Goal: Task Accomplishment & Management: Manage account settings

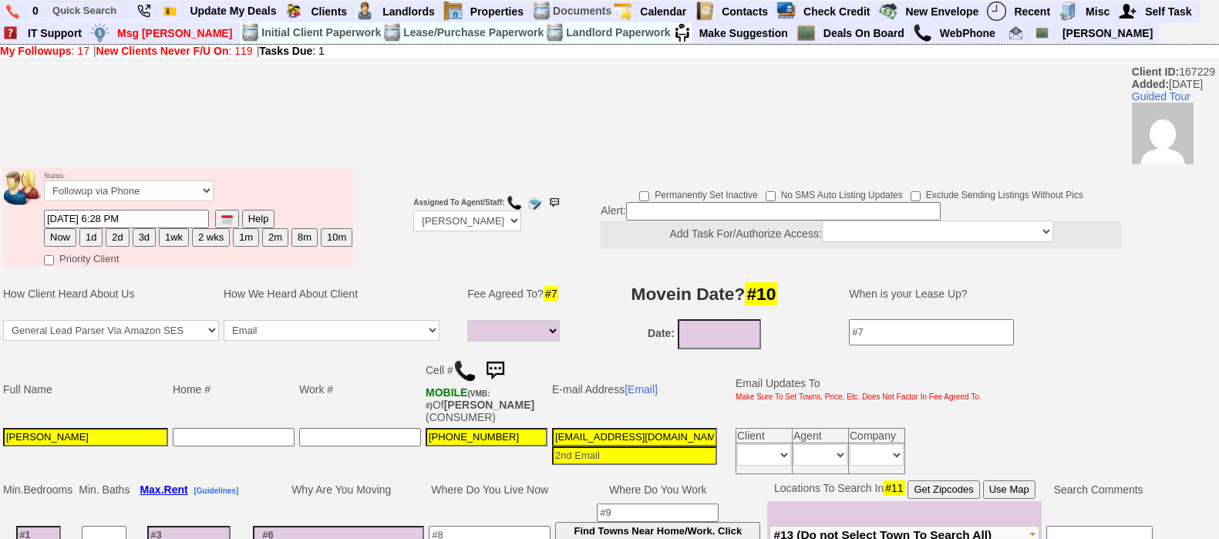
select select
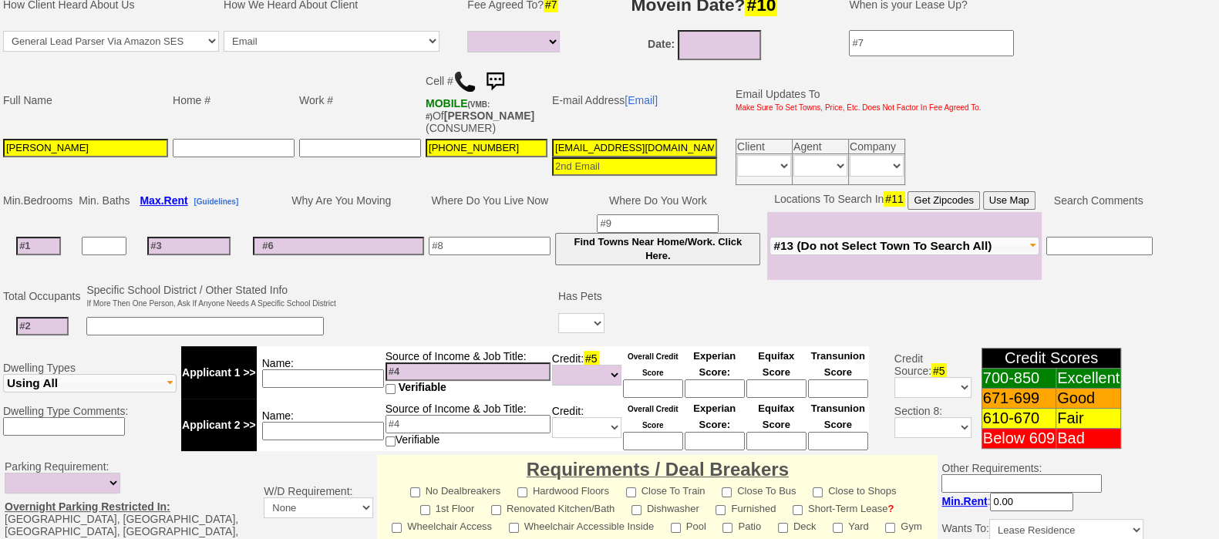
scroll to position [96, 0]
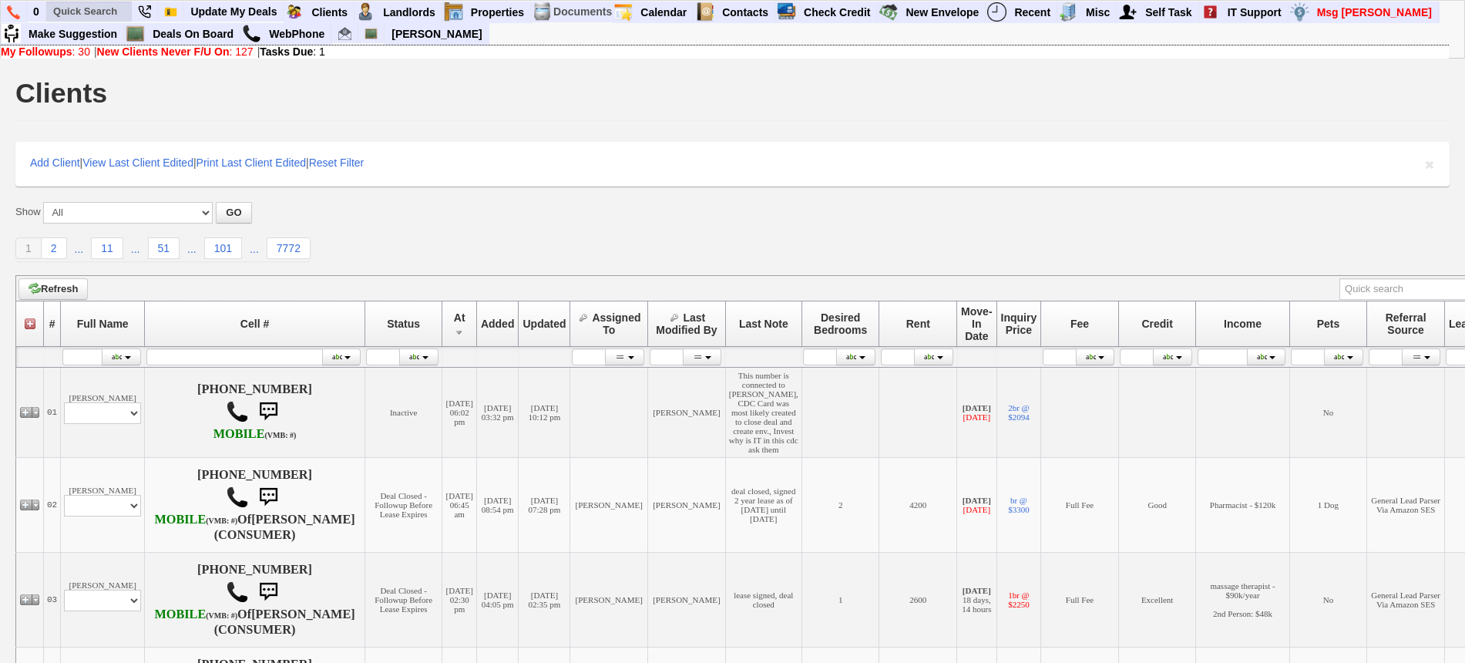
click at [61, 22] on ul at bounding box center [200, 33] width 308 height 23
click at [66, 17] on input "text" at bounding box center [89, 11] width 85 height 19
paste input "914) 564-0311"
type input "914) 564-0311"
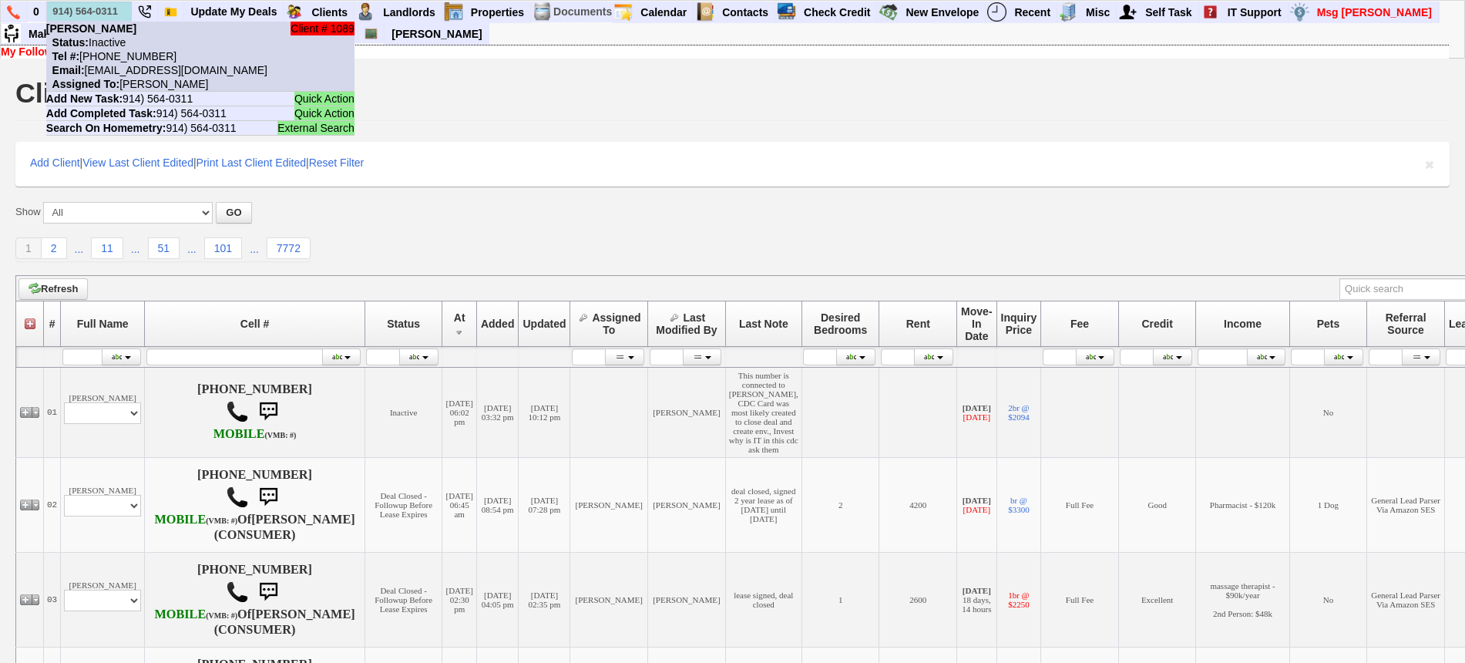
click at [113, 30] on b "Jason Mickens" at bounding box center [91, 28] width 90 height 12
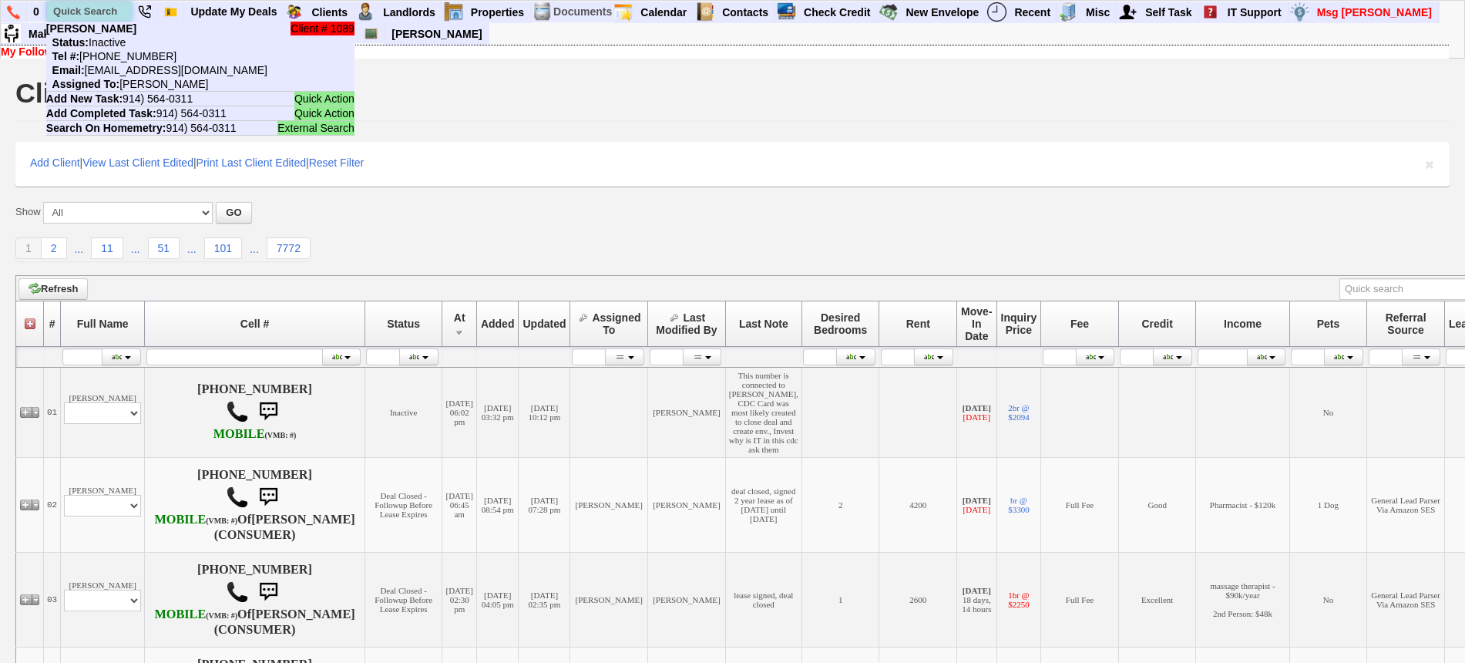
click at [105, 8] on input "text" at bounding box center [89, 11] width 85 height 19
paste input "718)570-2019"
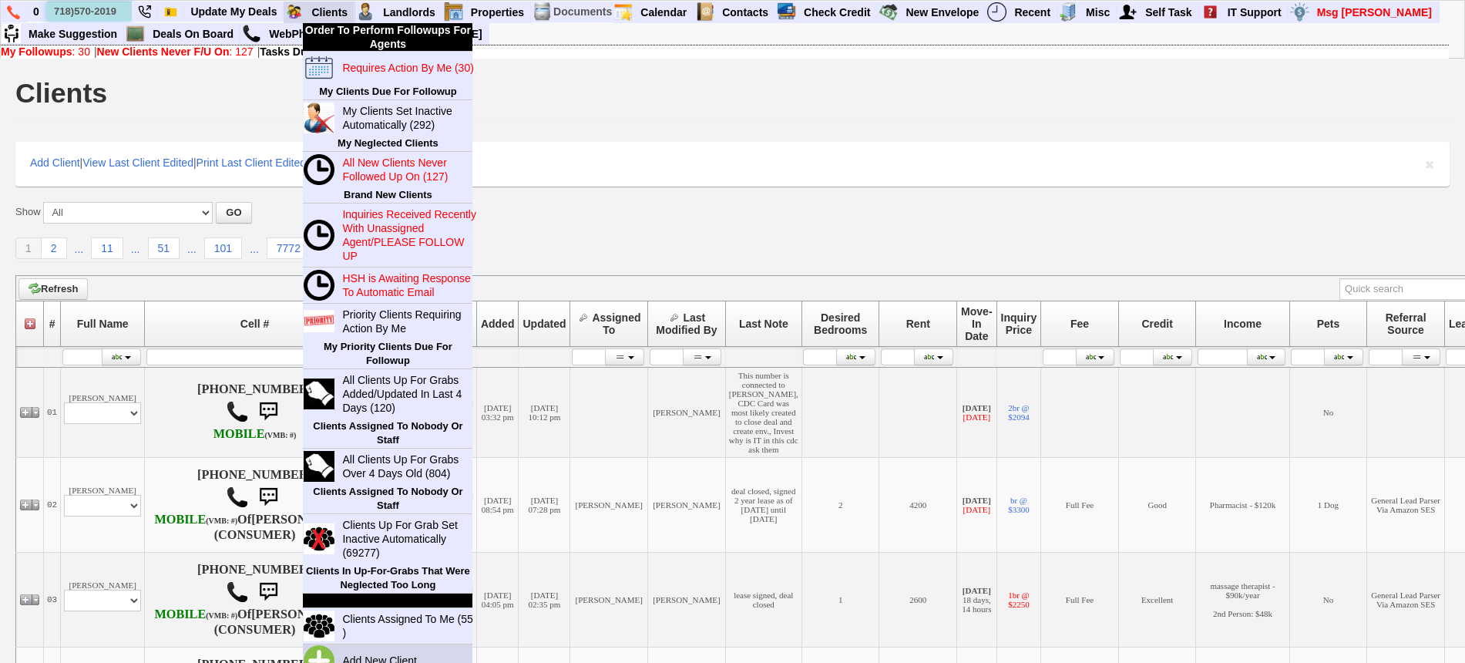
type input "718)570-2019"
click at [371, 656] on link "Add New Client" at bounding box center [385, 661] width 99 height 20
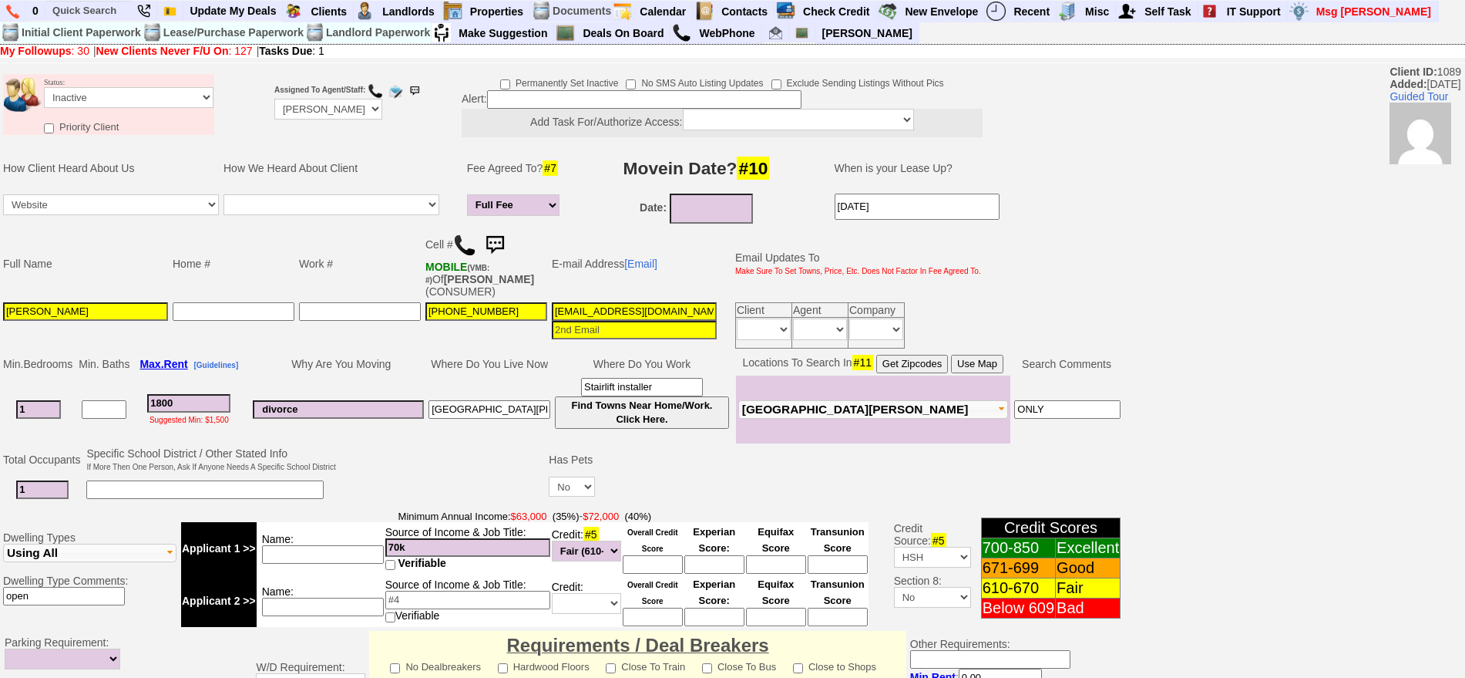
click at [469, 248] on img at bounding box center [464, 245] width 23 height 23
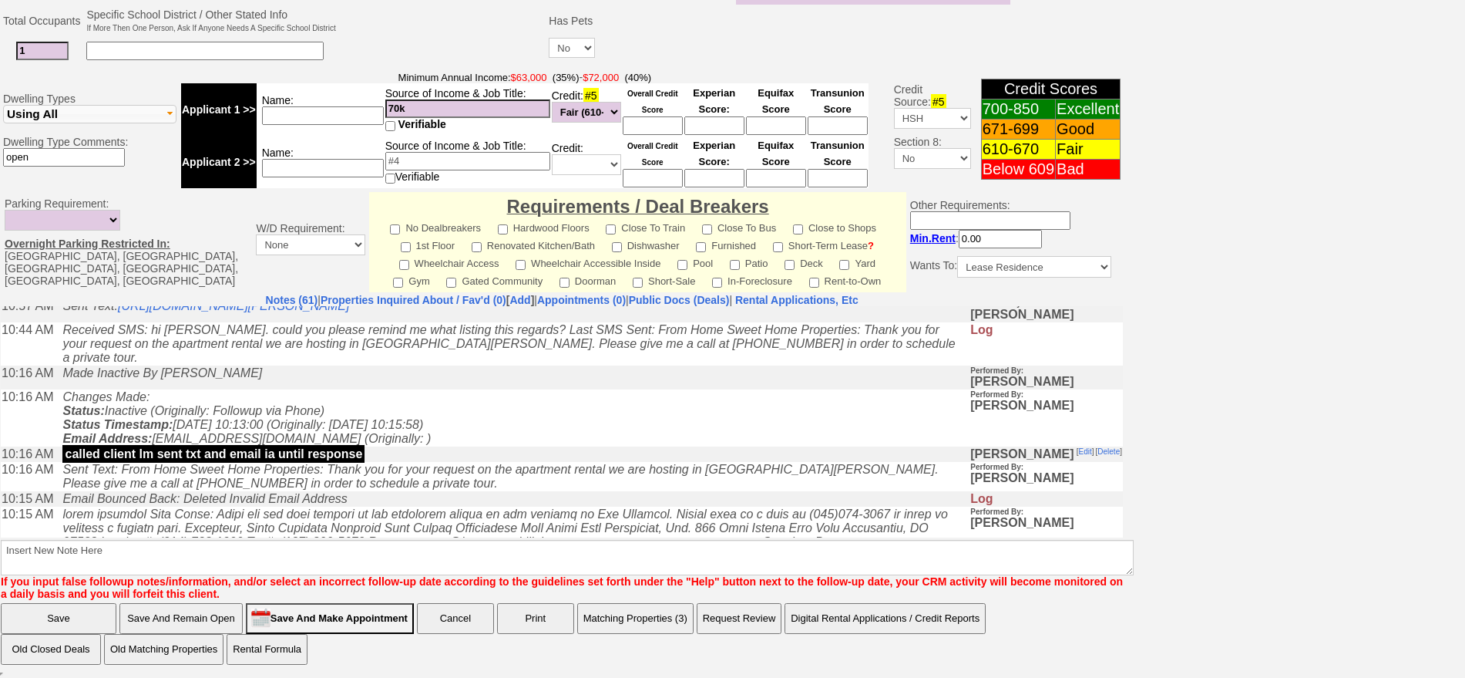
scroll to position [289, 0]
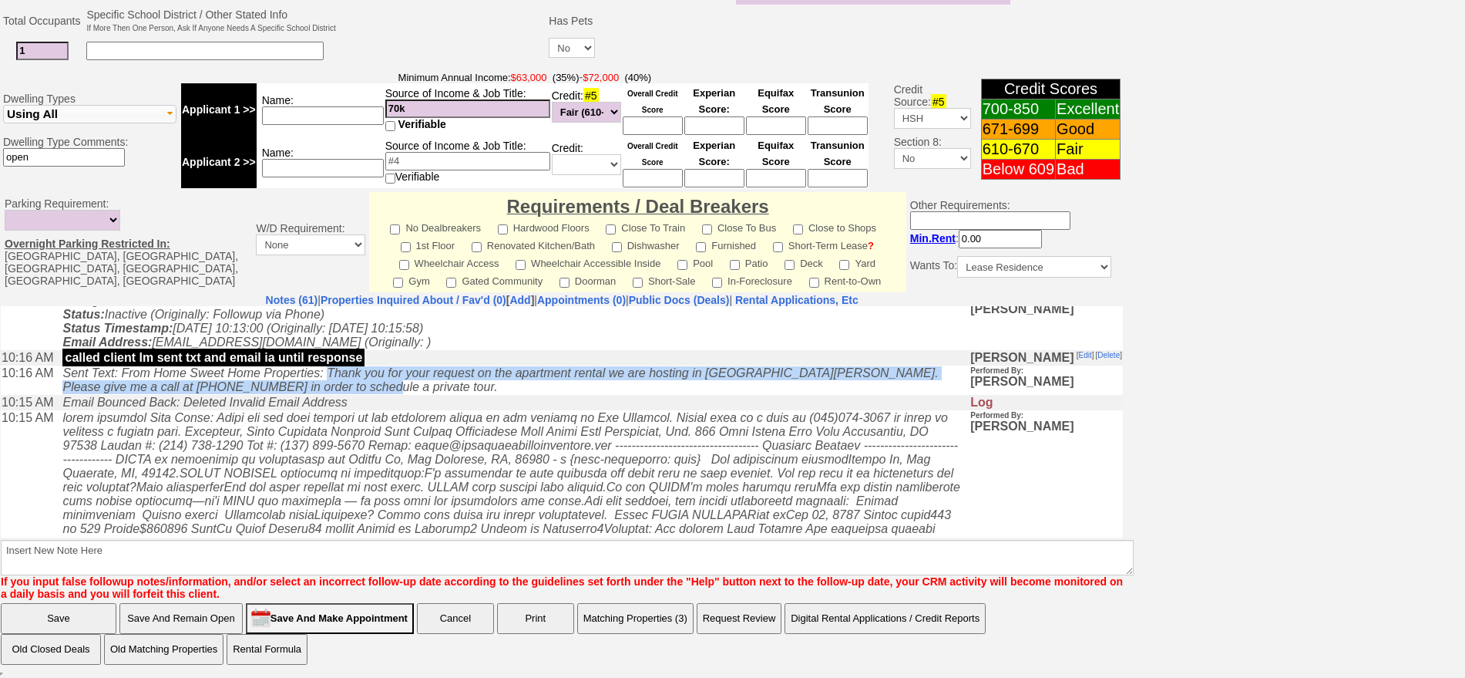
drag, startPoint x: 362, startPoint y: 385, endPoint x: 333, endPoint y: 369, distance: 33.1
click at [333, 369] on td "Sent Text: From Home Sweet Home Properties: Thank you for your request on the a…" at bounding box center [512, 379] width 915 height 29
copy icon "Thank you for your request on the apartment rental we are hosting in New Rochel…"
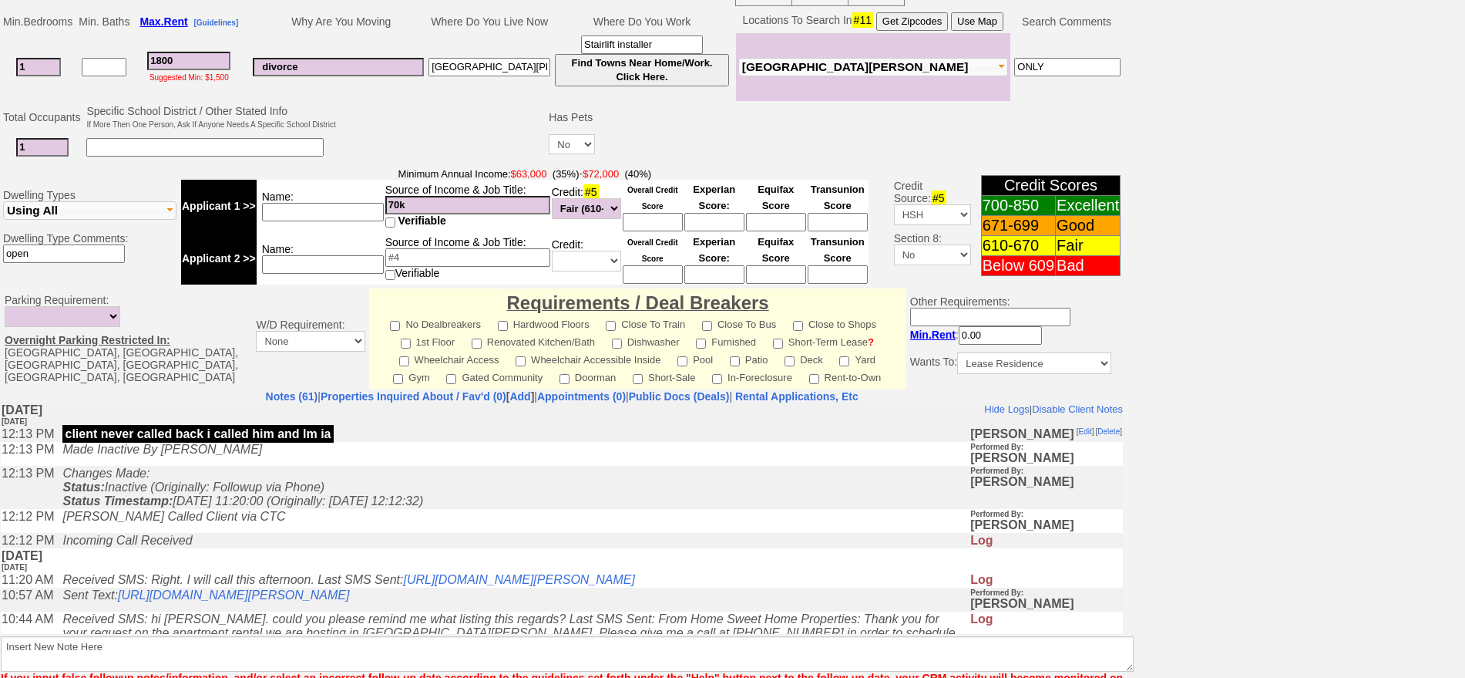
scroll to position [0, 0]
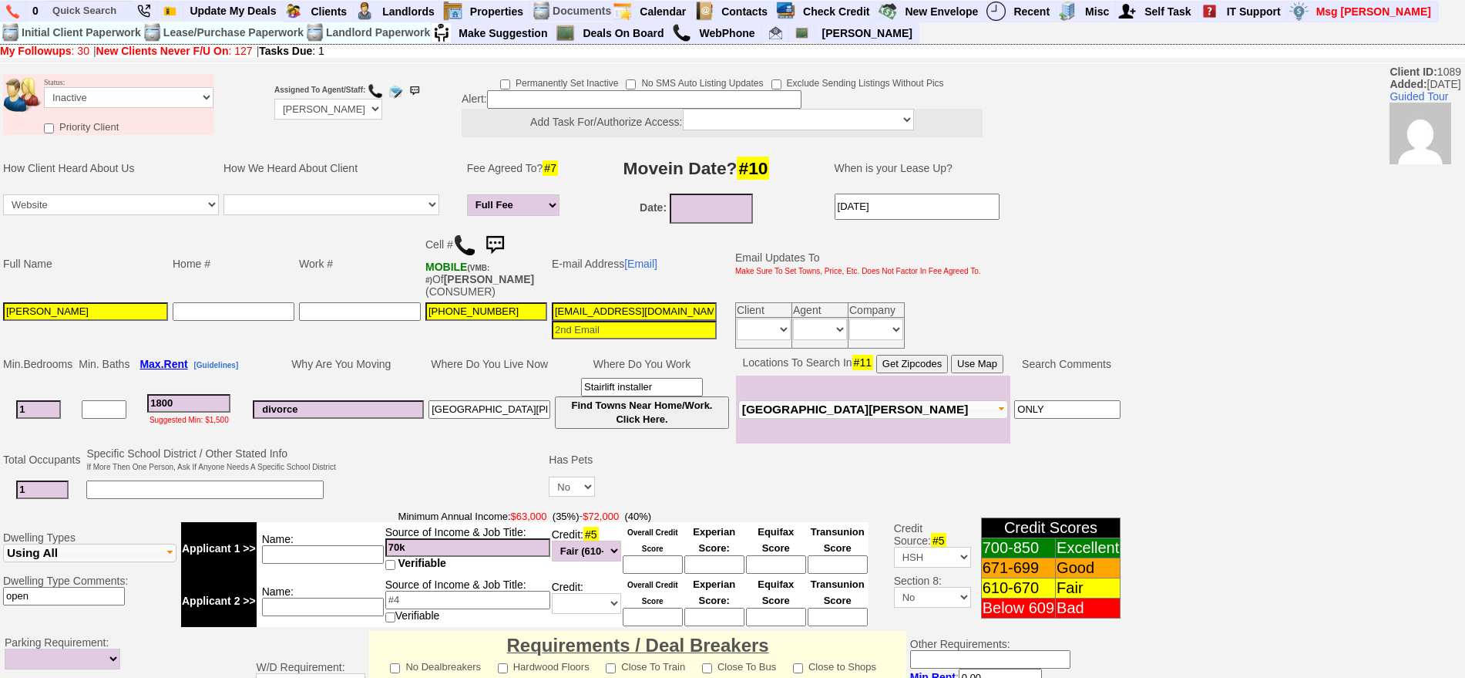
click at [500, 234] on img at bounding box center [494, 245] width 31 height 31
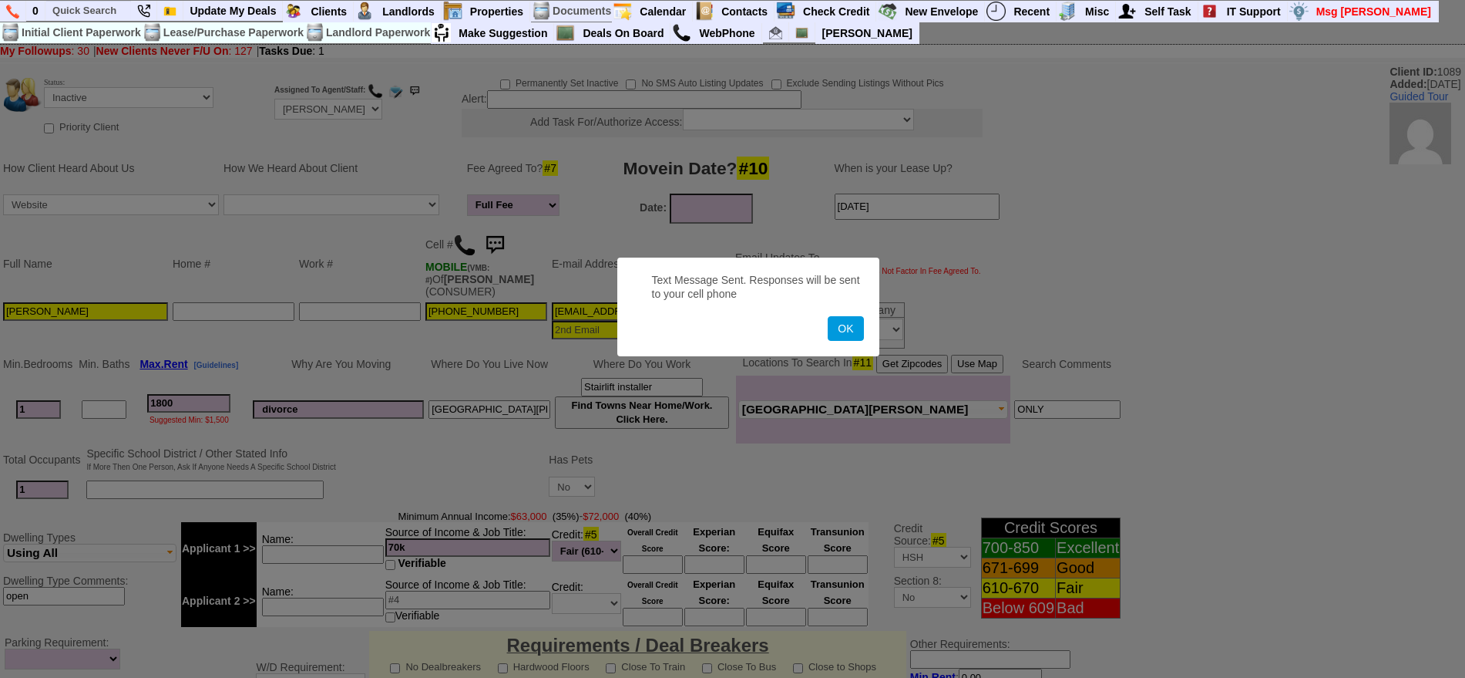
click at [828, 316] on button "OK" at bounding box center [845, 328] width 35 height 25
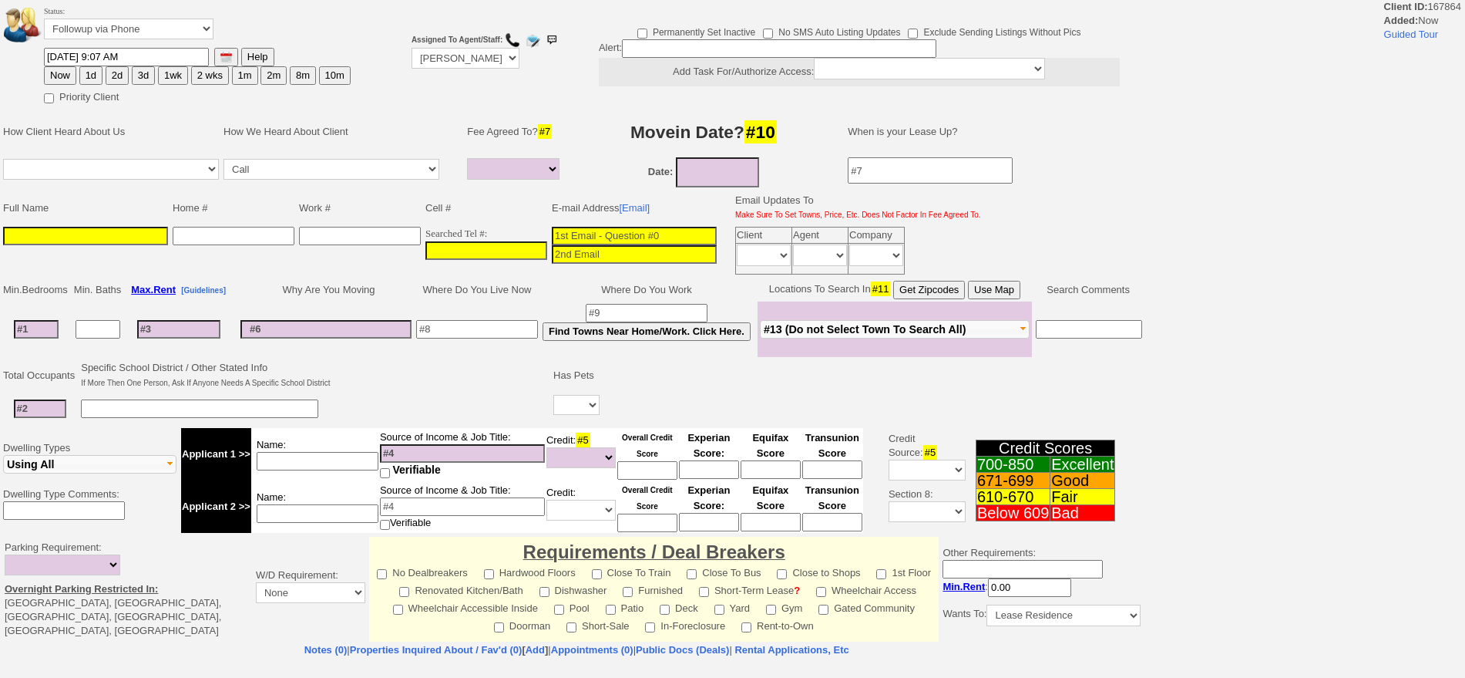
select select
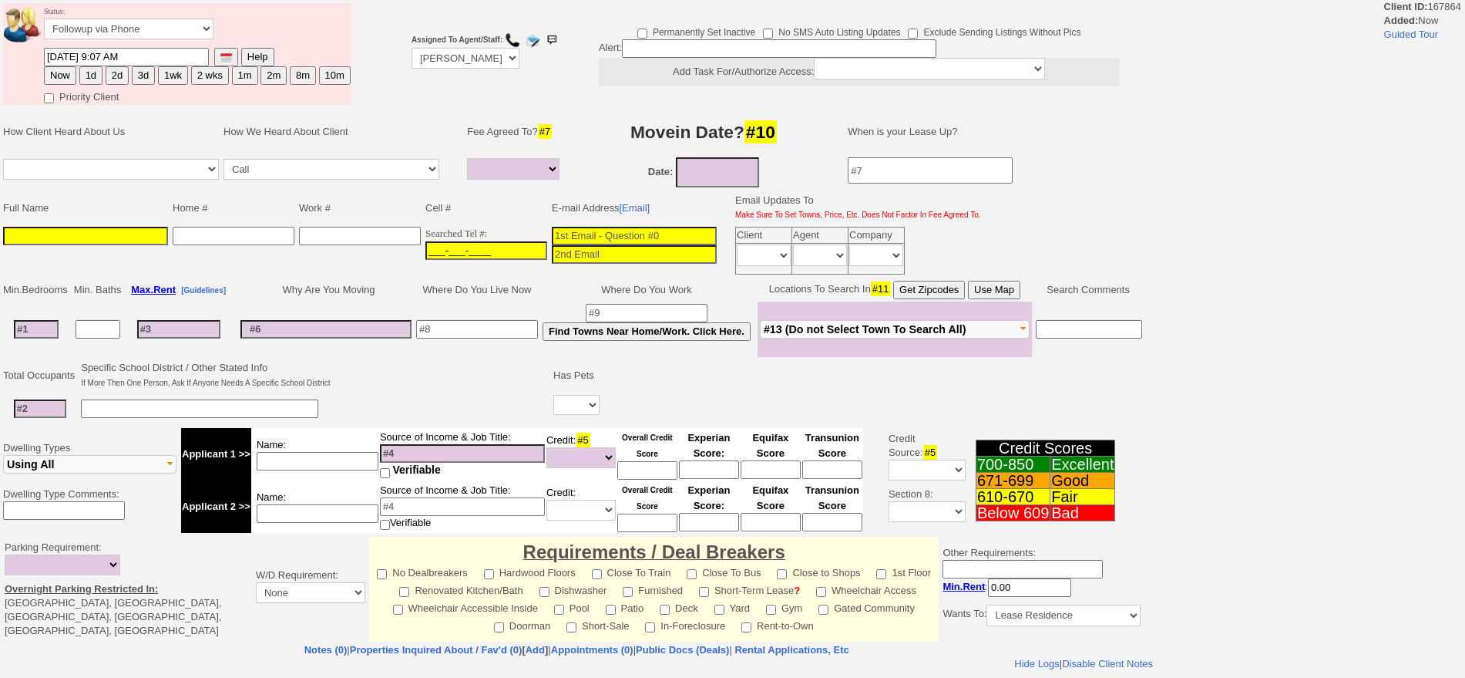
click at [470, 252] on input "___-___-____" at bounding box center [486, 250] width 122 height 18
paste input "[PHONE_NUMBER]"
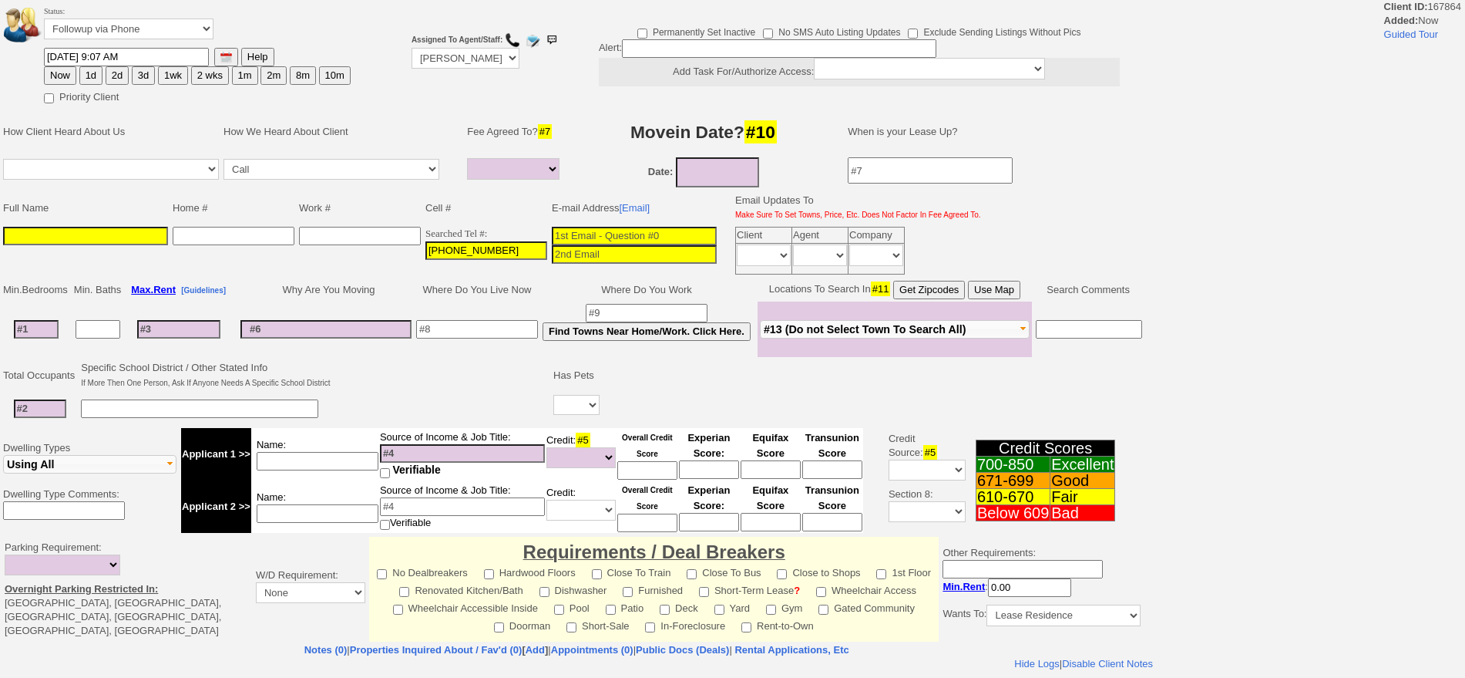
type input "[PHONE_NUMBER]"
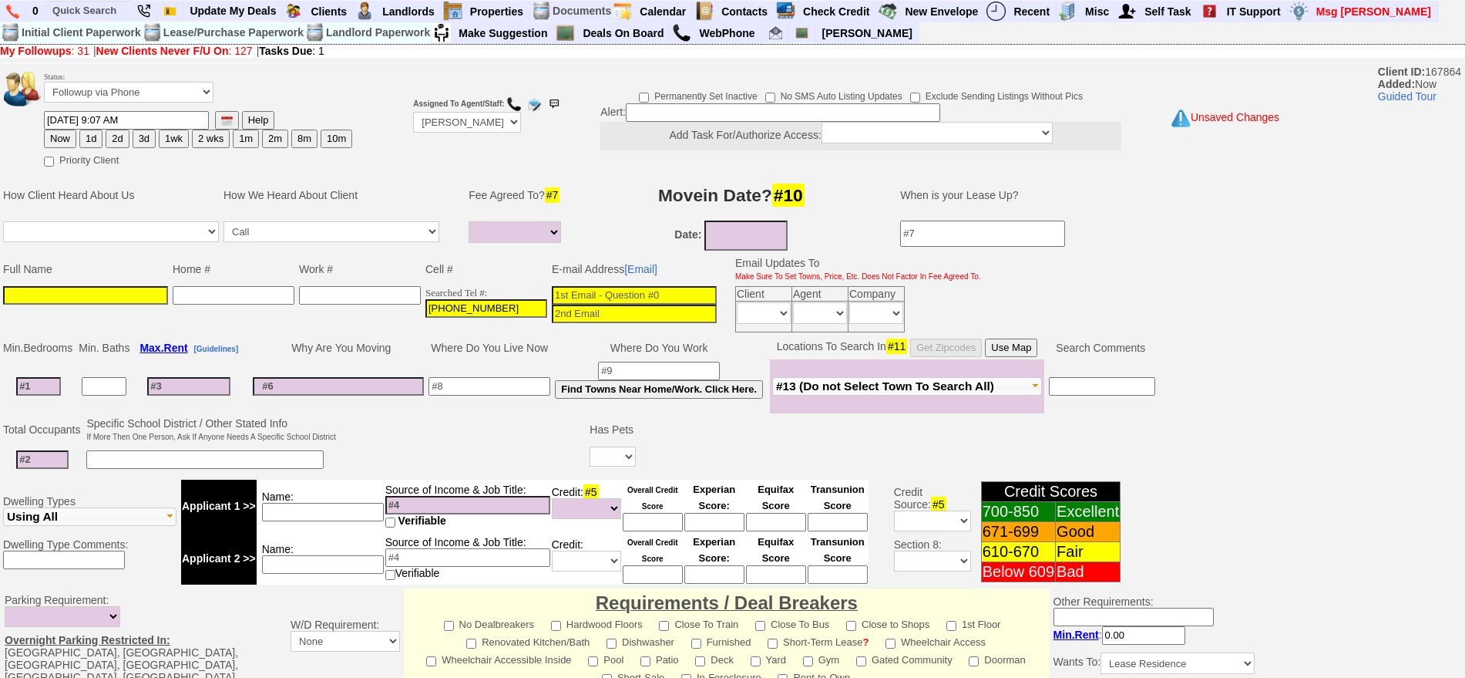
click at [624, 308] on input at bounding box center [634, 313] width 165 height 18
click at [623, 299] on input at bounding box center [634, 295] width 165 height 18
paste input "koberhannah@gmail.com"
type input "koberhannah@gmail.com"
click at [126, 295] on input at bounding box center [85, 295] width 165 height 18
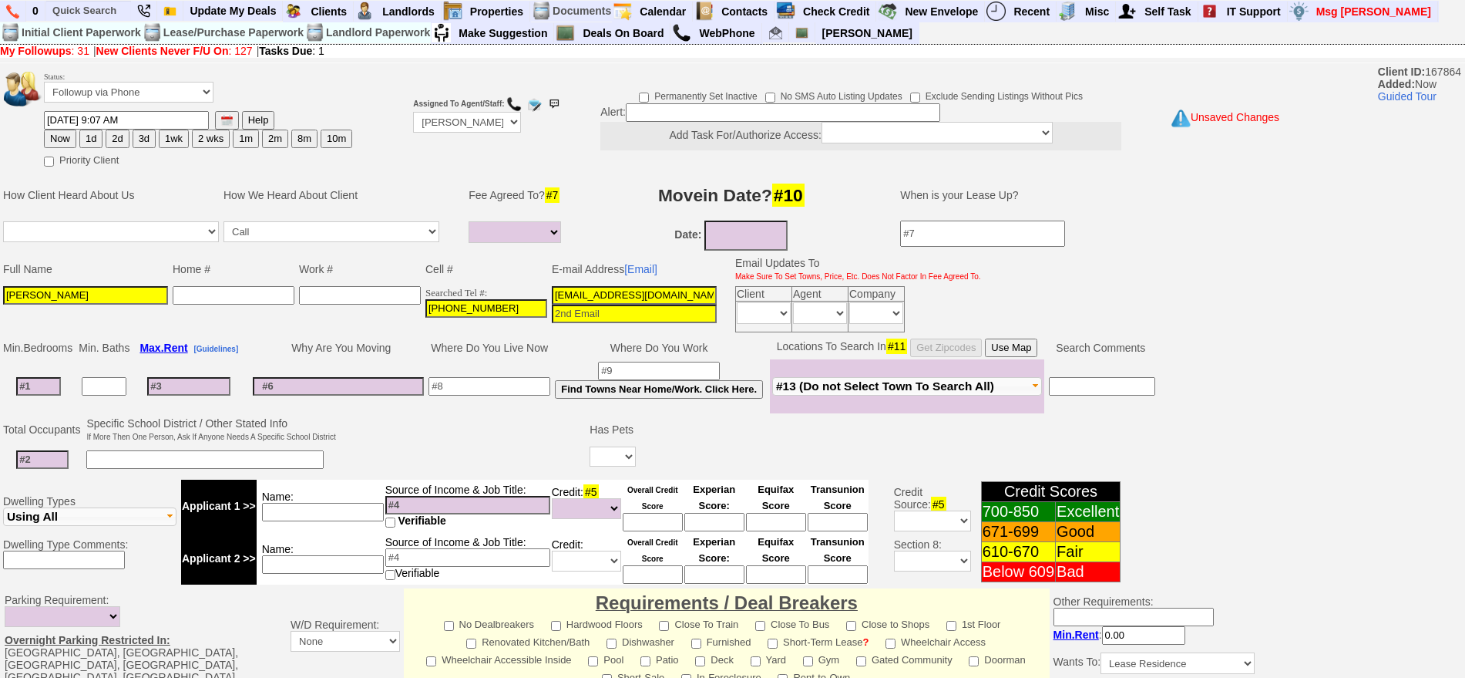
type input "Hannah Kober"
click at [73, 142] on button "Now" at bounding box center [60, 138] width 32 height 18
type input "09/12/2025 09:07 AM"
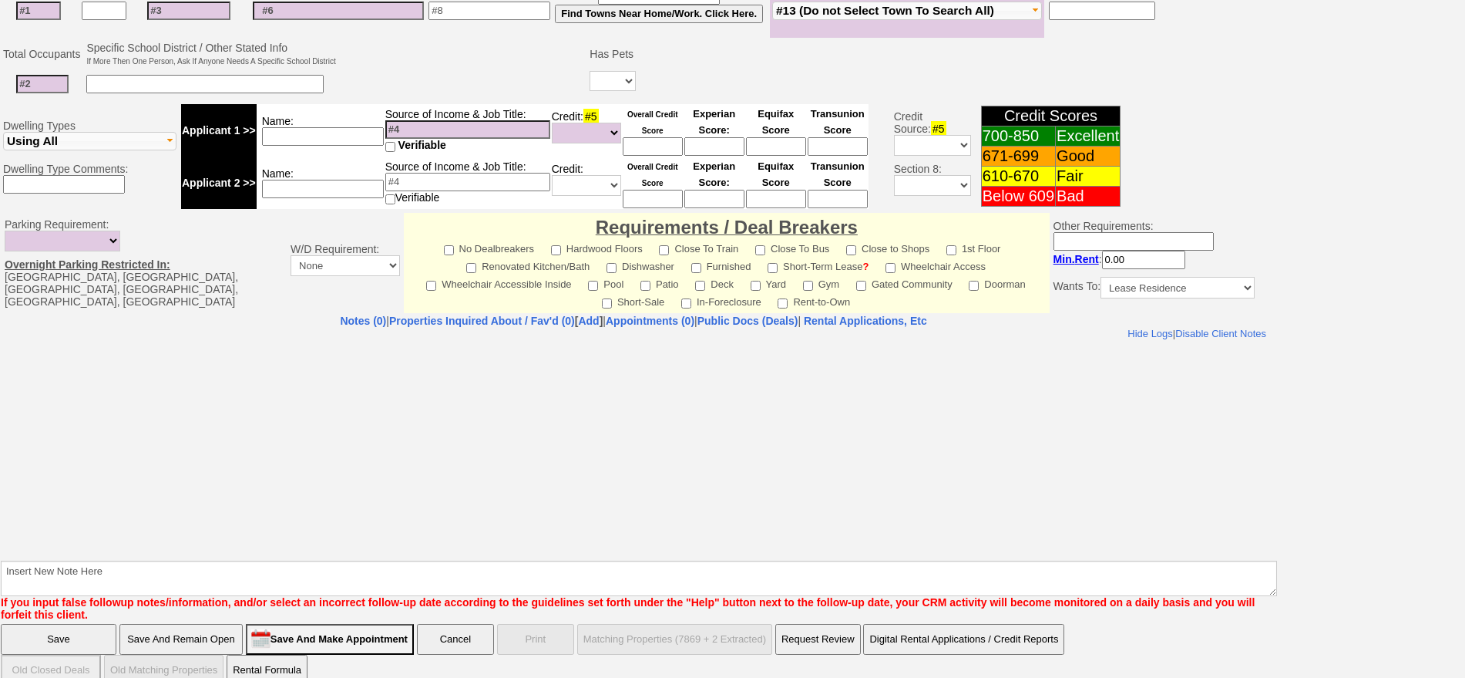
scroll to position [389, 0]
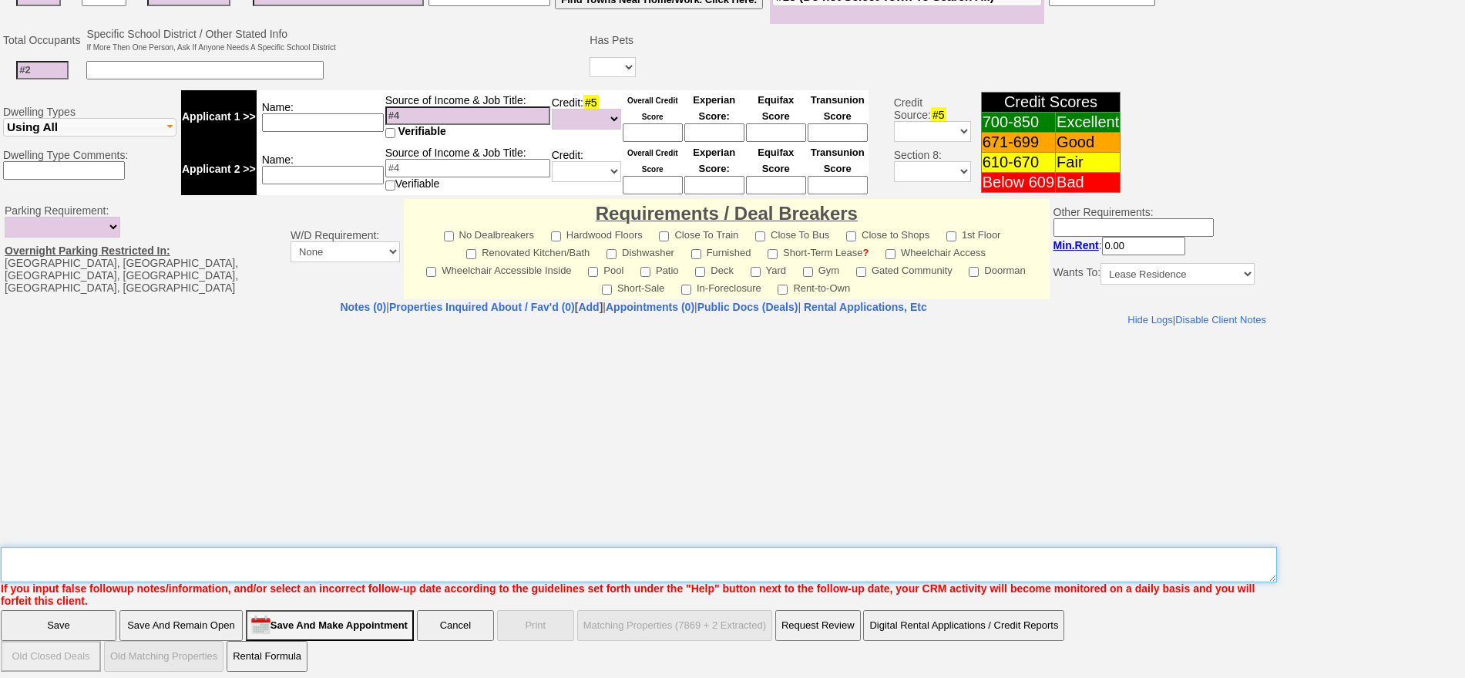
click at [658, 560] on textarea "Insert New Note Here" at bounding box center [639, 563] width 1276 height 35
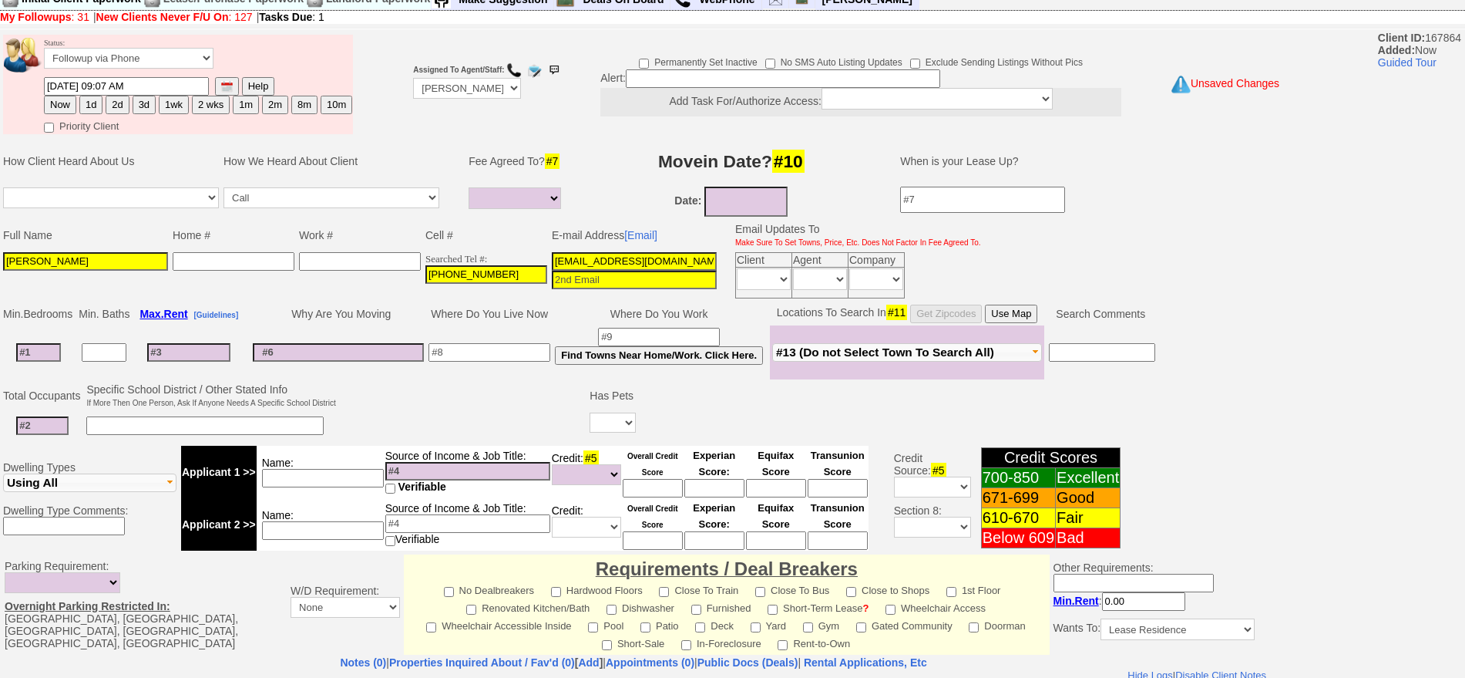
scroll to position [0, 0]
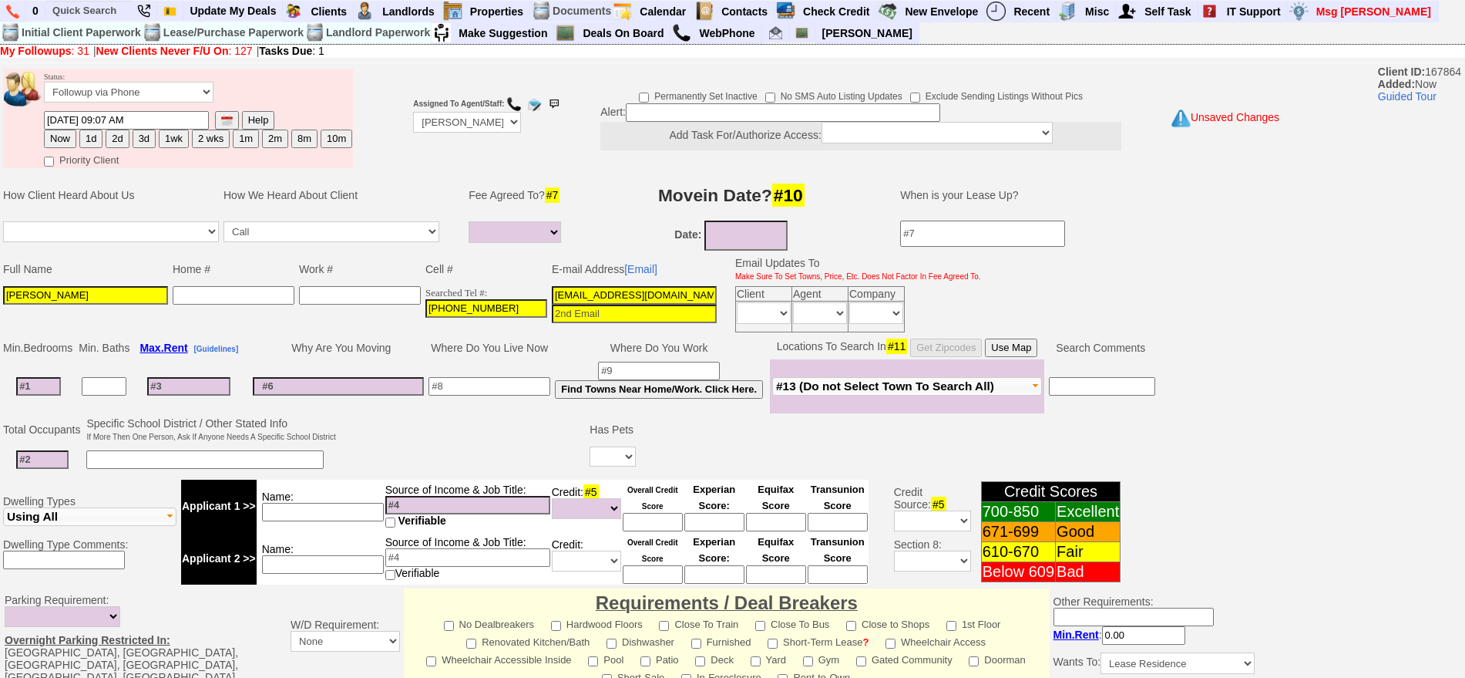
type textarea "327b ld"
click at [62, 132] on button "Now" at bounding box center [60, 138] width 32 height 18
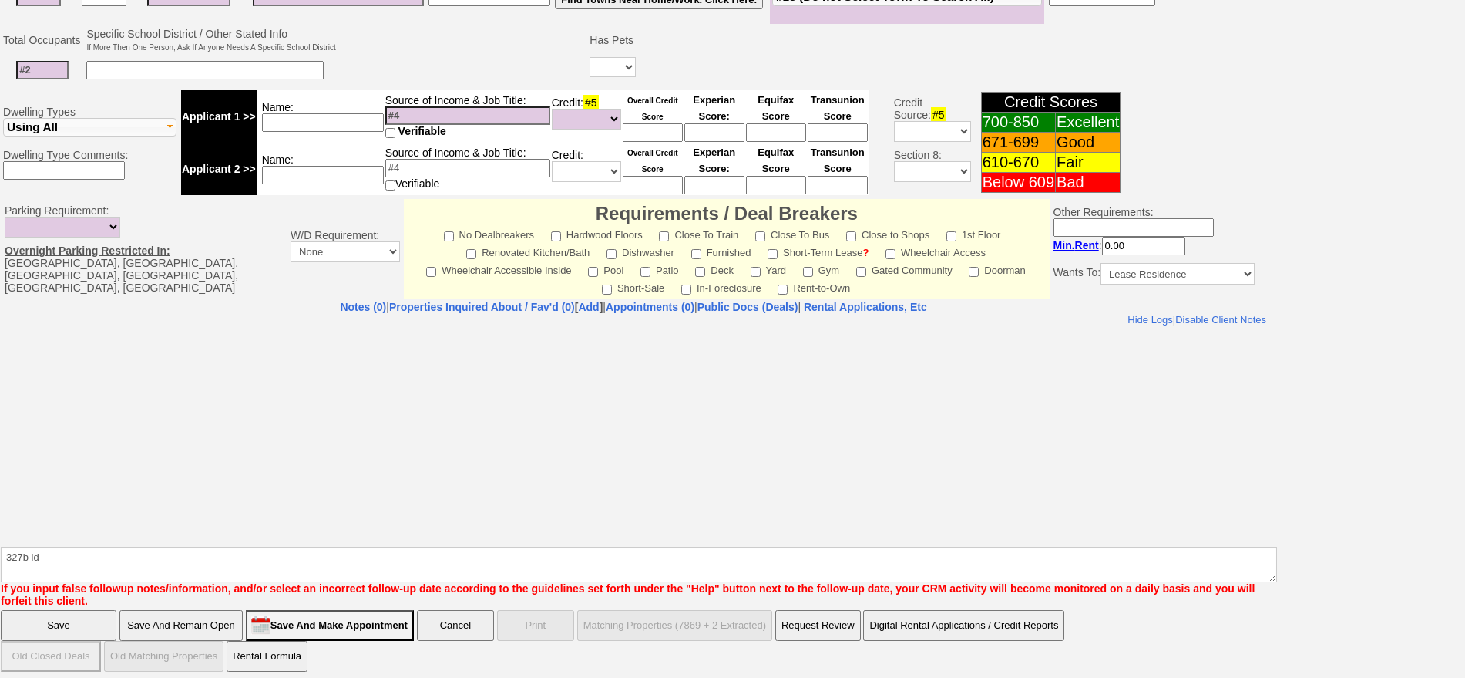
click at [61, 610] on input "Save" at bounding box center [59, 625] width 116 height 31
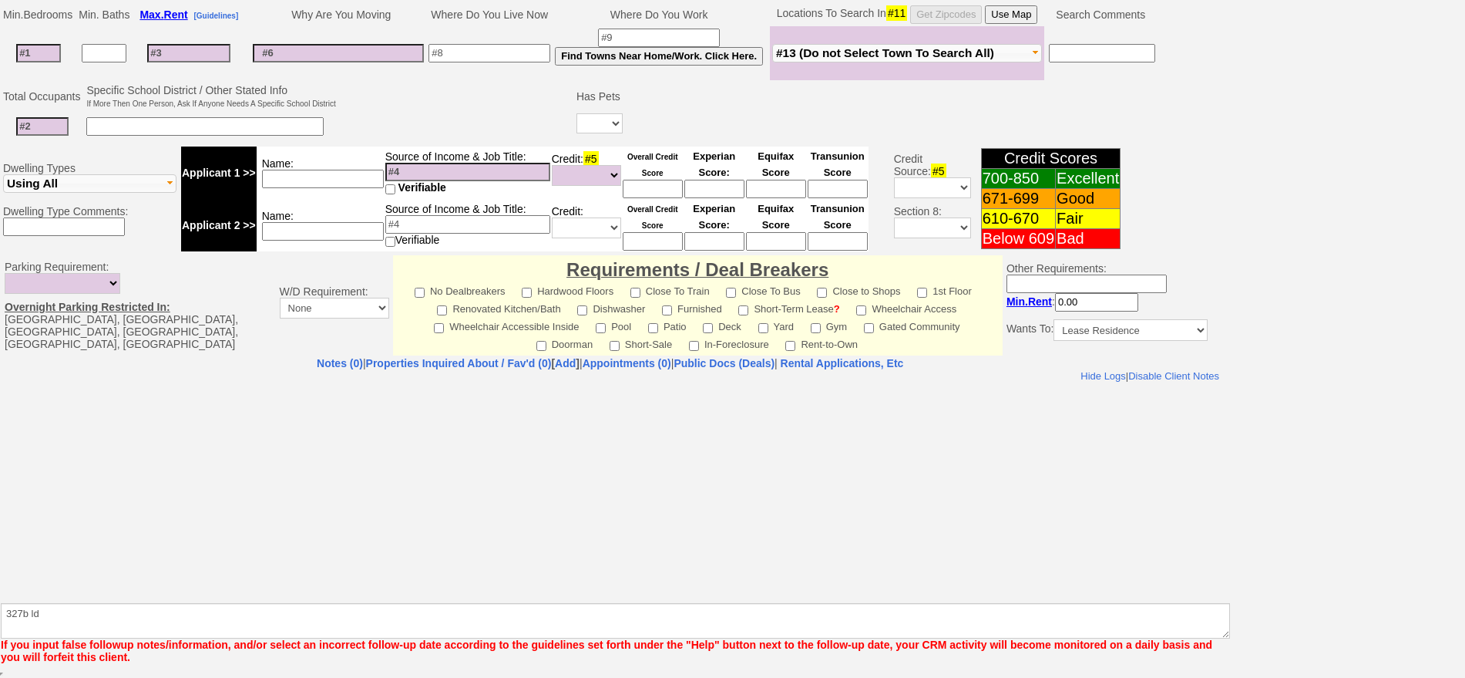
scroll to position [333, 0]
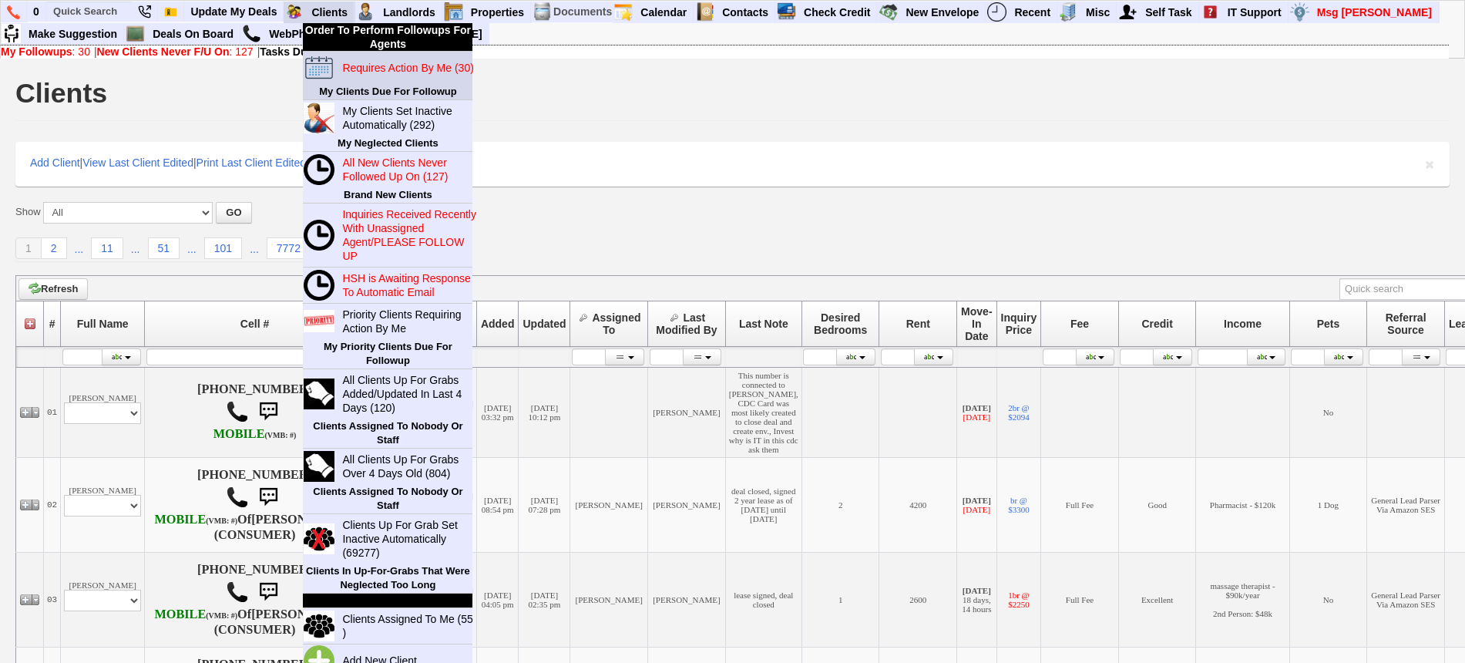
click at [373, 66] on blink "Requires Action By Me (30)" at bounding box center [407, 68] width 131 height 12
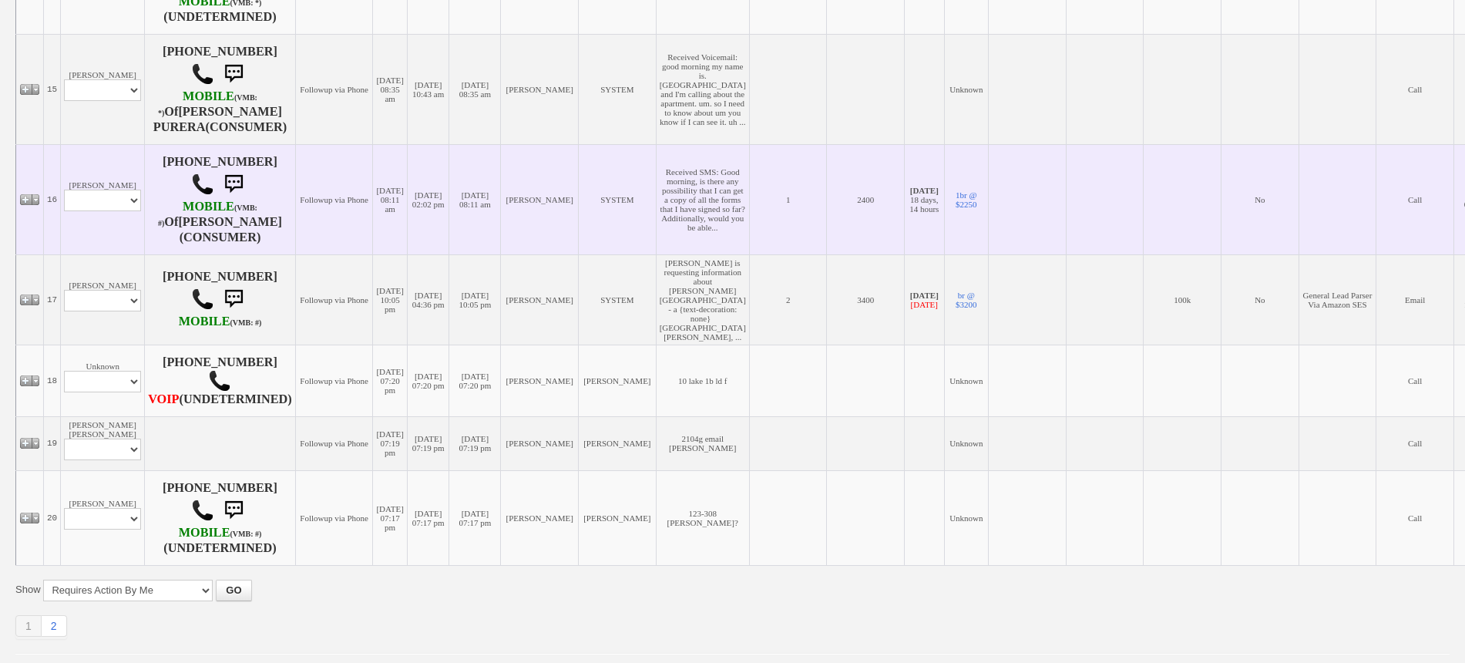
scroll to position [1831, 0]
click at [115, 194] on select "Profile Edit Print Email Externally (Will Not Be Tracked In CRM) Closed Deals" at bounding box center [102, 200] width 77 height 22
select select "ChangeURL,/crm/custom/edit_client_form.php?redirect=%2Fcrm%2Fclients.php&id=167…"
click at [64, 189] on select "Profile Edit Print Email Externally (Will Not Be Tracked In CRM) Closed Deals" at bounding box center [102, 200] width 77 height 22
select select
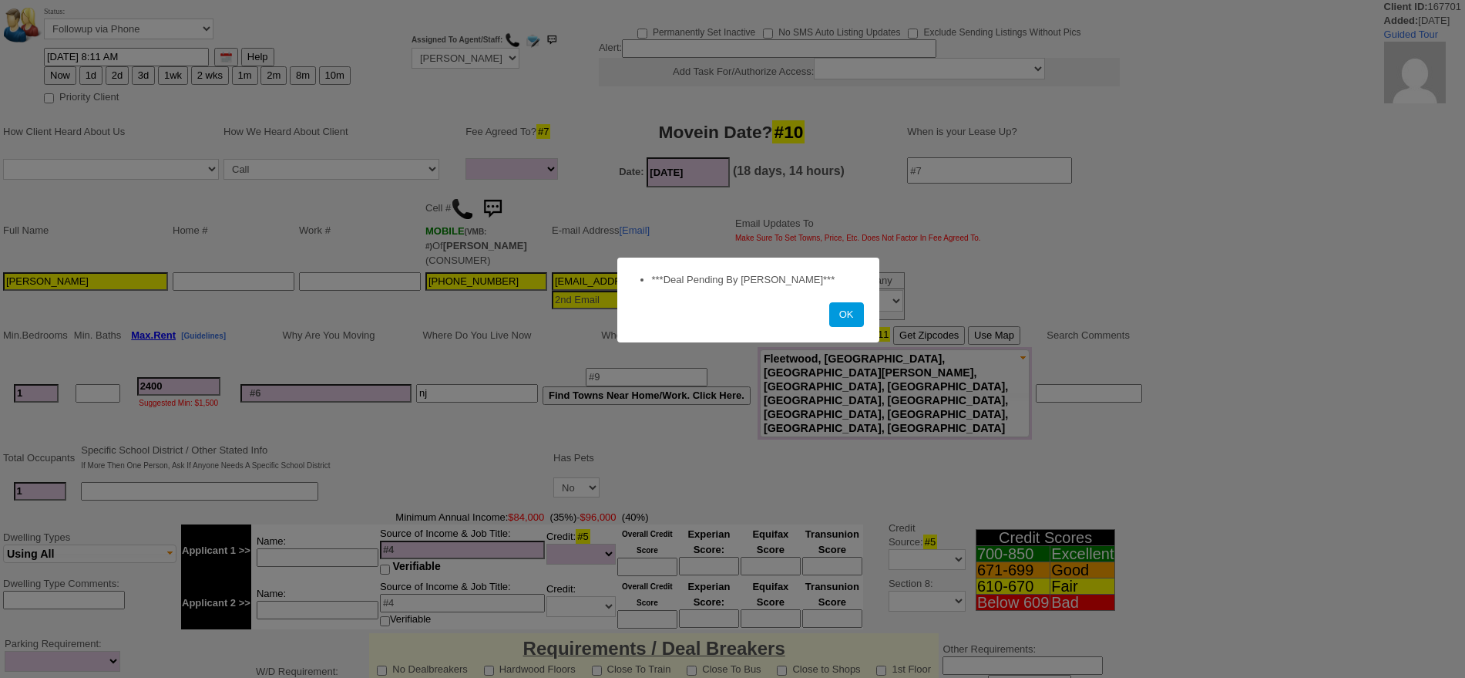
select select
click at [863, 319] on button "OK" at bounding box center [846, 314] width 35 height 25
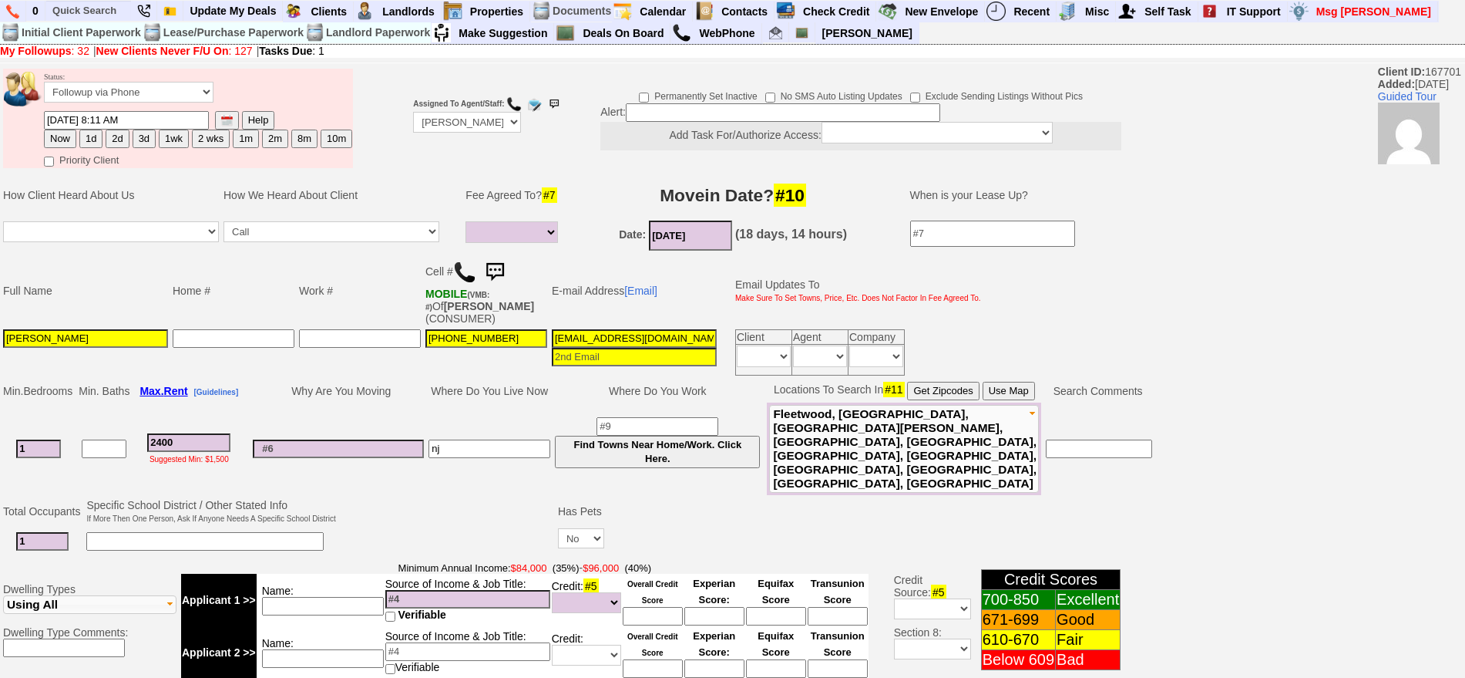
click at [499, 268] on img at bounding box center [494, 272] width 31 height 31
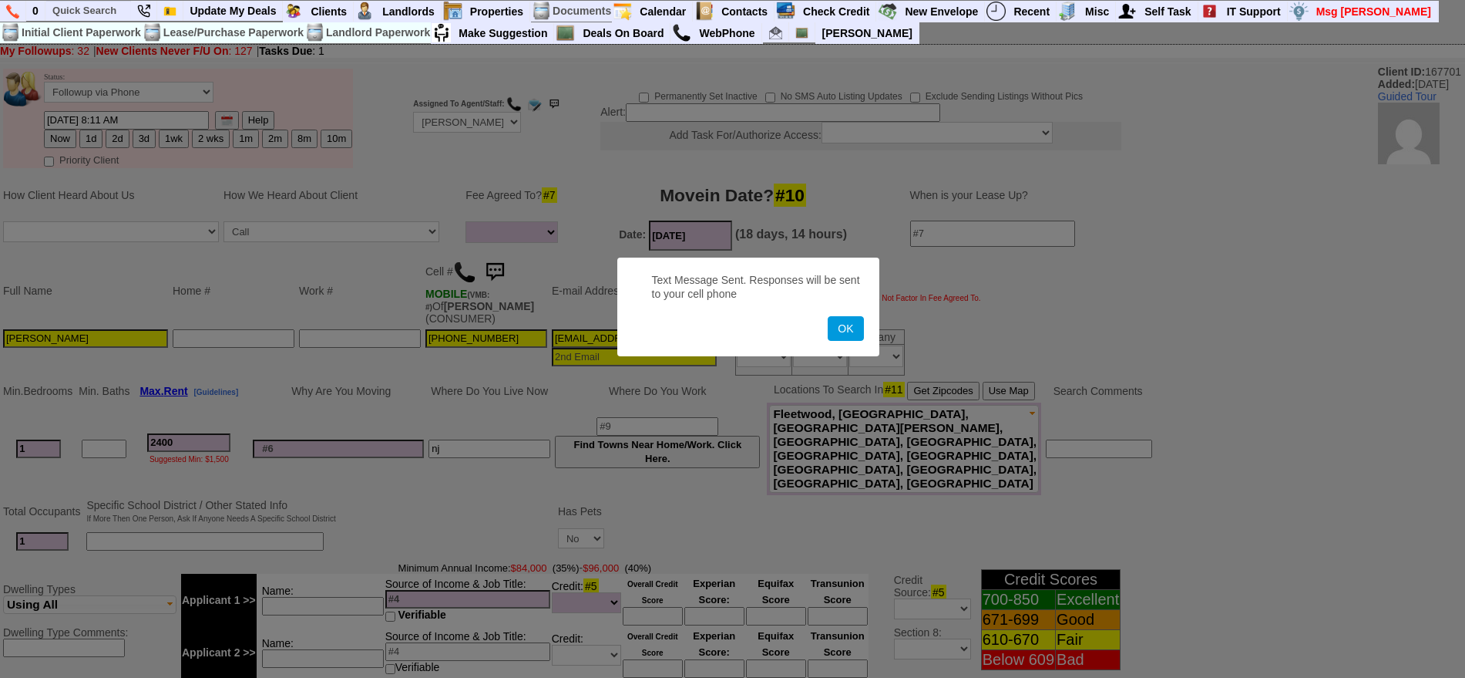
click at [828, 316] on button "OK" at bounding box center [845, 328] width 35 height 25
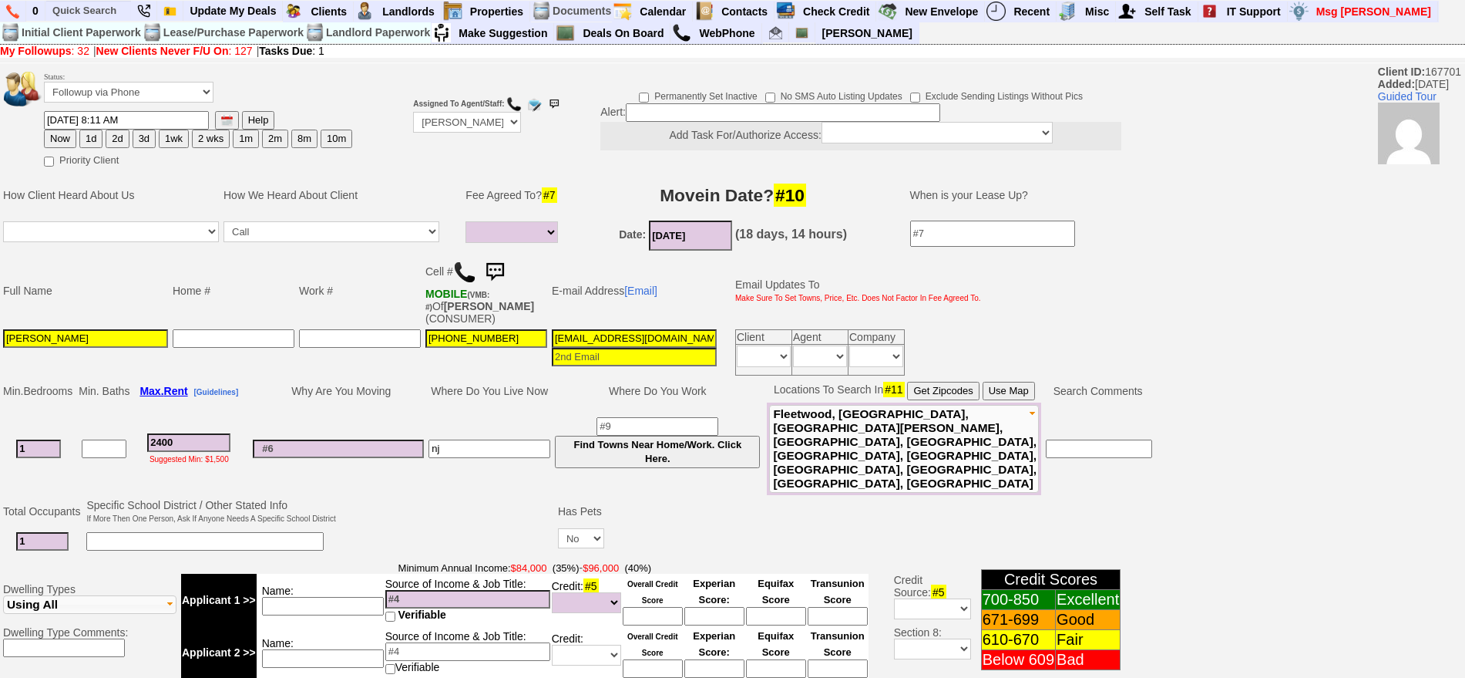
click at [499, 268] on img at bounding box center [494, 272] width 31 height 31
click at [467, 270] on img at bounding box center [464, 272] width 23 height 23
click at [83, 136] on button "1d" at bounding box center [90, 138] width 23 height 18
type input "09/13/2025 09:10 AM"
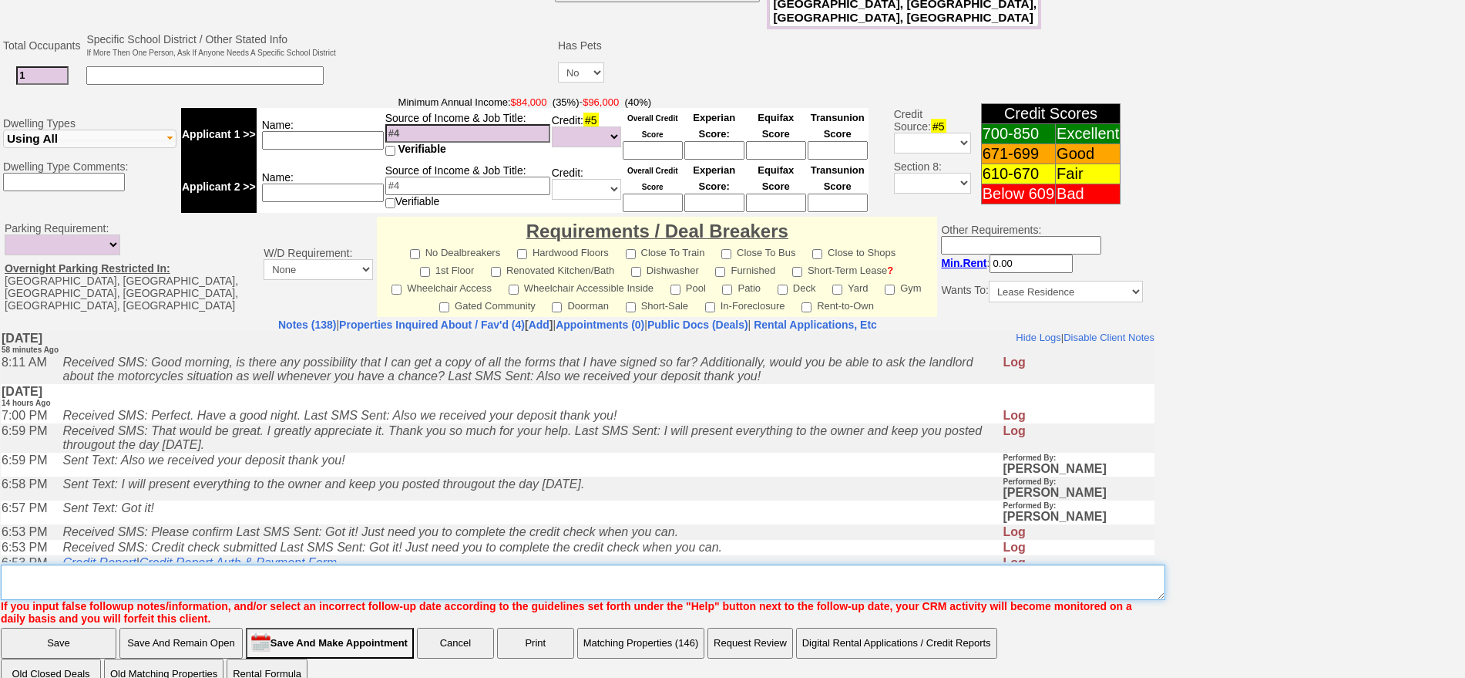
click at [534, 564] on textarea "Insert New Note Here" at bounding box center [583, 581] width 1165 height 35
type textarea "f"
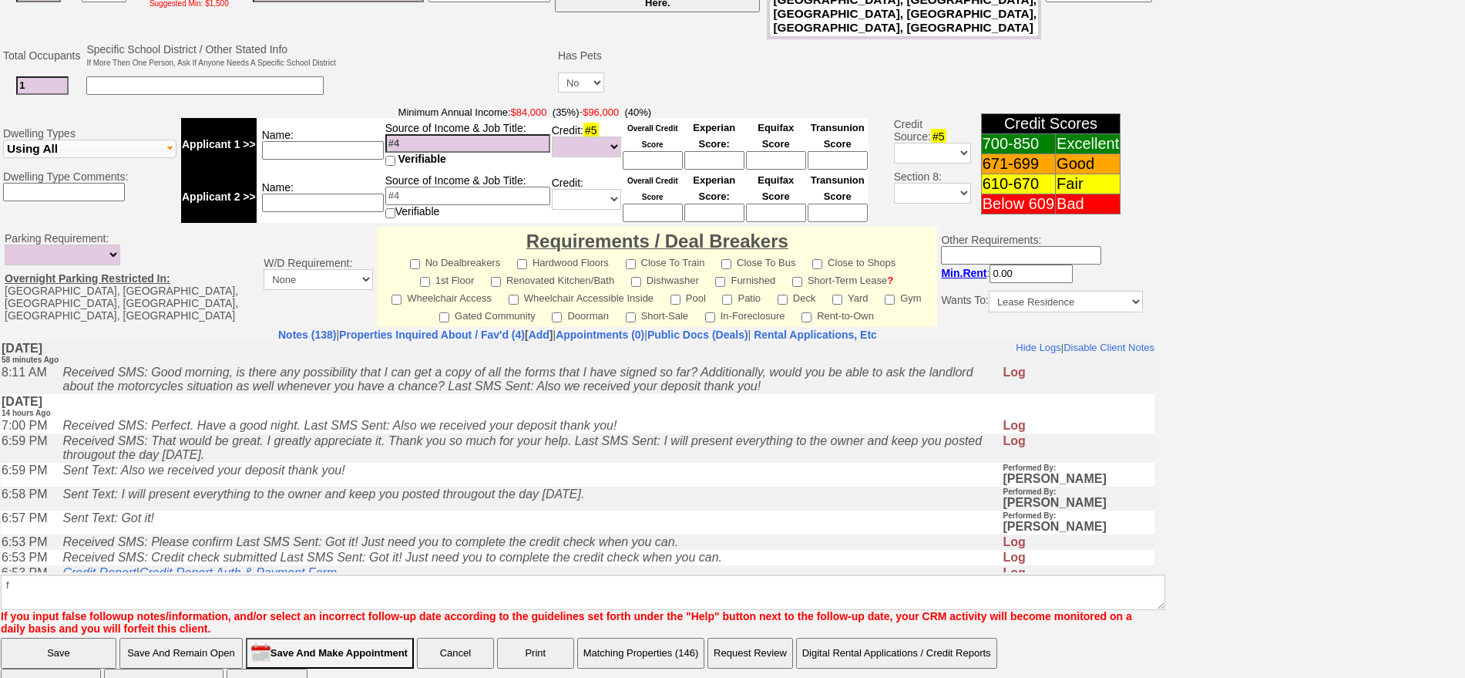
click input "Save" at bounding box center [59, 652] width 116 height 31
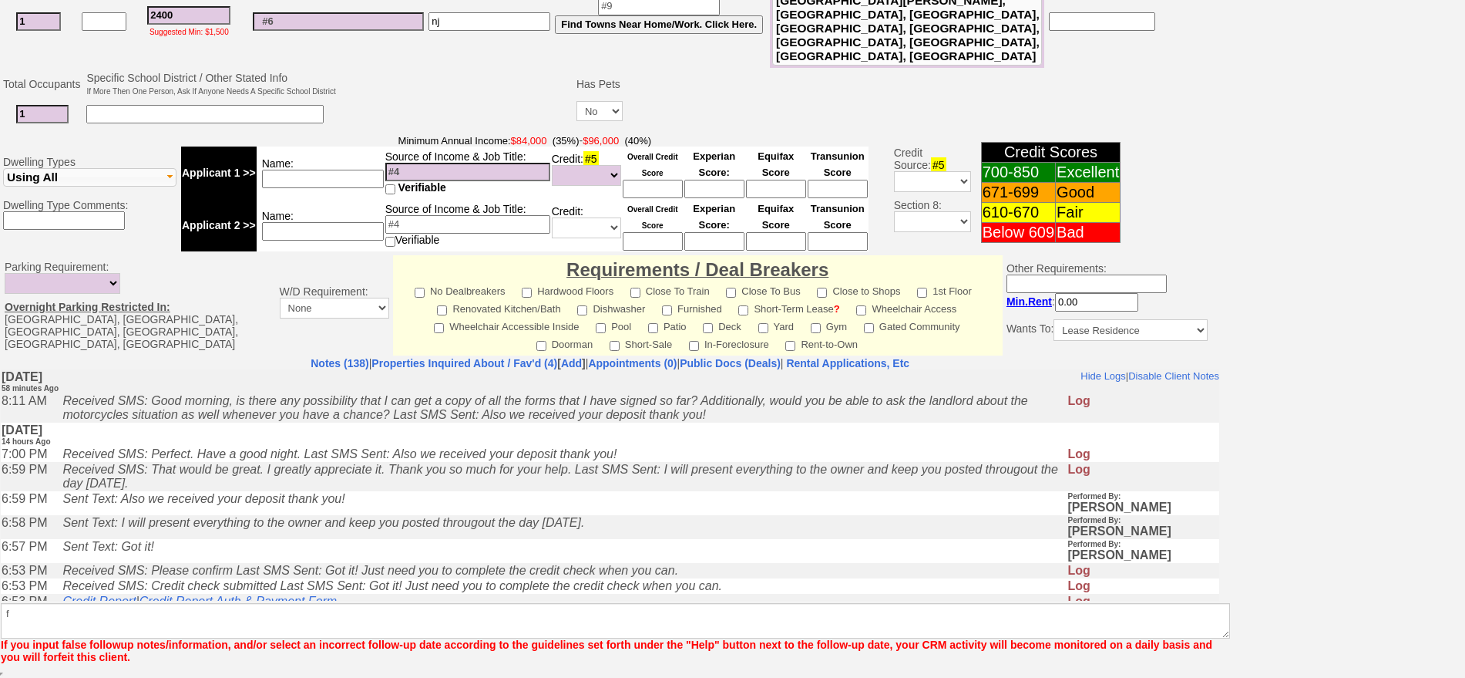
scroll to position [399, 0]
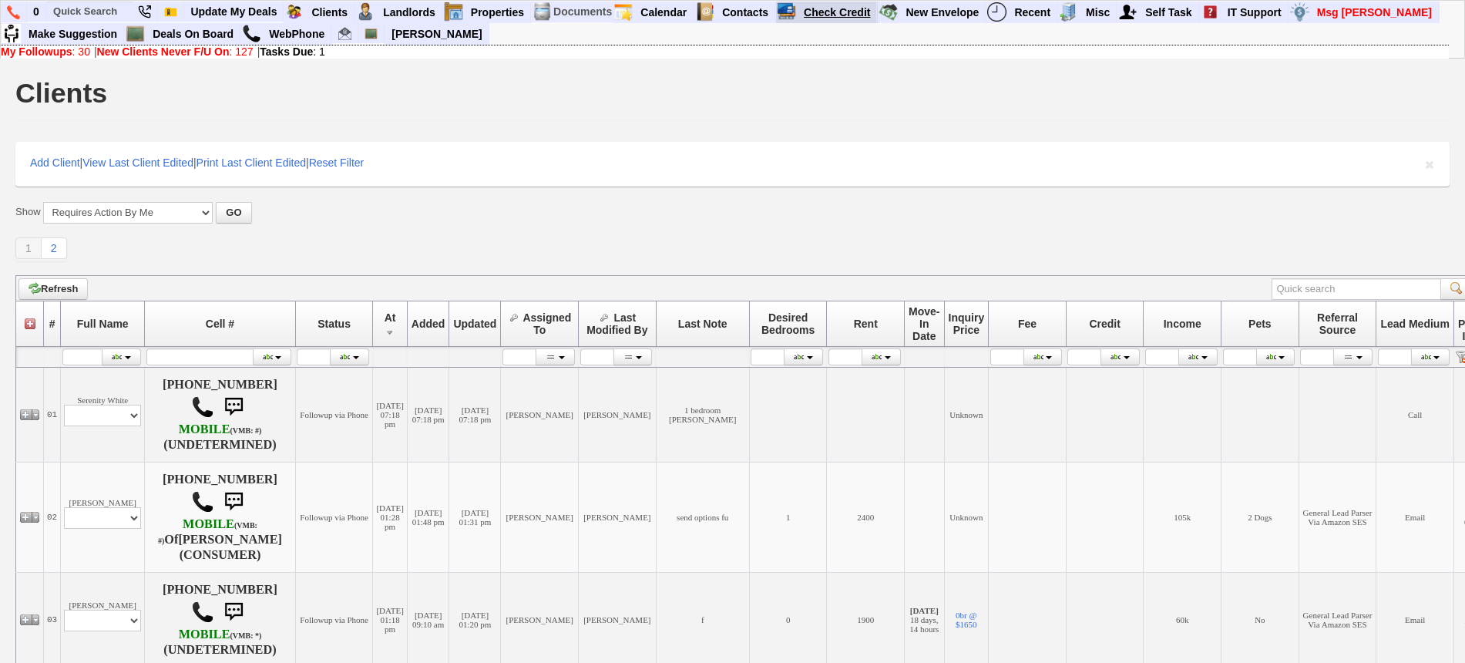
click at [820, 9] on link "Check Credit" at bounding box center [837, 12] width 79 height 20
click at [106, 5] on input "text" at bounding box center [89, 11] width 85 height 19
paste input "[PHONE_NUMBER]"
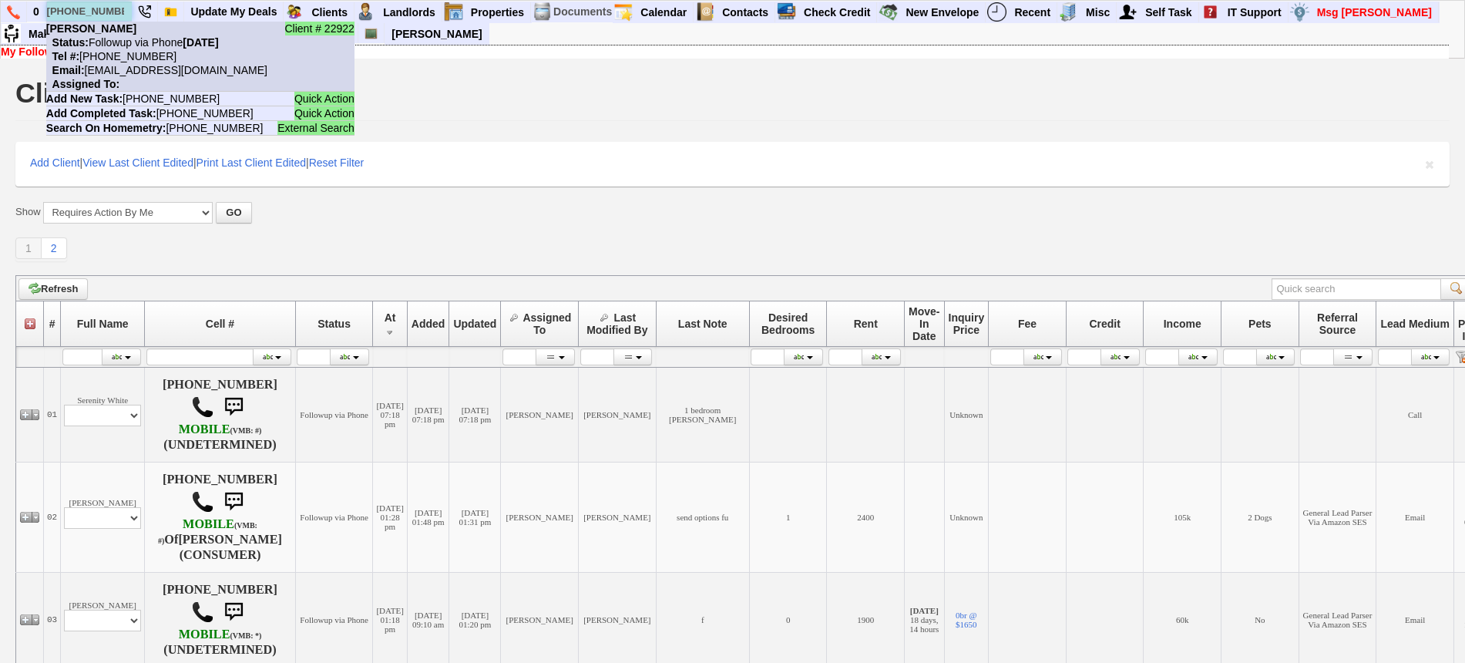
type input "[PHONE_NUMBER]"
click at [122, 32] on li "Client # 22922 [PERSON_NAME] Status: Followup via Phone [DATE] Tel #: [PHONE_NU…" at bounding box center [200, 57] width 308 height 70
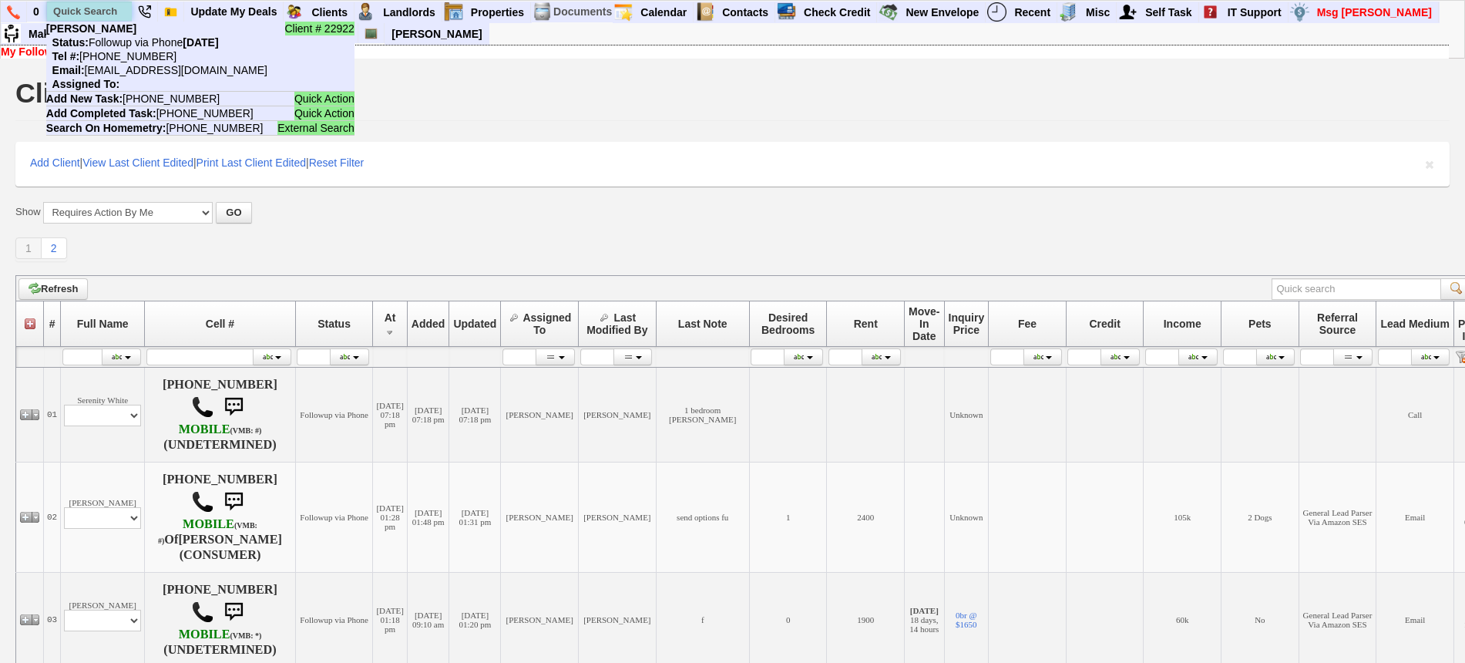
click at [95, 6] on input "text" at bounding box center [89, 11] width 85 height 19
paste input "[PHONE_NUMBER]"
click at [95, 8] on input "[PHONE_NUMBER]" at bounding box center [89, 11] width 85 height 19
click at [95, 8] on input "914-426-3157" at bounding box center [89, 11] width 85 height 19
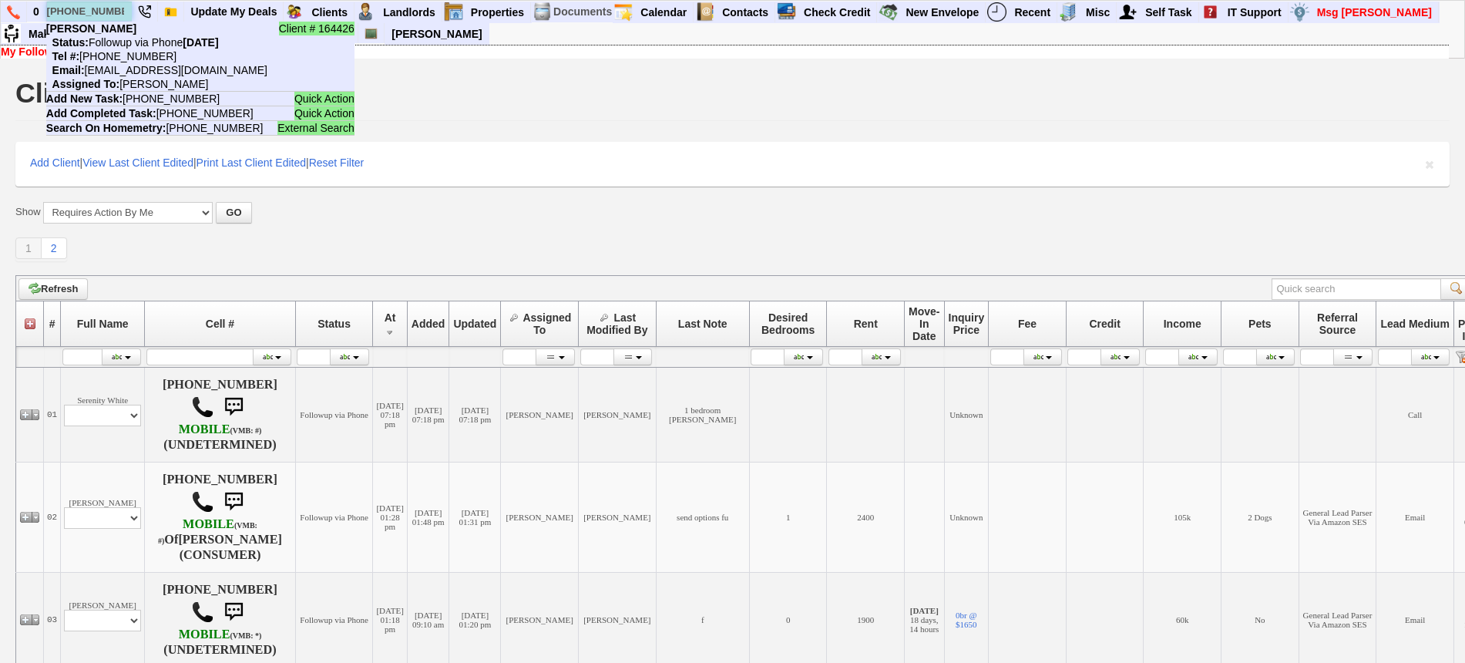
paste input "315-741-6280"
click at [99, 5] on input "315-741-6280" at bounding box center [89, 11] width 85 height 19
paste input "917-771-4435"
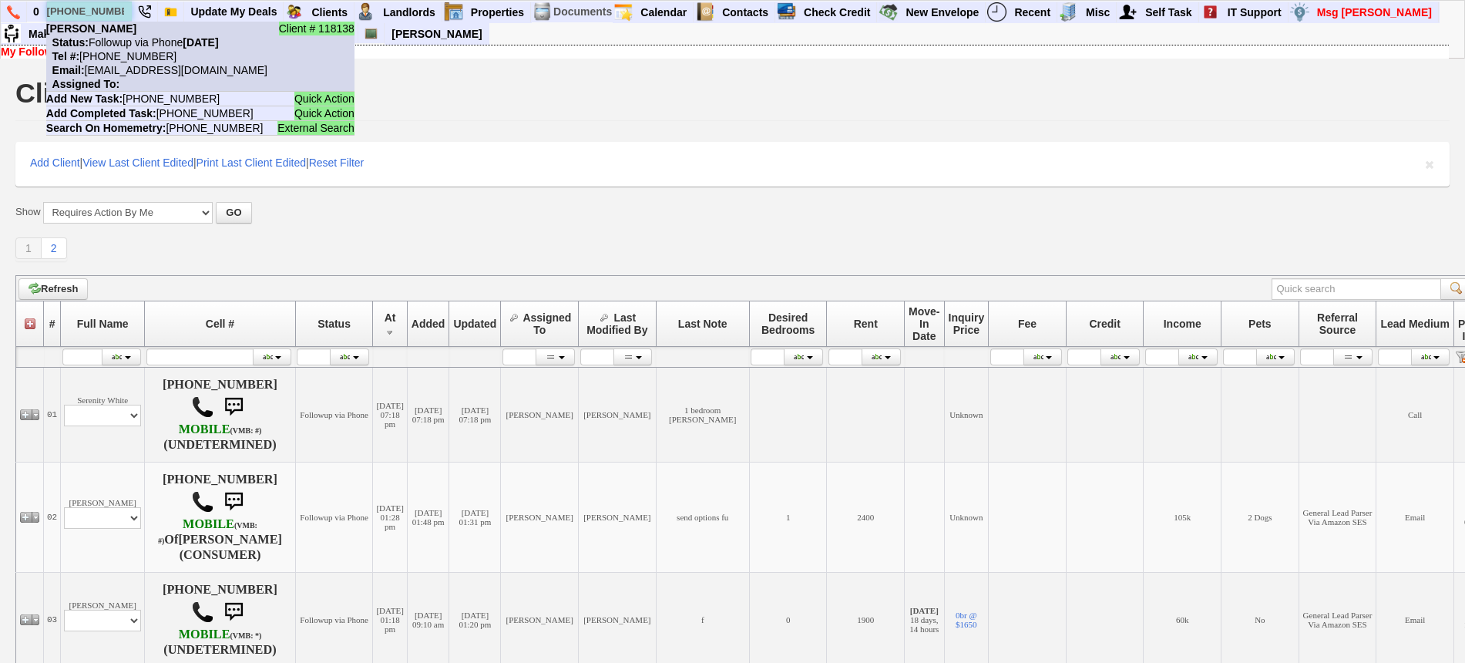
type input "917-771-4435"
click at [126, 37] on nobr "Status: Followup via Phone Friday, September 12th, 2025" at bounding box center [132, 42] width 173 height 12
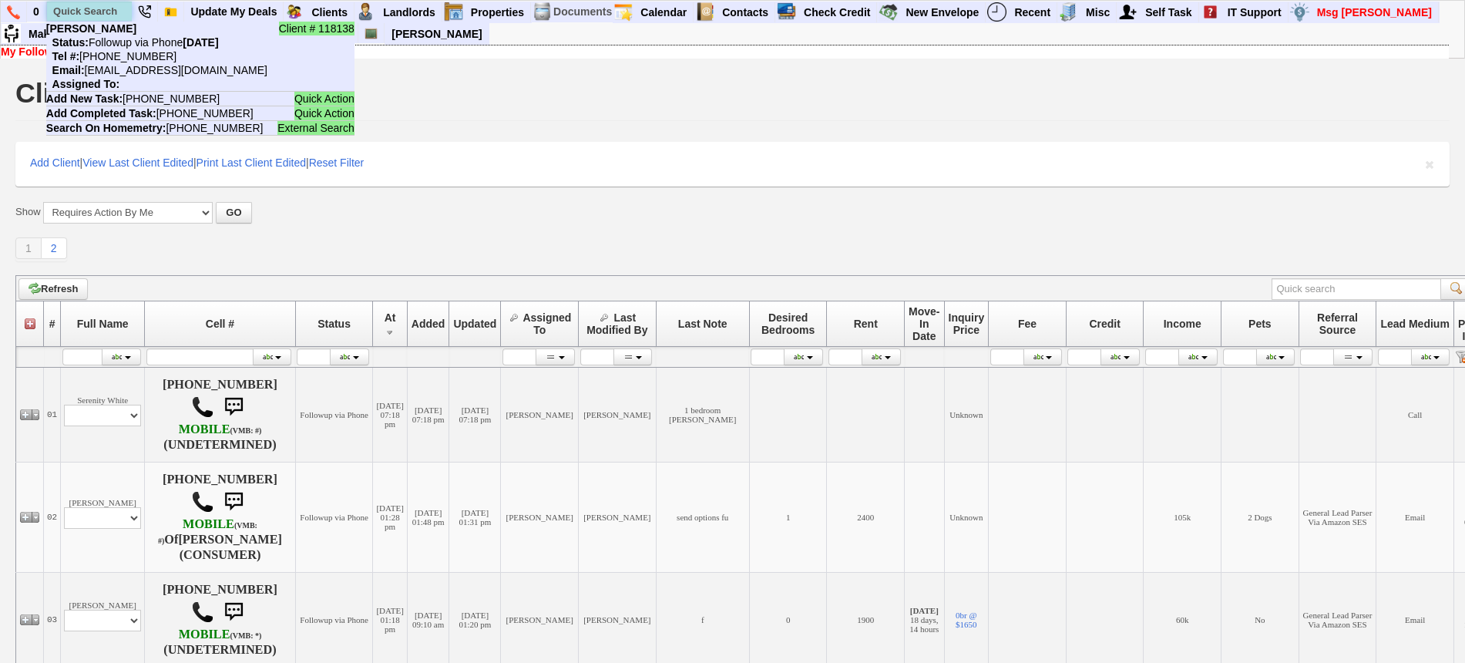
click at [89, 10] on input "text" at bounding box center [89, 11] width 85 height 19
paste input "914-671-1652"
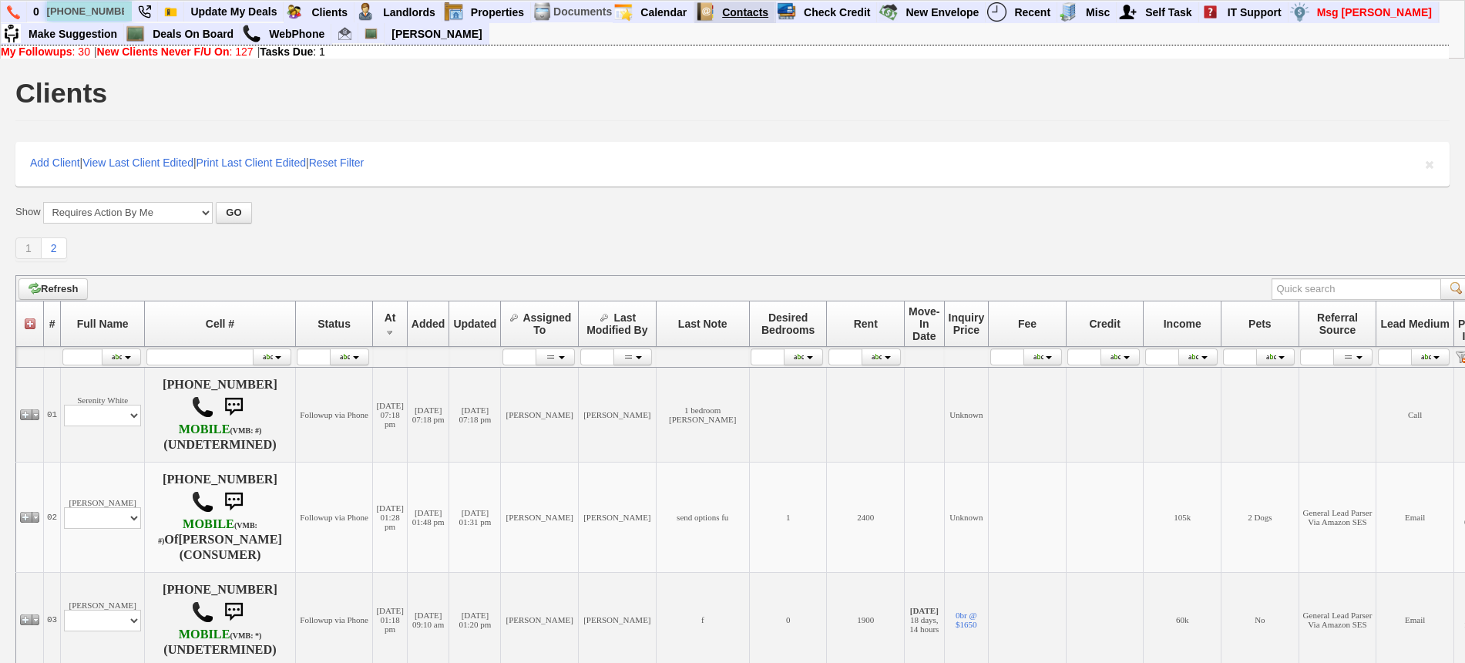
type input "914-671-1652"
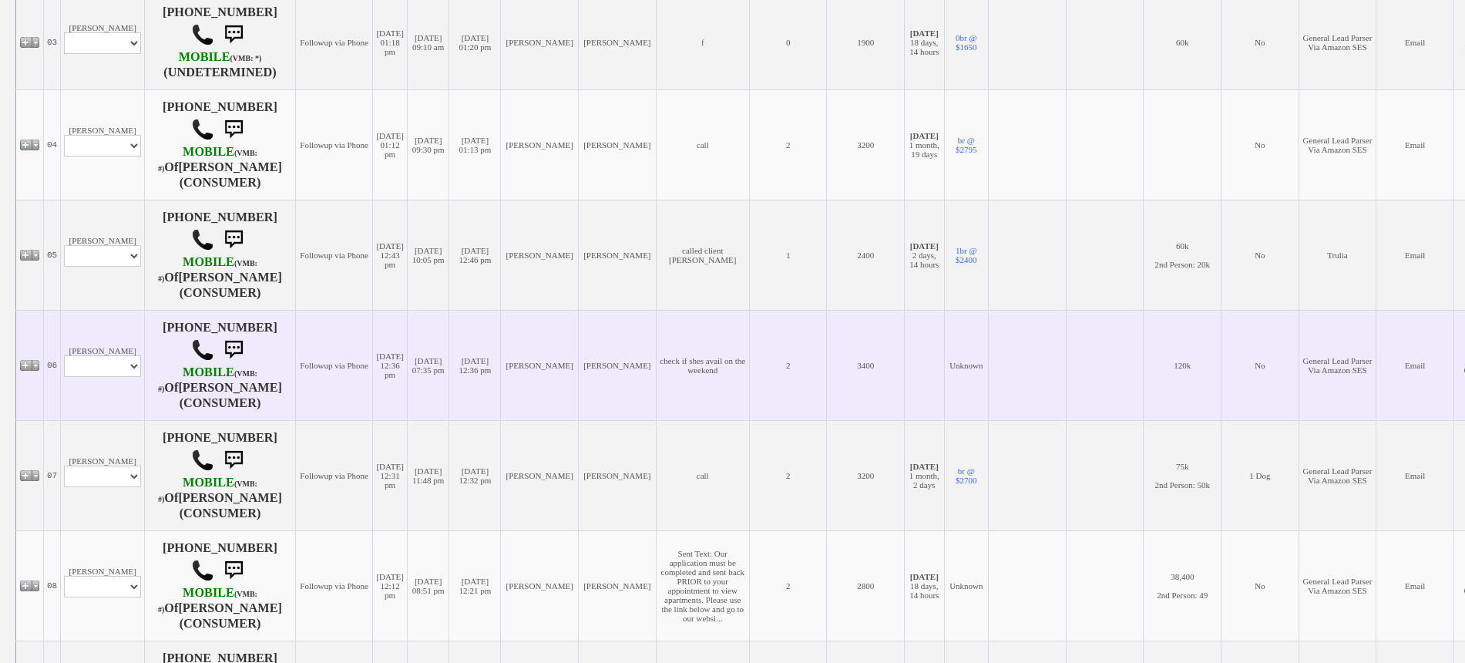
scroll to position [578, 0]
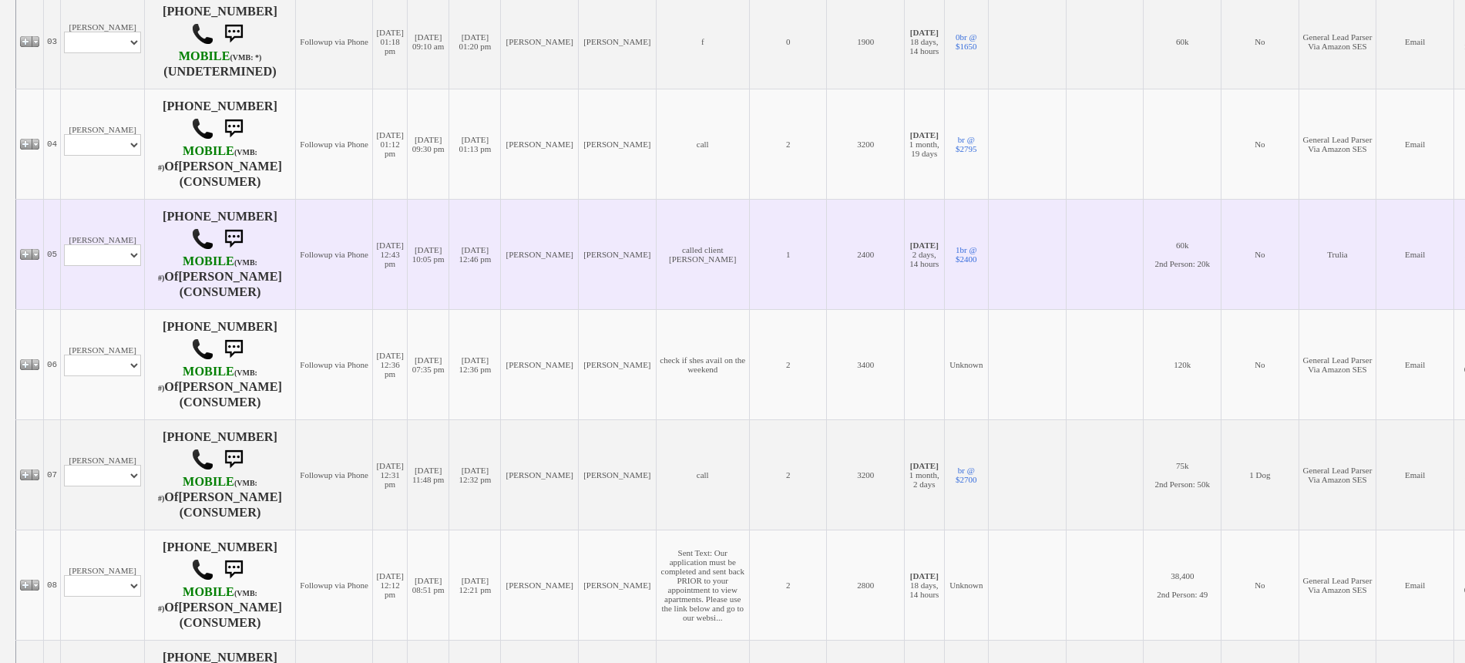
click at [122, 296] on td "Melissa Harvey Profile Edit Print Email Externally (Will Not Be Tracked In CRM)…" at bounding box center [103, 254] width 84 height 110
click at [113, 217] on td "Melissa Harvey Profile Edit Print Email Externally (Will Not Be Tracked In CRM)…" at bounding box center [103, 254] width 84 height 110
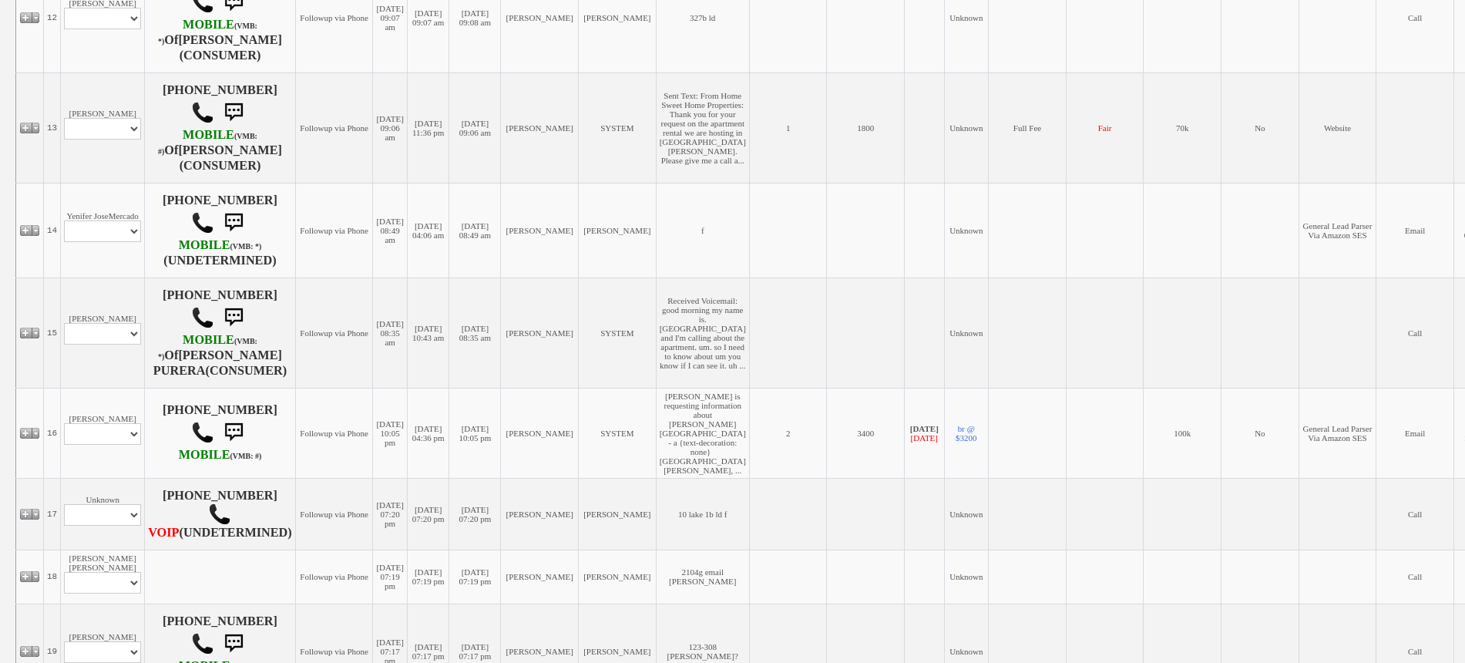
scroll to position [1638, 0]
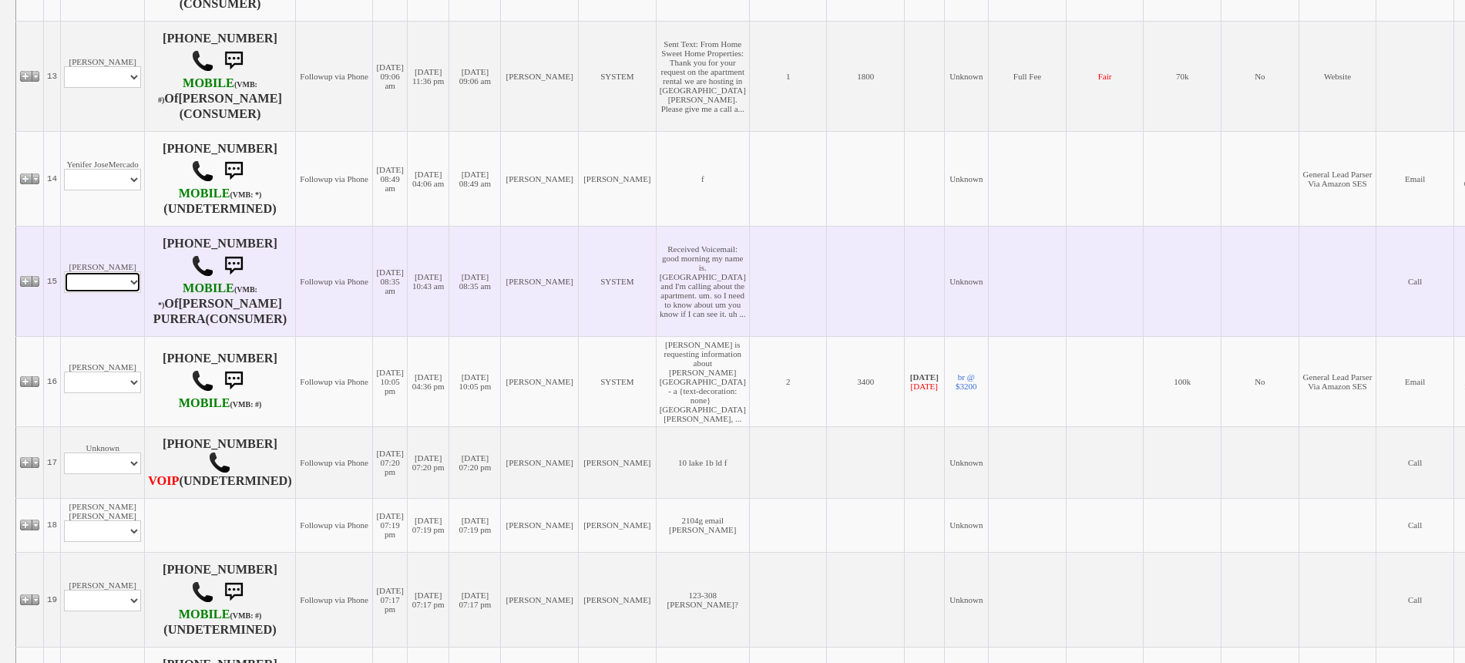
click at [105, 287] on select "Profile Edit Print Closed Deals" at bounding box center [102, 282] width 77 height 22
select select "ChangeURL,/crm/custom/edit_client_form.php?redirect=%2Fcrm%2Fclients.php&id=167…"
click at [64, 271] on select "Profile Edit Print Closed Deals" at bounding box center [102, 282] width 77 height 22
select select
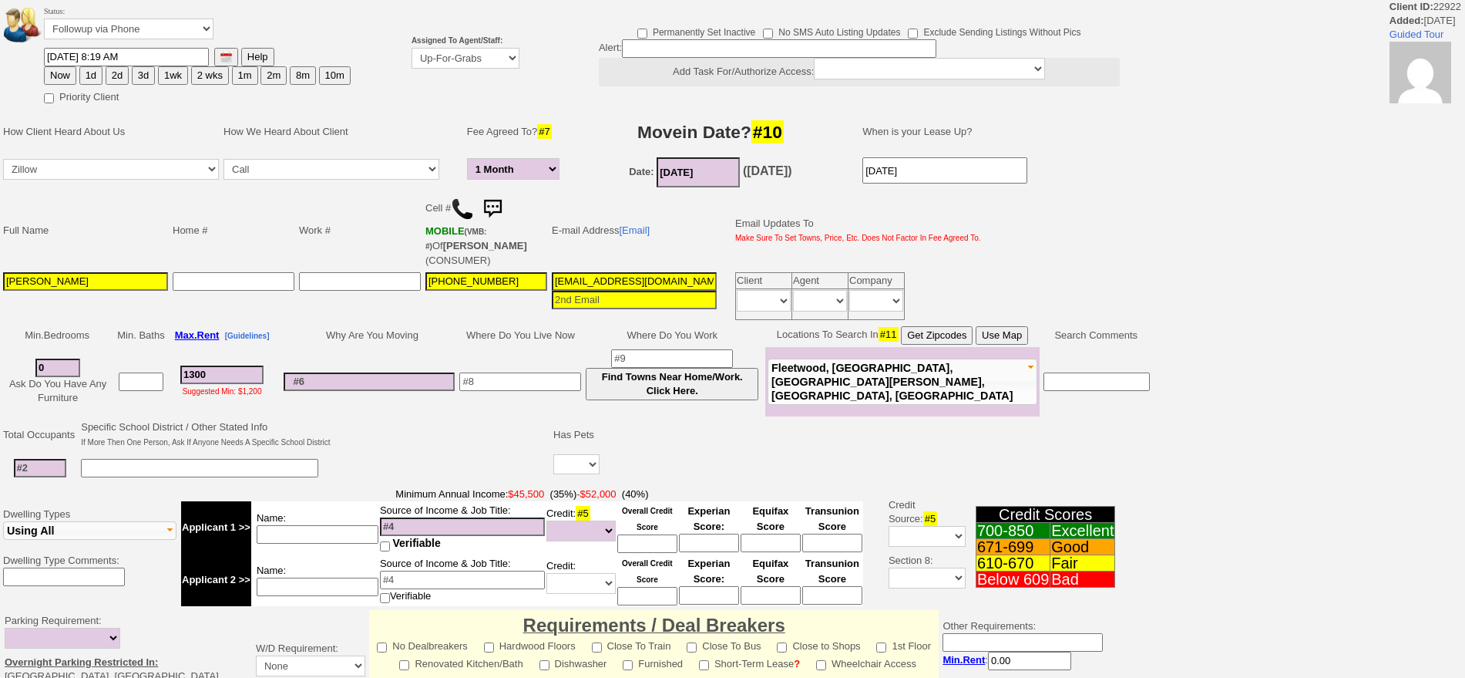
select select "1 Month"
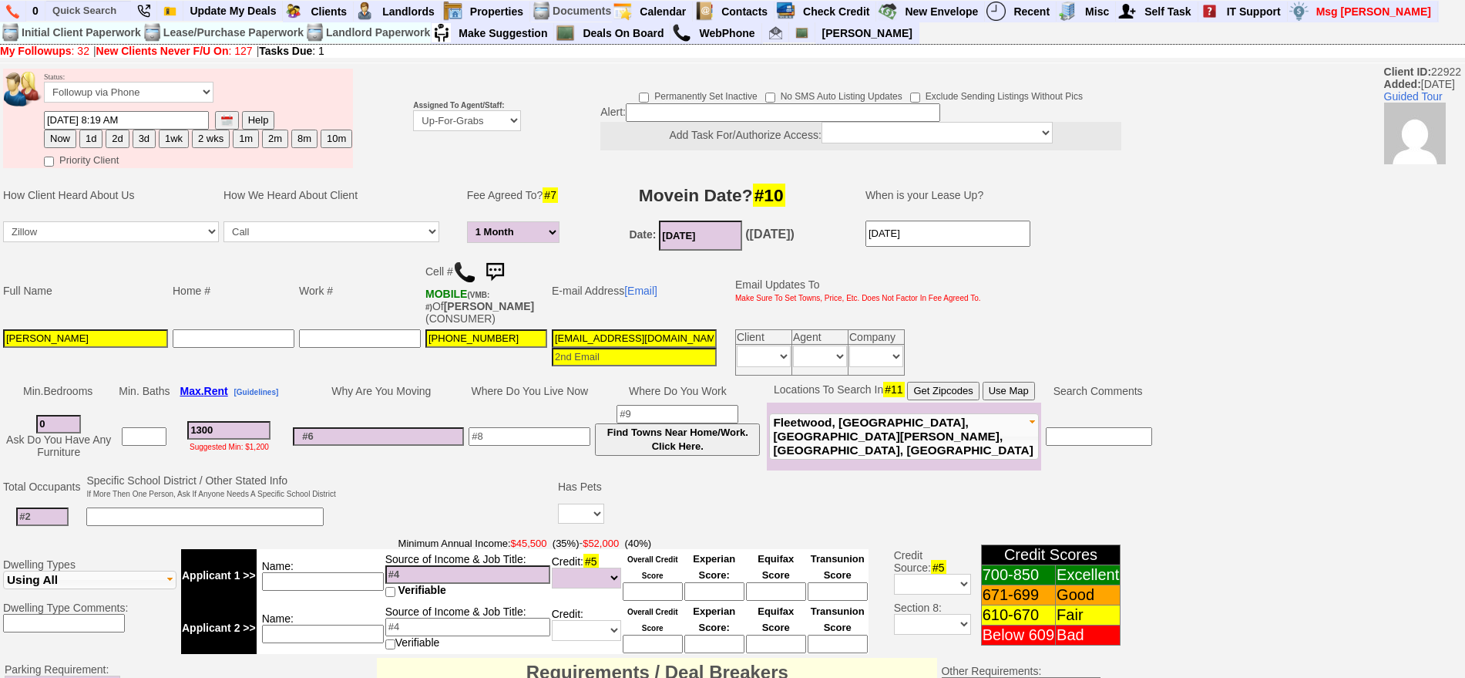
click at [438, 109] on b "Assigned To Agent/Staff:" at bounding box center [458, 105] width 91 height 8
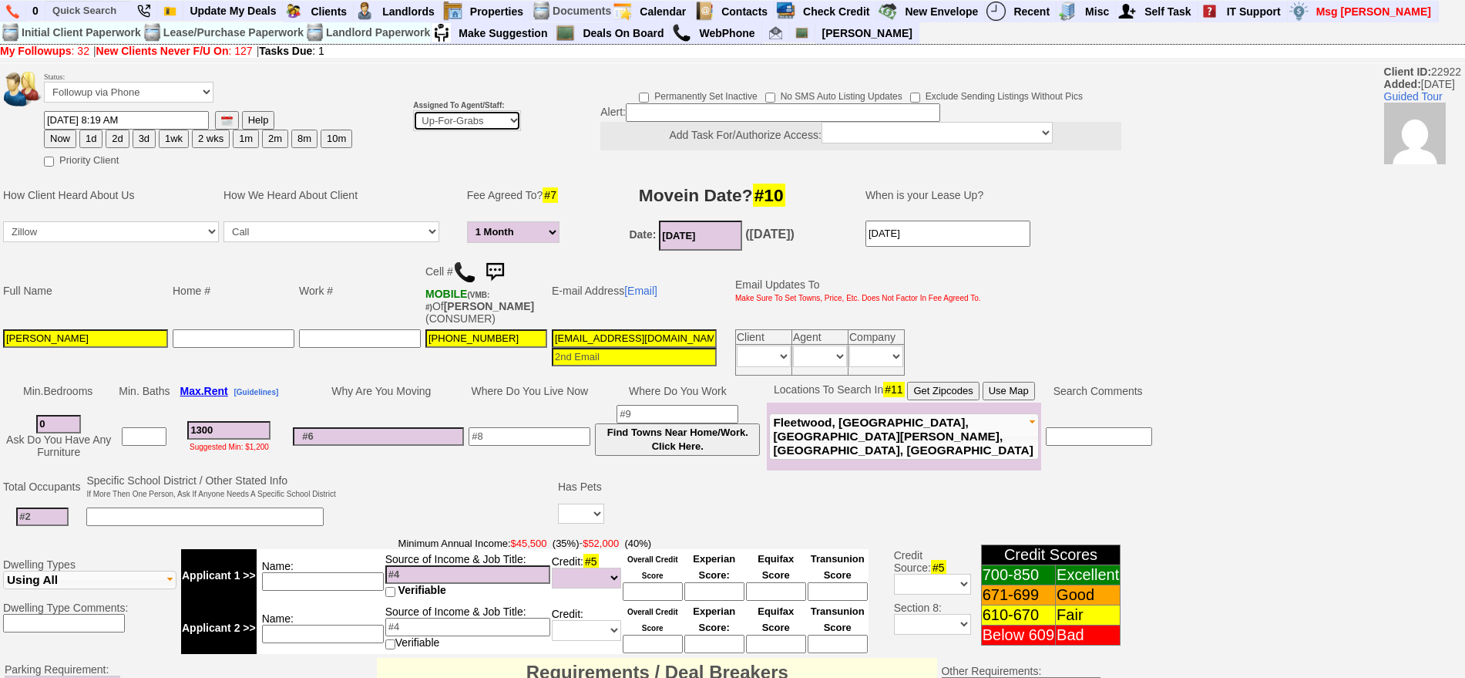
drag, startPoint x: 442, startPoint y: 121, endPoint x: 445, endPoint y: 129, distance: 8.8
click at [442, 121] on select "Up-For-Grabs ***** STAFF ***** [PERSON_NAME] [PHONE_NUMBER] [PERSON_NAME] [PHON…" at bounding box center [467, 120] width 108 height 21
select select "148"
click at [413, 110] on select "Up-For-Grabs ***** STAFF ***** [PERSON_NAME] [PHONE_NUMBER] [PERSON_NAME] [PHON…" at bounding box center [467, 120] width 108 height 21
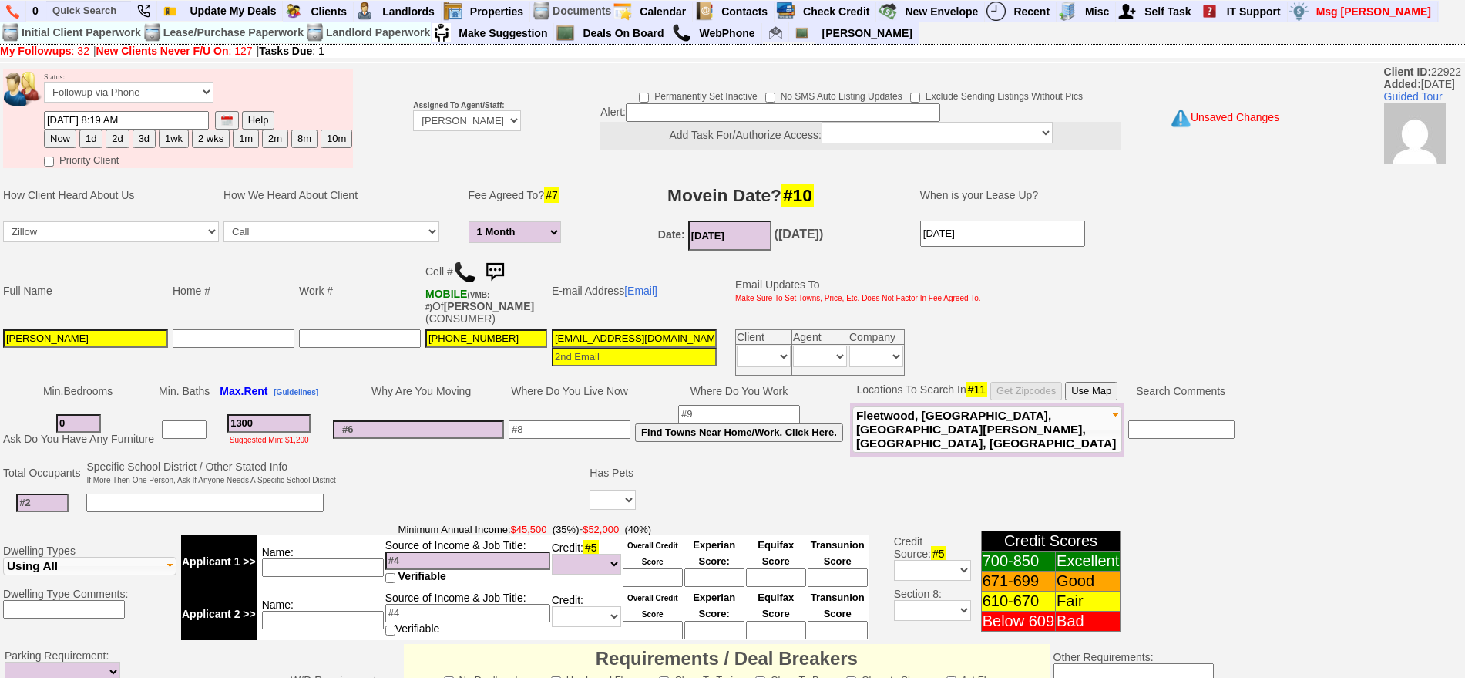
click at [50, 135] on button "Now" at bounding box center [60, 138] width 32 height 18
type input "[DATE] 09:26 AM"
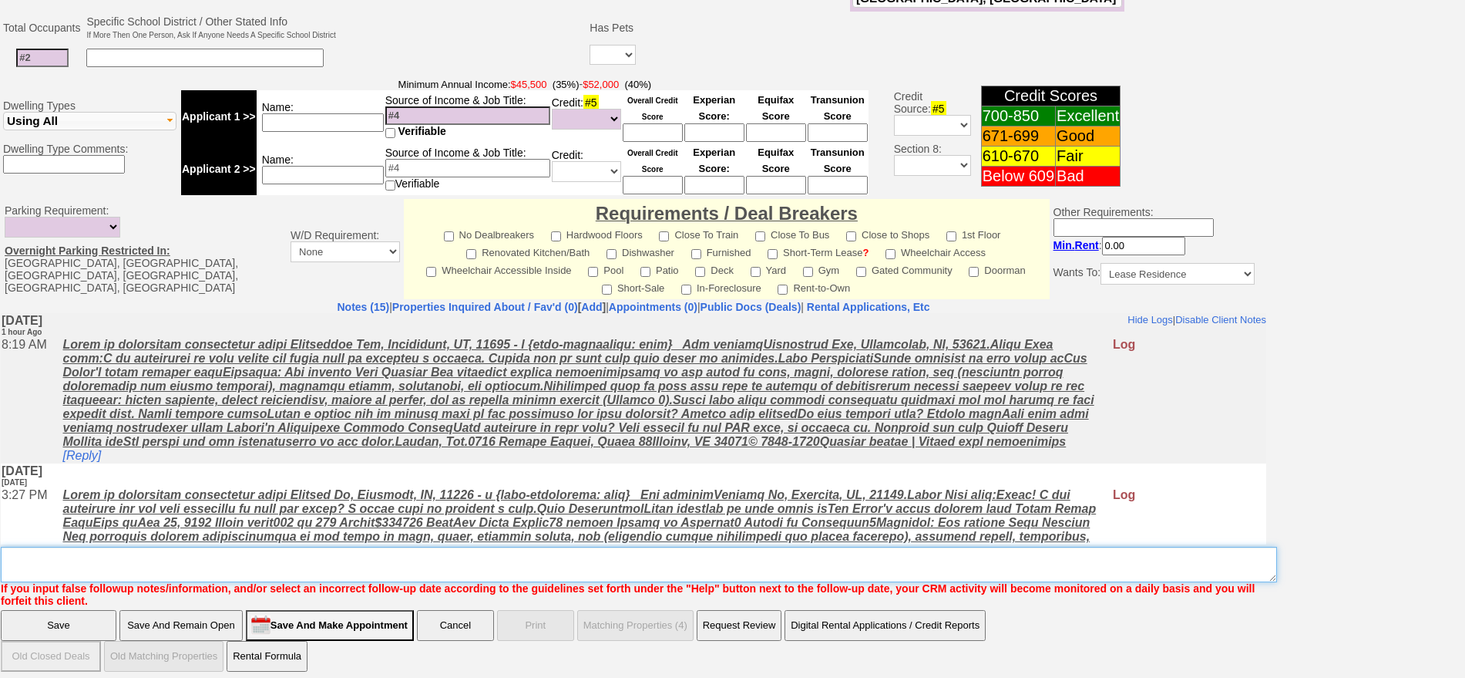
click at [678, 553] on textarea "Insert New Note Here" at bounding box center [639, 563] width 1276 height 35
type textarea "f"
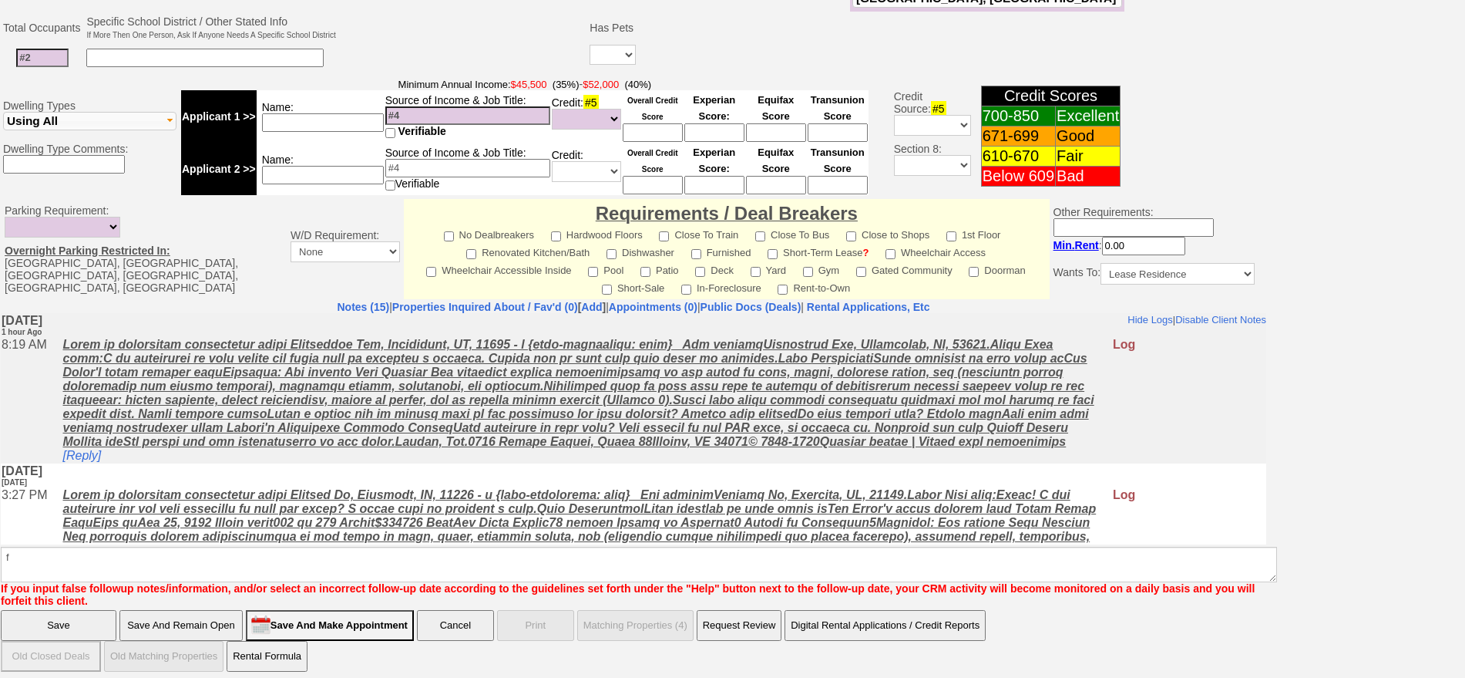
click input "Save" at bounding box center [59, 625] width 116 height 31
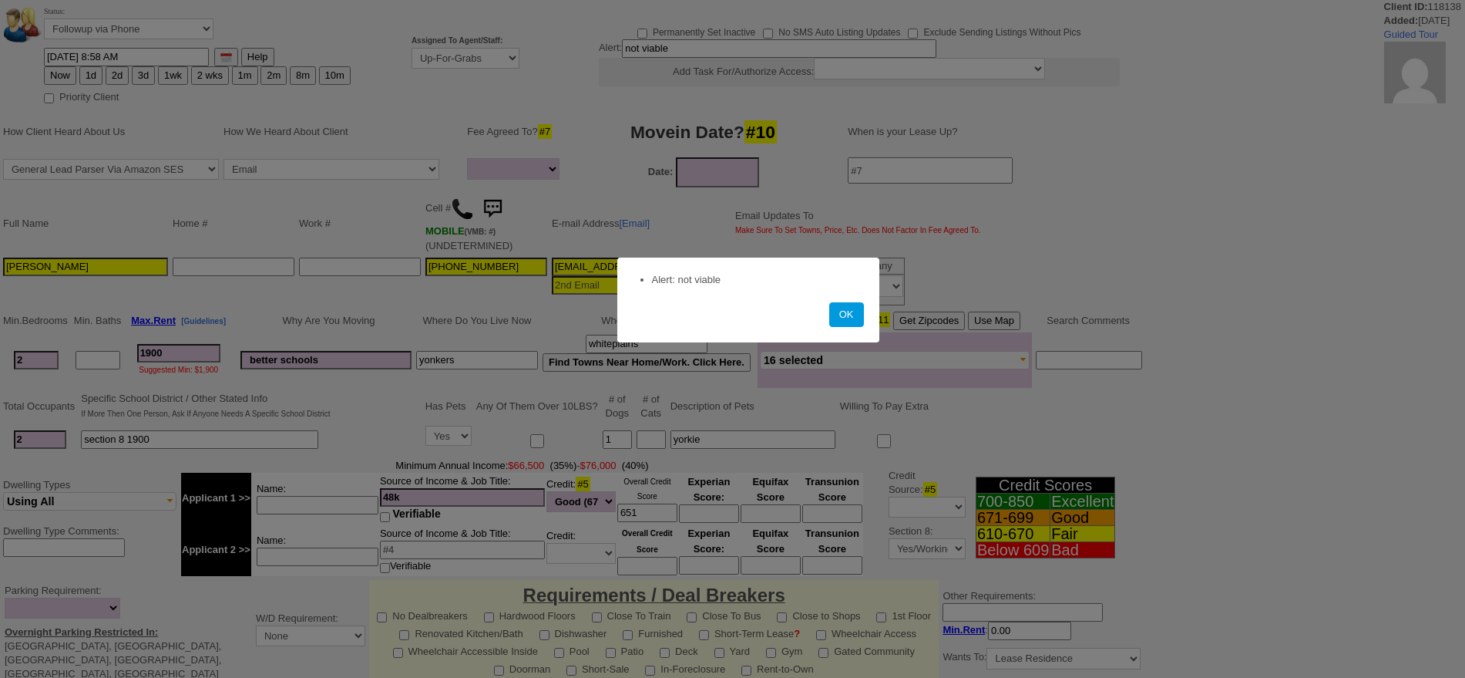
select select
click at [859, 311] on button "OK" at bounding box center [846, 314] width 35 height 25
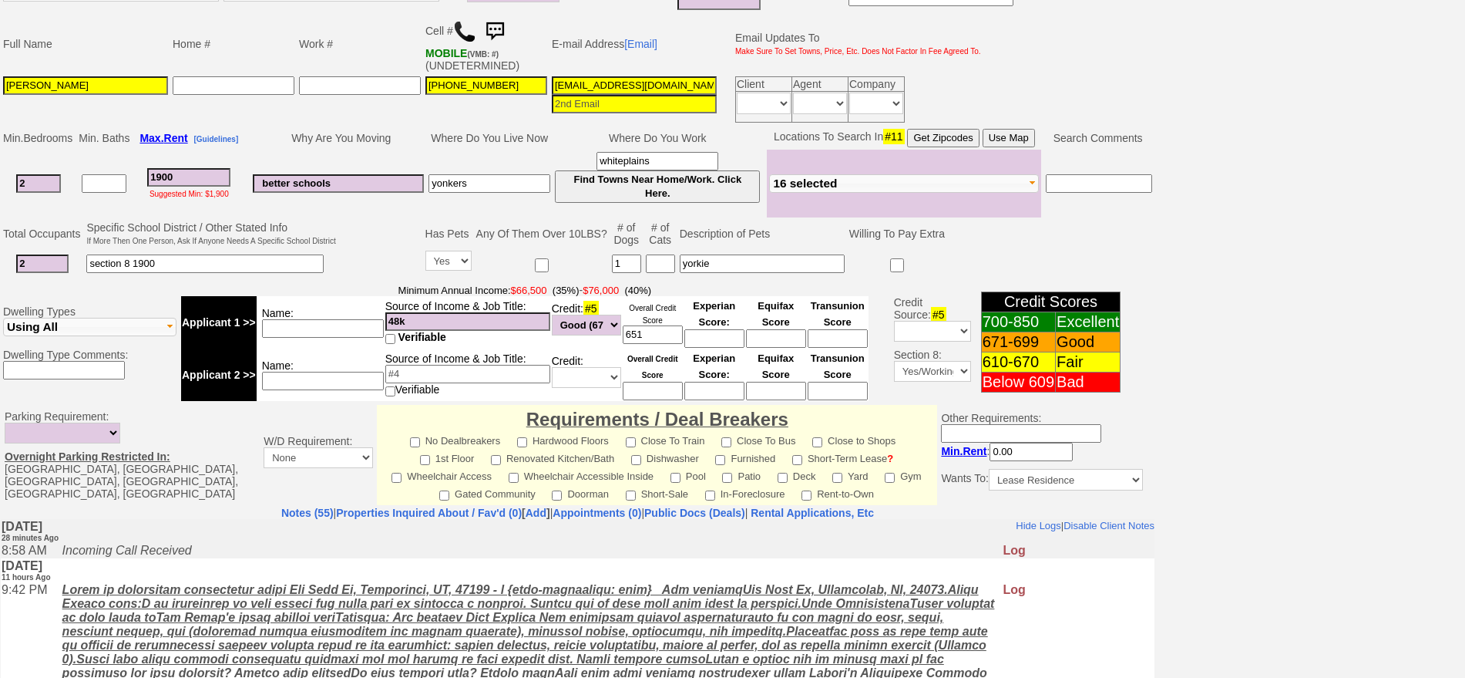
scroll to position [193, 0]
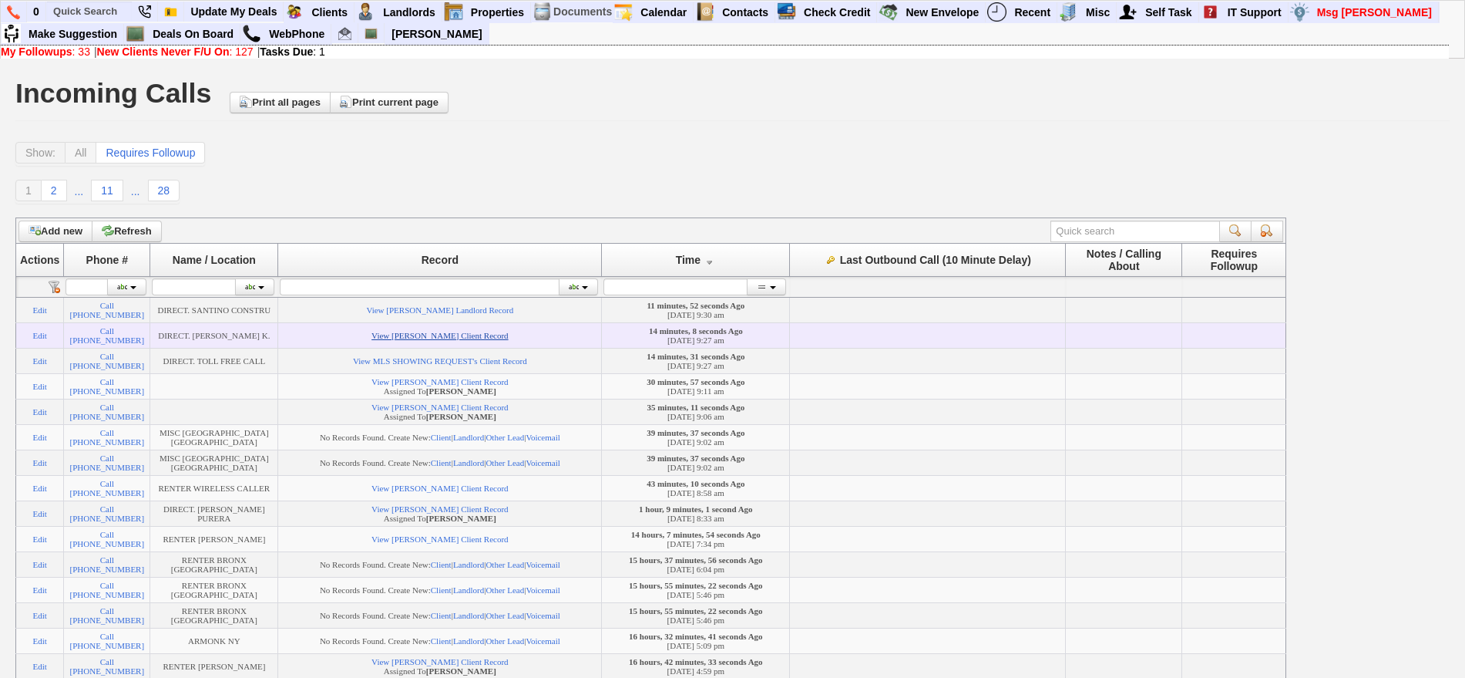
click at [408, 333] on link "View [PERSON_NAME] Client Record" at bounding box center [440, 335] width 136 height 9
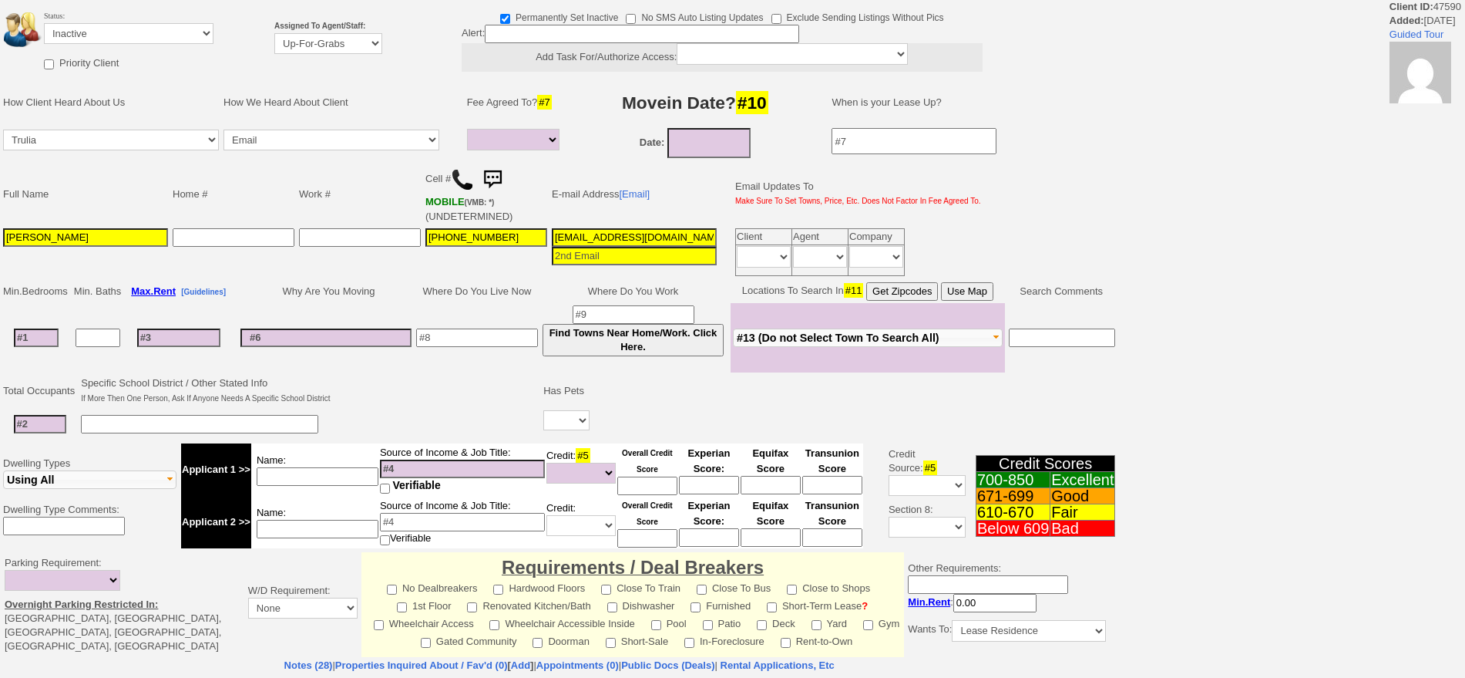
select select
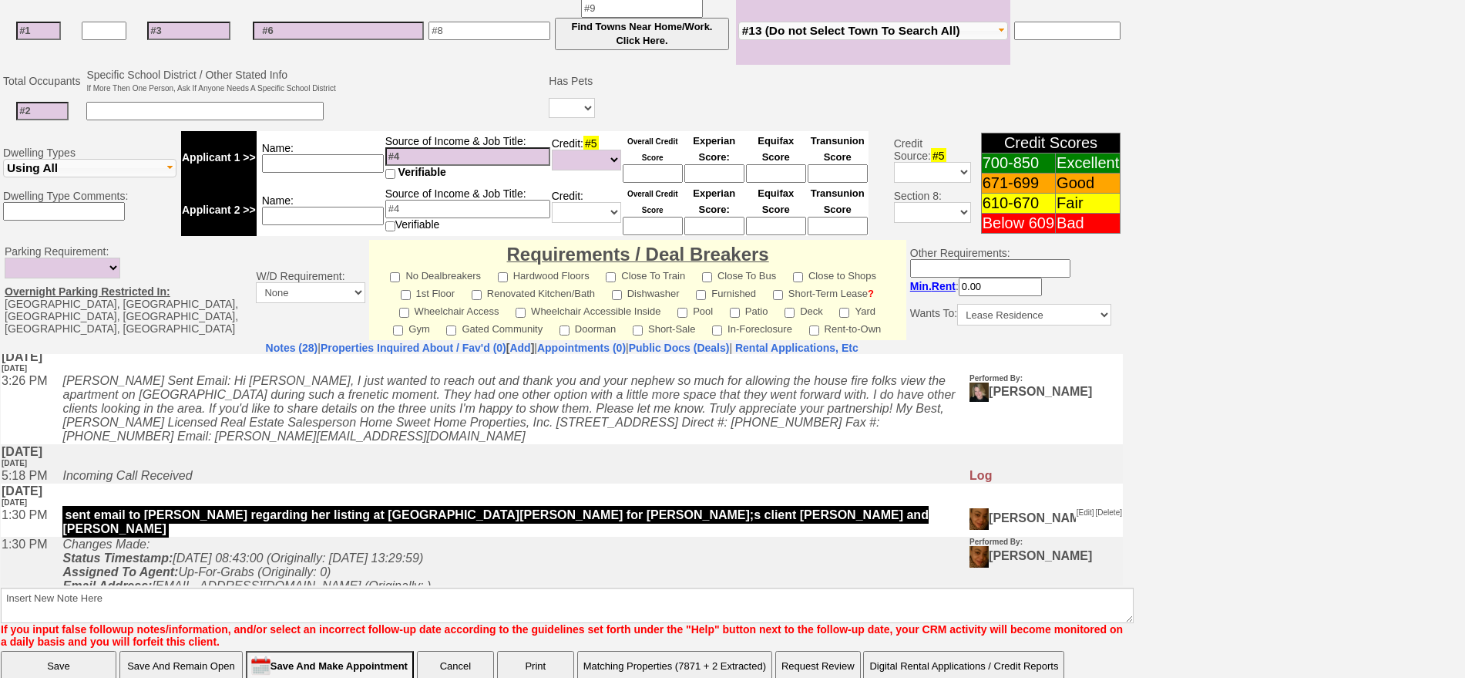
scroll to position [385, 0]
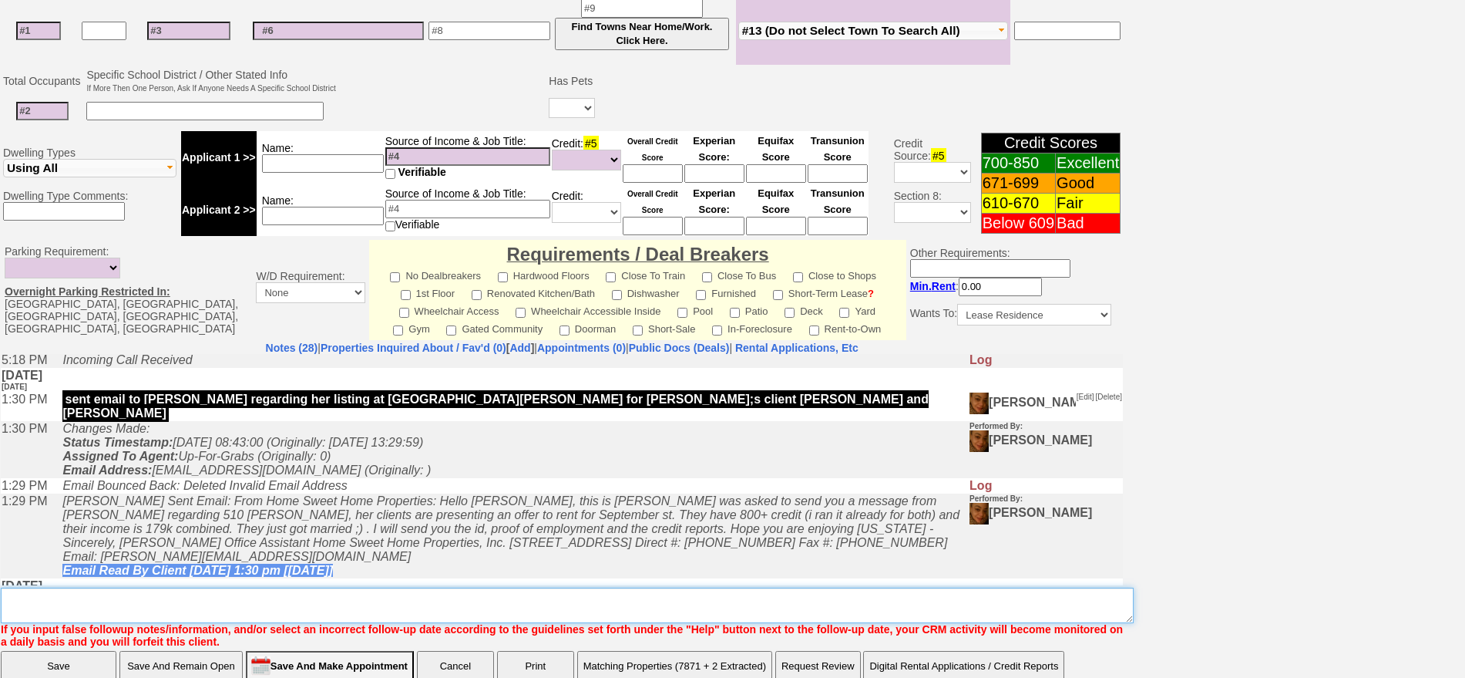
click at [580, 589] on textarea "Insert New Note Here" at bounding box center [567, 604] width 1133 height 35
type textarea "kathy called to show my listing at 501 n barry i confirmed through showingtime"
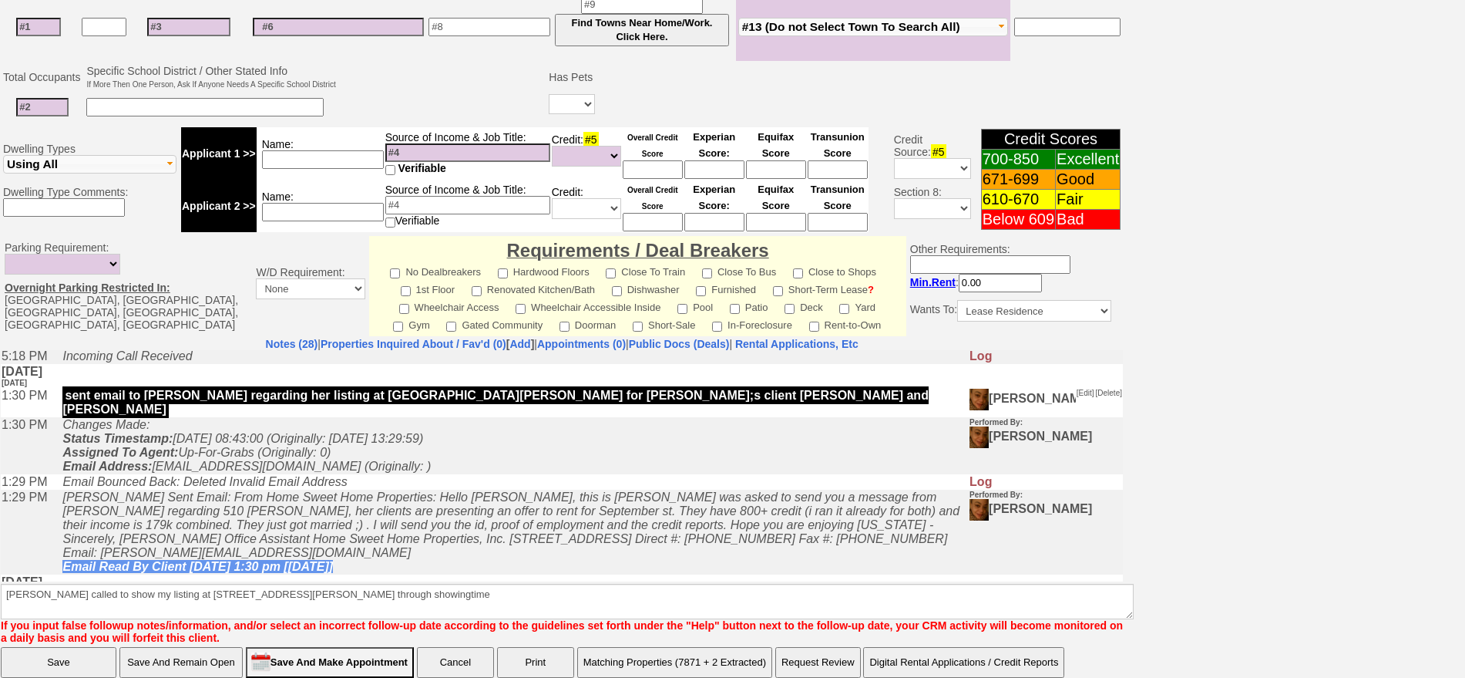
click input "Save" at bounding box center [59, 662] width 116 height 31
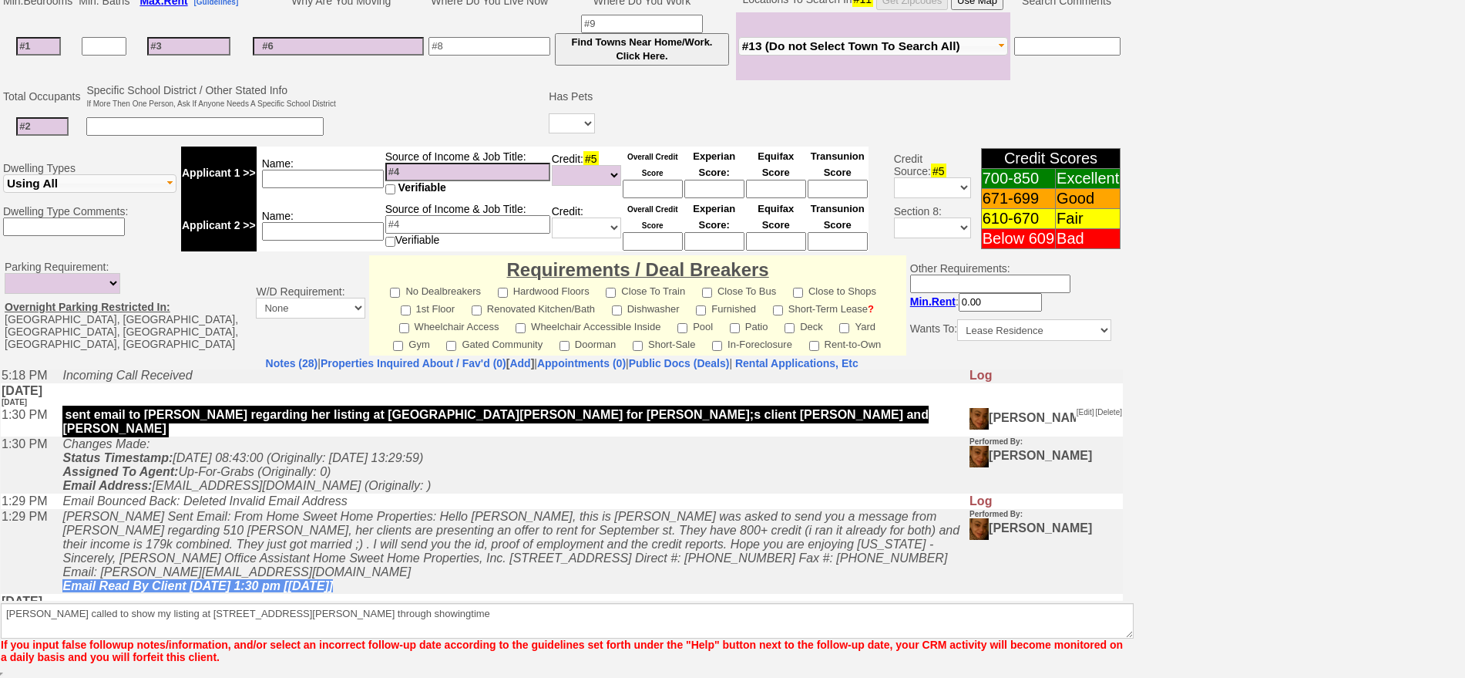
scroll to position [351, 0]
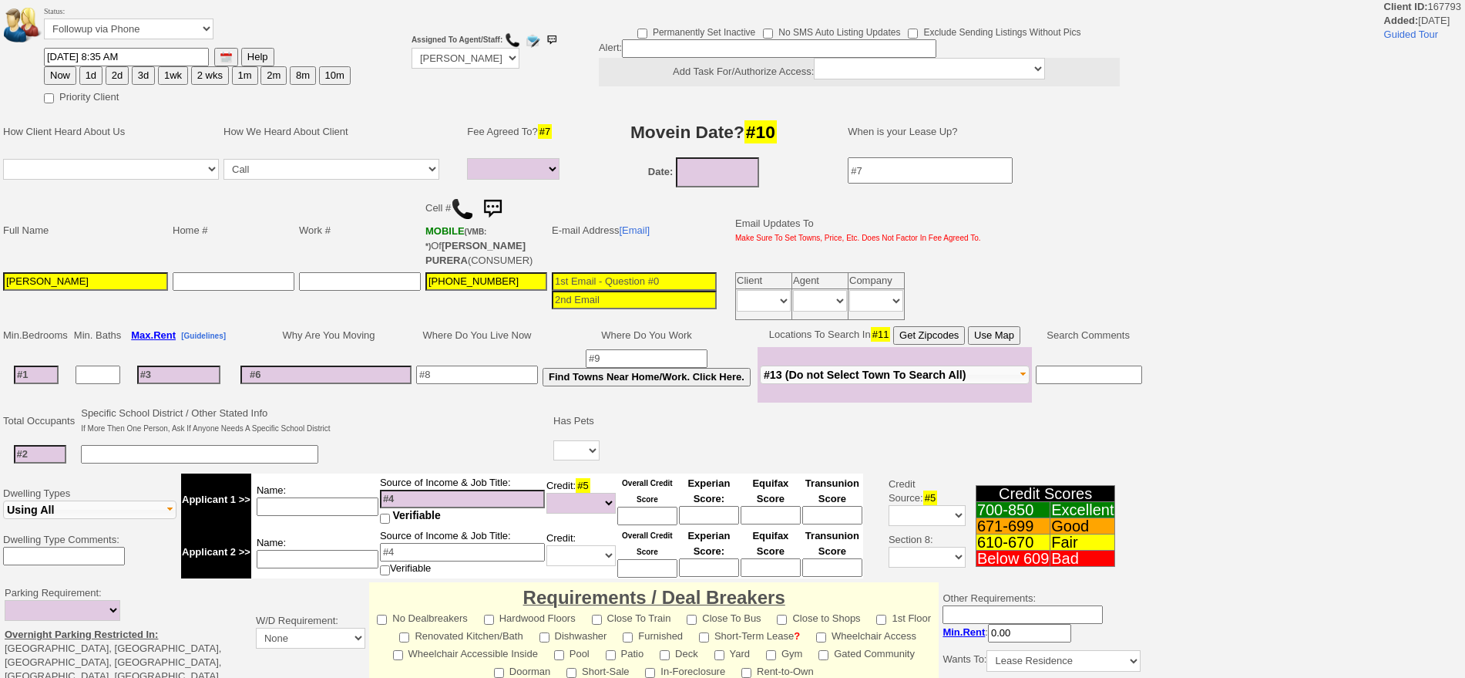
select select
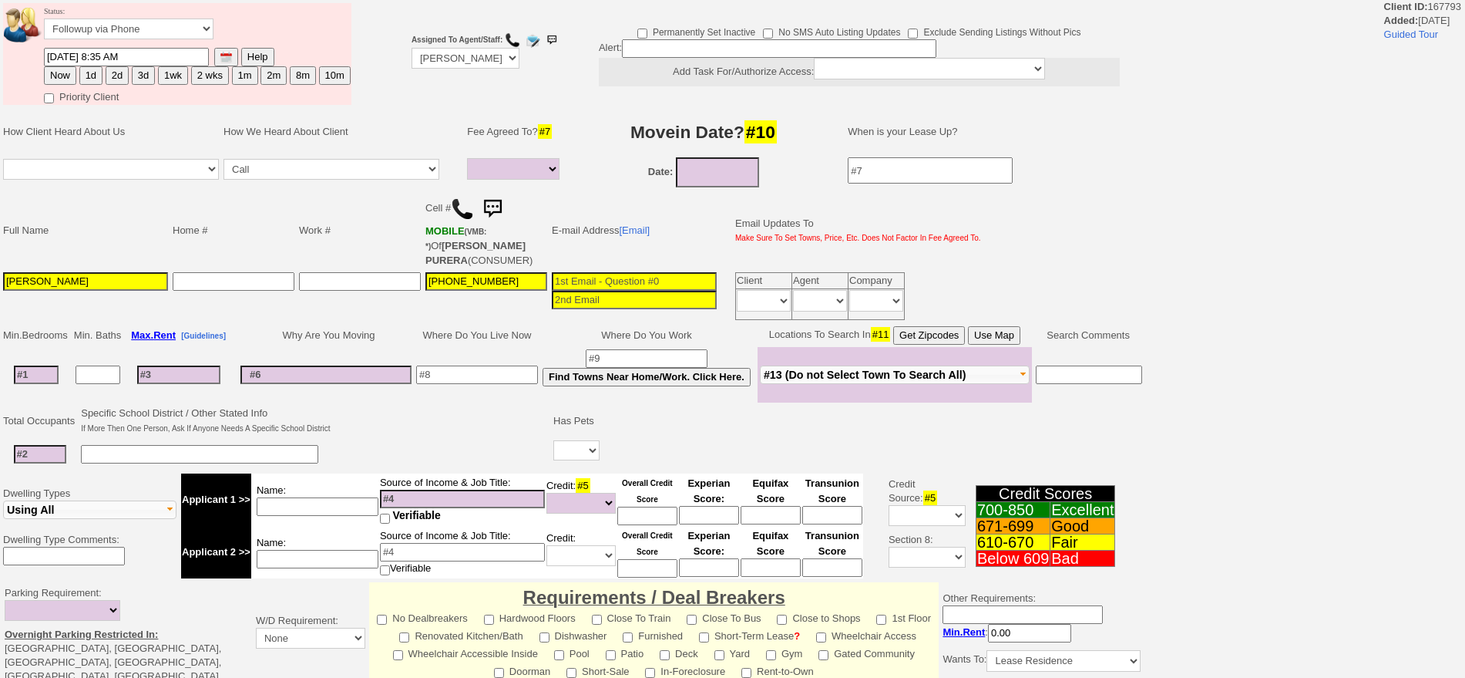
click at [51, 453] on input at bounding box center [40, 454] width 52 height 18
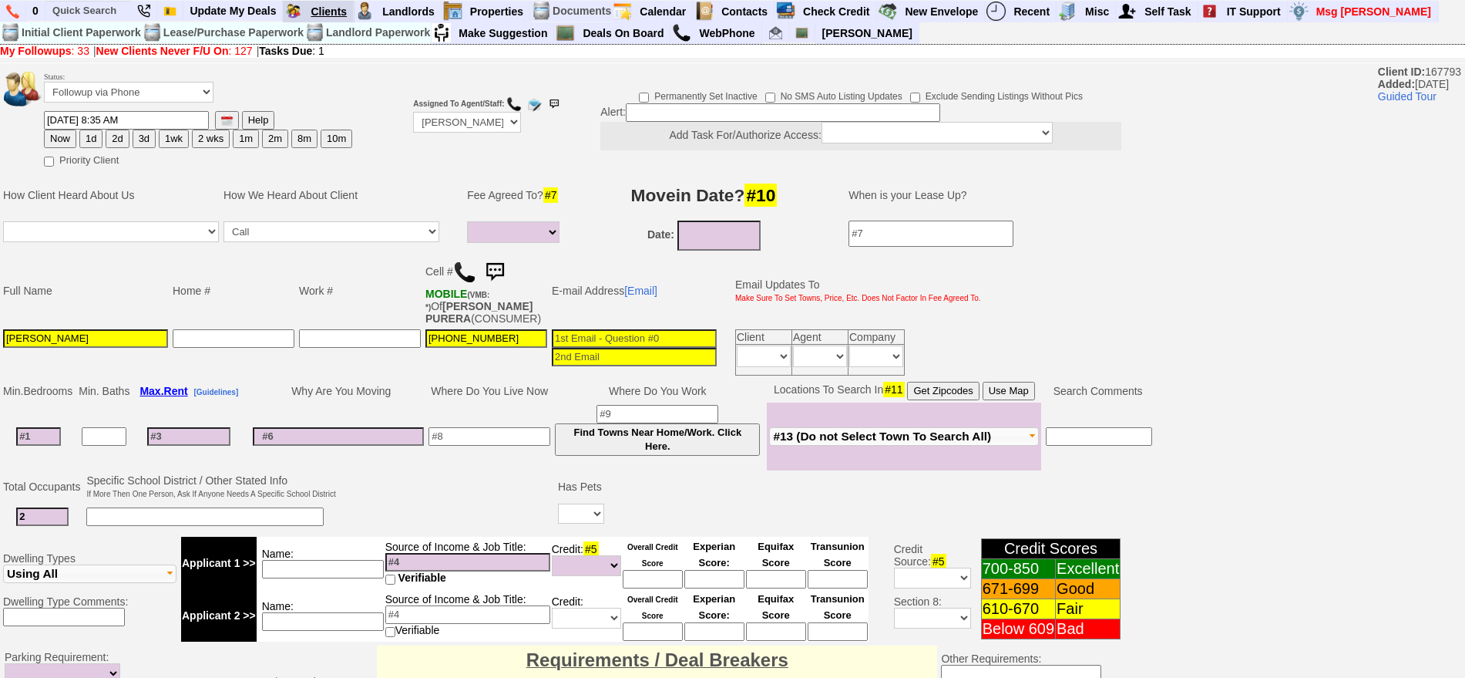
type input "2"
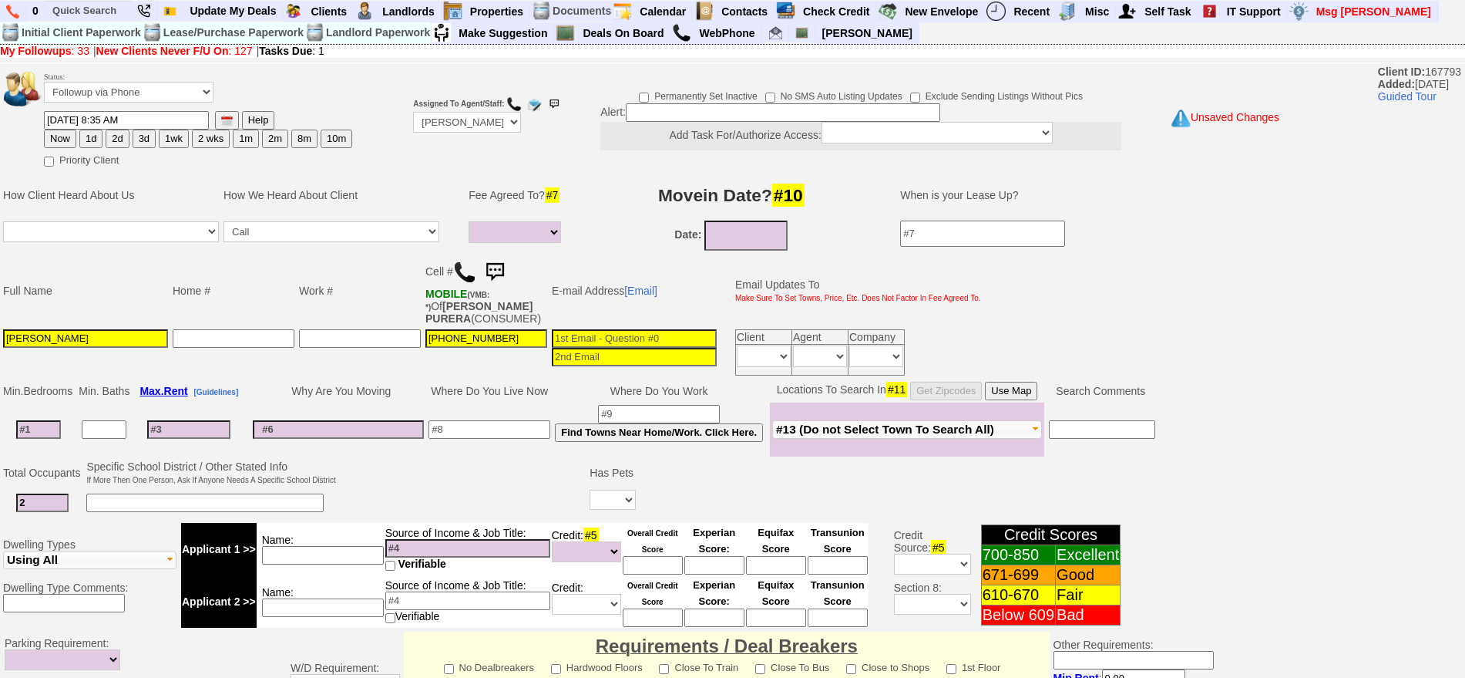
click at [469, 271] on img at bounding box center [464, 272] width 23 height 23
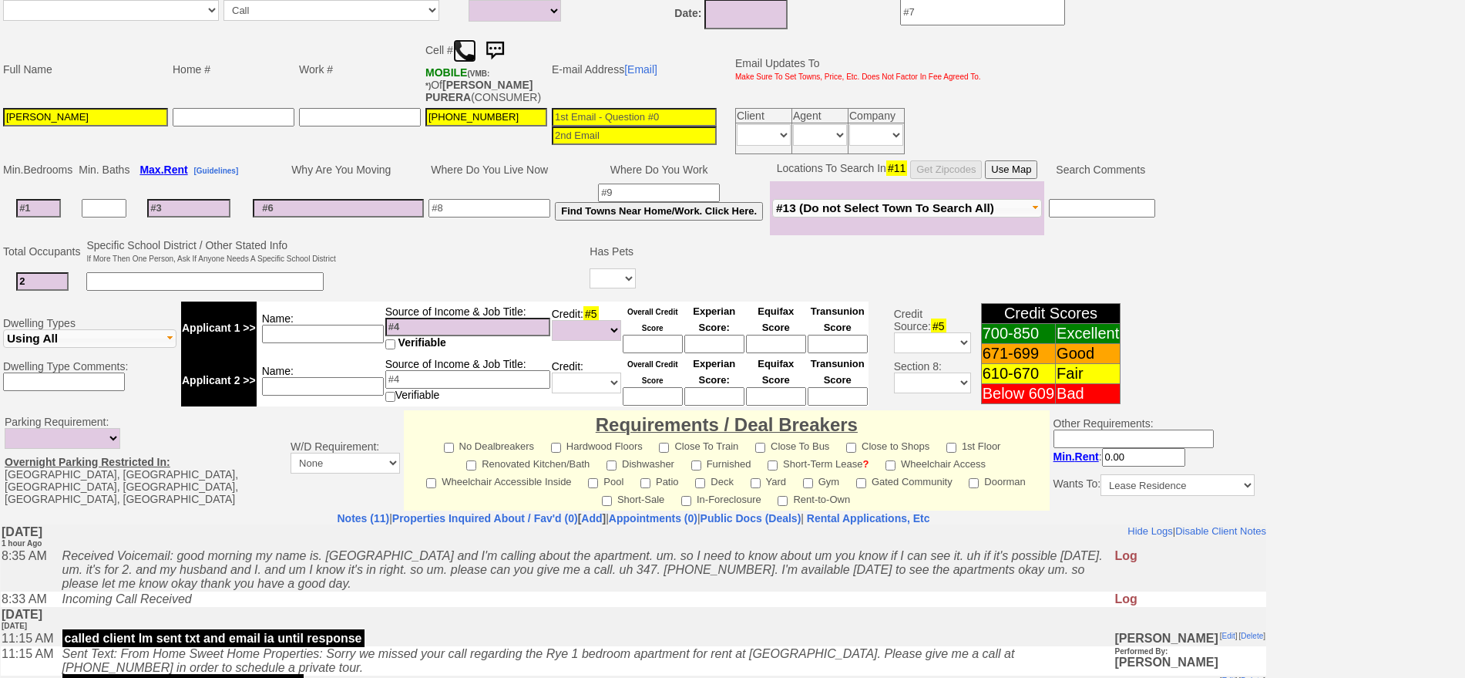
scroll to position [289, 0]
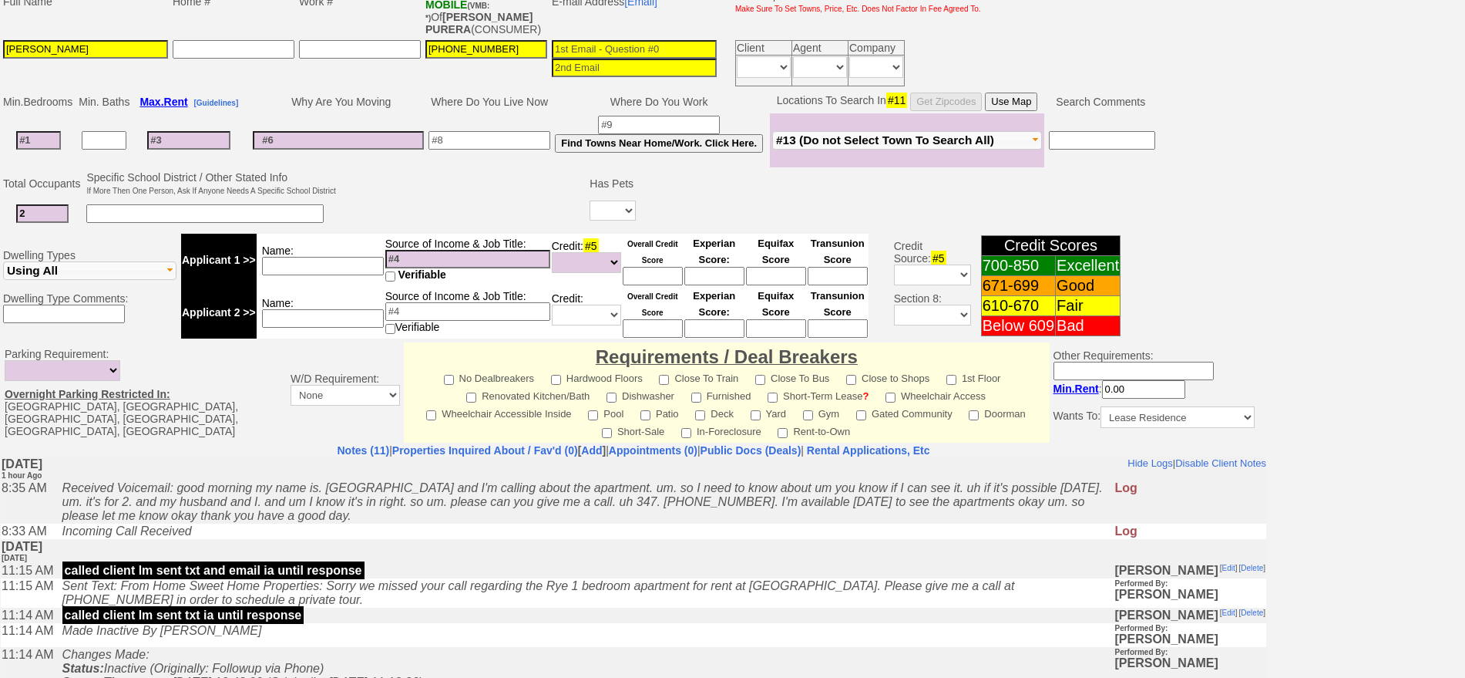
click at [459, 560] on td "Wednesday, September 10th, 2025 1 day Ago" at bounding box center [634, 550] width 1266 height 24
click at [48, 213] on input "2" at bounding box center [42, 213] width 52 height 18
click at [415, 570] on td "called client lm sent txt and email ia until response" at bounding box center [585, 569] width 1060 height 15
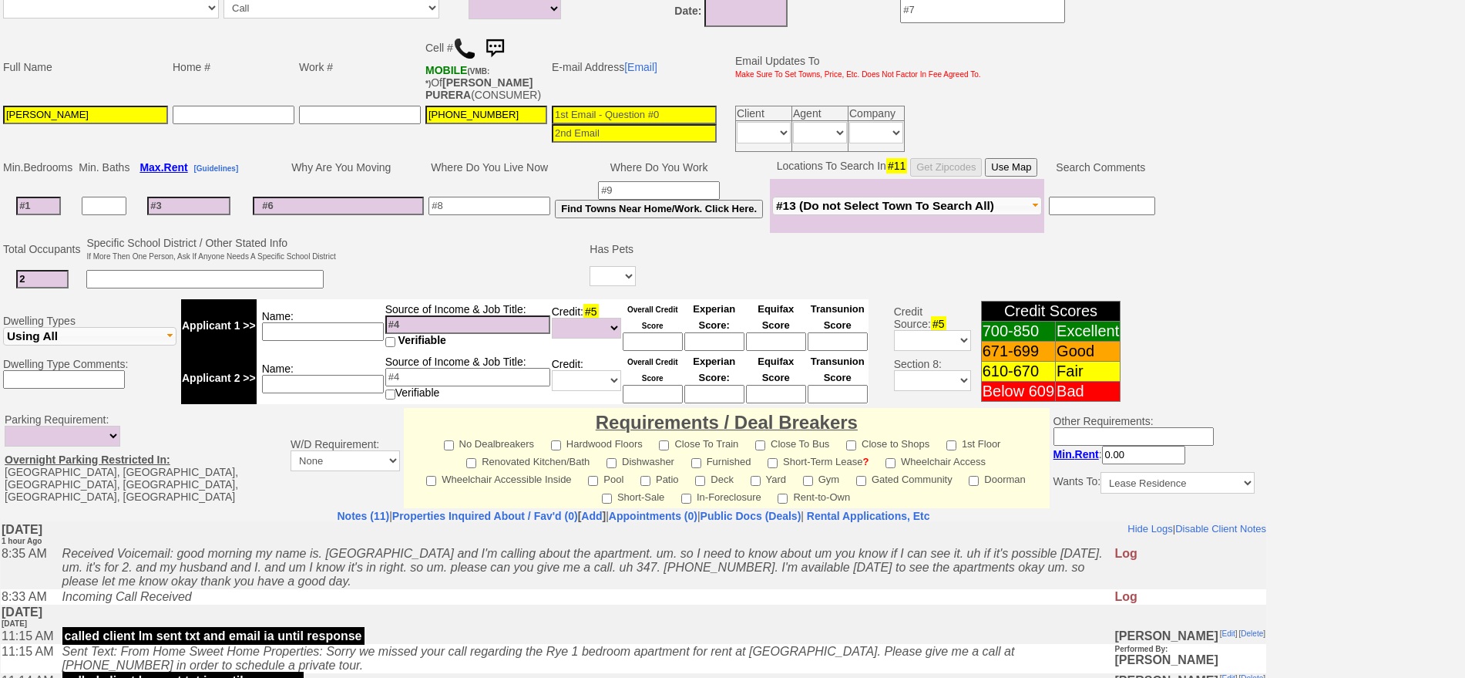
scroll to position [193, 0]
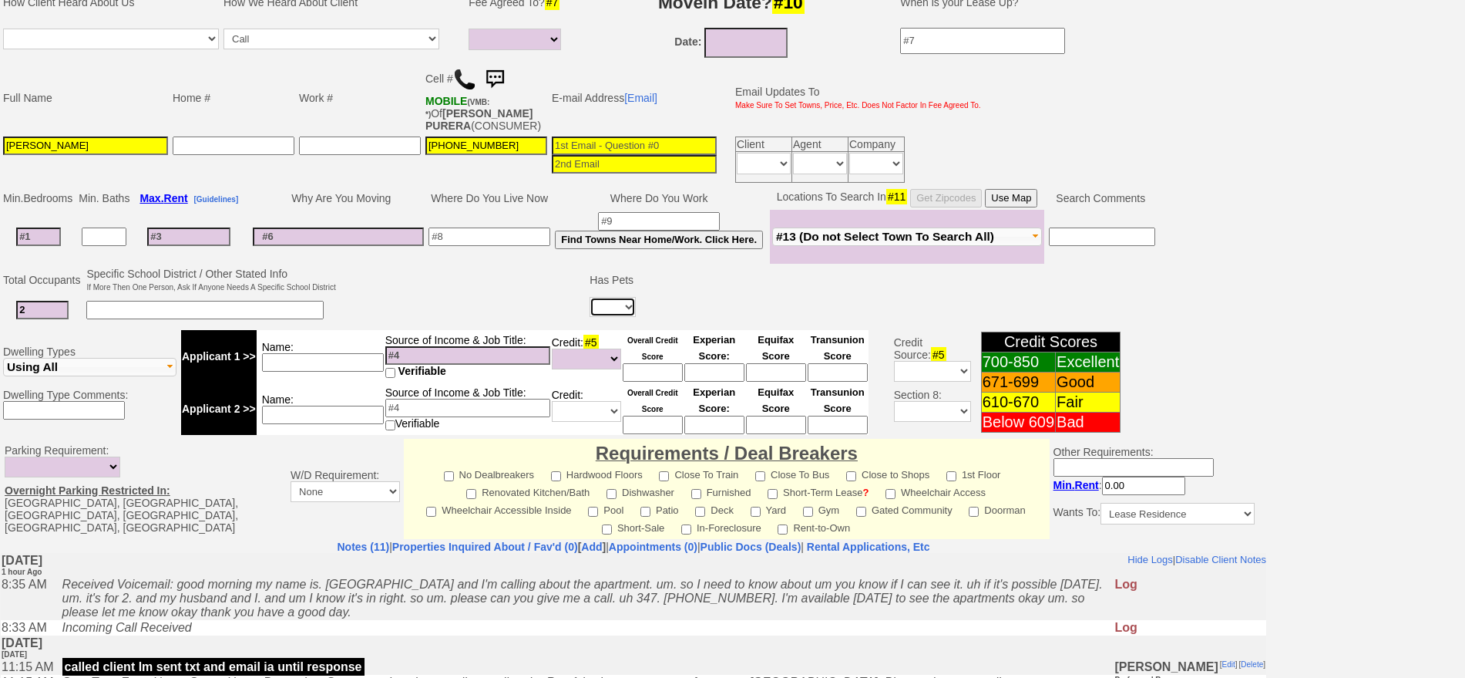
click at [609, 301] on select "Yes No" at bounding box center [613, 307] width 46 height 20
select select "No"
click at [590, 297] on select "Yes No" at bounding box center [613, 307] width 46 height 20
click at [486, 233] on input at bounding box center [490, 236] width 122 height 18
click at [40, 241] on input at bounding box center [38, 236] width 45 height 18
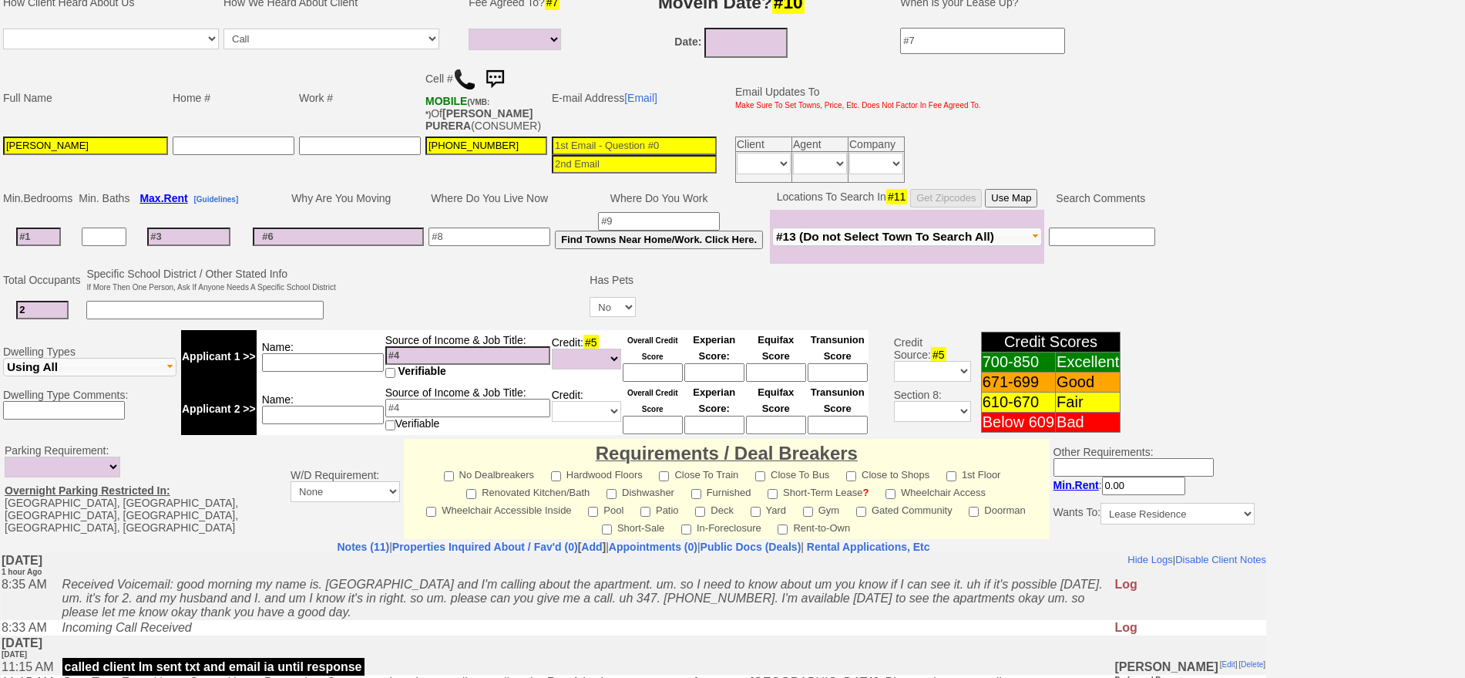
type input "1"
select select
type input "1"
select select
click at [328, 368] on input at bounding box center [323, 362] width 122 height 18
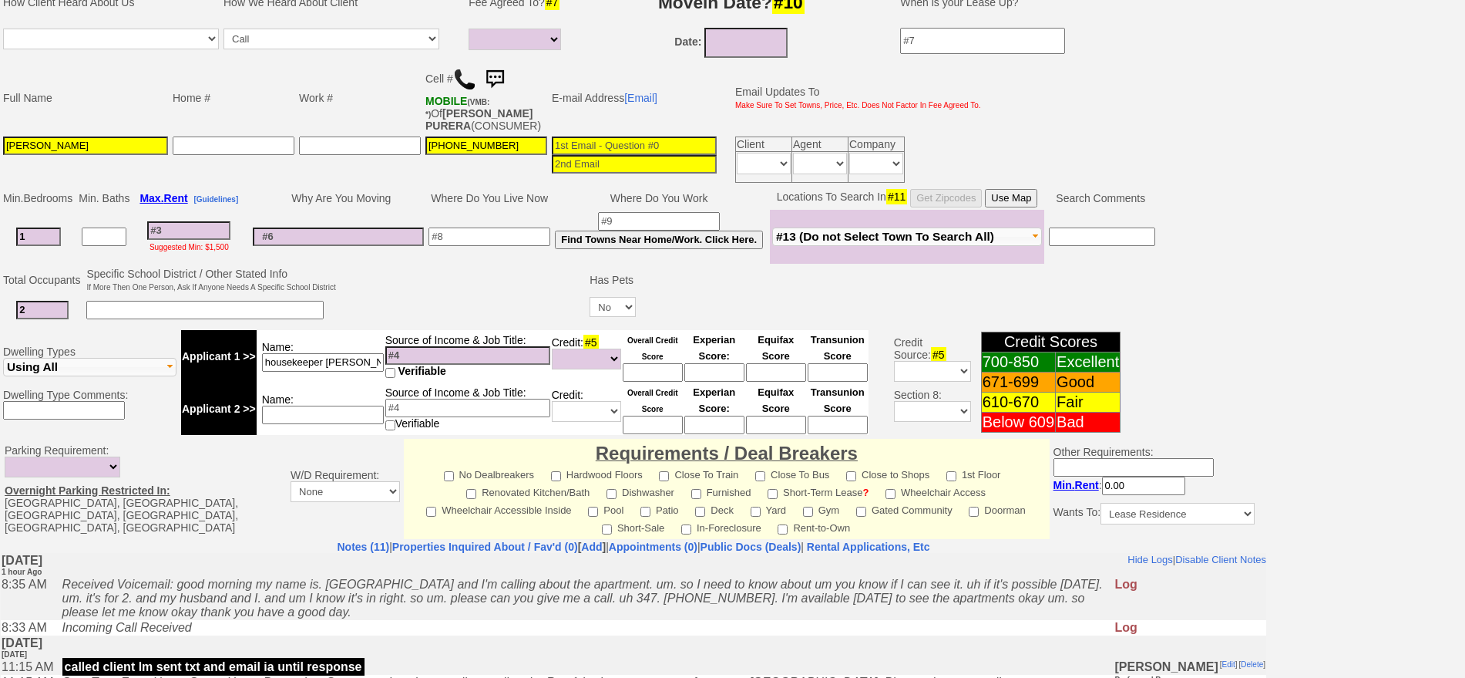
click at [323, 360] on input "housekeeper dr kramer" at bounding box center [323, 362] width 122 height 18
type input "housekeeper 21 yrs dr kramer"
click at [399, 356] on input at bounding box center [467, 355] width 165 height 18
type input "90k"
click at [342, 412] on input at bounding box center [323, 414] width 122 height 18
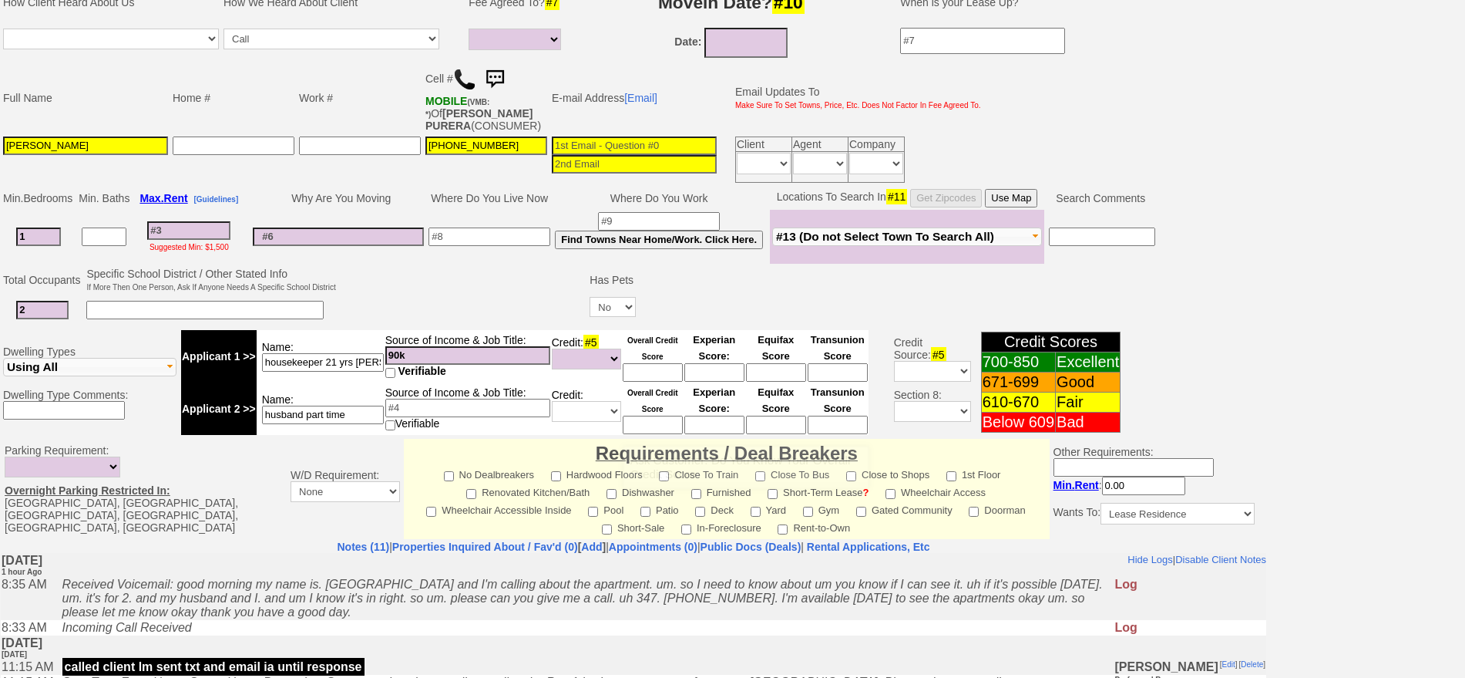
type input "husband part time"
click at [655, 422] on input at bounding box center [653, 424] width 60 height 18
type input "700?"
click at [459, 237] on input at bounding box center [490, 236] width 122 height 18
click at [652, 379] on input at bounding box center [653, 372] width 60 height 18
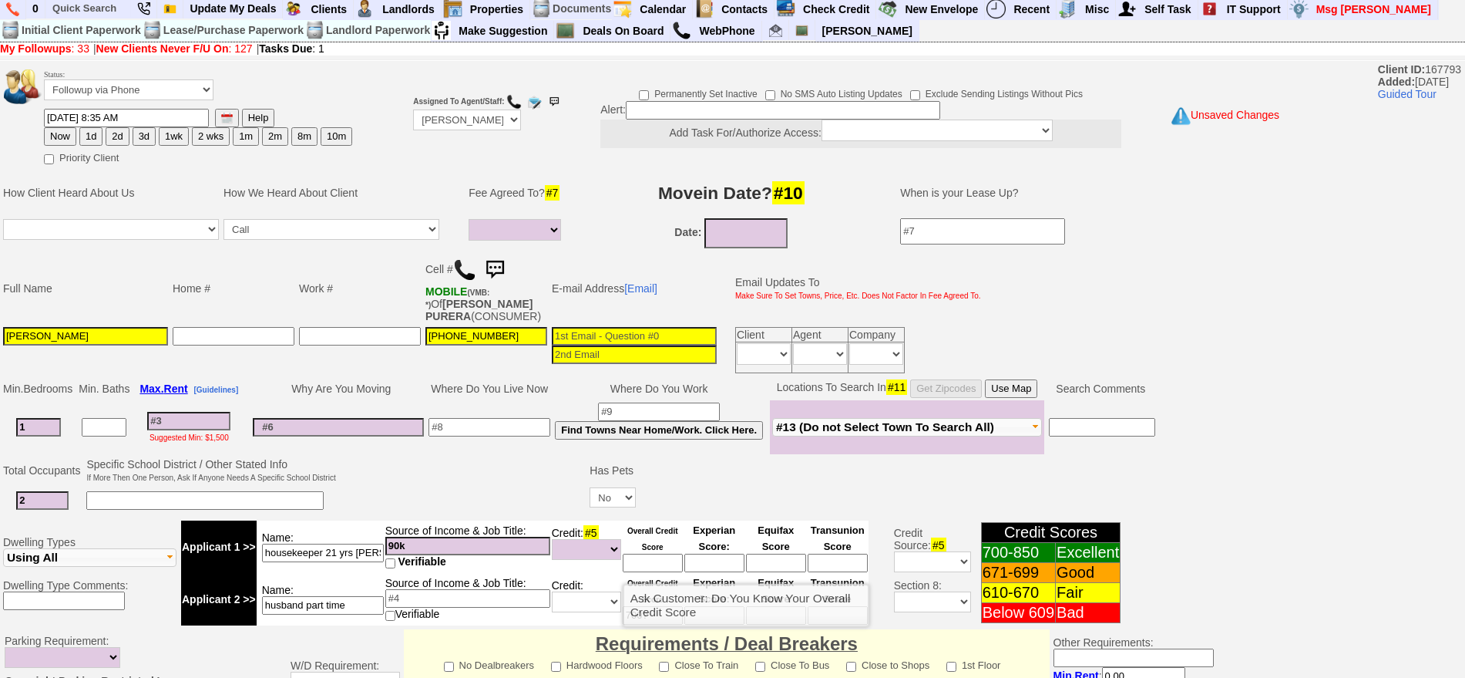
scroll to position [0, 0]
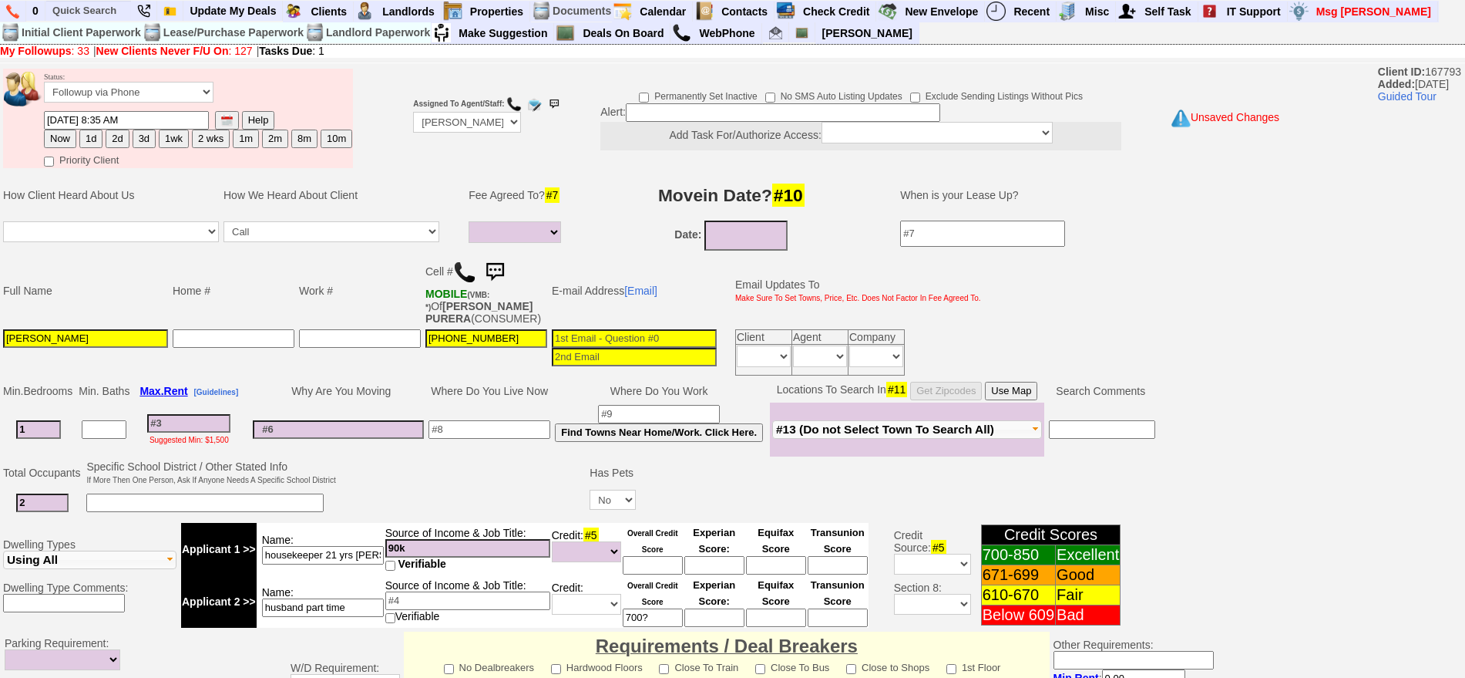
click at [478, 423] on input at bounding box center [490, 429] width 122 height 18
type input "queens"
click at [88, 8] on input "text" at bounding box center [88, 10] width 85 height 19
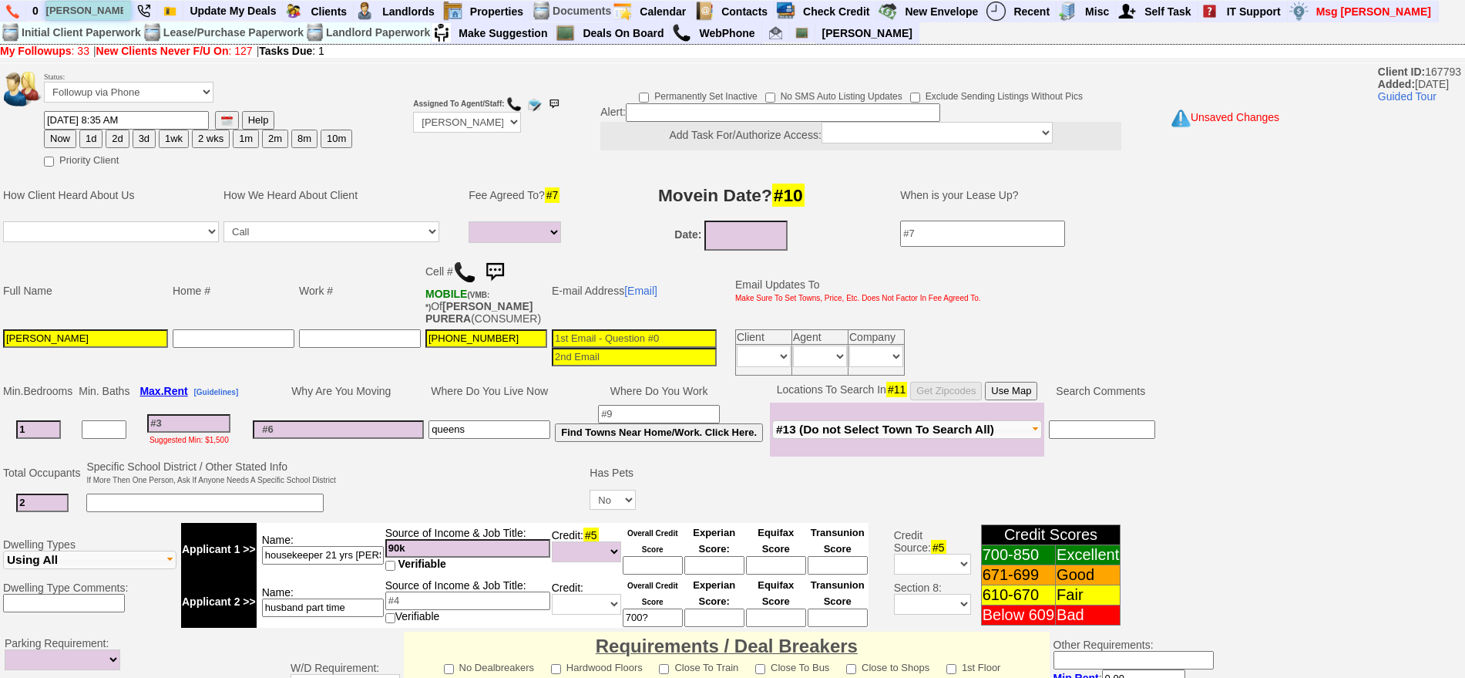
click at [123, 16] on input "jeffrey cohen" at bounding box center [88, 10] width 85 height 19
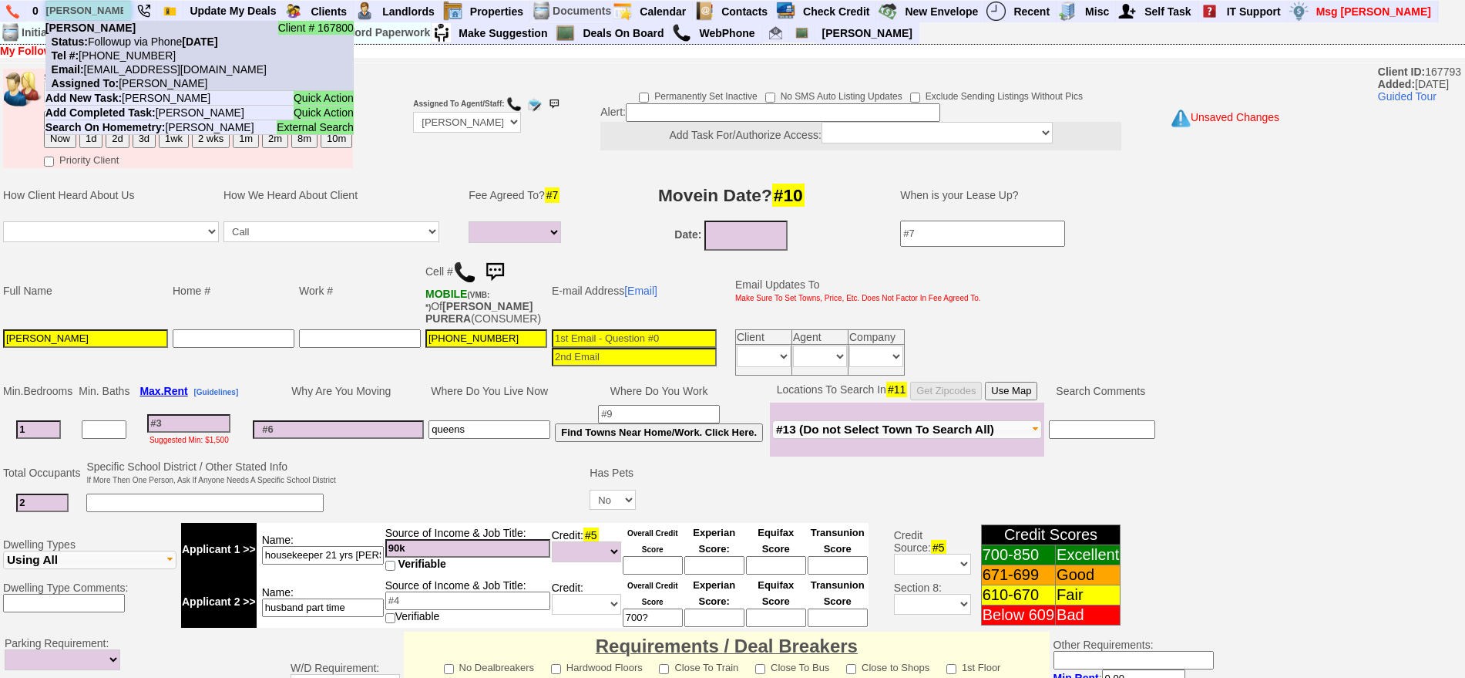
type input "jeffrey cohen"
click at [126, 45] on nobr "Status: Followup via Phone Thursday, September 11th, 2025" at bounding box center [131, 41] width 173 height 12
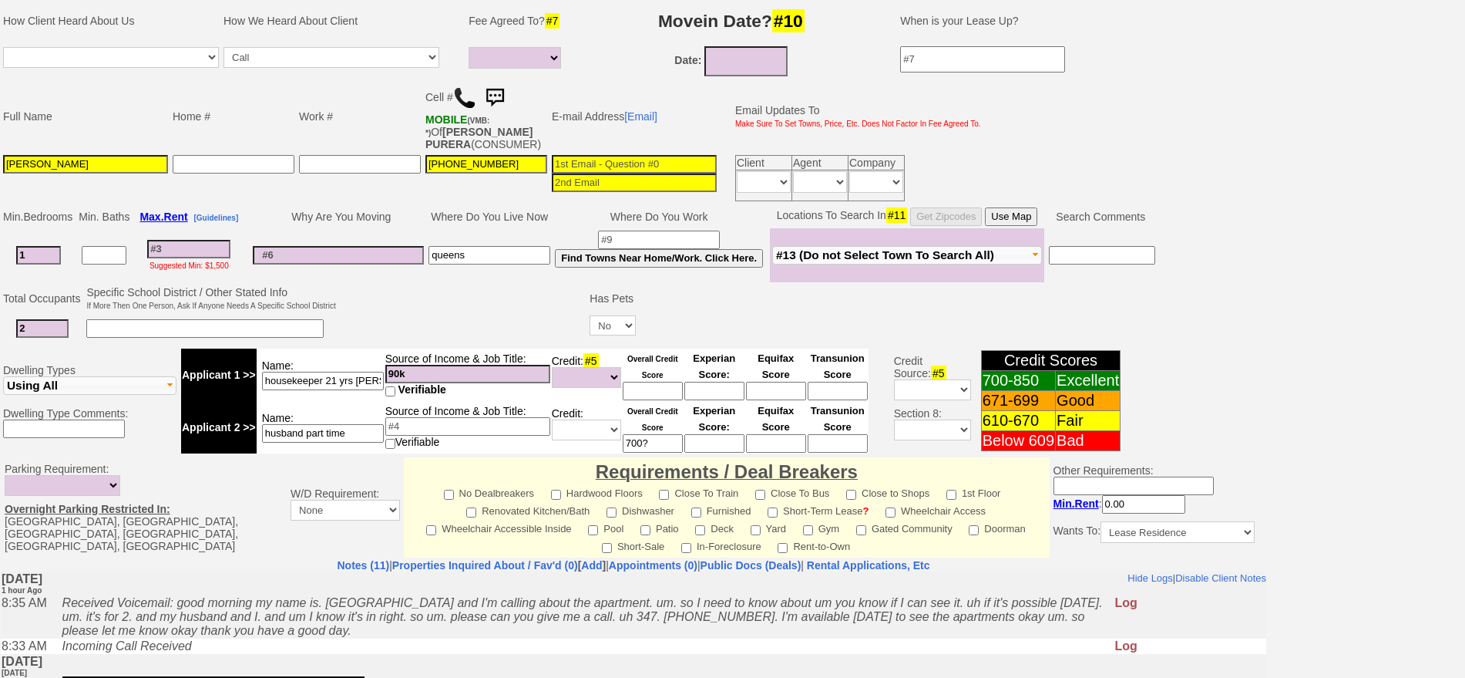
scroll to position [193, 0]
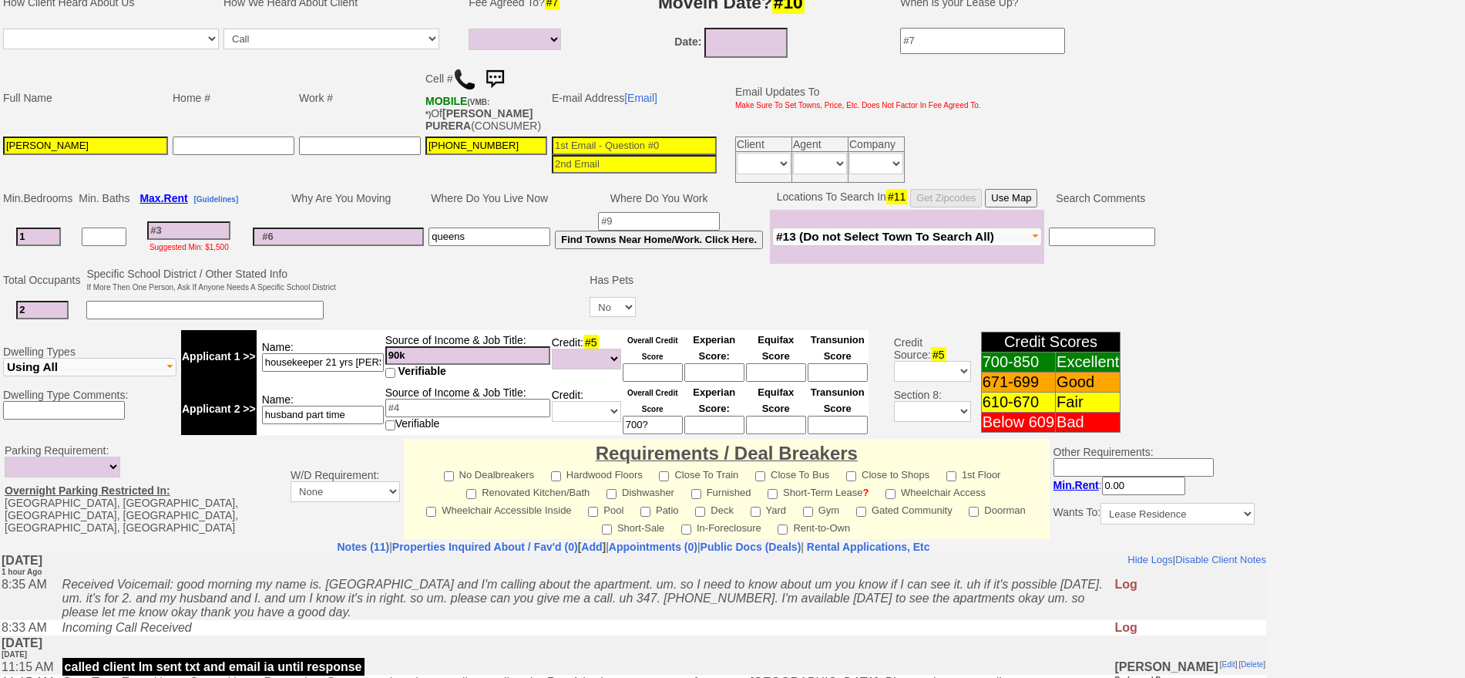
click at [205, 234] on input at bounding box center [188, 230] width 83 height 18
type input "240"
select select
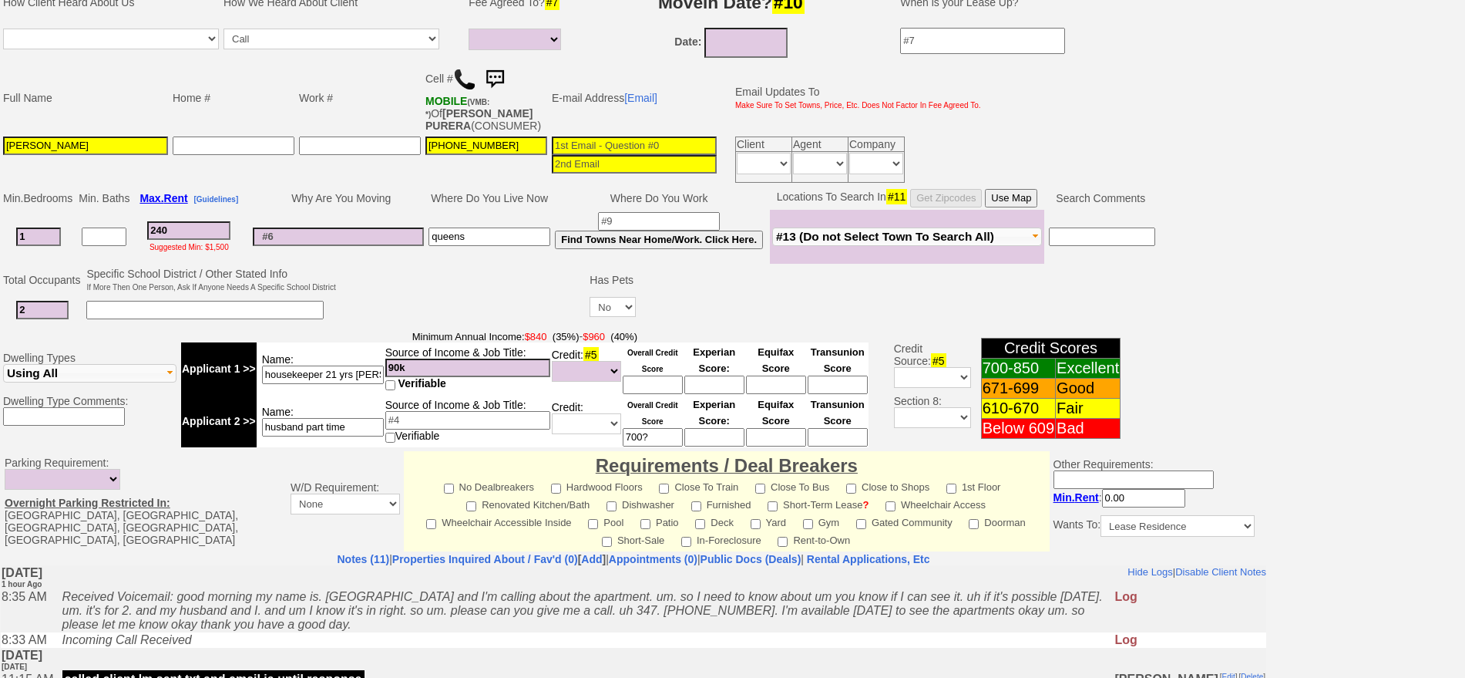
type input "2400"
select select
type input "2400"
select select
click at [462, 362] on input "90k" at bounding box center [467, 367] width 165 height 18
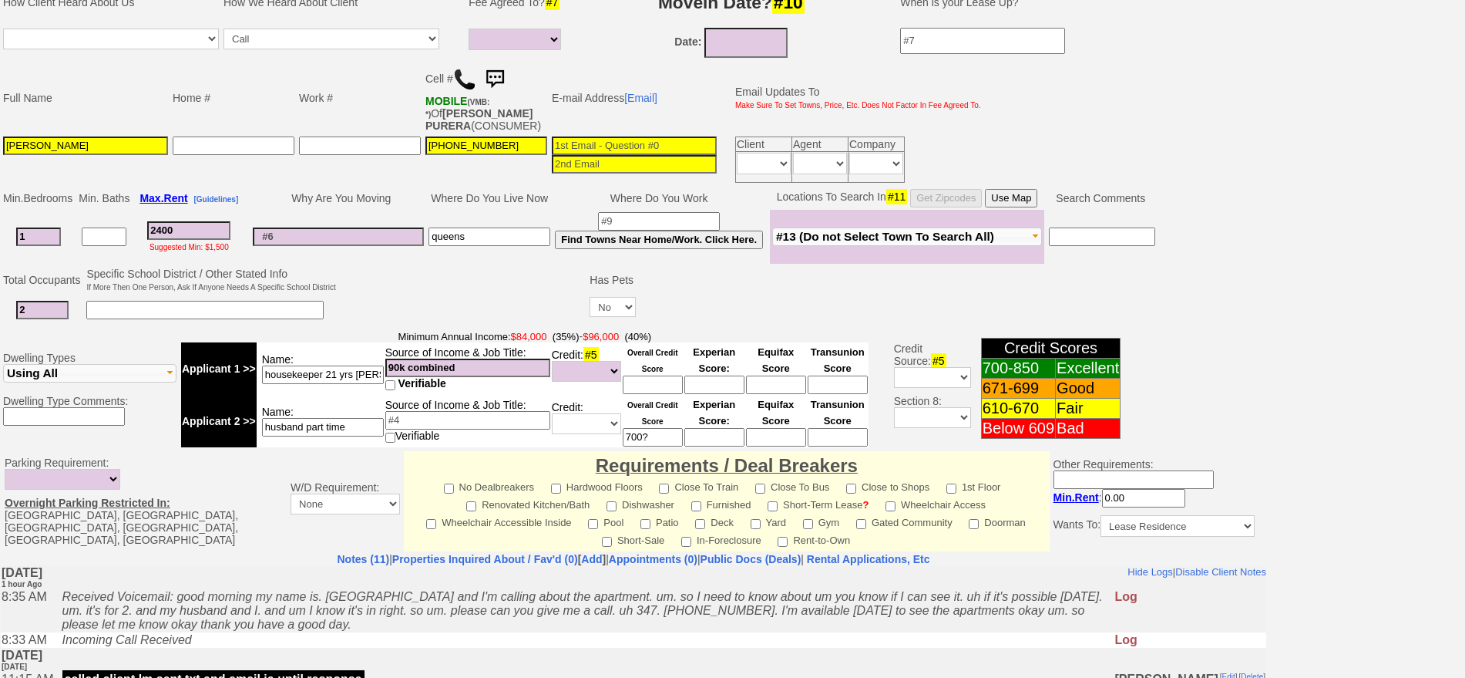
type input "90k combined"
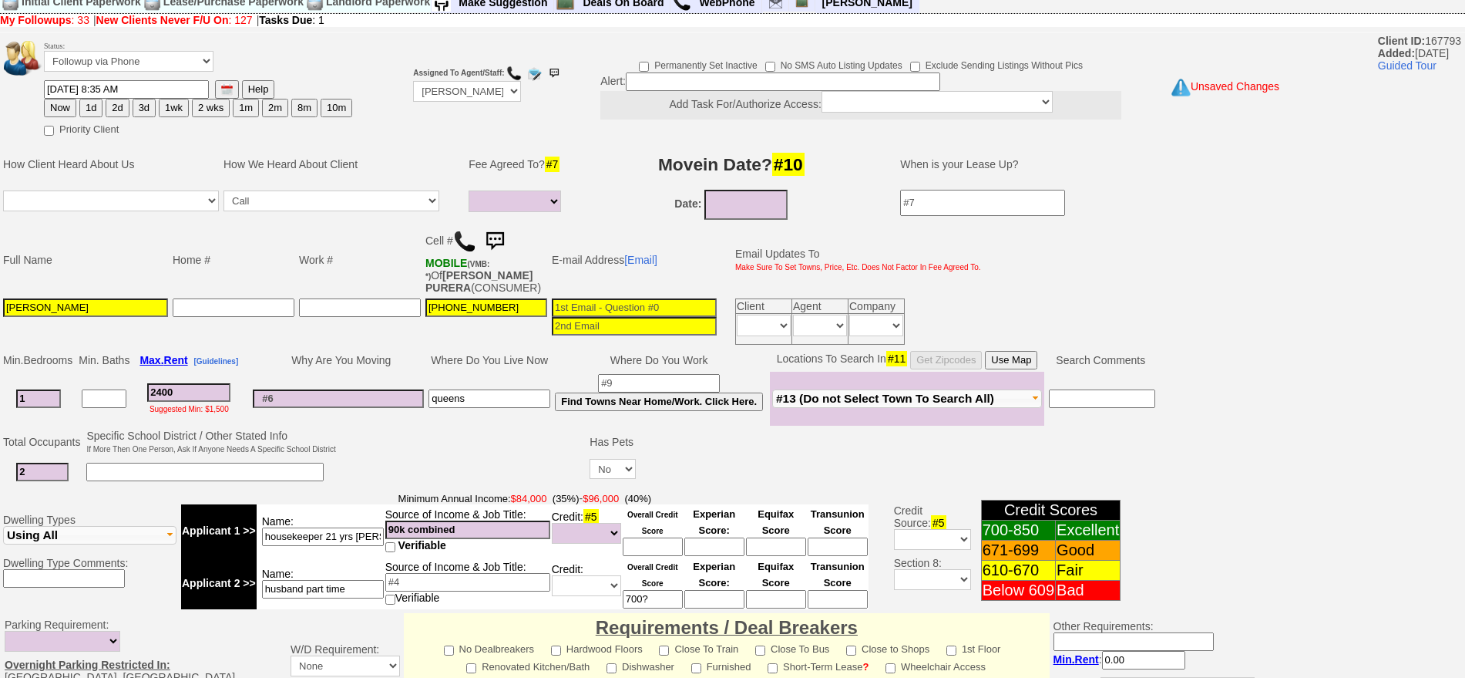
scroll to position [0, 0]
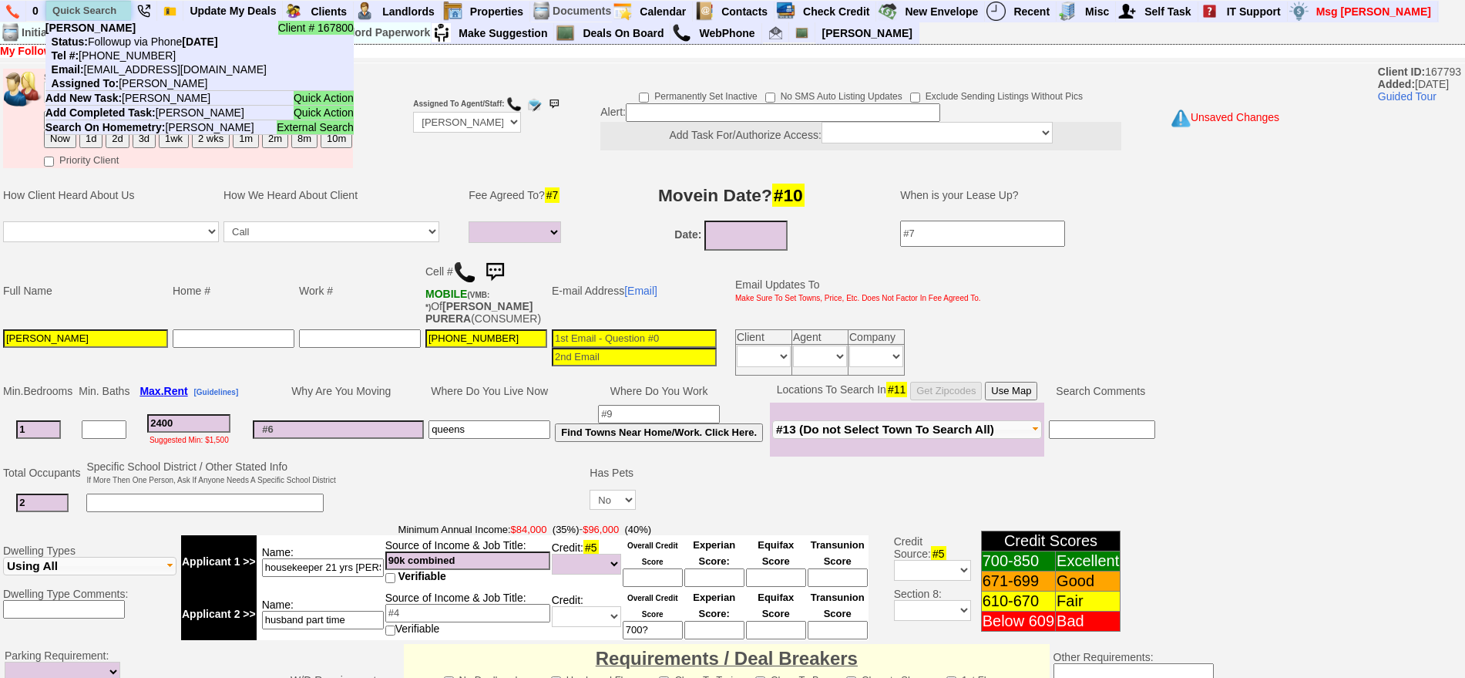
click at [107, 2] on input "text" at bounding box center [88, 10] width 85 height 19
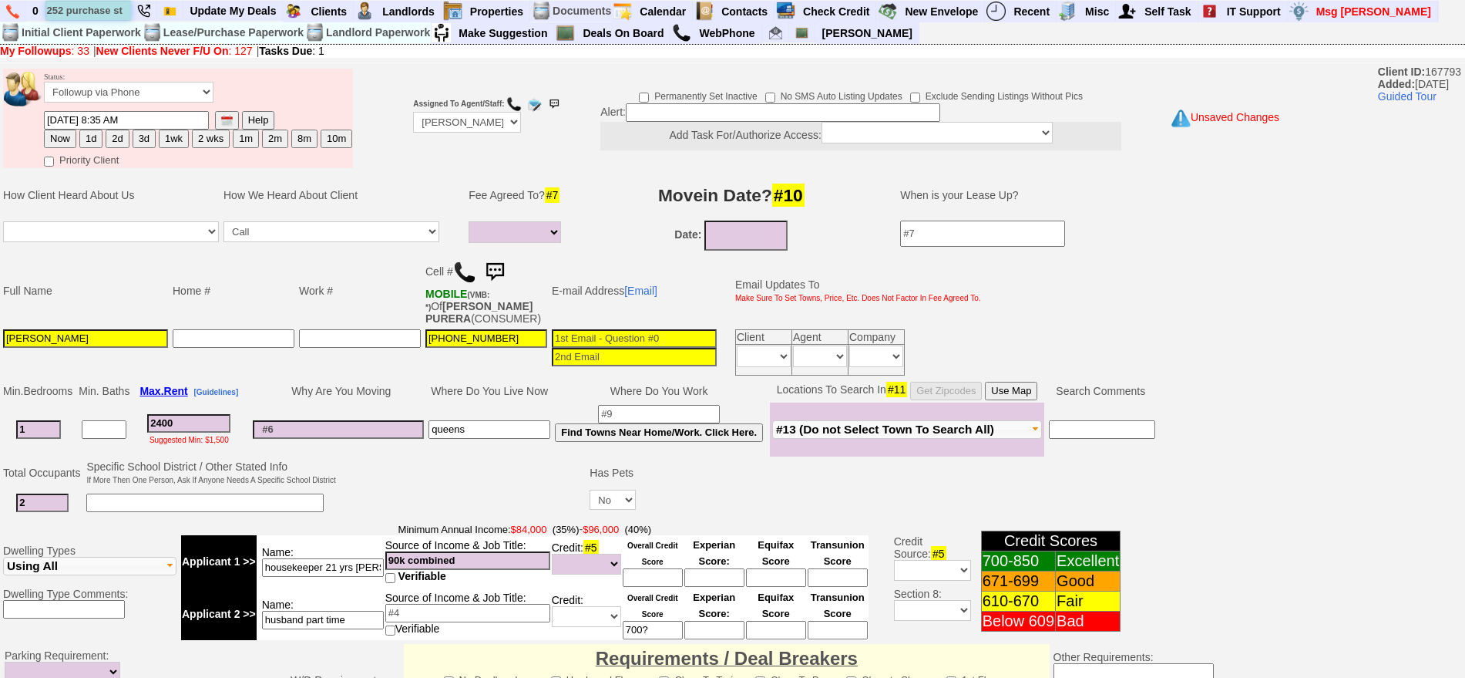
click at [91, 12] on input "252 purchase st" at bounding box center [88, 10] width 85 height 19
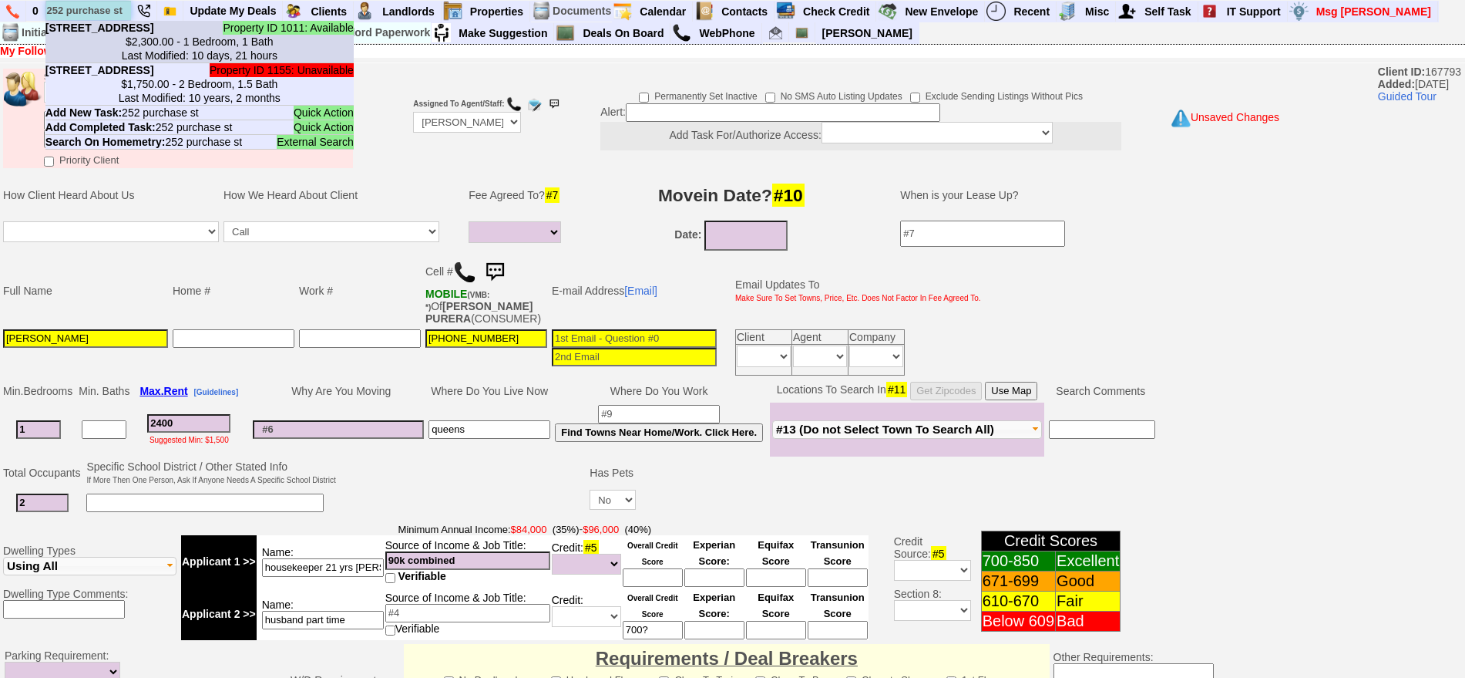
type input "252 purchase st"
click at [119, 34] on b "252 Purchase St - Unit #3 - Floor: 1st in Rye, NY" at bounding box center [99, 28] width 109 height 12
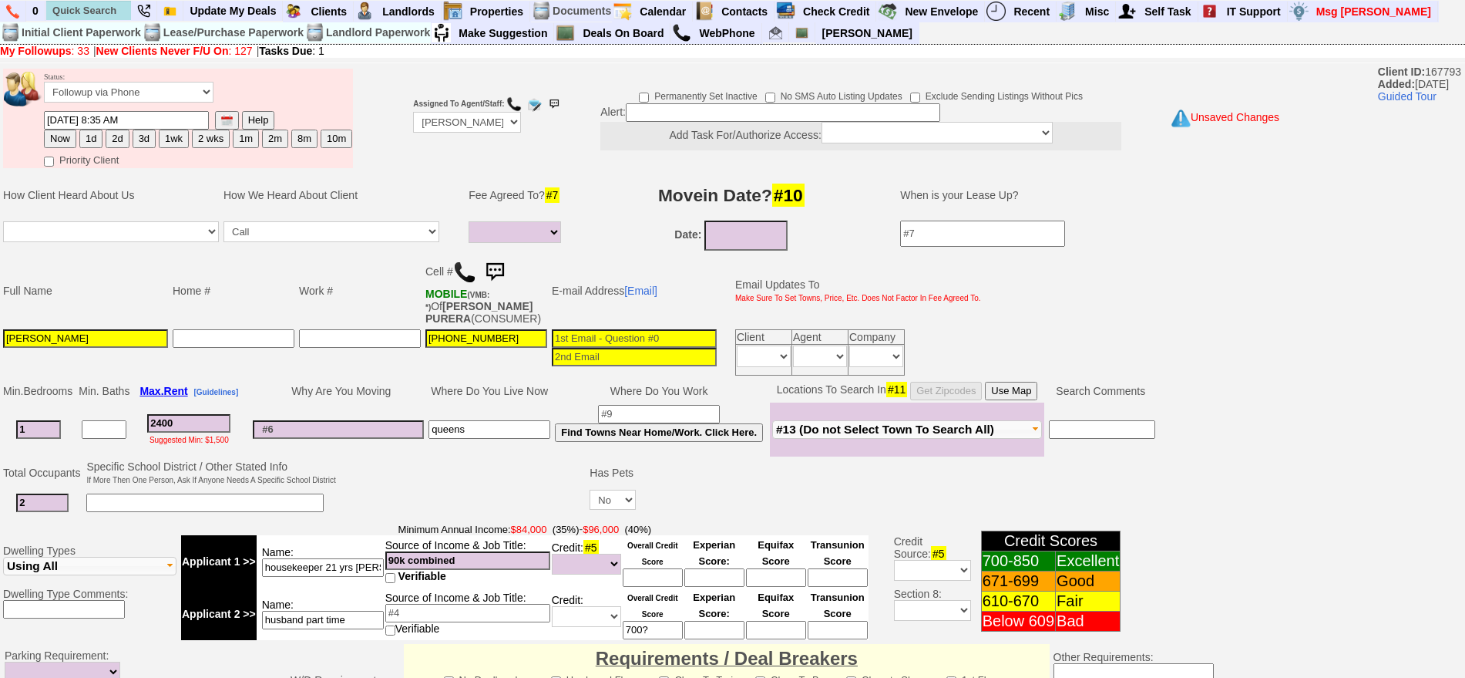
click at [1020, 391] on button "Use Map" at bounding box center [1011, 391] width 52 height 18
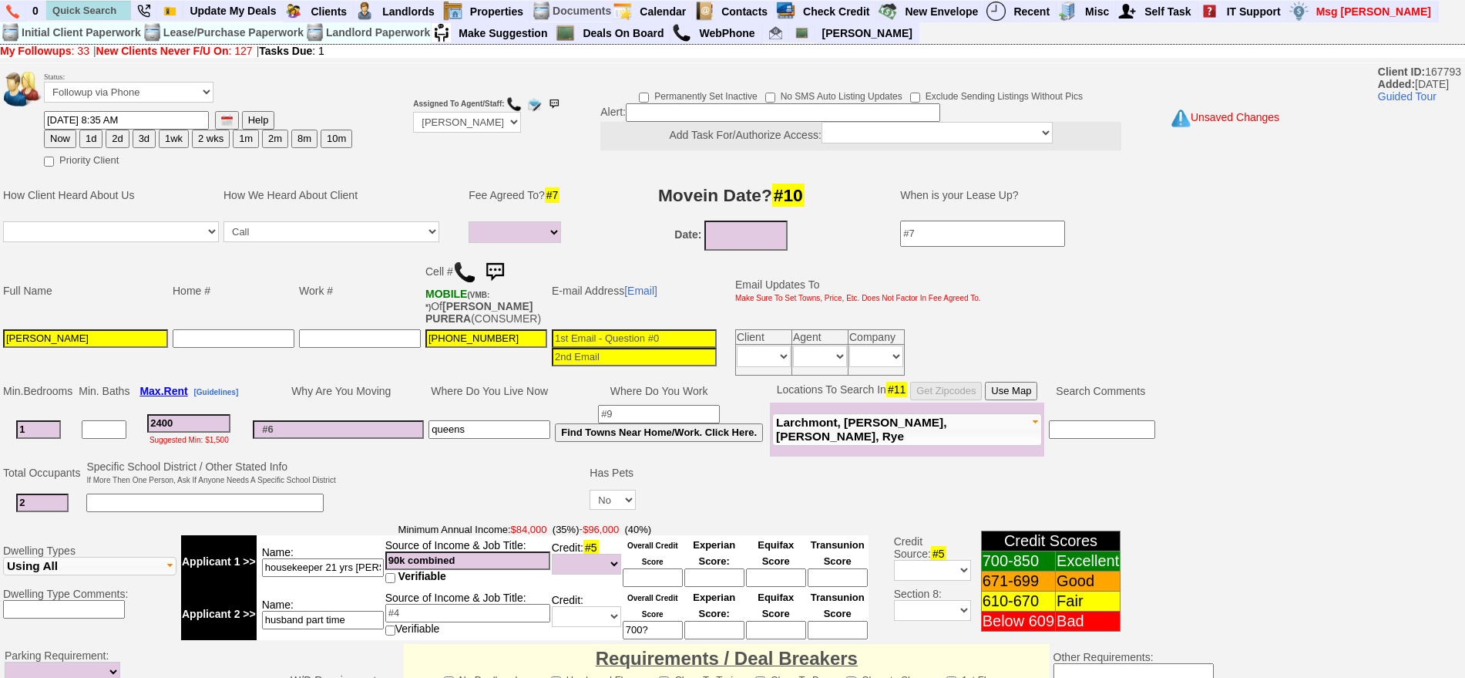
drag, startPoint x: 201, startPoint y: 422, endPoint x: 47, endPoint y: 425, distance: 154.2
click at [47, 425] on tr "1 2400 Suggested Min: $1,500 queens Find Towns Near Home/Work. Click Here." at bounding box center [579, 429] width 1157 height 54
type input "230"
select select
type input "2300"
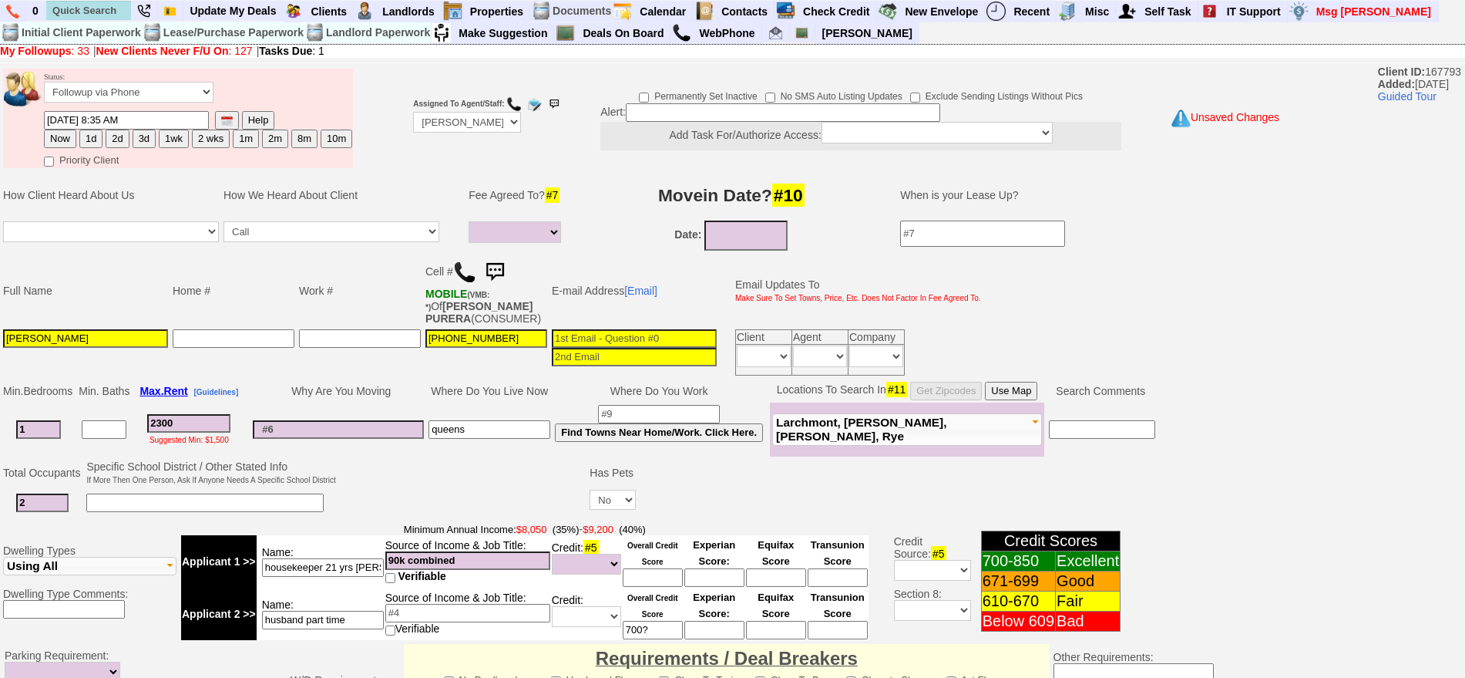
select select
type input "2300"
select select
click at [351, 427] on input at bounding box center [338, 429] width 171 height 18
type input "o"
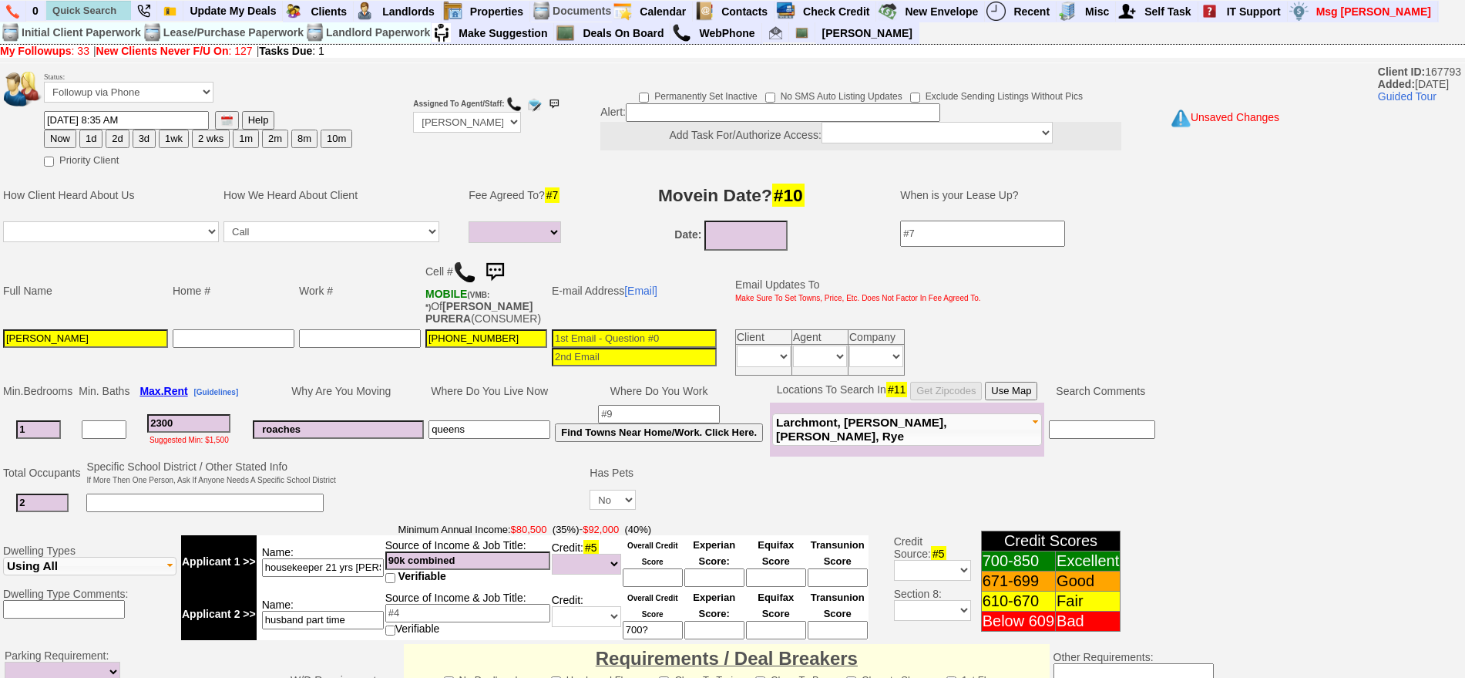
type input "roaches"
click at [672, 411] on input at bounding box center [659, 414] width 122 height 18
click at [68, 133] on button "Now" at bounding box center [60, 138] width 32 height 18
type input "09/12/2025 09:46 AM"
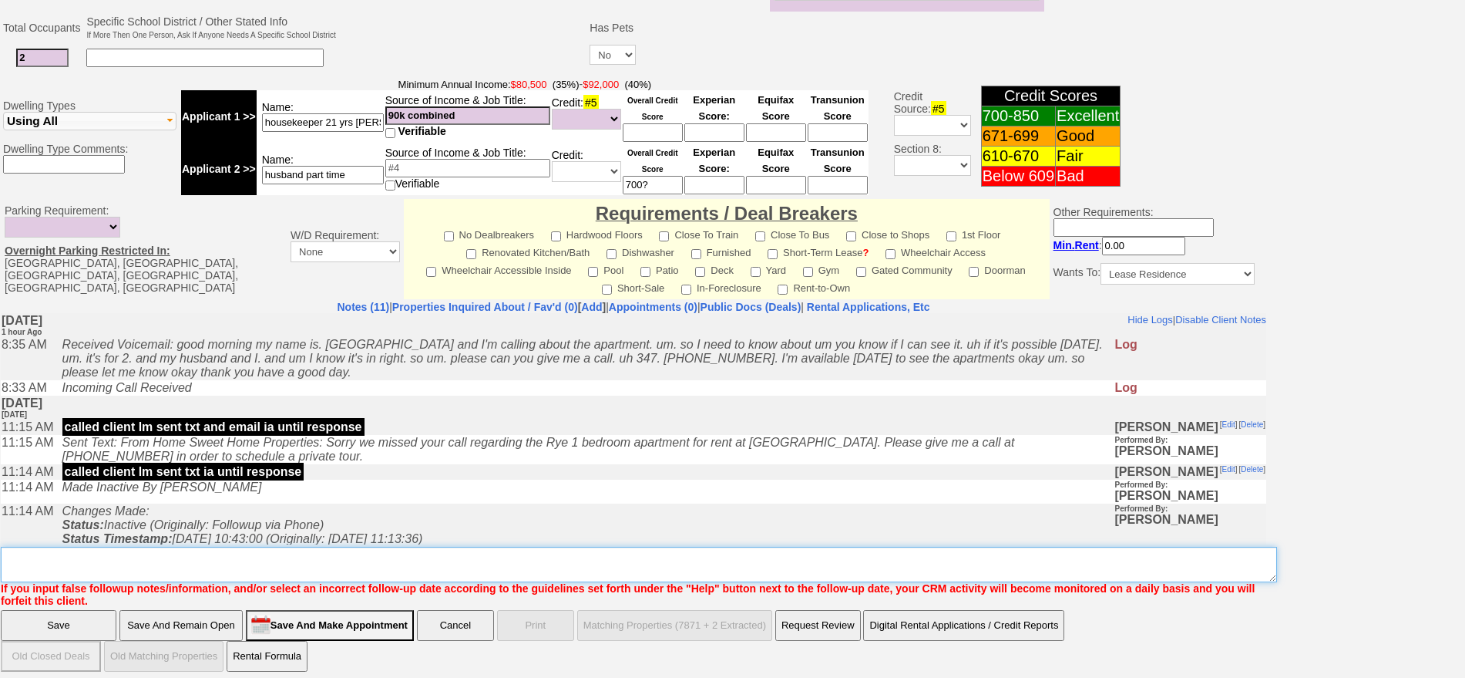
click at [201, 567] on textarea "Insert New Note Here" at bounding box center [639, 563] width 1276 height 35
type textarea "501 n barry or purchase st or others?"
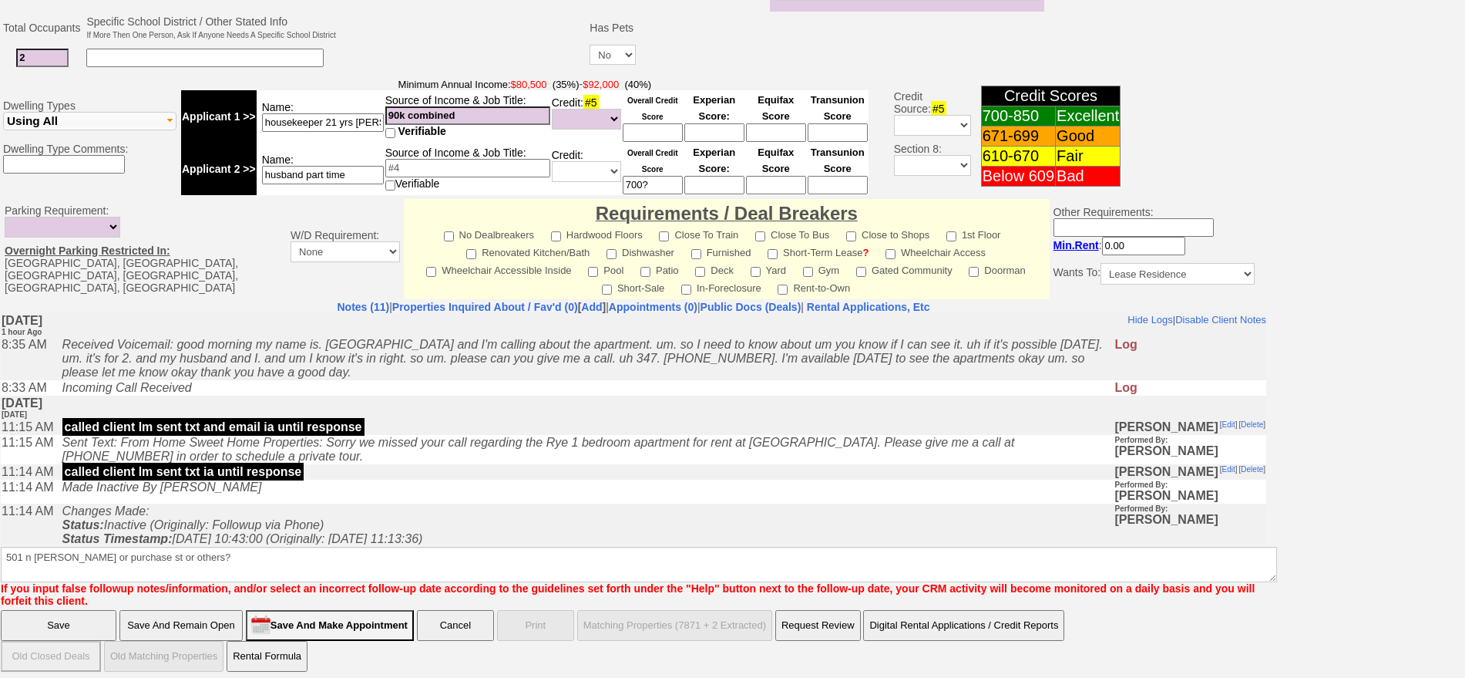
click input "Save And Remain Open" at bounding box center [180, 625] width 123 height 31
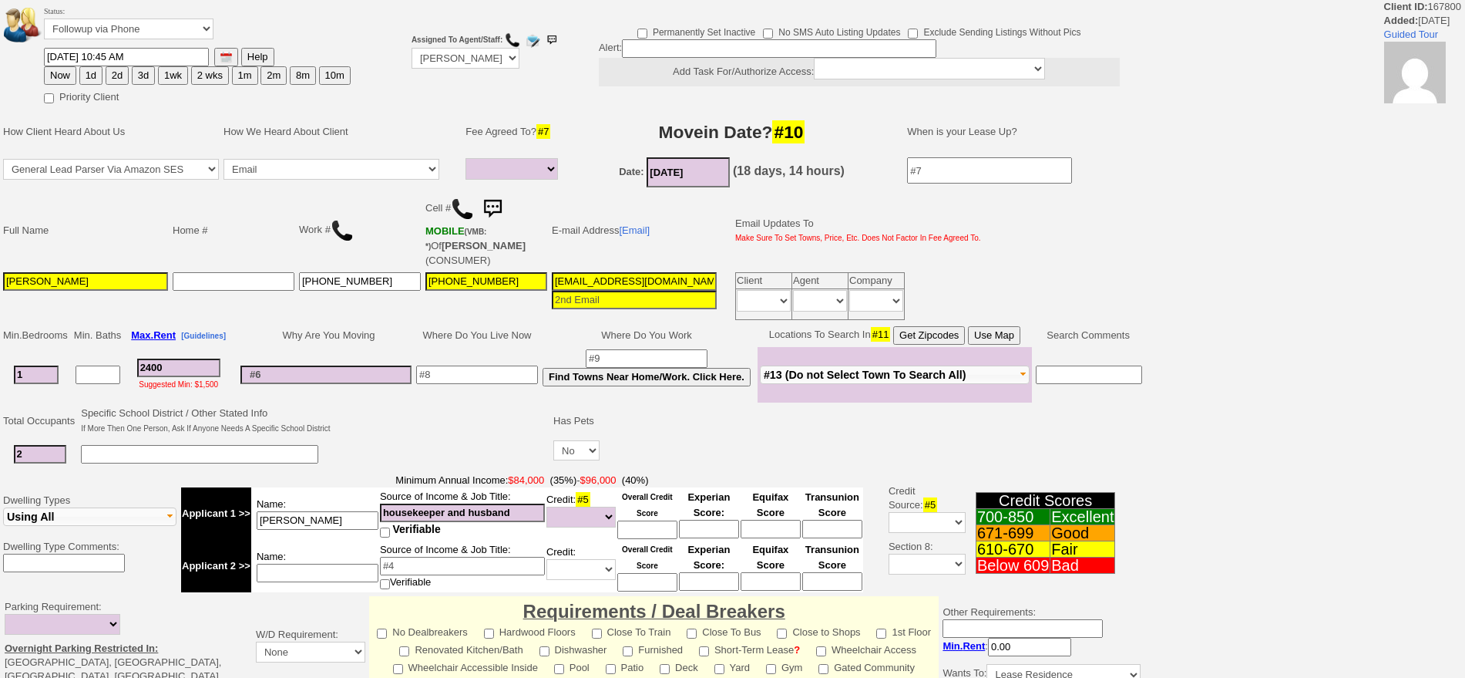
select select
click at [168, 22] on select "Followup via Phone Followup via Email Followup When Section 8 Property Found De…" at bounding box center [129, 28] width 170 height 21
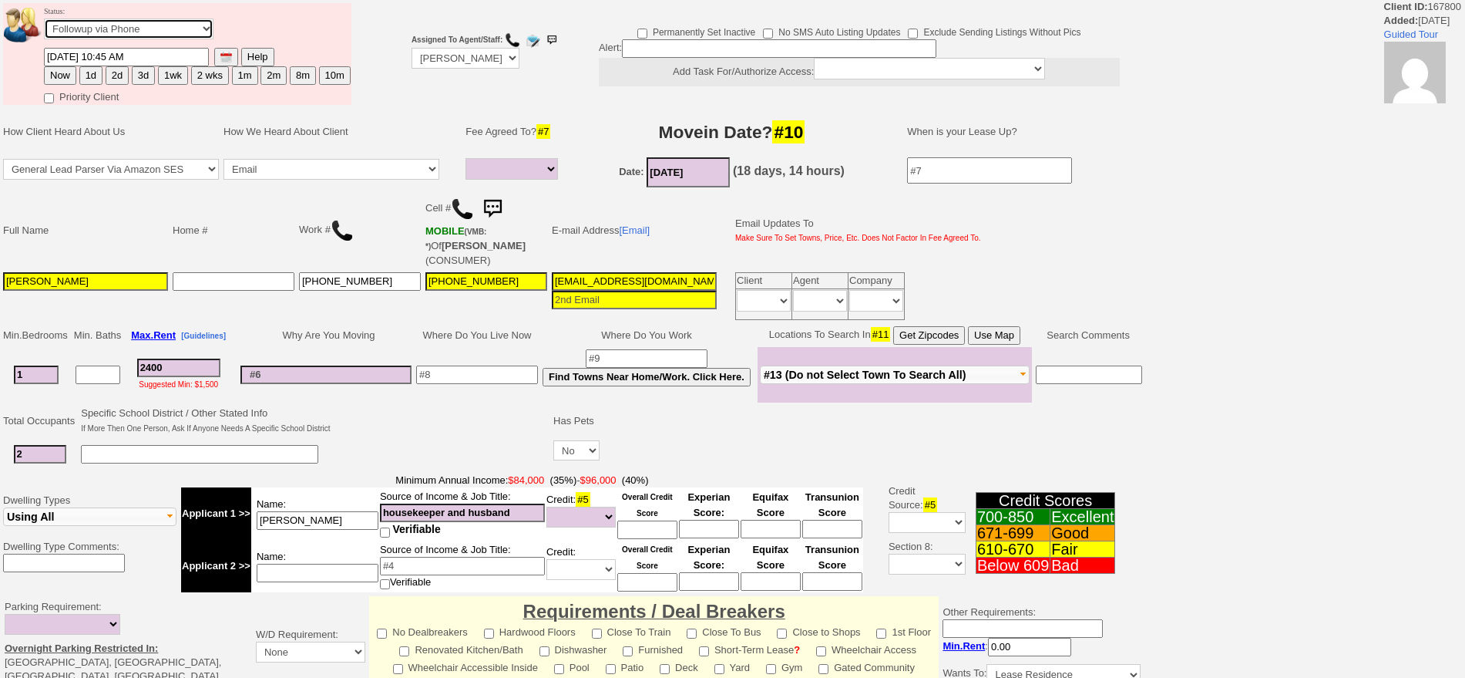
select select "Inactive"
click at [44, 23] on select "Followup via Phone Followup via Email Followup When Section 8 Property Found De…" at bounding box center [129, 28] width 170 height 21
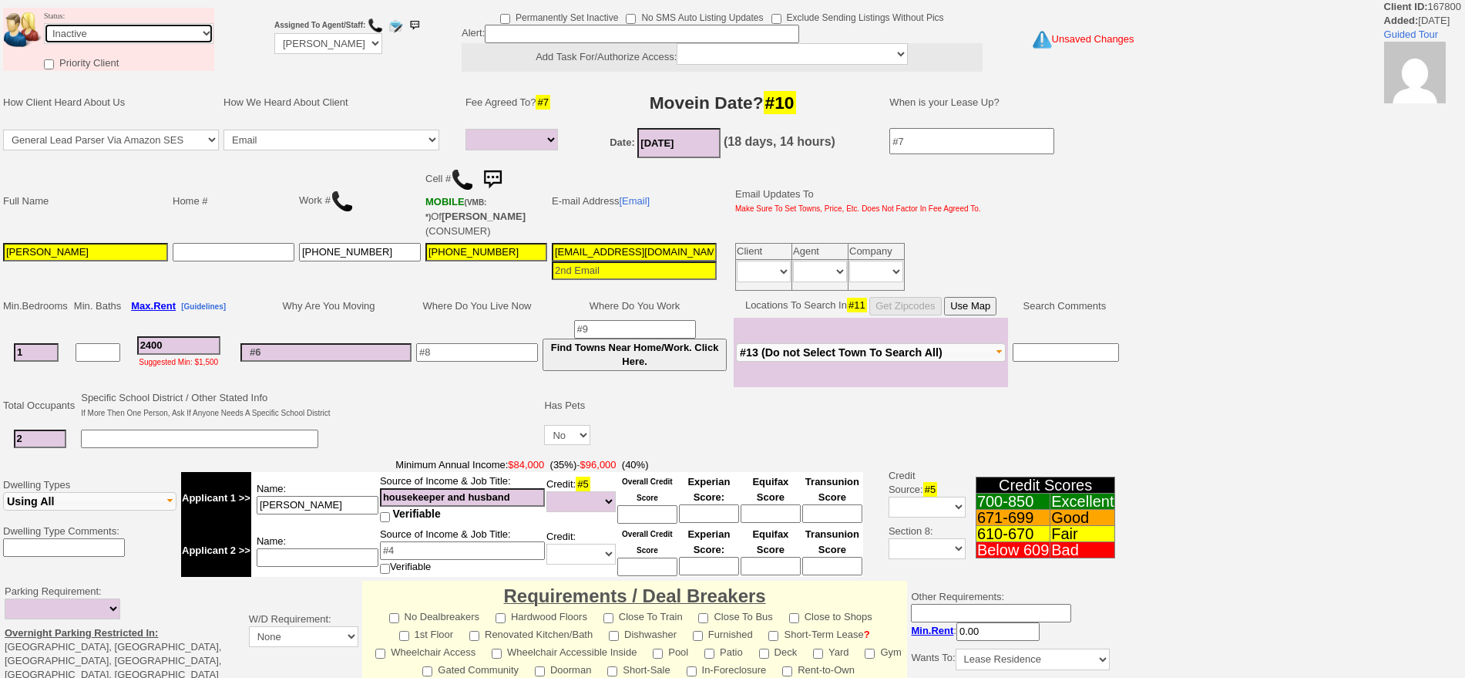
scroll to position [391, 0]
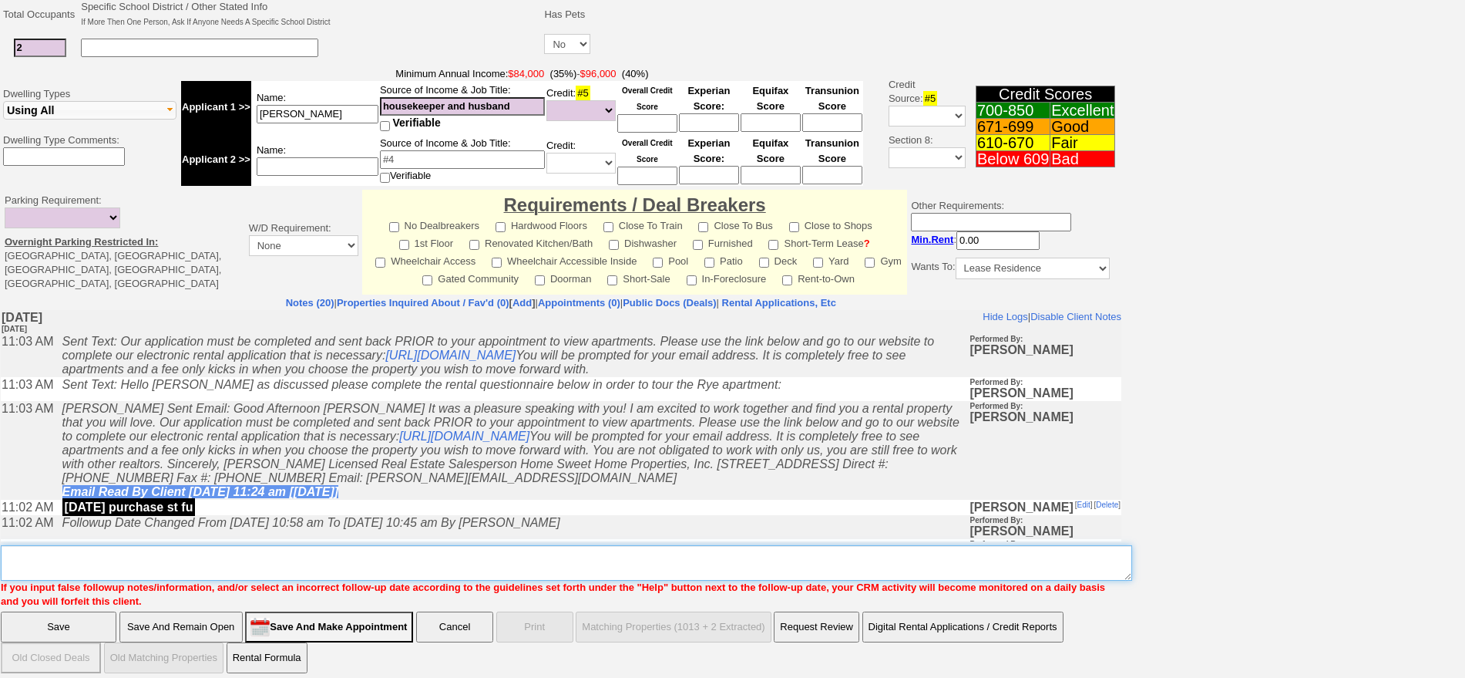
click at [591, 563] on textarea "Insert New Note Here" at bounding box center [566, 562] width 1131 height 35
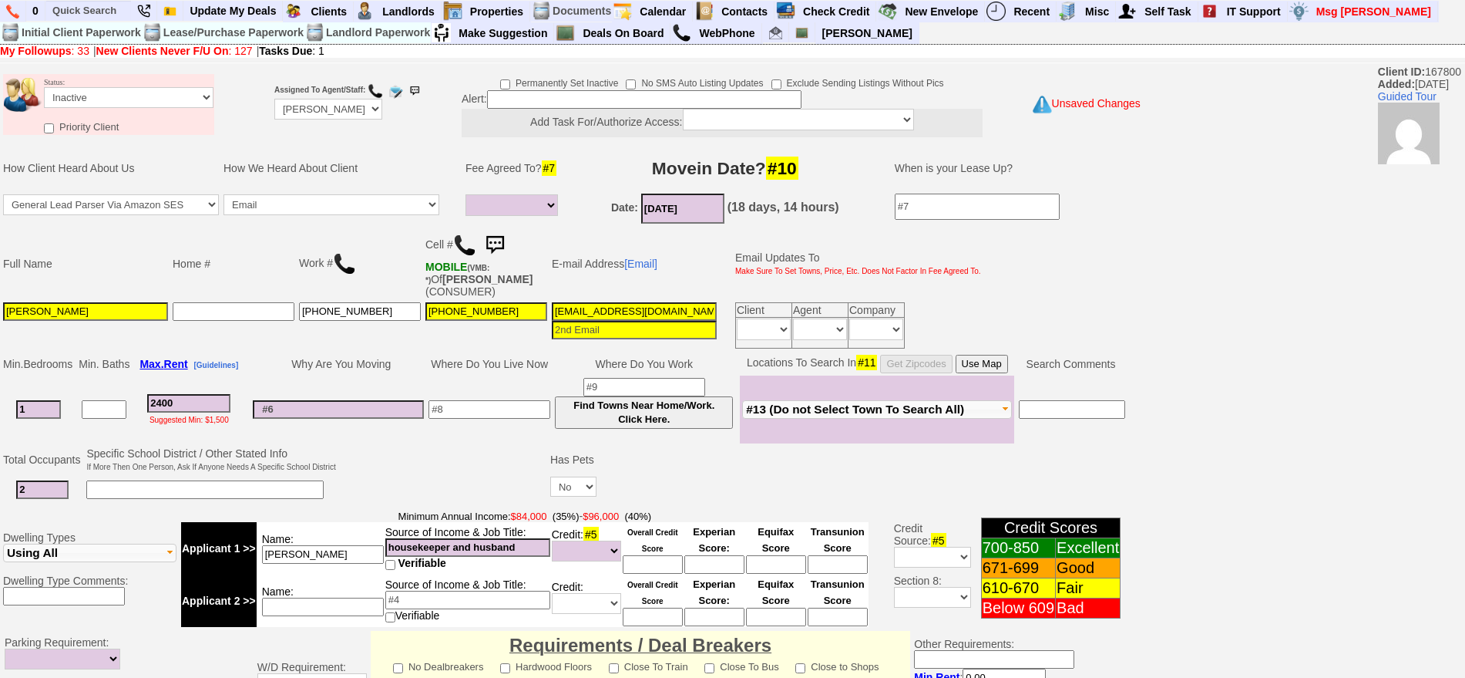
scroll to position [439, 0]
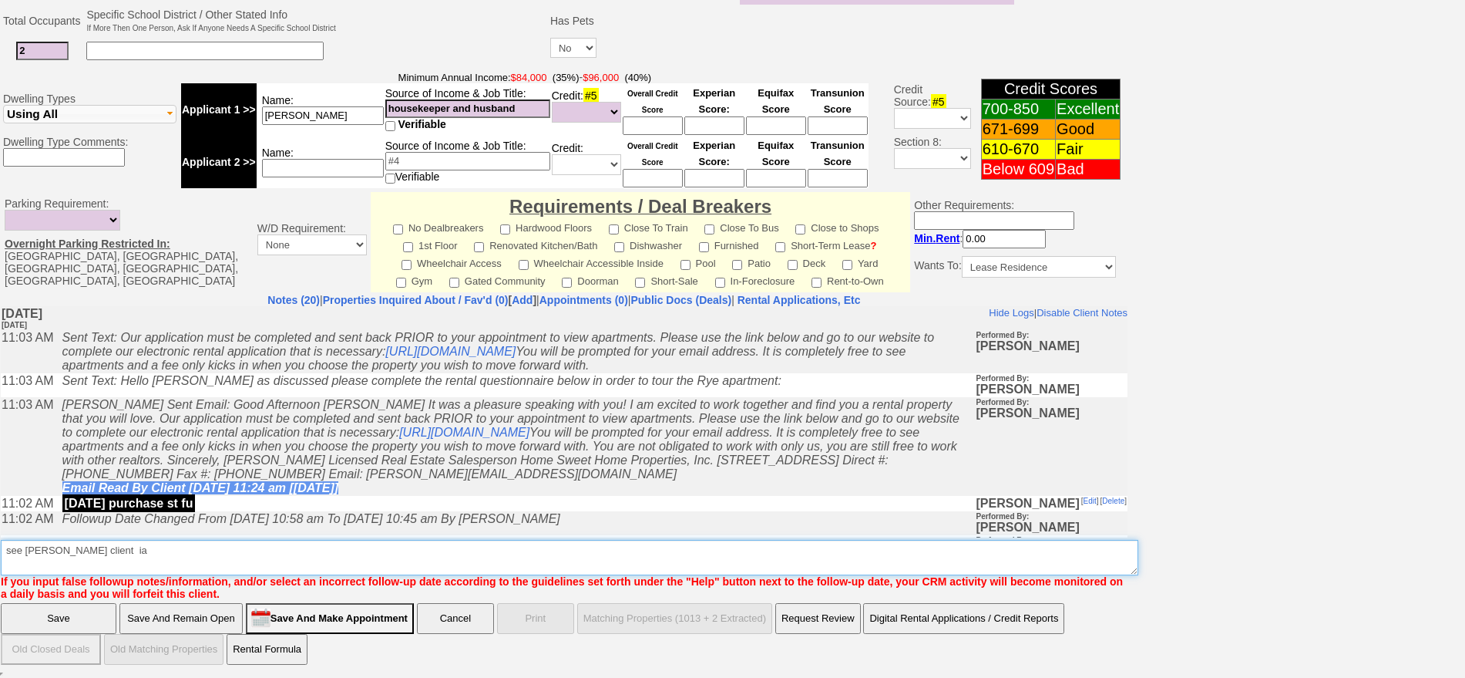
type textarea "see yalile navarro client ia"
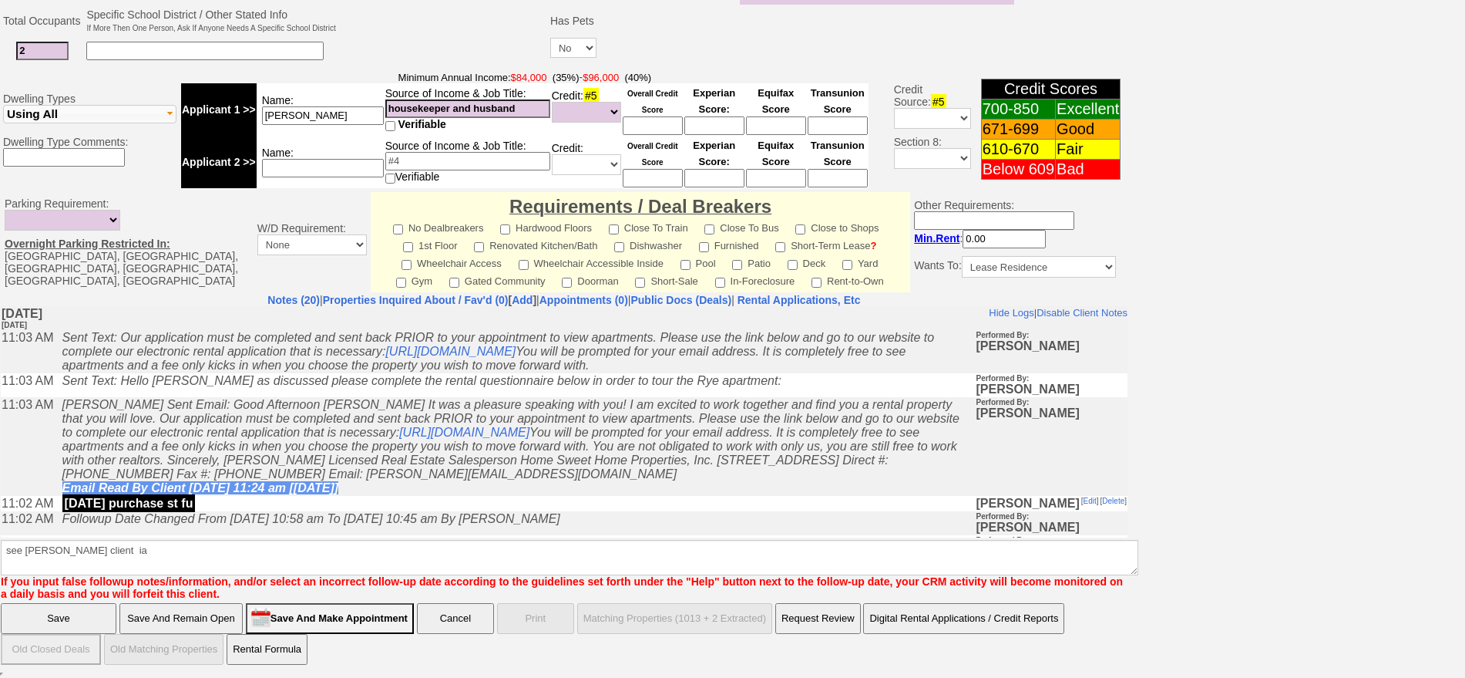
click at [50, 611] on input "Save" at bounding box center [59, 618] width 116 height 31
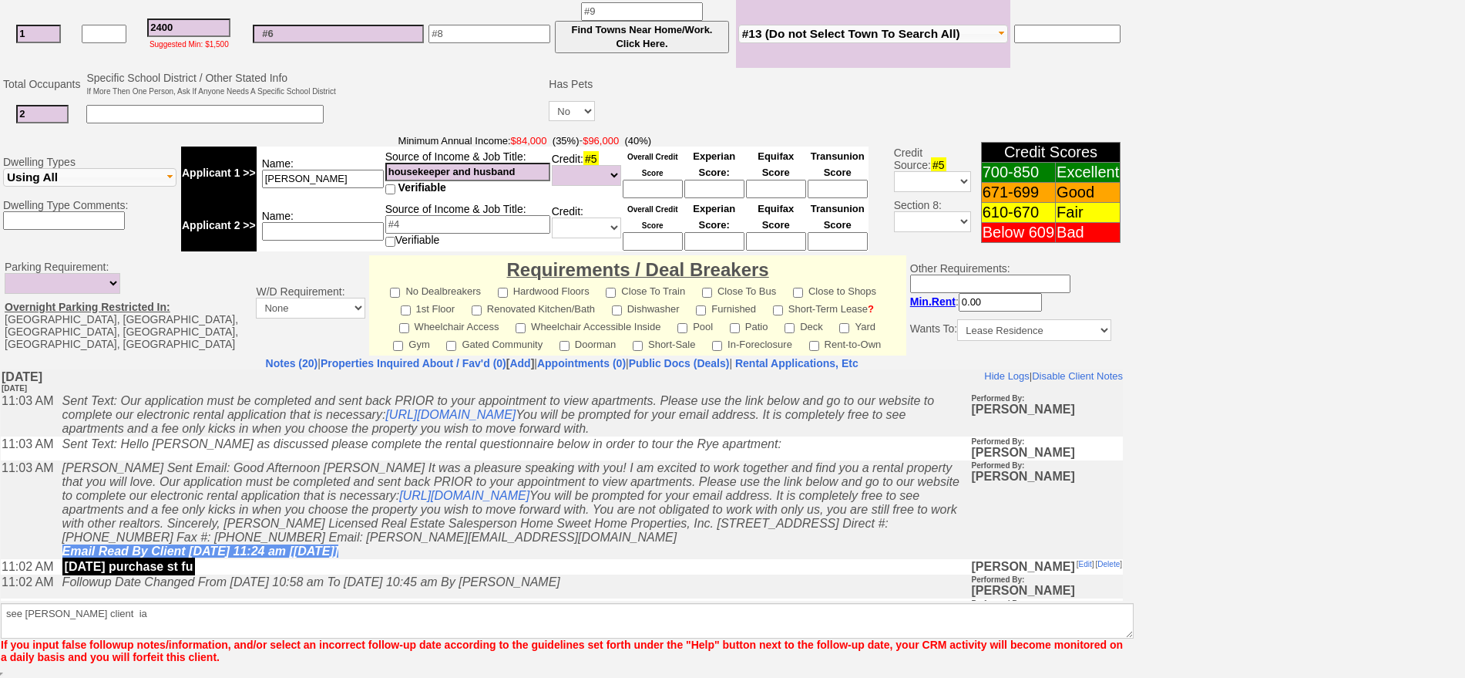
scroll to position [375, 0]
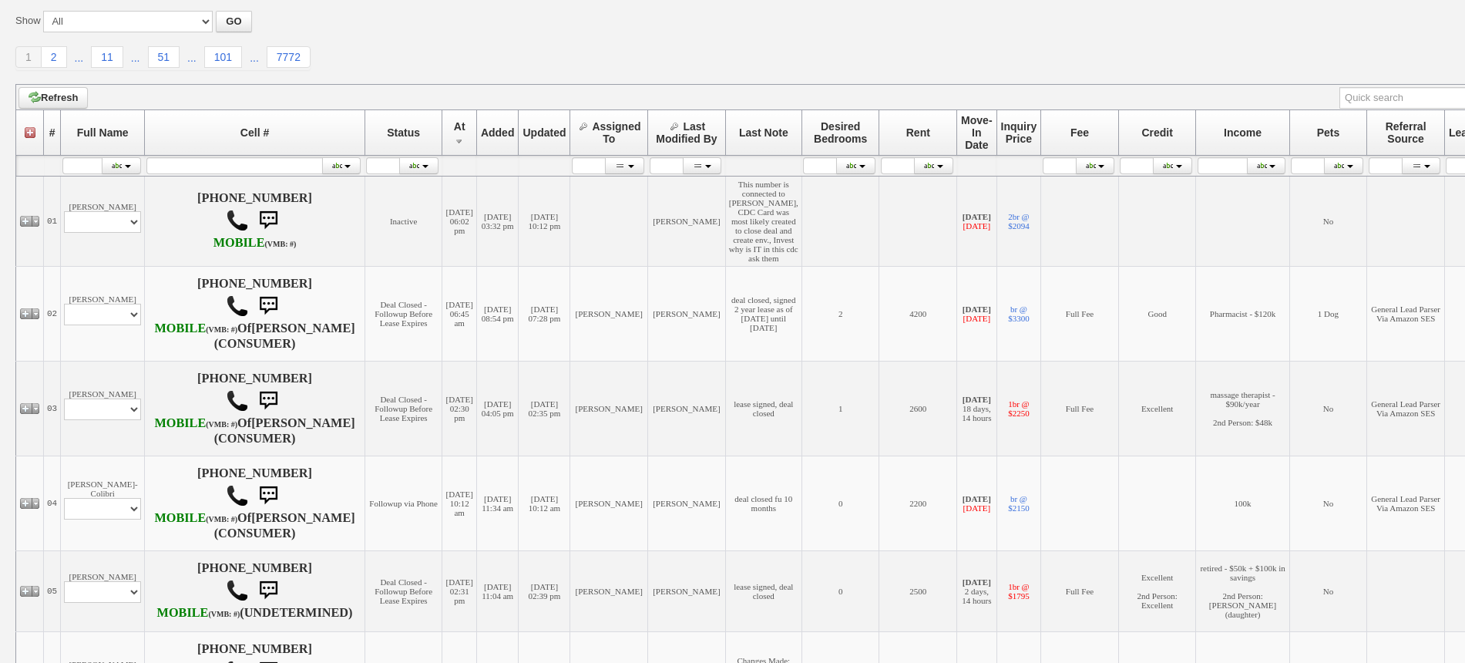
scroll to position [193, 0]
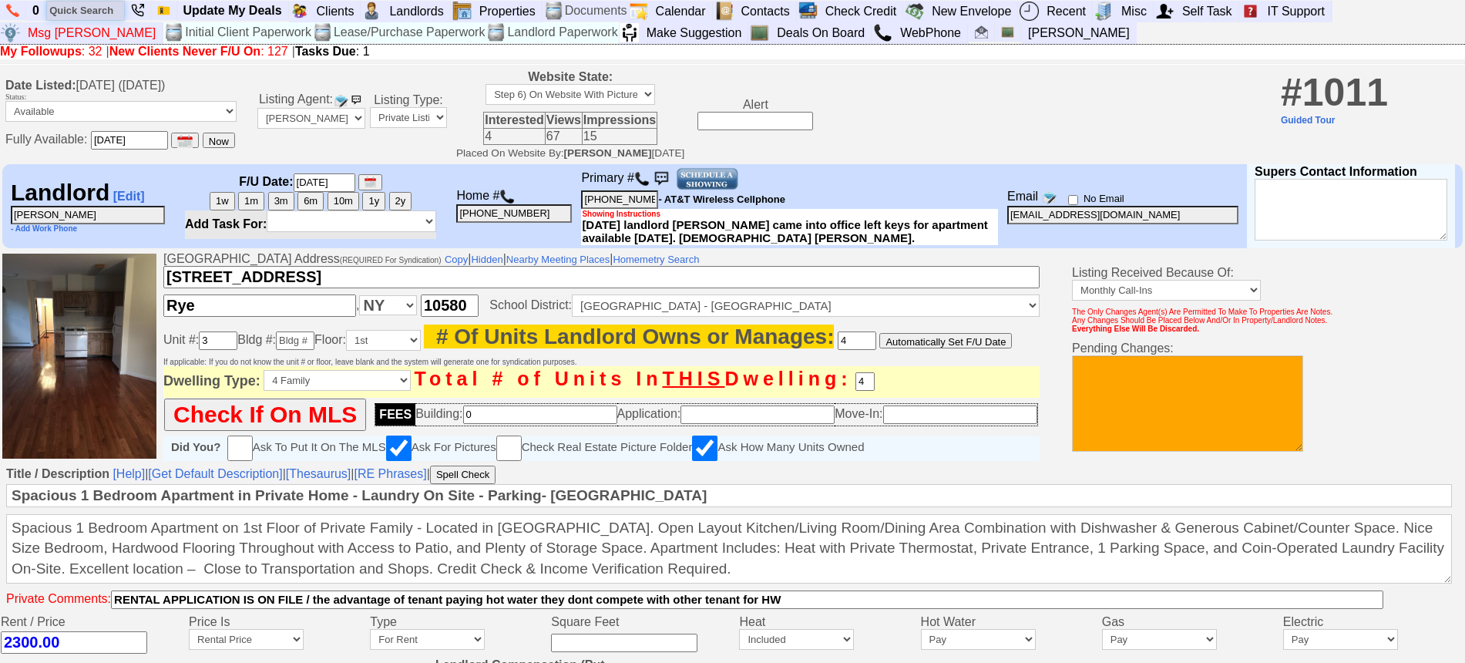
click at [74, 15] on input "text" at bounding box center [85, 10] width 77 height 19
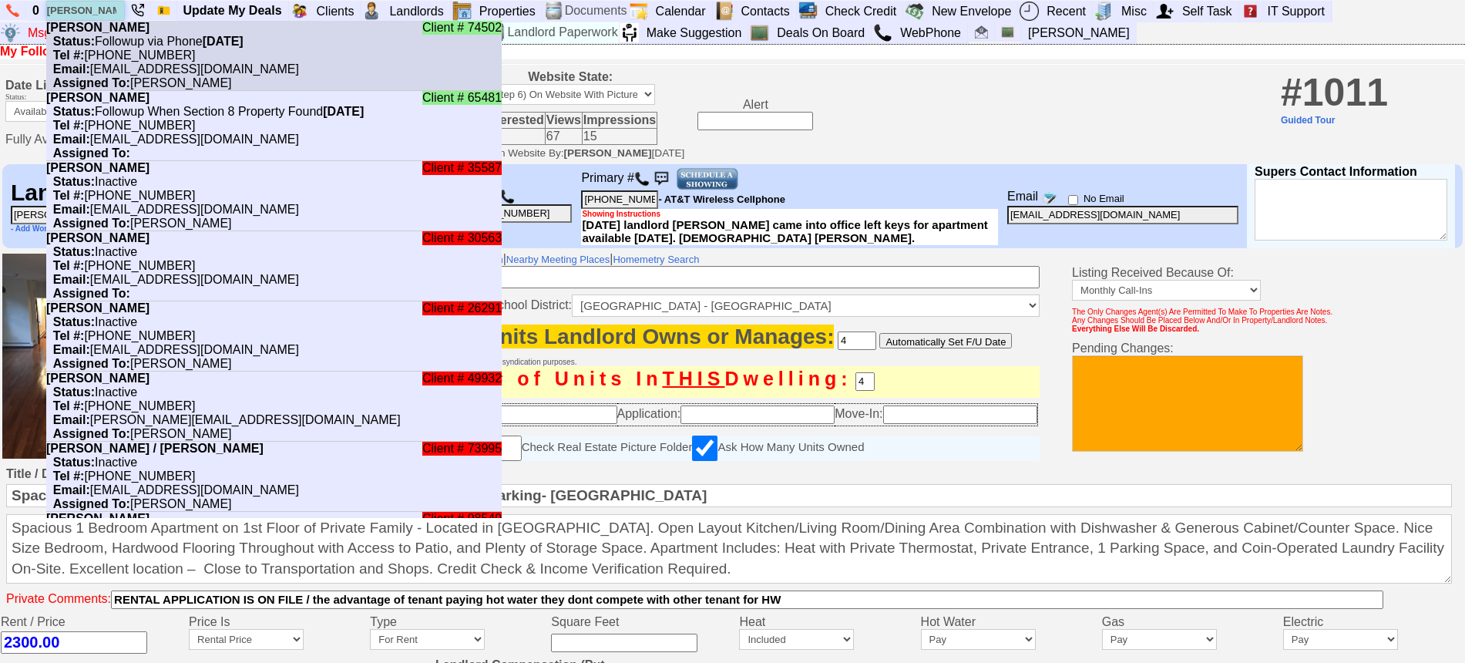
type input "aaron"
click at [116, 41] on nobr "Status: Followup via Phone Wednesday, September 17th, 2025" at bounding box center [144, 41] width 197 height 13
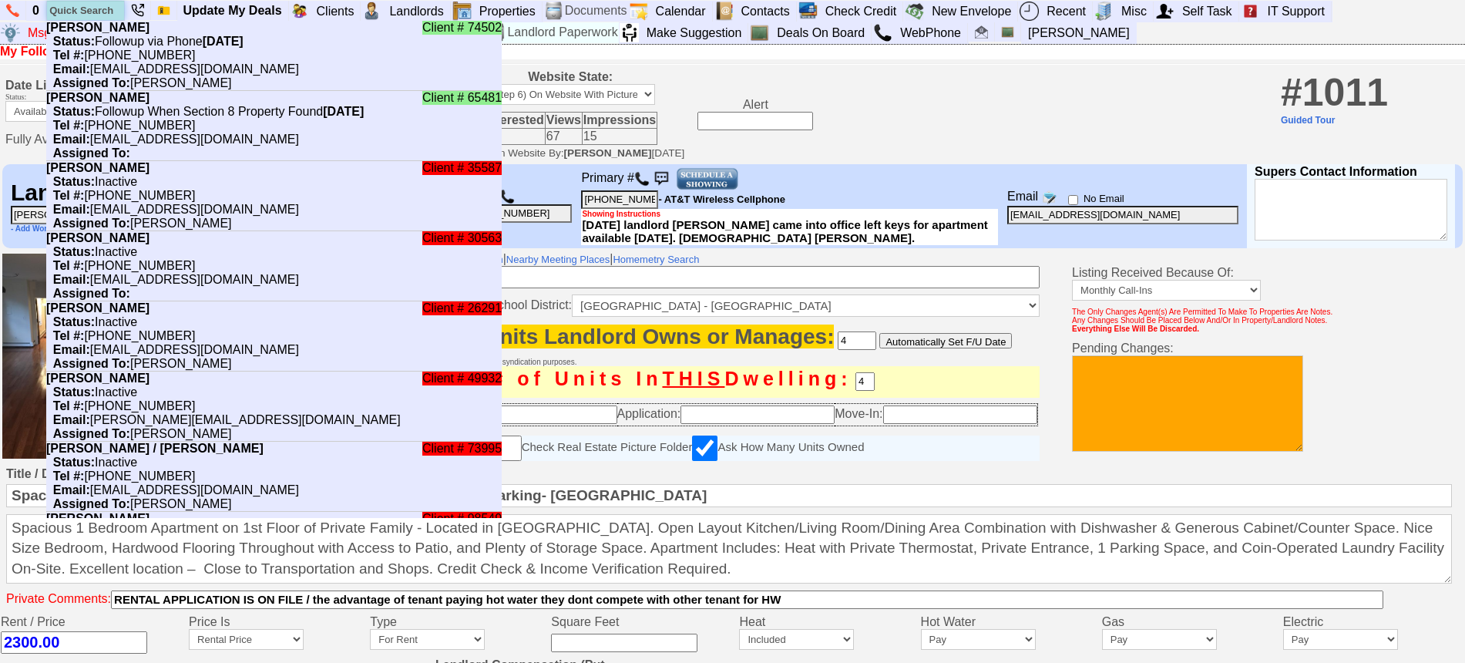
click at [96, 5] on input "text" at bounding box center [85, 10] width 77 height 19
paste input "914) 473 5522"
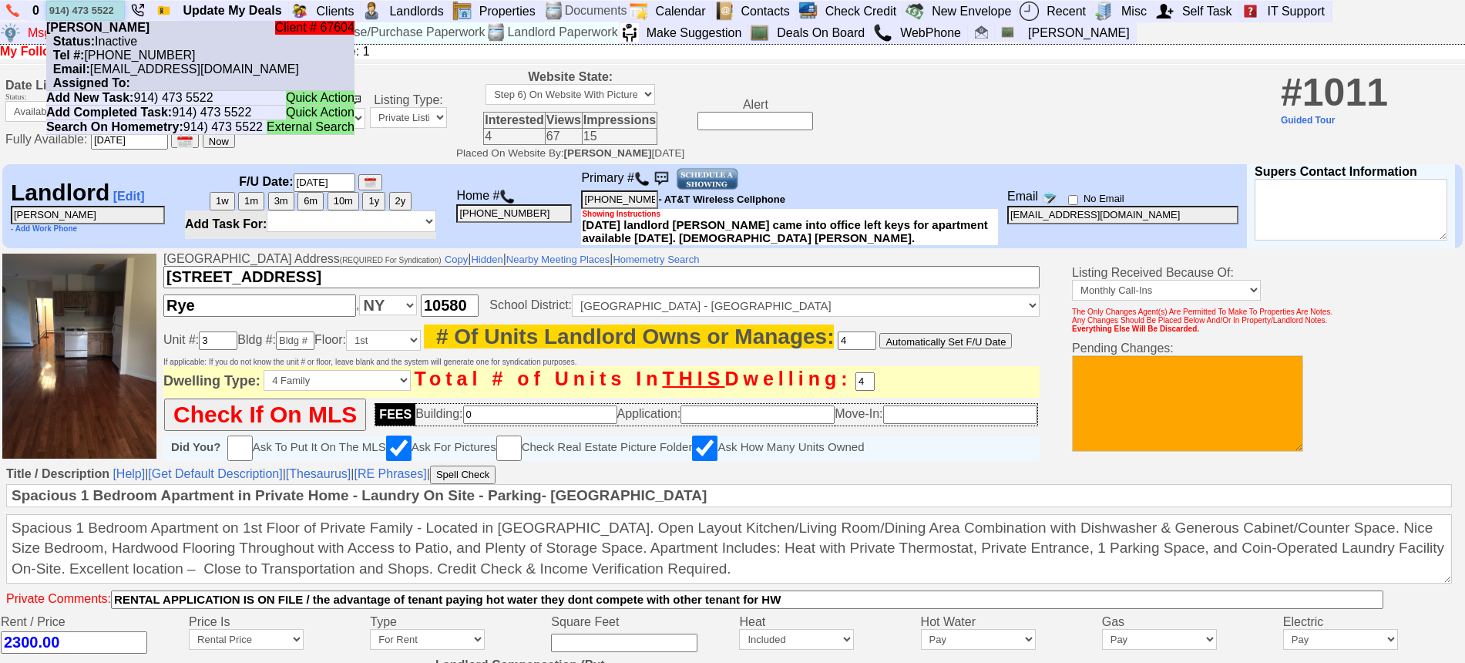
type input "914) 473 5522"
click at [130, 39] on nobr "Status: Inactive" at bounding box center [91, 41] width 91 height 13
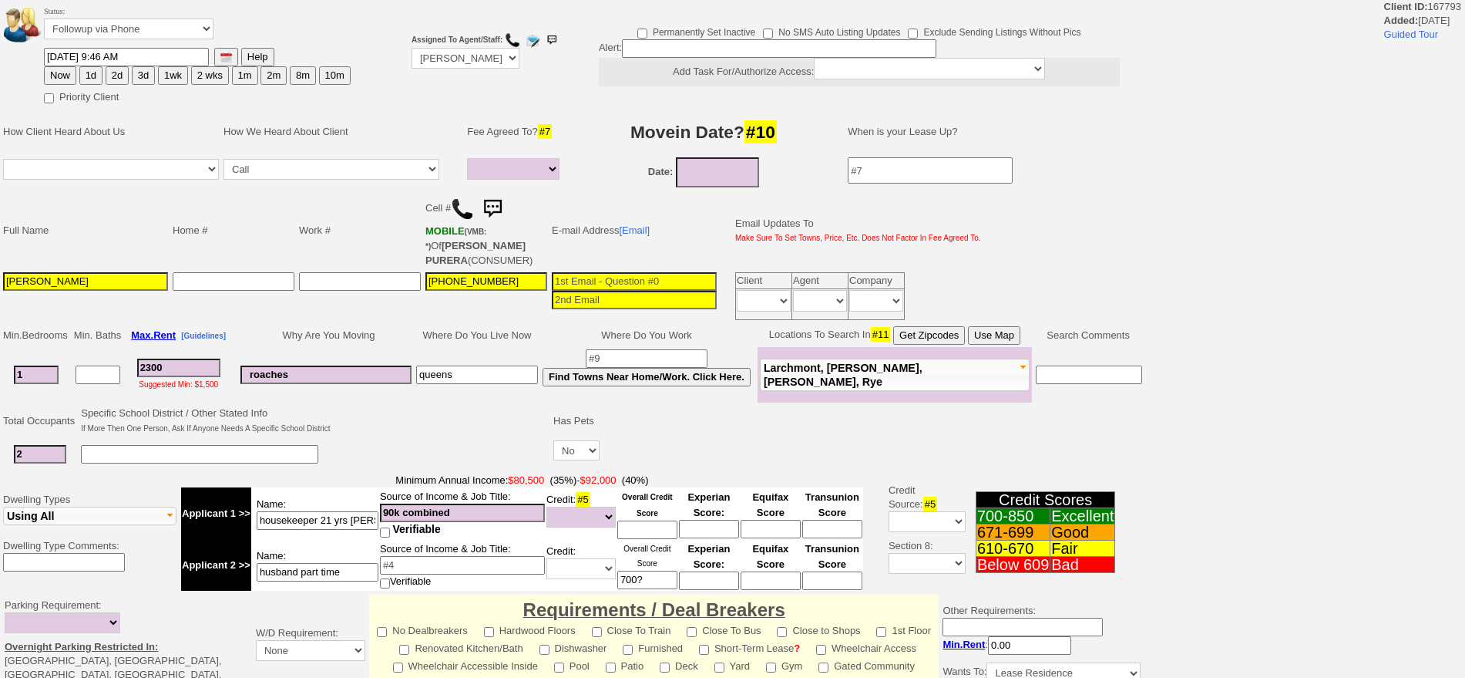
select select
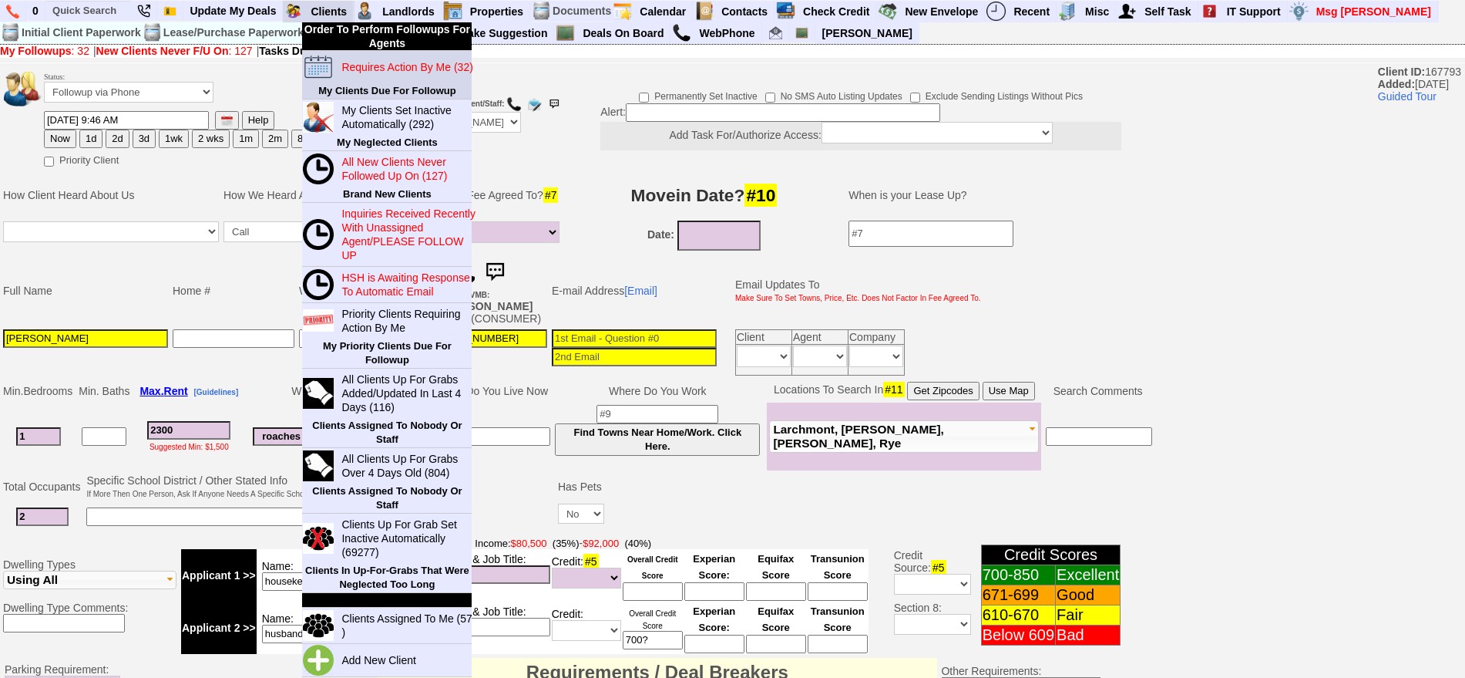
click at [368, 68] on blink "Requires Action By Me (32)" at bounding box center [406, 67] width 131 height 12
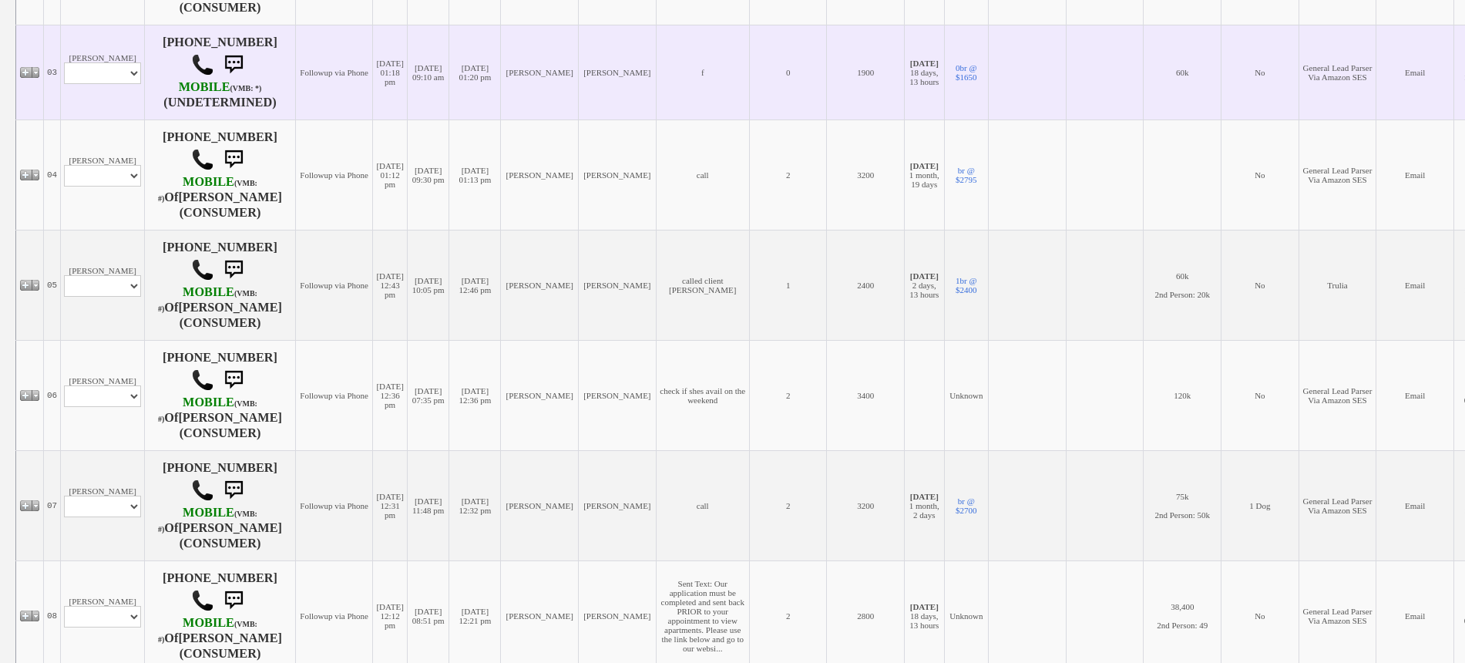
scroll to position [578, 0]
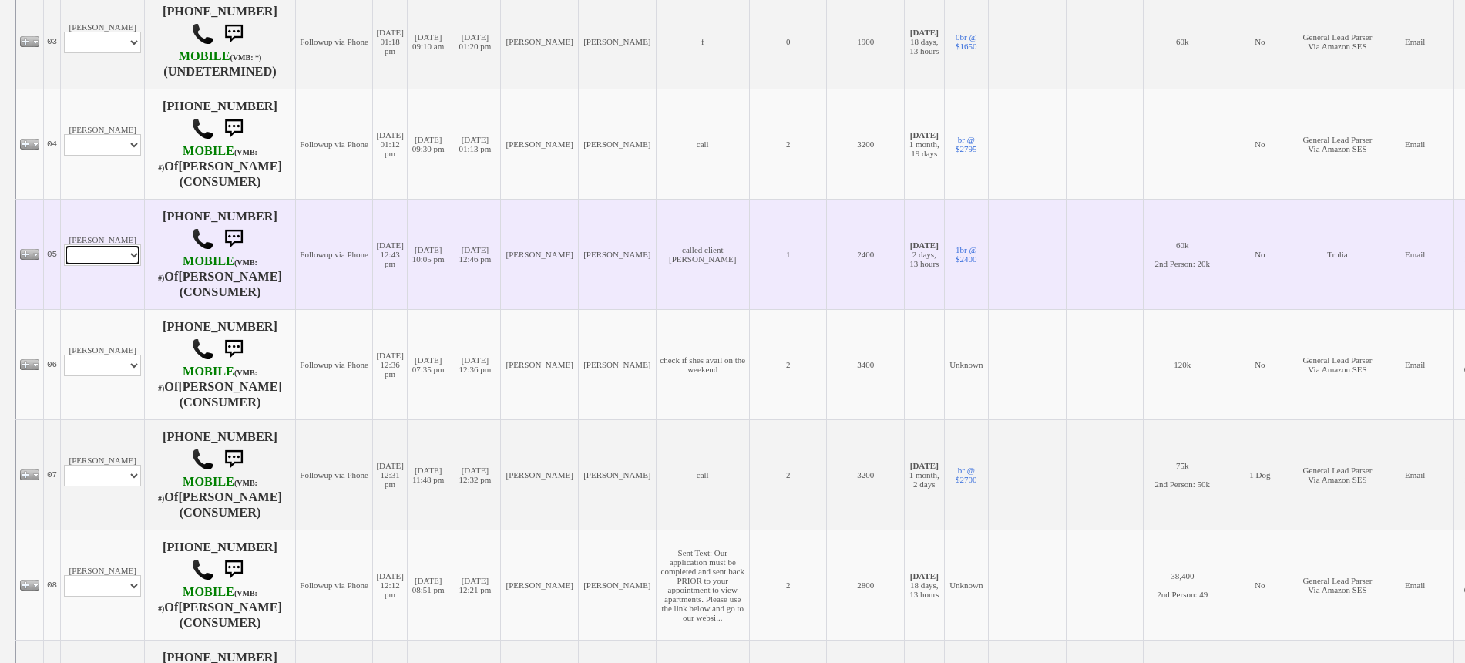
click at [99, 250] on select "Profile Edit Print Email Externally (Will Not Be Tracked In CRM) Closed Deals" at bounding box center [102, 255] width 77 height 22
select select "ChangeURL,/crm/custom/edit_client_form.php?redirect=%2Fcrm%2Fclients.php&id=389…"
click at [64, 244] on select "Profile Edit Print Email Externally (Will Not Be Tracked In CRM) Closed Deals" at bounding box center [102, 255] width 77 height 22
select select
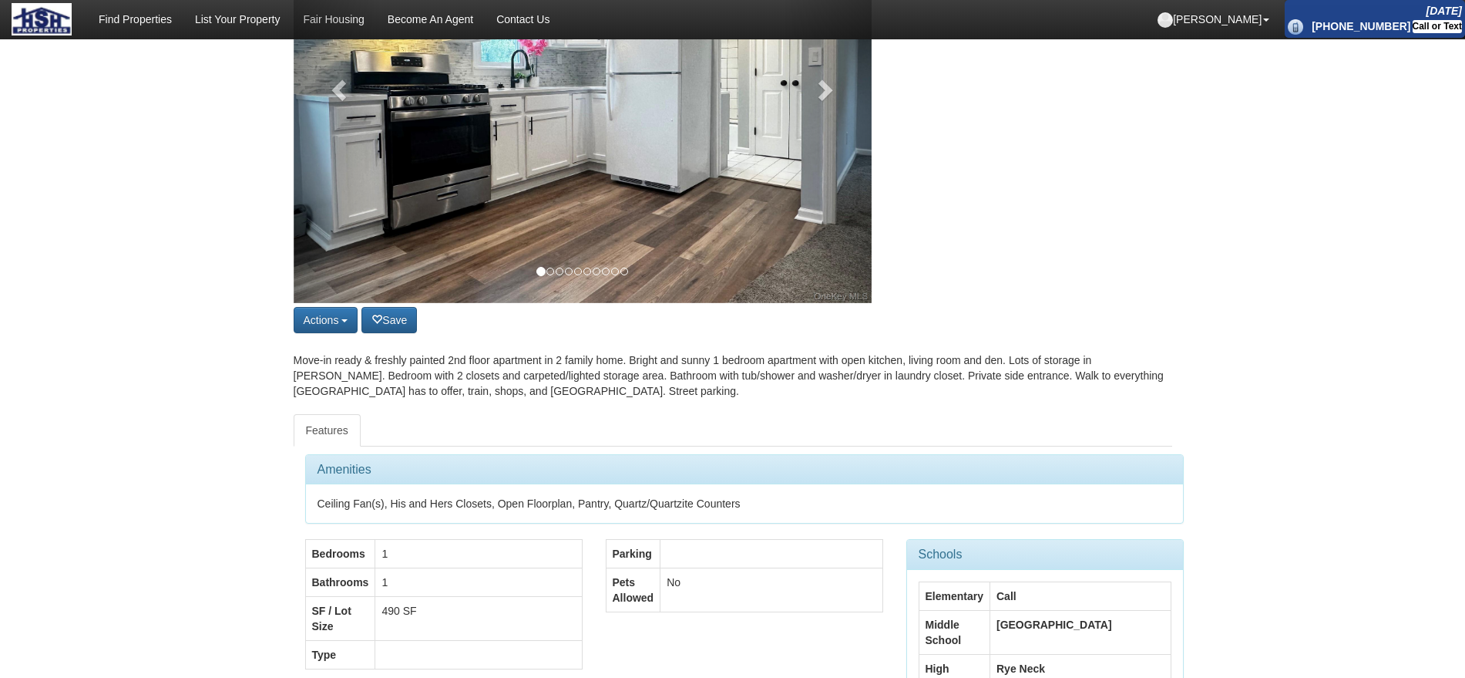
scroll to position [193, 0]
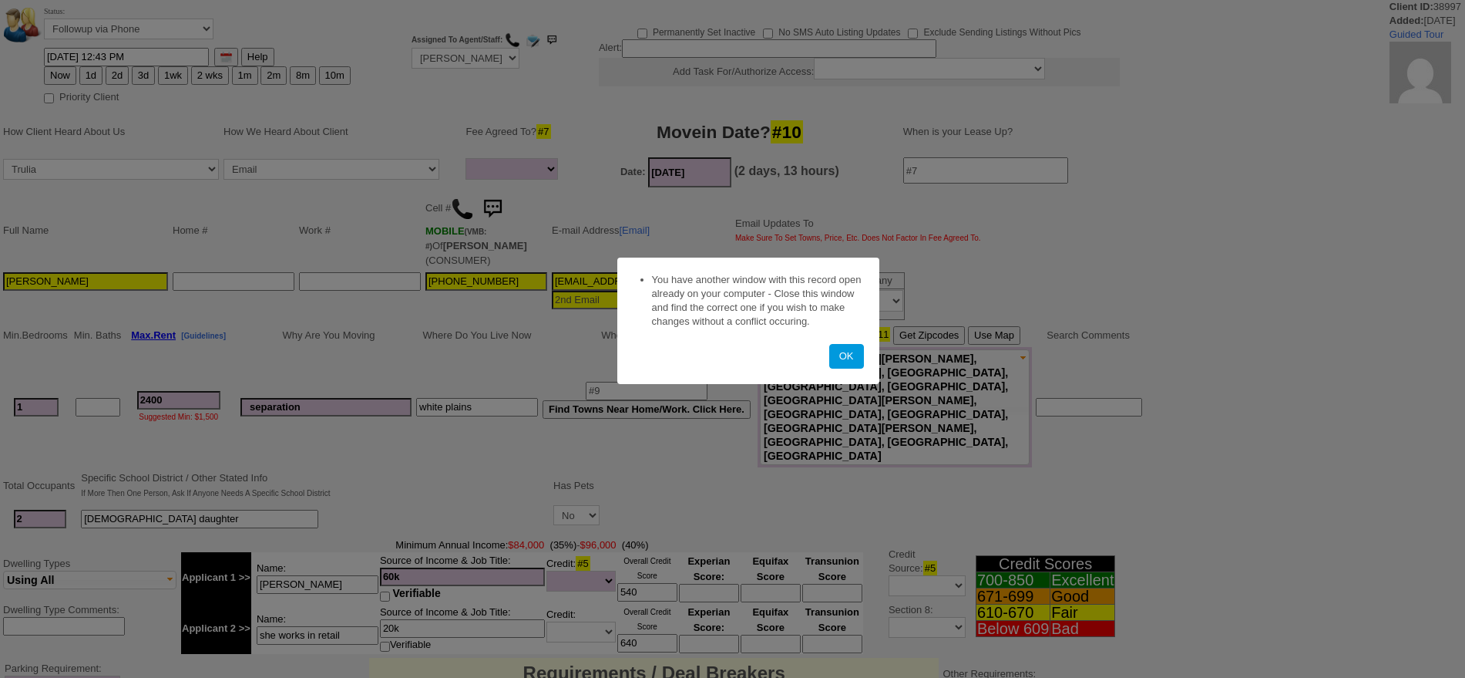
select select
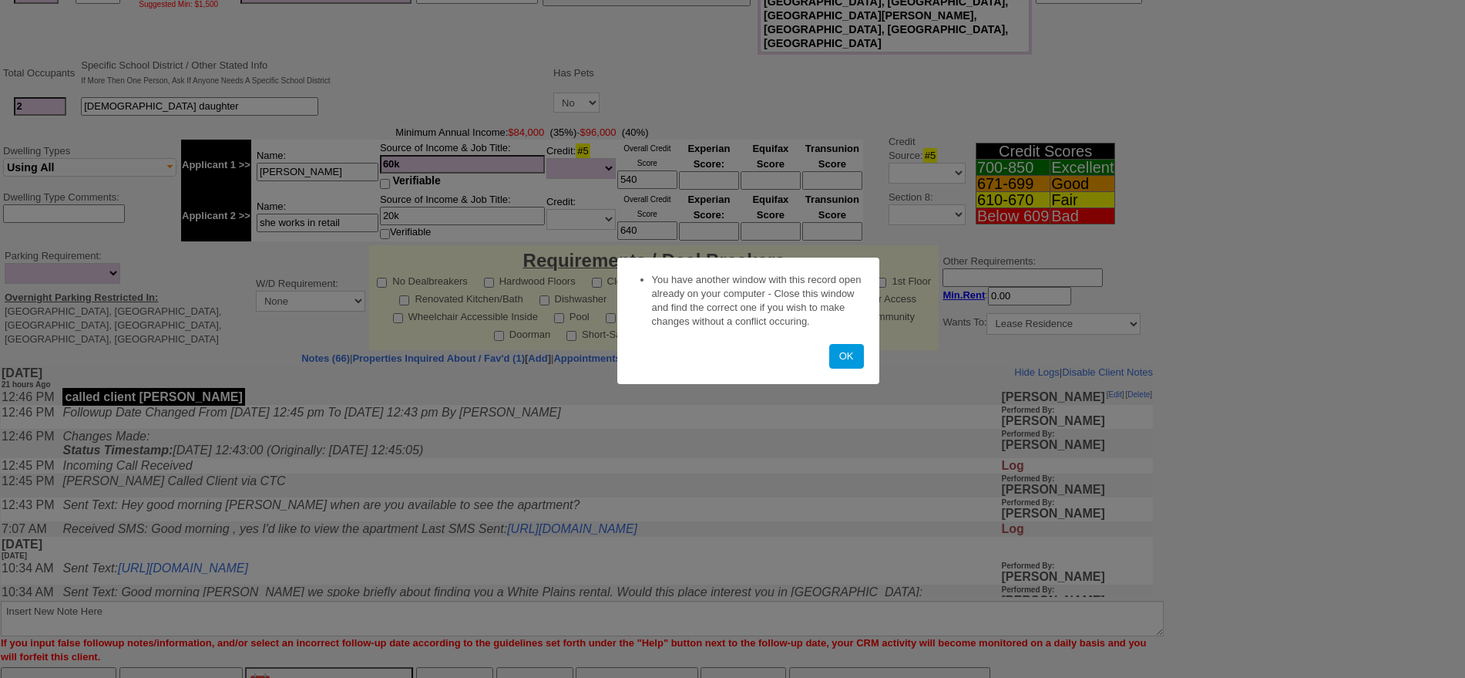
scroll to position [412, 0]
click at [846, 358] on button "OK" at bounding box center [846, 356] width 35 height 25
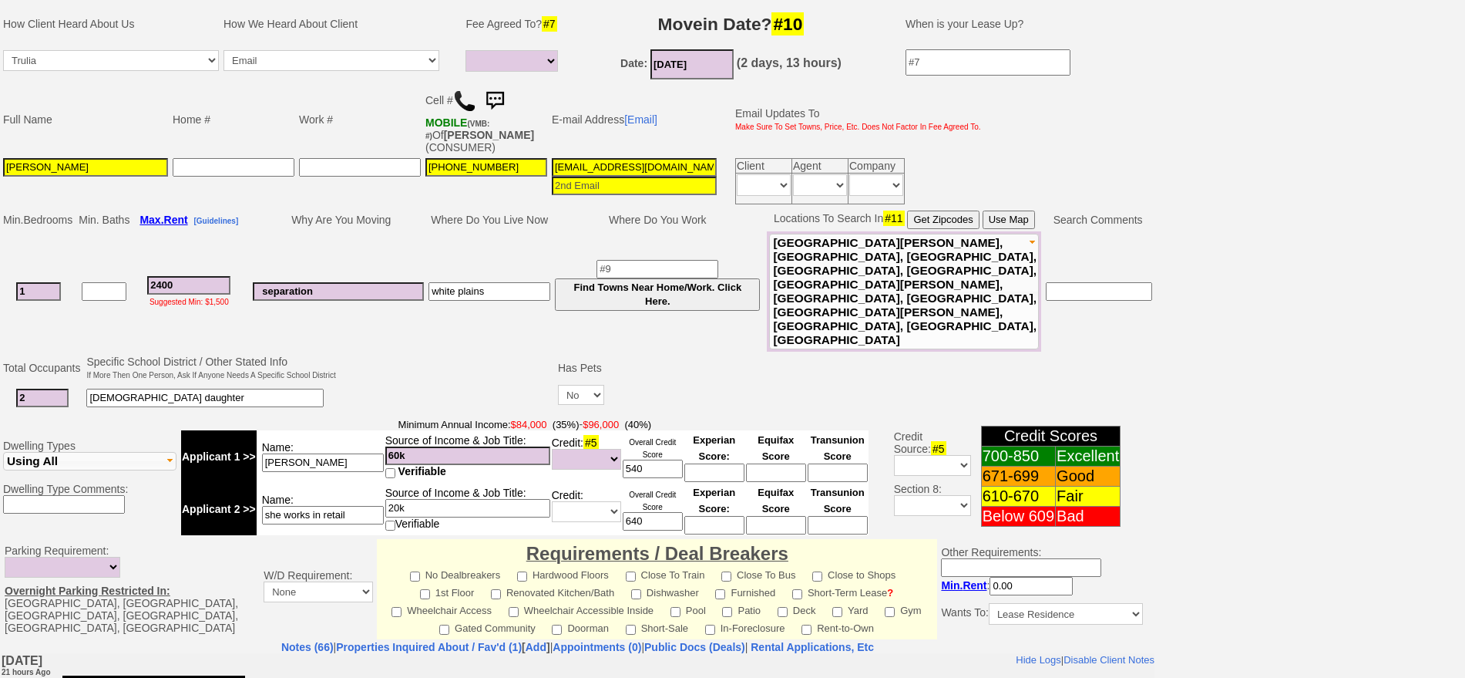
scroll to position [193, 0]
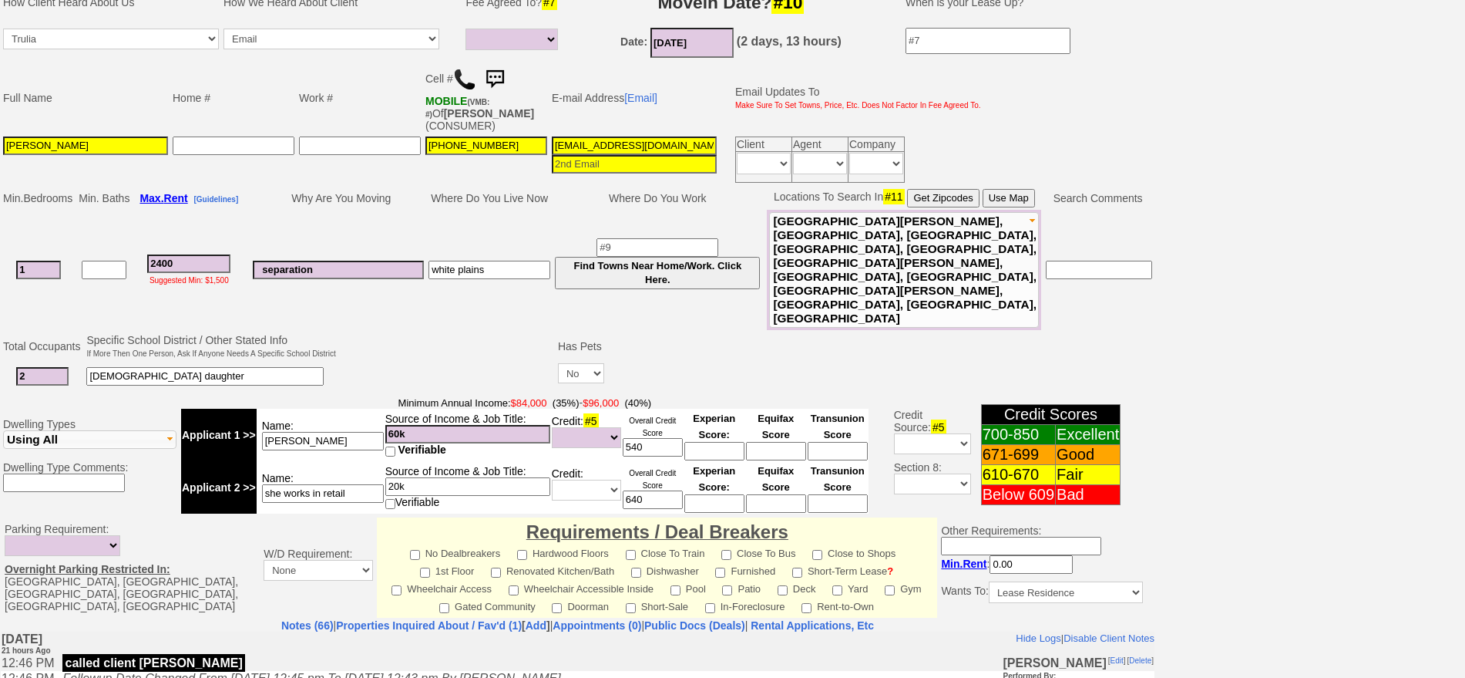
click at [466, 82] on img at bounding box center [464, 79] width 23 height 23
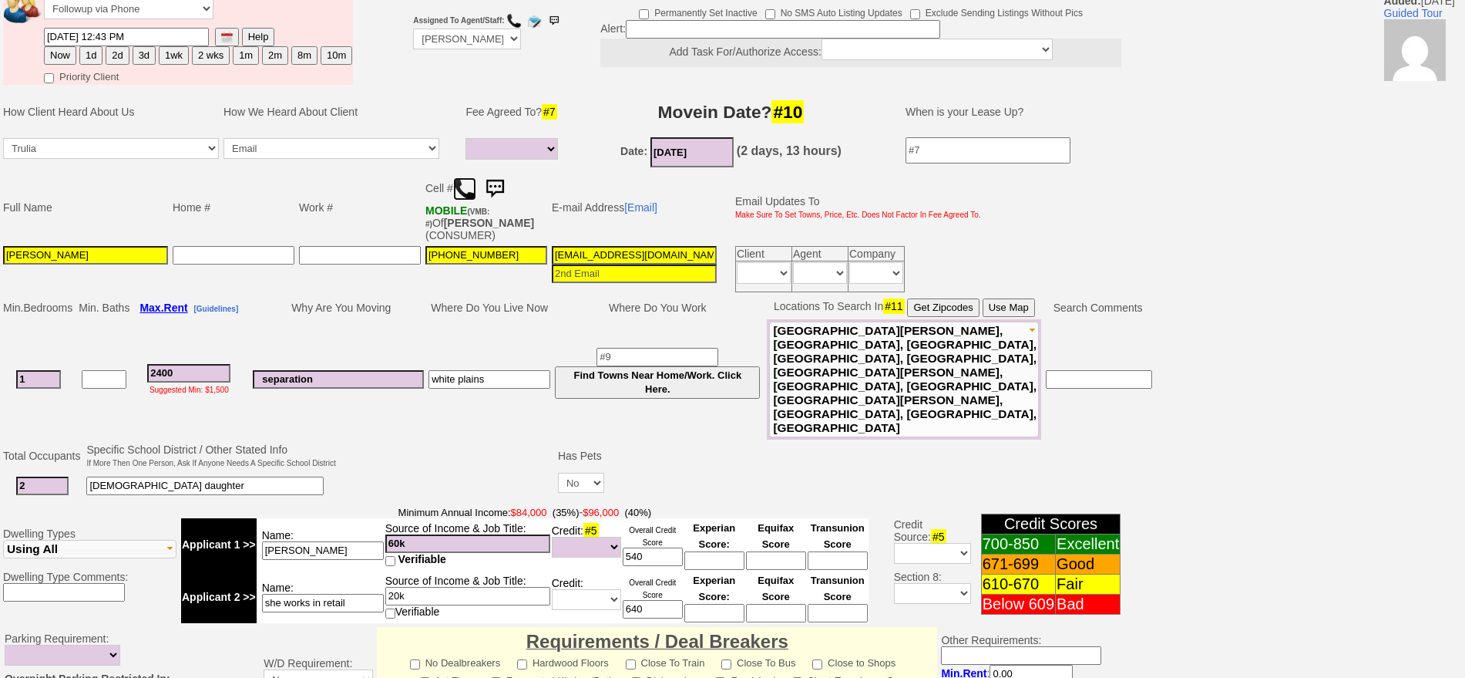
scroll to position [0, 0]
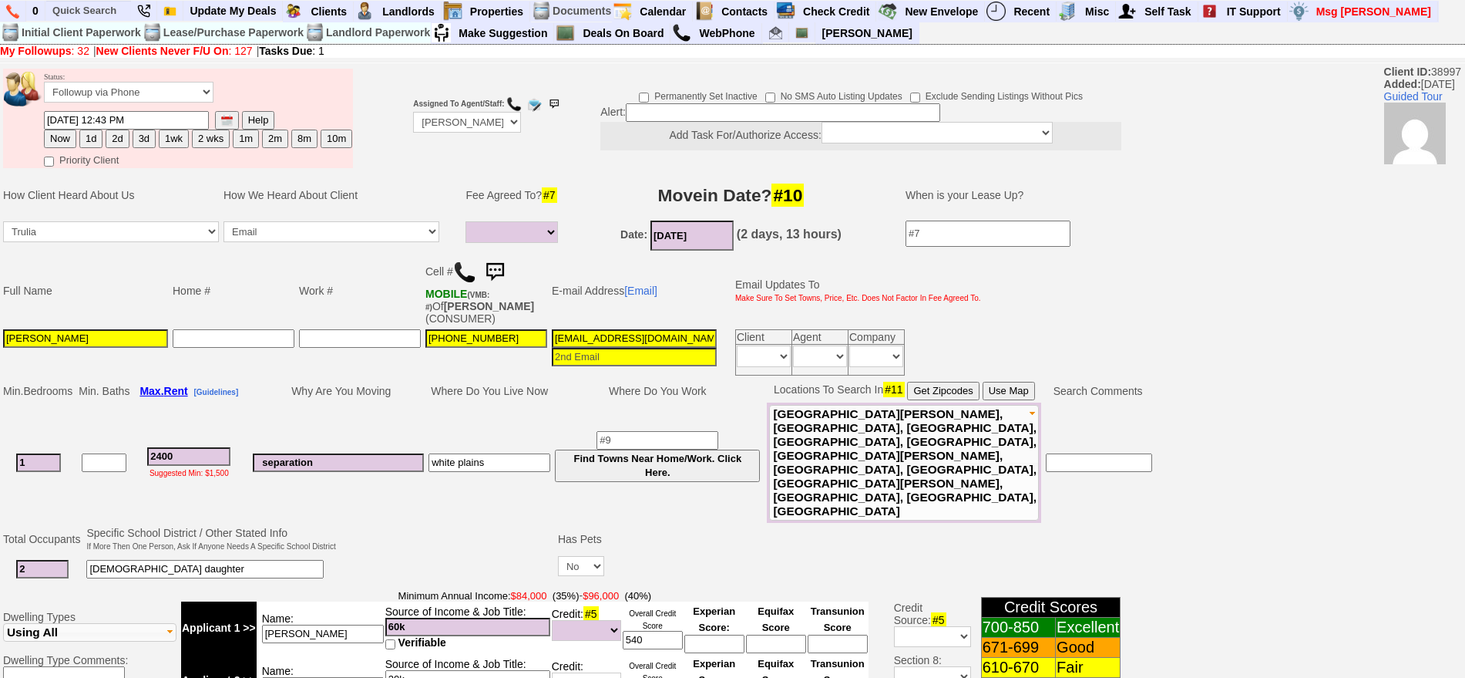
click at [501, 260] on img at bounding box center [494, 272] width 31 height 31
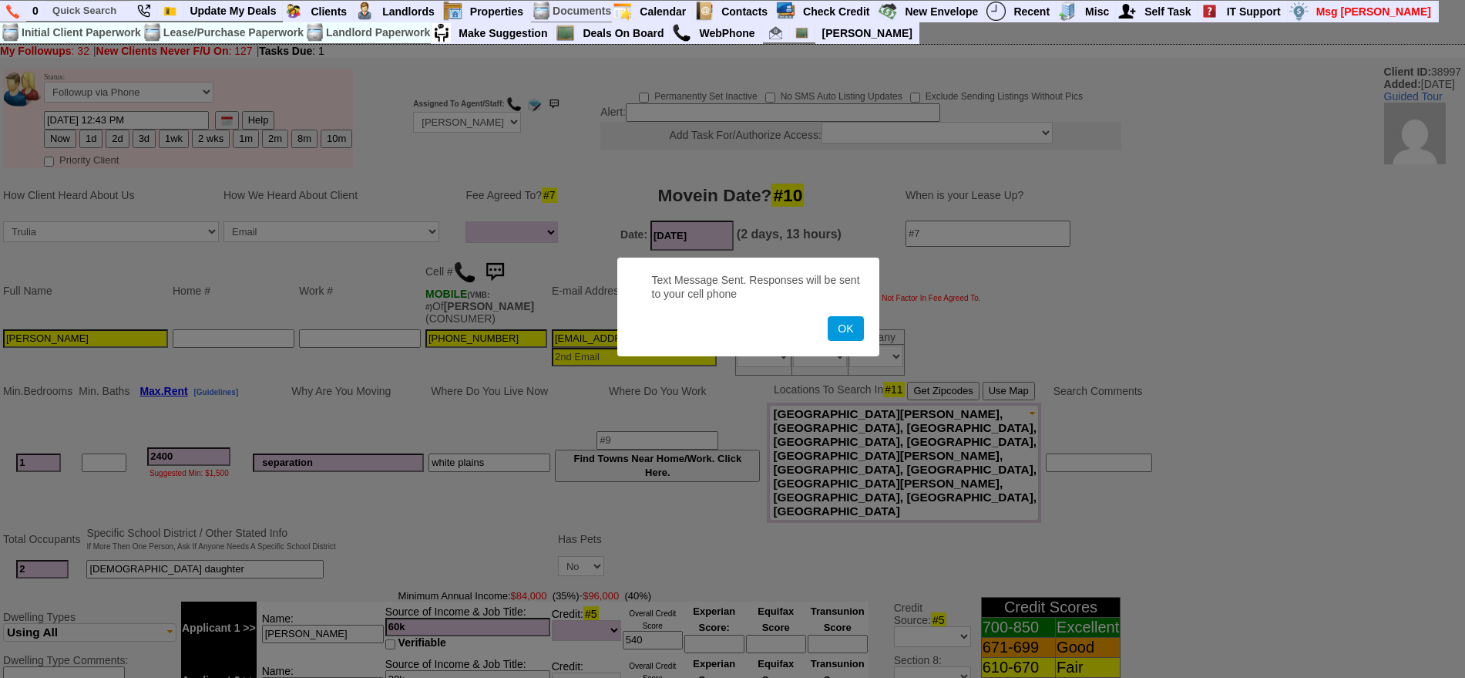
click at [828, 316] on button "OK" at bounding box center [845, 328] width 35 height 25
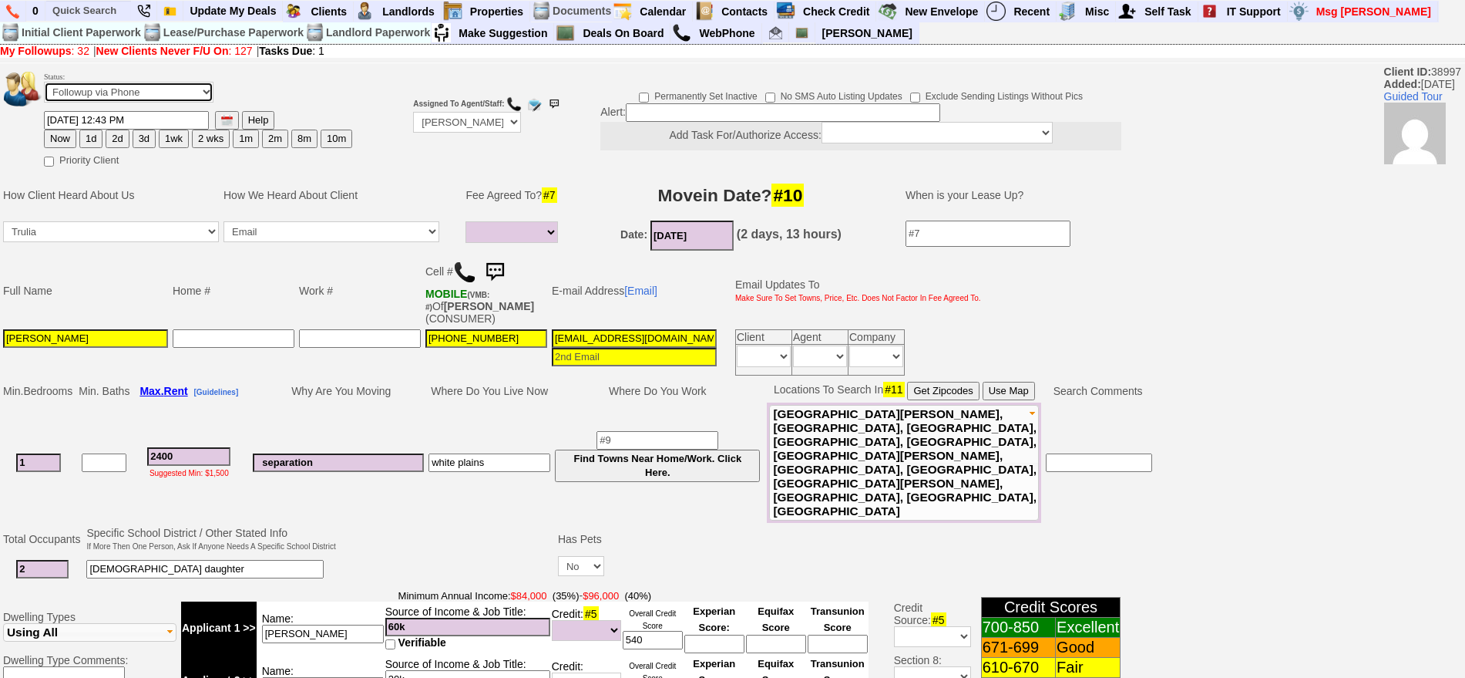
click at [178, 86] on select "Followup via Phone Followup via Email Followup When Section 8 Property Found De…" at bounding box center [129, 92] width 170 height 21
select select "Inactive"
click at [44, 87] on select "Followup via Phone Followup via Email Followup When Section 8 Property Found De…" at bounding box center [129, 92] width 170 height 21
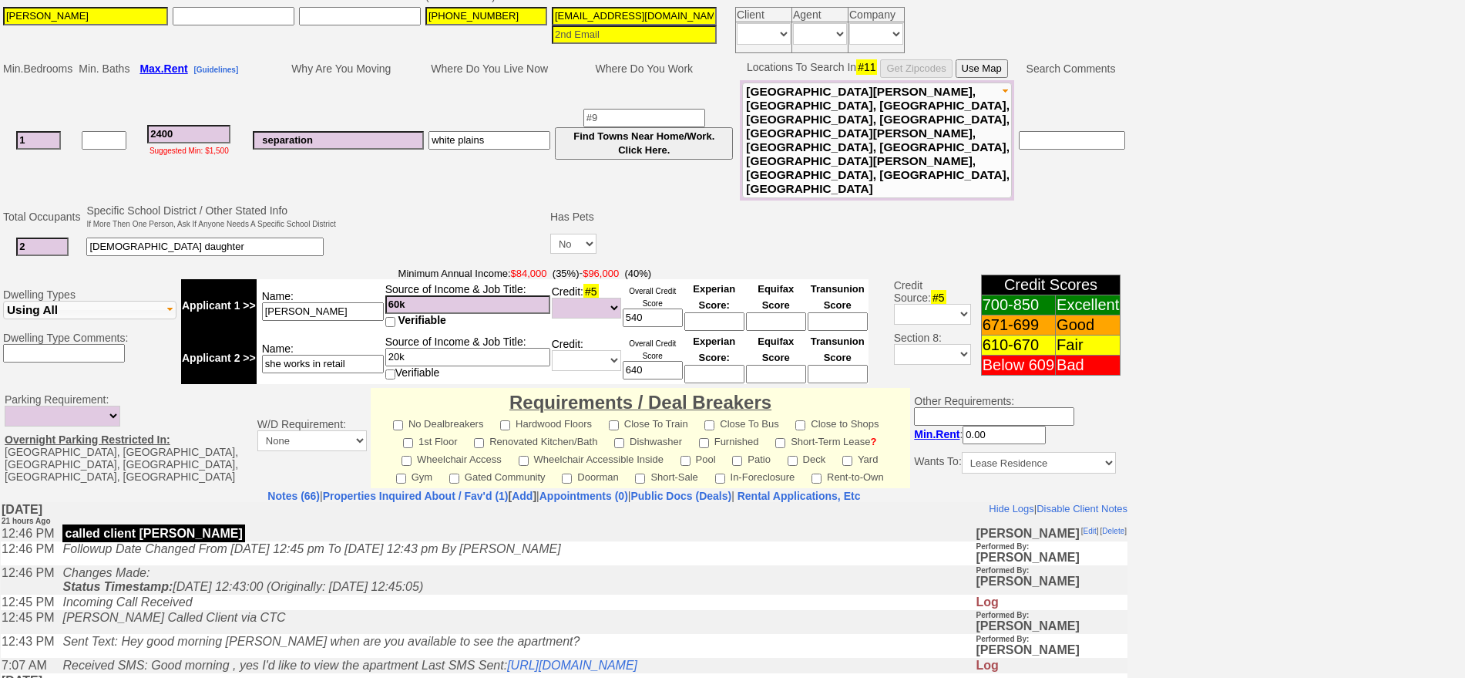
scroll to position [439, 0]
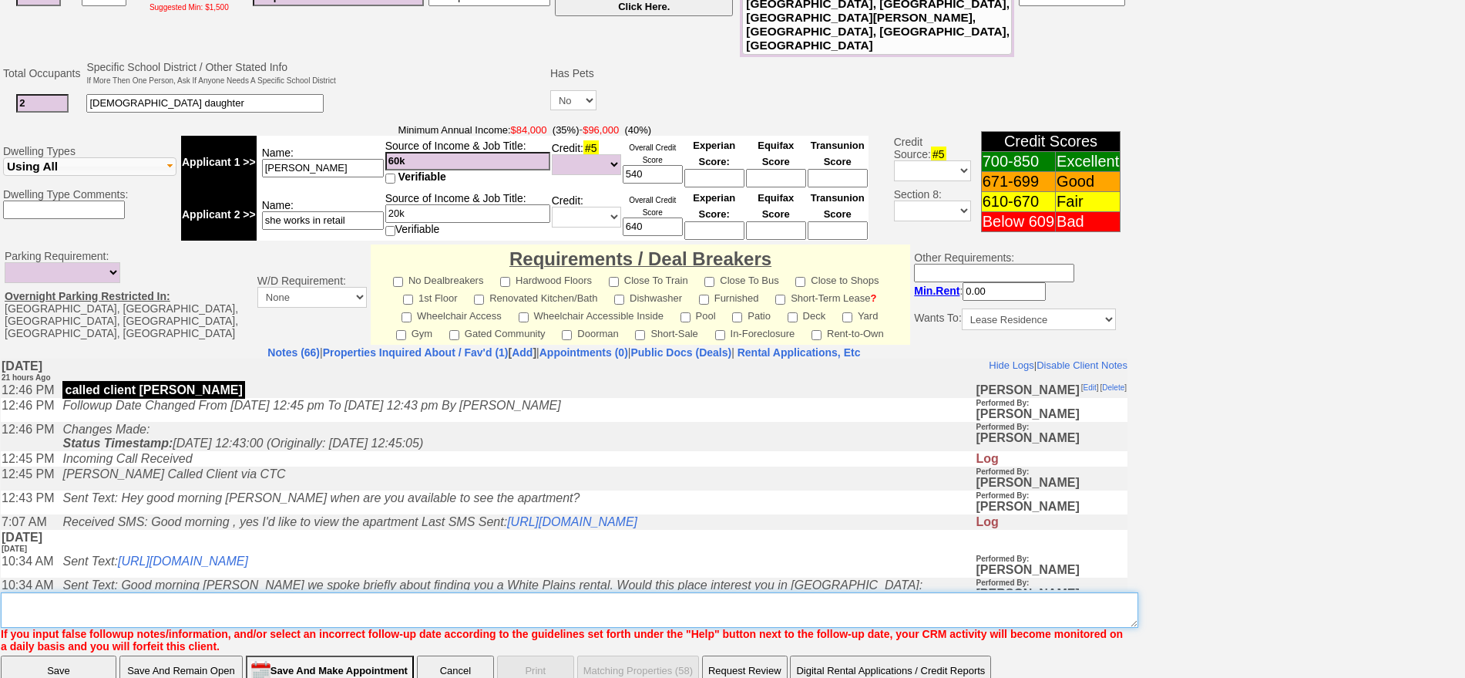
click at [694, 592] on textarea "Insert New Note Here" at bounding box center [570, 609] width 1138 height 35
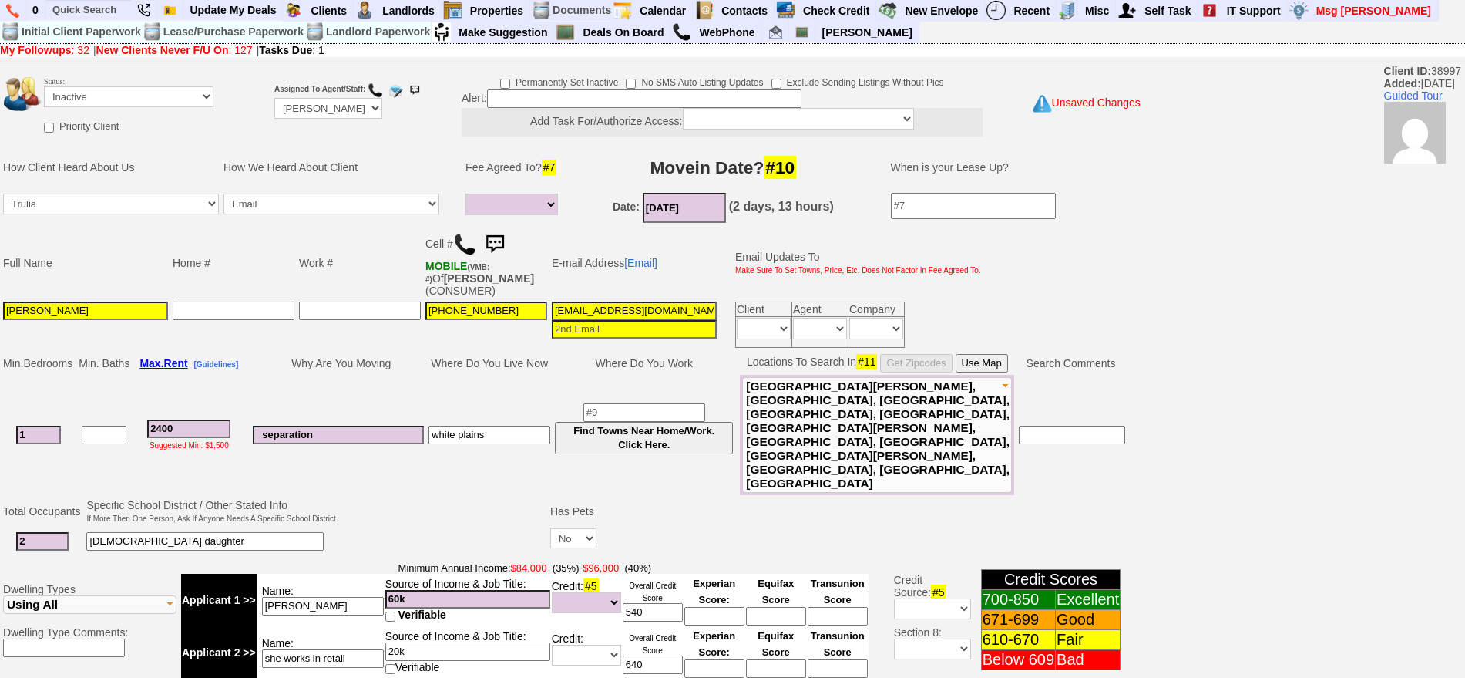
scroll to position [0, 0]
type textarea "called twice sent 2 txts ia until response"
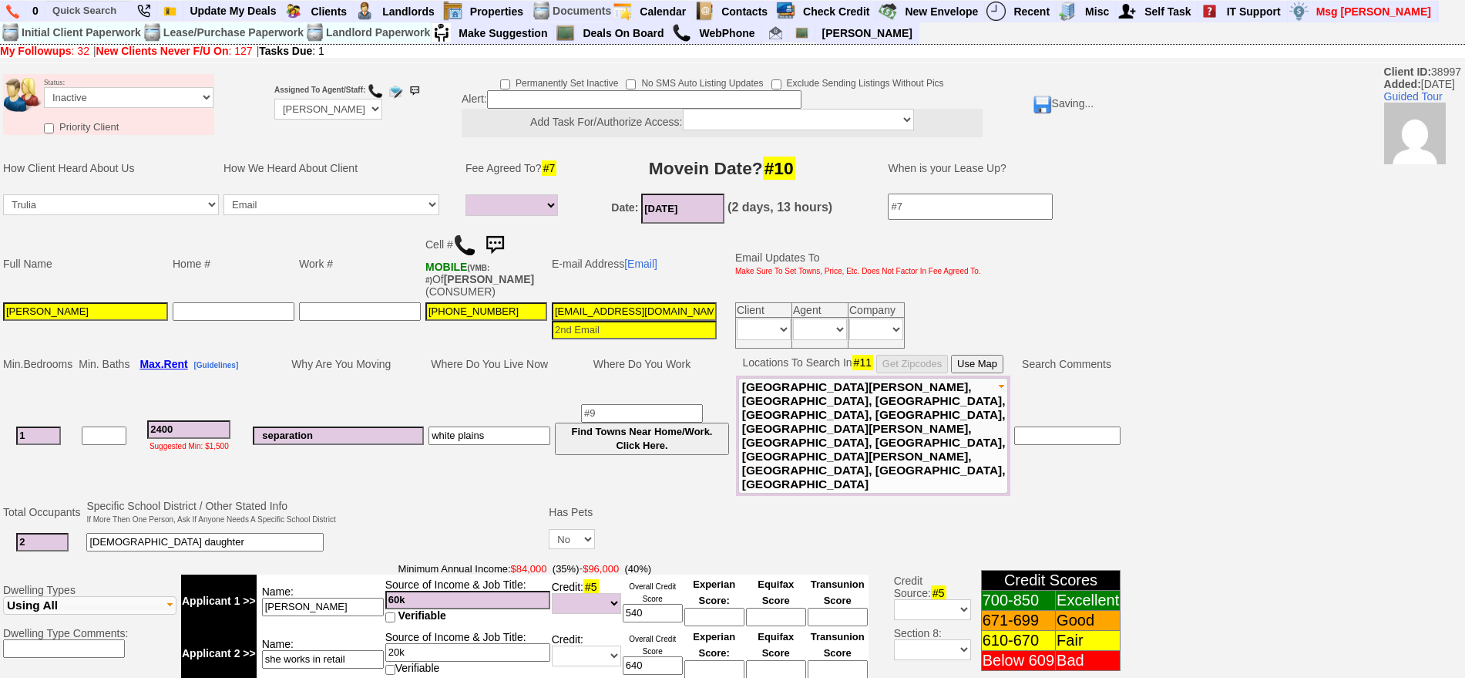
scroll to position [375, 0]
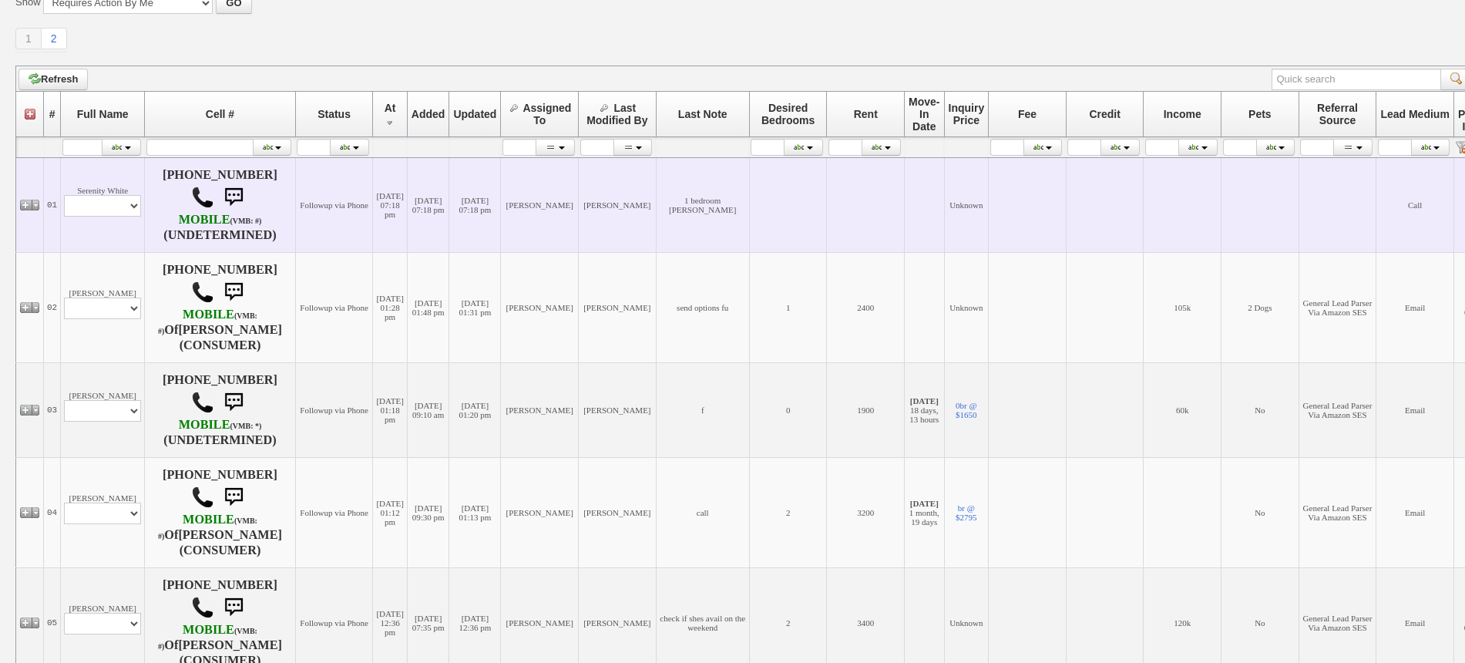
scroll to position [289, 0]
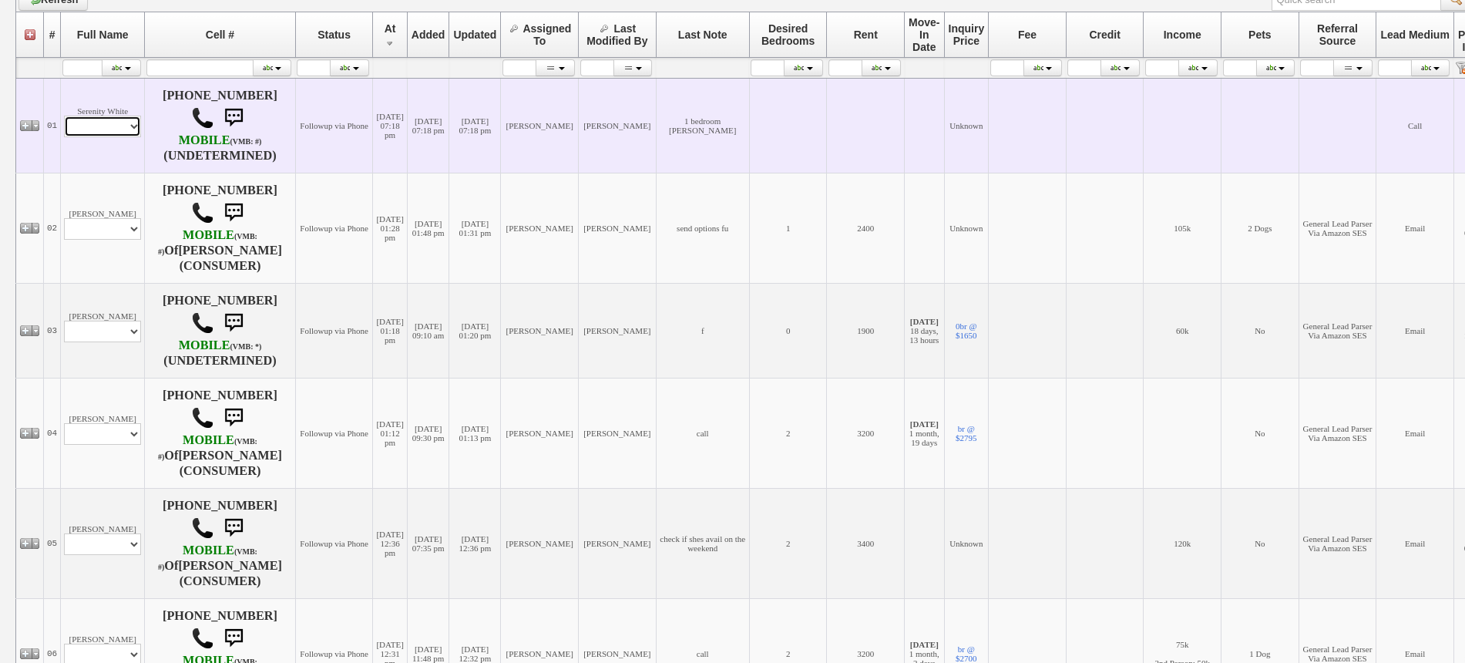
click at [106, 129] on select "Profile Edit Print Closed Deals" at bounding box center [102, 127] width 77 height 22
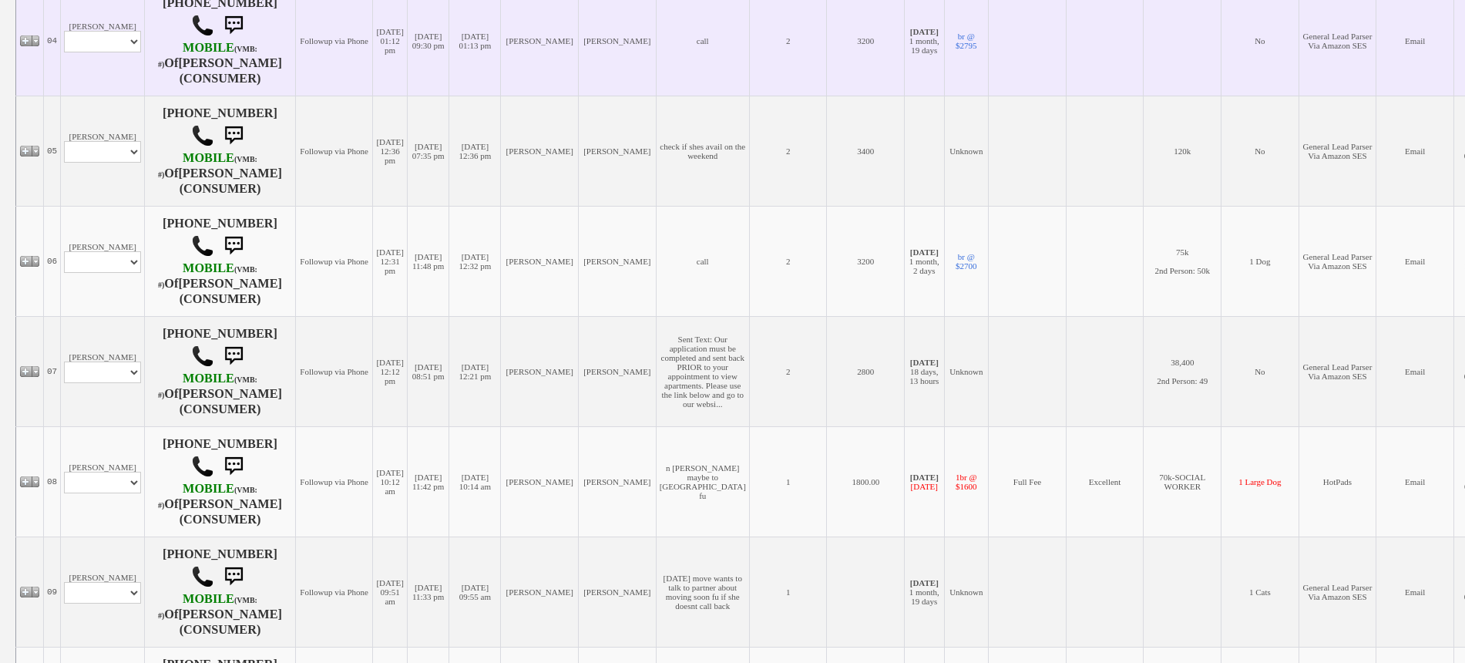
scroll to position [771, 0]
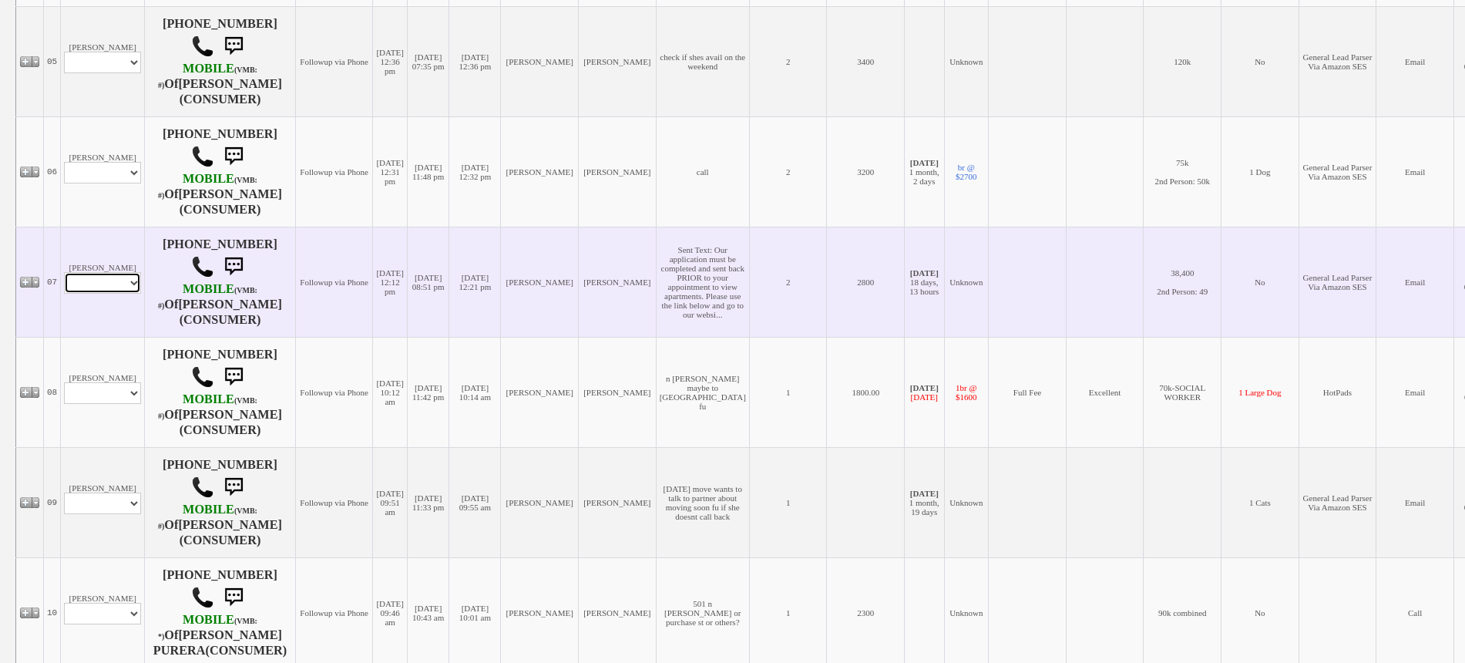
click at [119, 282] on select "Profile Edit Print Email Externally (Will Not Be Tracked In CRM) Closed Deals" at bounding box center [102, 283] width 77 height 22
select select "Print,custom/print_client.php?id=127788&why="
click at [64, 272] on select "Profile Edit Print Email Externally (Will Not Be Tracked In CRM) Closed Deals" at bounding box center [102, 283] width 77 height 22
click at [97, 274] on select "Profile Edit Print Email Externally (Will Not Be Tracked In CRM) Closed Deals" at bounding box center [102, 283] width 77 height 22
select select "ChangeURL,/crm/custom/edit_client_form.php?redirect=%2Fcrm%2Fclients.php&id=127…"
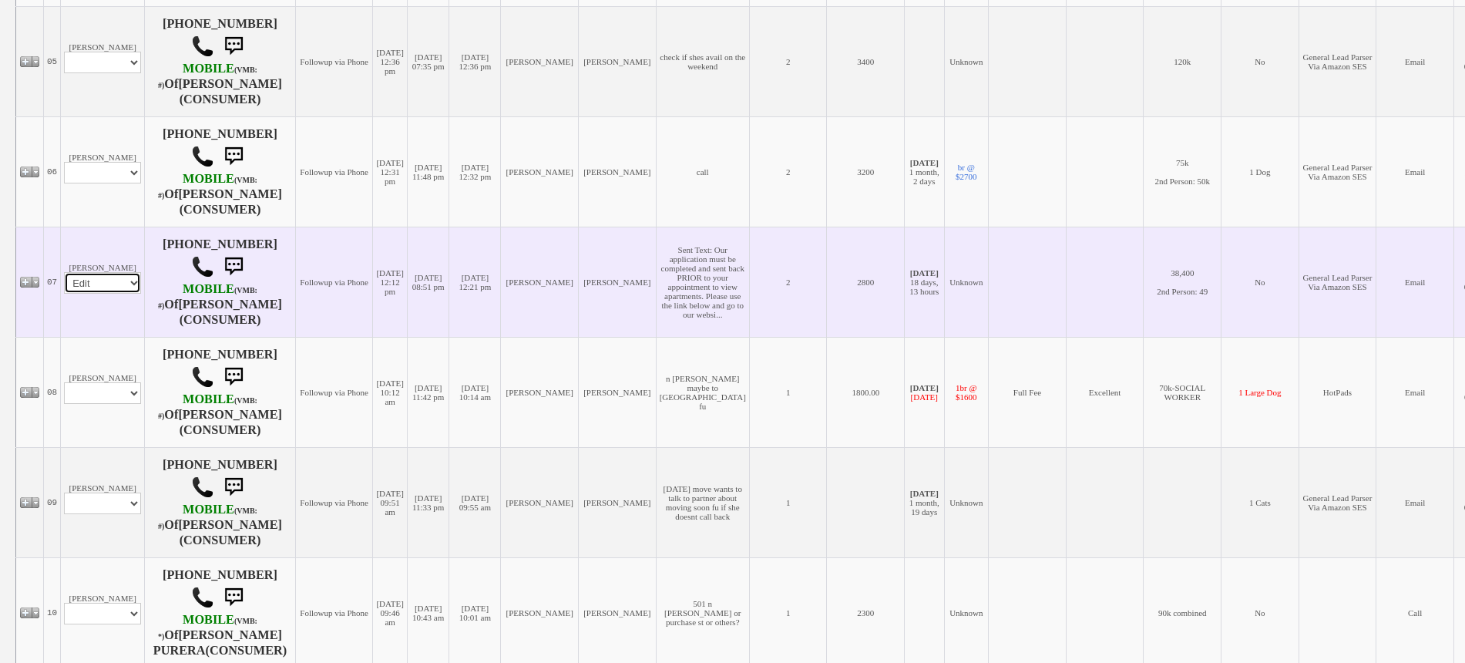
click at [64, 272] on select "Profile Edit Print Email Externally (Will Not Be Tracked In CRM) Closed Deals" at bounding box center [102, 283] width 77 height 22
select select
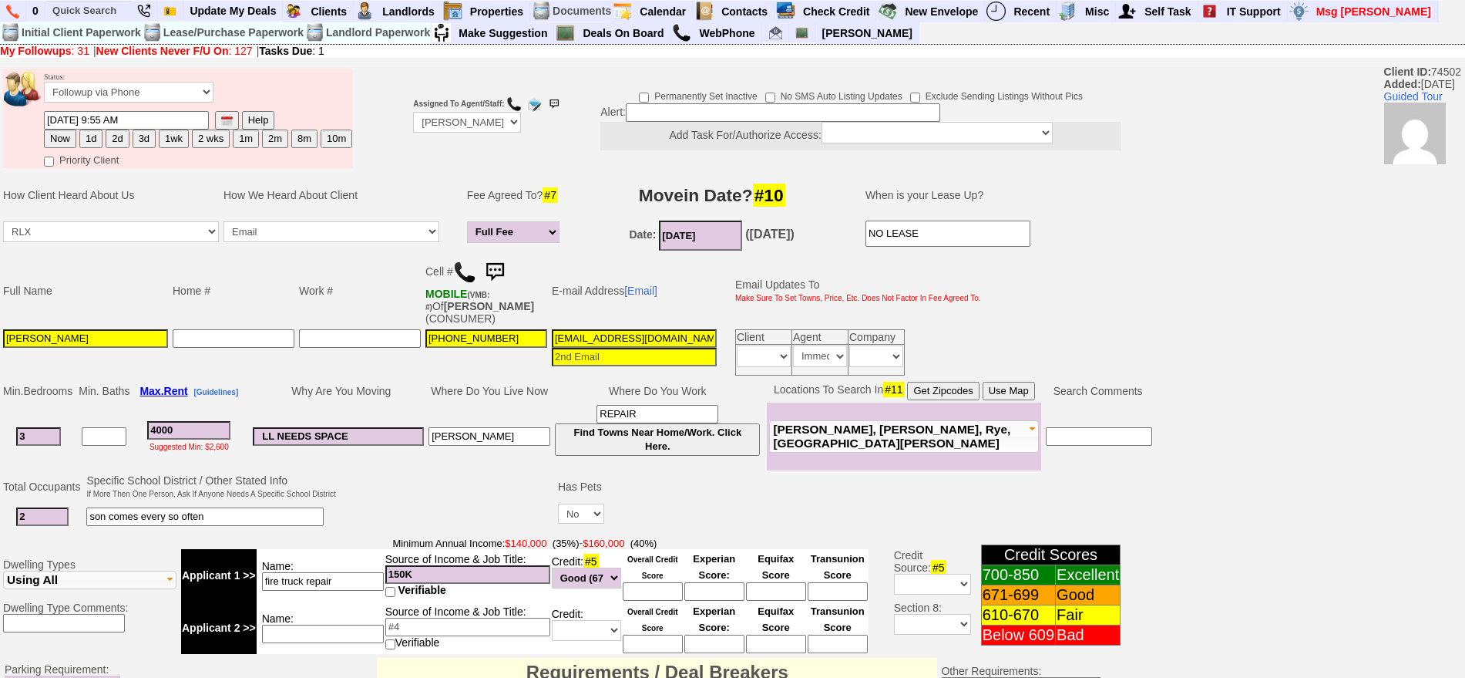
scroll to position [96, 0]
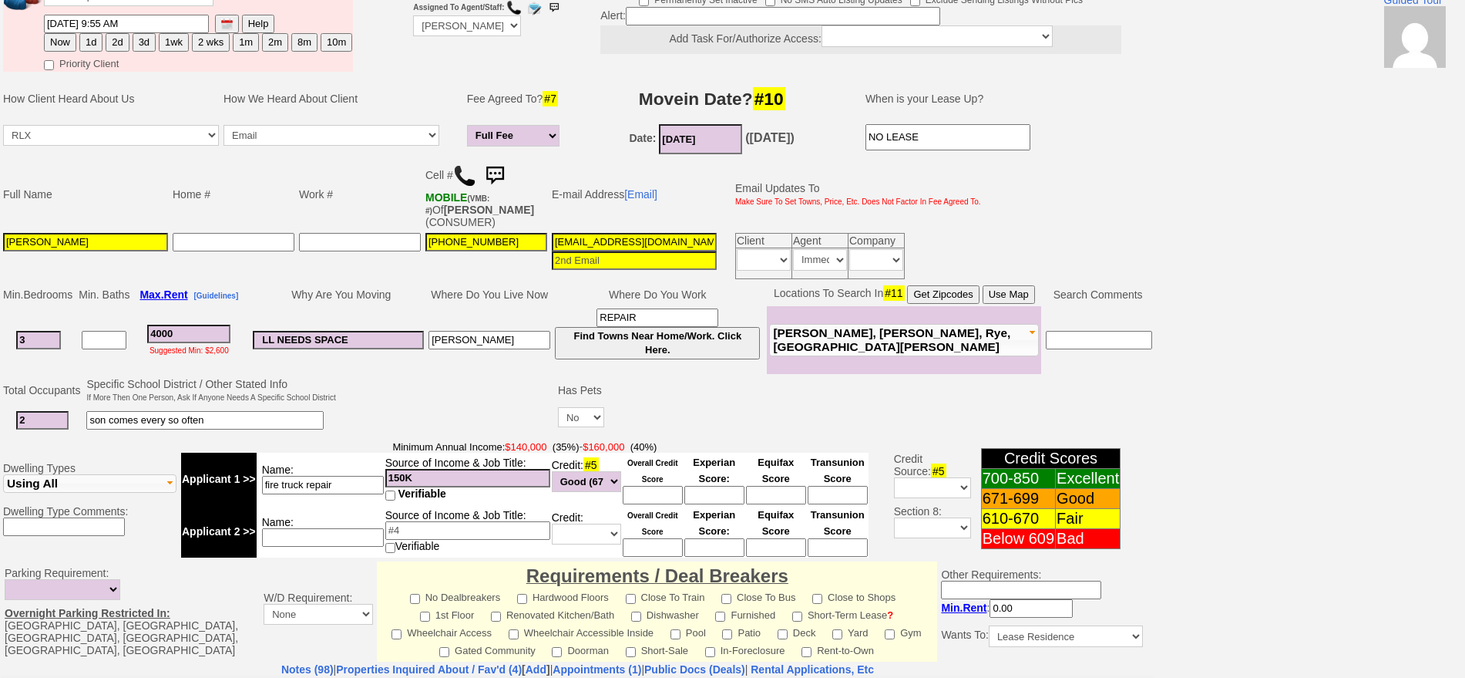
click at [506, 180] on img at bounding box center [494, 175] width 31 height 31
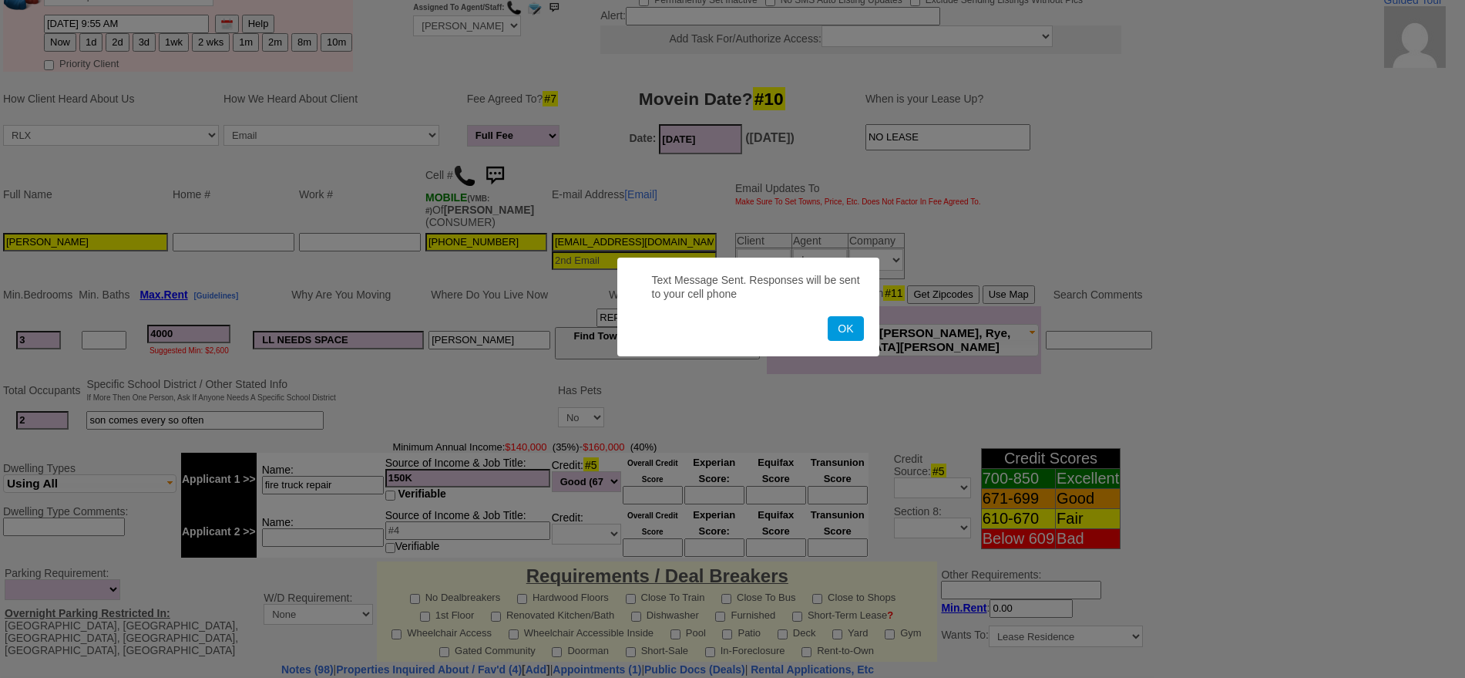
click at [828, 316] on button "OK" at bounding box center [845, 328] width 35 height 25
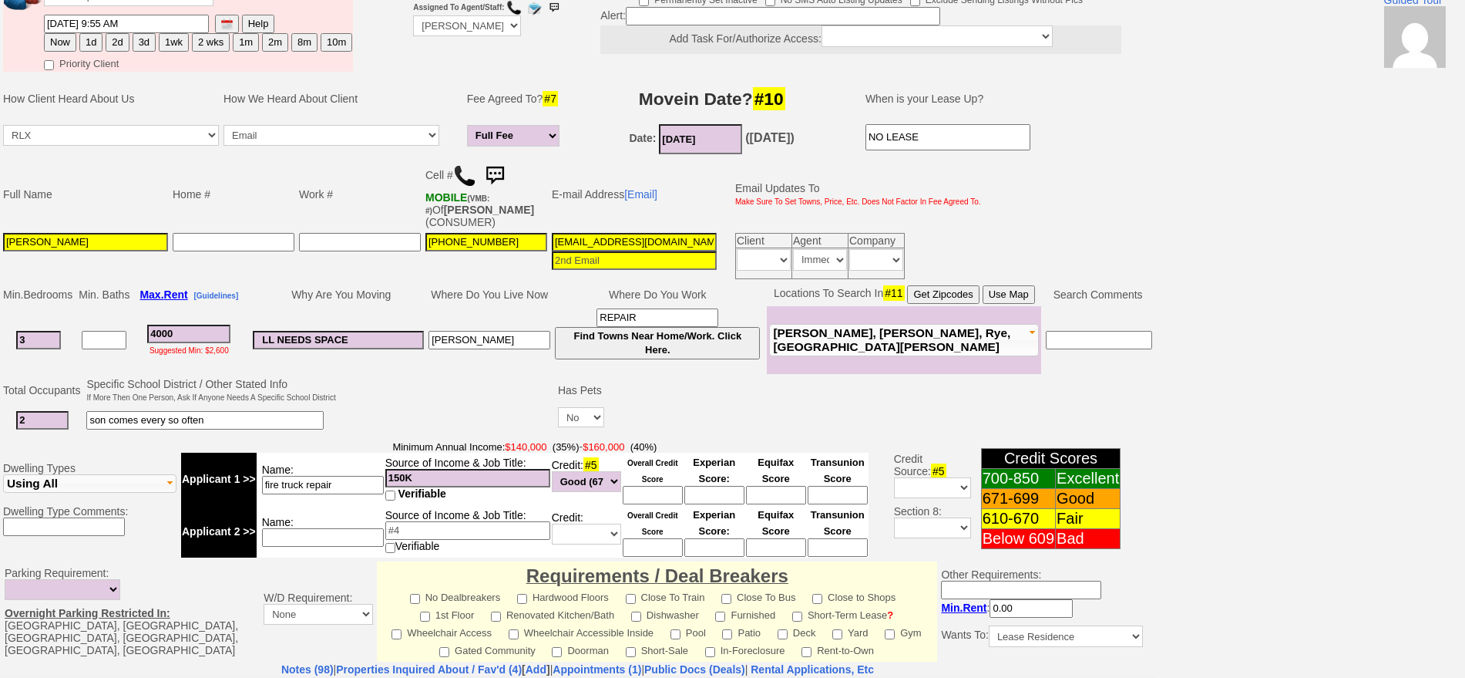
click at [495, 169] on img at bounding box center [494, 175] width 31 height 31
click at [499, 168] on img at bounding box center [494, 175] width 31 height 31
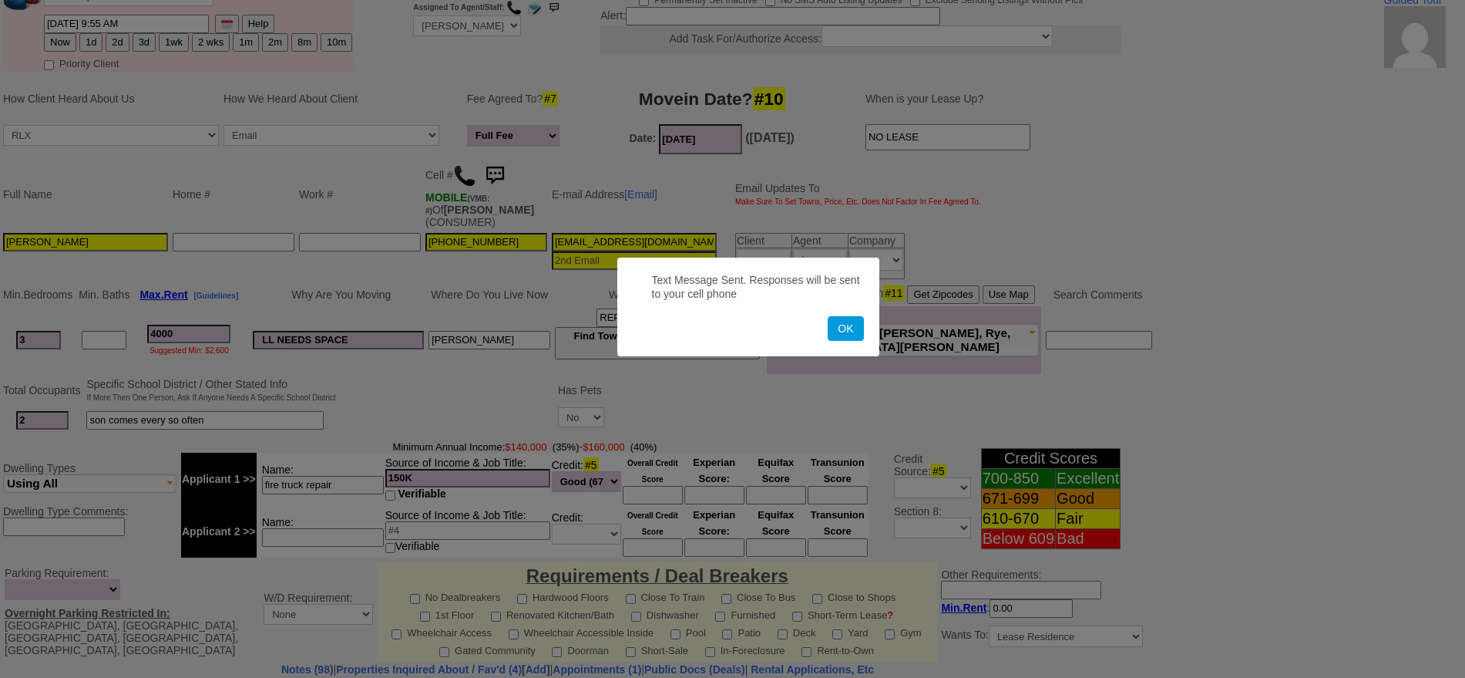
click at [828, 316] on button "OK" at bounding box center [845, 328] width 35 height 25
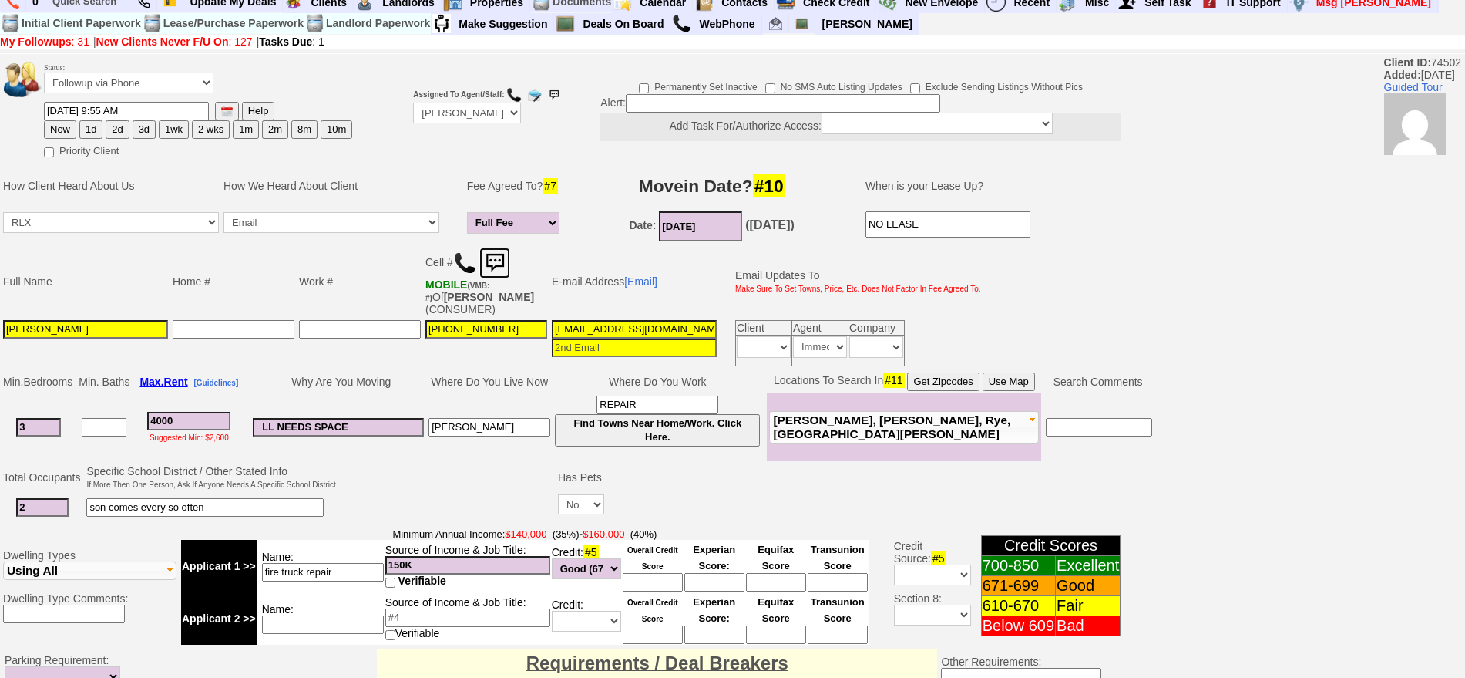
scroll to position [0, 0]
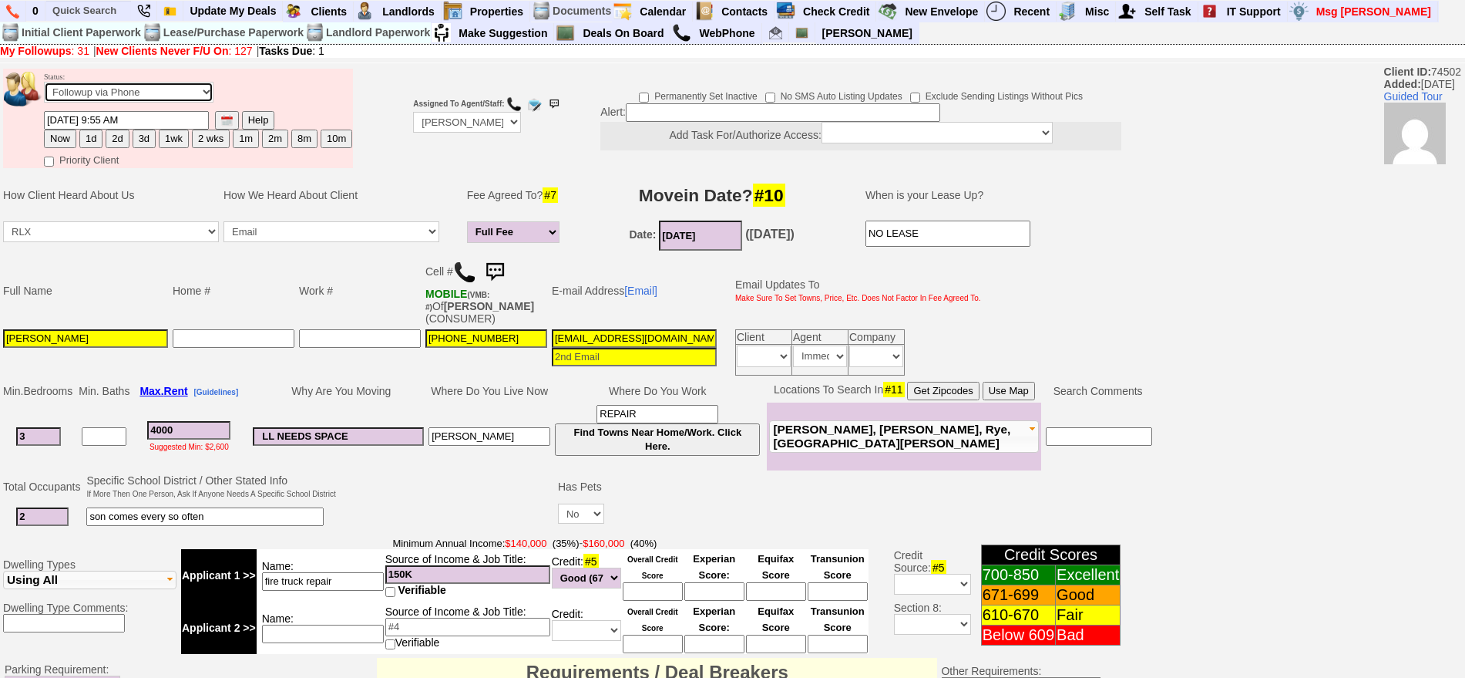
click at [147, 92] on select "Followup via Phone Followup via Email Followup When Section 8 Property Found De…" at bounding box center [129, 92] width 170 height 21
select select "Inactive"
click at [44, 87] on select "Followup via Phone Followup via Email Followup When Section 8 Property Found De…" at bounding box center [129, 92] width 170 height 21
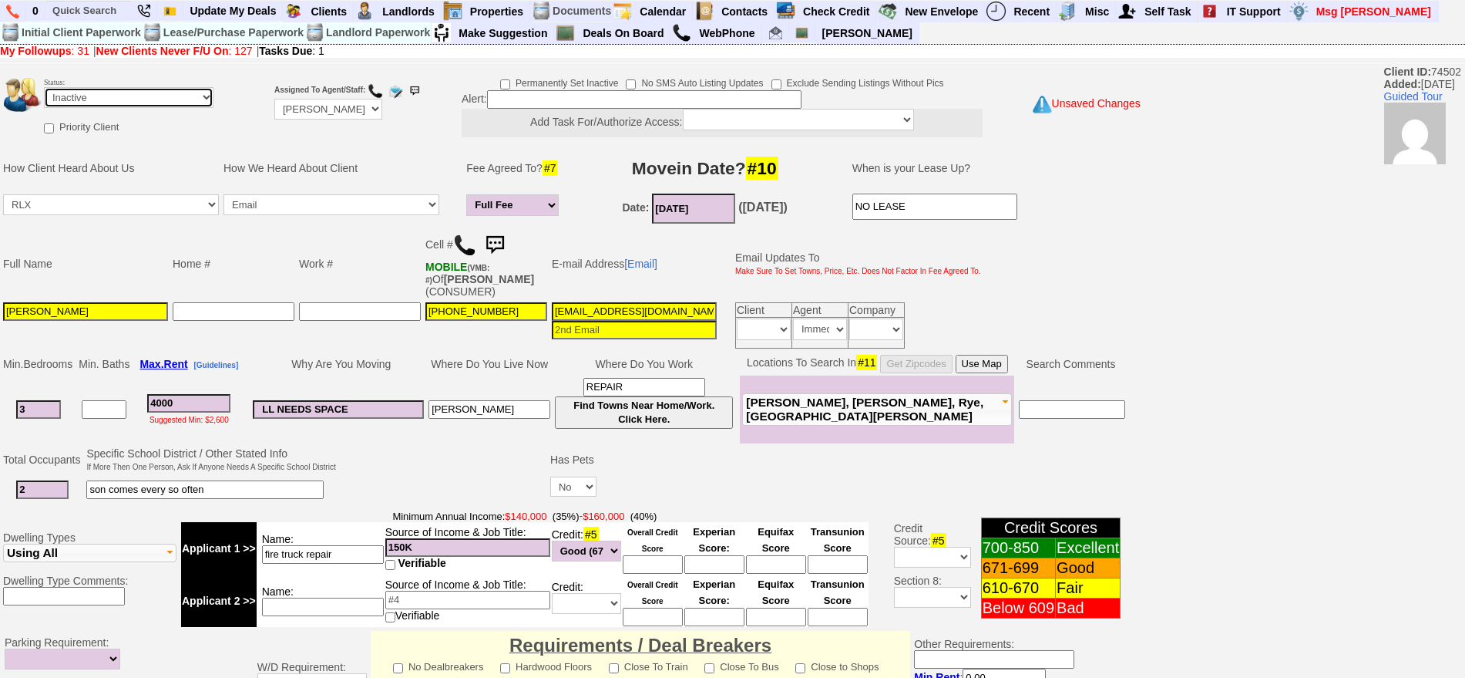
scroll to position [439, 0]
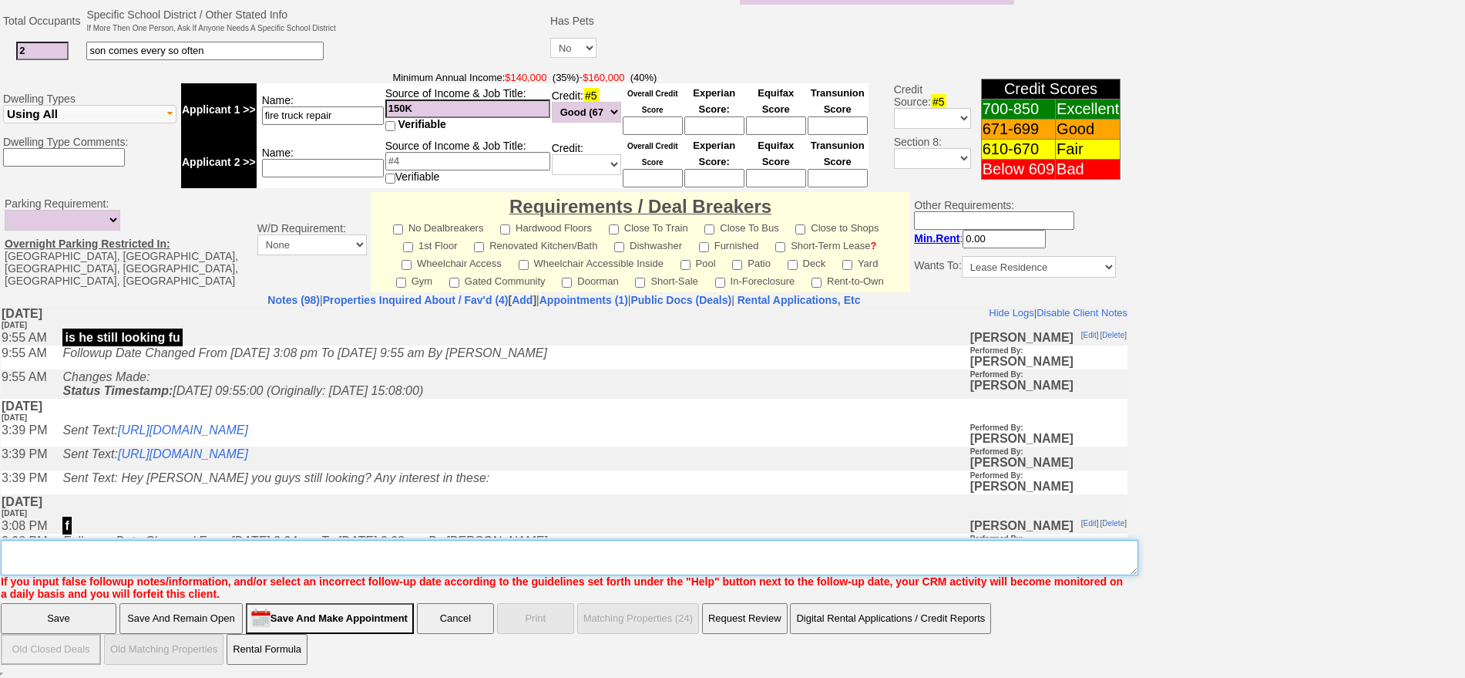
click at [745, 557] on textarea "Insert New Note Here" at bounding box center [570, 557] width 1138 height 35
type textarea "client is mia ia"
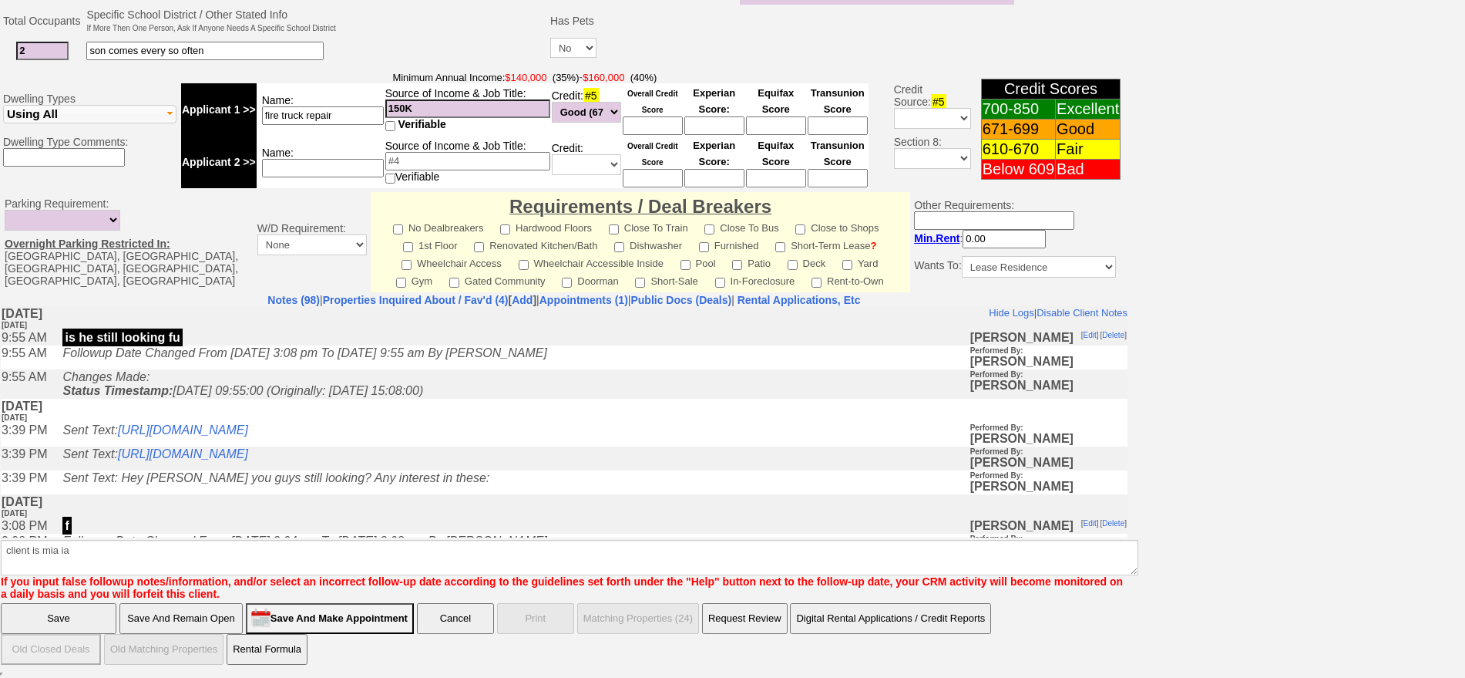
click input "Save" at bounding box center [59, 618] width 116 height 31
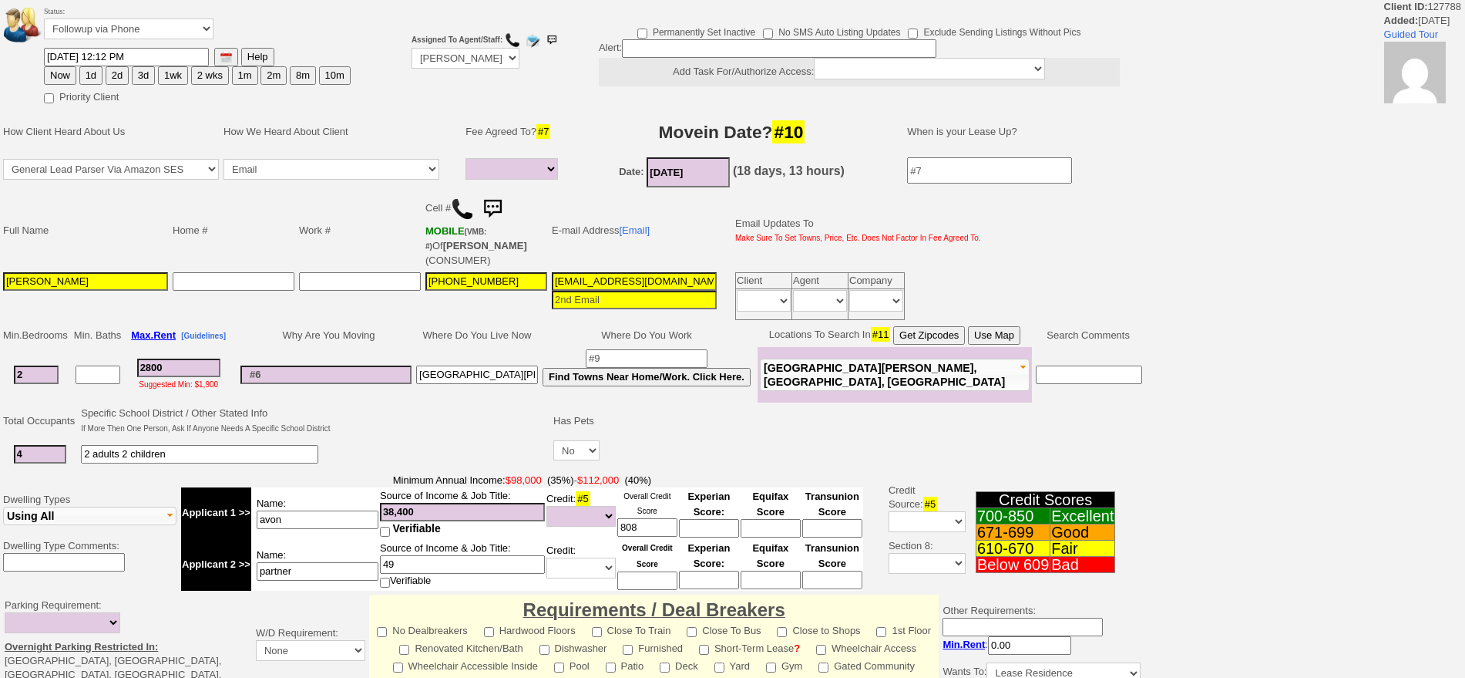
select select
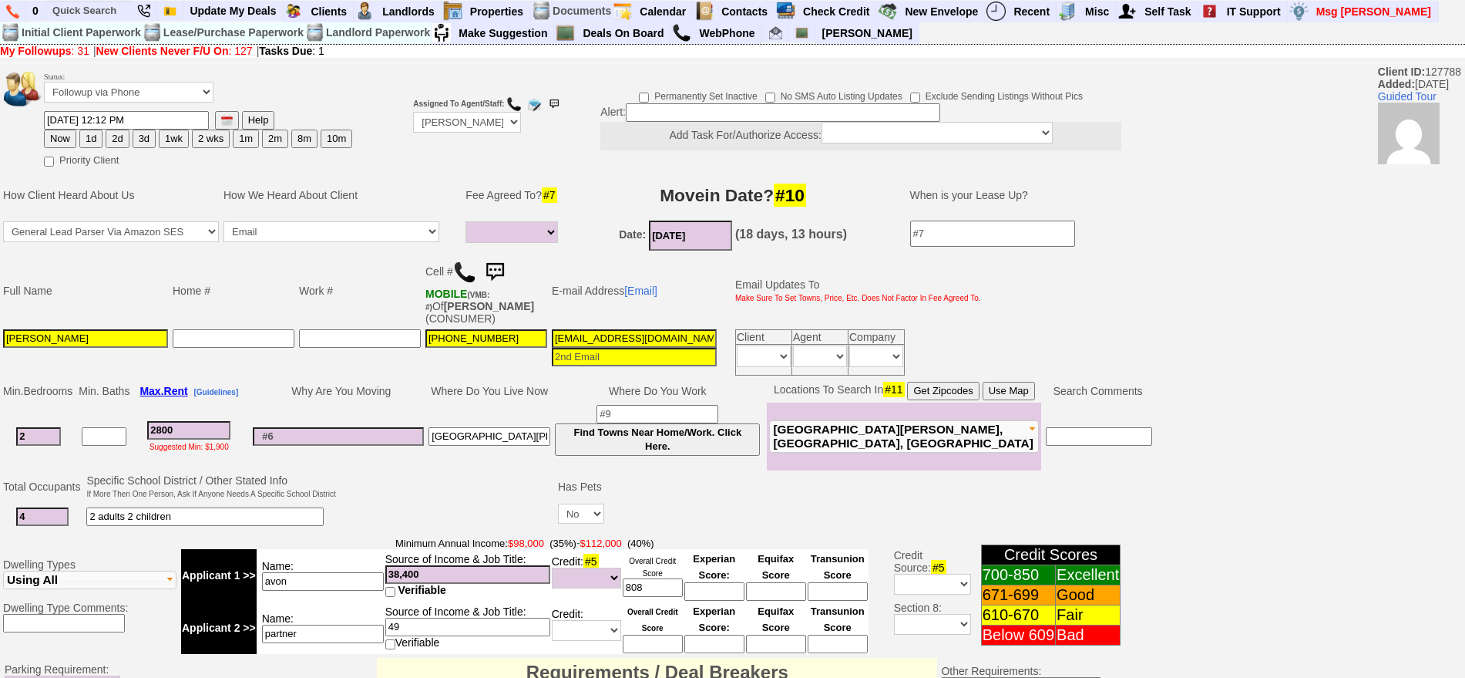
click at [644, 329] on input "[EMAIL_ADDRESS][DOMAIN_NAME]" at bounding box center [634, 338] width 165 height 18
click at [468, 277] on img at bounding box center [464, 272] width 23 height 23
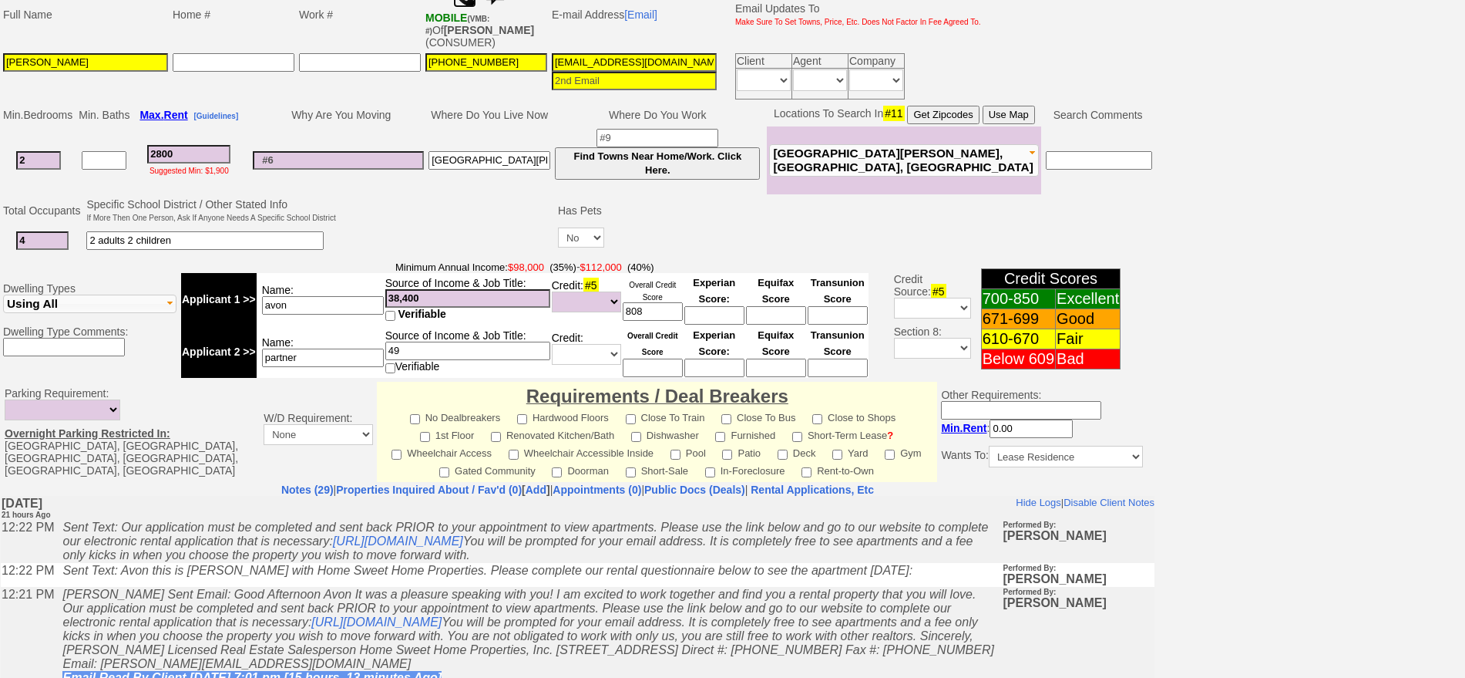
scroll to position [193, 0]
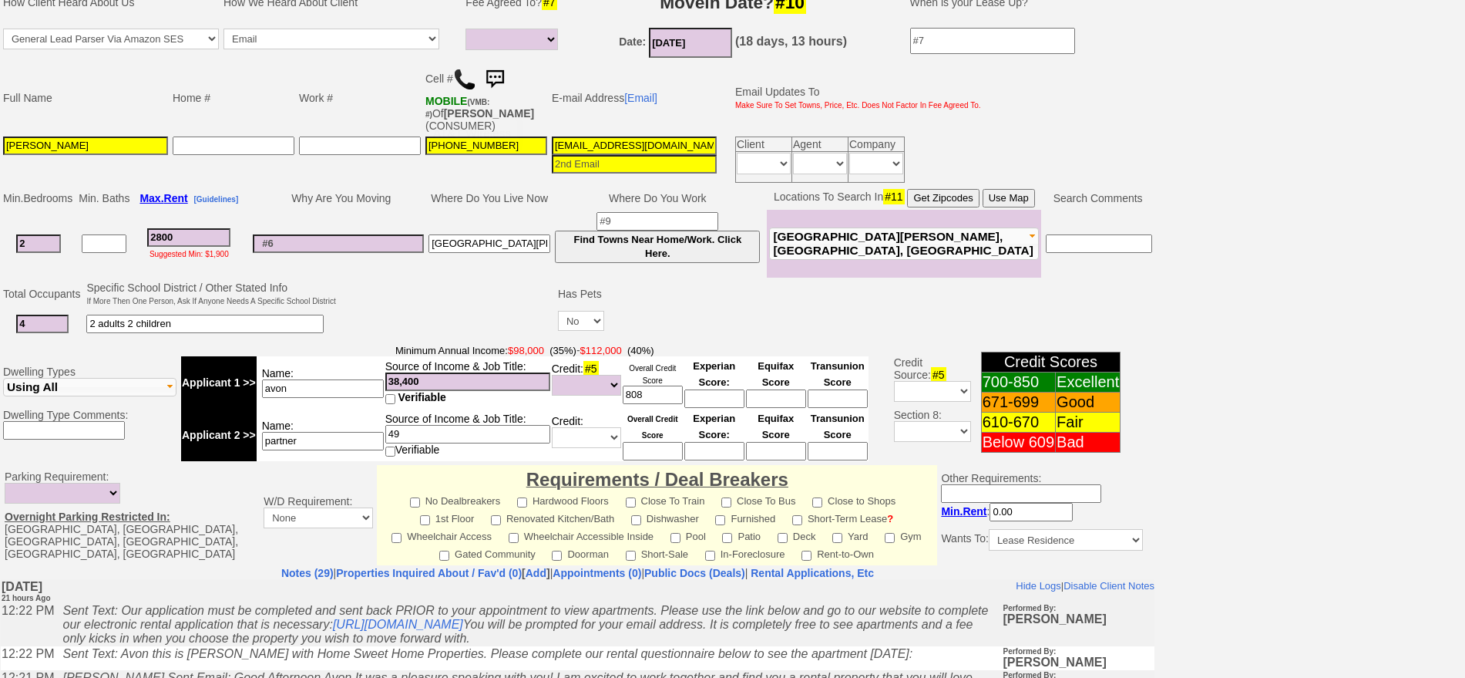
click at [503, 84] on img at bounding box center [494, 79] width 31 height 31
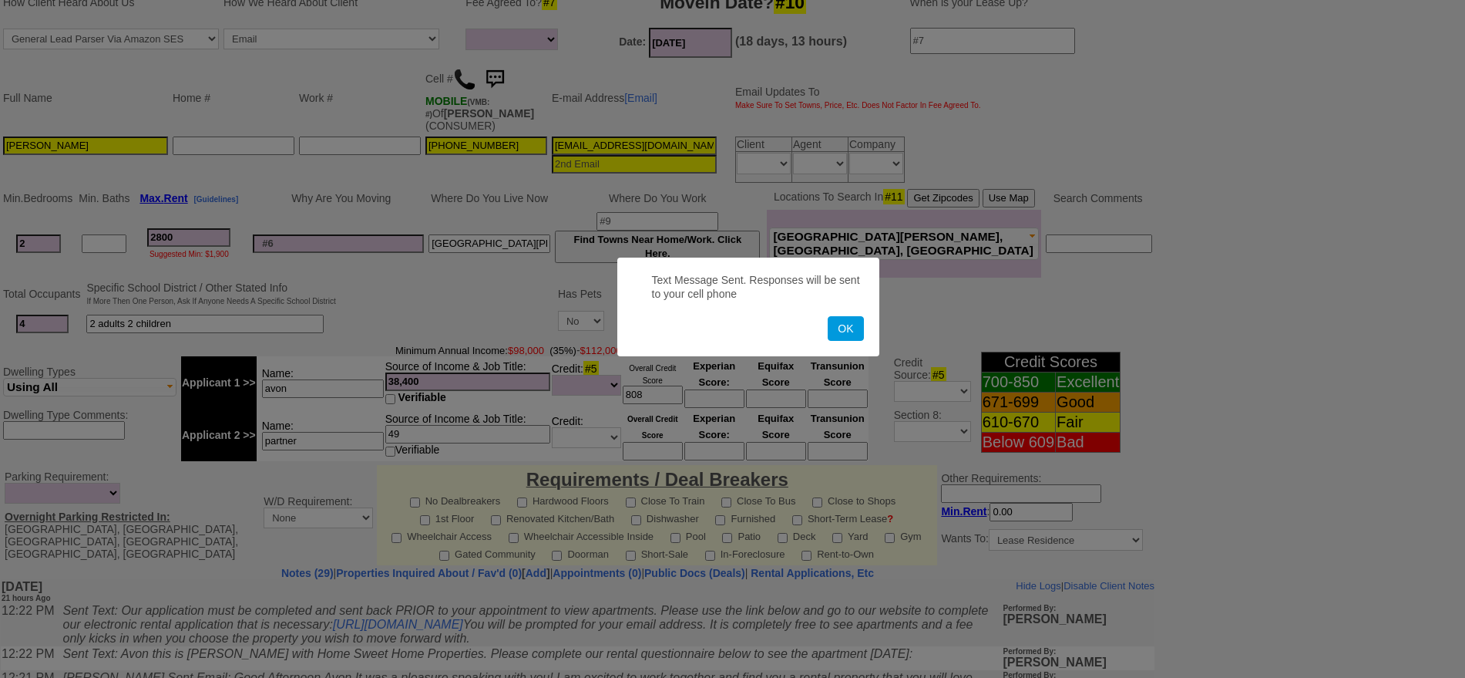
click at [828, 316] on button "OK" at bounding box center [845, 328] width 35 height 25
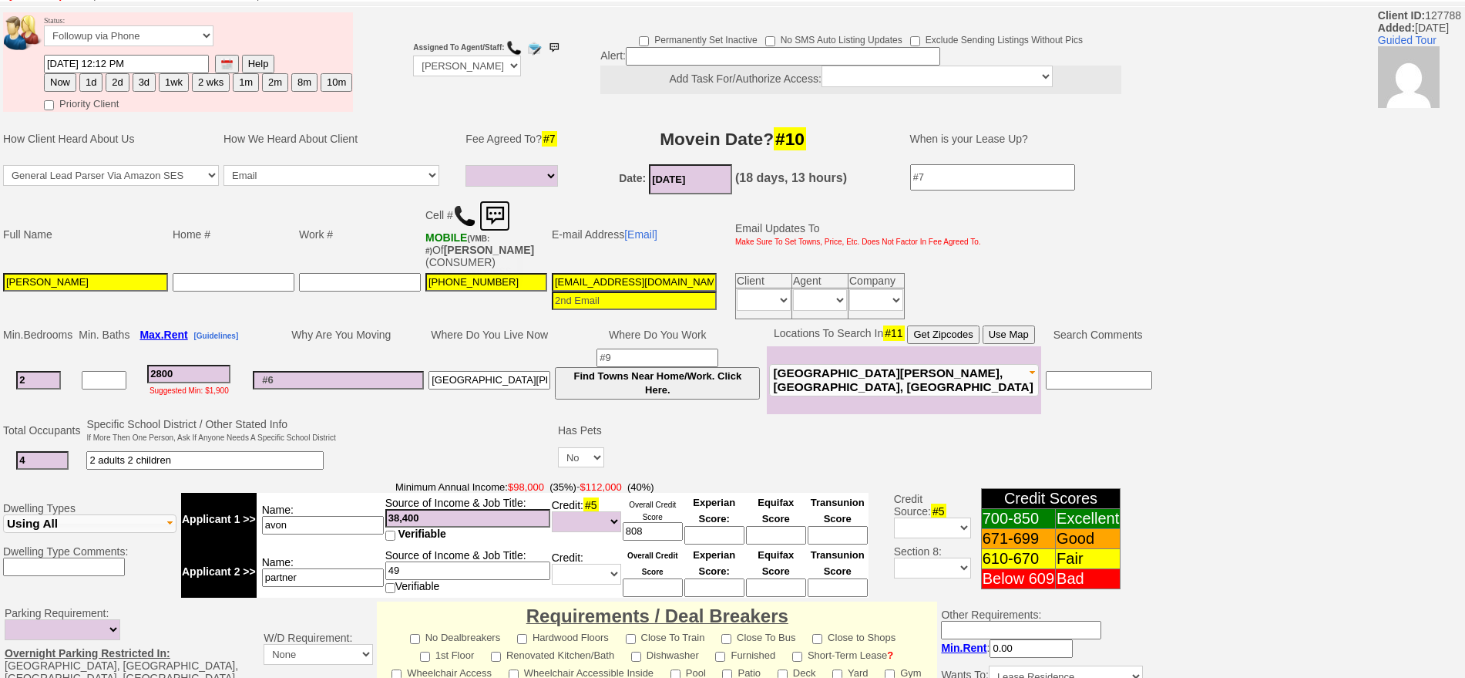
scroll to position [0, 0]
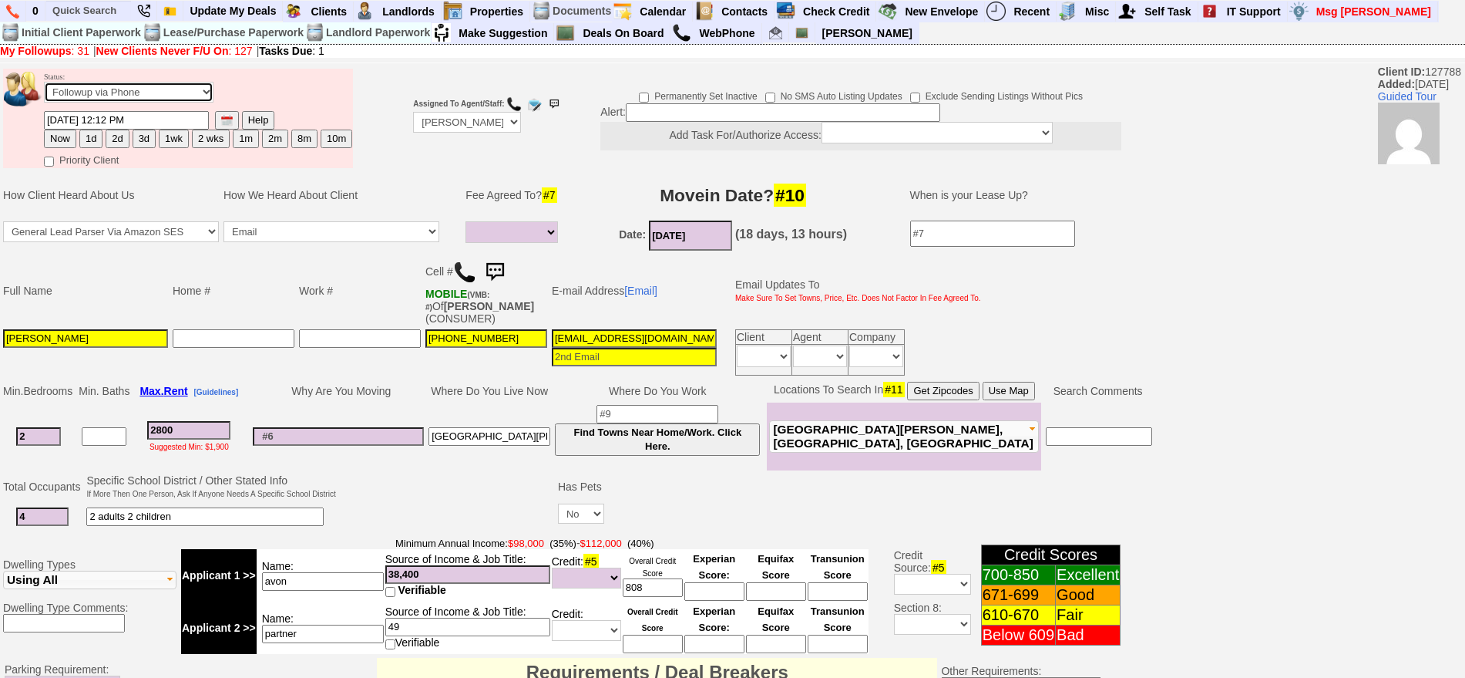
click at [143, 92] on select "Followup via Phone Followup via Email Followup When Section 8 Property Found De…" at bounding box center [129, 92] width 170 height 21
select select "Inactive"
click at [44, 87] on select "Followup via Phone Followup via Email Followup When Section 8 Property Found De…" at bounding box center [129, 92] width 170 height 21
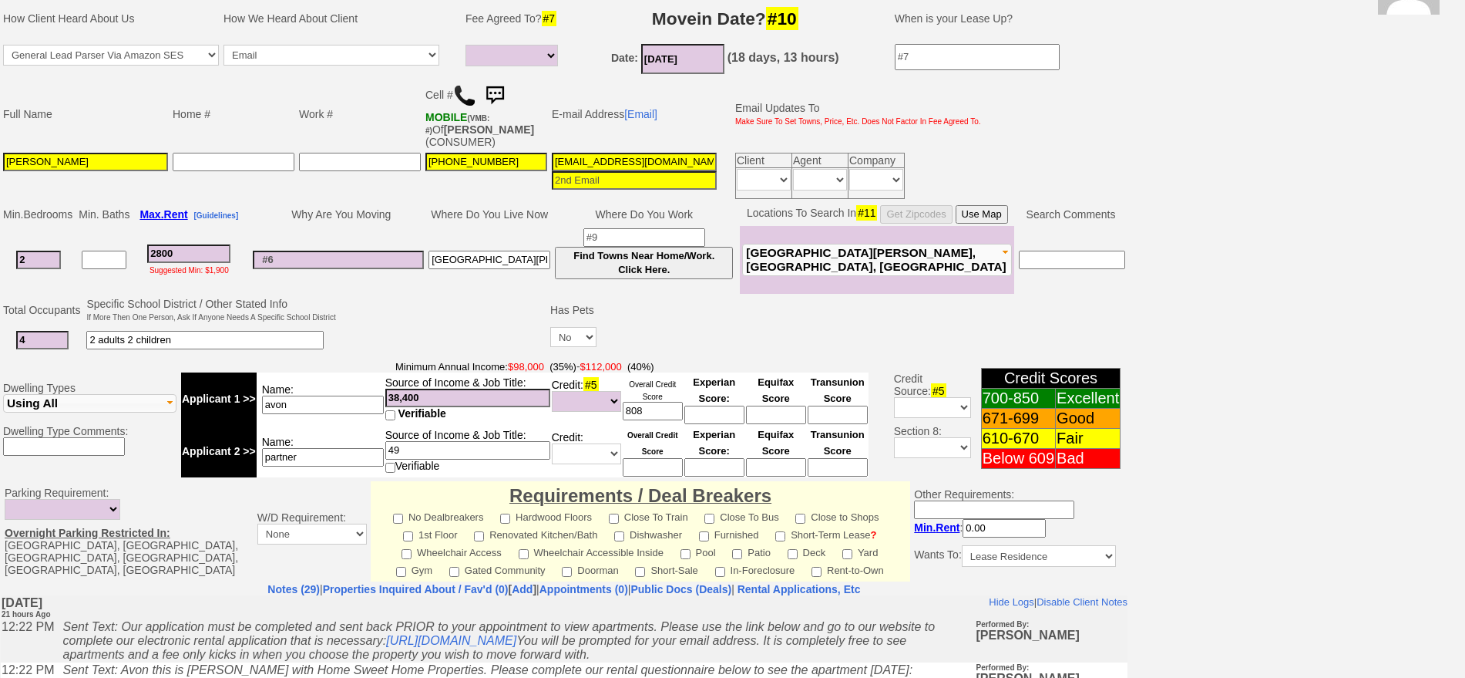
scroll to position [426, 0]
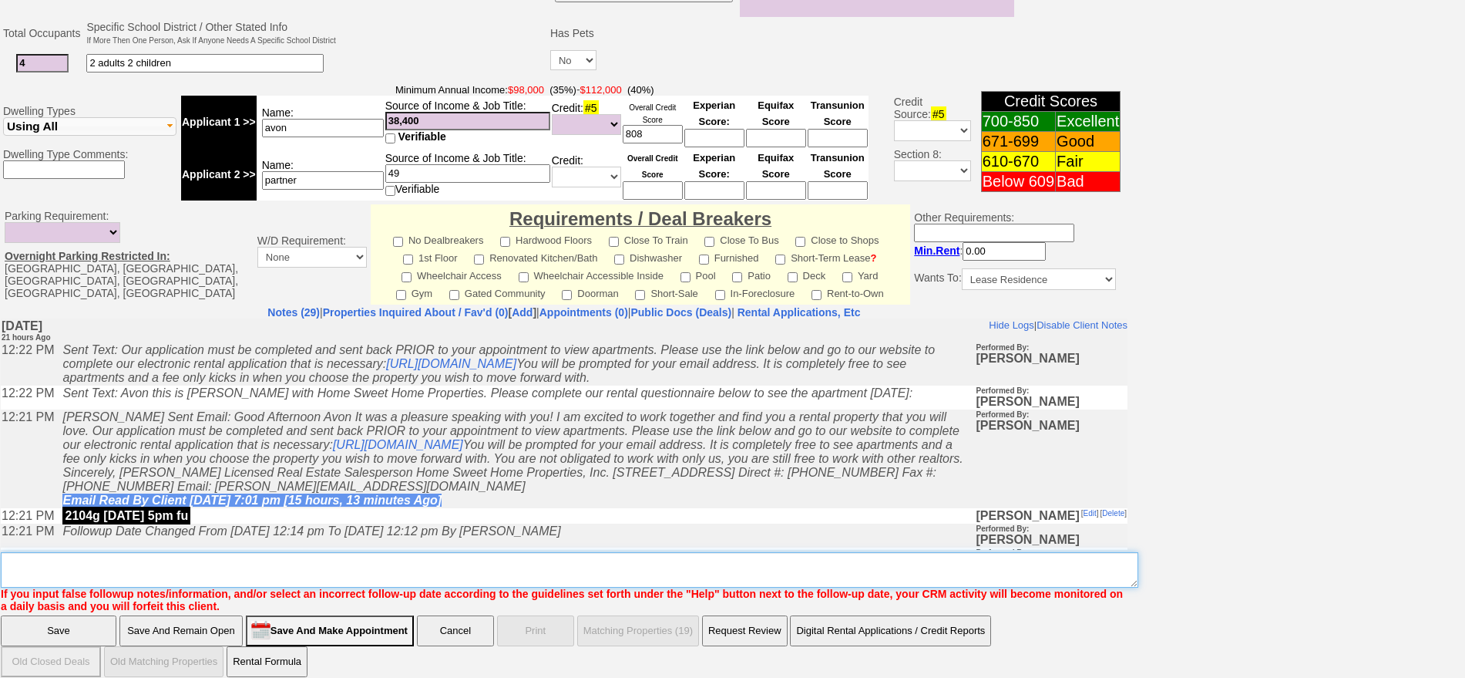
click at [632, 552] on textarea "Insert New Note Here" at bounding box center [570, 569] width 1138 height 35
type textarea "no app received called lm sent txt ia until response"
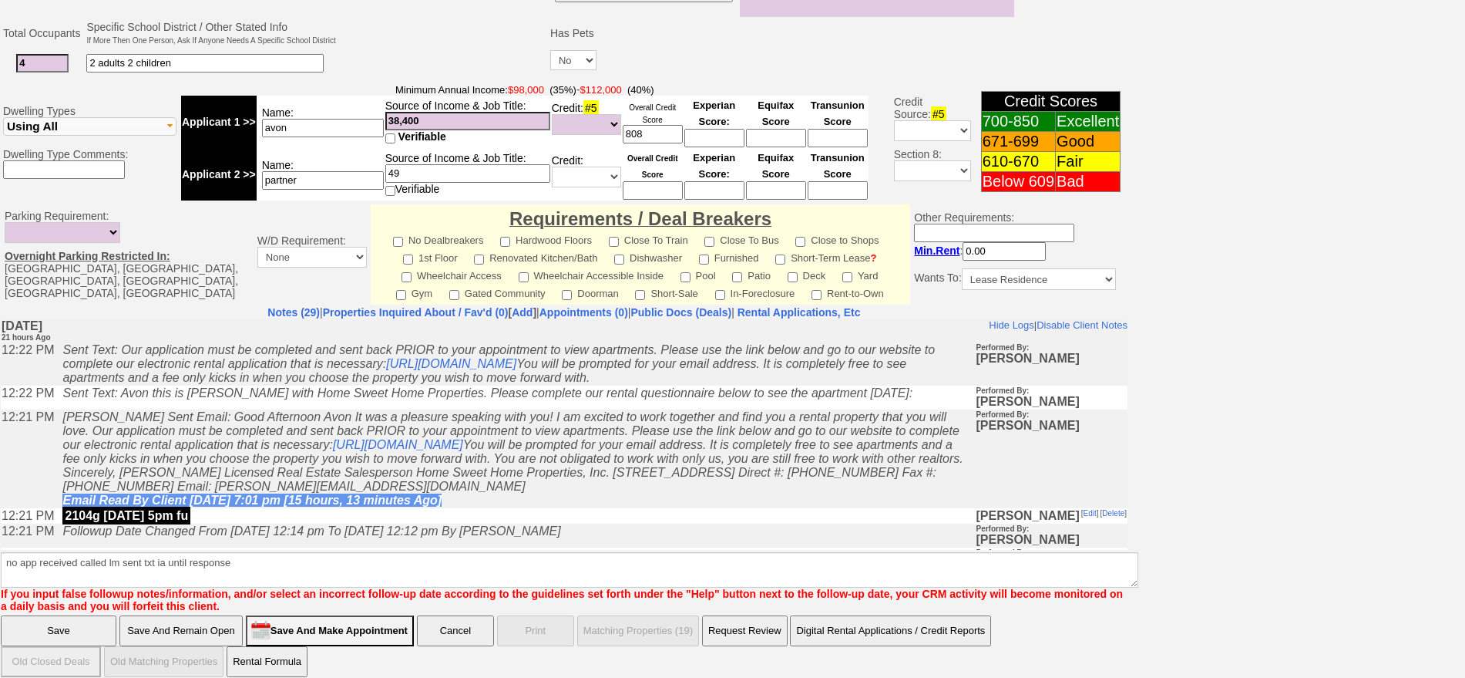
click input "Save" at bounding box center [59, 630] width 116 height 31
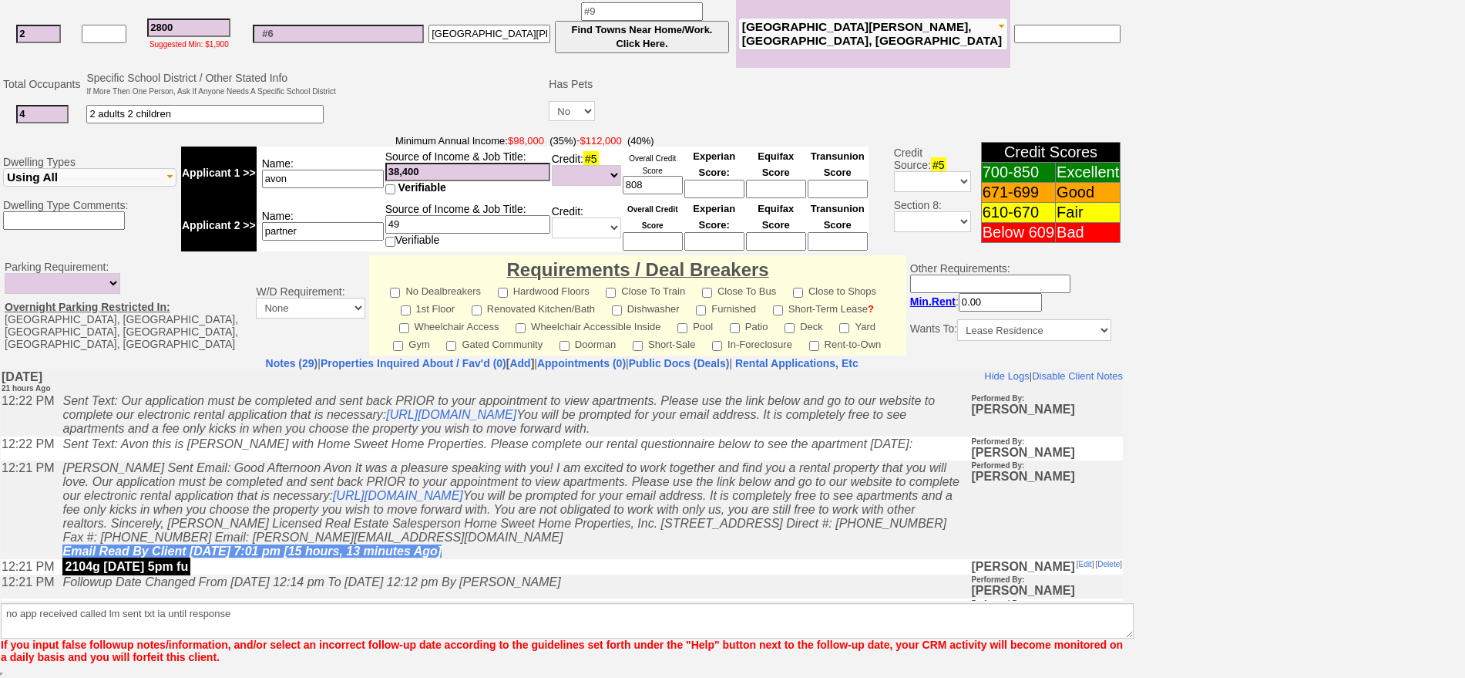
scroll to position [363, 0]
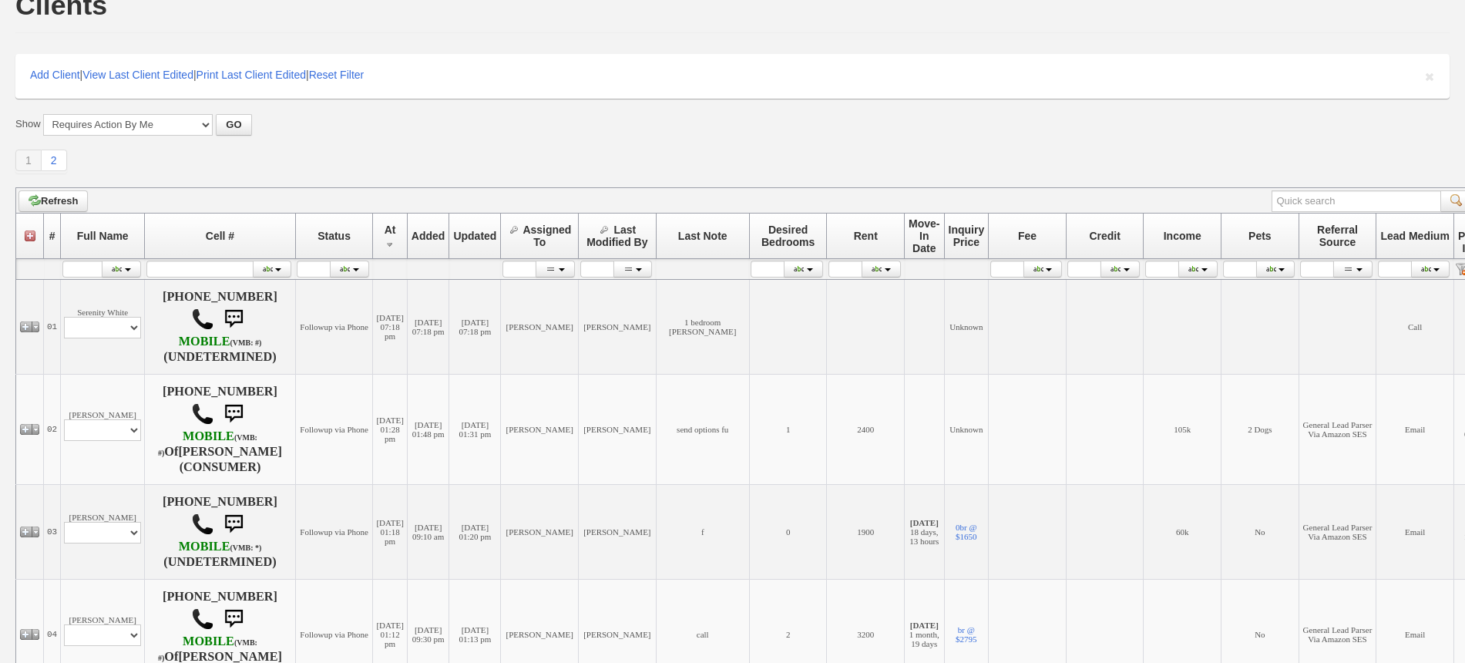
scroll to position [193, 0]
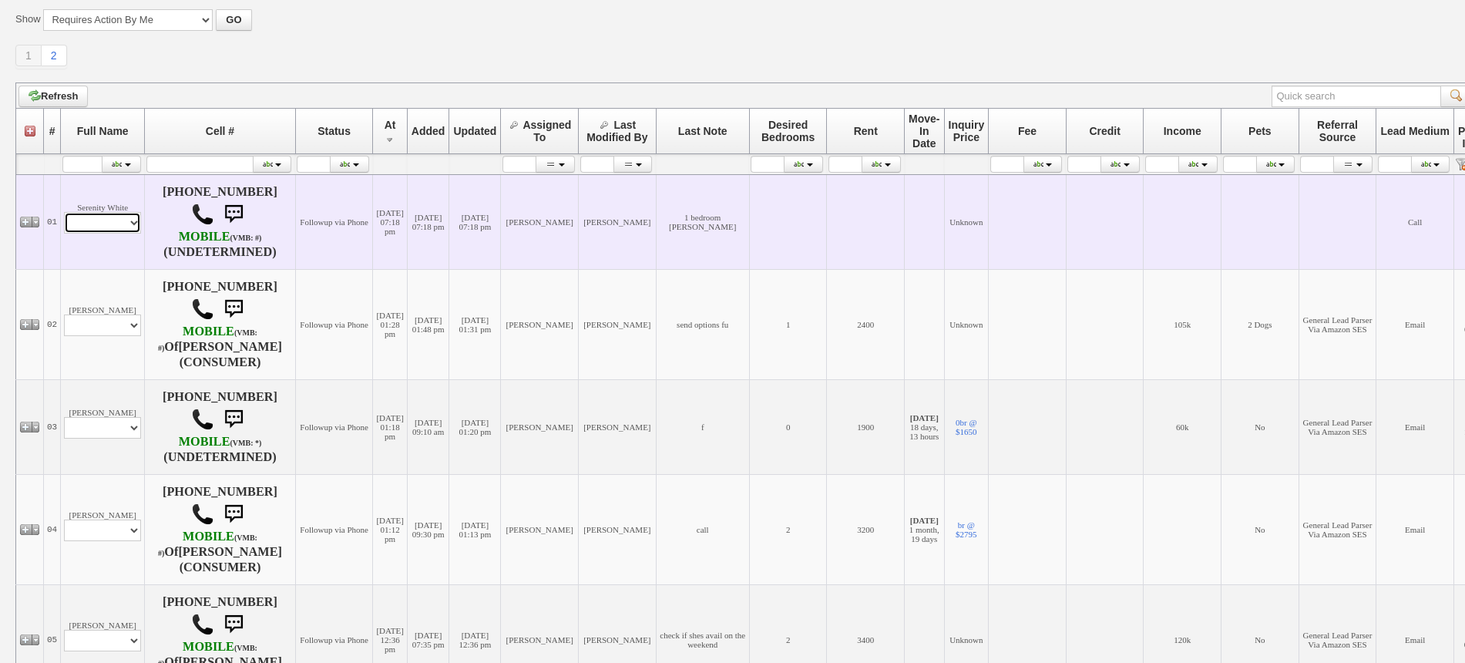
click at [116, 216] on select "Profile Edit Print Closed Deals" at bounding box center [102, 223] width 77 height 22
select select "ChangeURL,/crm/custom/edit_client_form.php?redirect=%2Fcrm%2Fclients.php&id=167…"
click at [64, 212] on select "Profile Edit Print Closed Deals" at bounding box center [102, 223] width 77 height 22
select select
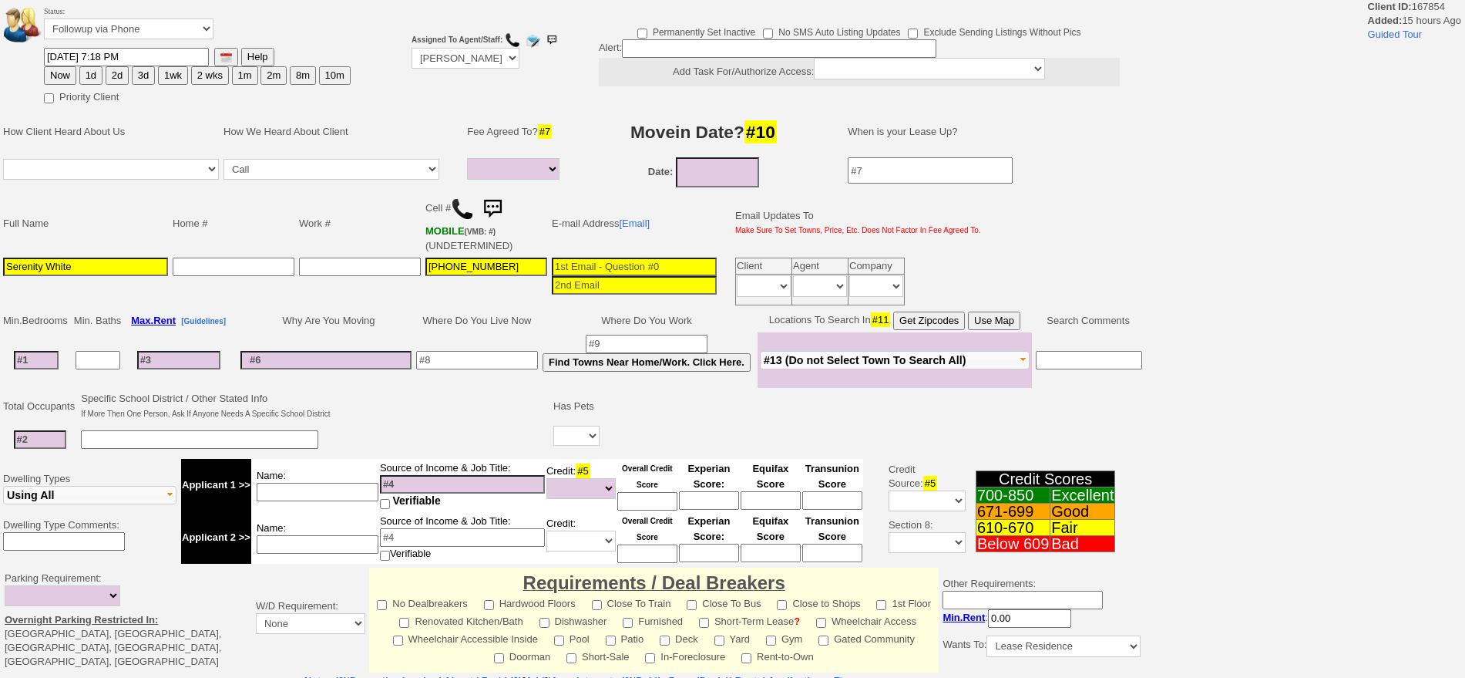
select select
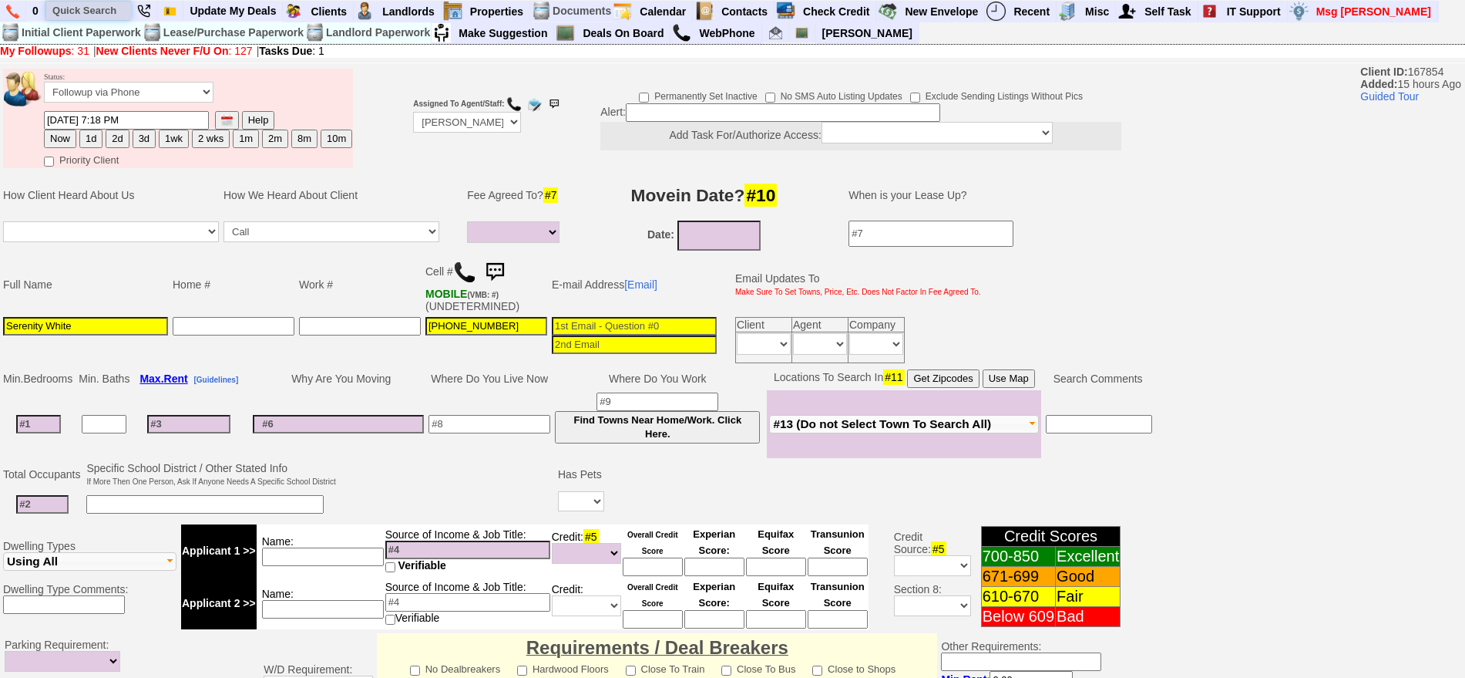
click at [86, 2] on input "text" at bounding box center [88, 10] width 85 height 19
type input "[PERSON_NAME]"
click at [461, 267] on img at bounding box center [464, 272] width 23 height 23
click at [499, 266] on img at bounding box center [494, 272] width 31 height 31
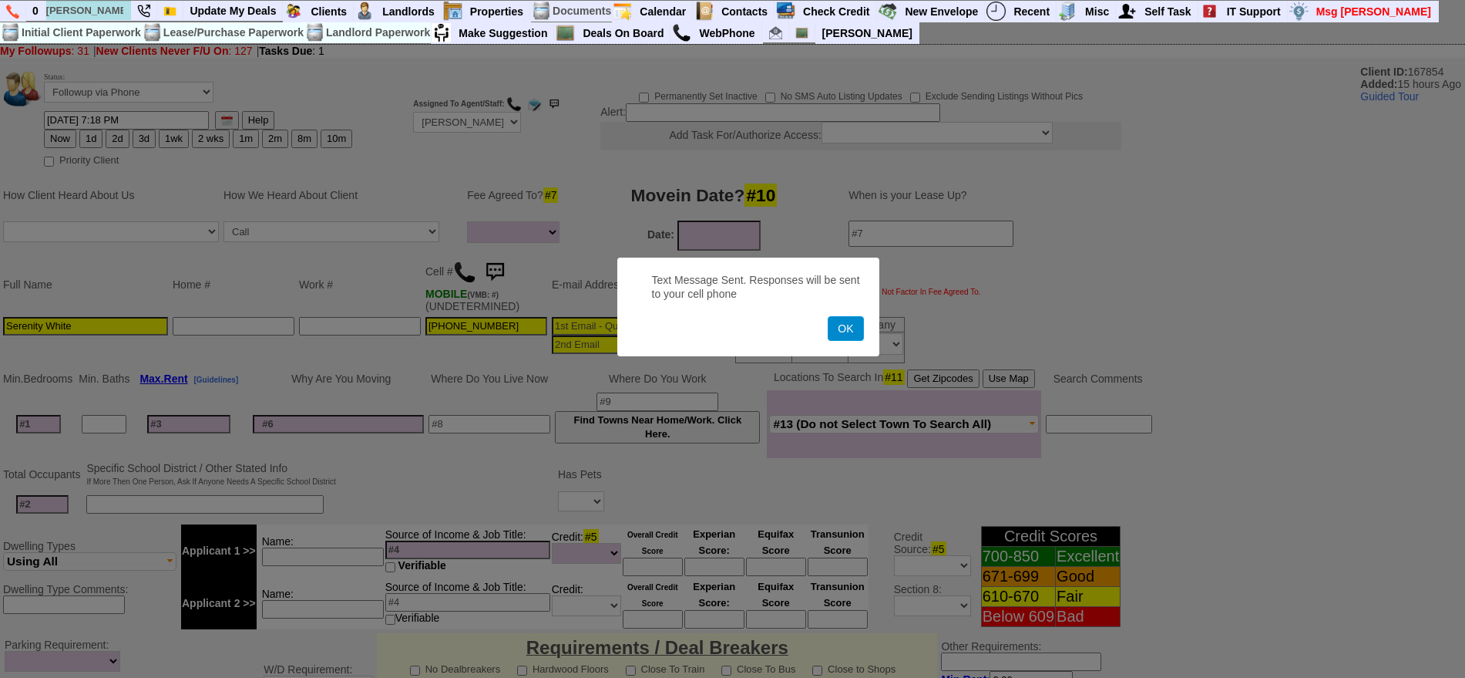
click at [844, 328] on button "OK" at bounding box center [845, 328] width 35 height 25
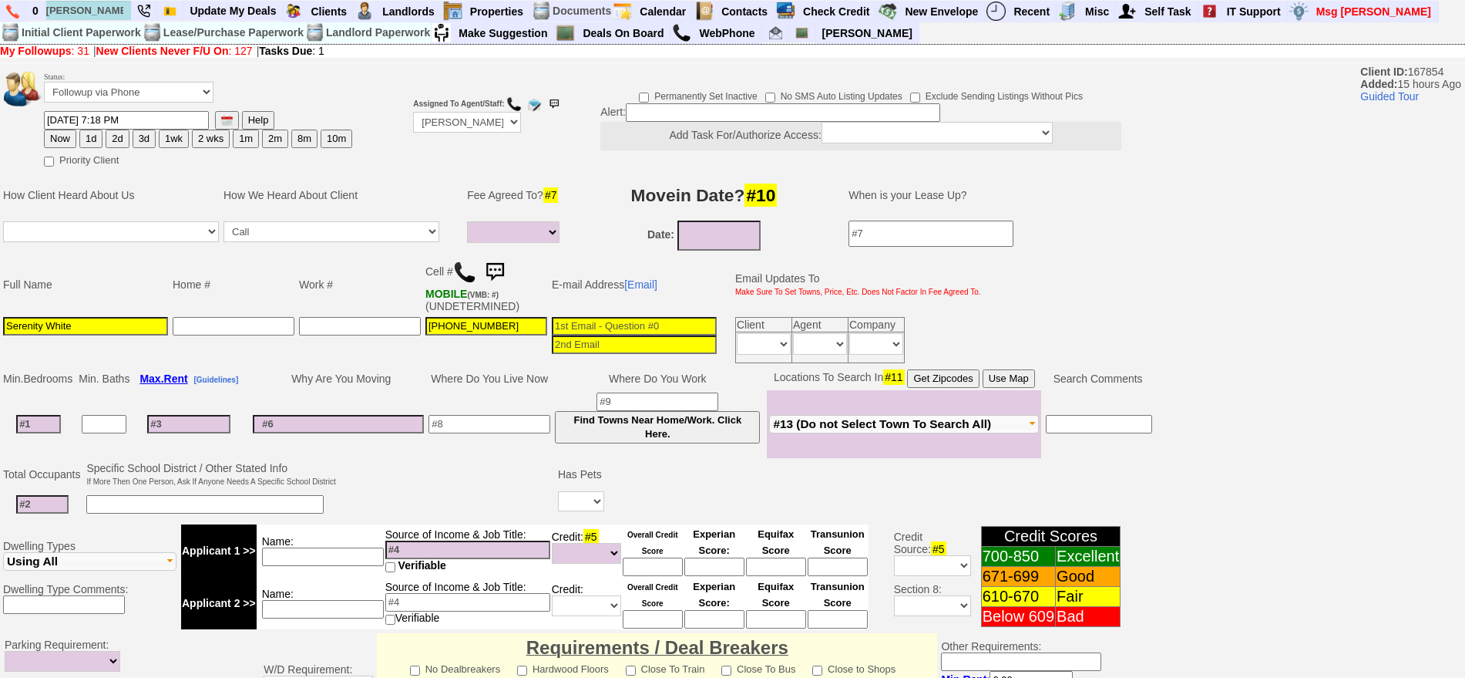
click at [142, 102] on td "Status: Followup via Phone Followup via Email Followup When Section 8 Property …" at bounding box center [198, 90] width 310 height 42
click at [142, 99] on select "Followup via Phone Followup via Email Followup When Section 8 Property Found De…" at bounding box center [129, 92] width 170 height 21
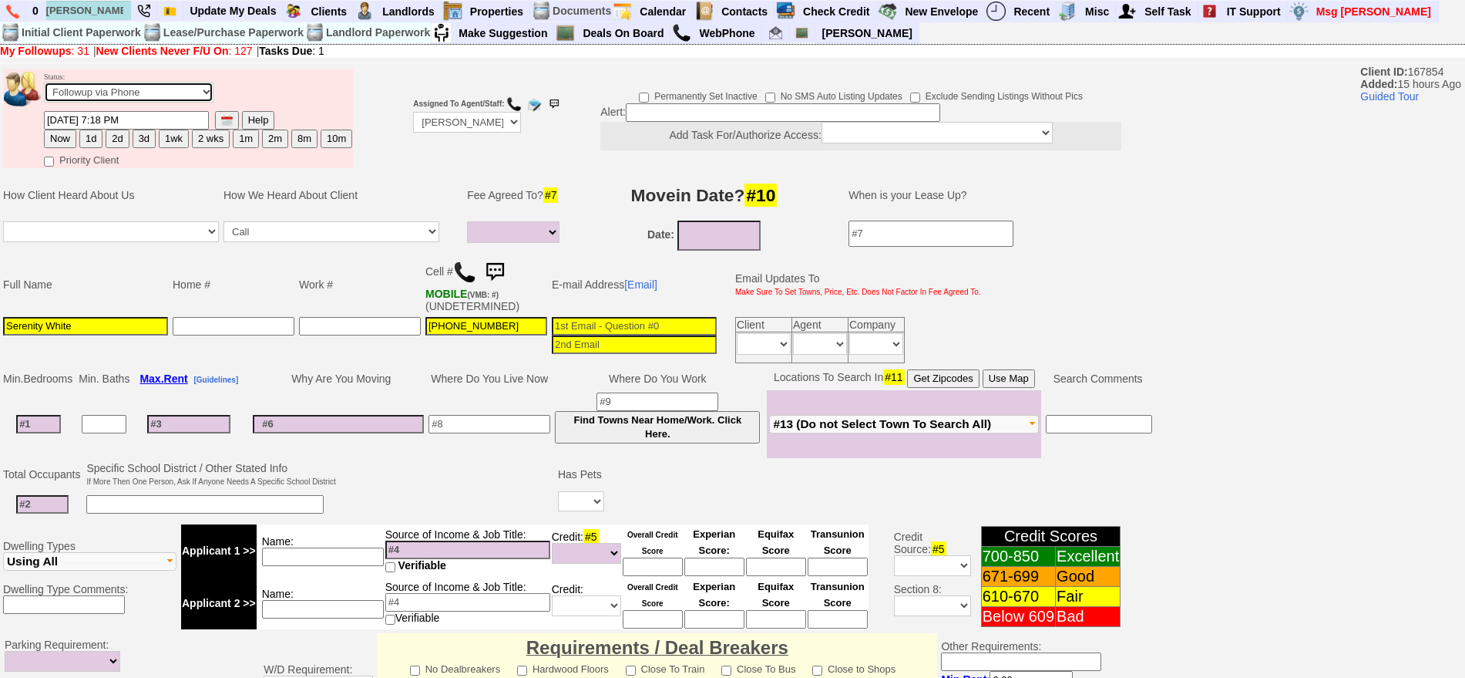
select select "Inactive"
click at [44, 87] on select "Followup via Phone Followup via Email Followup When Section 8 Property Found De…" at bounding box center [129, 92] width 170 height 21
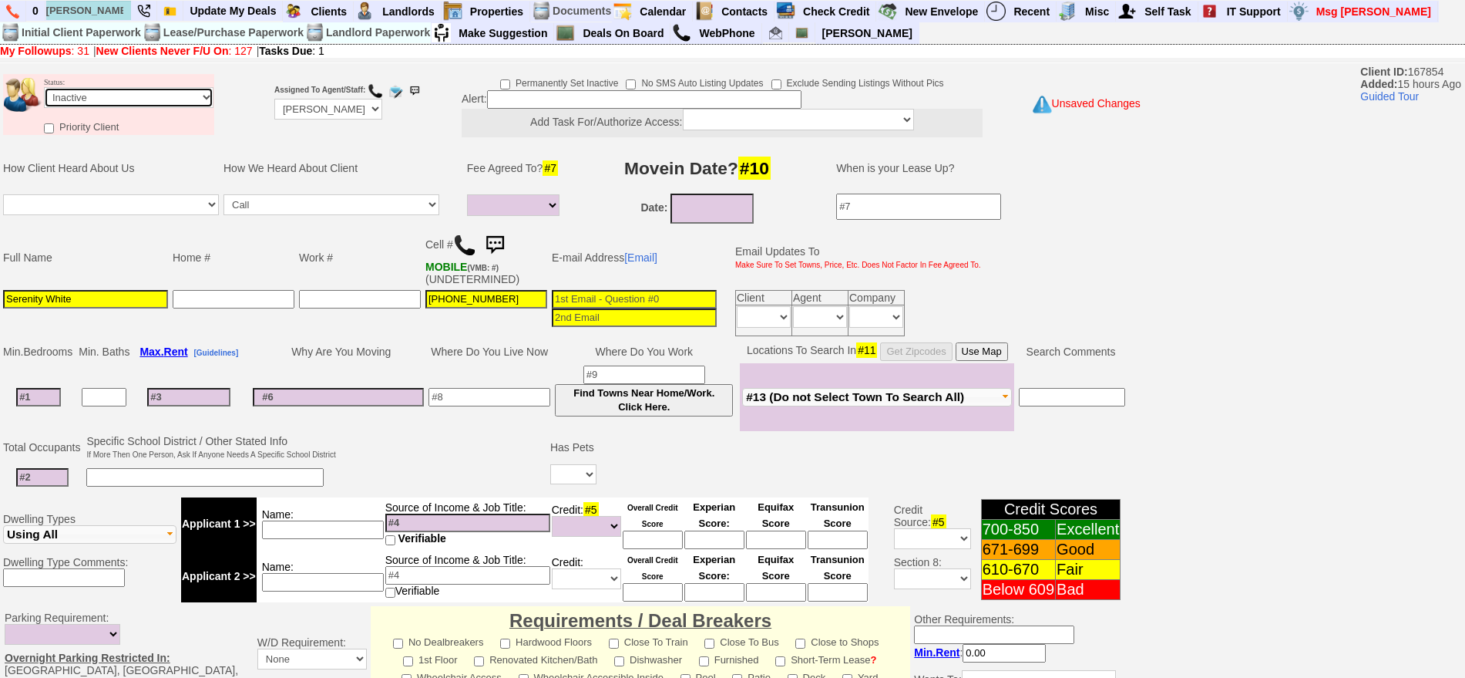
scroll to position [414, 0]
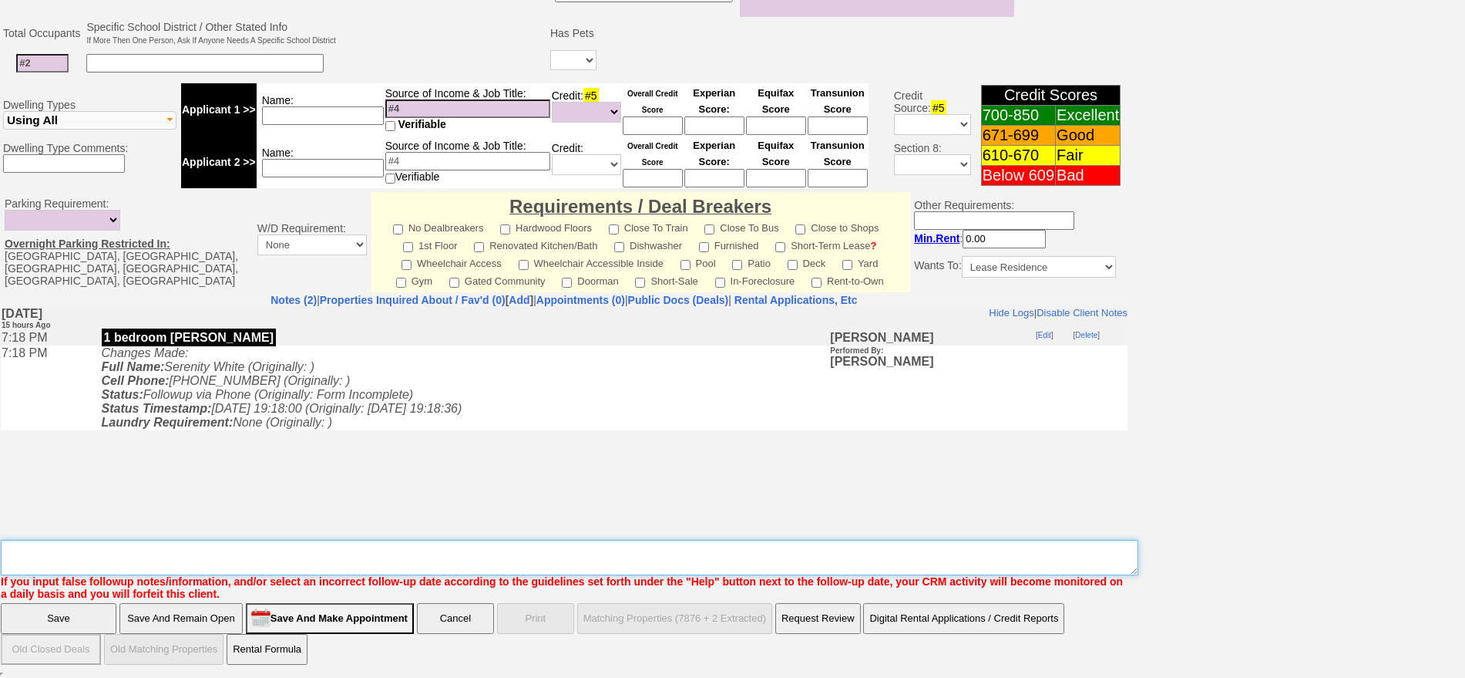
click at [600, 556] on textarea "Insert New Note Here" at bounding box center [570, 557] width 1138 height 35
click at [76, 550] on textarea "Insert New Note Here" at bounding box center [570, 557] width 1138 height 35
type textarea "called client lm sent txt ia until response"
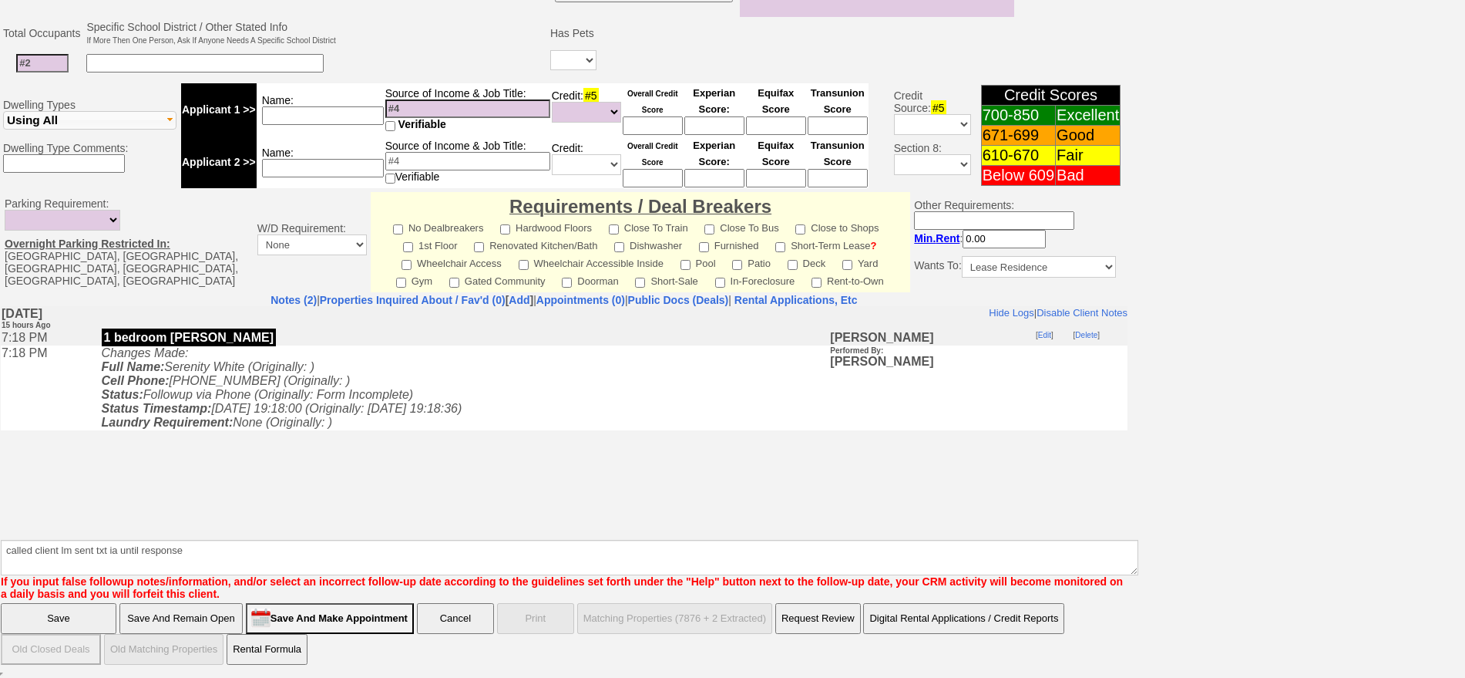
click input "Save" at bounding box center [59, 618] width 116 height 31
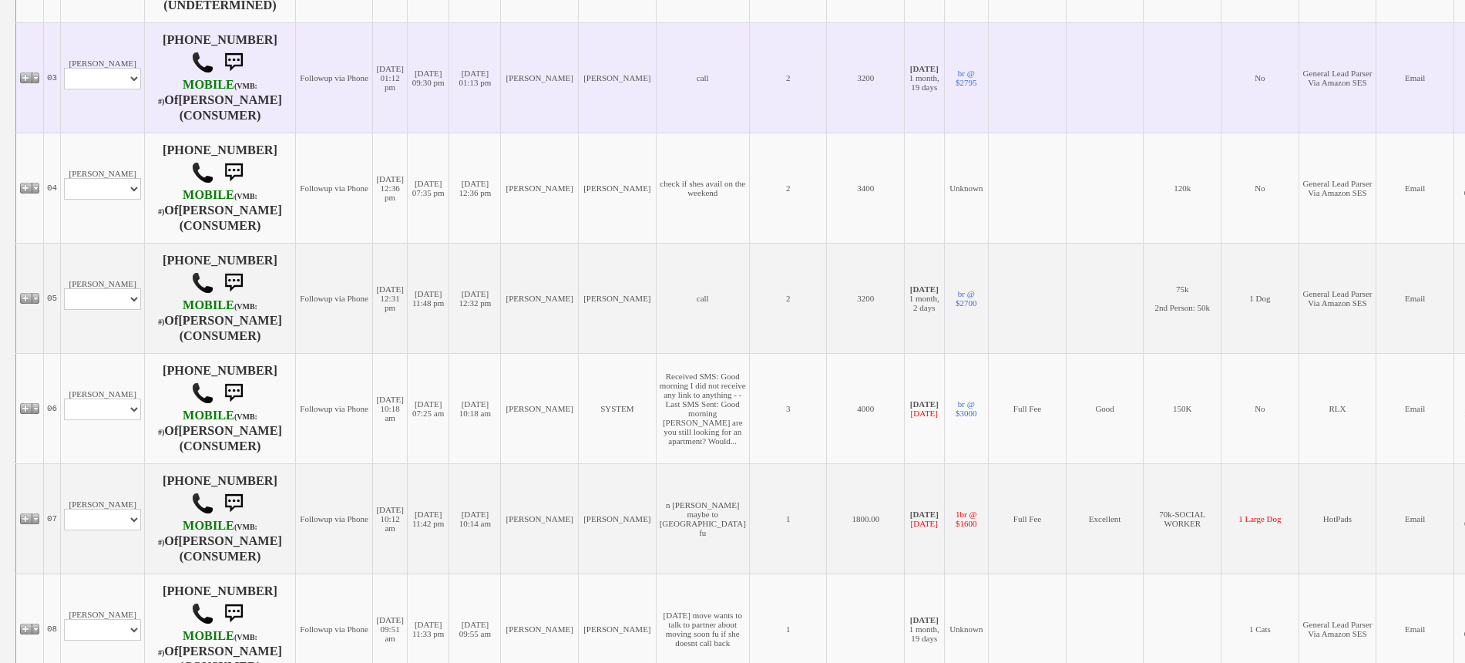
scroll to position [578, 0]
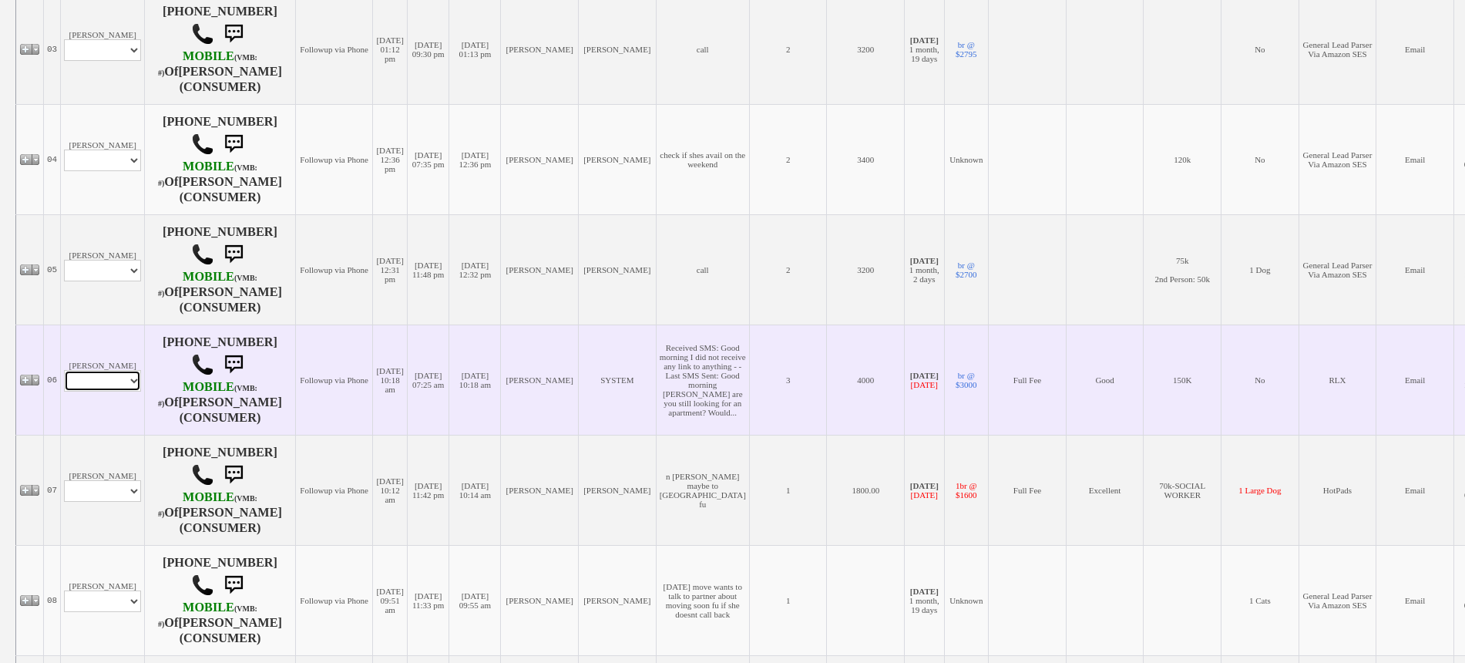
click at [100, 374] on select "Profile Edit Print Email Externally (Will Not Be Tracked In CRM) Closed Deals" at bounding box center [102, 381] width 77 height 22
select select "ChangeURL,/crm/custom/edit_client_form.php?redirect=%2Fcrm%2Fclients.php&id=745…"
click at [64, 370] on select "Profile Edit Print Email Externally (Will Not Be Tracked In CRM) Closed Deals" at bounding box center [102, 381] width 77 height 22
select select
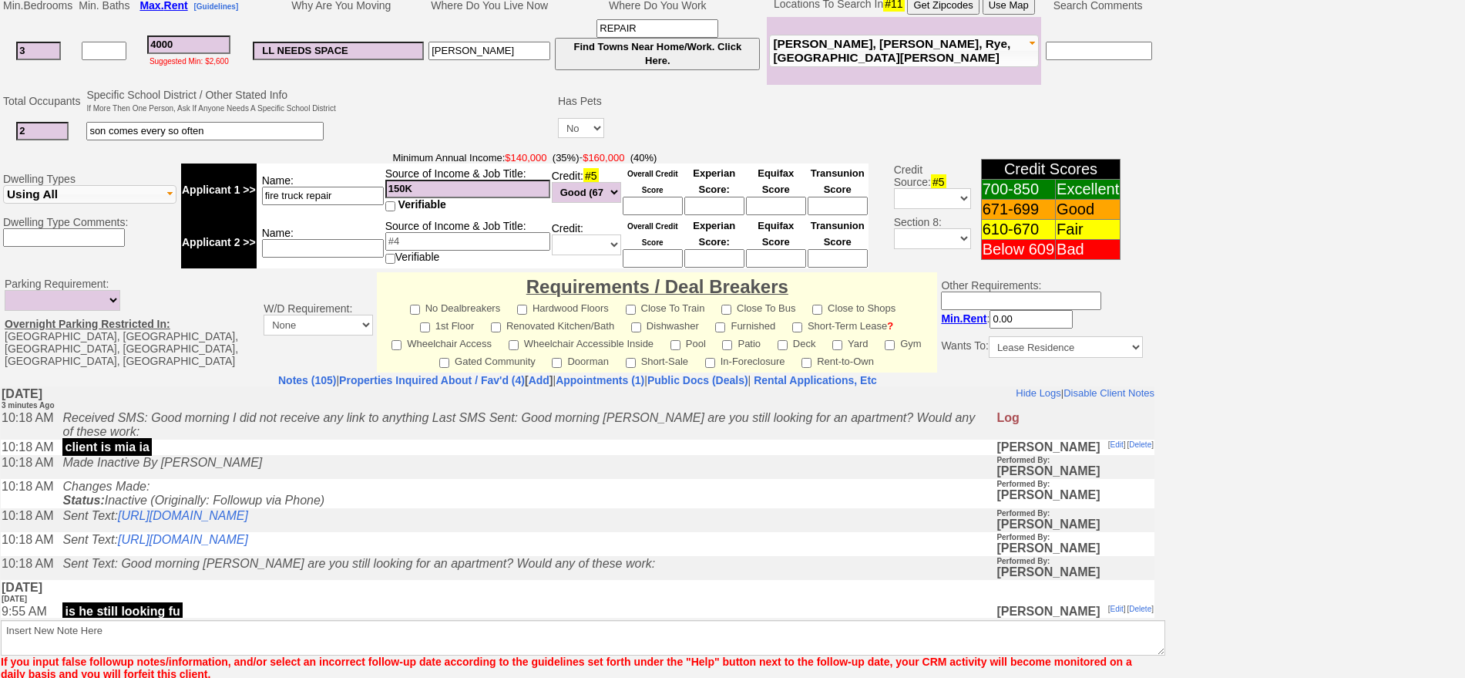
scroll to position [442, 0]
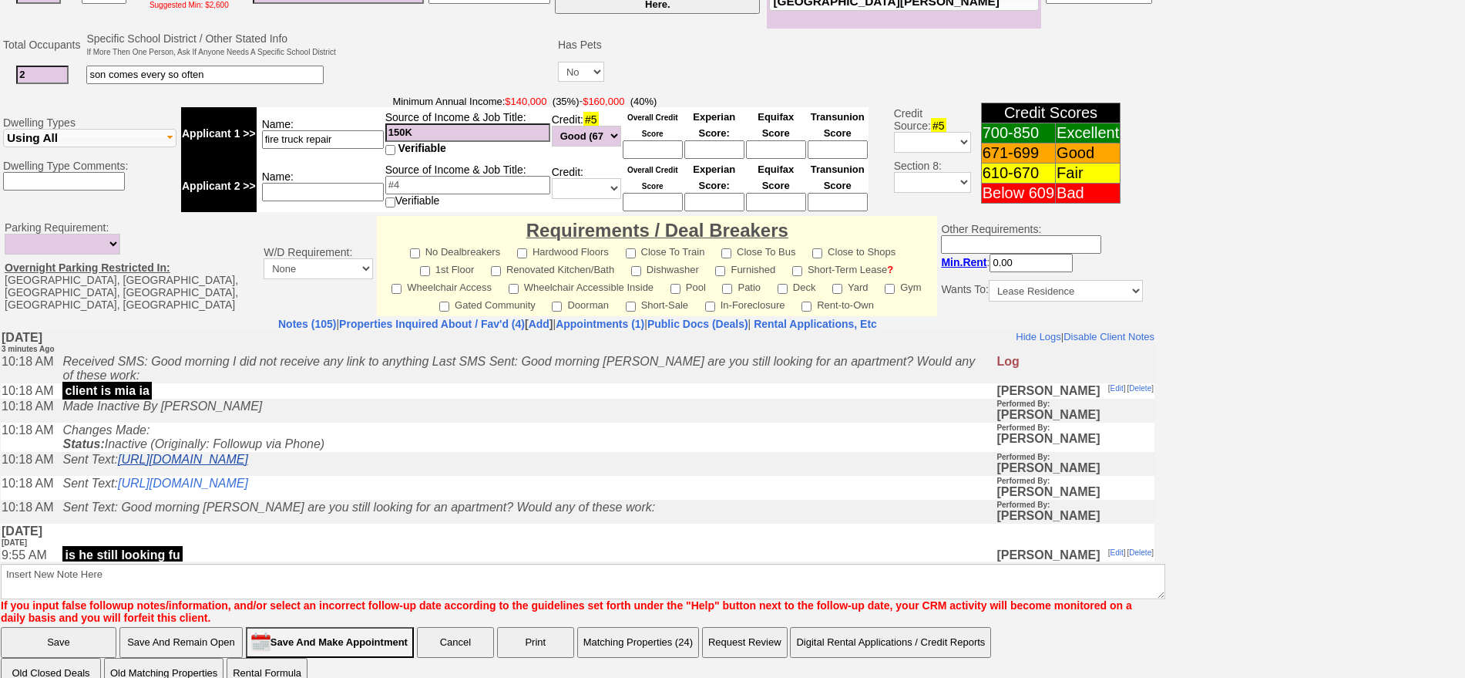
click at [248, 463] on link "https://hshprop.com/?section=view_property&isinternal=1&collection=370967&prope…" at bounding box center [183, 458] width 130 height 13
click at [248, 486] on link "https://hshprop.com/?section=view_property&isinternal=1&collection=370964&prope…" at bounding box center [183, 482] width 130 height 13
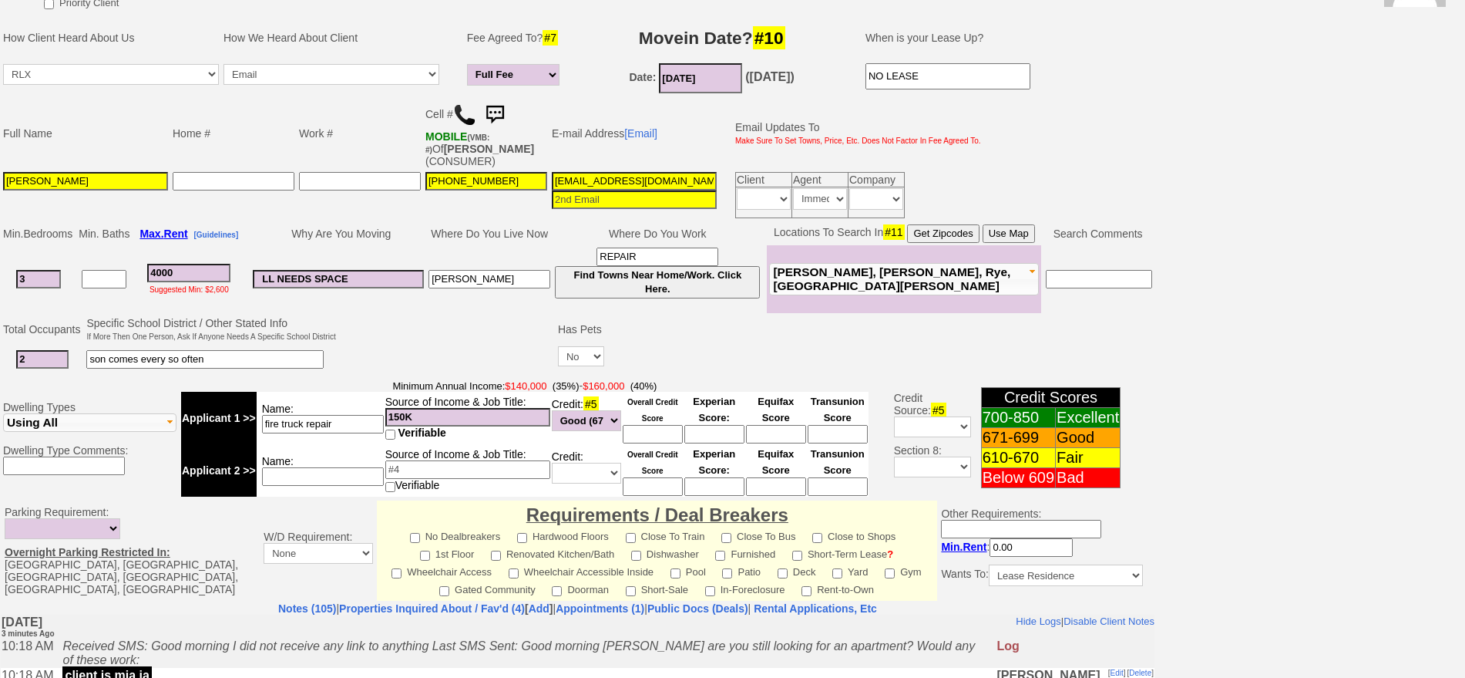
scroll to position [153, 0]
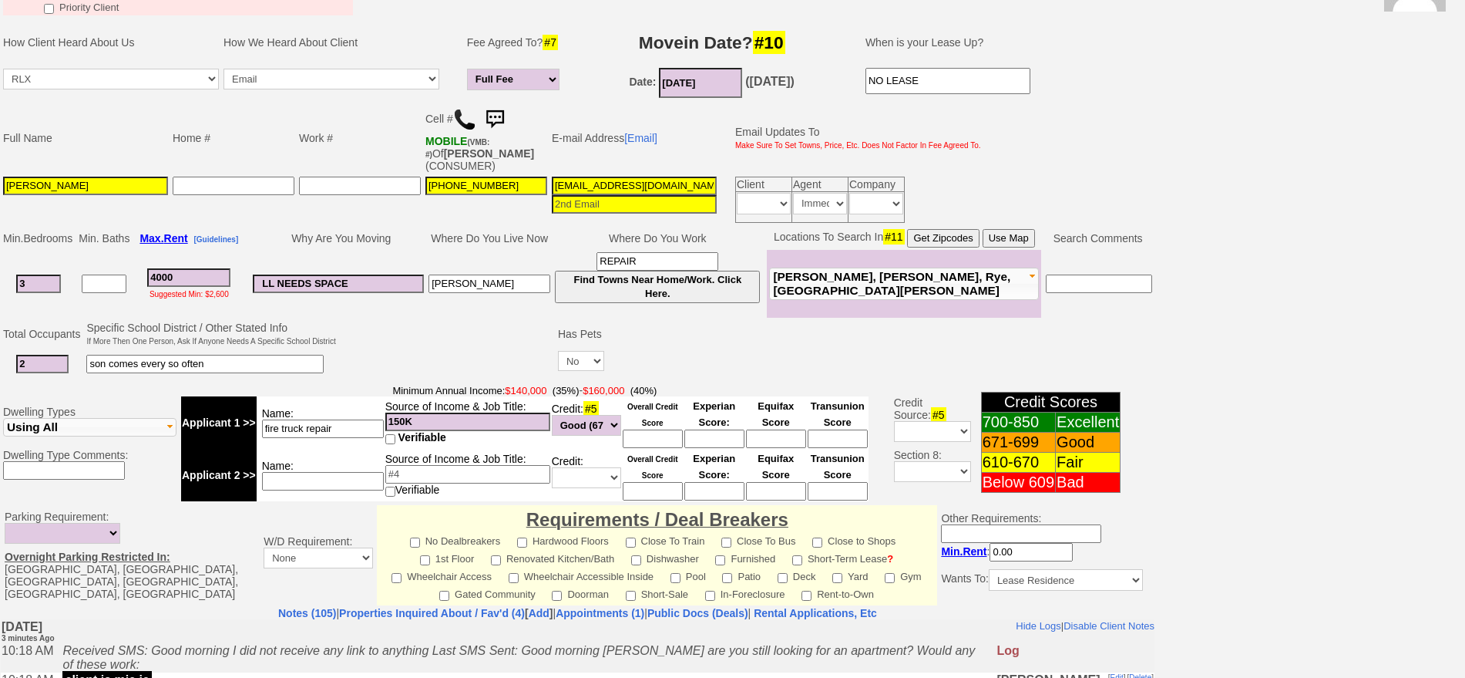
click at [499, 113] on img at bounding box center [494, 119] width 31 height 31
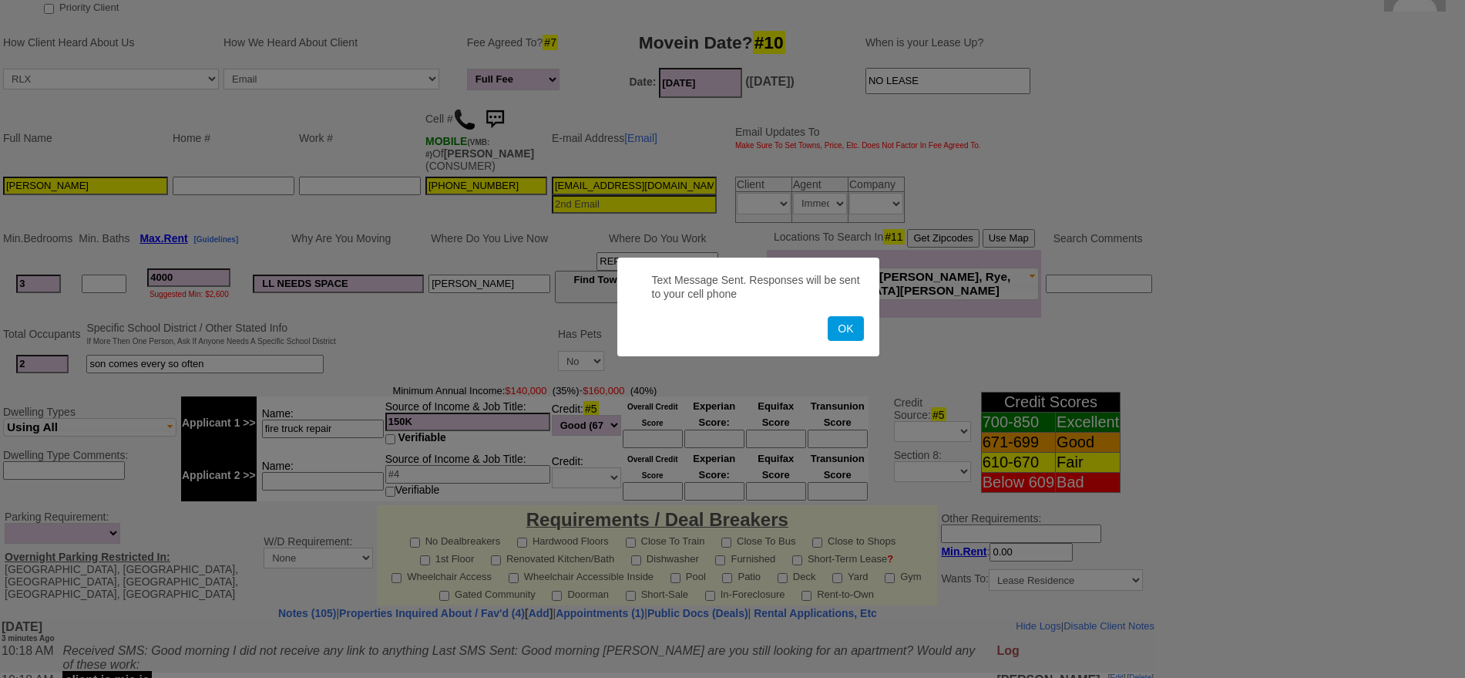
click at [828, 316] on button "OK" at bounding box center [845, 328] width 35 height 25
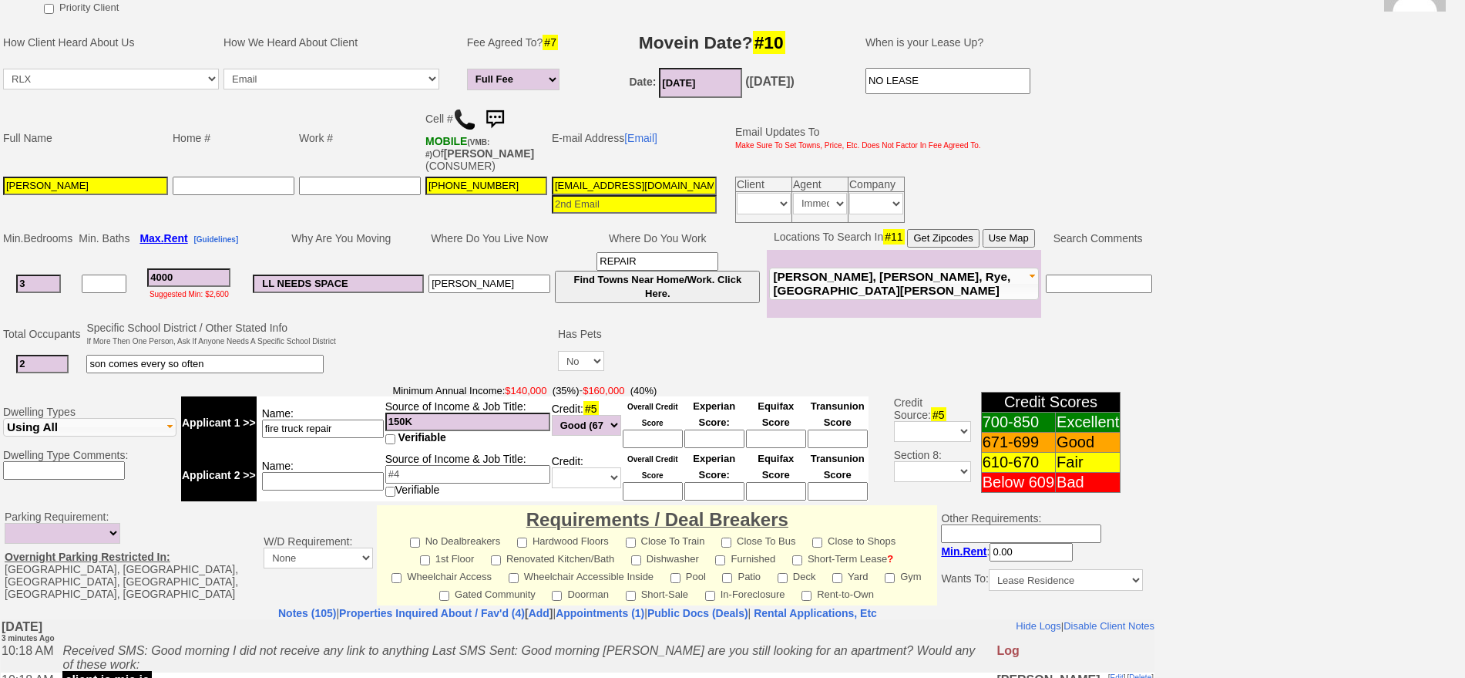
click at [496, 123] on img at bounding box center [494, 119] width 31 height 31
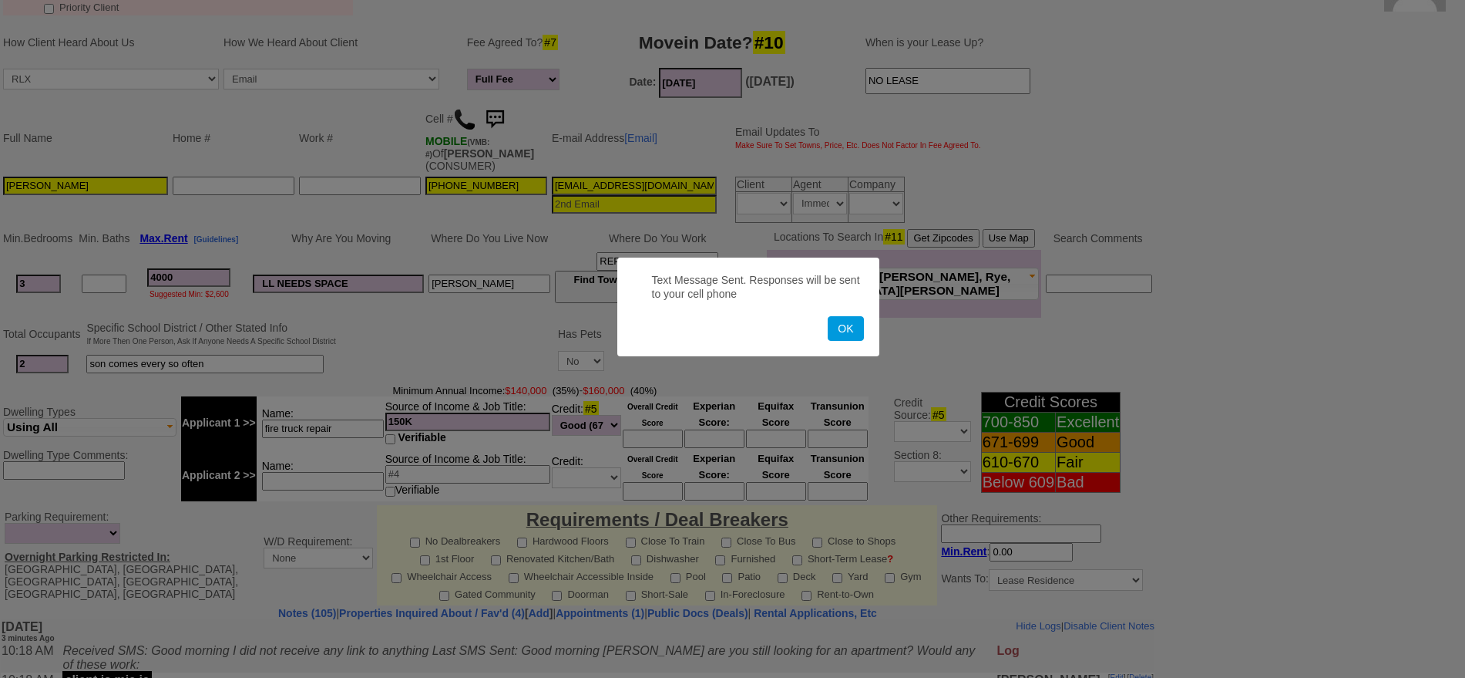
click at [828, 316] on button "OK" at bounding box center [845, 328] width 35 height 25
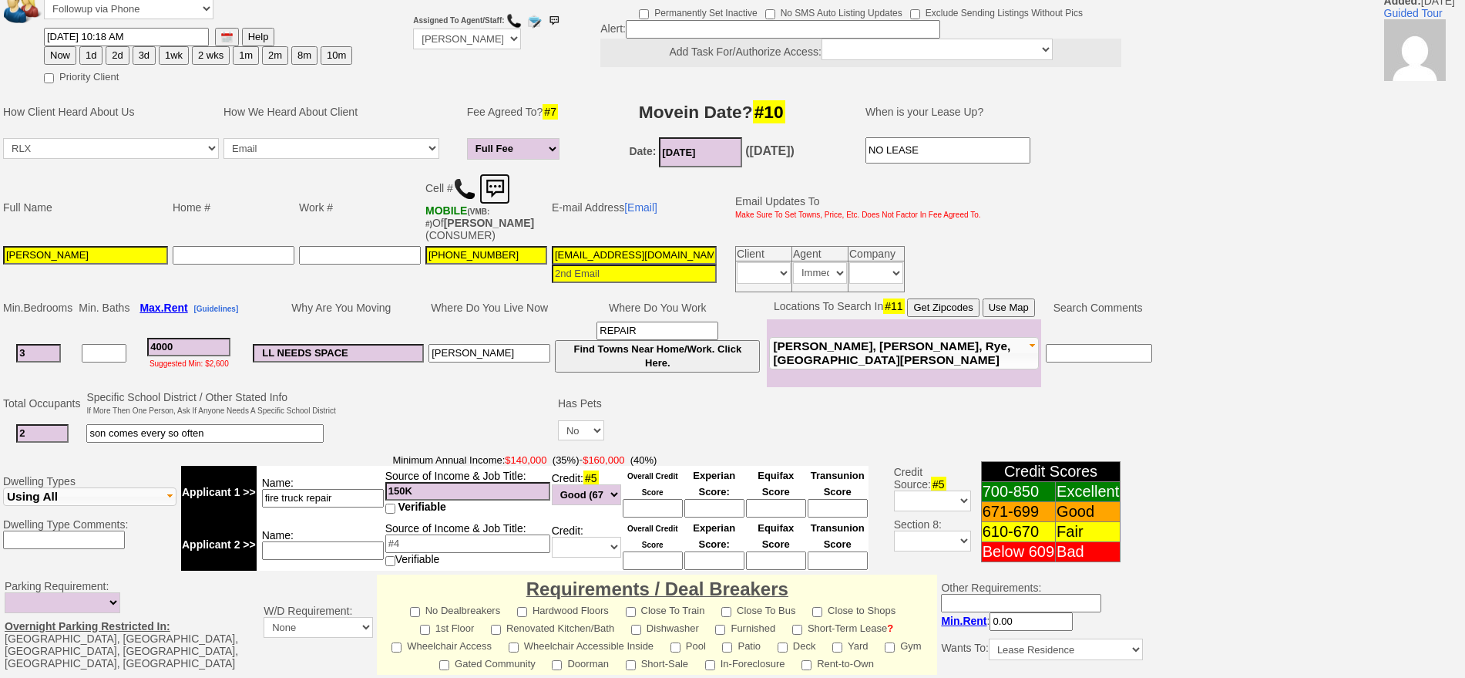
scroll to position [0, 0]
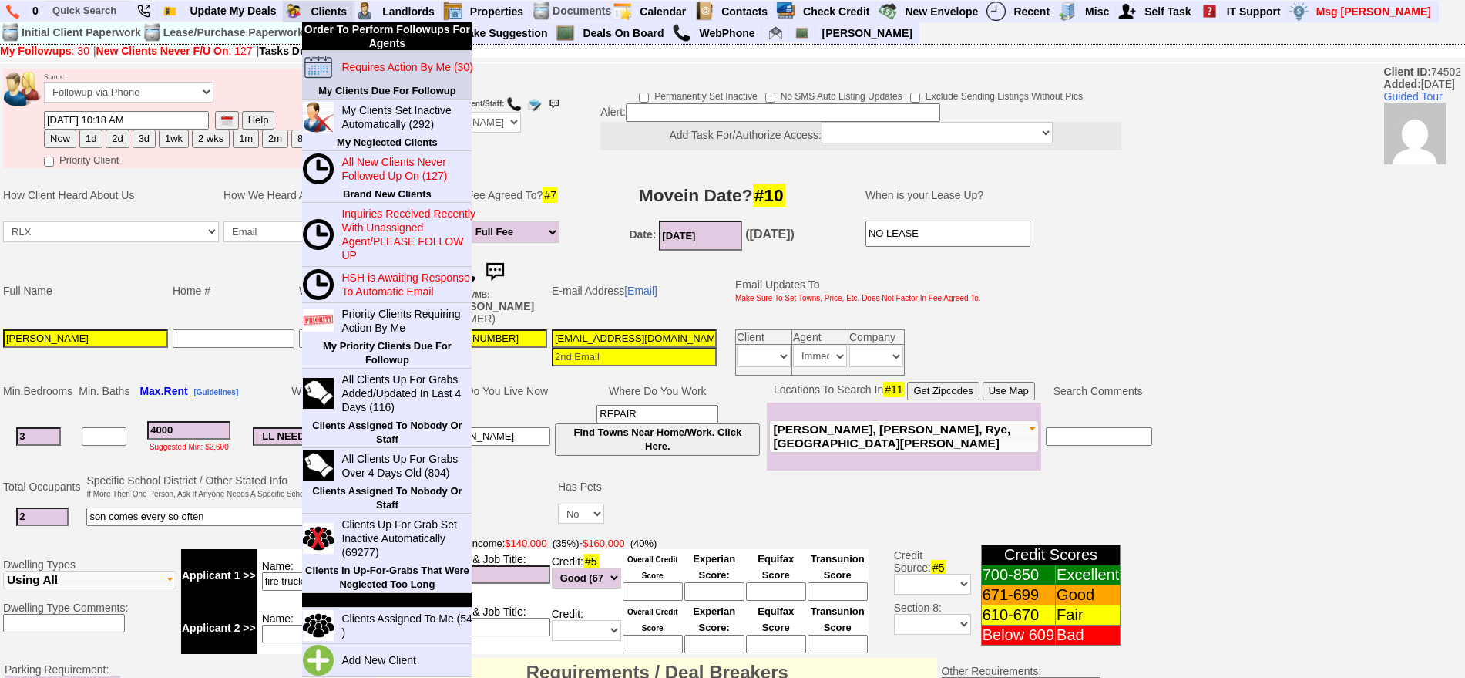
click at [367, 62] on blink "Requires Action By Me (30)" at bounding box center [406, 67] width 131 height 12
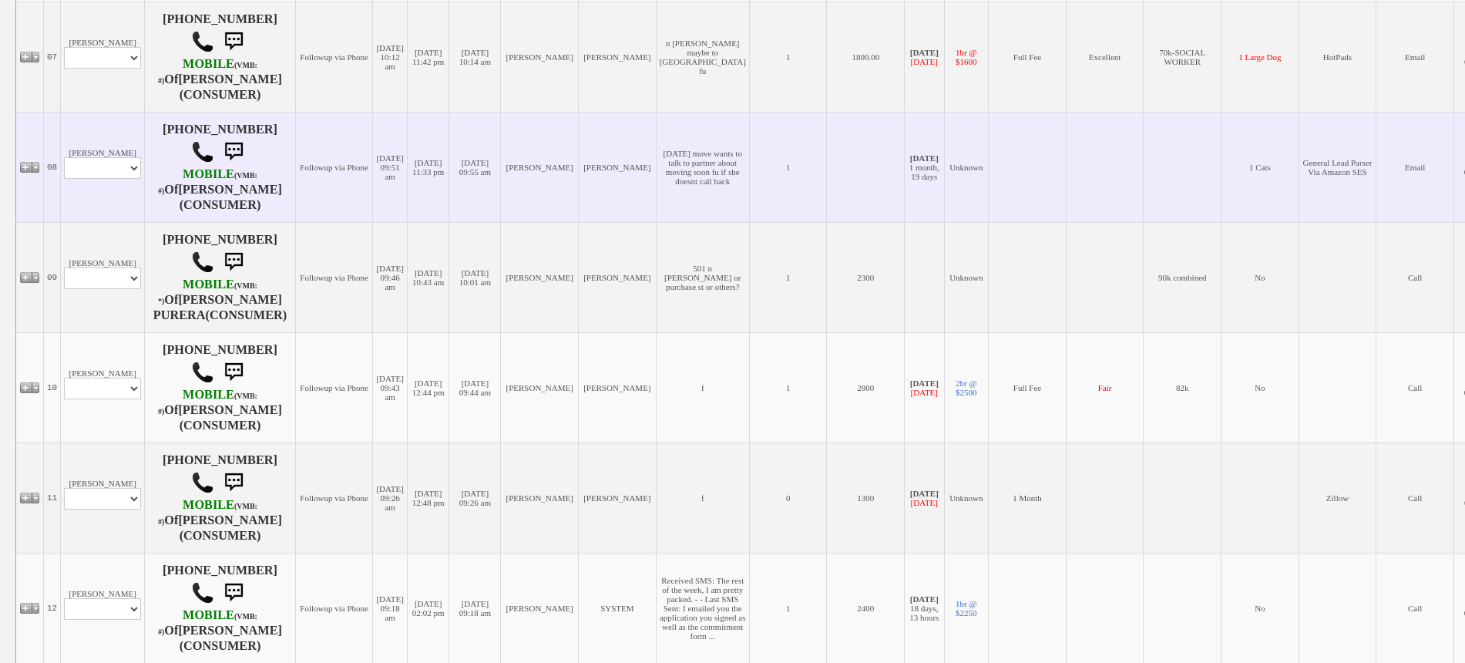
scroll to position [1060, 0]
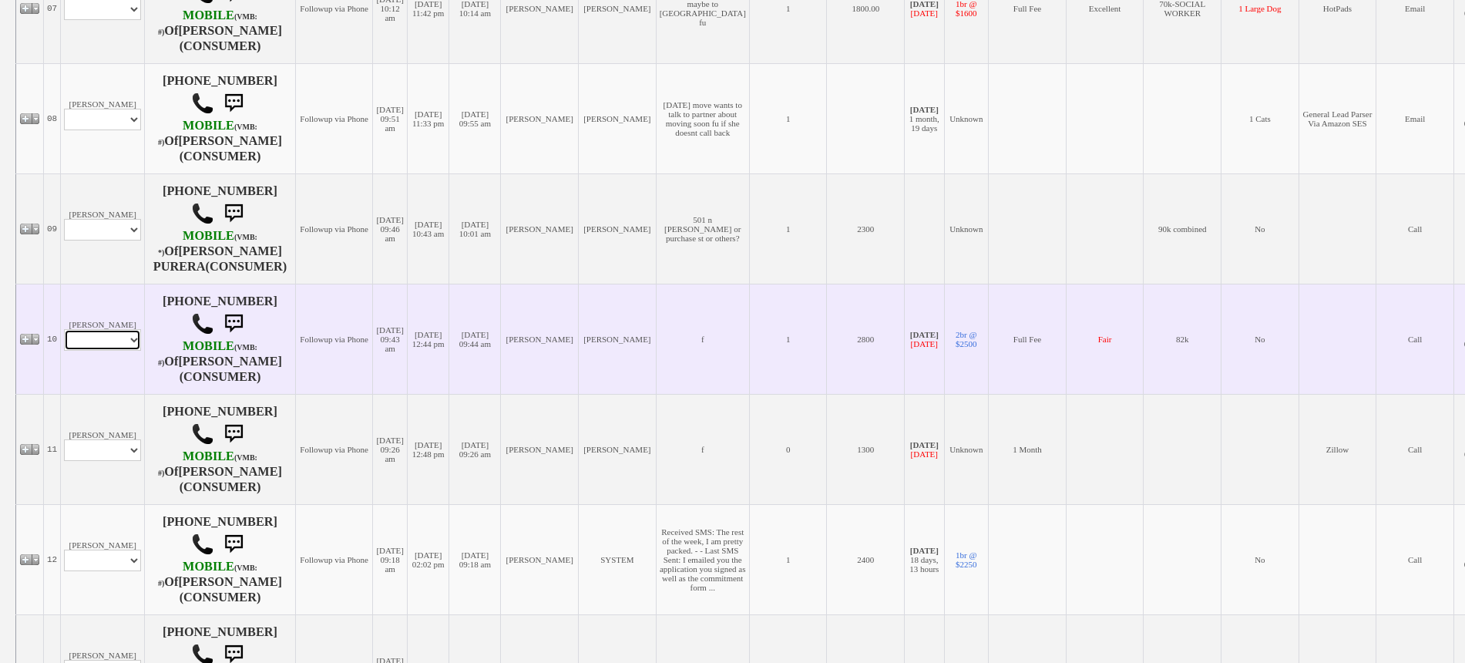
click at [113, 329] on select "Profile Edit Print Email Externally (Will Not Be Tracked In CRM) Closed Deals" at bounding box center [102, 340] width 77 height 22
select select "ChangeURL,/crm/custom/edit_client_form.php?redirect=%2Fcrm%2Fclients.php&id=615…"
click at [64, 329] on select "Profile Edit Print Email Externally (Will Not Be Tracked In CRM) Closed Deals" at bounding box center [102, 340] width 77 height 22
select select
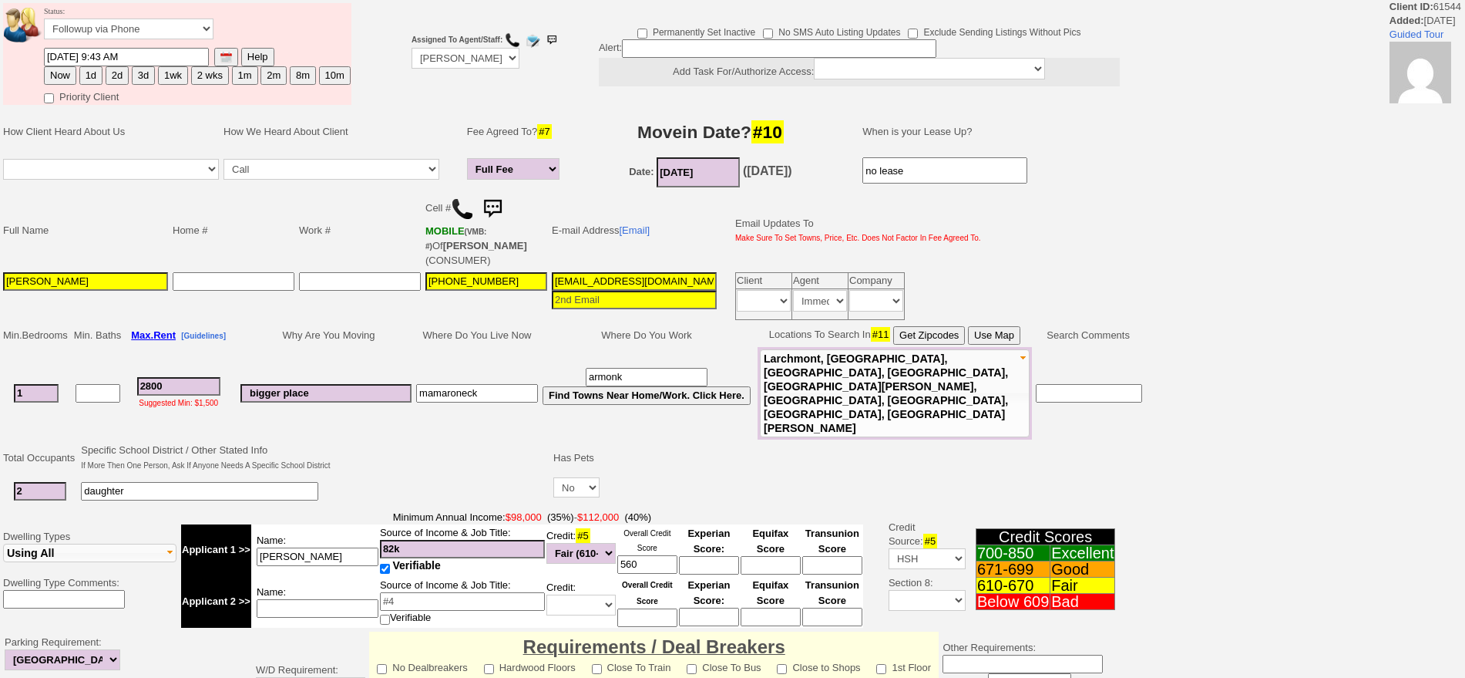
click at [142, 76] on button "3d" at bounding box center [143, 75] width 23 height 18
type input "09/15/2025 10:23 AM"
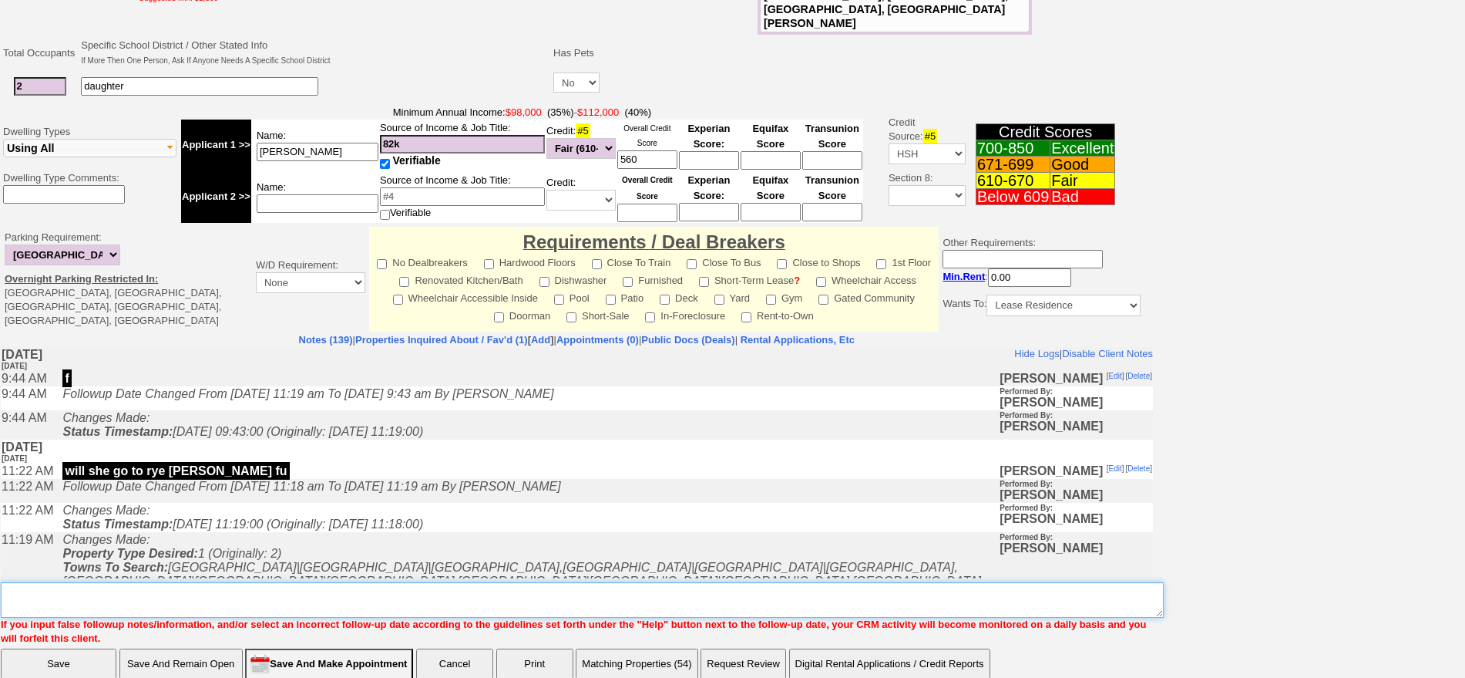
click at [445, 582] on textarea "Insert New Note Here" at bounding box center [582, 599] width 1163 height 35
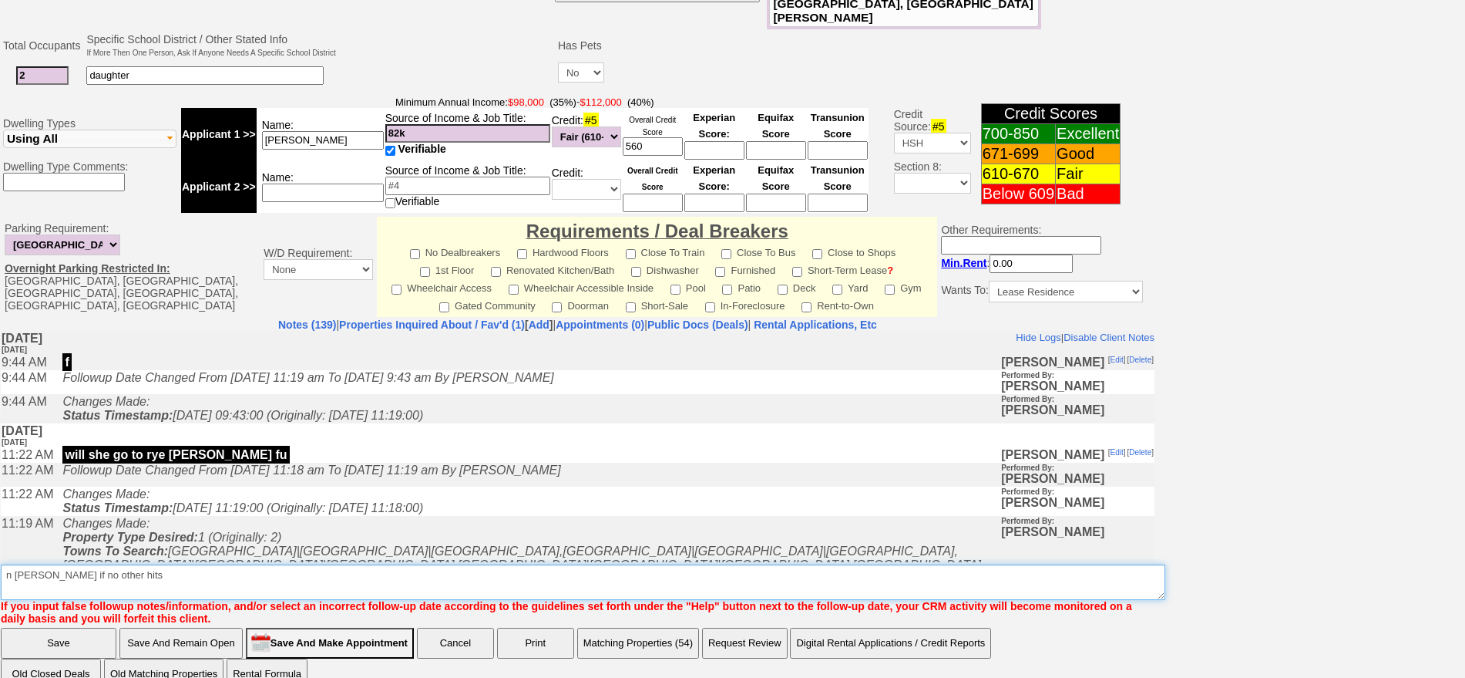
type textarea "n barry if no other hits"
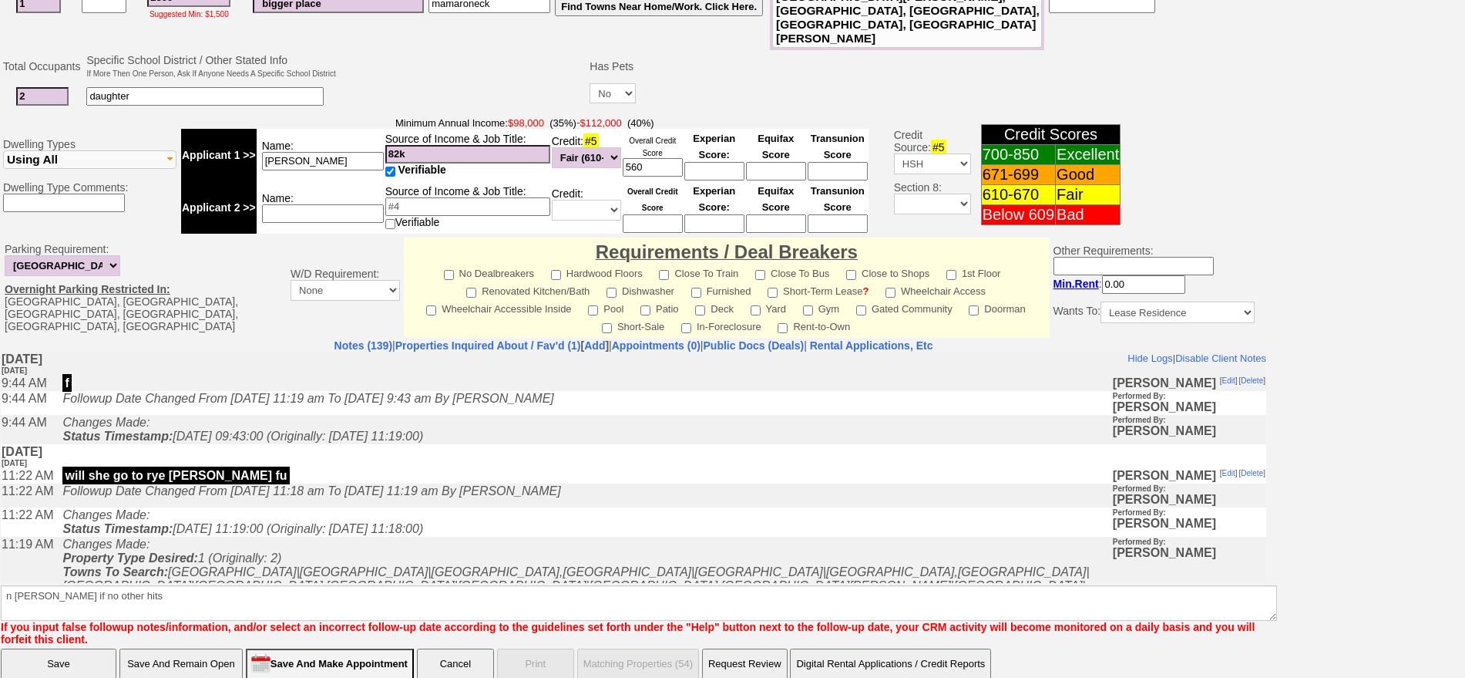
click input "Save" at bounding box center [59, 663] width 116 height 31
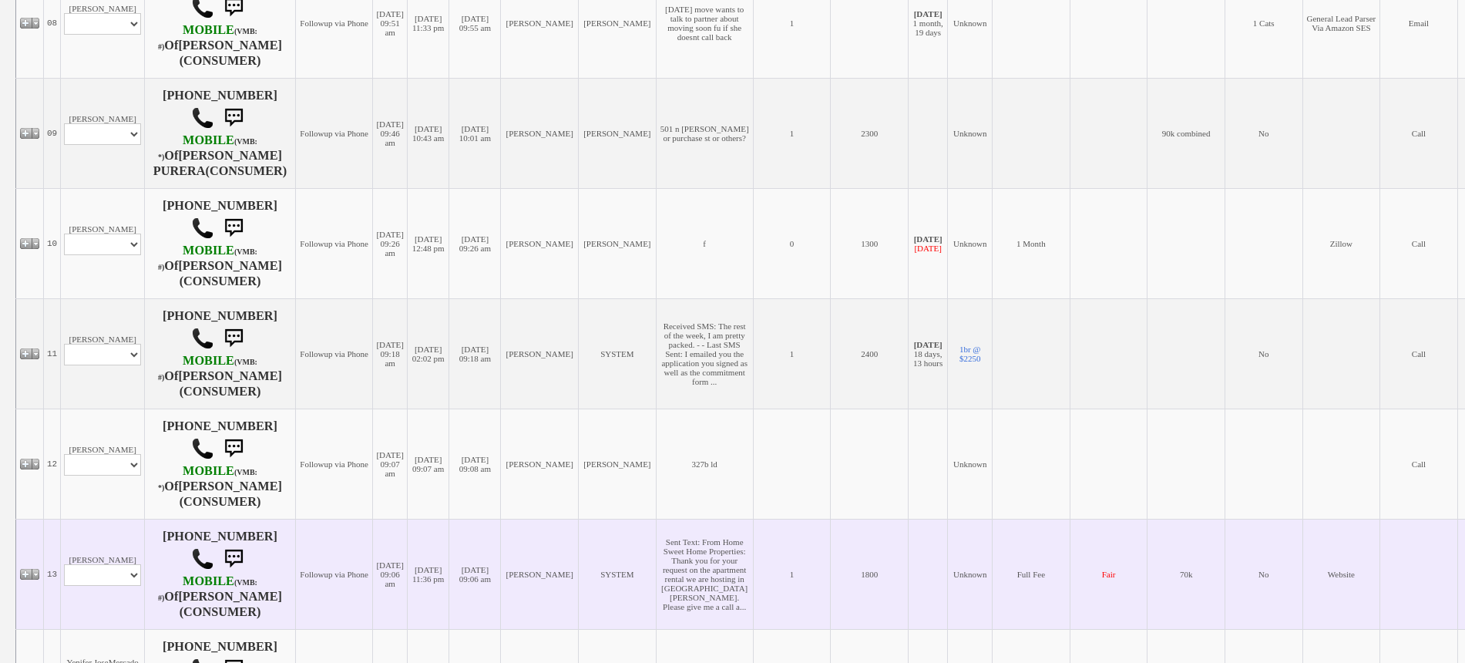
scroll to position [1252, 0]
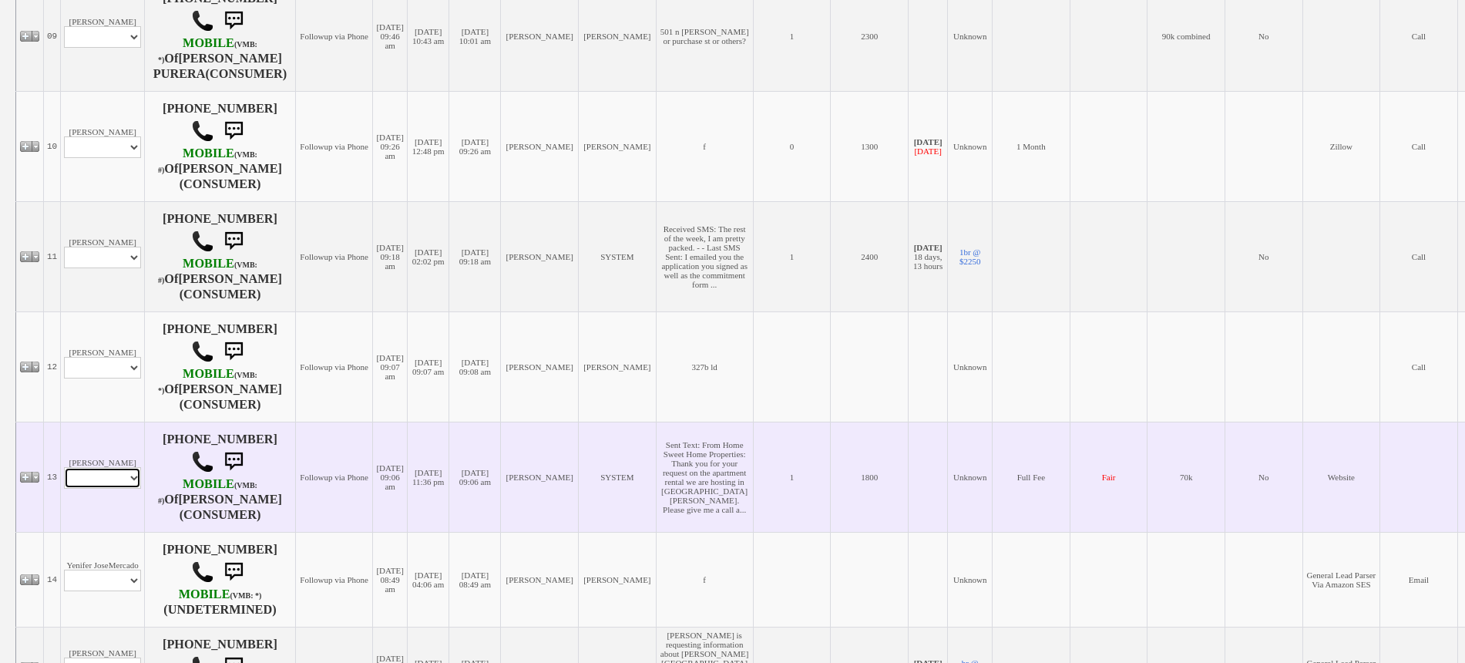
click at [116, 467] on select "Profile Edit Print Email Externally (Will Not Be Tracked In CRM) Closed Deals" at bounding box center [102, 478] width 77 height 22
select select "ChangeURL,/crm/custom/edit_client_form.php?redirect=%2Fcrm%2Fclients.php&id=1089"
click at [64, 467] on select "Profile Edit Print Email Externally (Will Not Be Tracked In CRM) Closed Deals" at bounding box center [102, 478] width 77 height 22
select select
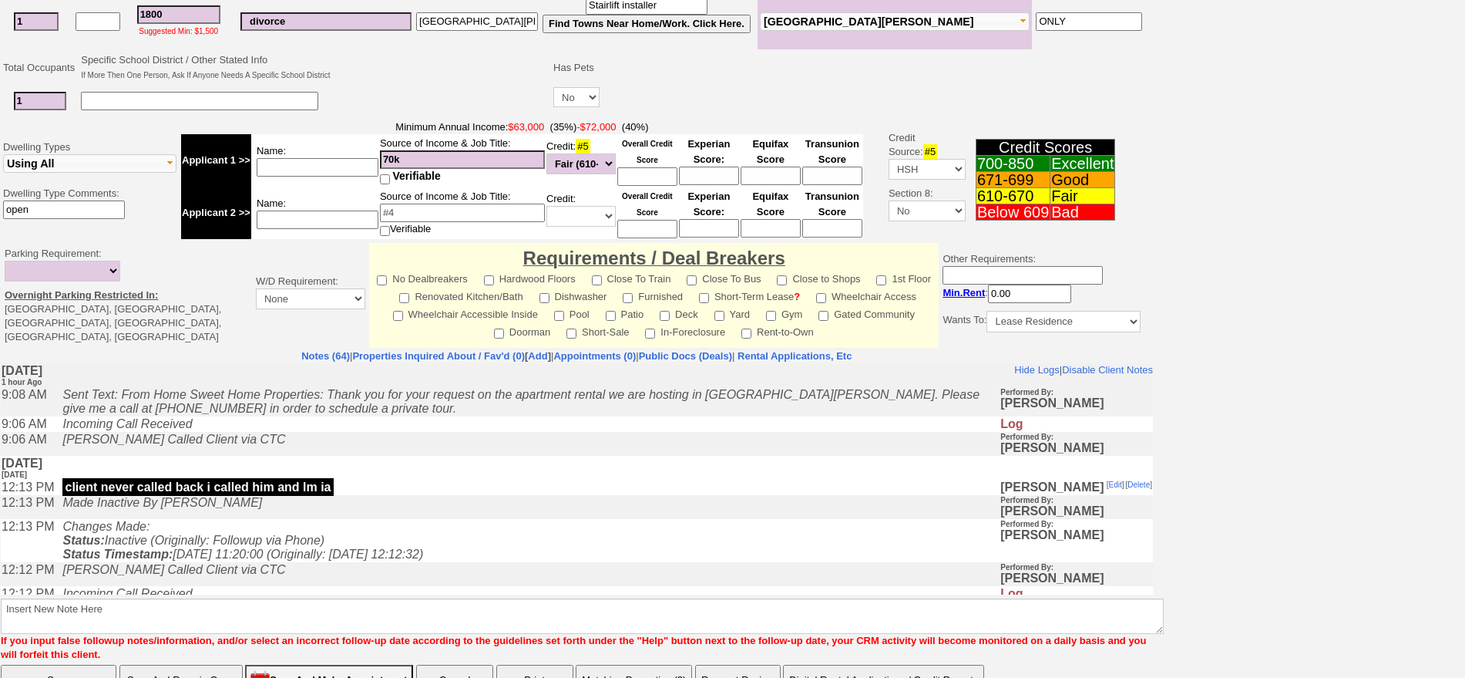
scroll to position [406, 0]
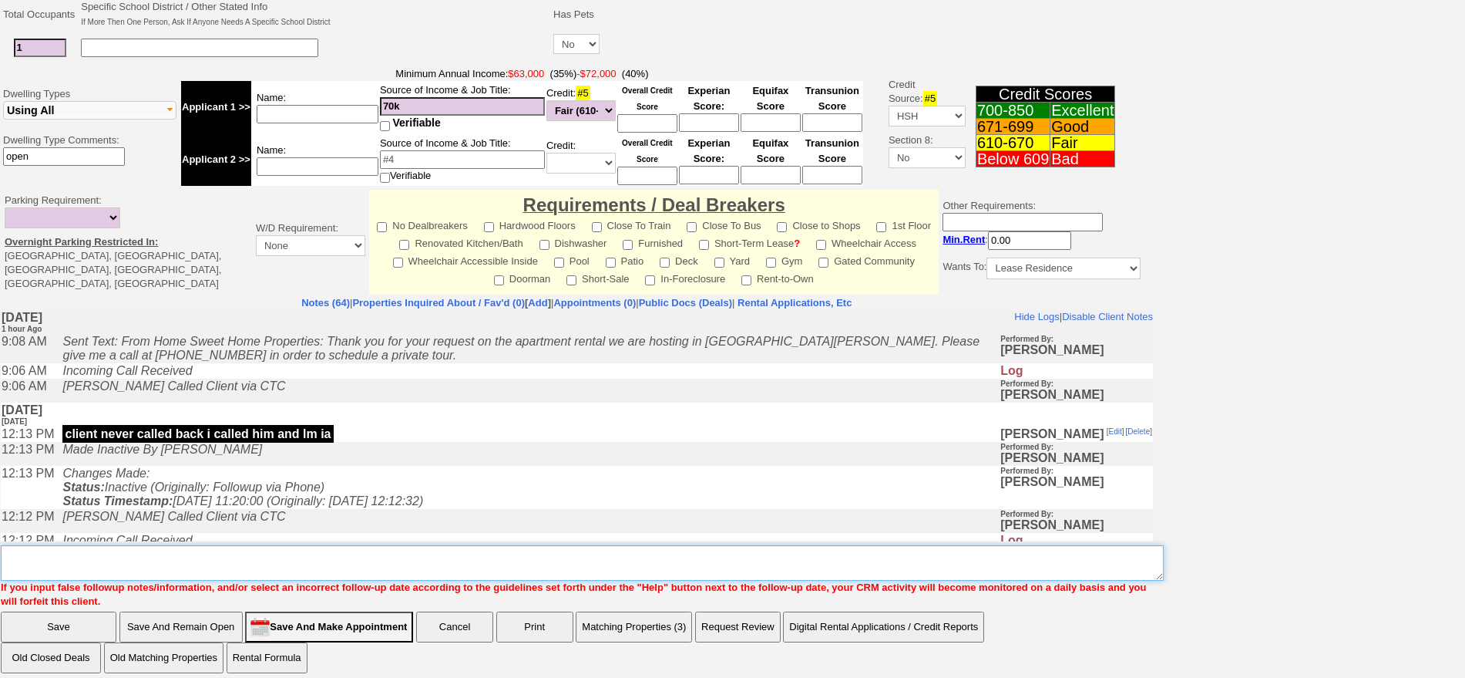
click at [373, 549] on textarea "Insert New Note Here" at bounding box center [582, 562] width 1163 height 35
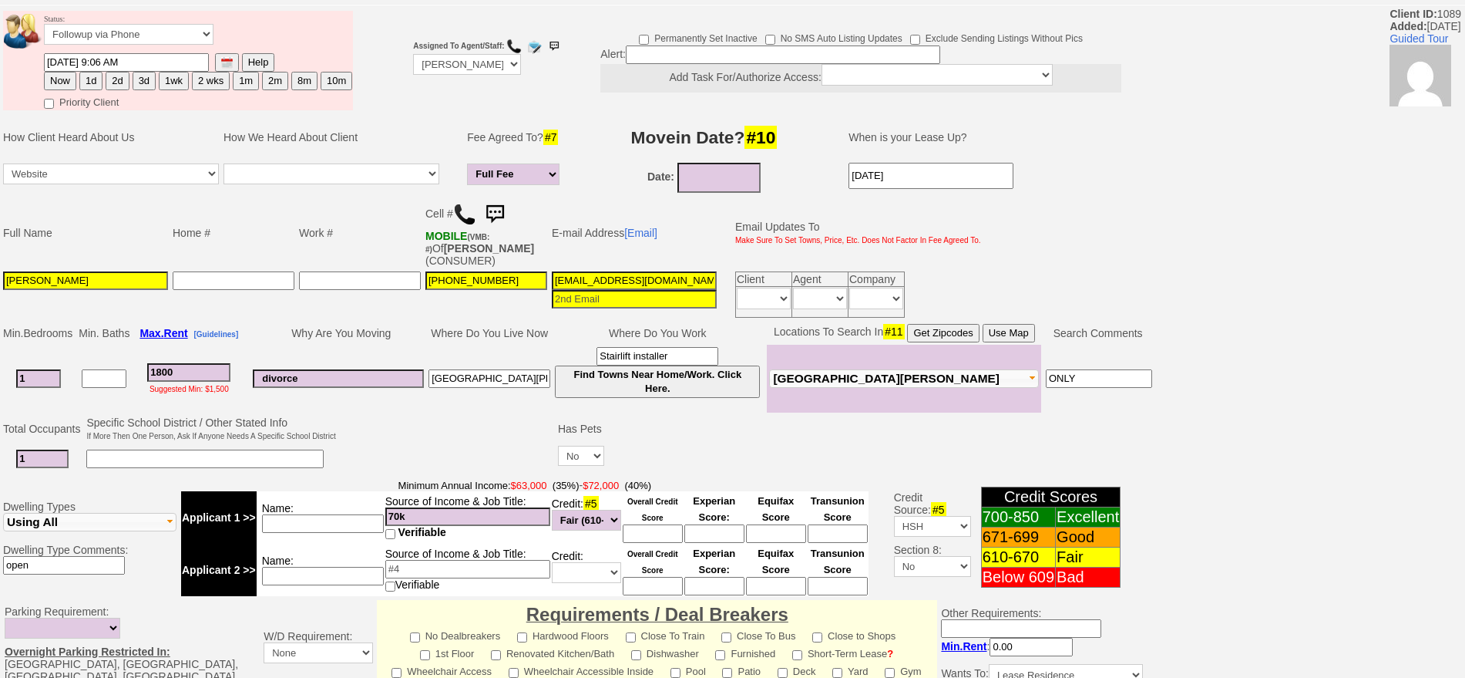
scroll to position [0, 0]
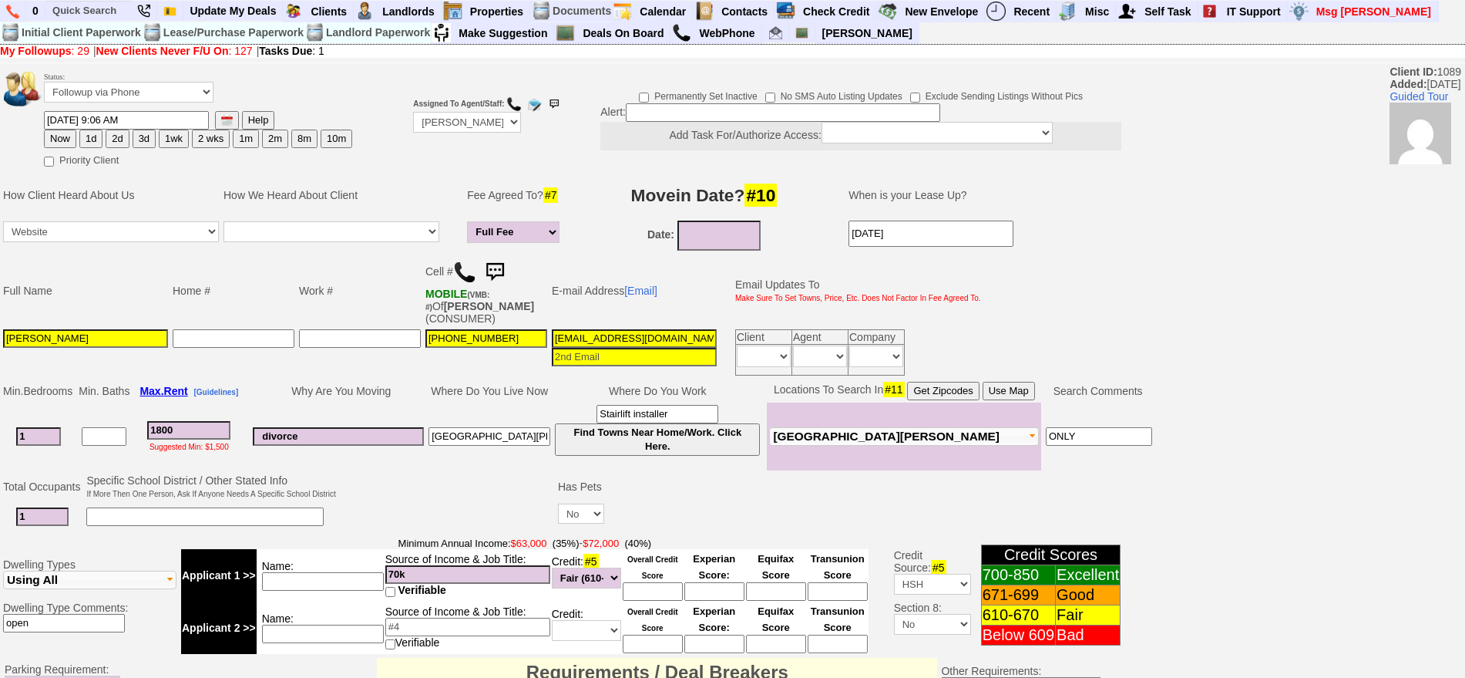
type textarea "called client lm sent txt"
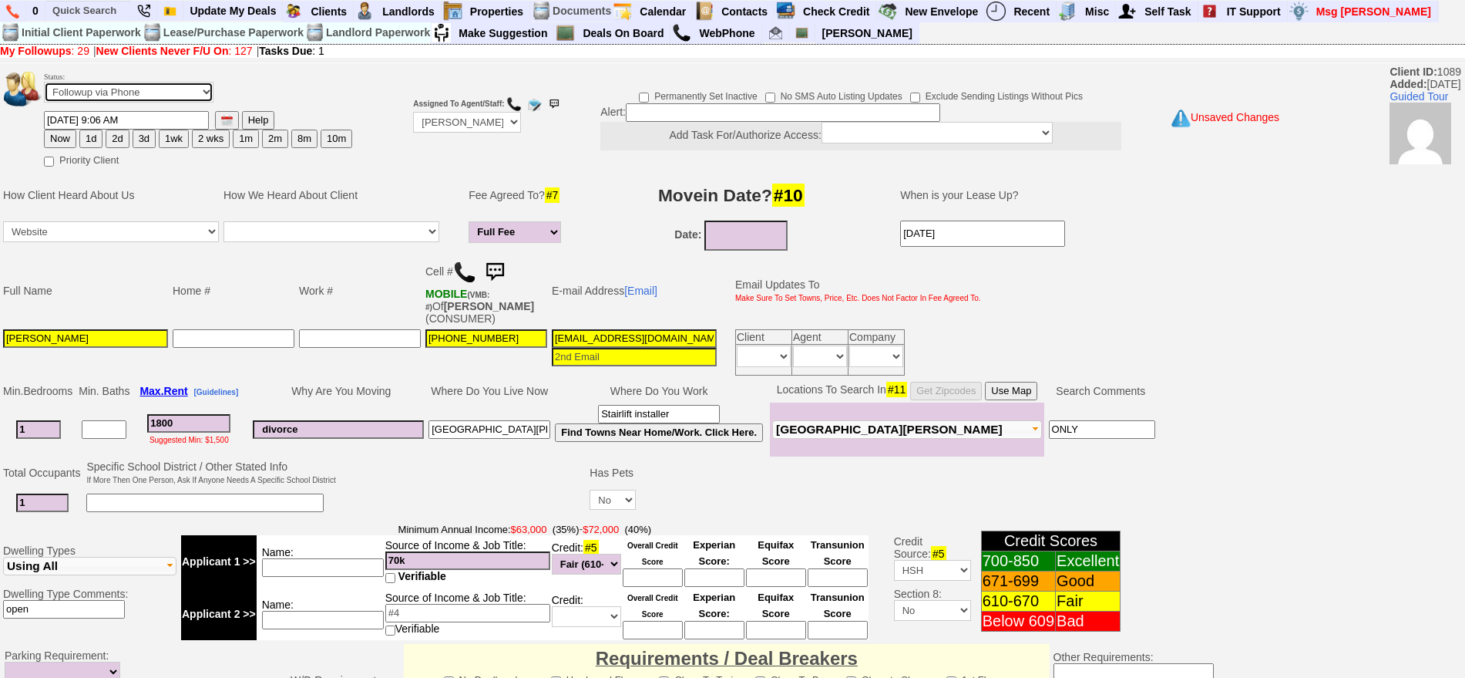
click at [164, 96] on select "Followup via Phone Followup via Email Followup When Section 8 Property Found De…" at bounding box center [129, 92] width 170 height 21
select select "Inactive"
click at [44, 87] on select "Followup via Phone Followup via Email Followup When Section 8 Property Found De…" at bounding box center [129, 92] width 170 height 21
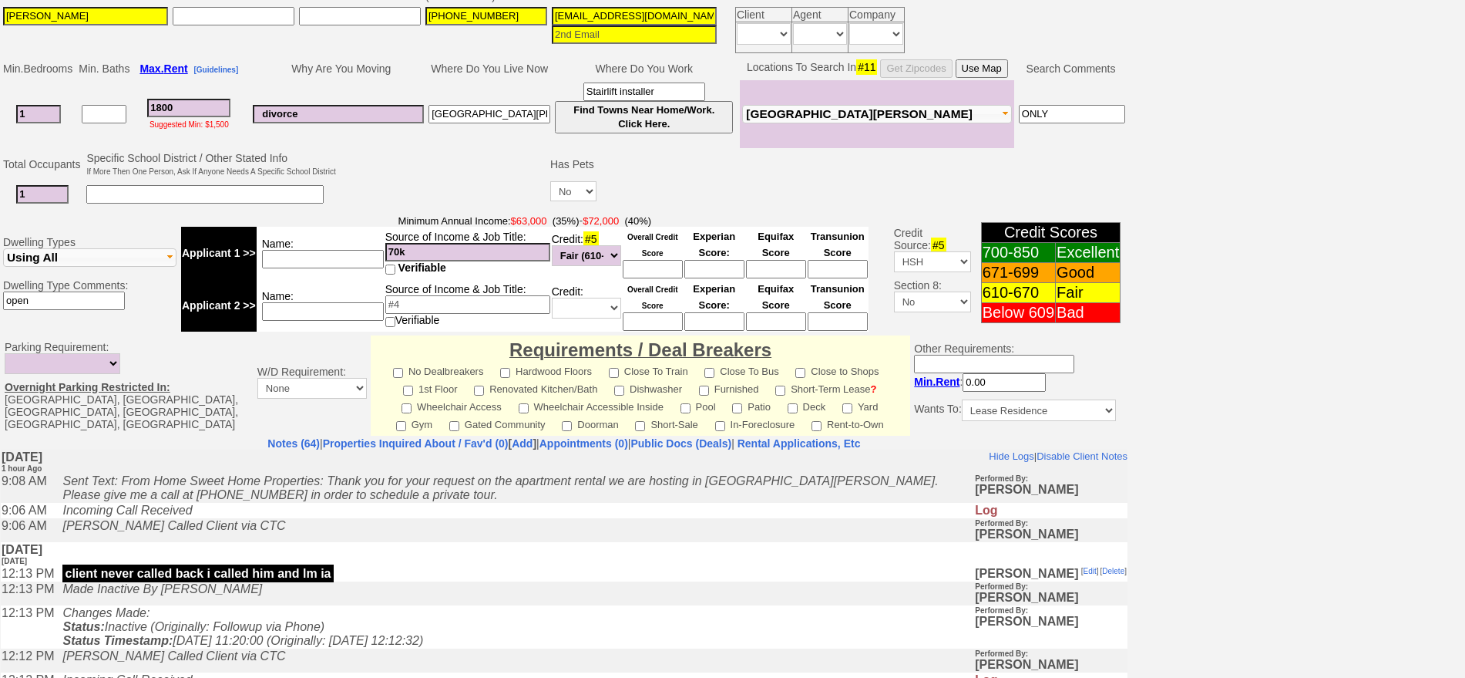
scroll to position [439, 0]
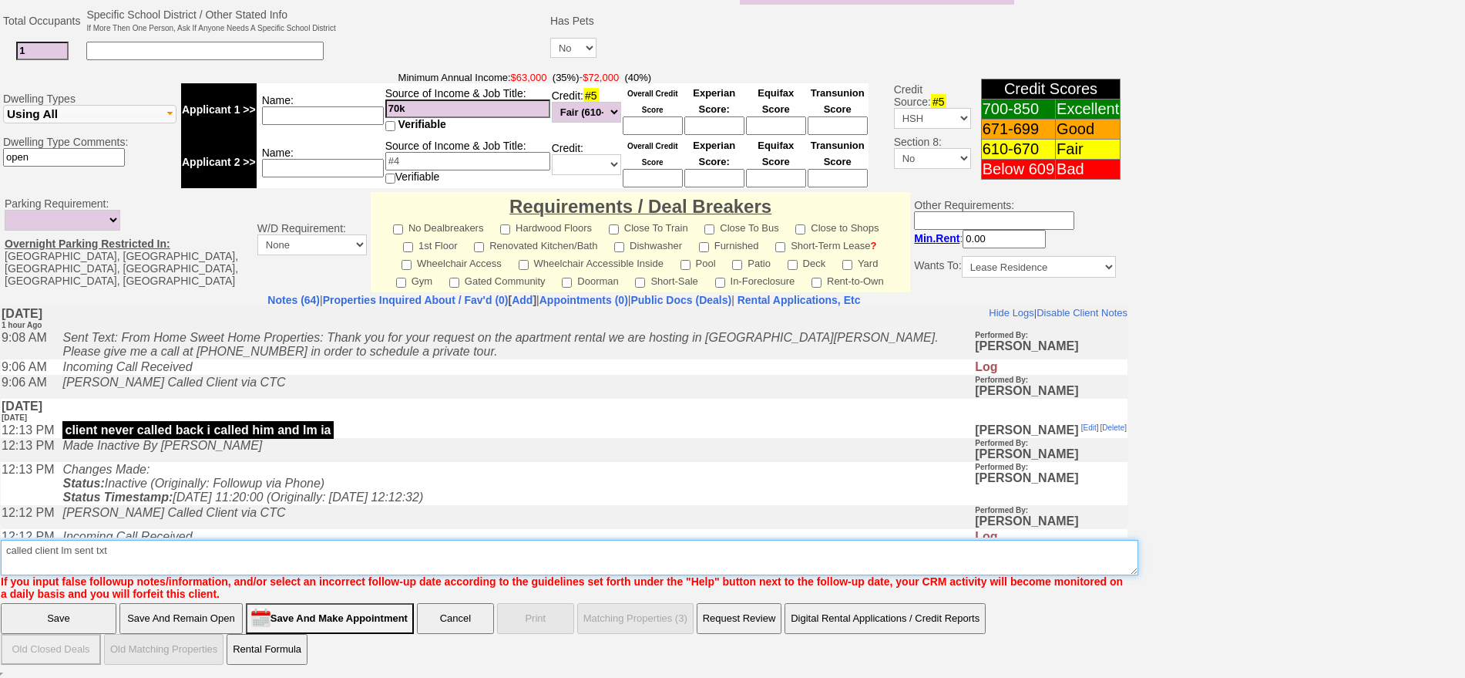
click at [133, 556] on textarea "Insert New Note Here" at bounding box center [570, 557] width 1138 height 35
type textarea "called client lm sent txt ia until response"
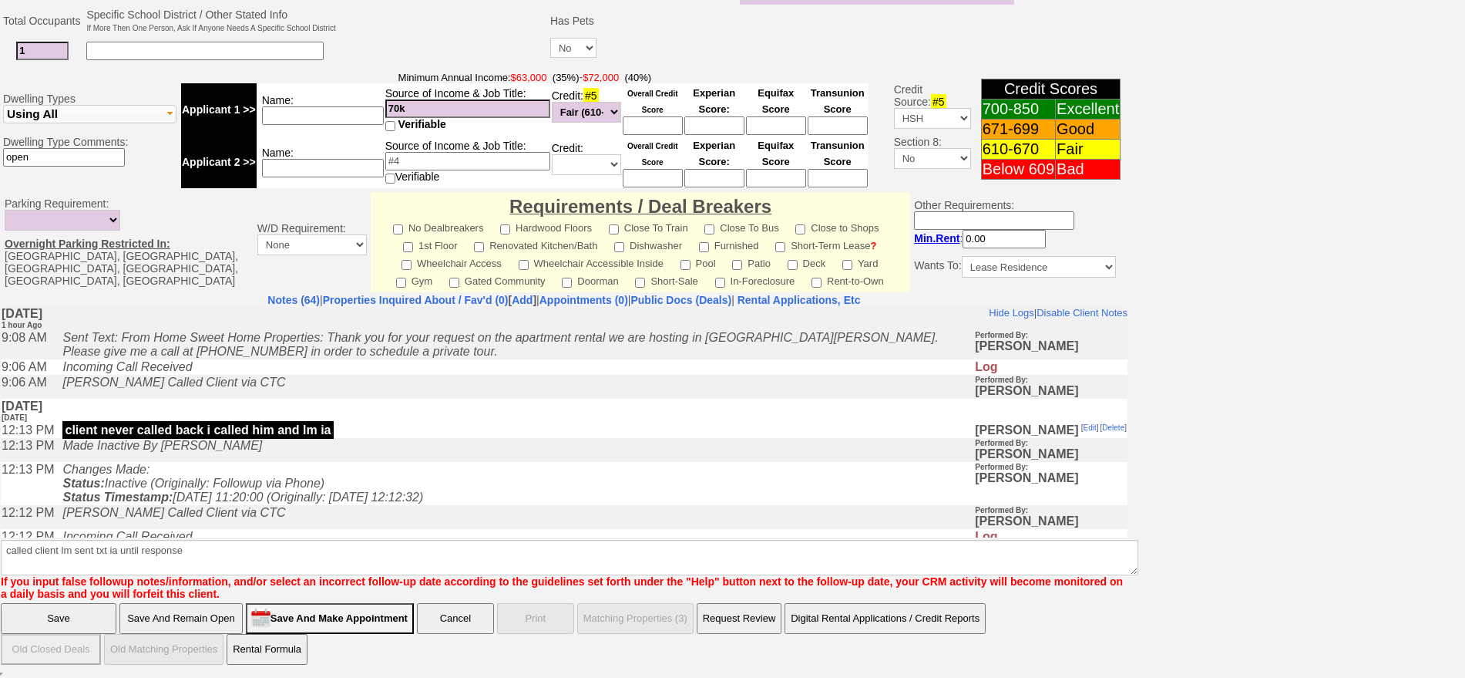
click input "Save" at bounding box center [59, 618] width 116 height 31
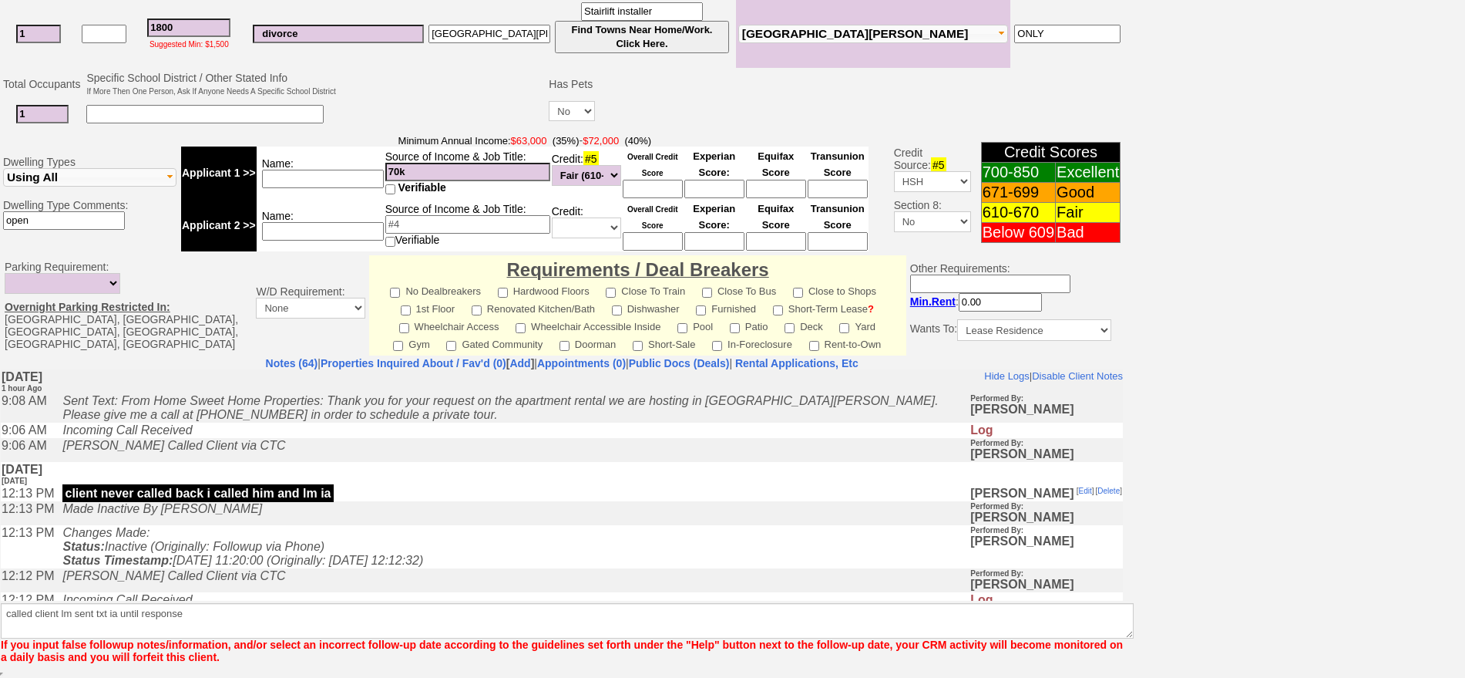
scroll to position [375, 0]
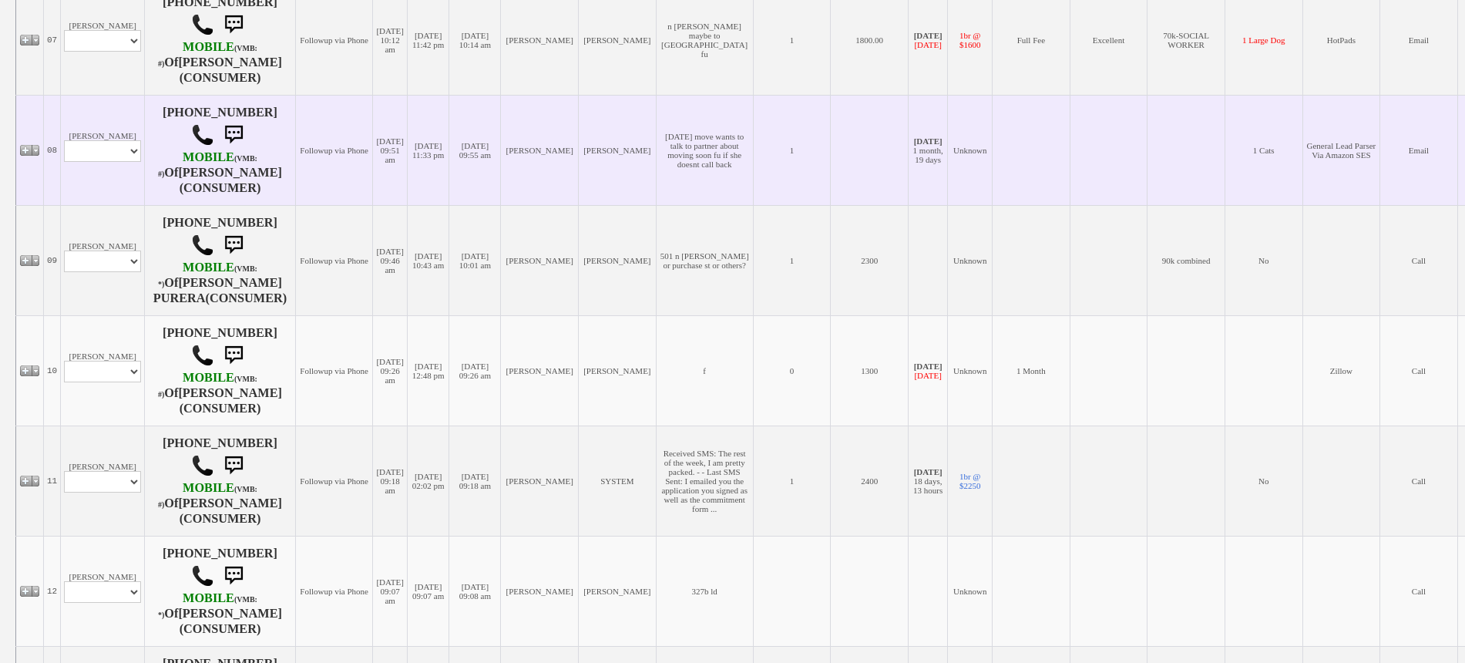
scroll to position [1156, 0]
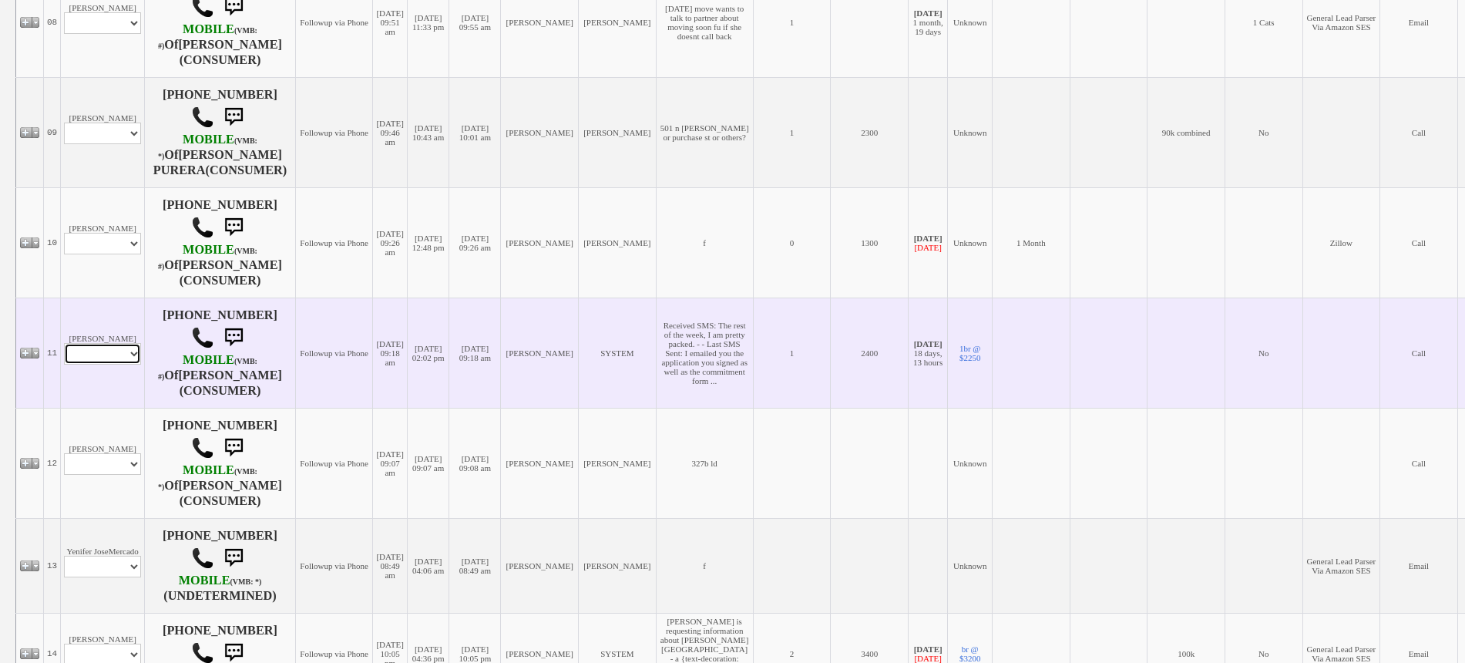
click at [106, 343] on select "Profile Edit Print Email Externally (Will Not Be Tracked In CRM) Closed Deals" at bounding box center [102, 354] width 77 height 22
select select "ChangeURL,/crm/custom/edit_client_form.php?redirect=%2Fcrm%2Fclients.php&id=167…"
click at [64, 343] on select "Profile Edit Print Email Externally (Will Not Be Tracked In CRM) Closed Deals" at bounding box center [102, 354] width 77 height 22
select select
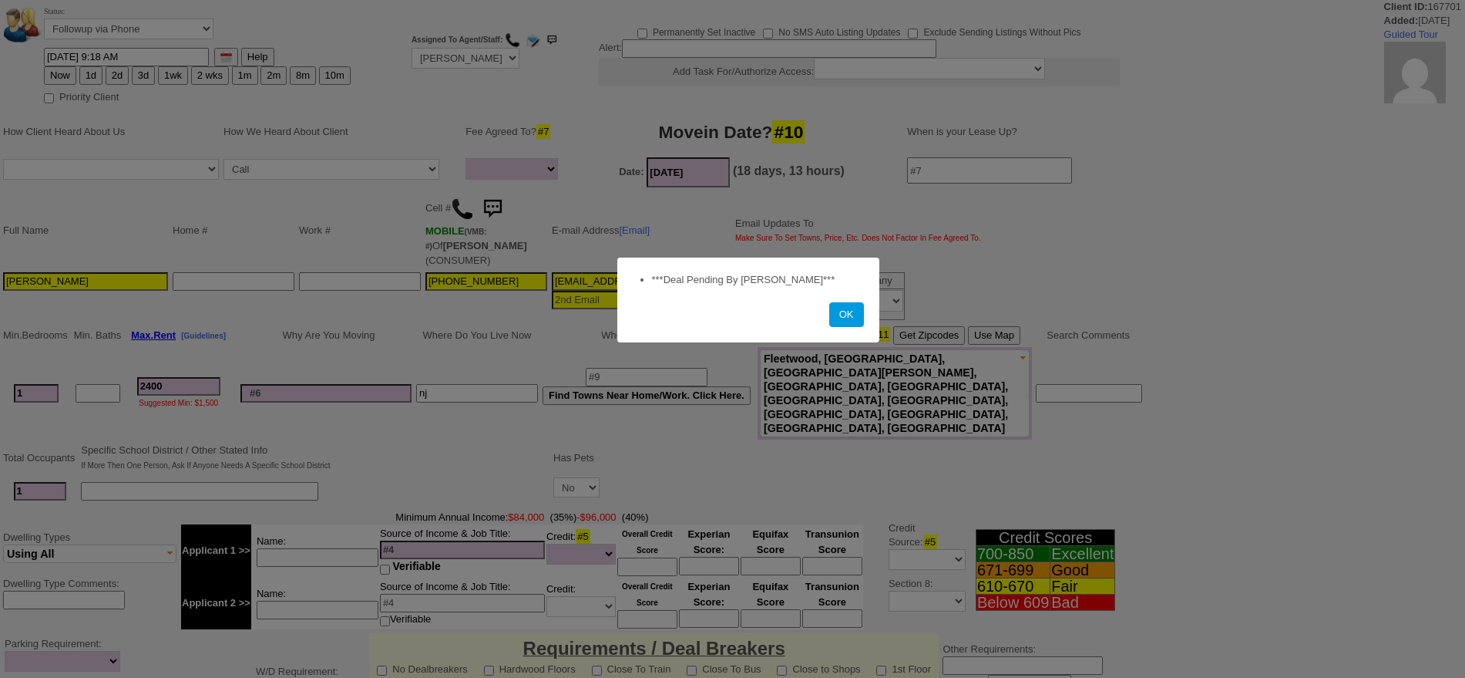
select select
click at [852, 312] on button "OK" at bounding box center [846, 314] width 35 height 25
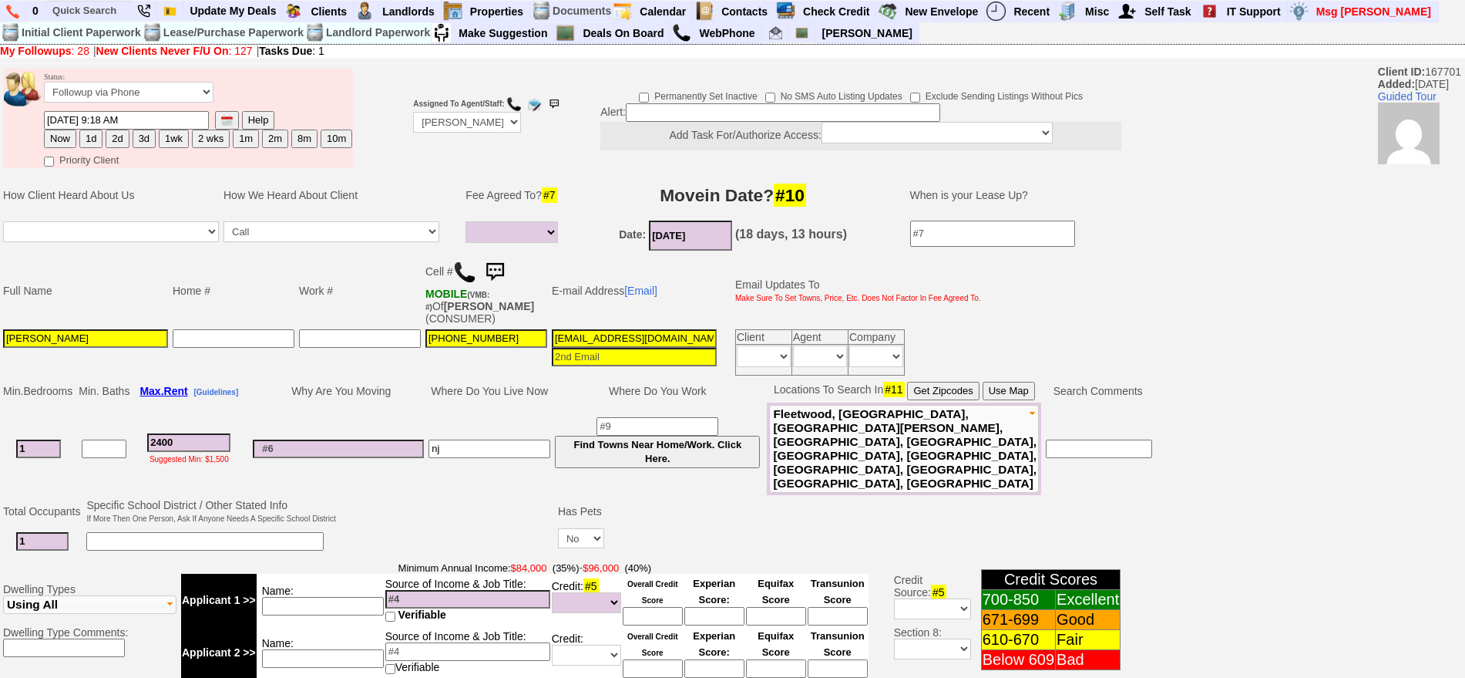
click at [499, 265] on img at bounding box center [494, 272] width 31 height 31
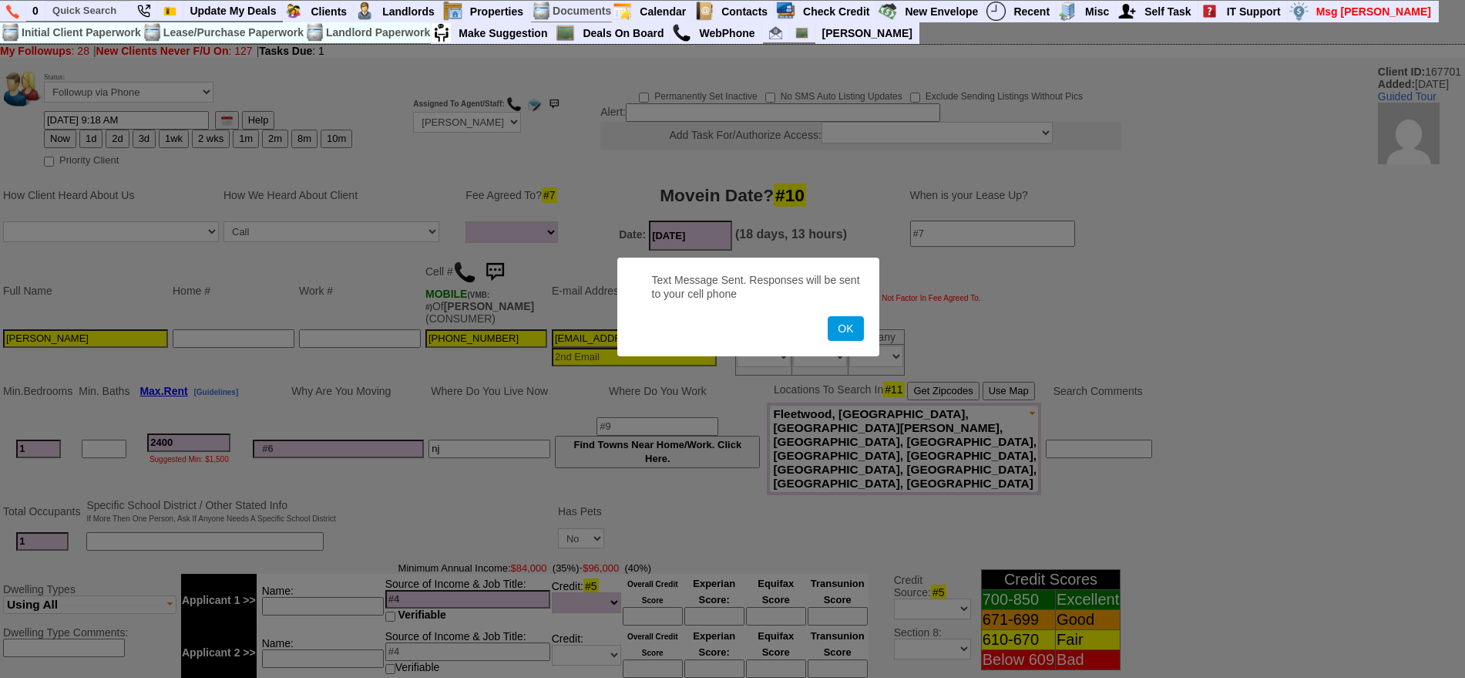
click at [828, 316] on button "OK" at bounding box center [845, 328] width 35 height 25
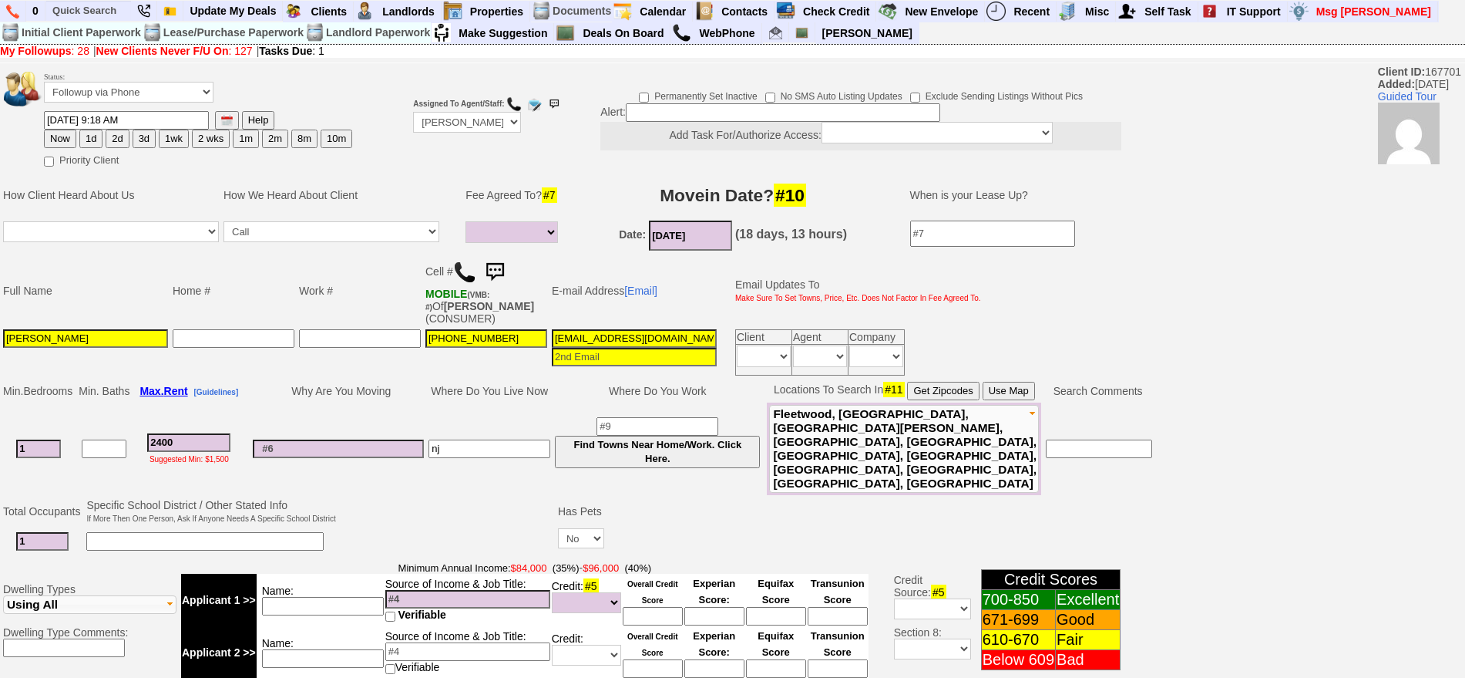
click at [99, 134] on button "1d" at bounding box center [90, 138] width 23 height 18
type input "[DATE] 10:23 AM"
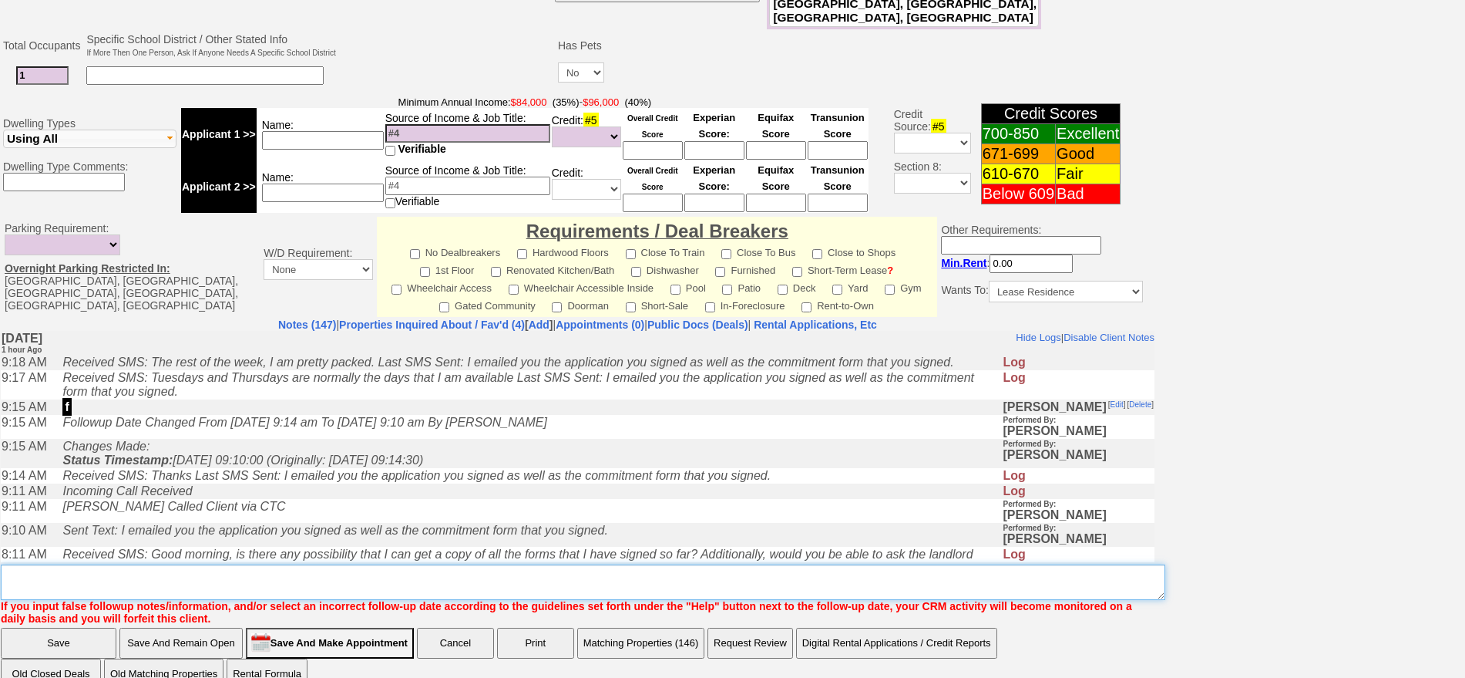
click at [493, 571] on textarea "Insert New Note Here" at bounding box center [583, 581] width 1165 height 35
type textarea "f"
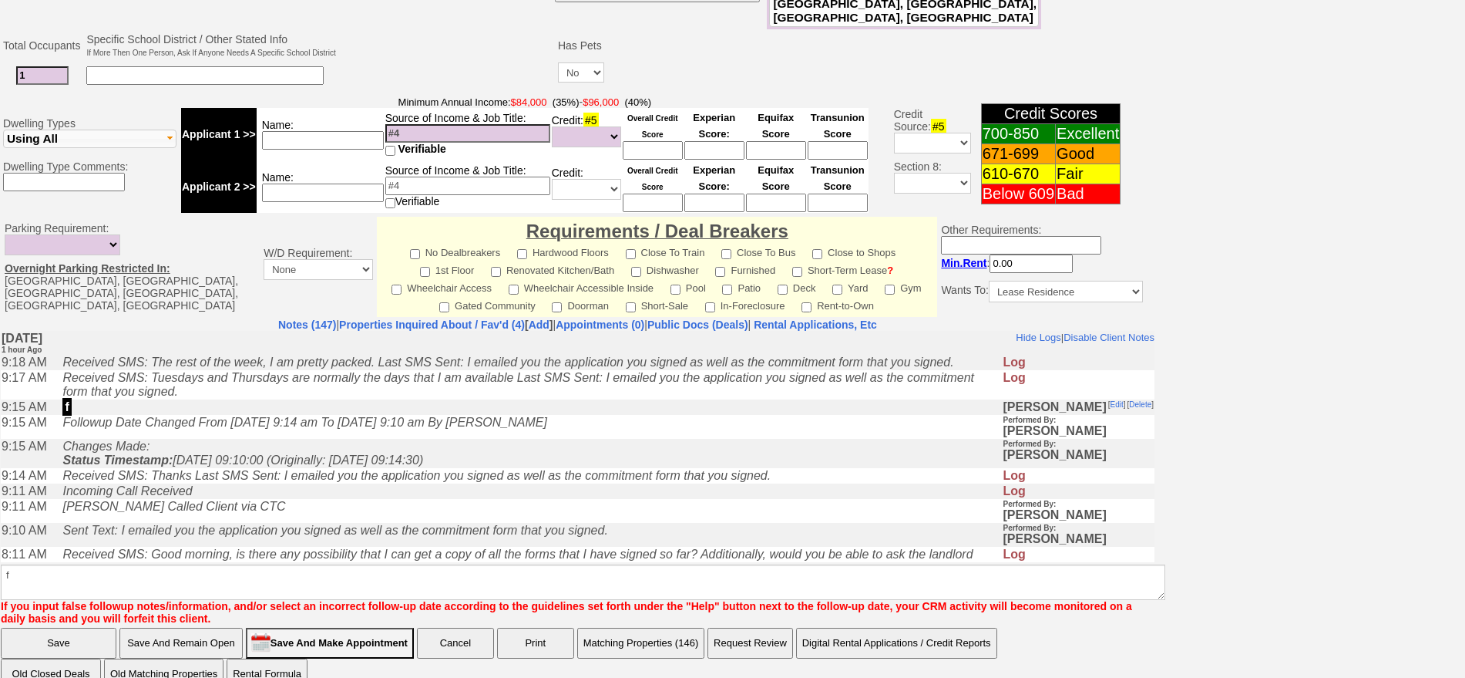
scroll to position [399, 0]
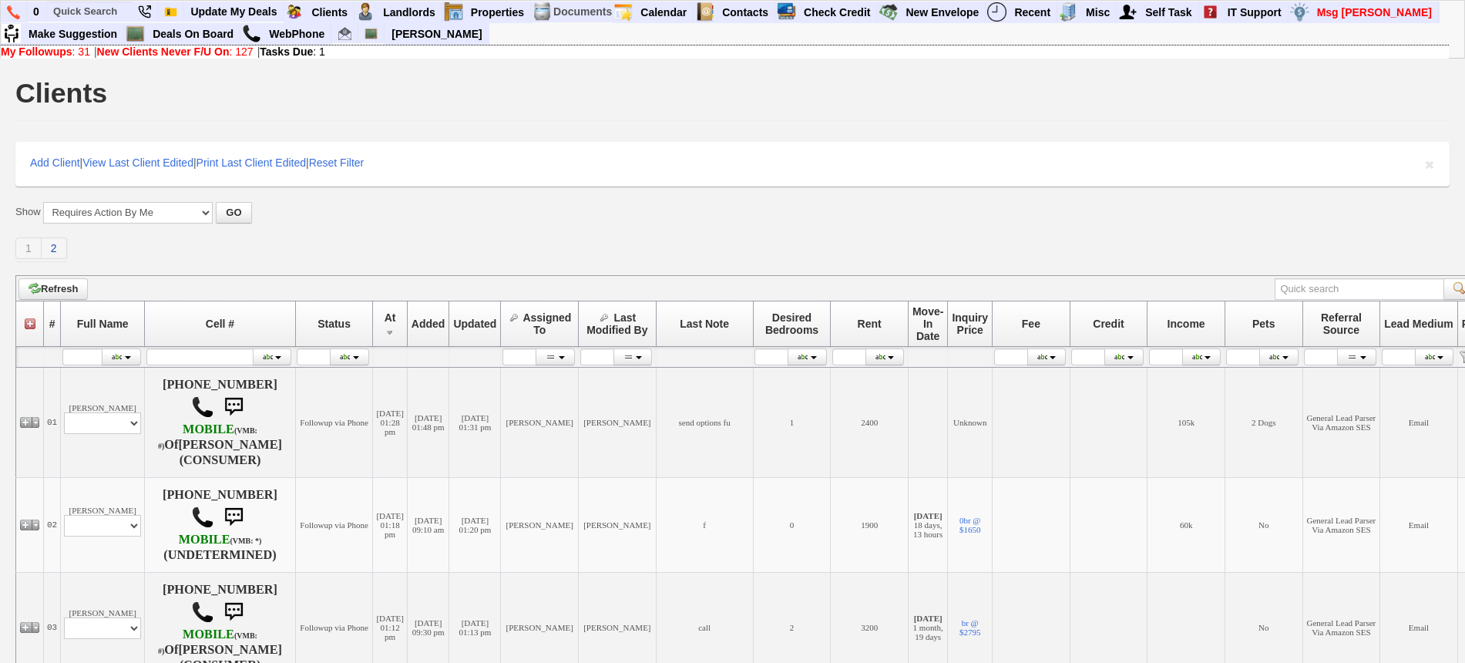
click at [57, 247] on link "2" at bounding box center [54, 248] width 25 height 22
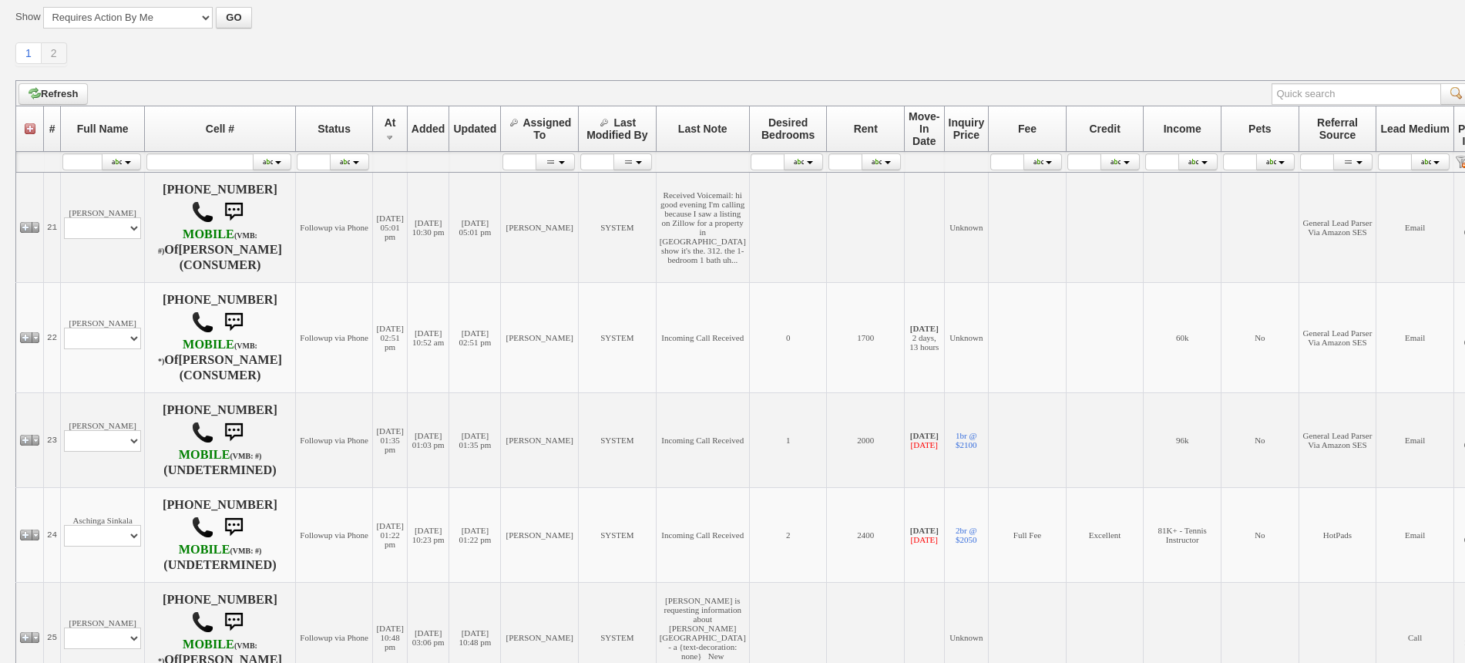
scroll to position [170, 0]
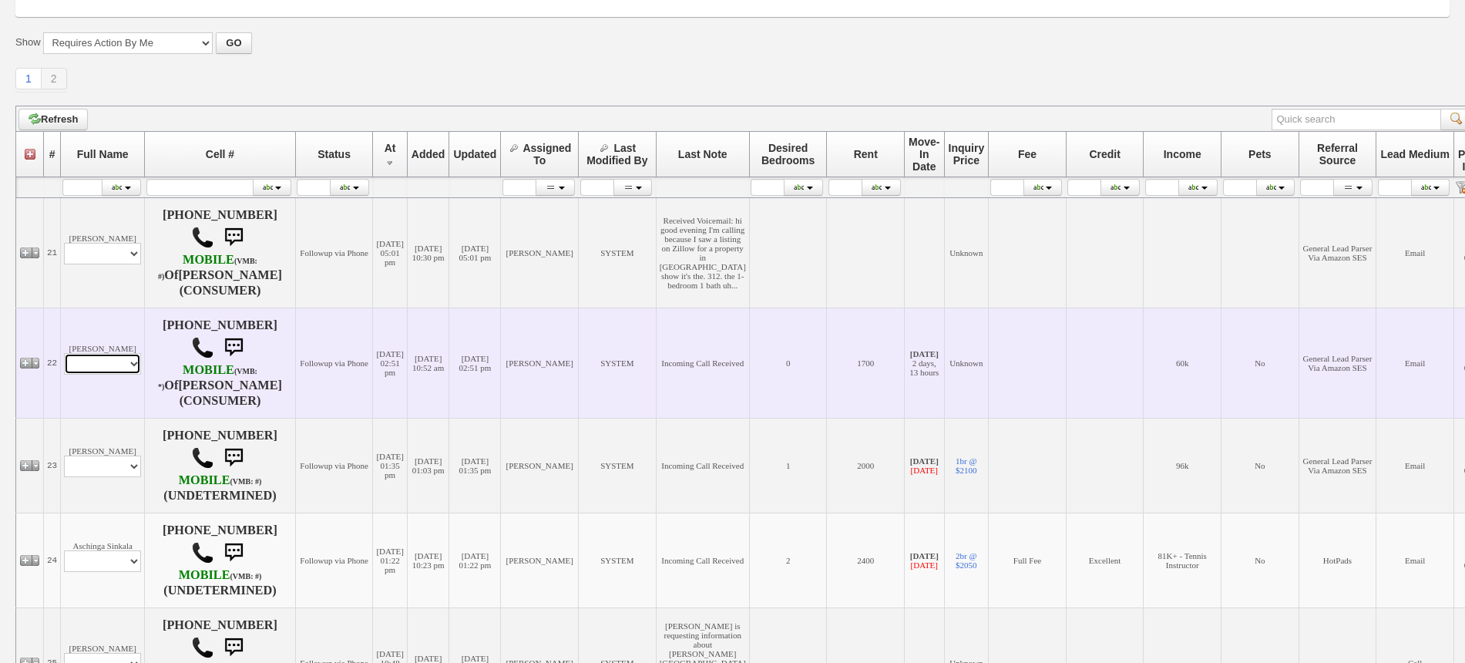
click at [96, 363] on select "Profile Edit Print Email Externally (Will Not Be Tracked In CRM) Closed Deals" at bounding box center [102, 364] width 77 height 22
select select "ChangeURL,/crm/custom/edit_client_form.php?redirect=%2Fcrm%2Fclients.php&id=167…"
click at [64, 353] on select "Profile Edit Print Email Externally (Will Not Be Tracked In CRM) Closed Deals" at bounding box center [102, 364] width 77 height 22
select select
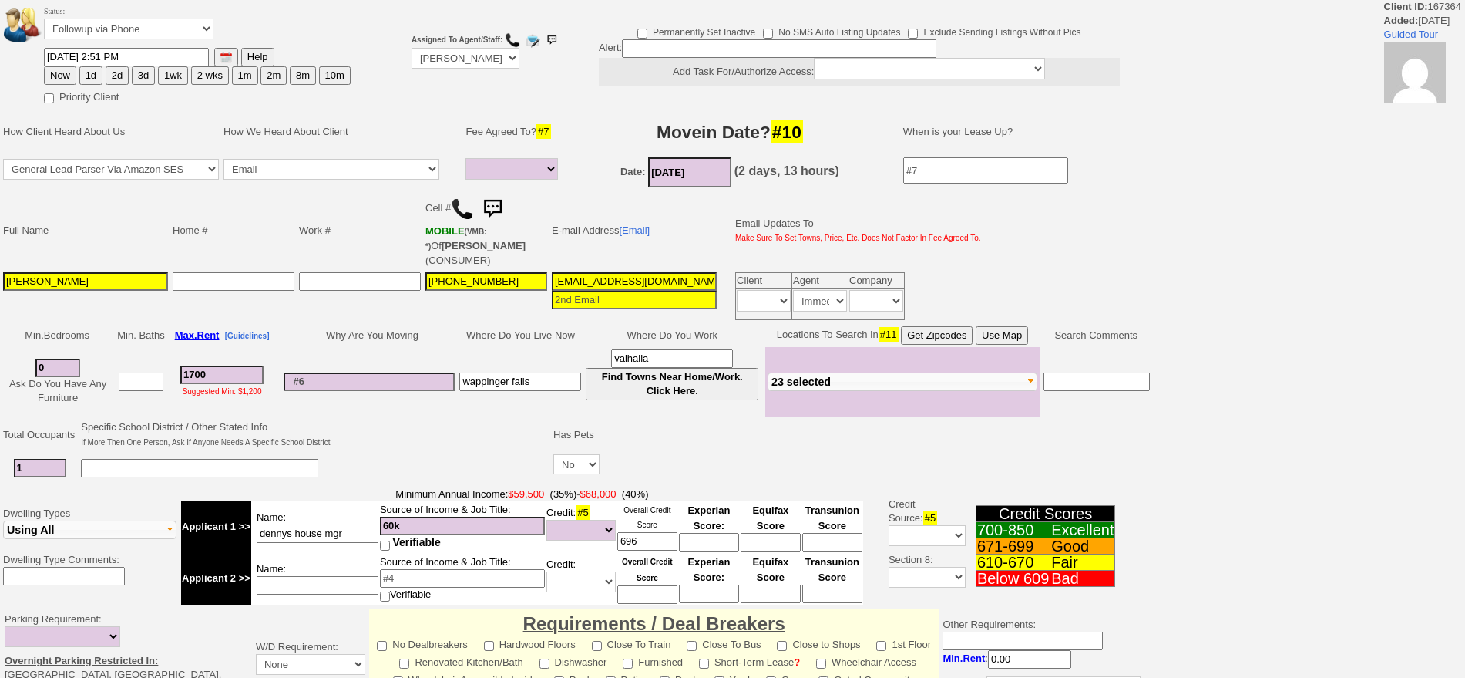
select select
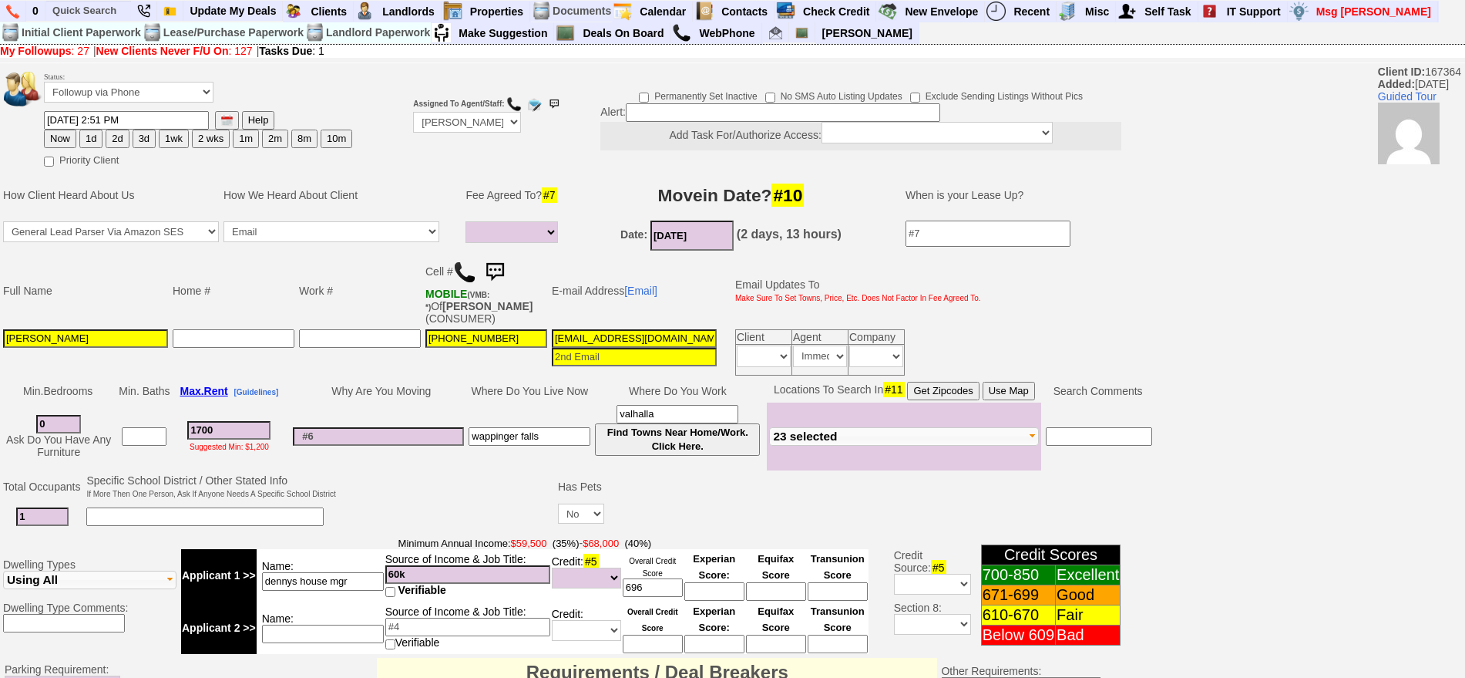
click at [174, 142] on button "1wk" at bounding box center [174, 138] width 30 height 18
type input "[DATE] 10:24 AM"
drag, startPoint x: 1479, startPoint y: 368, endPoint x: 1479, endPoint y: 510, distance: 141.8
click at [1464, 510] on html "0 Bookmark This Page Organize Update My Deals Clients Add New Client" at bounding box center [732, 571] width 1465 height 1143
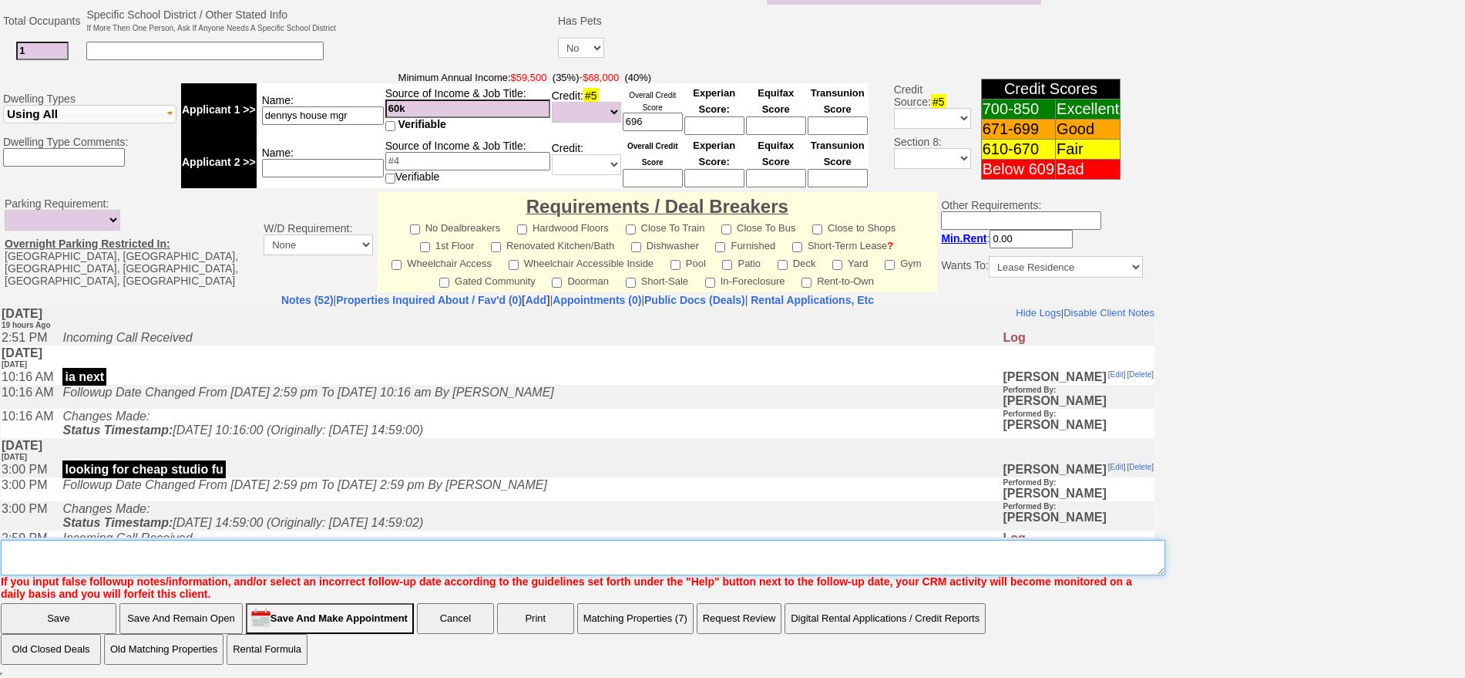
click at [774, 560] on textarea "Insert New Note Here" at bounding box center [583, 557] width 1165 height 35
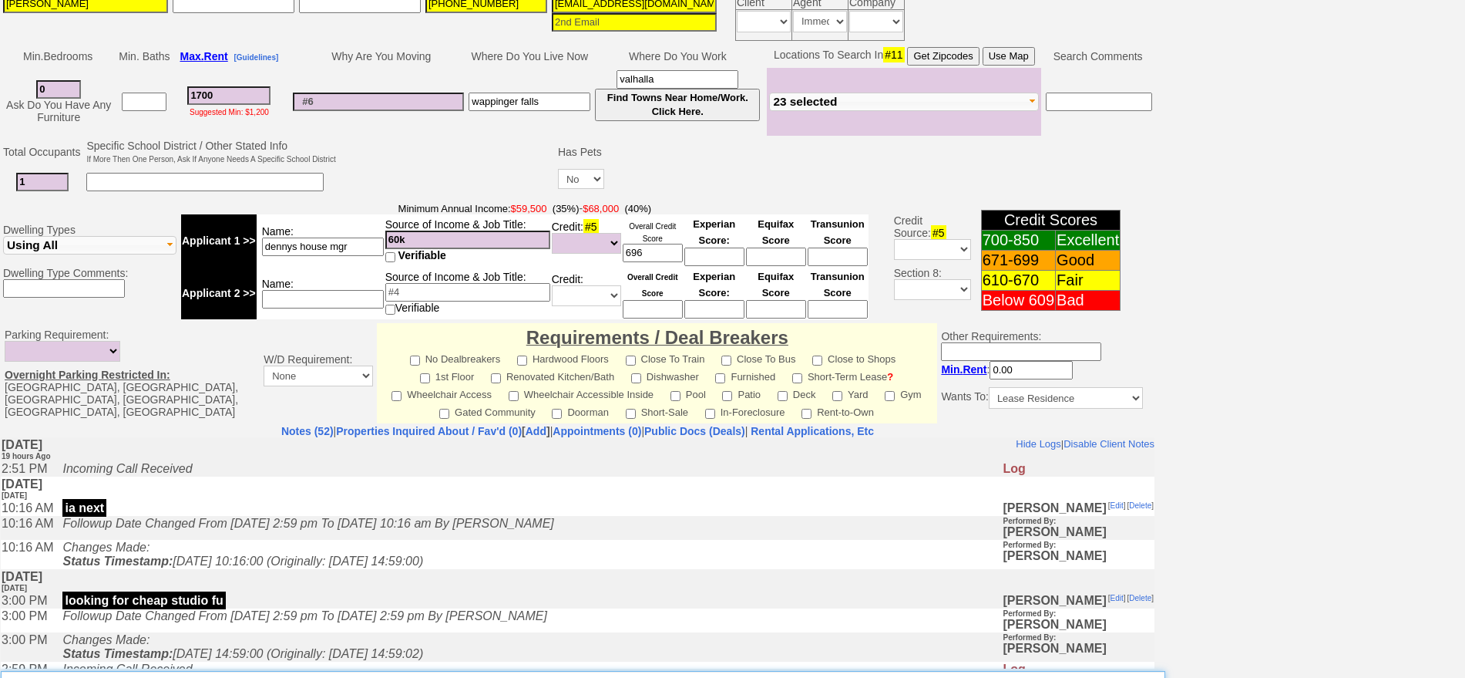
scroll to position [177, 0]
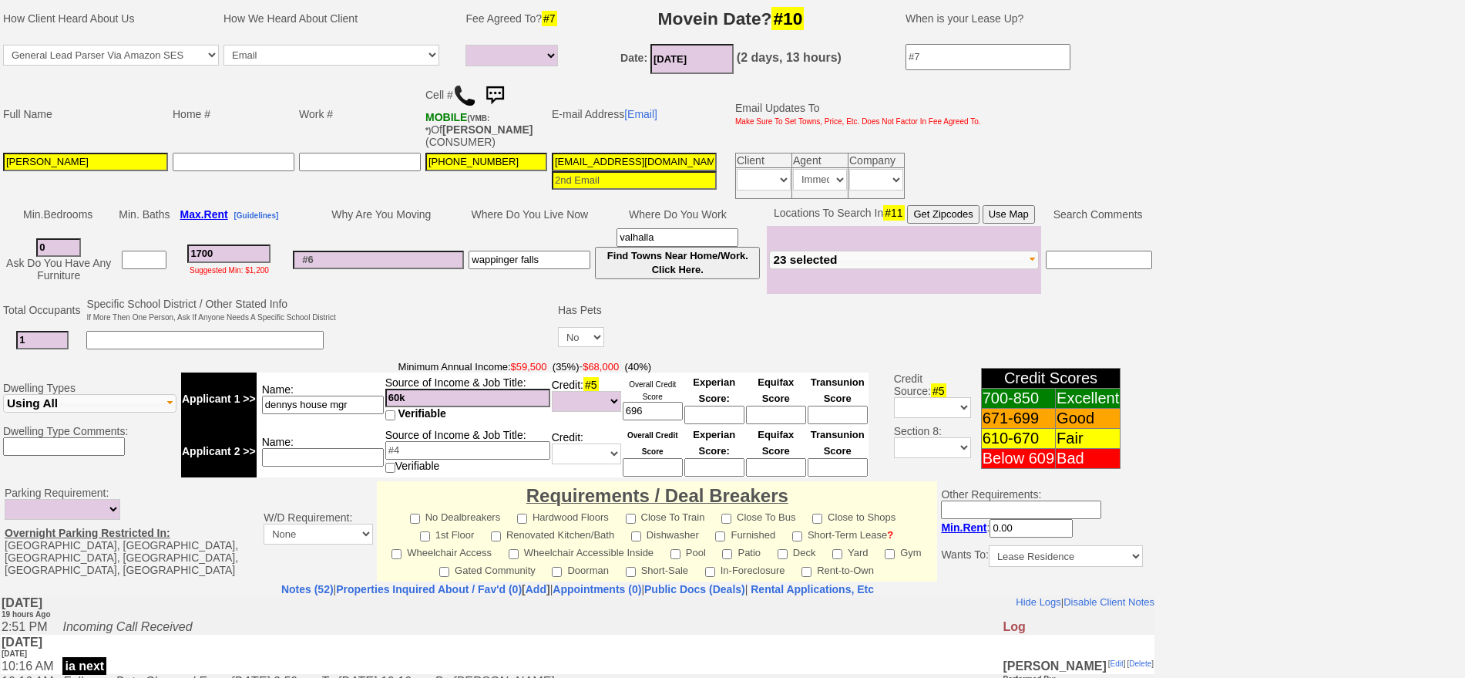
type textarea "ia next"
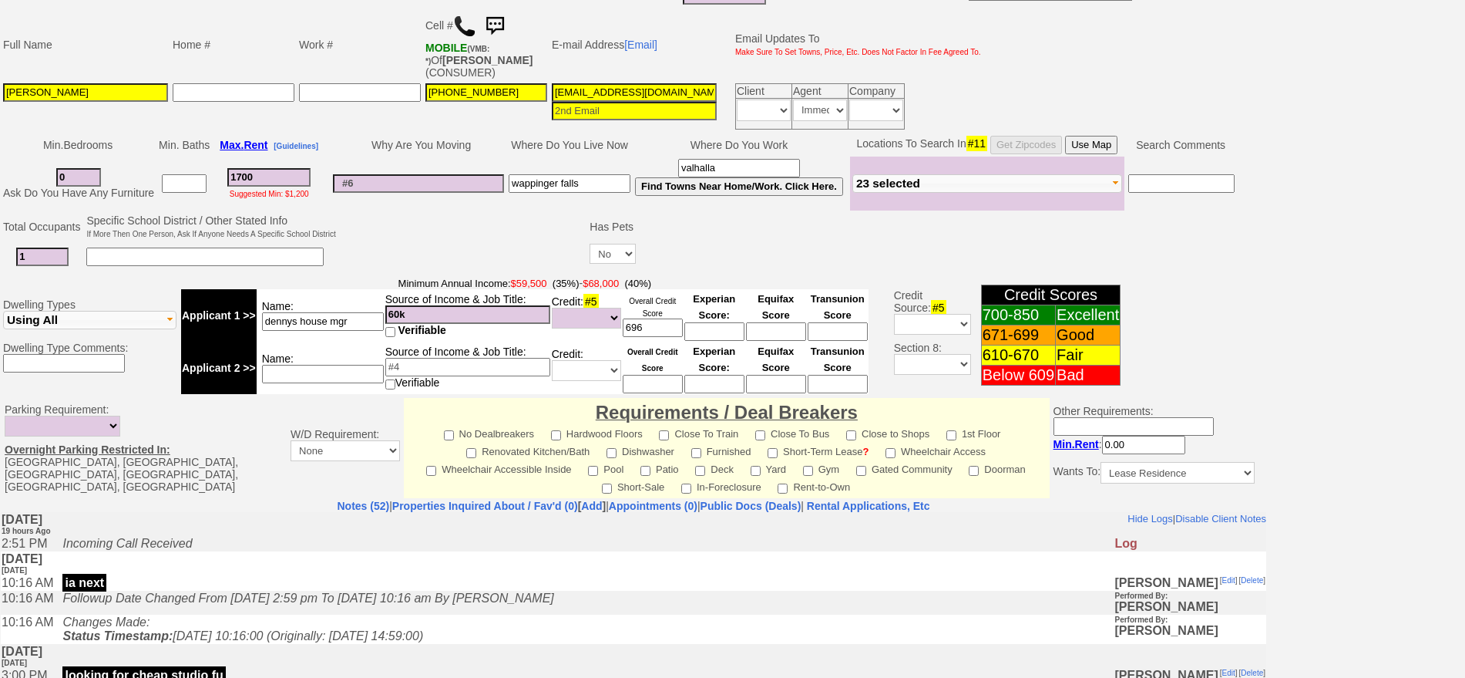
scroll to position [445, 0]
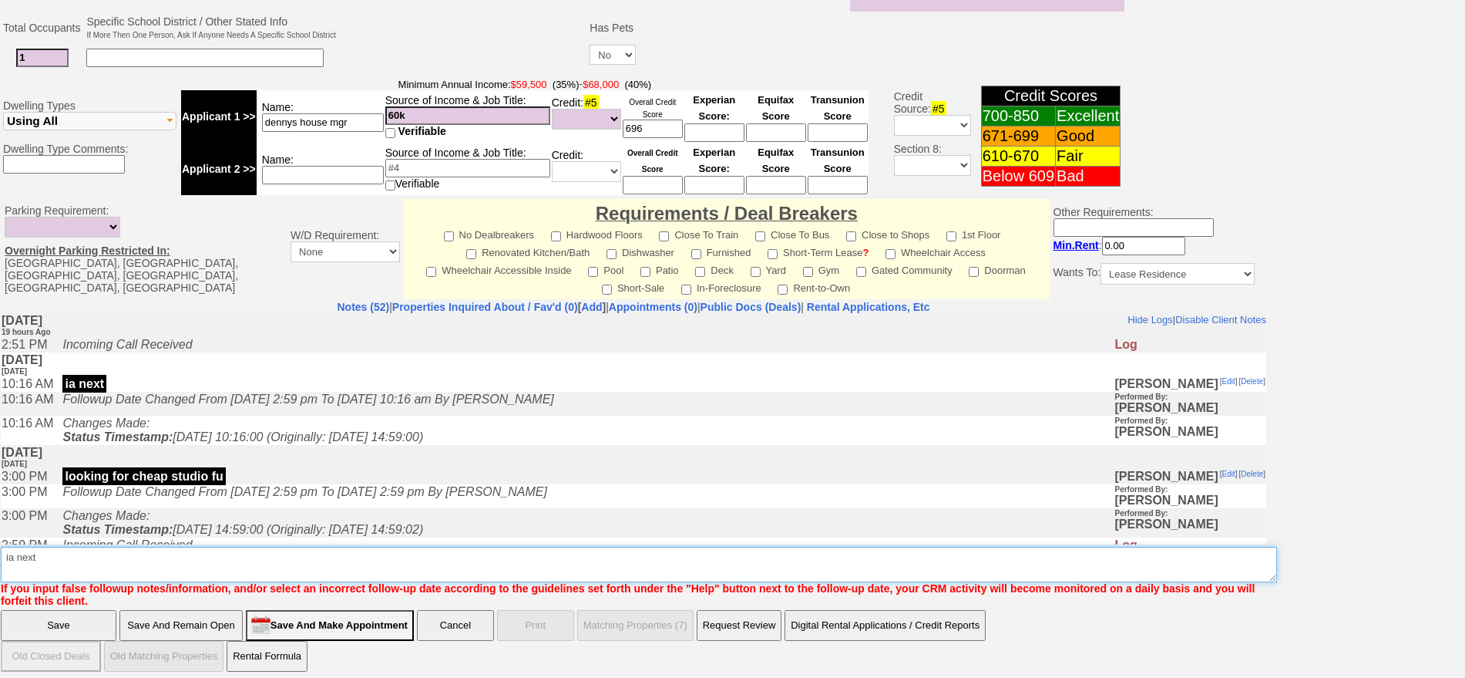
click at [146, 549] on textarea "Insert New Note Here" at bounding box center [639, 563] width 1276 height 35
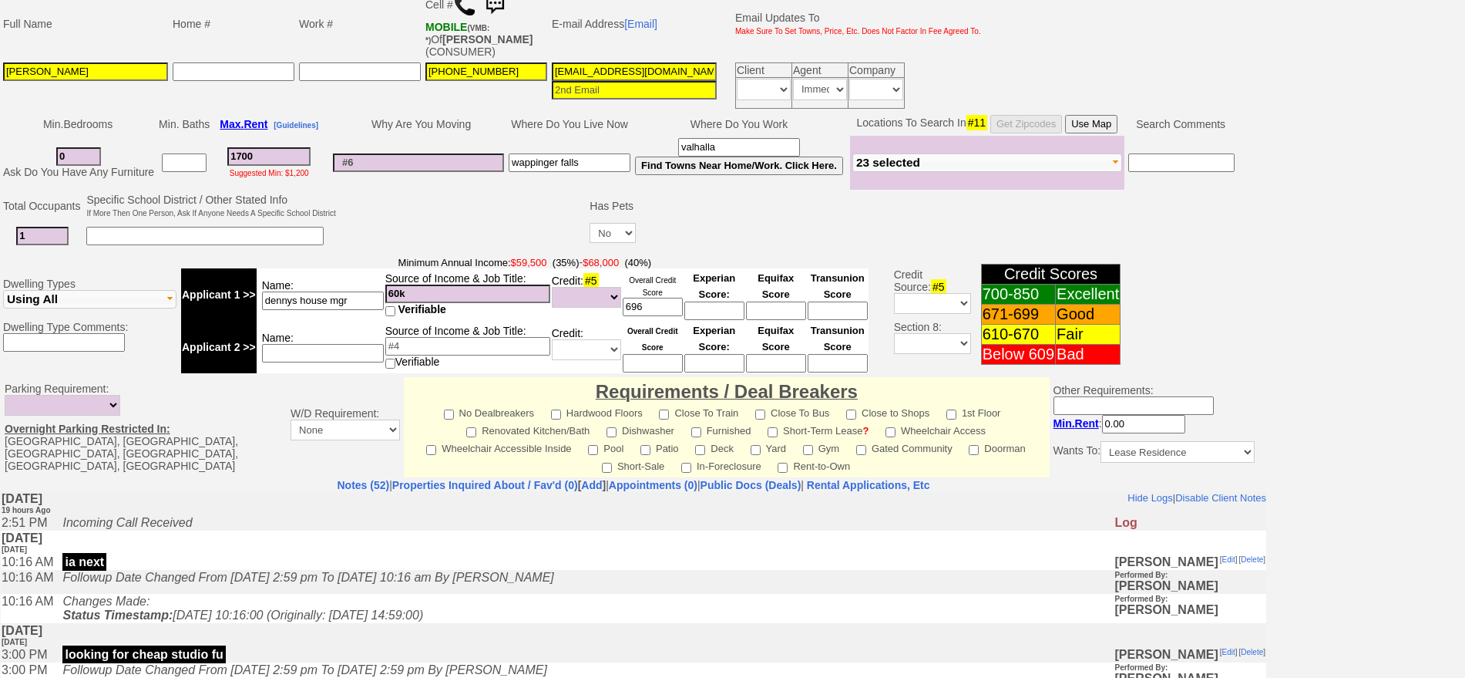
scroll to position [0, 0]
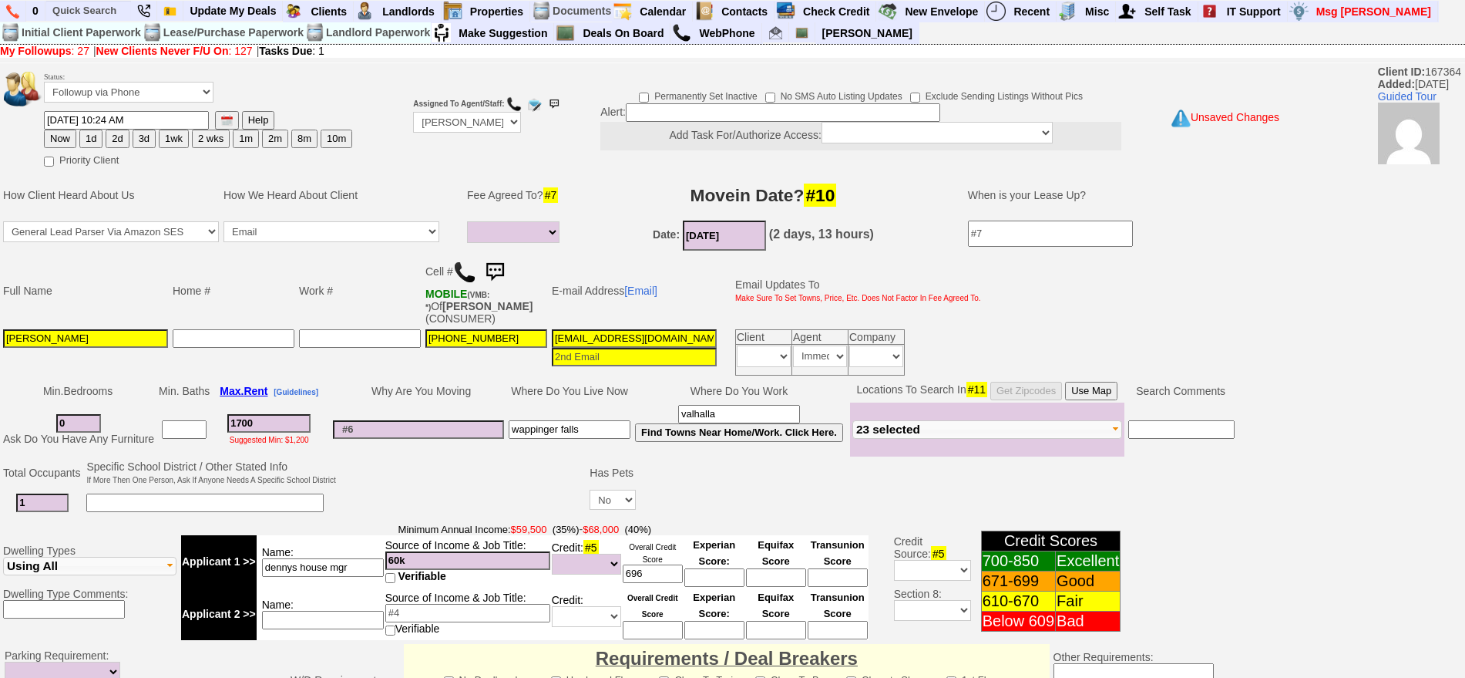
click at [210, 142] on button "2 wks" at bounding box center [211, 138] width 38 height 18
type input "[DATE] 10:24 AM"
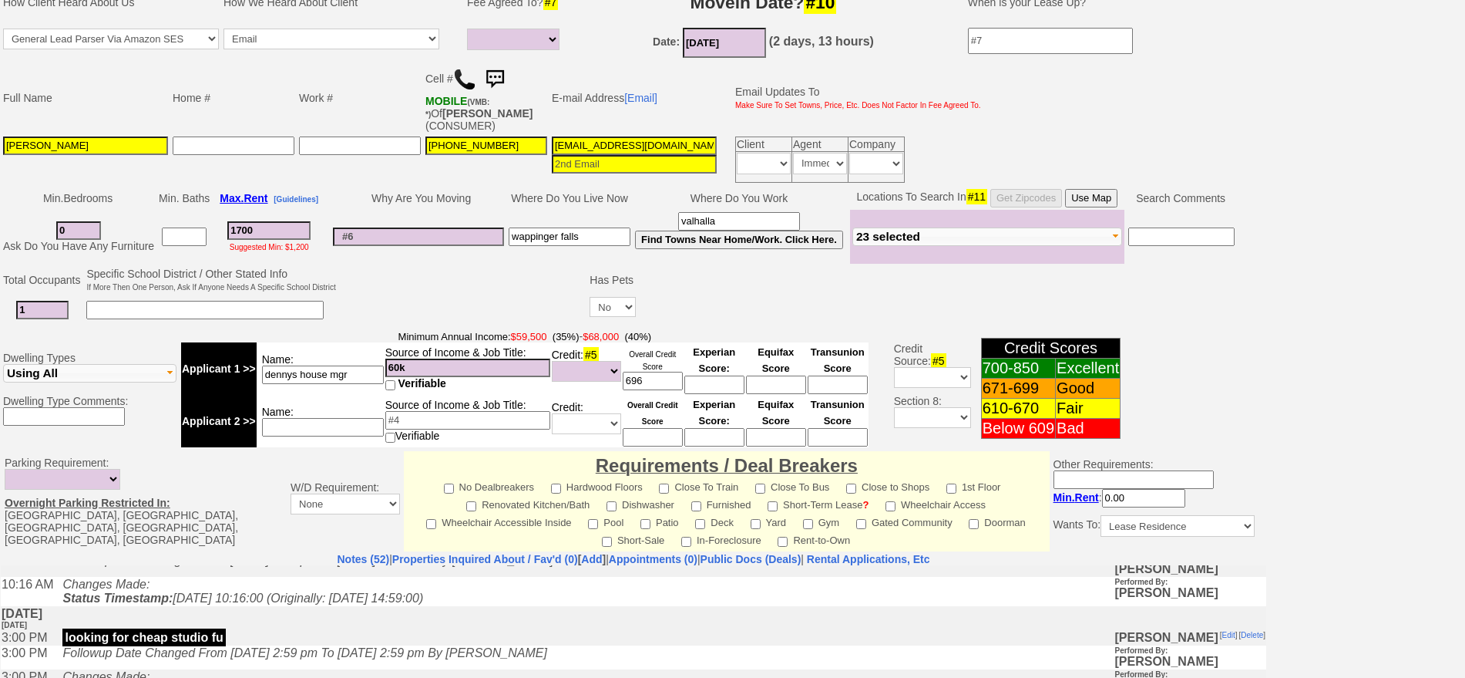
scroll to position [193, 0]
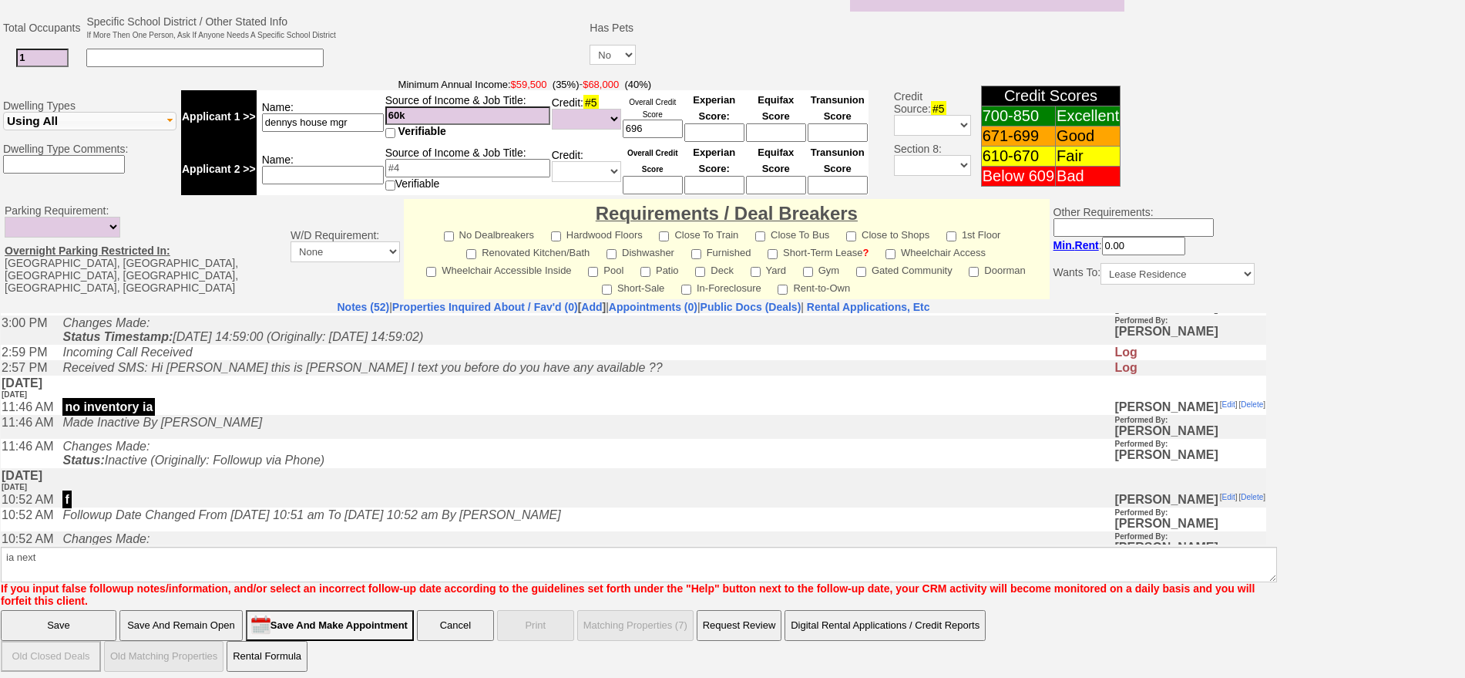
click at [102, 610] on input "Save" at bounding box center [59, 625] width 116 height 31
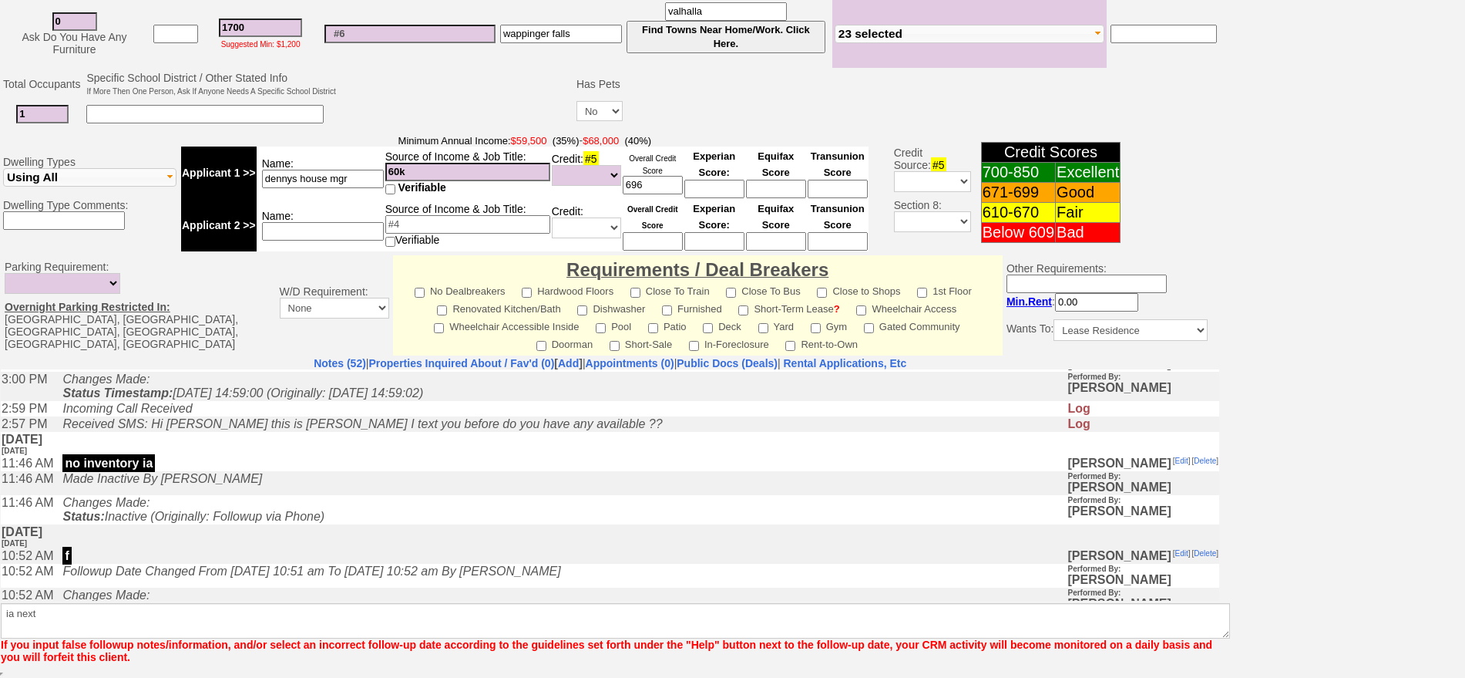
scroll to position [402, 0]
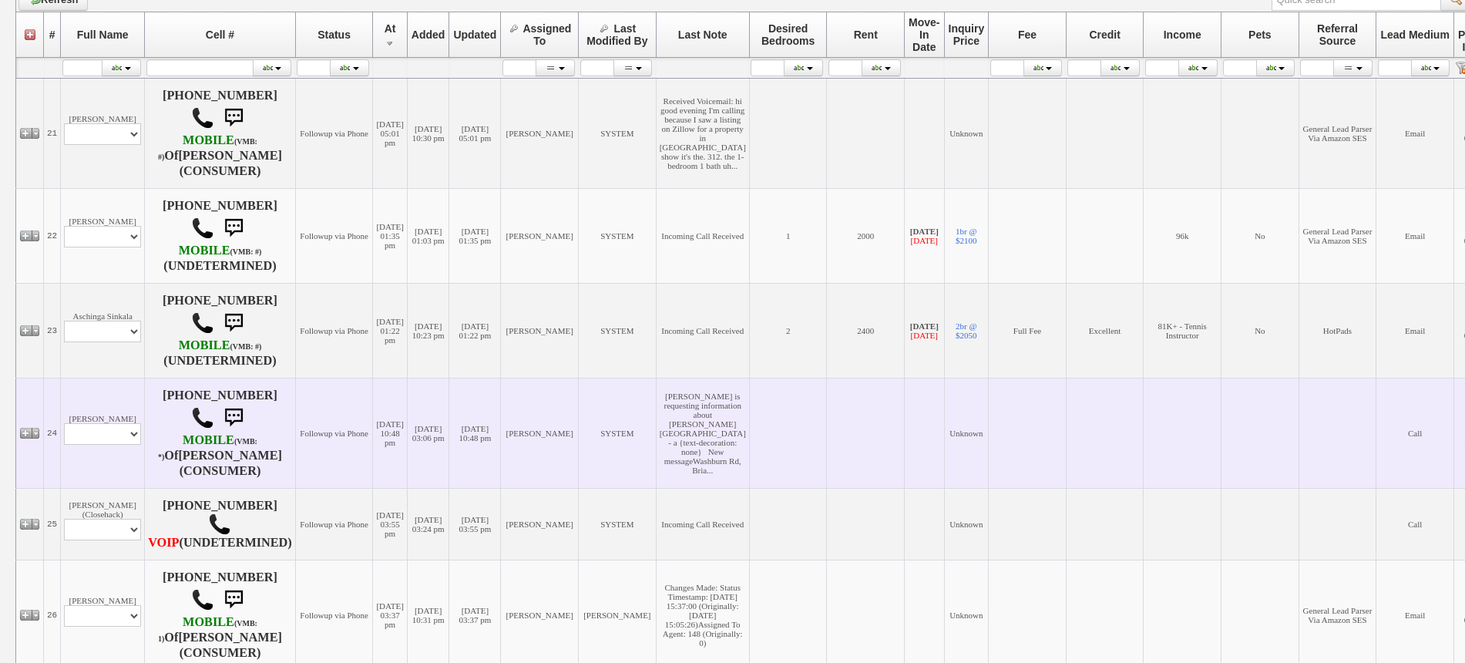
scroll to position [316, 0]
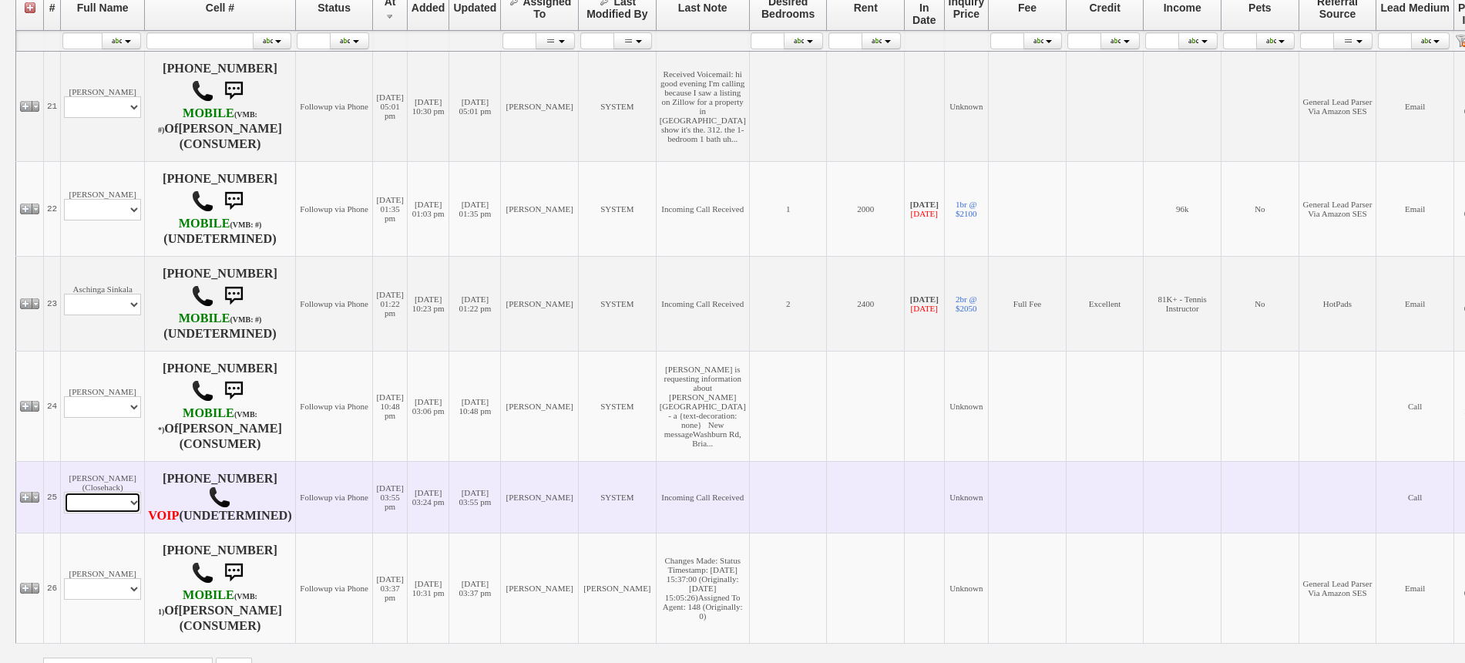
click at [87, 511] on select "Profile Edit Print Closed Deals" at bounding box center [102, 503] width 77 height 22
select select "ChangeURL,/crm/custom/edit_client_form.php?redirect=%2Fcrm%2Fclients.php&id=167…"
click at [64, 505] on select "Profile Edit Print Closed Deals" at bounding box center [102, 503] width 77 height 22
select select
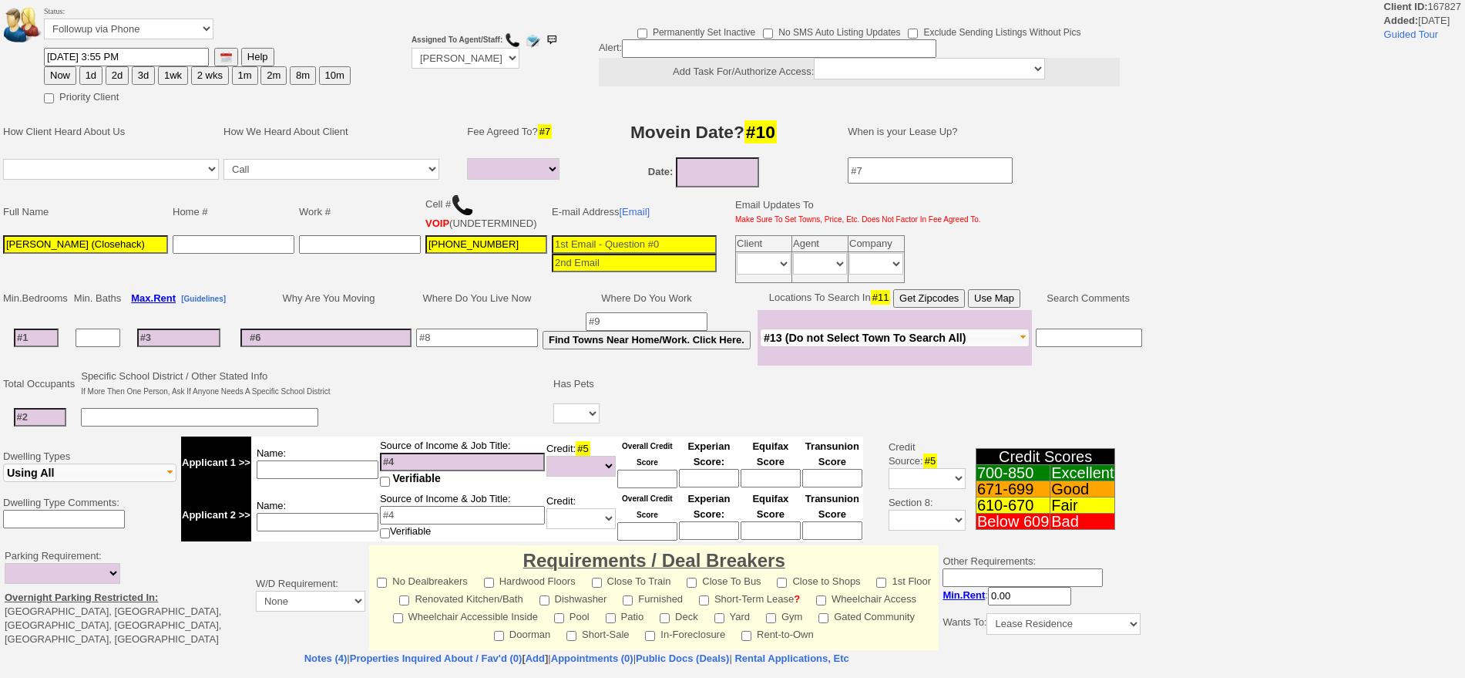
select select
click at [148, 32] on select "Followup via Phone Followup via Email Followup When Section 8 Property Found De…" at bounding box center [129, 28] width 170 height 21
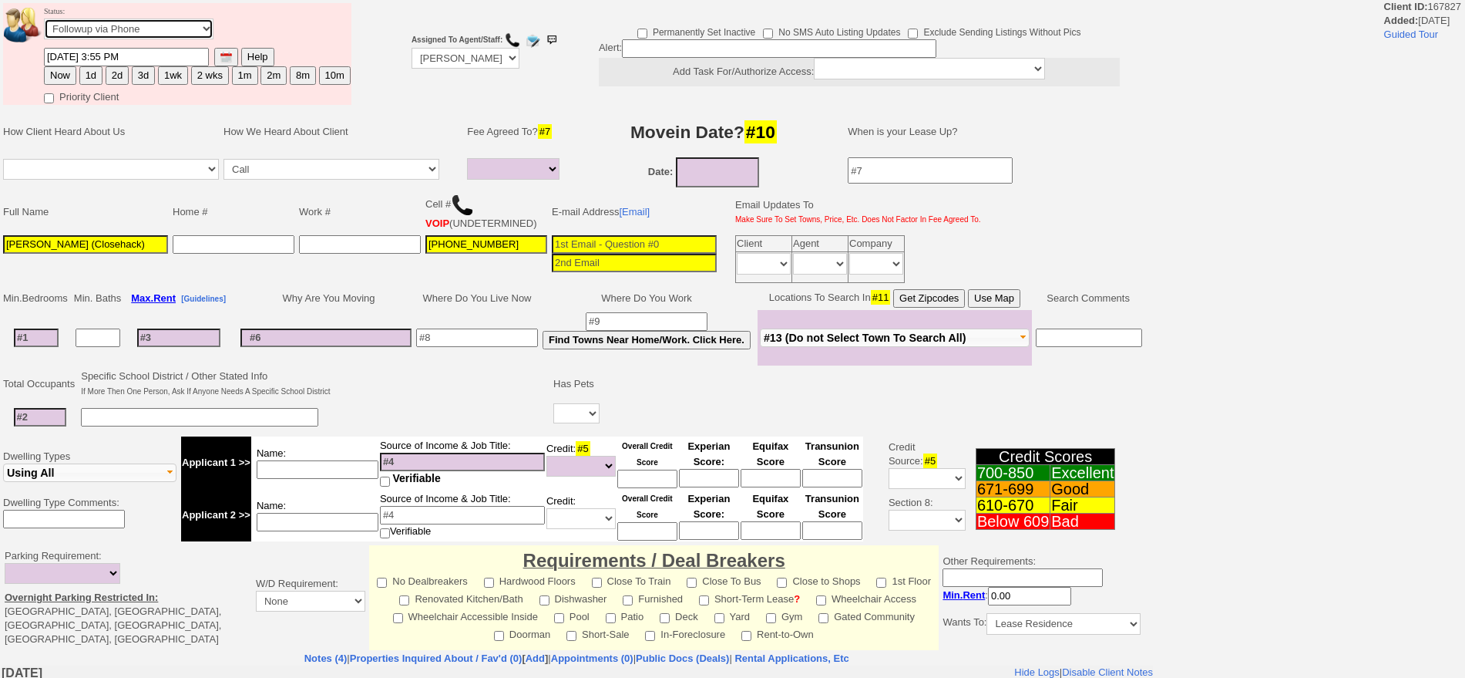
select select "Inactive"
click at [44, 23] on select "Followup via Phone Followup via Email Followup When Section 8 Property Found De…" at bounding box center [129, 28] width 170 height 21
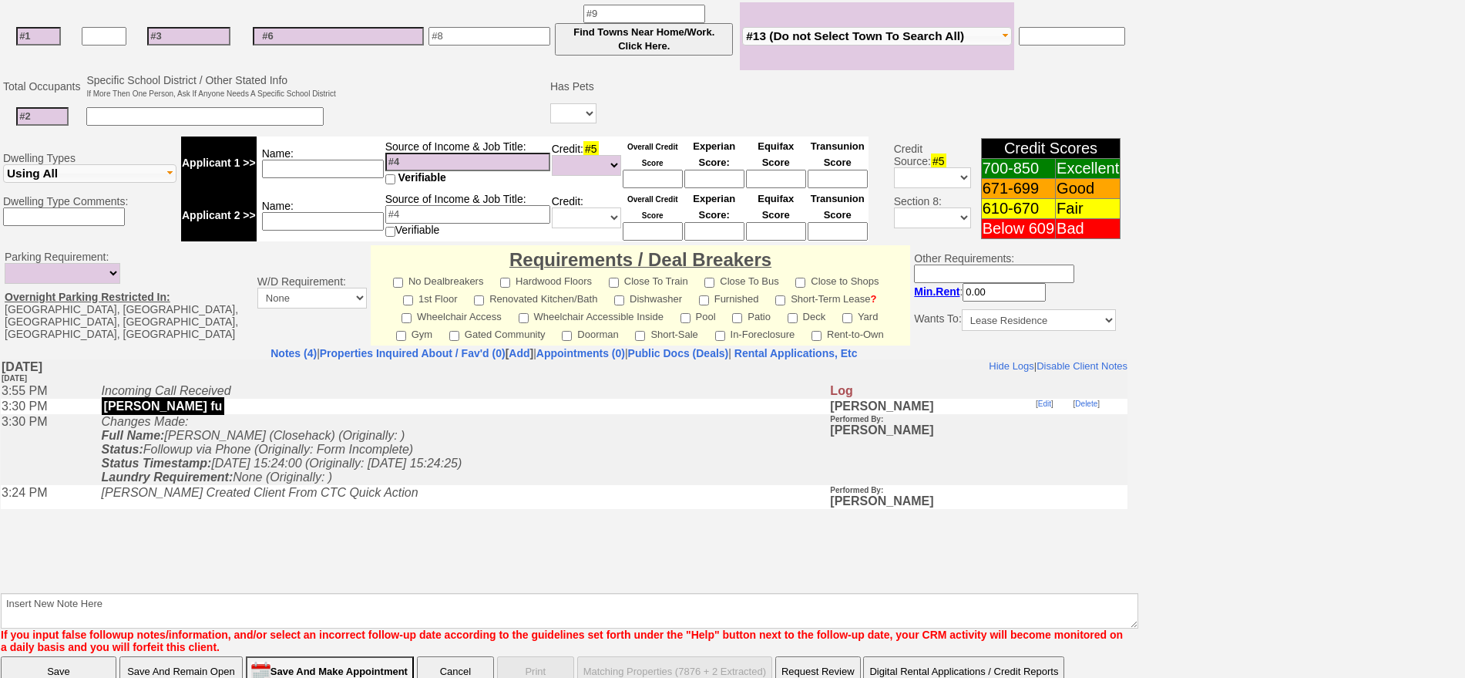
scroll to position [406, 0]
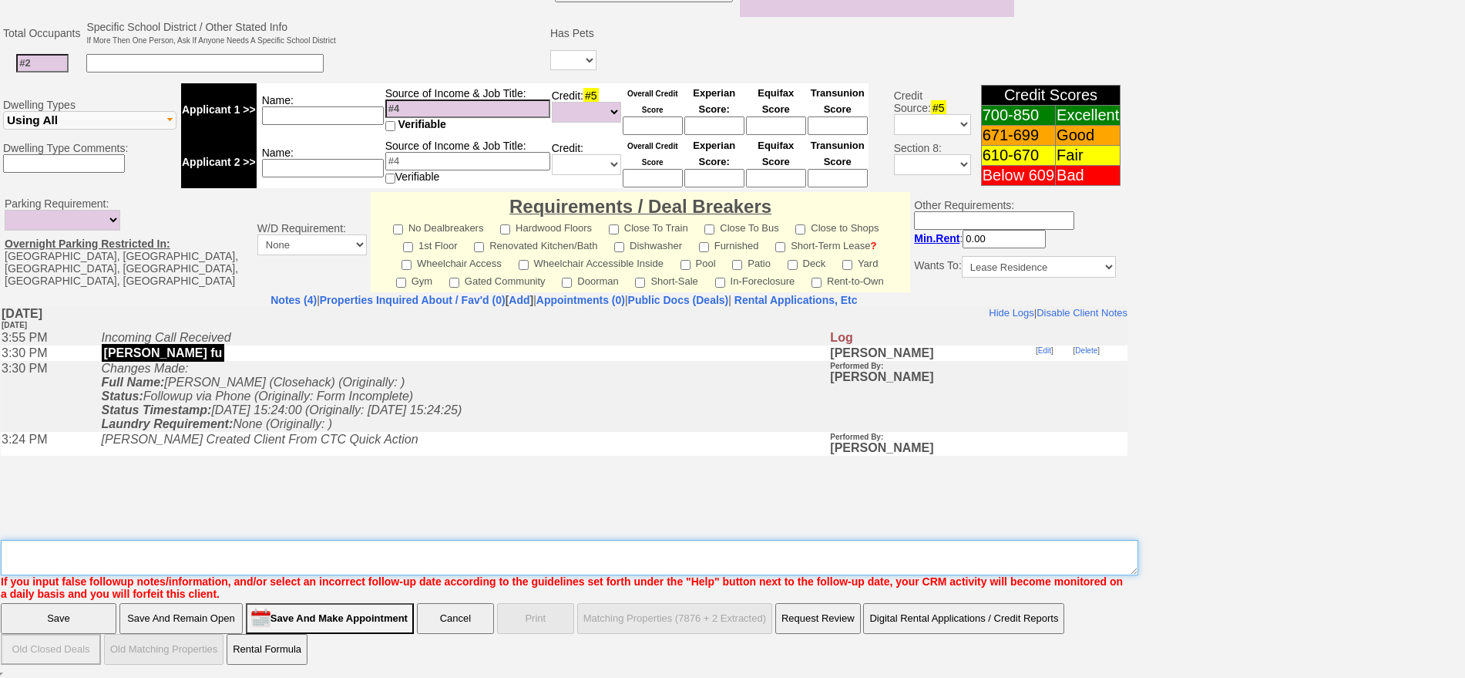
click at [839, 547] on textarea "Insert New Note Here" at bounding box center [570, 557] width 1138 height 35
type textarea "realtor software? ia"
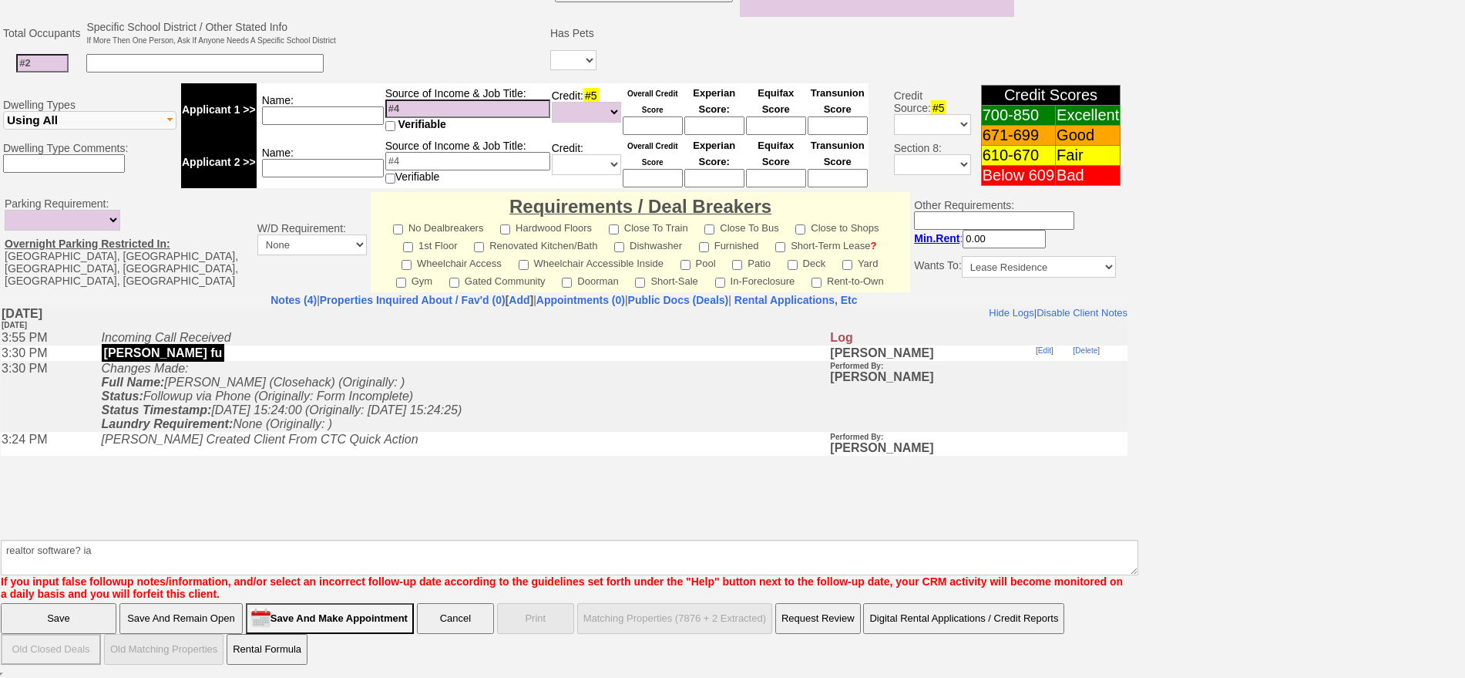
click input "Save" at bounding box center [59, 618] width 116 height 31
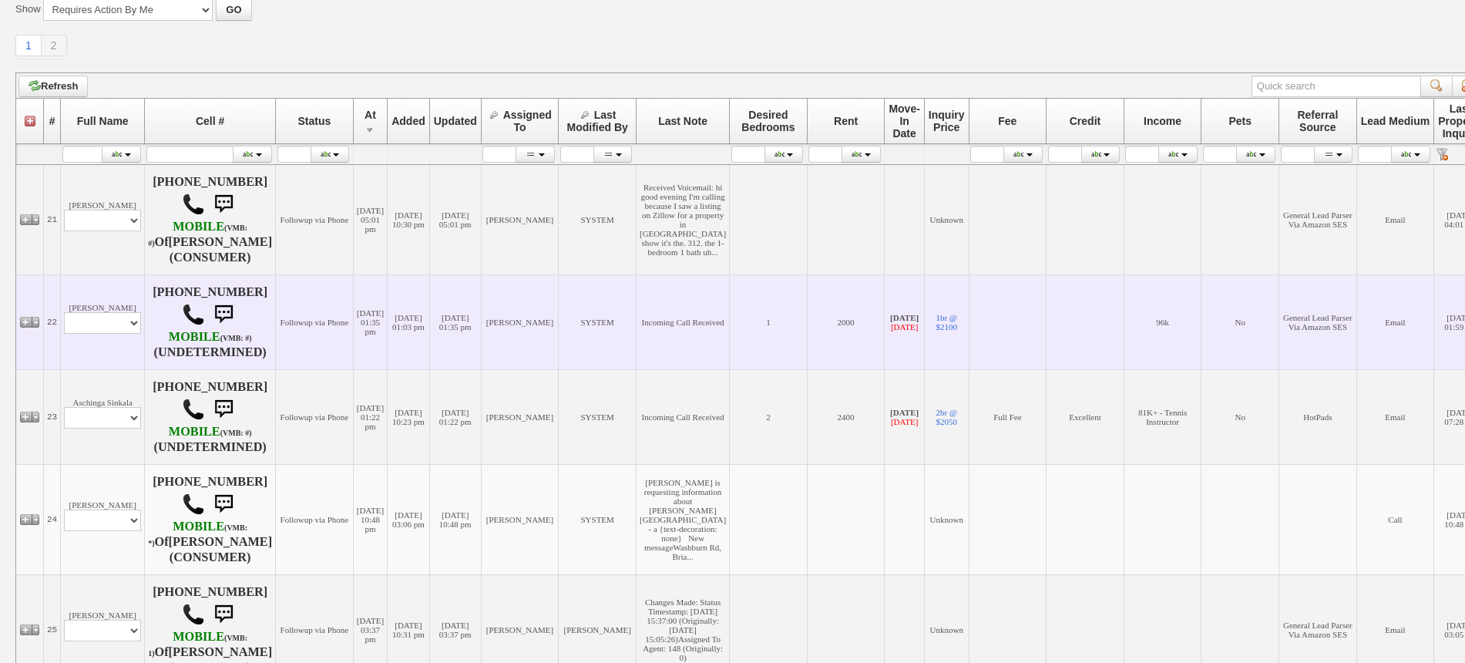
scroll to position [168, 0]
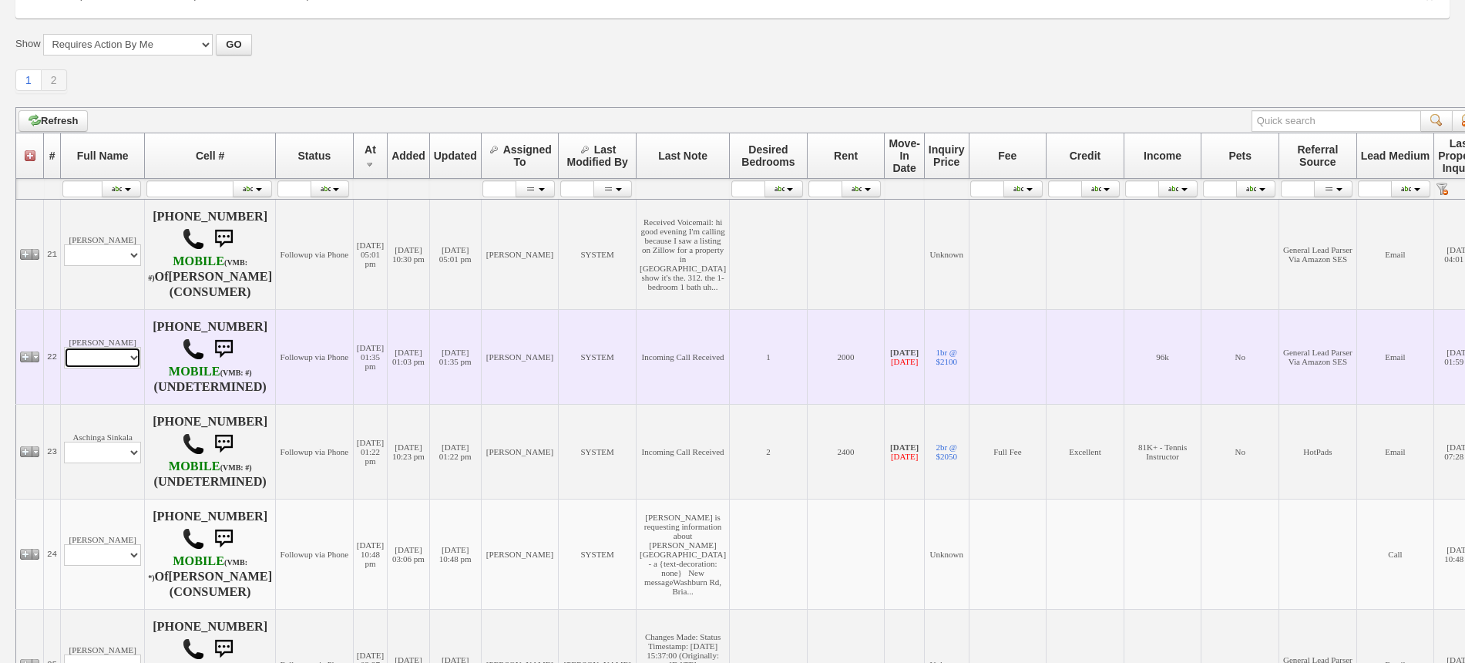
click at [119, 368] on select "Profile Edit Print Email Externally (Will Not Be Tracked In CRM) Closed Deals" at bounding box center [102, 358] width 77 height 22
select select "ChangeURL,/crm/custom/edit_client_form.php?redirect=%2Fcrm%2Fclients.php&id=142…"
click at [64, 351] on select "Profile Edit Print Email Externally (Will Not Be Tracked In CRM) Closed Deals" at bounding box center [102, 358] width 77 height 22
select select
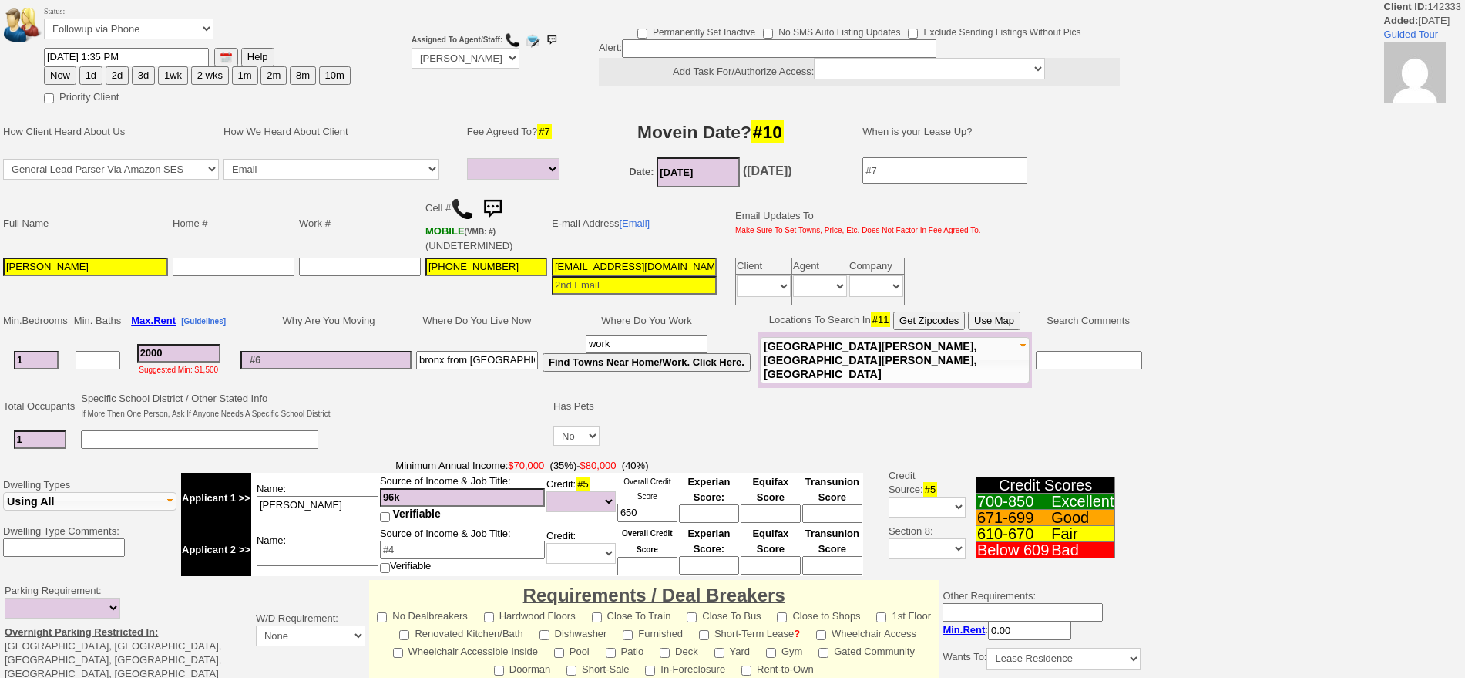
select select
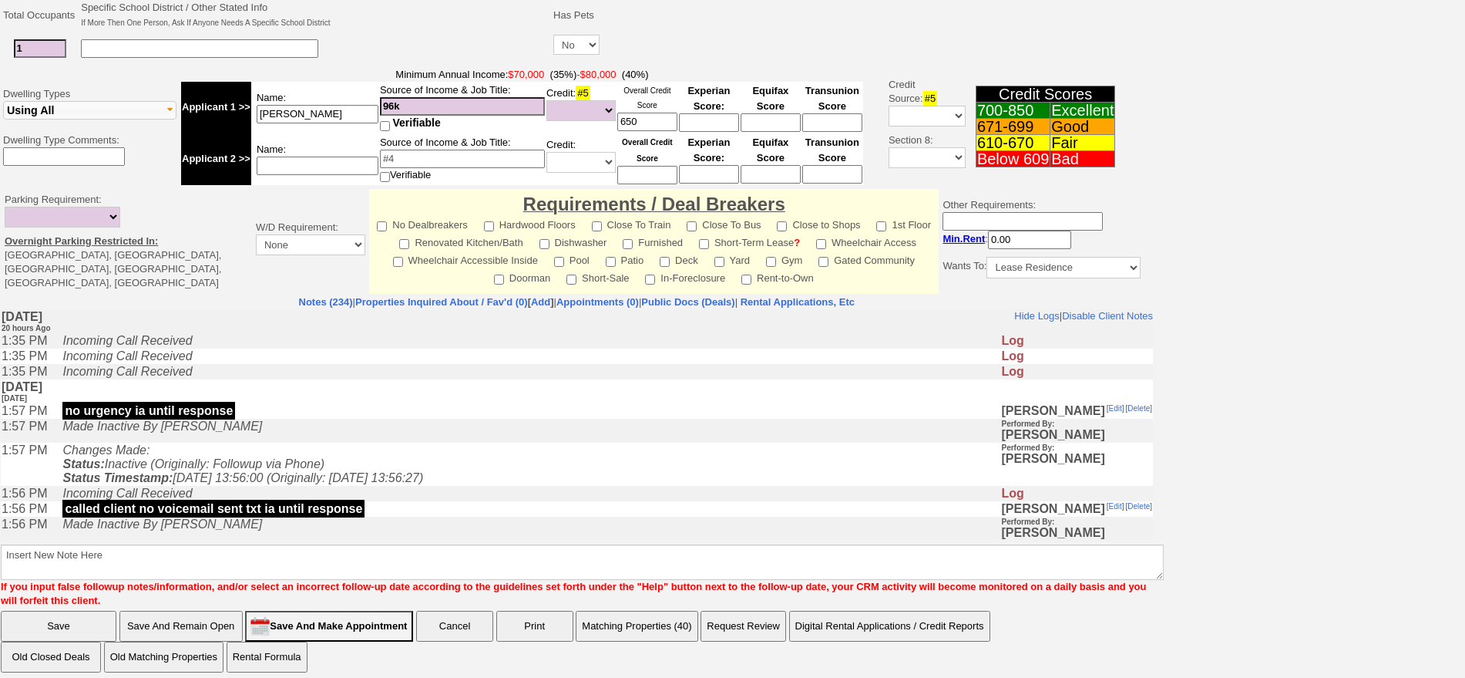
click at [455, 462] on td "Changes Made: Status: Inactive (Originally: Followup via Phone) Status Timestam…" at bounding box center [528, 463] width 946 height 43
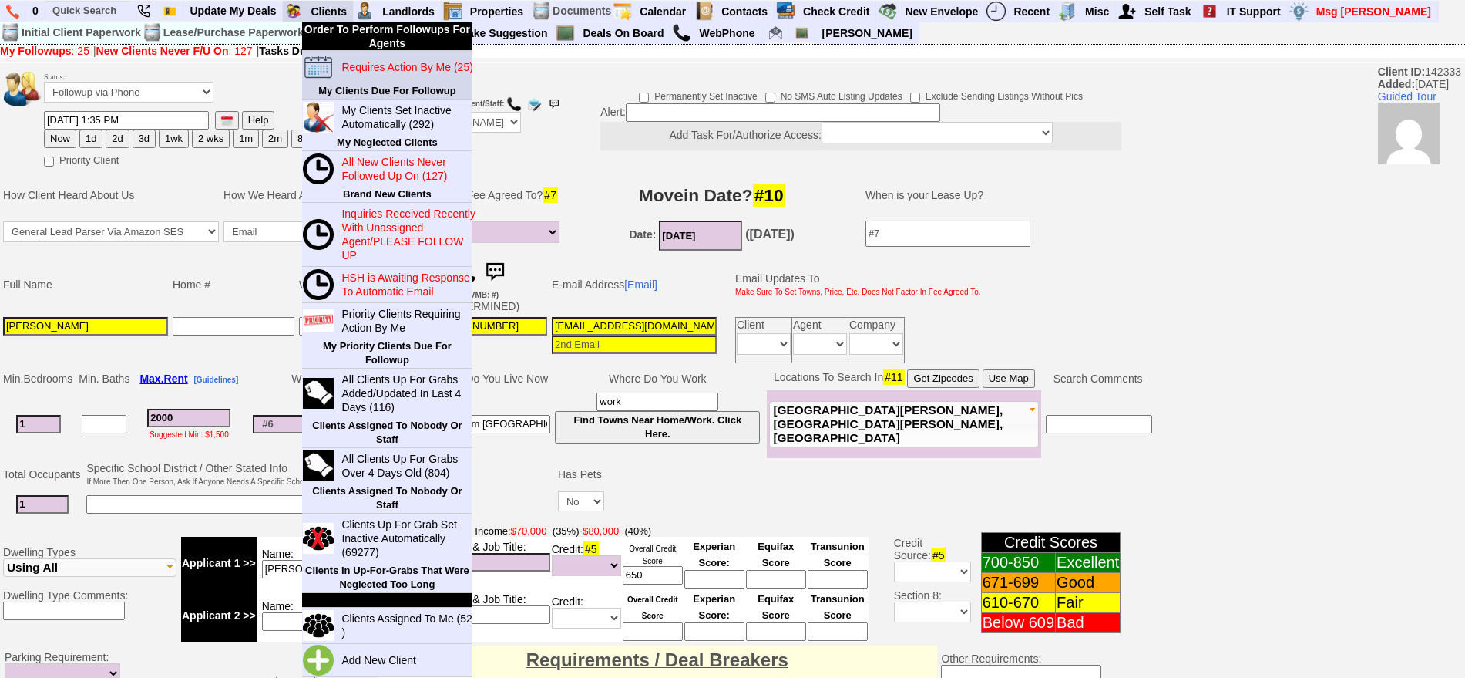
click at [366, 70] on blink "Requires Action By Me (25)" at bounding box center [406, 67] width 131 height 12
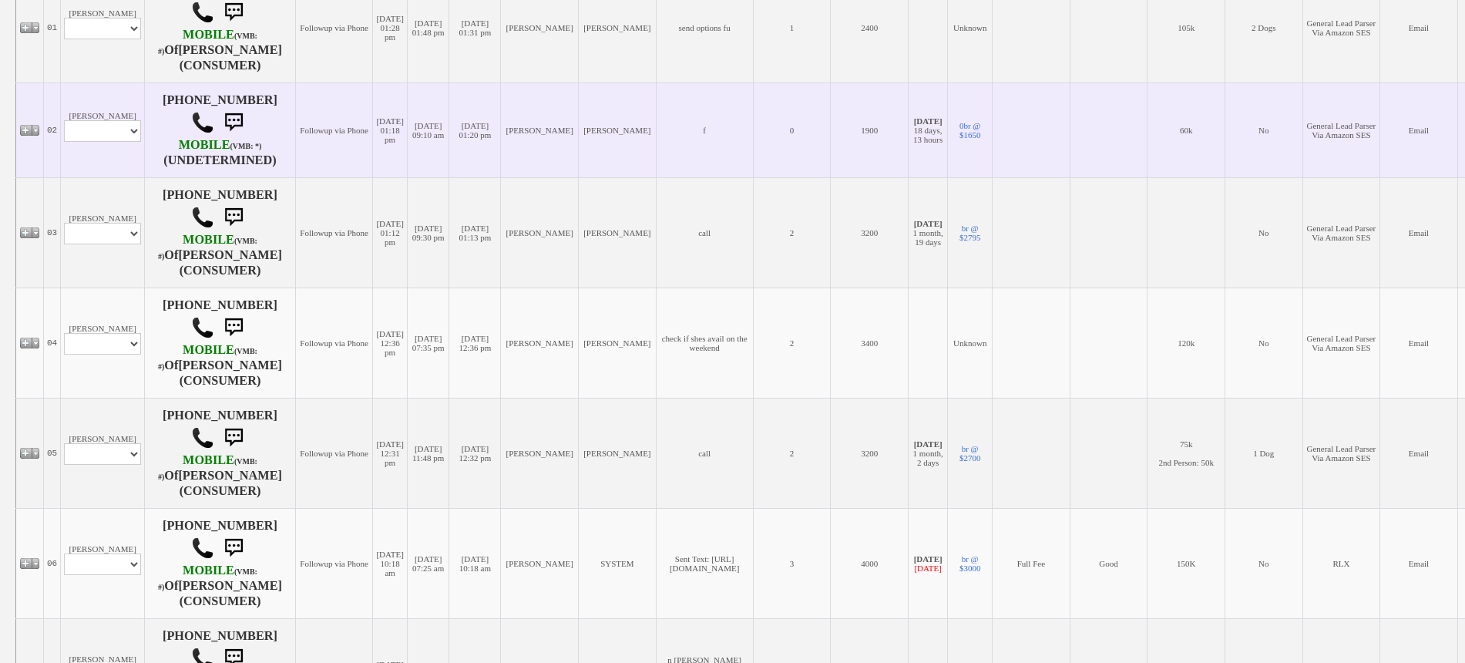
scroll to position [385, 0]
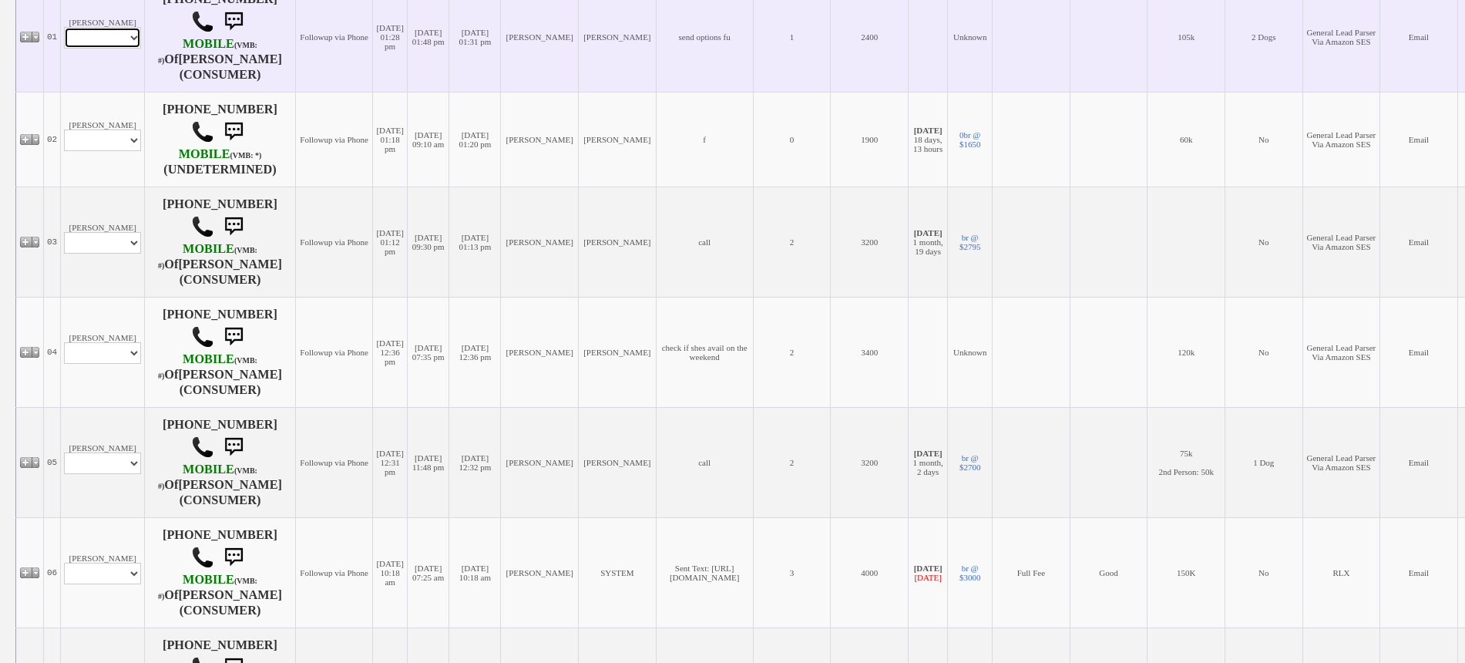
click at [109, 33] on select "Profile Edit Print Email Externally (Will Not Be Tracked In CRM) Closed Deals" at bounding box center [102, 38] width 77 height 22
select select "ChangeURL,/crm/custom/edit_client_form.php?redirect=%2Fcrm%2Fclients.php&id=670…"
click at [64, 27] on select "Profile Edit Print Email Externally (Will Not Be Tracked In CRM) Closed Deals" at bounding box center [102, 38] width 77 height 22
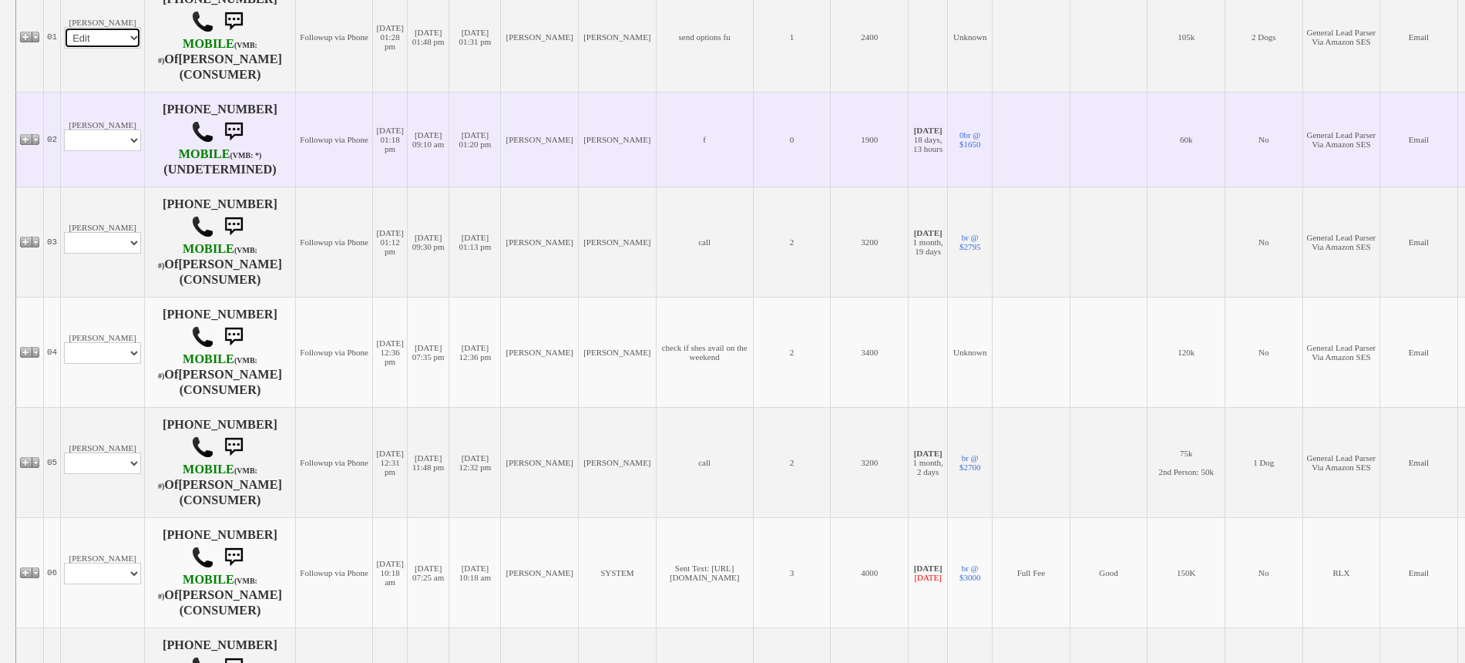
select select
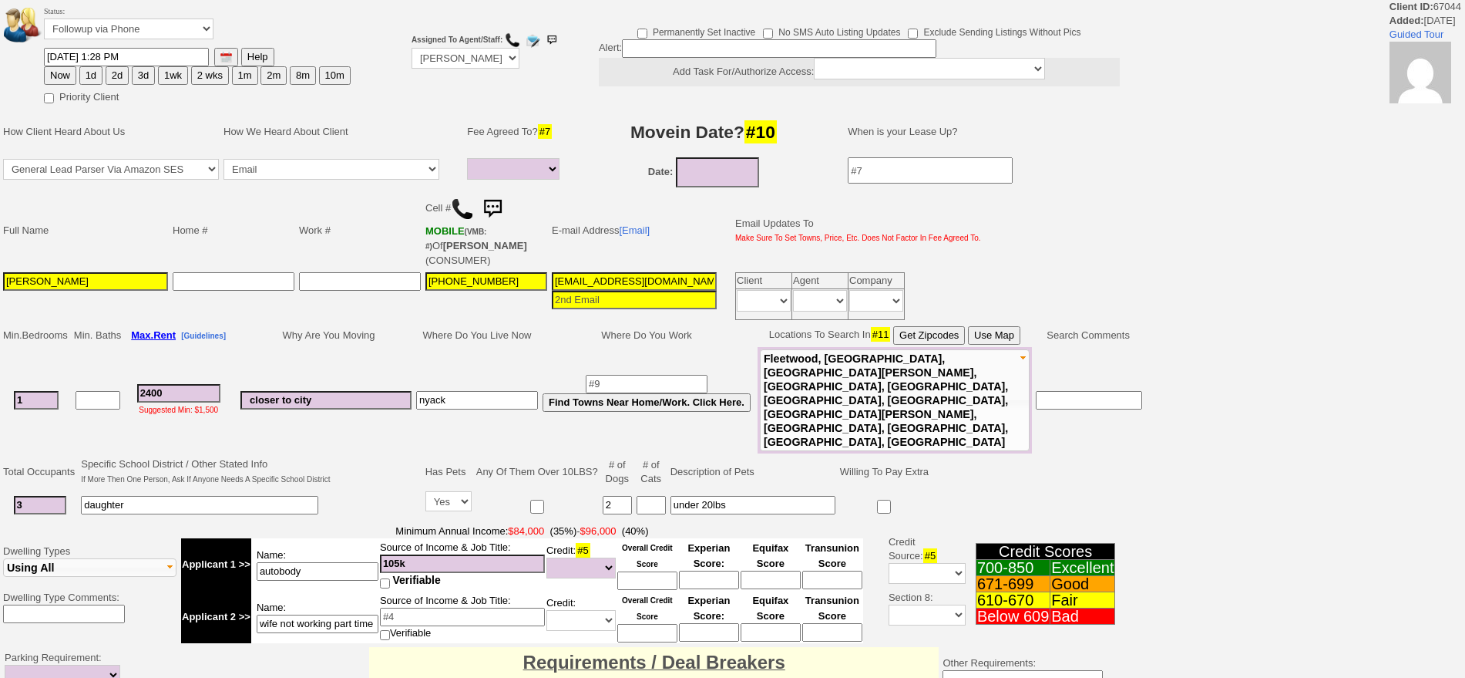
select select
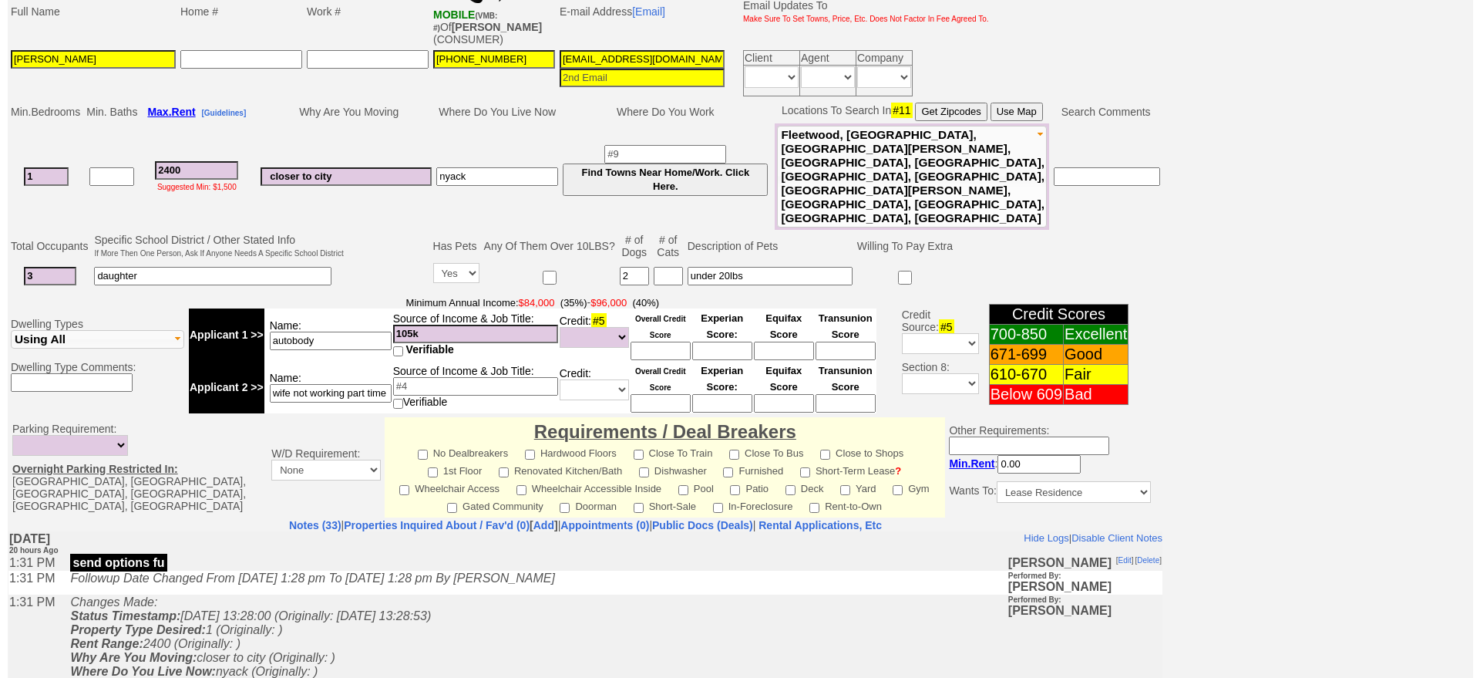
scroll to position [466, 0]
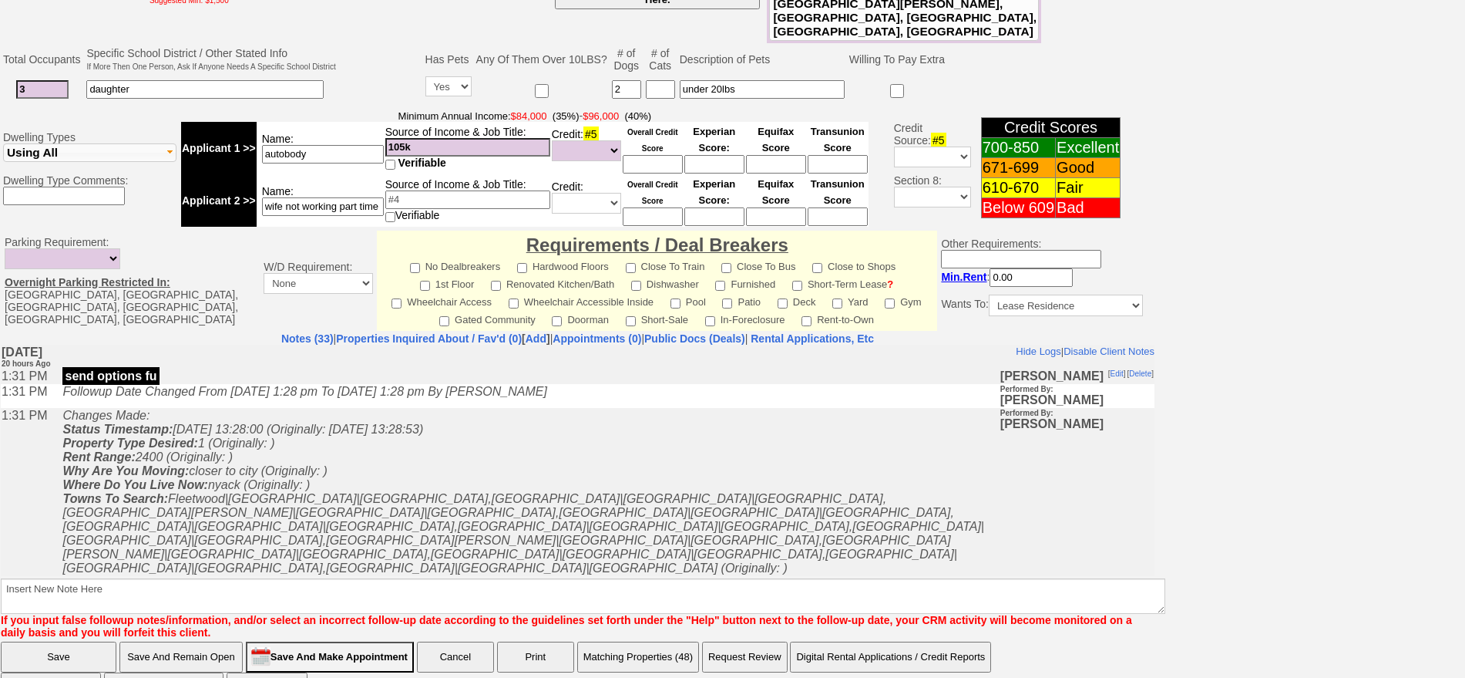
click at [1464, 522] on html "0 Bookmark This Page Organize Update My Deals Clients Add New Client" at bounding box center [732, 125] width 1465 height 1182
click at [669, 641] on button "Matching Properties (48)" at bounding box center [638, 656] width 122 height 31
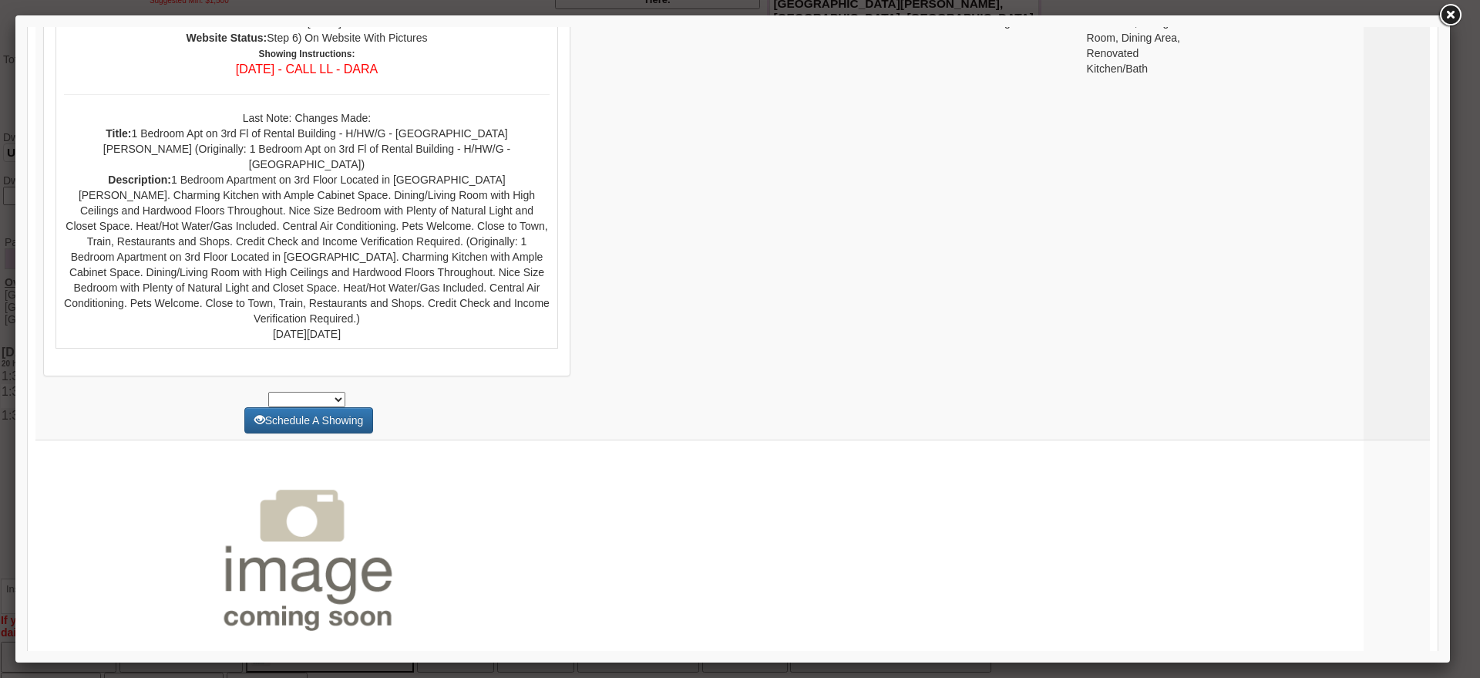
scroll to position [5671, 0]
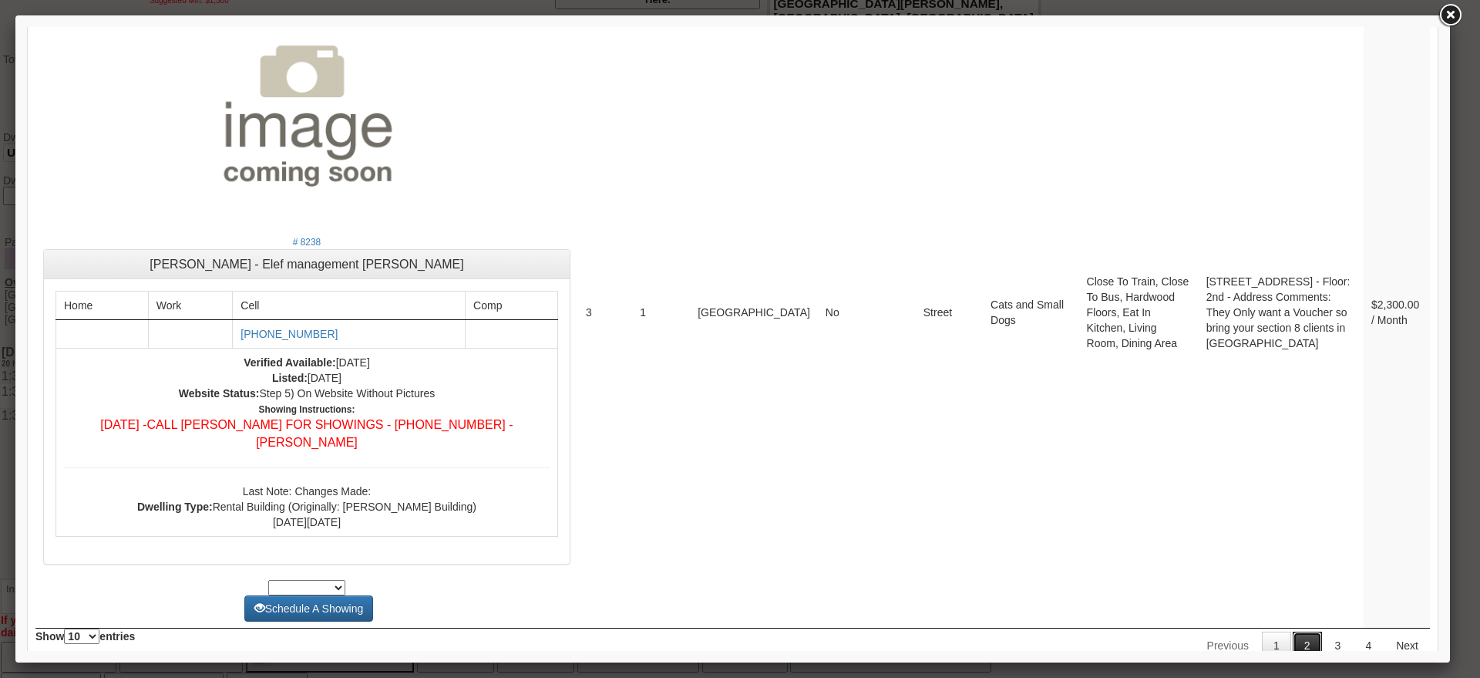
click at [1293, 631] on link "2" at bounding box center [1307, 645] width 29 height 28
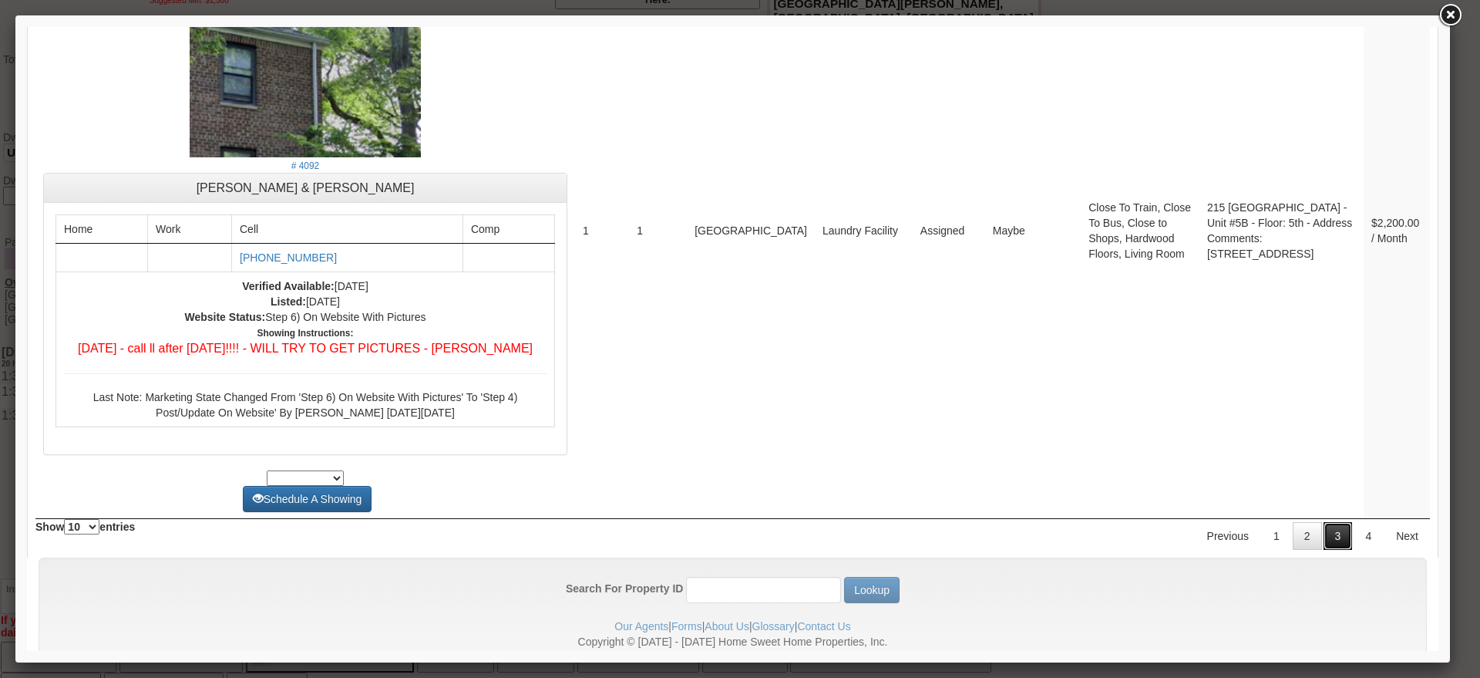
click at [1323, 522] on link "3" at bounding box center [1337, 536] width 29 height 28
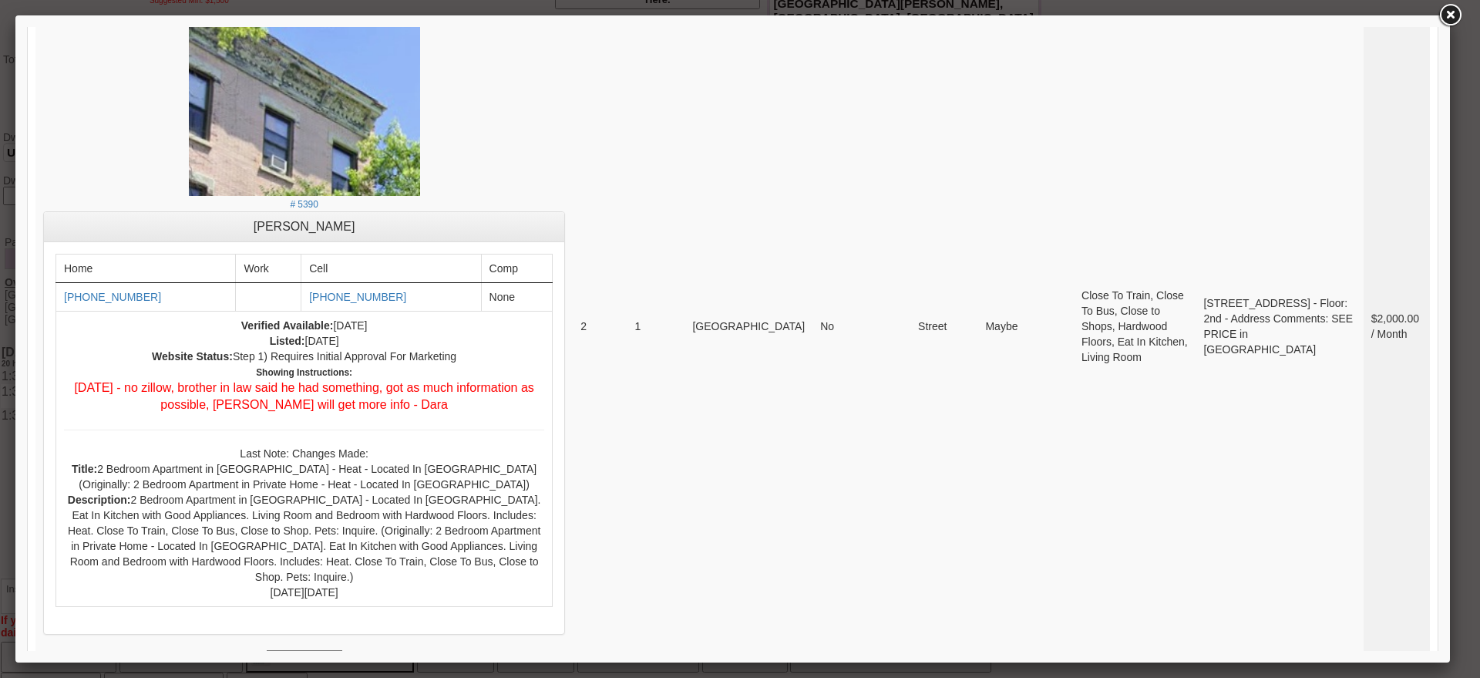
scroll to position [5986, 0]
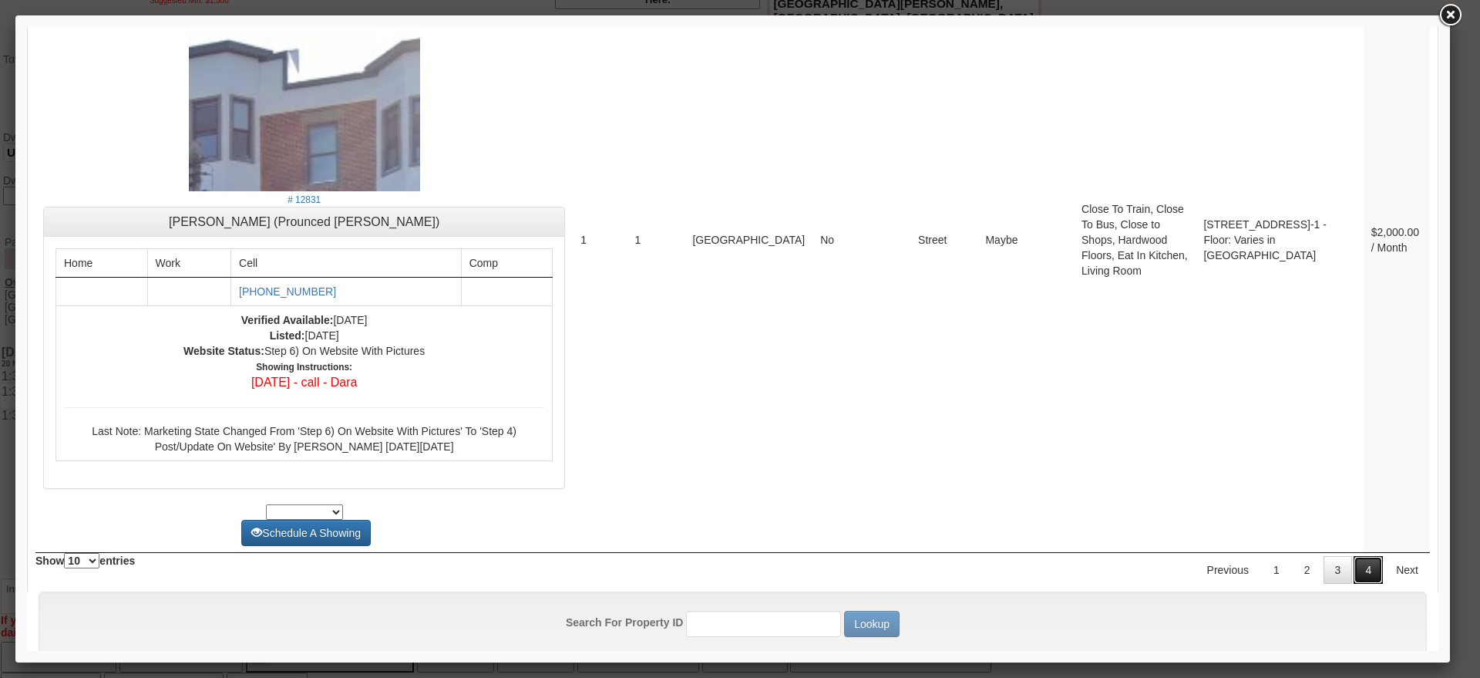
click at [1363, 556] on link "4" at bounding box center [1367, 570] width 29 height 28
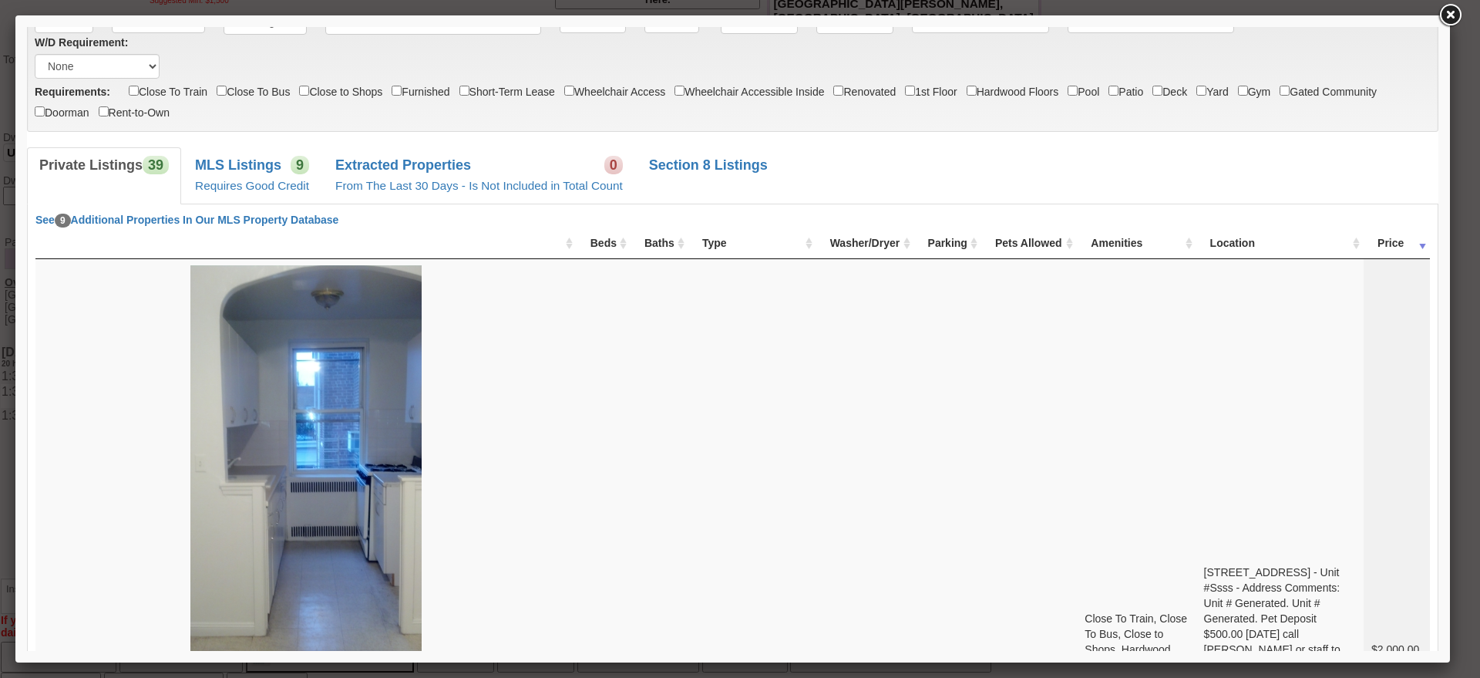
scroll to position [2, 0]
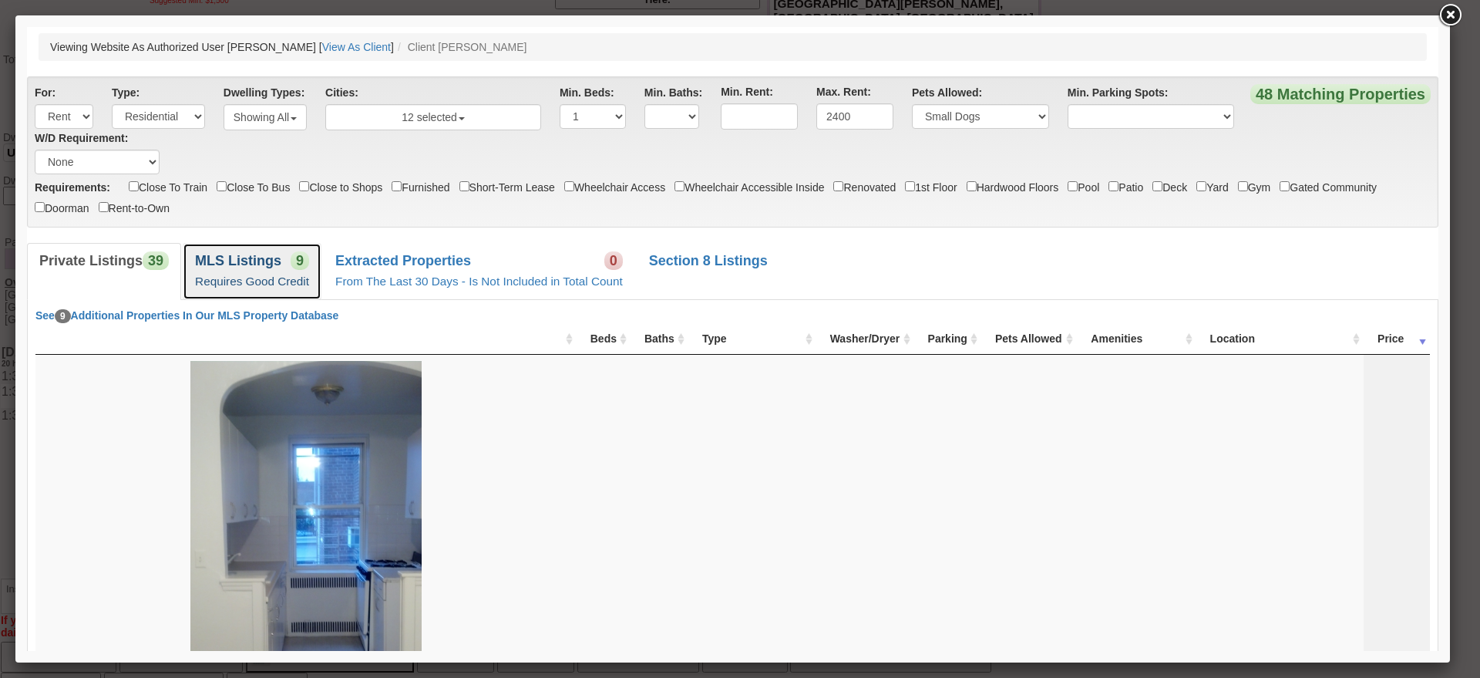
click at [251, 273] on link "MLS Listings 9 Requires Good Credit" at bounding box center [252, 271] width 139 height 56
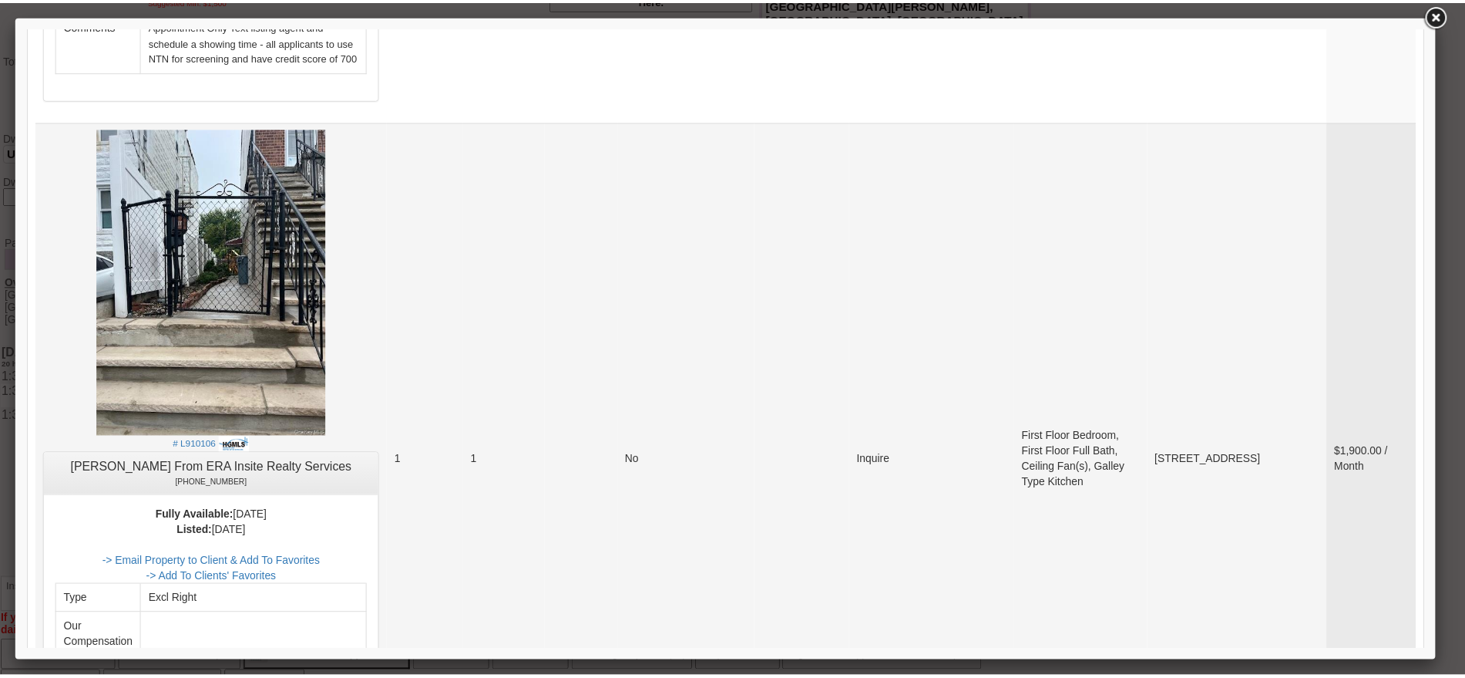
scroll to position [5782, 0]
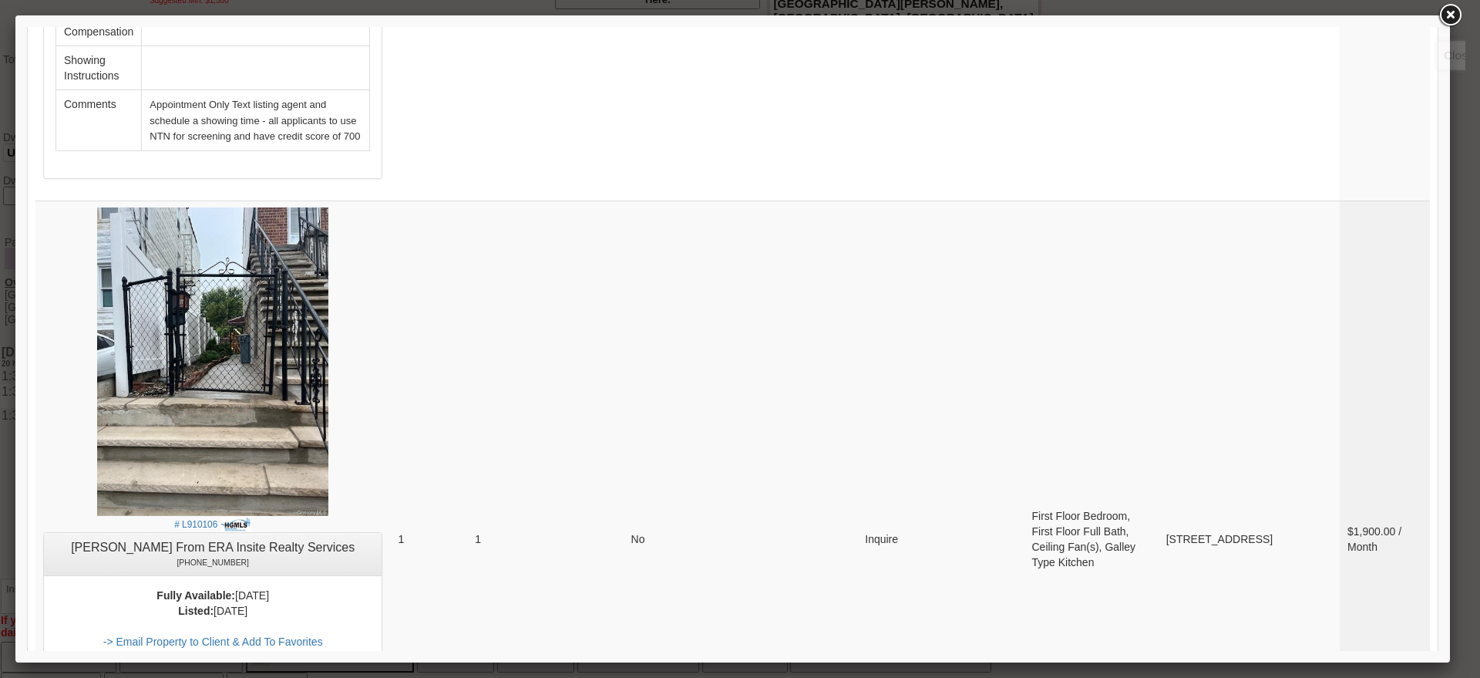
click at [1453, 9] on link at bounding box center [1450, 16] width 28 height 28
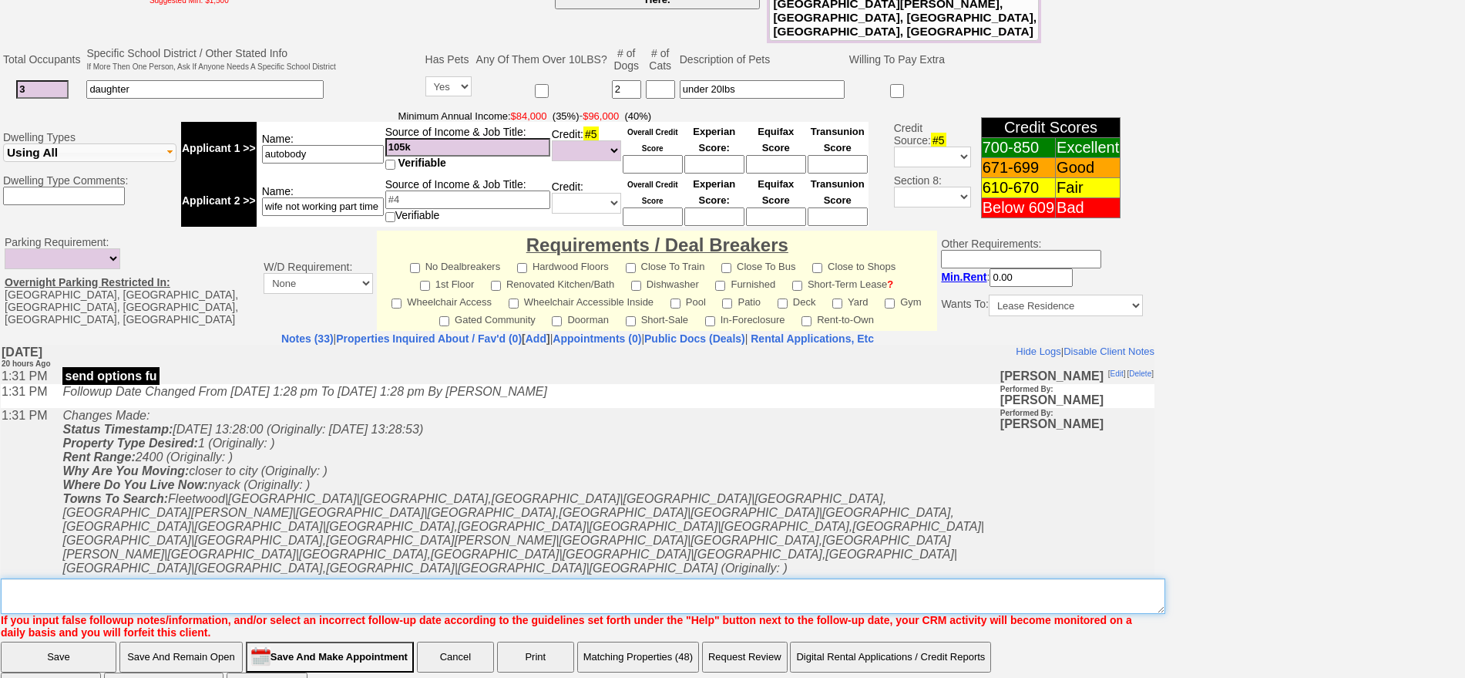
click at [382, 578] on textarea "Insert New Note Here" at bounding box center [583, 595] width 1165 height 35
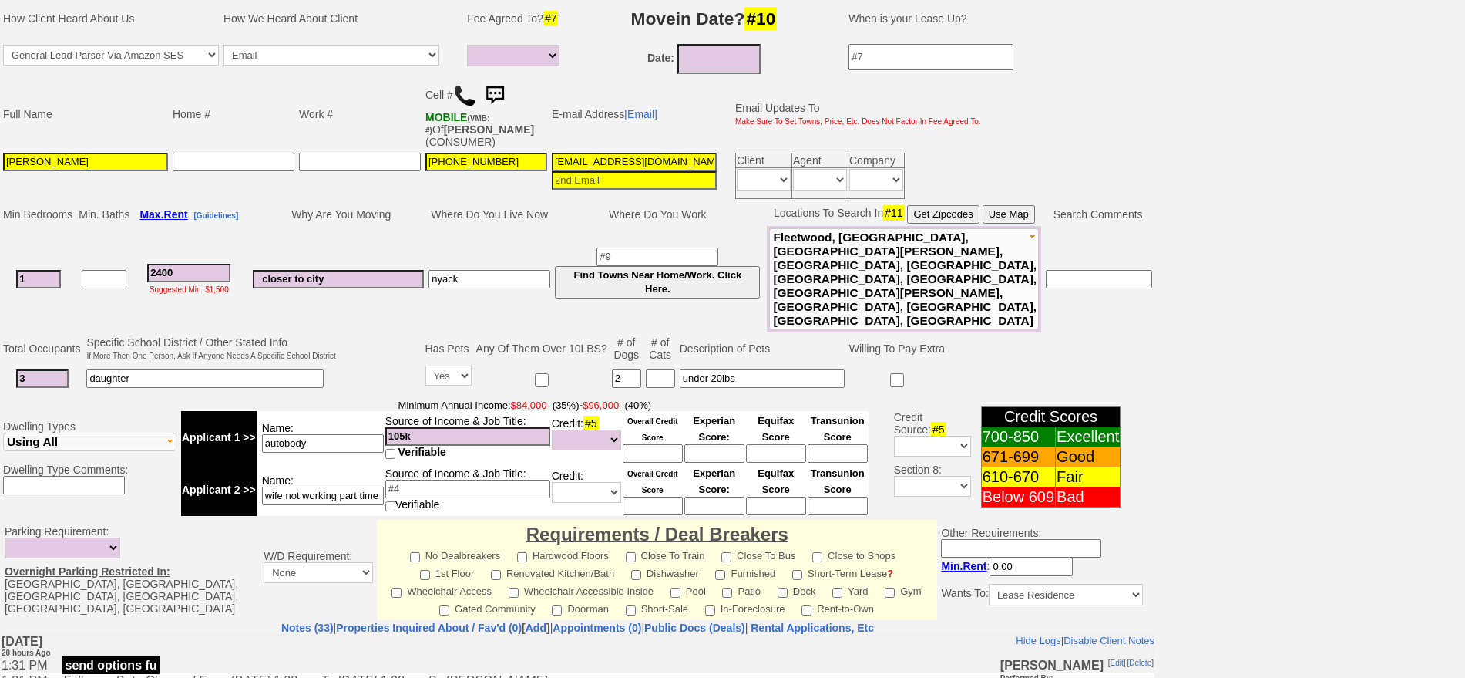
type textarea "2 dogs nfm"
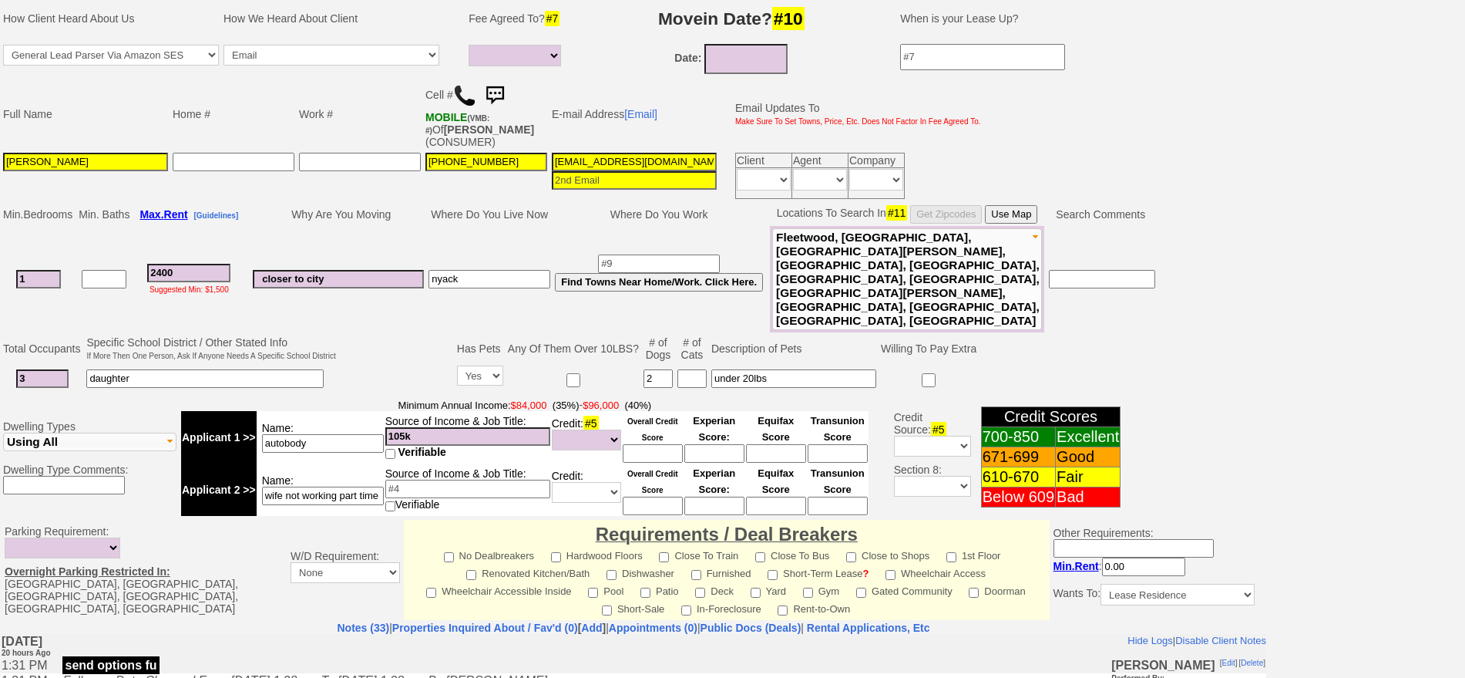
click at [395, 221] on td "Why Are You Moving" at bounding box center [338, 214] width 176 height 23
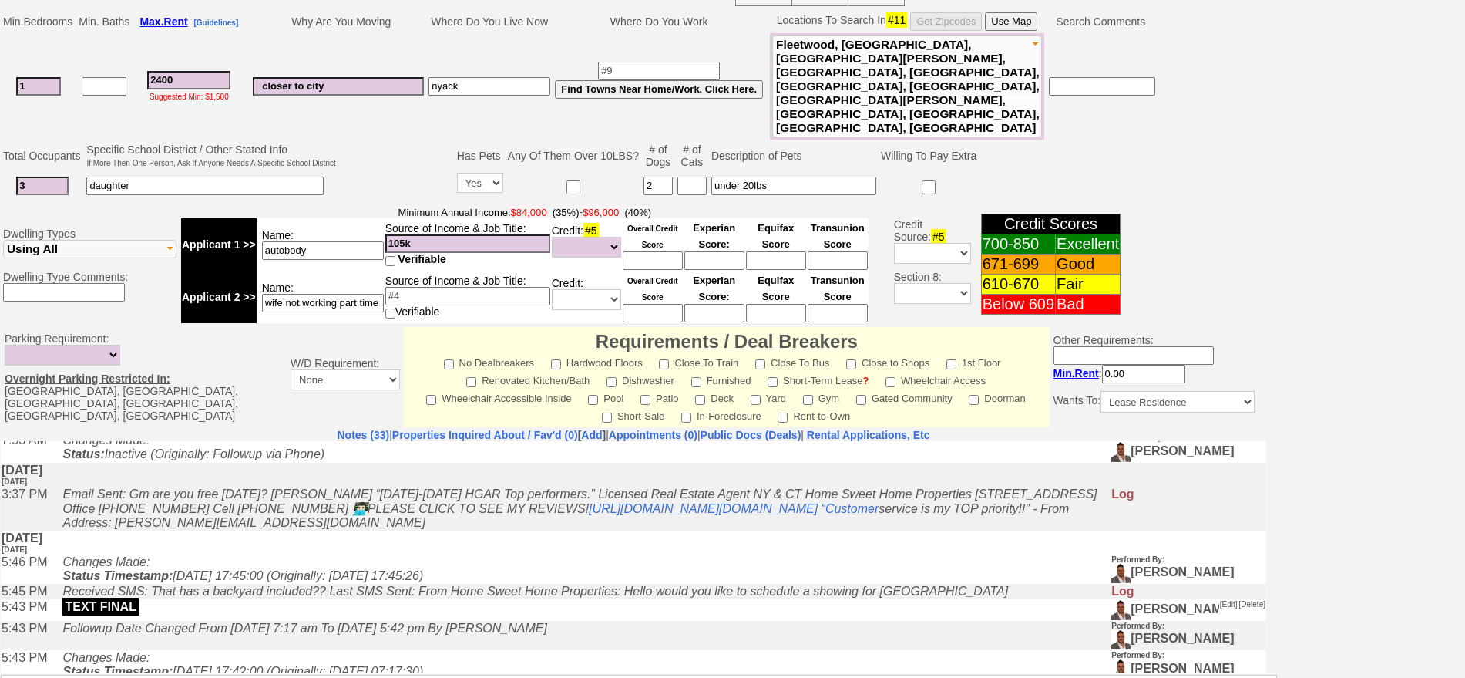
scroll to position [674, 0]
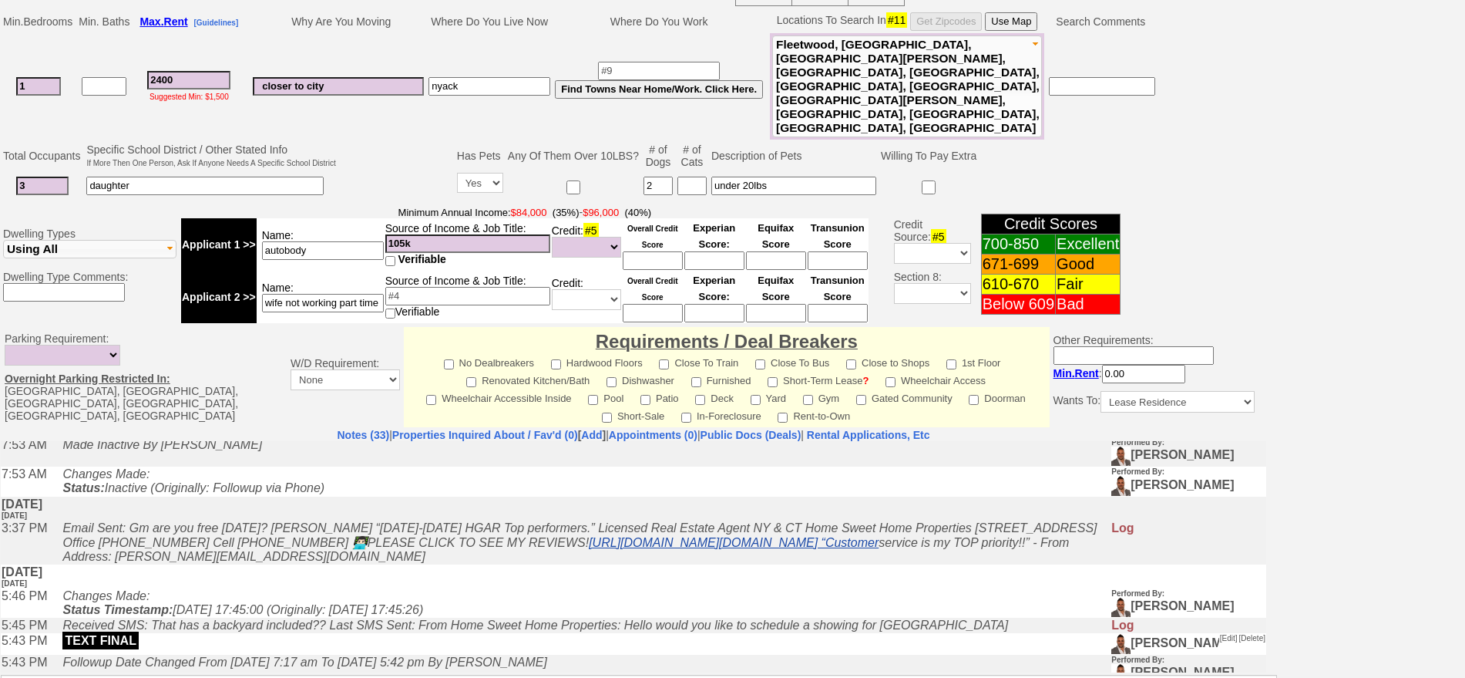
click at [604, 535] on link "https://click.mail.zillow.com/f/a/JOpqBG65GN0muwpZBTv7NQ~~/AAAAAQA~/RgRdutp6PwR…" at bounding box center [734, 541] width 290 height 13
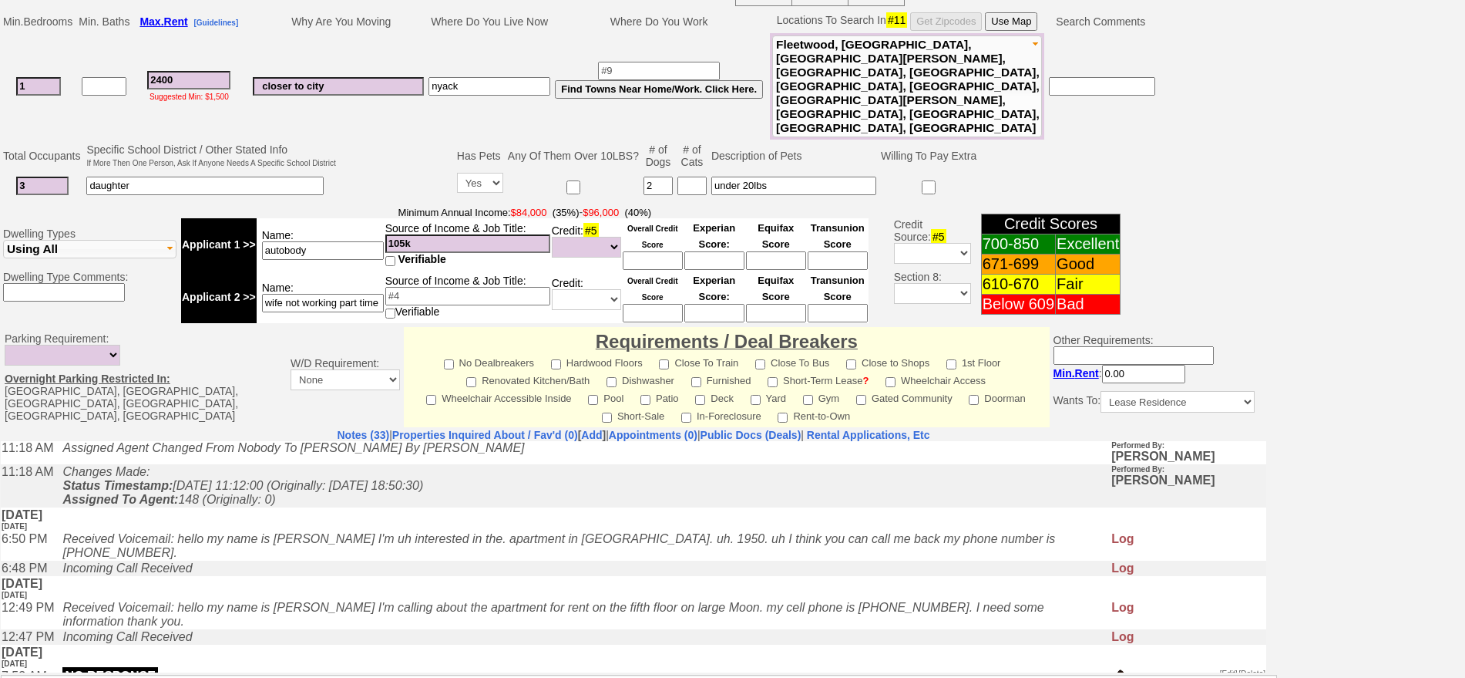
scroll to position [385, 0]
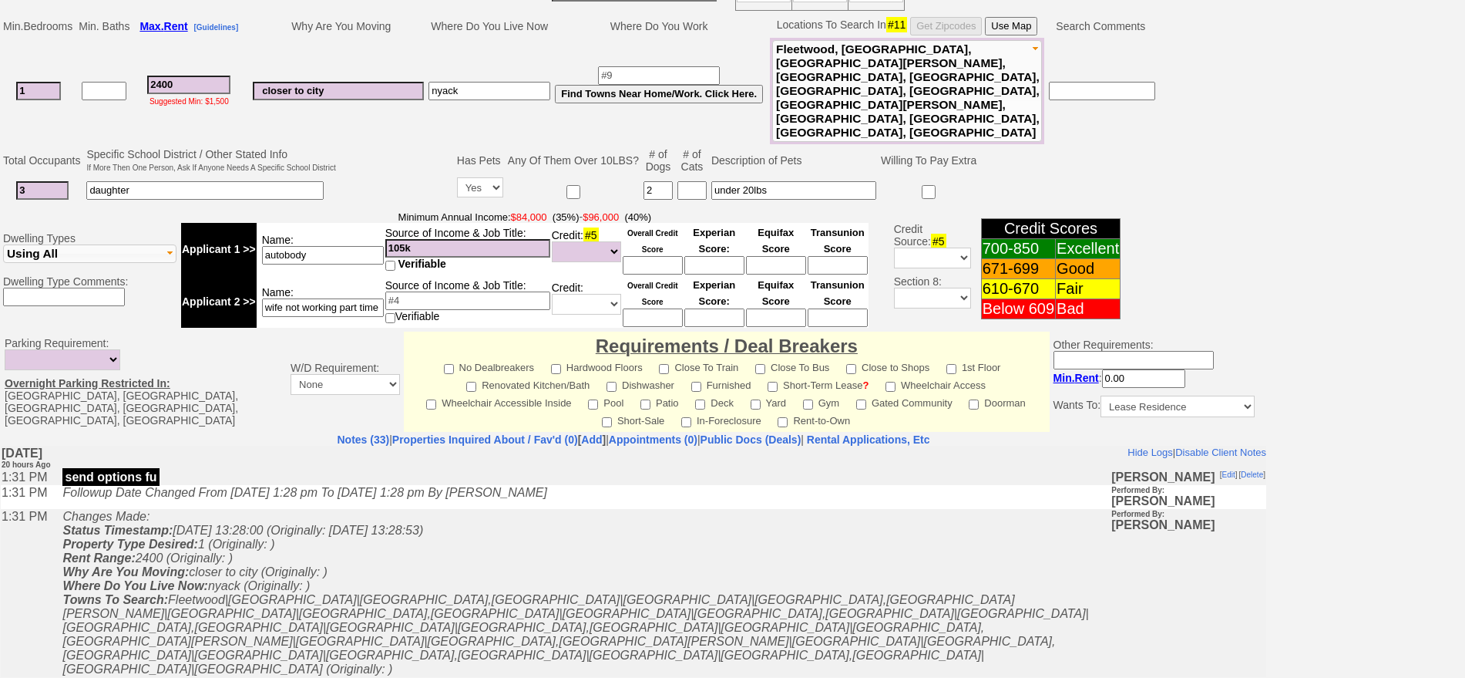
scroll to position [456, 0]
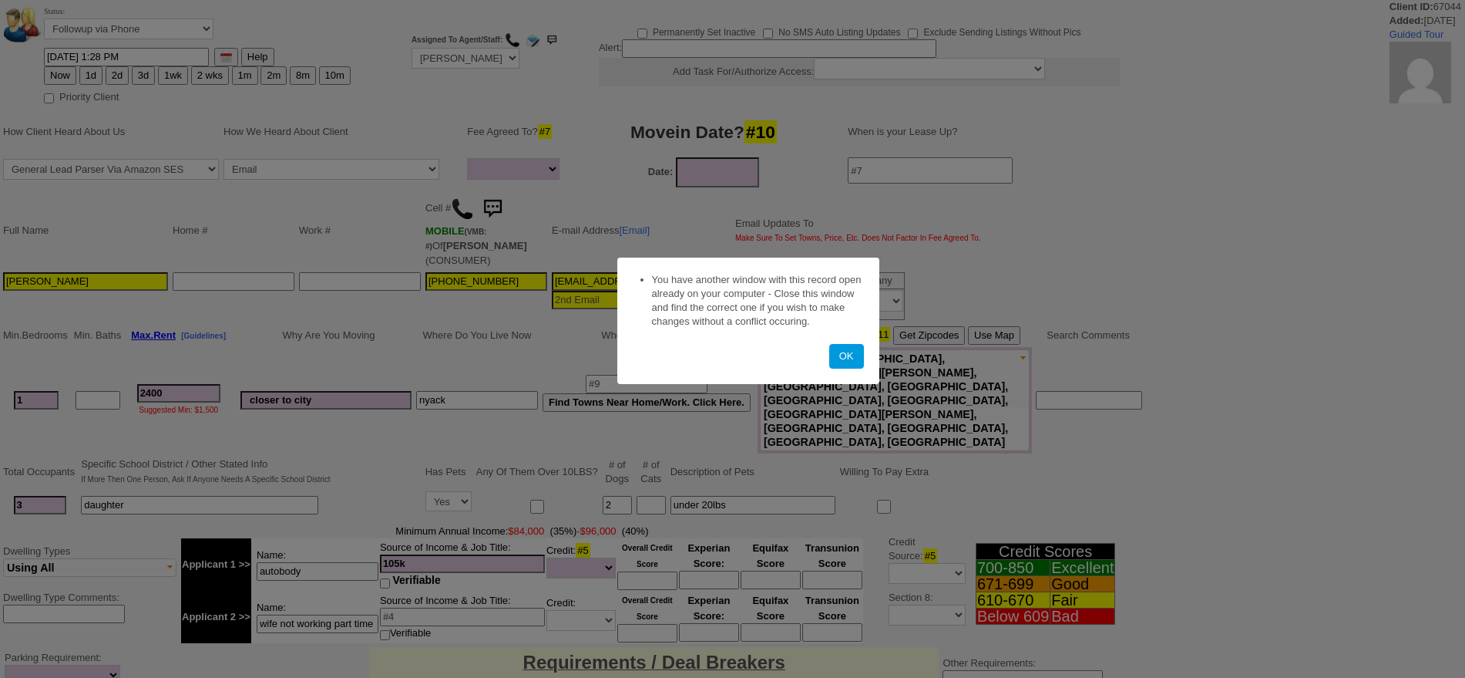
select select
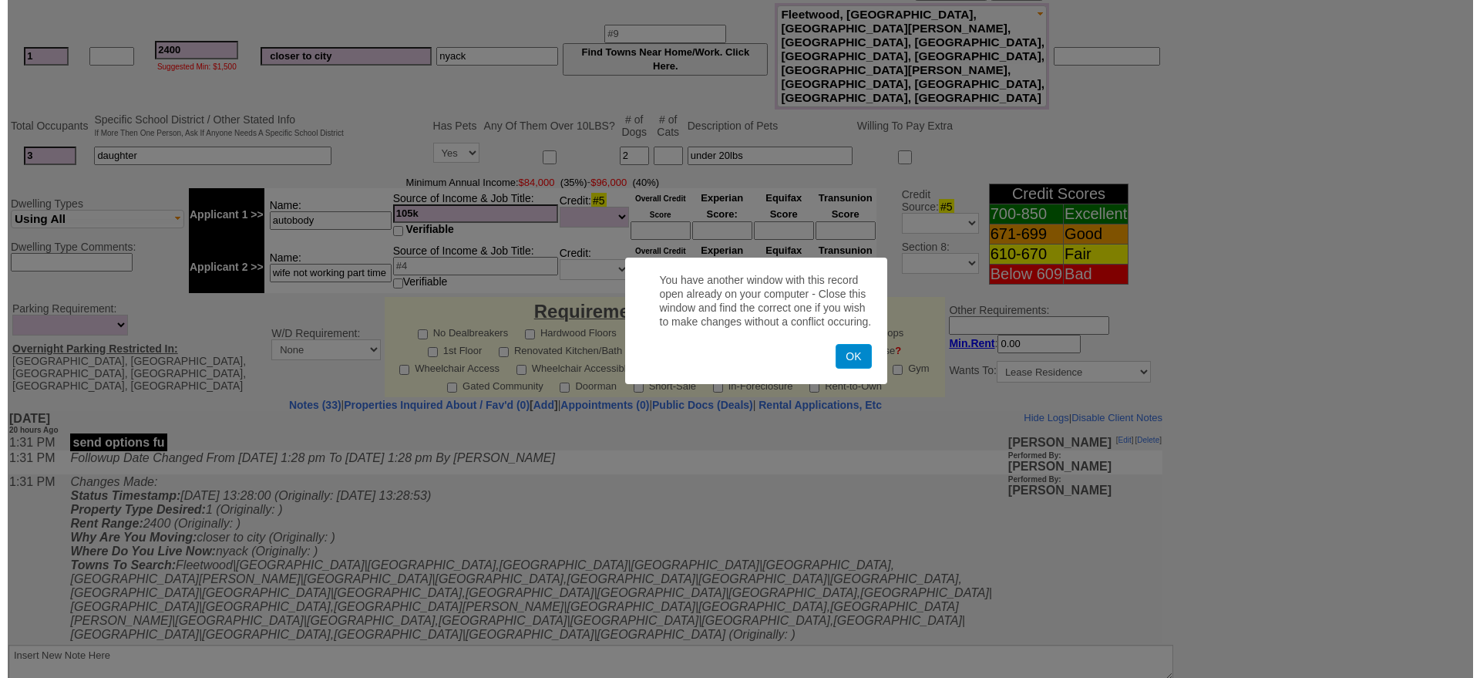
scroll to position [456, 0]
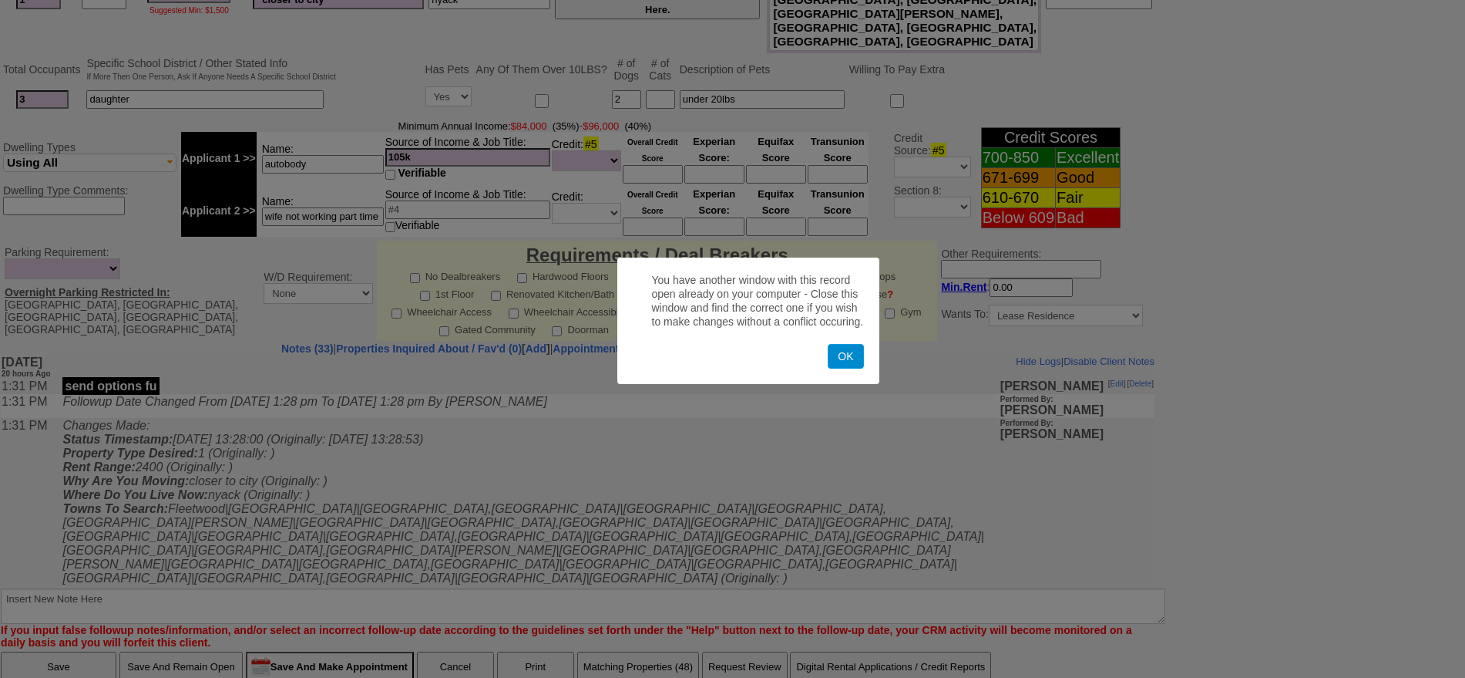
drag, startPoint x: 842, startPoint y: 352, endPoint x: 765, endPoint y: 98, distance: 266.0
click at [842, 352] on button "OK" at bounding box center [845, 356] width 35 height 25
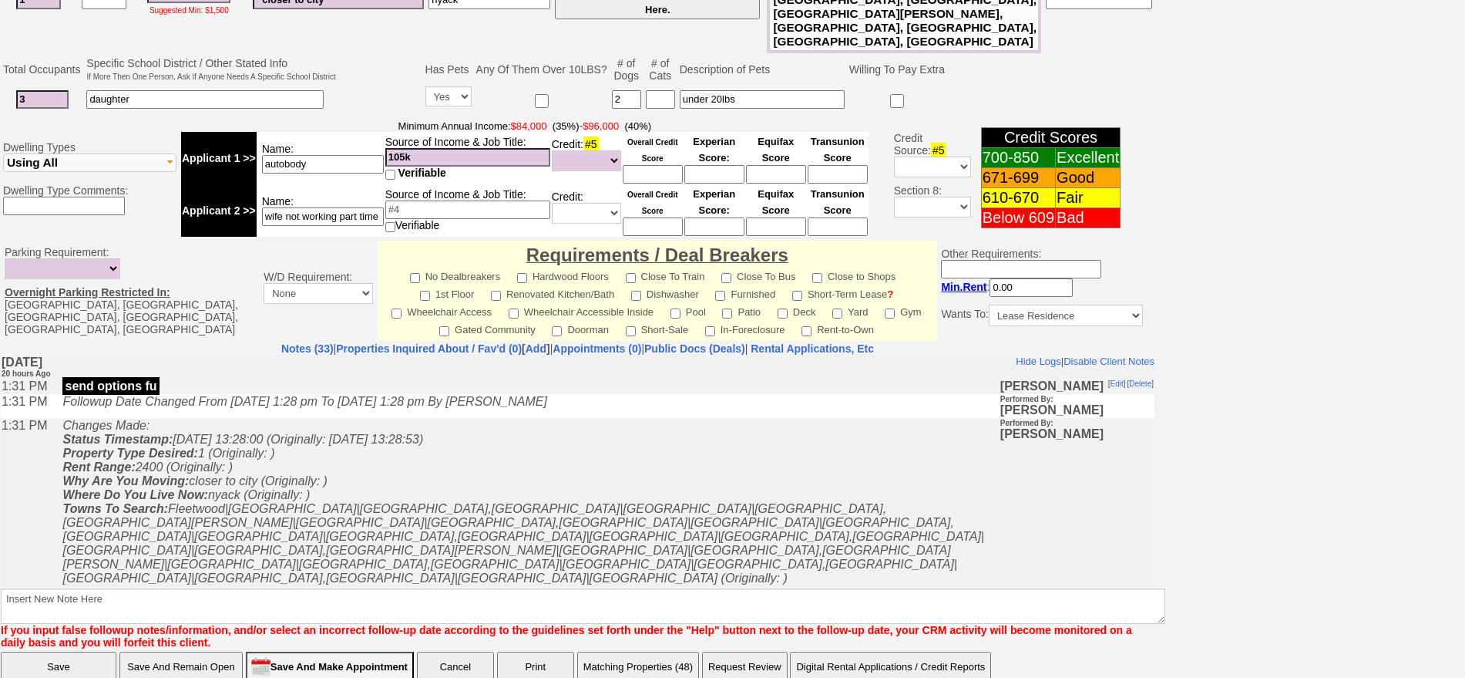
click at [684, 651] on button "Matching Properties (48)" at bounding box center [638, 666] width 122 height 31
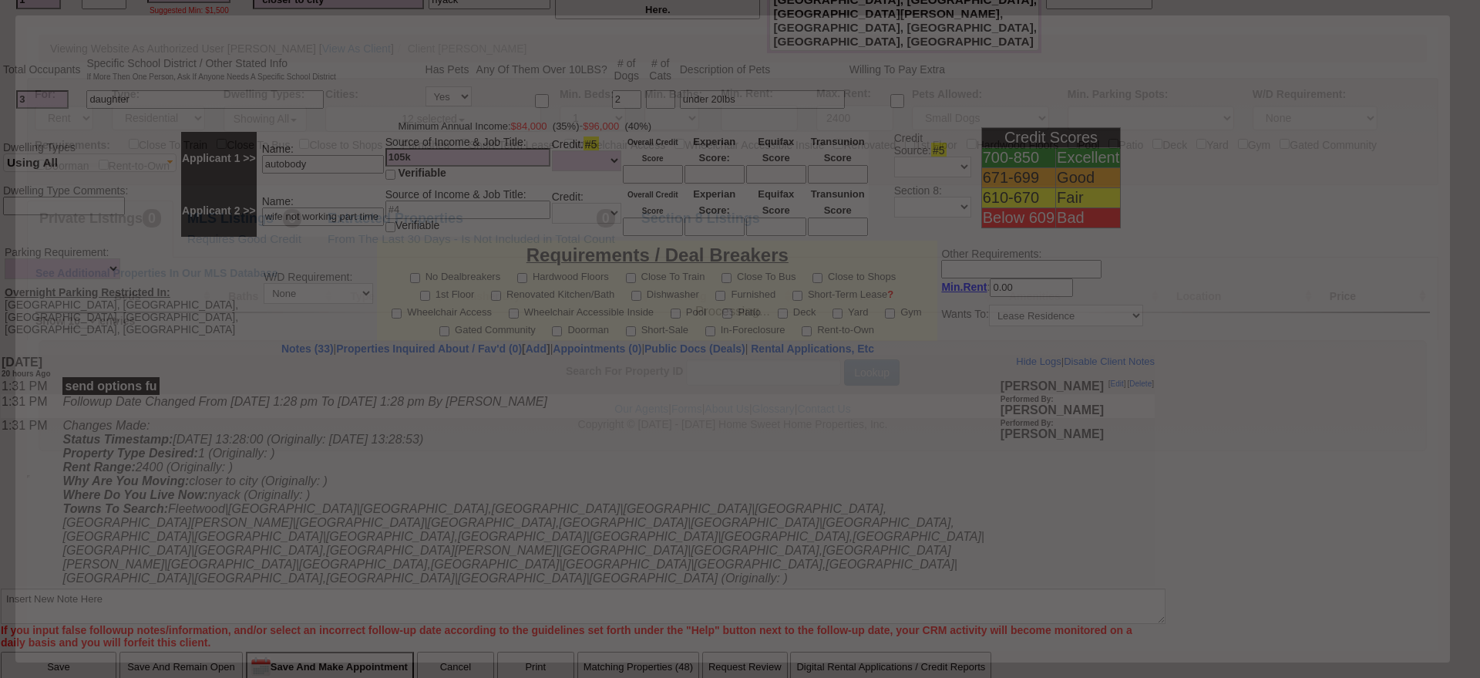
scroll to position [0, 0]
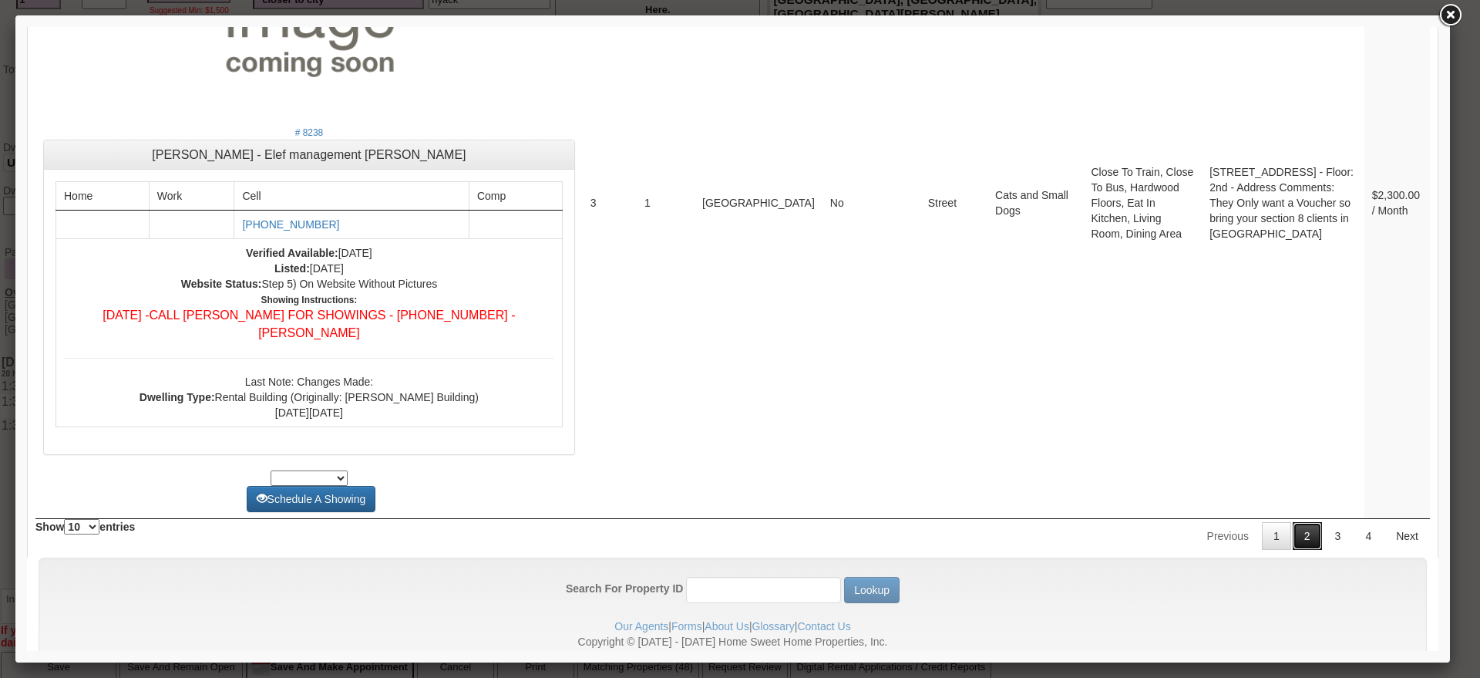
click at [1293, 522] on link "2" at bounding box center [1307, 536] width 29 height 28
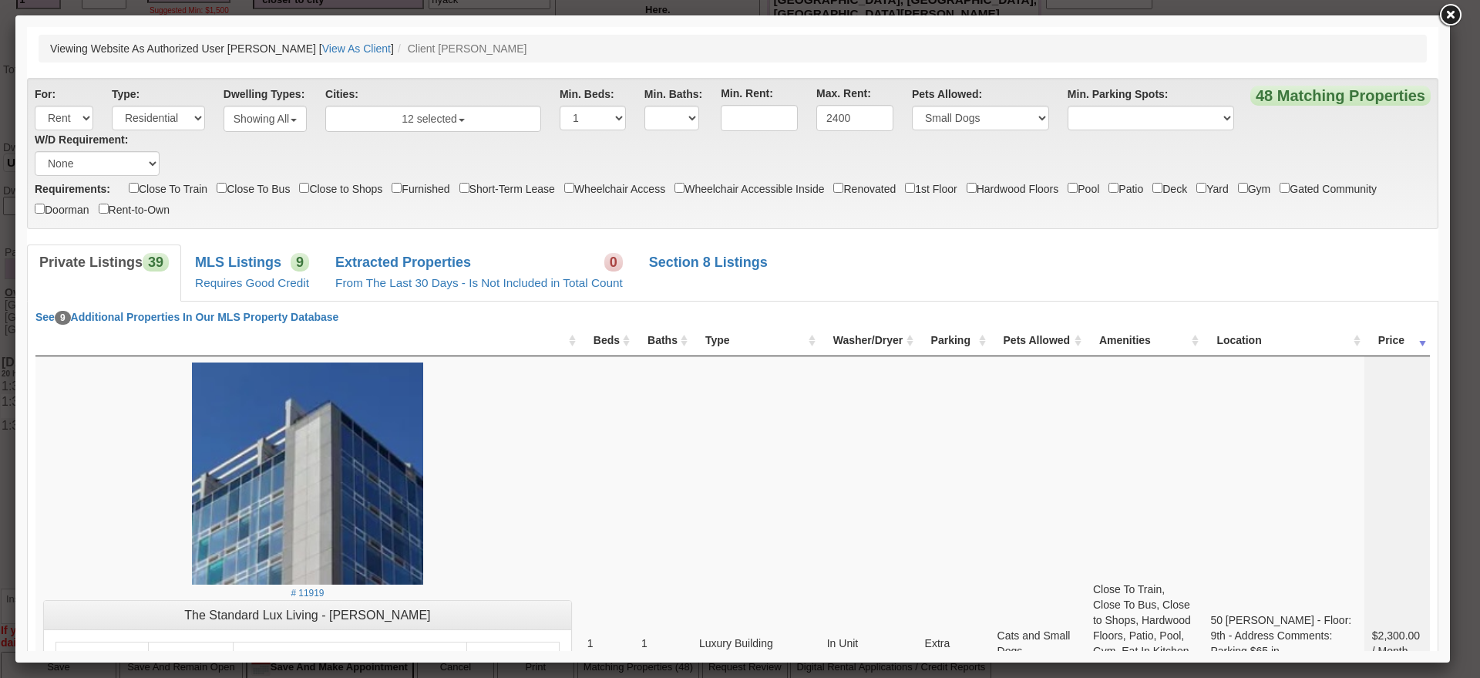
scroll to position [5681, 0]
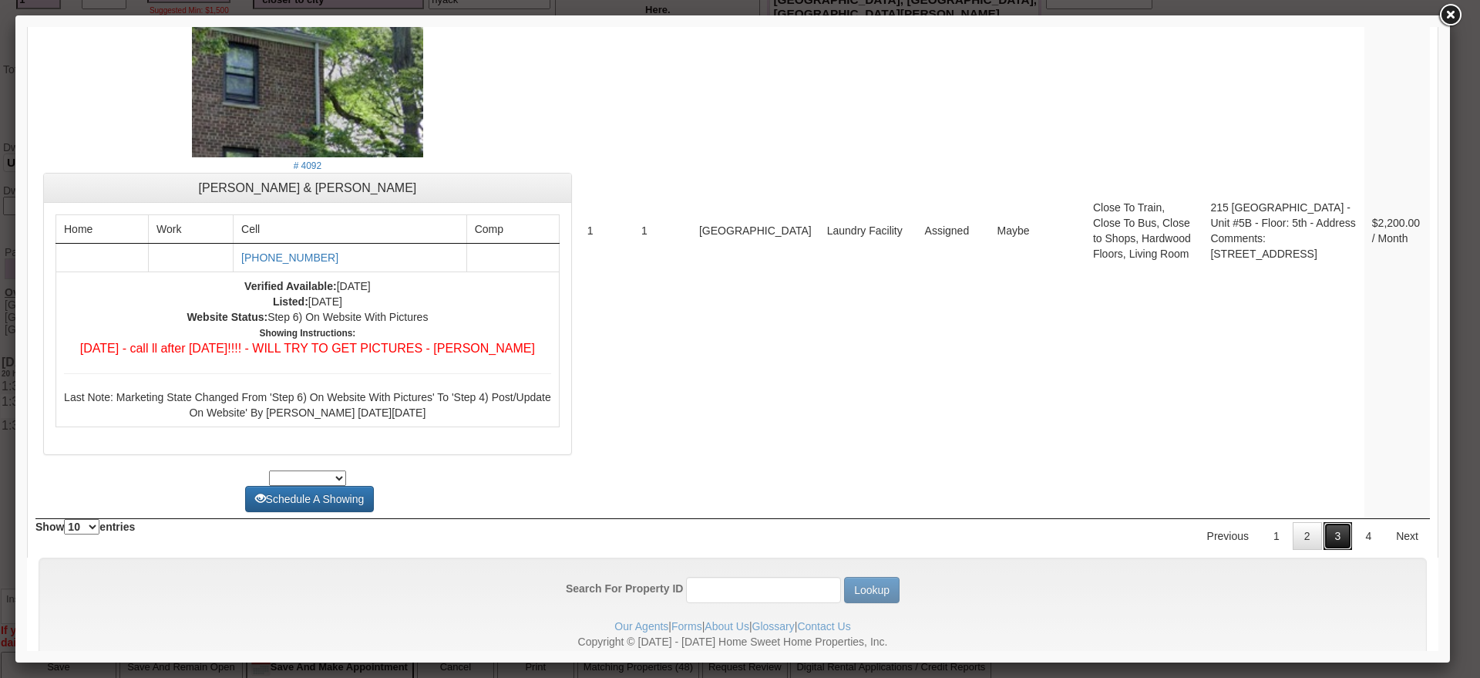
click at [1323, 522] on link "3" at bounding box center [1337, 536] width 29 height 28
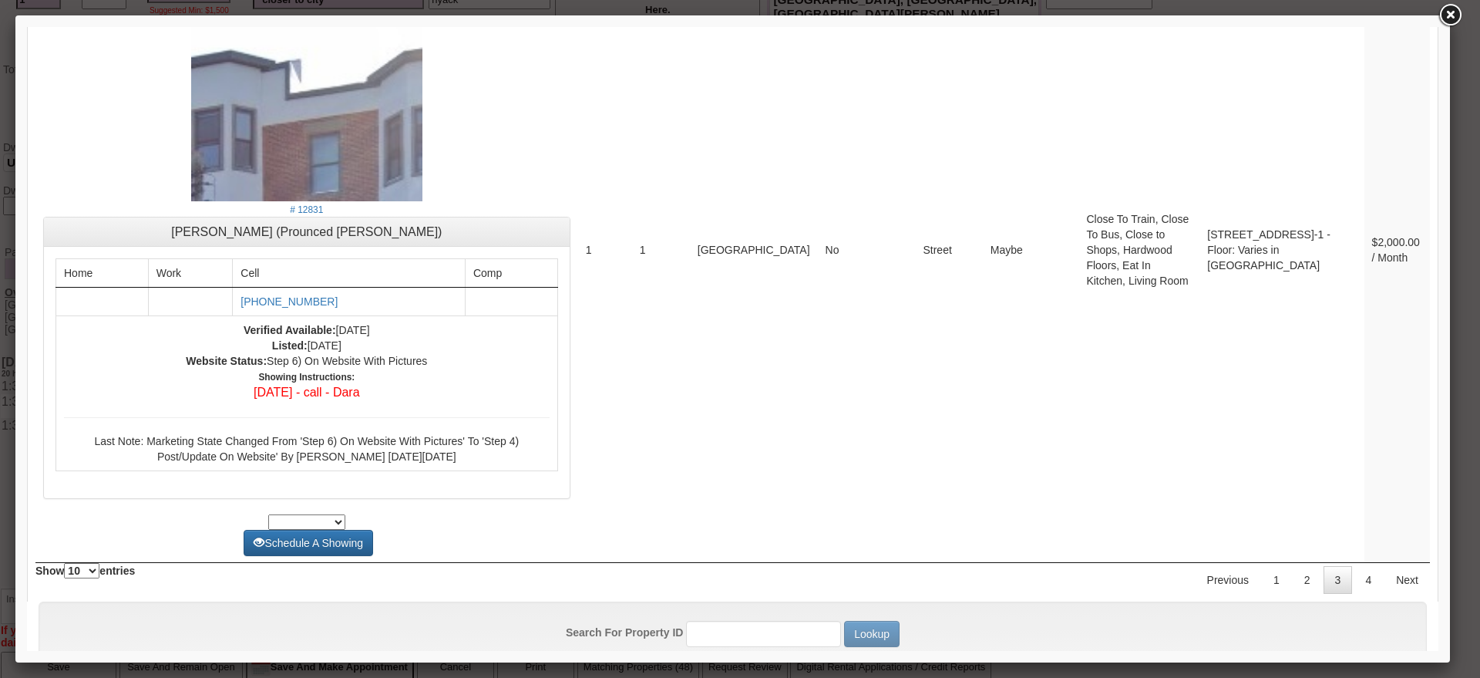
scroll to position [5989, 0]
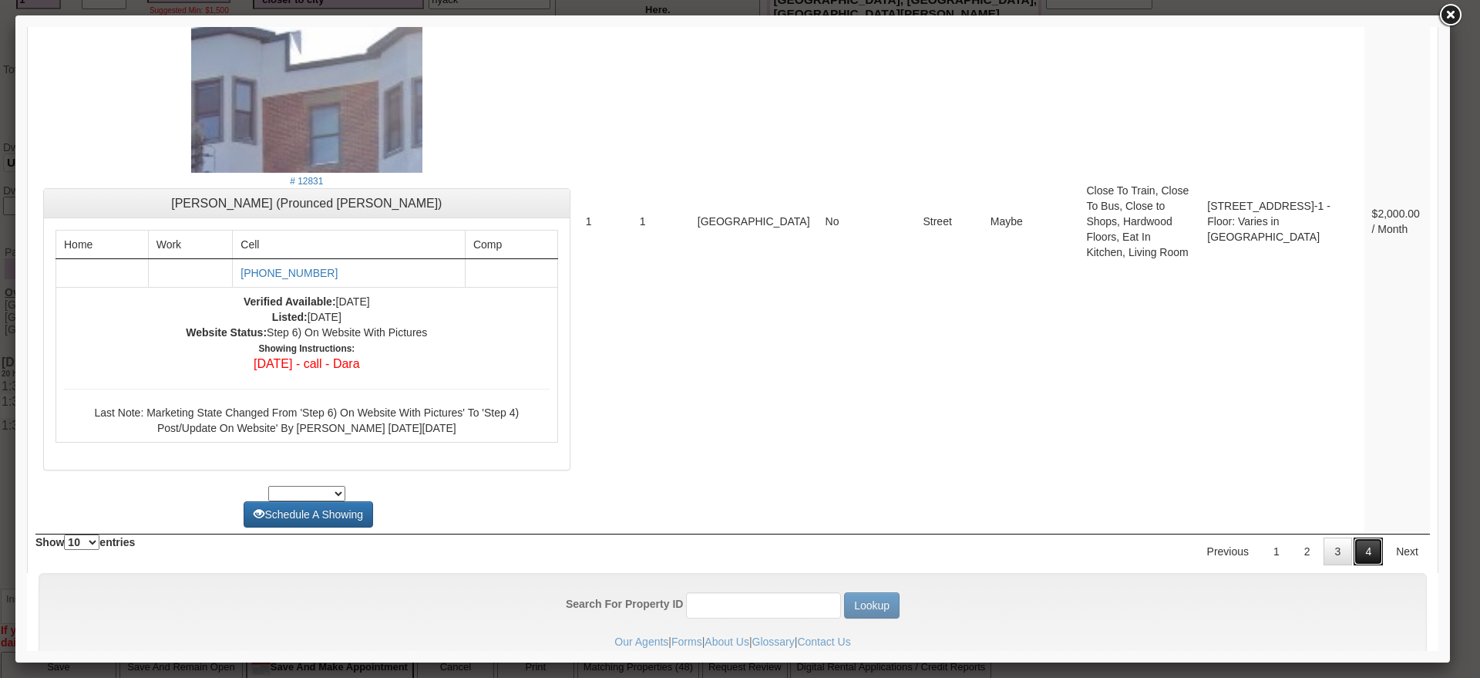
click at [1353, 537] on link "4" at bounding box center [1367, 551] width 29 height 28
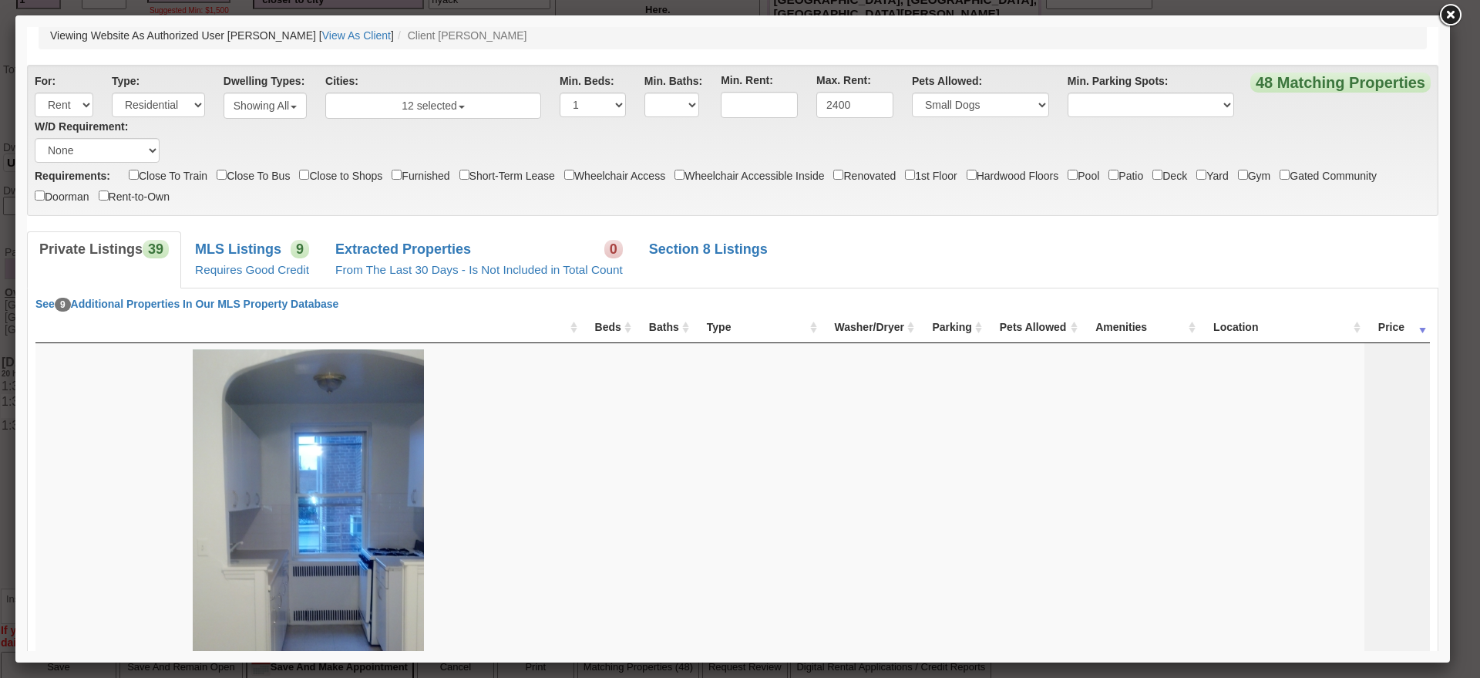
scroll to position [0, 0]
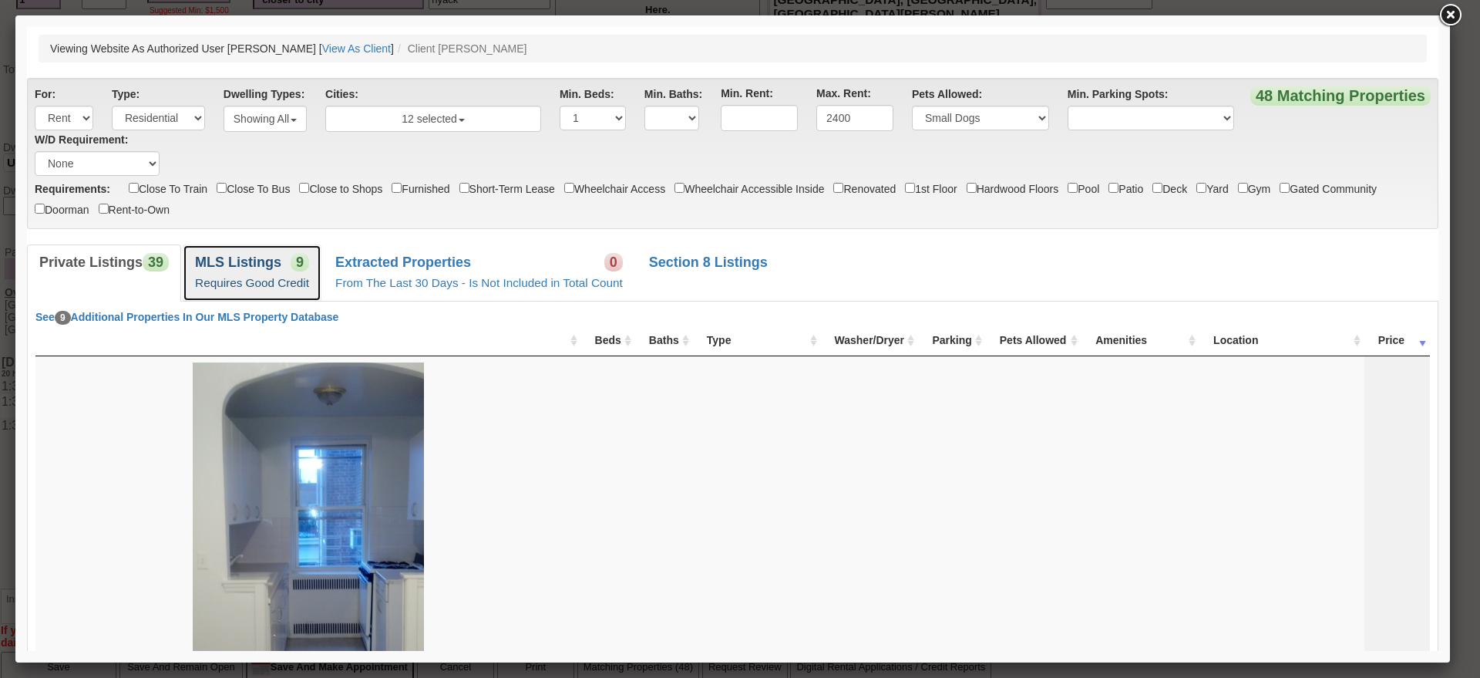
click at [265, 257] on b "MLS Listings" at bounding box center [238, 261] width 86 height 15
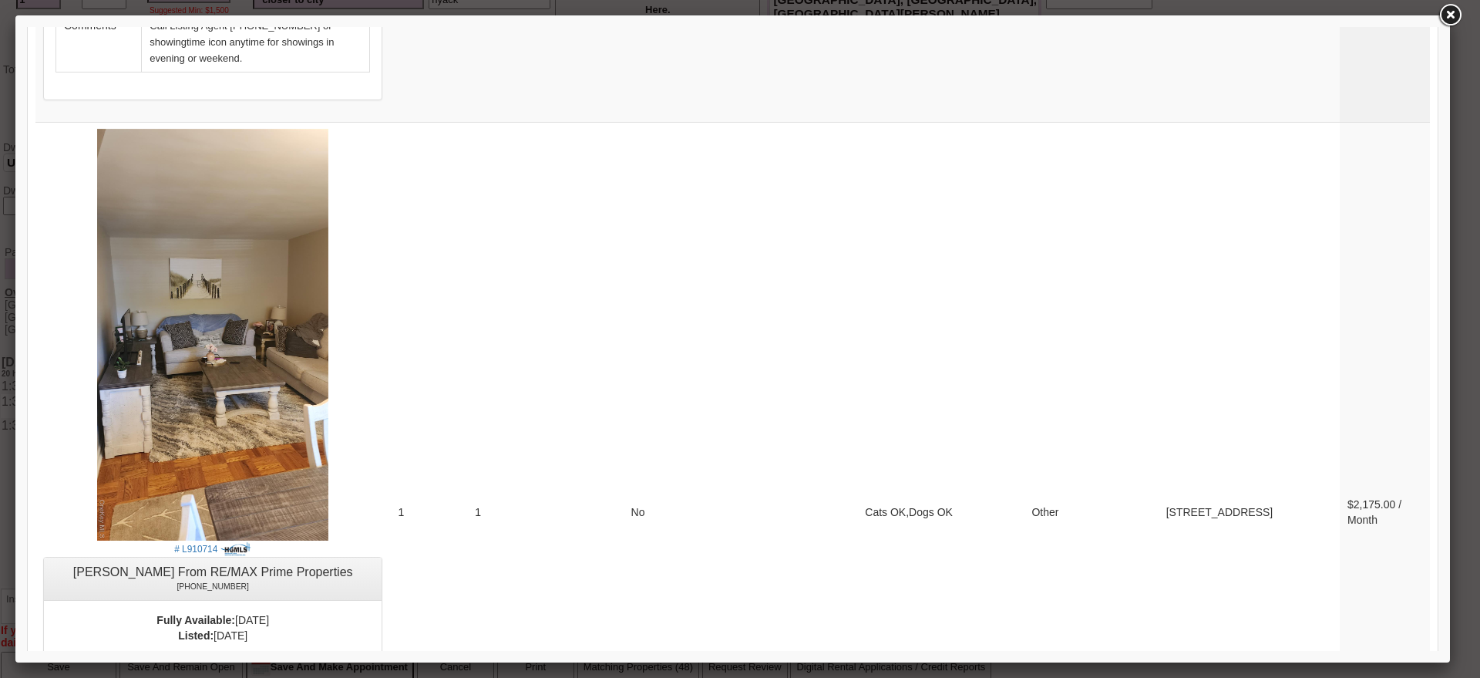
scroll to position [1044, 0]
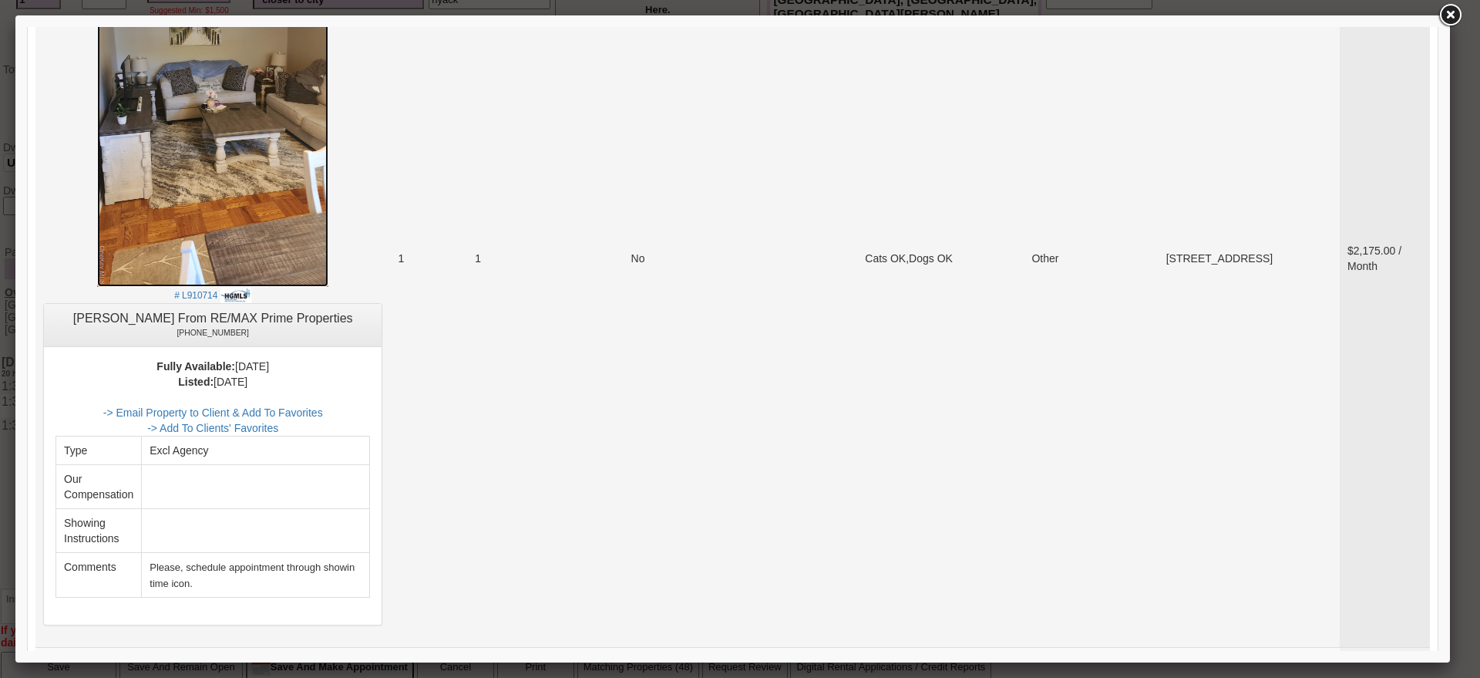
click at [253, 215] on img at bounding box center [212, 80] width 231 height 411
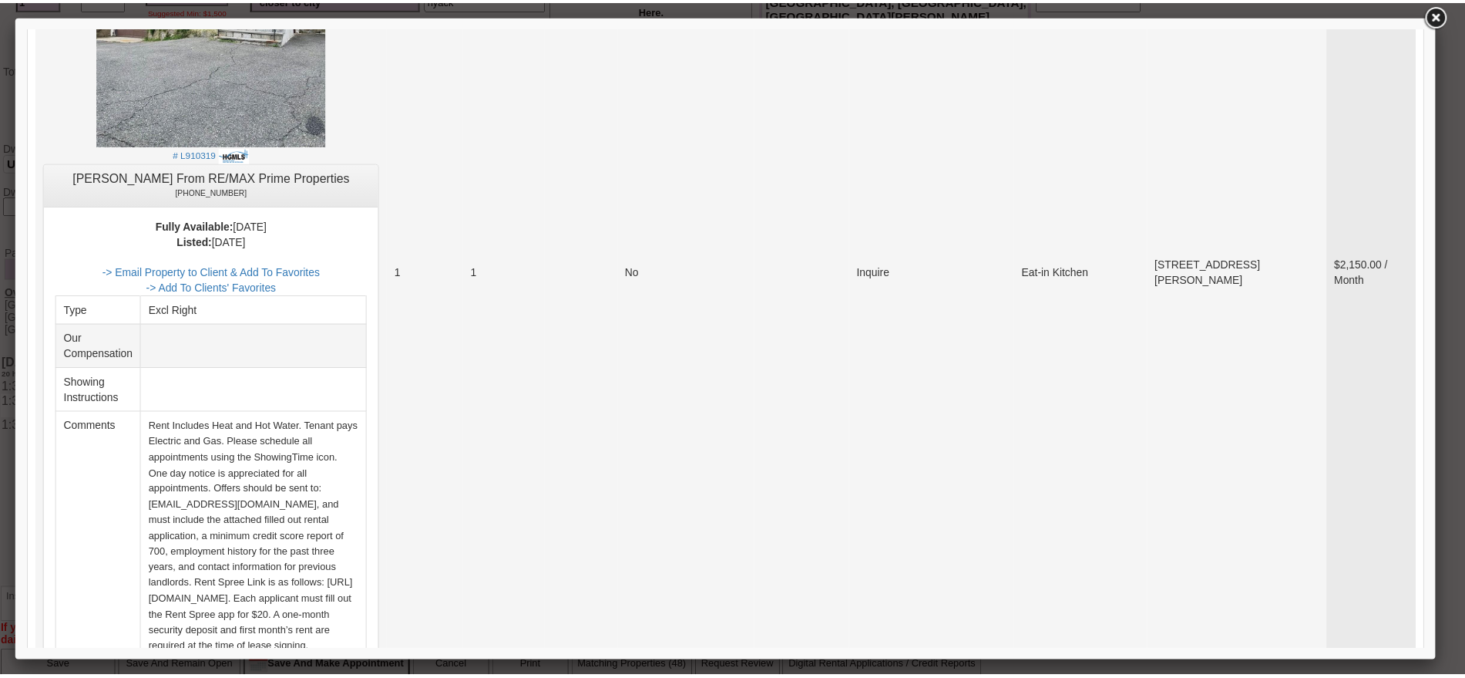
scroll to position [2585, 0]
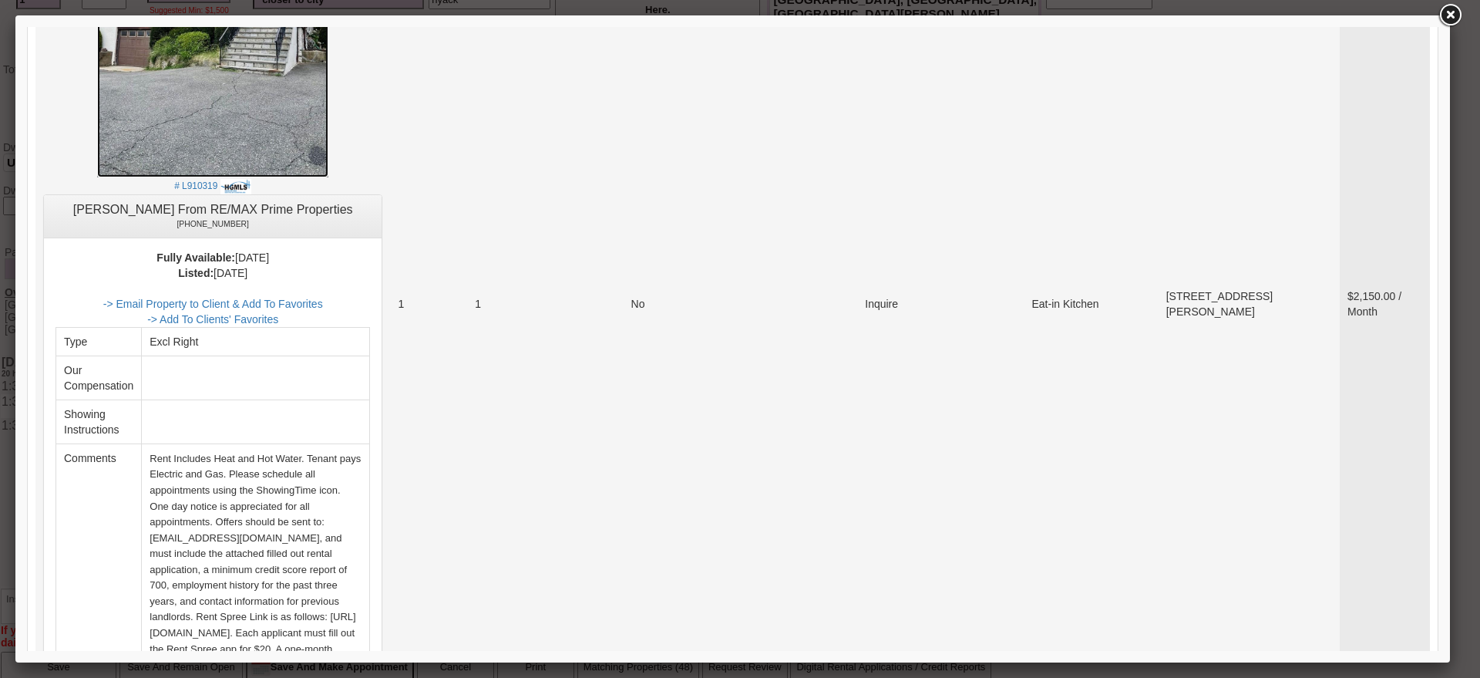
click at [245, 83] on img at bounding box center [212, 23] width 231 height 308
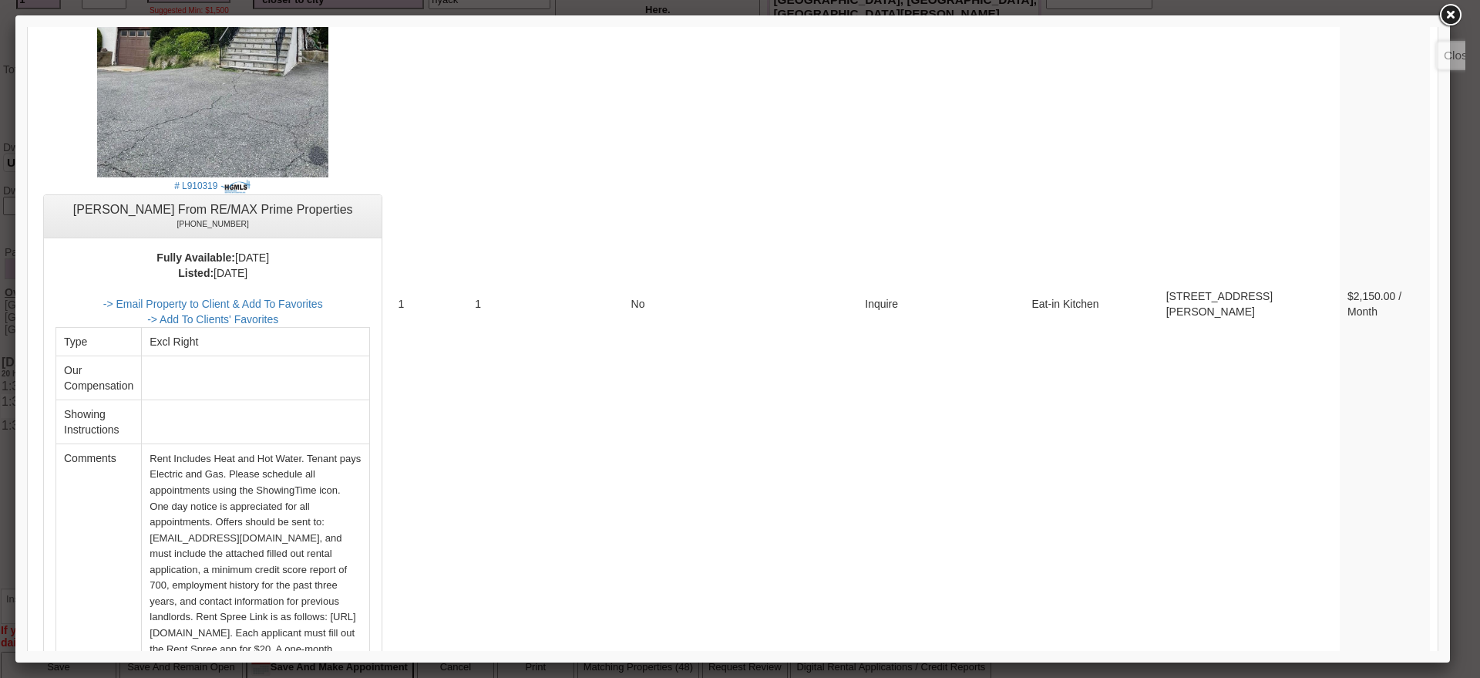
click at [1450, 5] on link at bounding box center [1450, 16] width 28 height 28
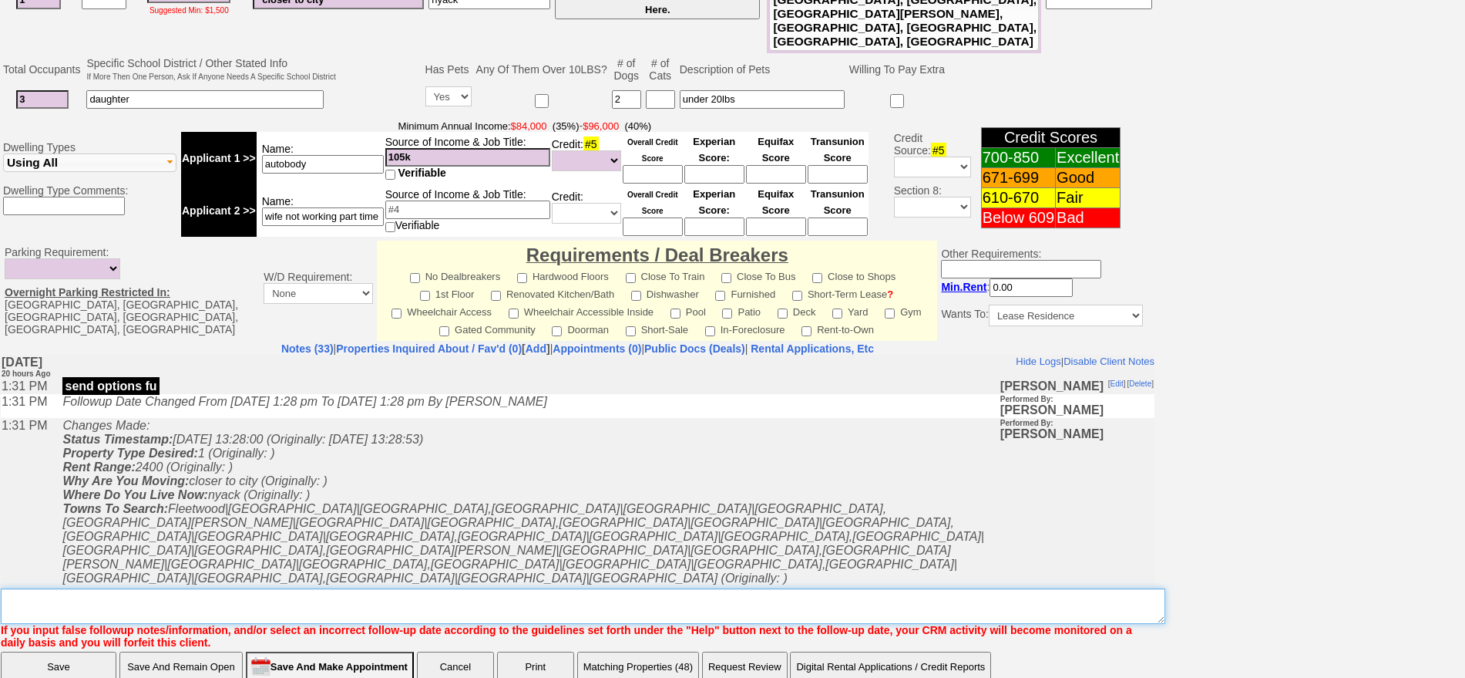
click at [506, 588] on textarea "Insert New Note Here" at bounding box center [583, 605] width 1165 height 35
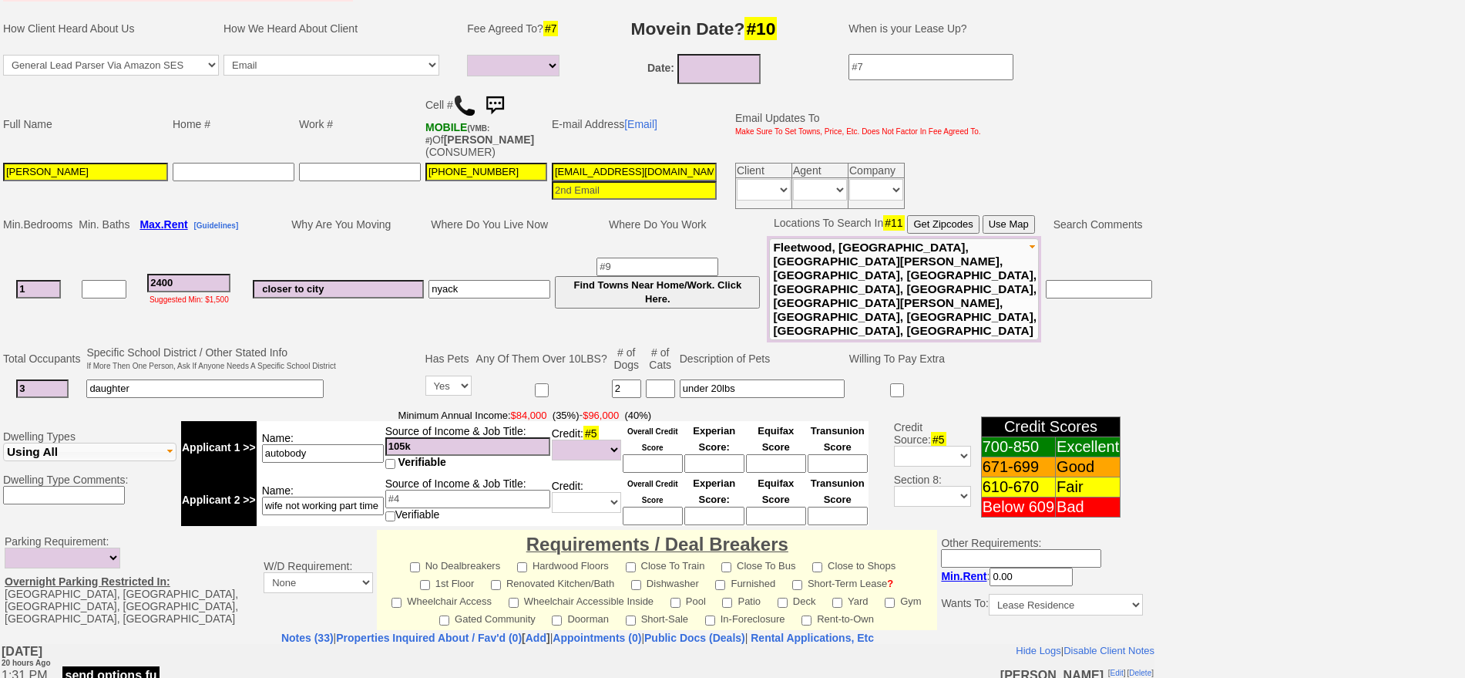
scroll to position [0, 0]
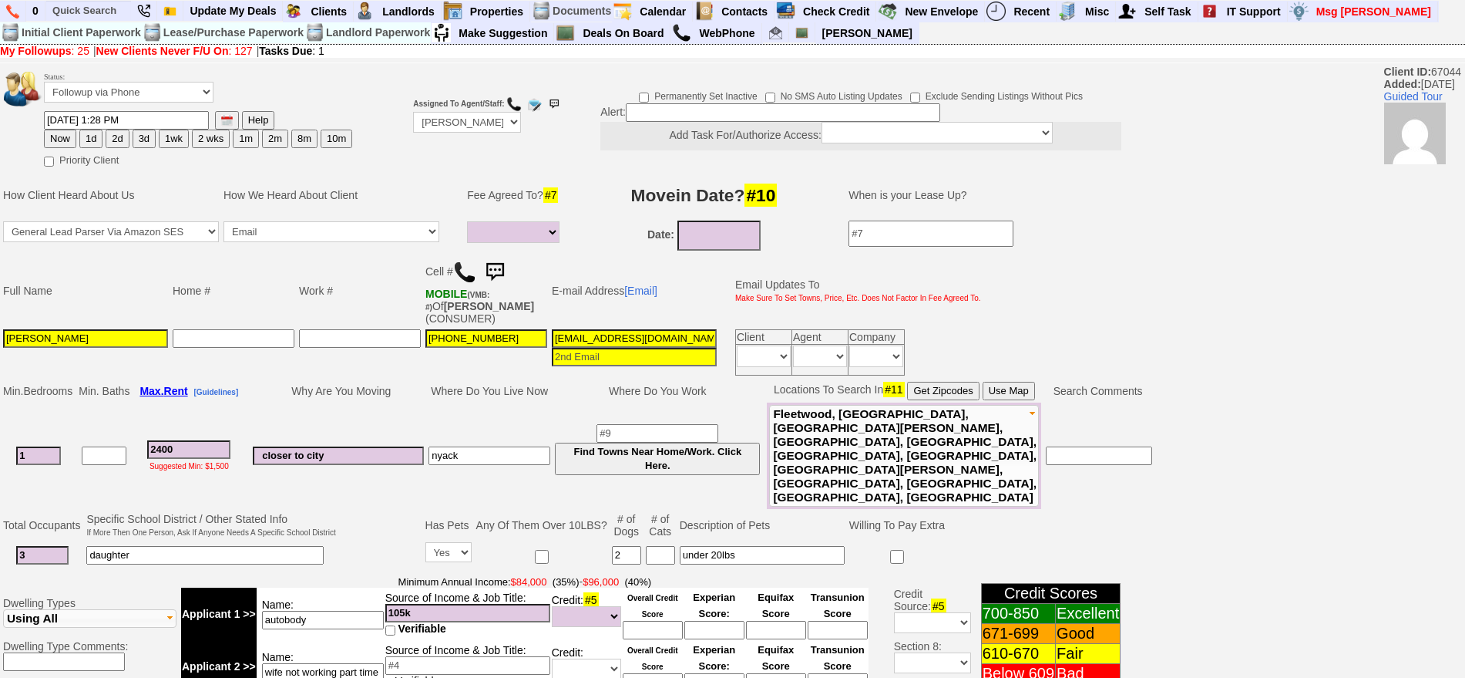
type textarea "3 people 2 dogs trying to squeeze into 1 bedroom nfm"
click at [433, 119] on select "Up-For-Grabs ***** STAFF ***** Bob Bruno 914-419-3579 Cristy Liberto 914-486-10…" at bounding box center [467, 122] width 108 height 21
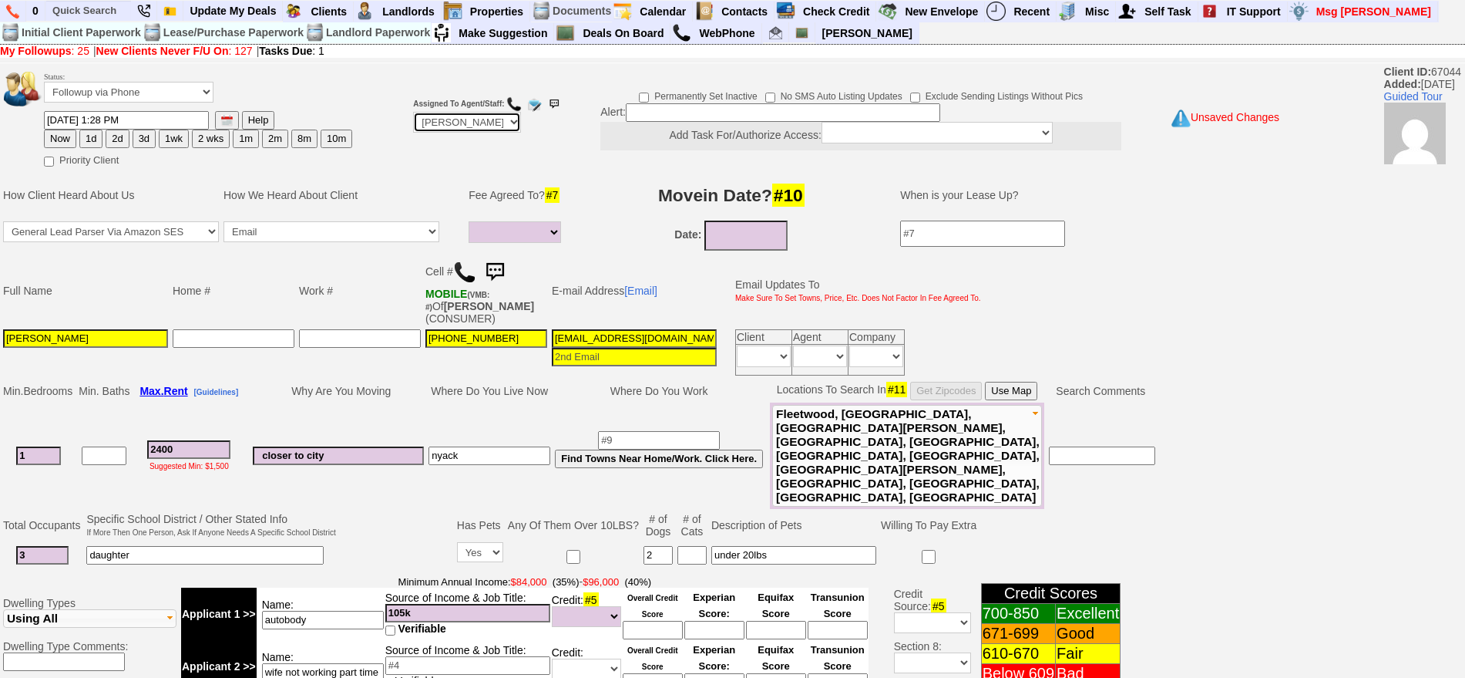
select select "Up-For-Grabs"
click at [413, 112] on select "Up-For-Grabs ***** STAFF ***** Bob Bruno 914-419-3579 Cristy Liberto 914-486-10…" at bounding box center [467, 122] width 108 height 21
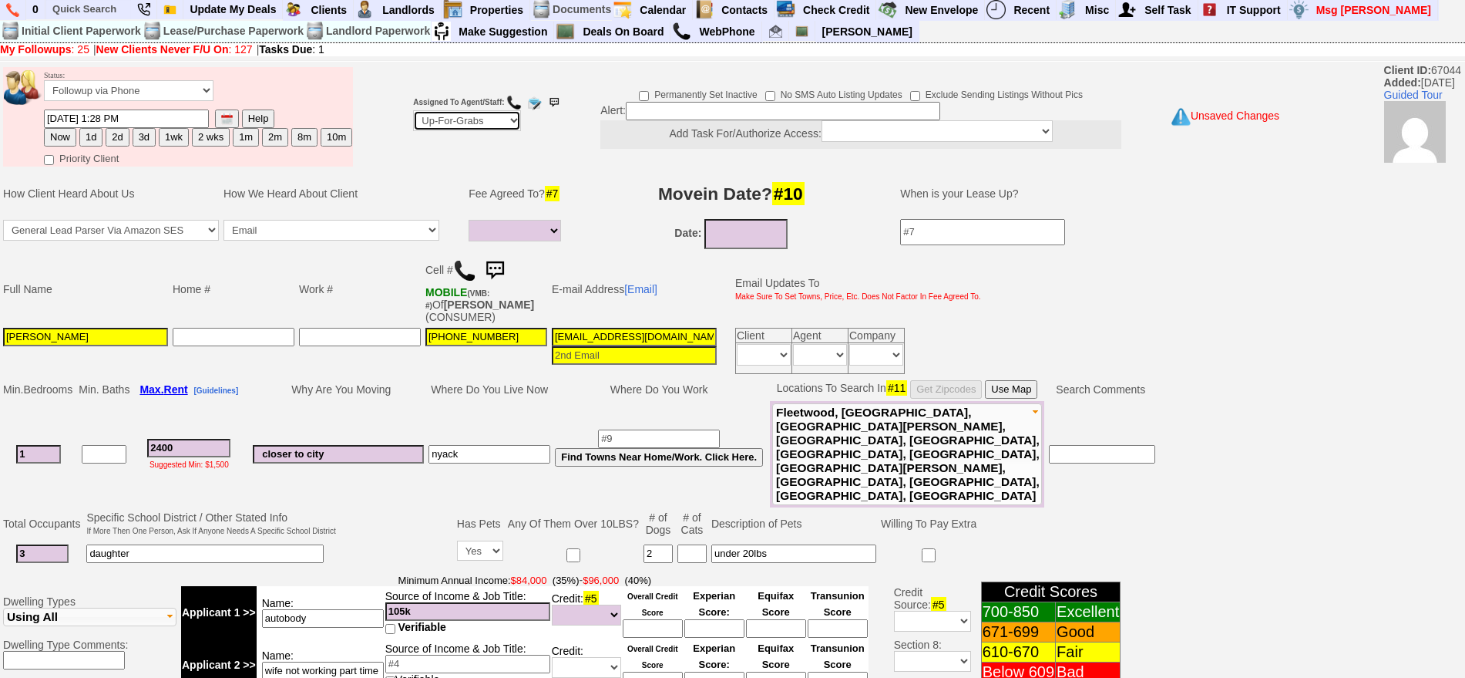
scroll to position [456, 0]
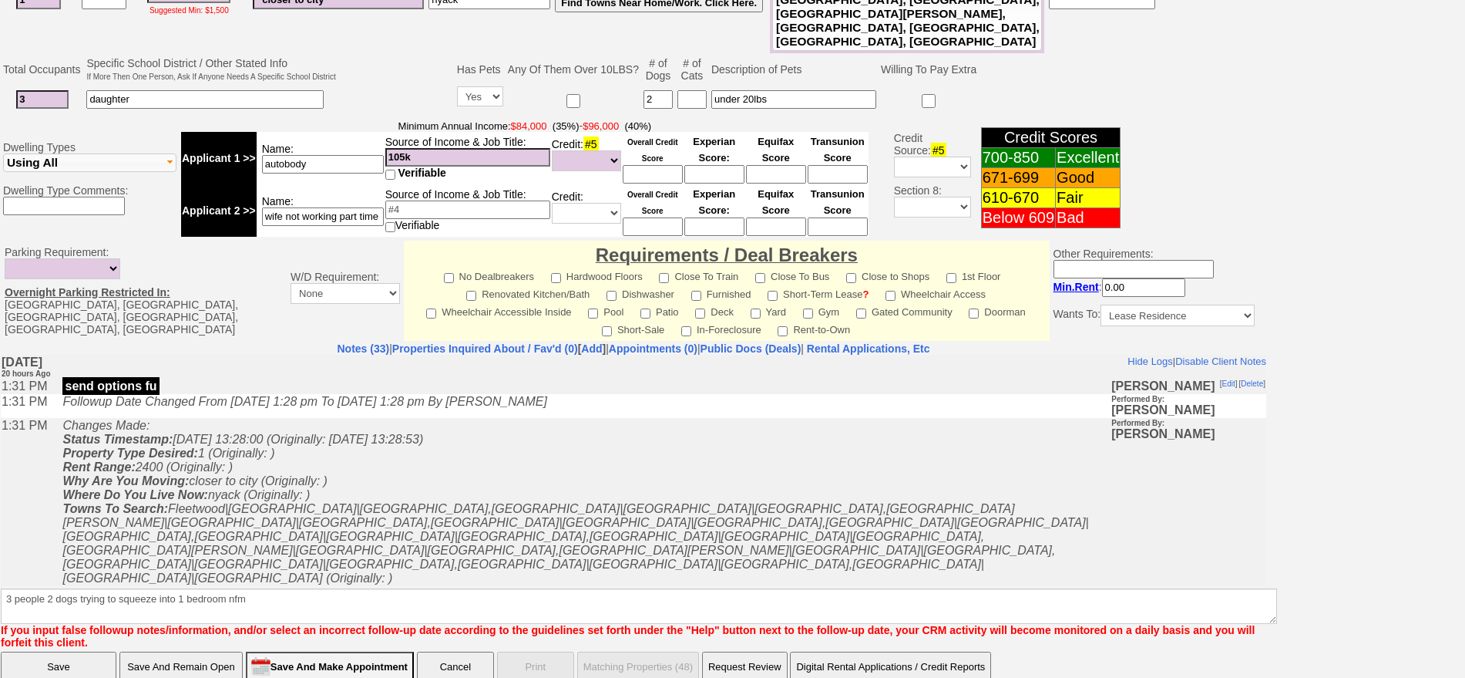
click at [83, 651] on input "Save" at bounding box center [59, 666] width 116 height 31
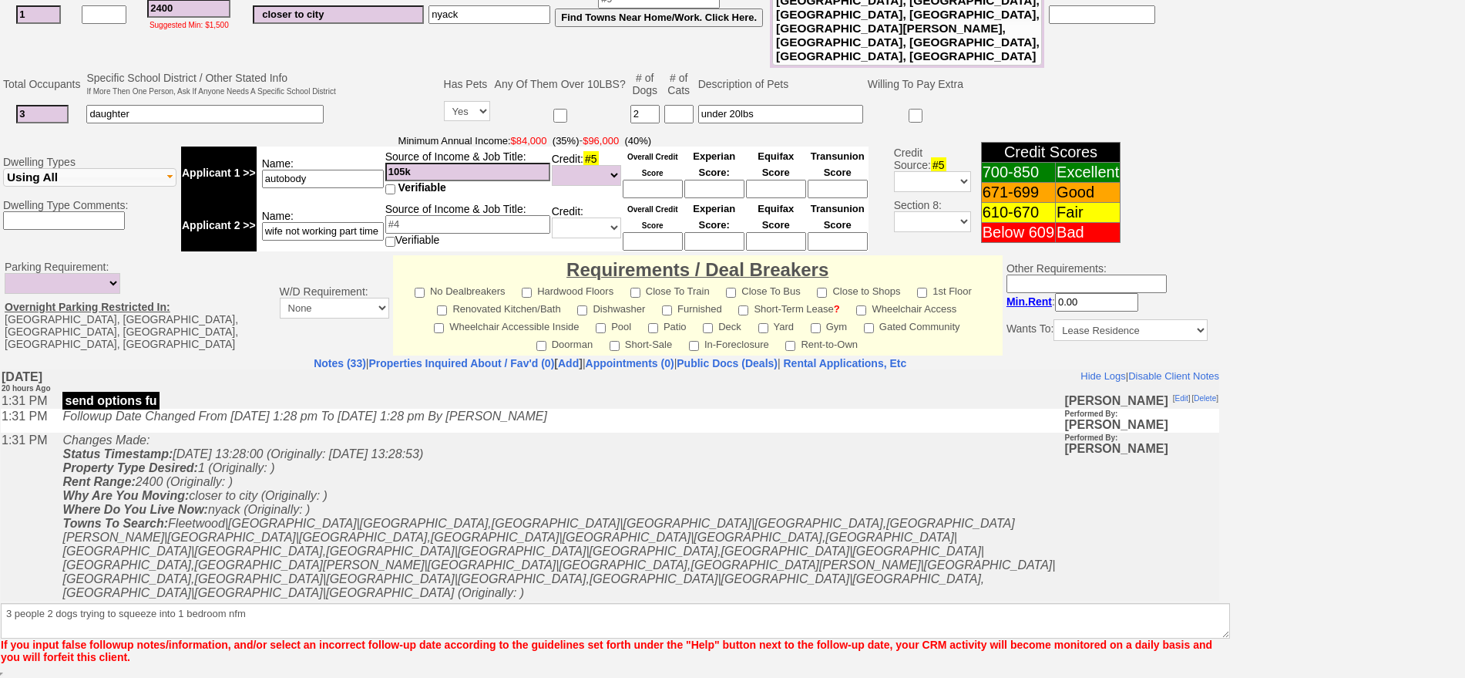
scroll to position [399, 0]
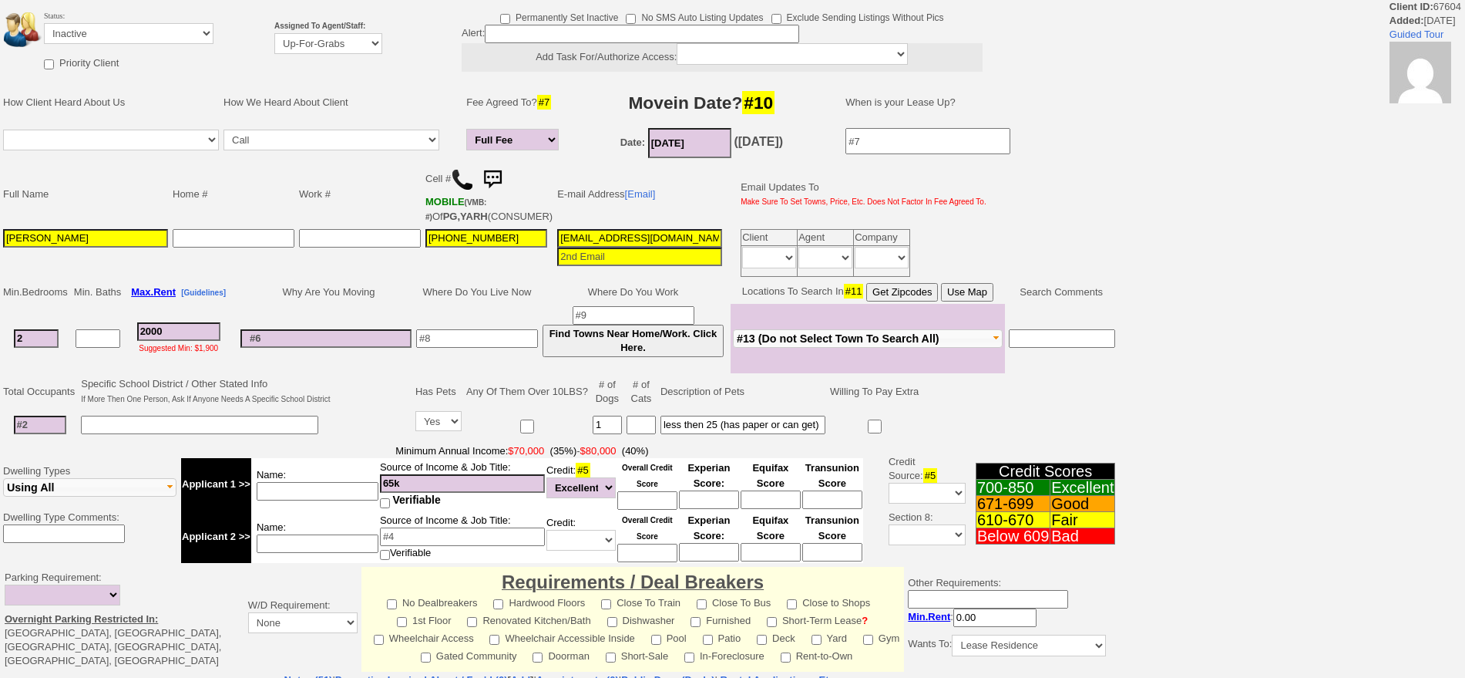
click at [731, 34] on input at bounding box center [642, 34] width 314 height 18
click at [731, 34] on input "fu" at bounding box center [642, 34] width 314 height 18
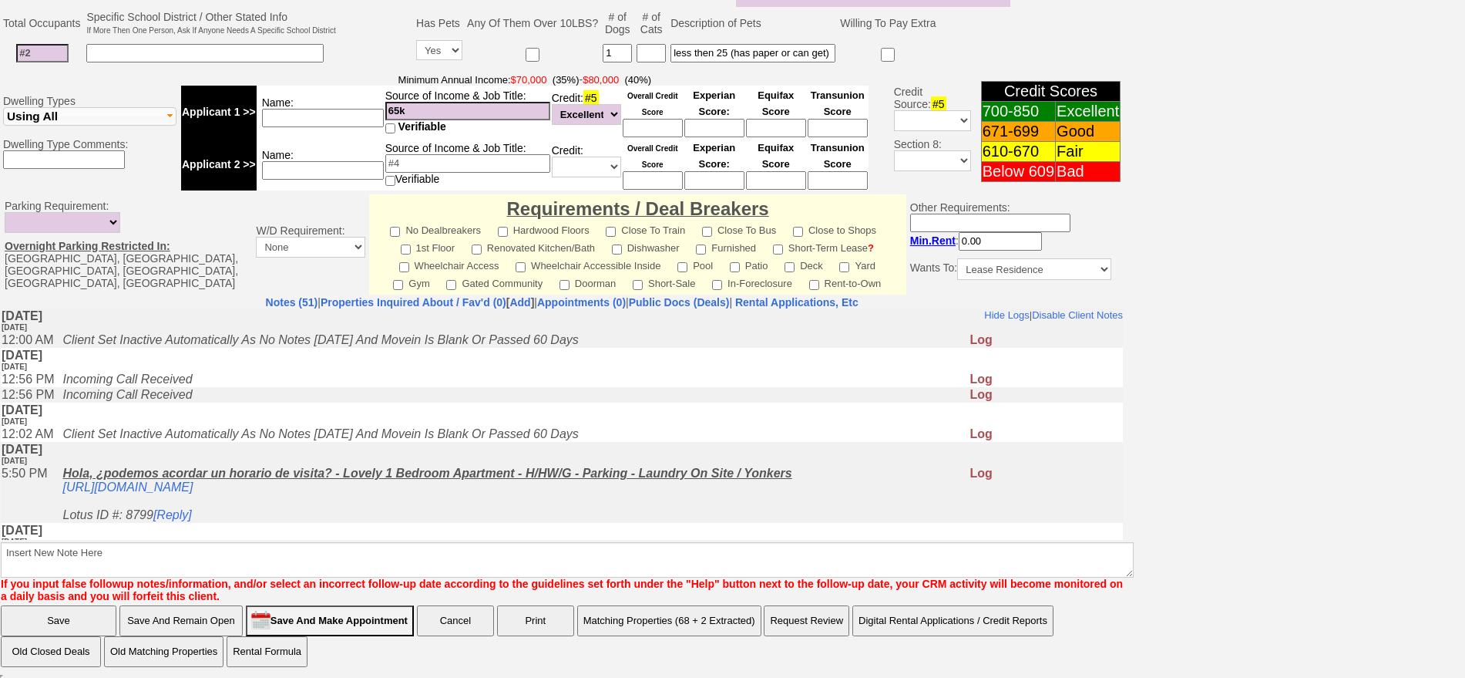
scroll to position [426, 0]
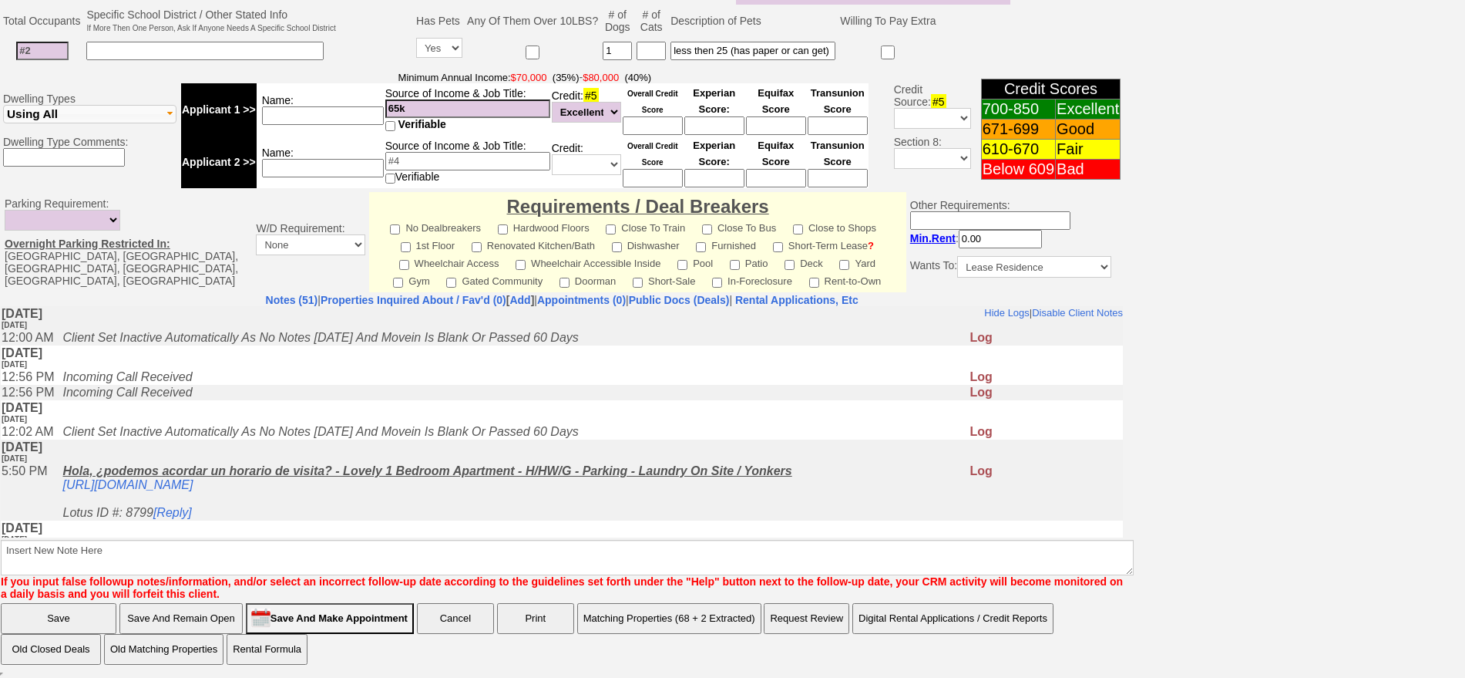
type input "fu when available"
click at [82, 607] on input "Save" at bounding box center [59, 618] width 116 height 31
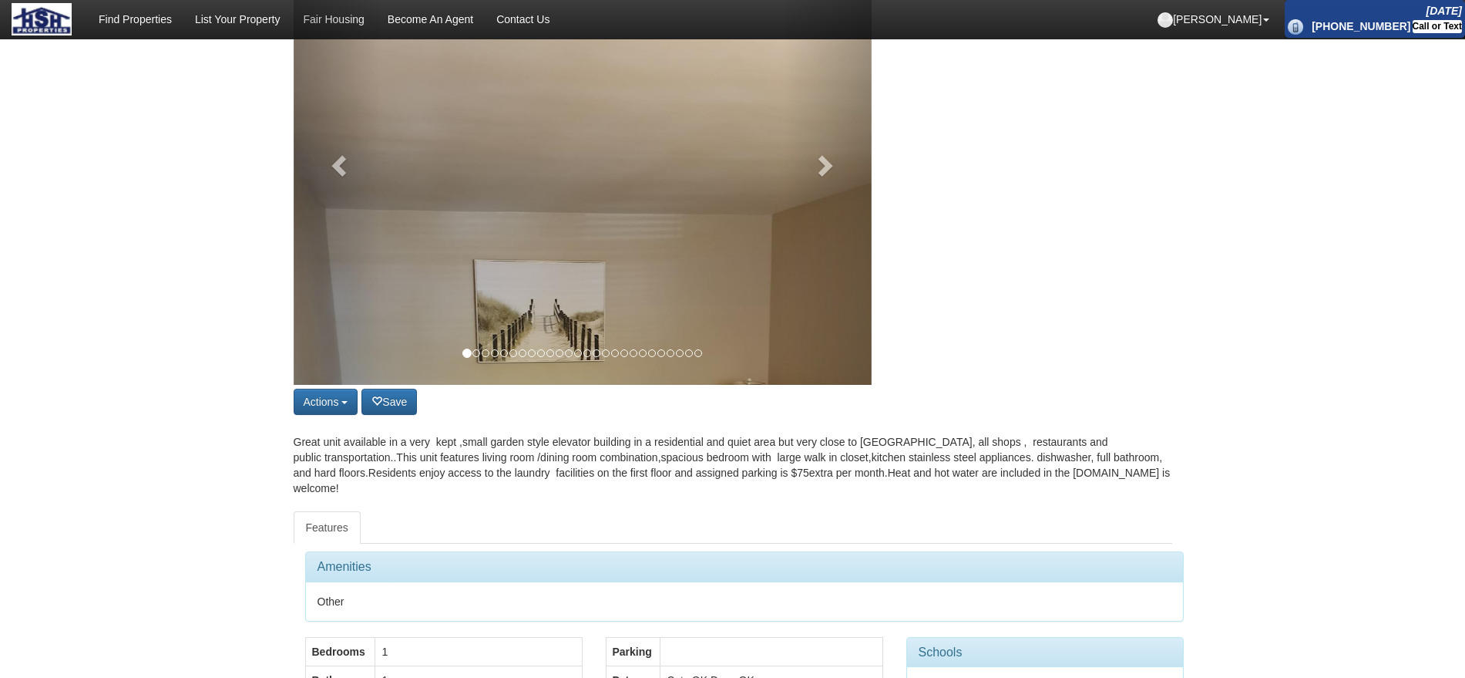
scroll to position [193, 0]
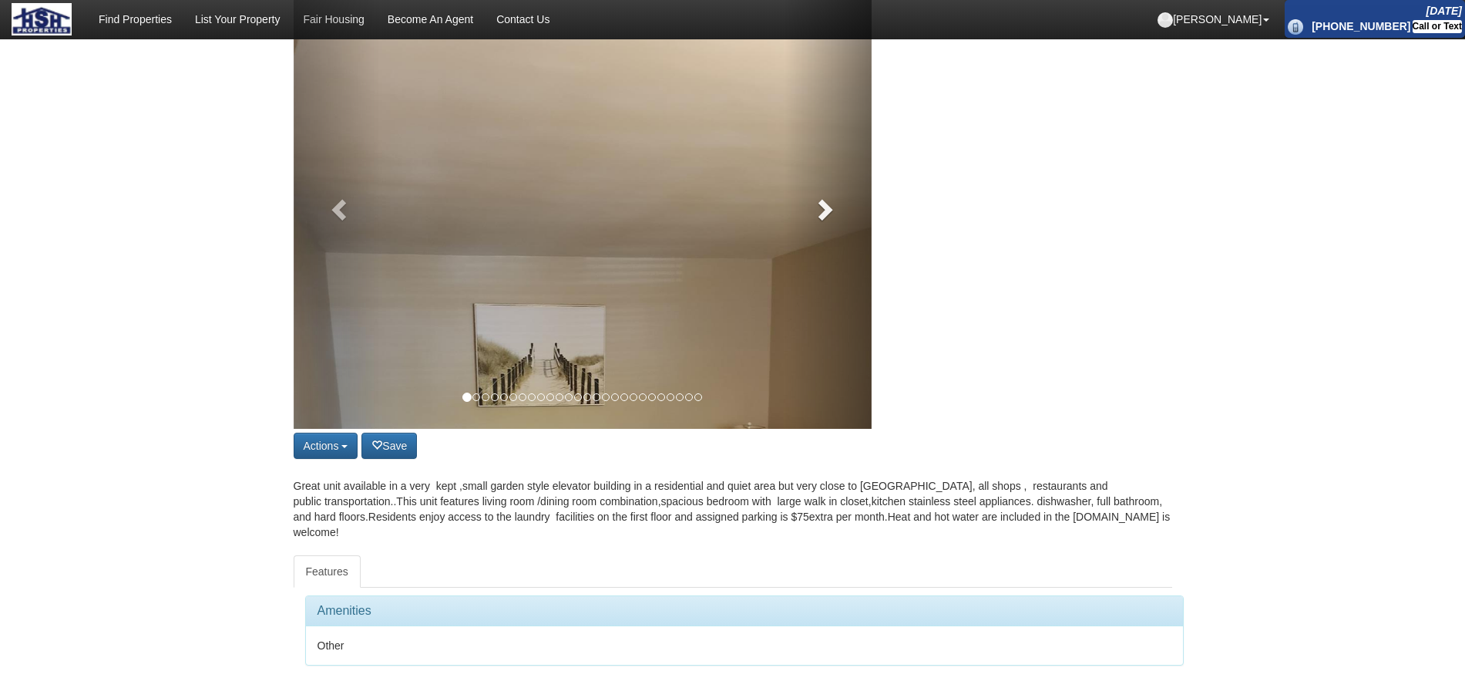
click at [829, 252] on link at bounding box center [828, 205] width 87 height 447
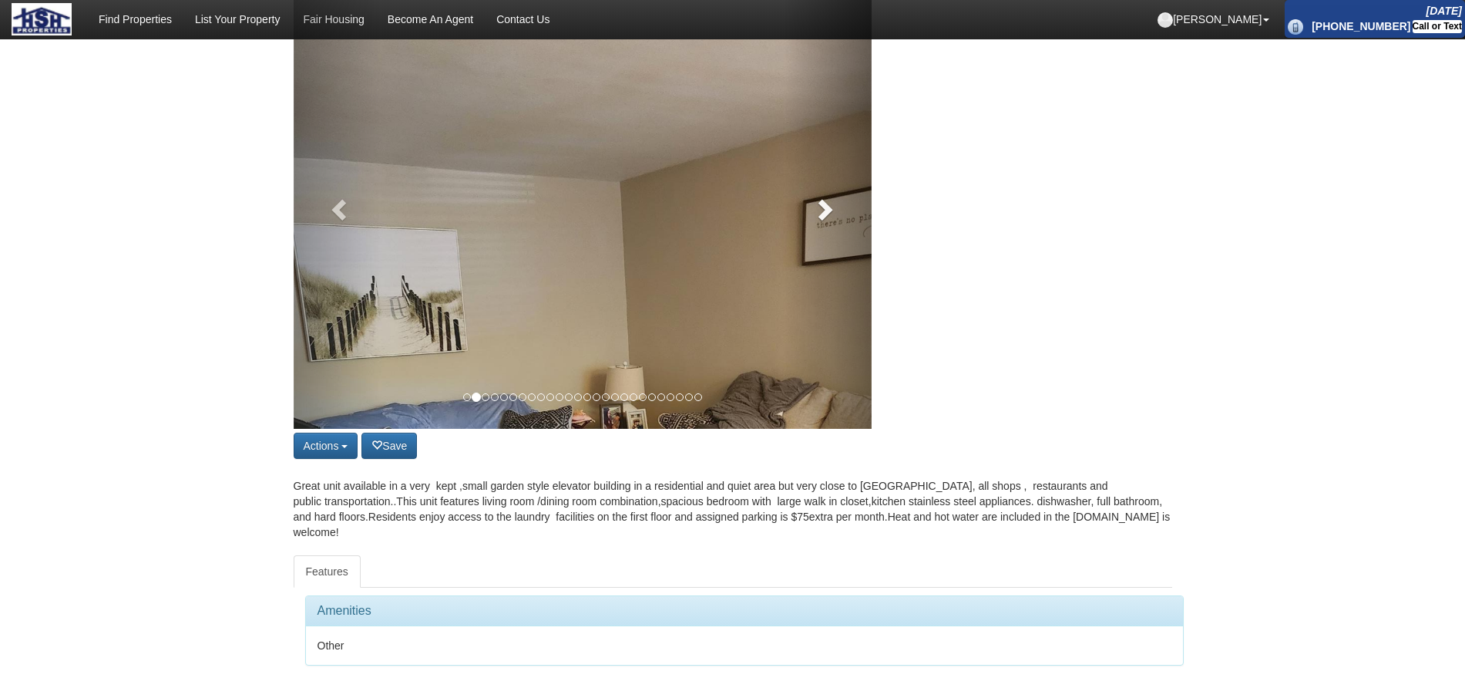
click at [834, 234] on link at bounding box center [828, 205] width 87 height 447
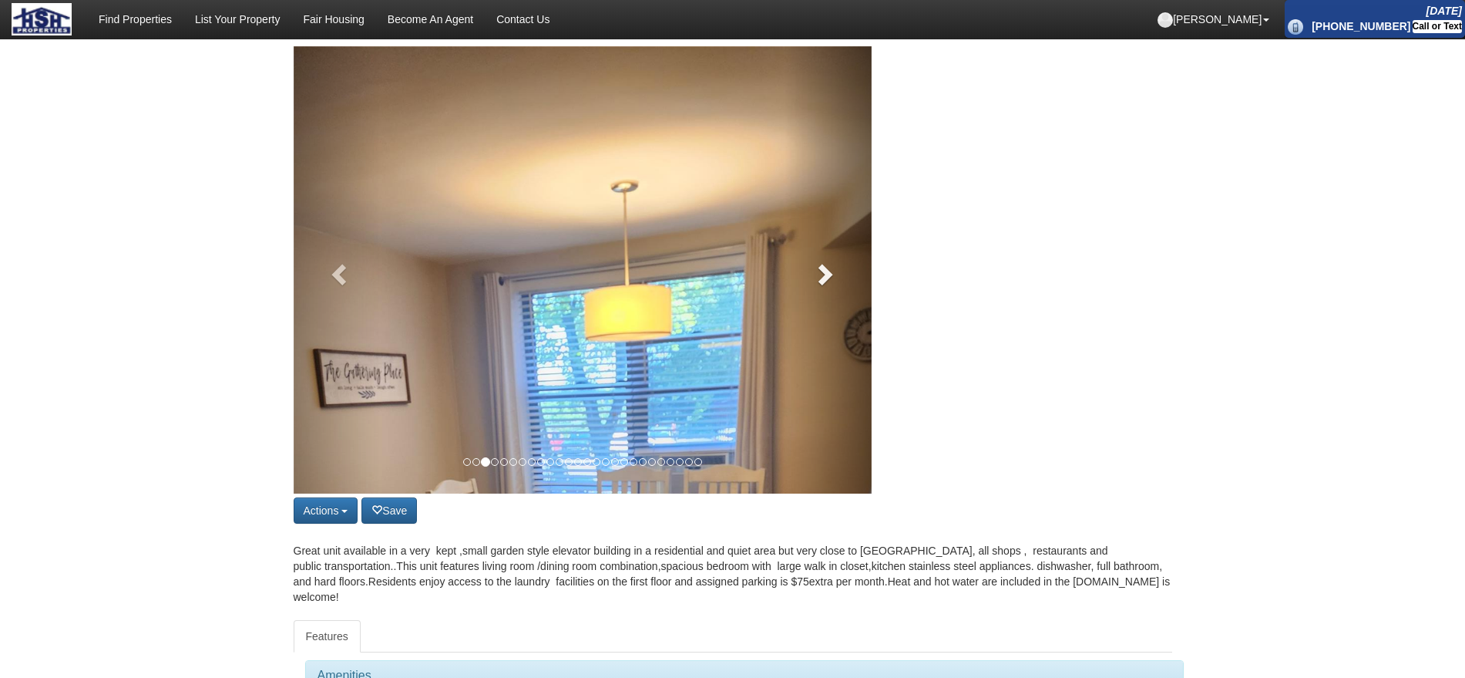
scroll to position [96, 0]
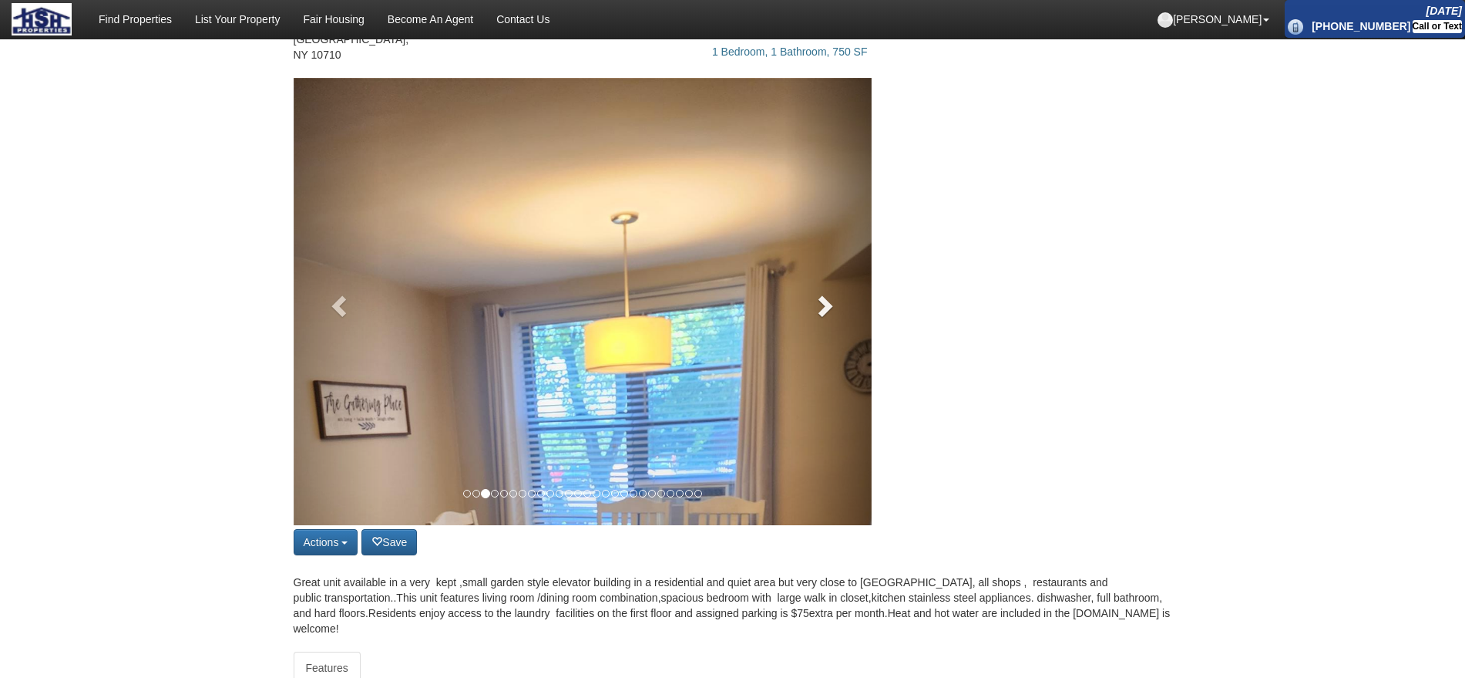
click at [828, 318] on link at bounding box center [828, 301] width 87 height 447
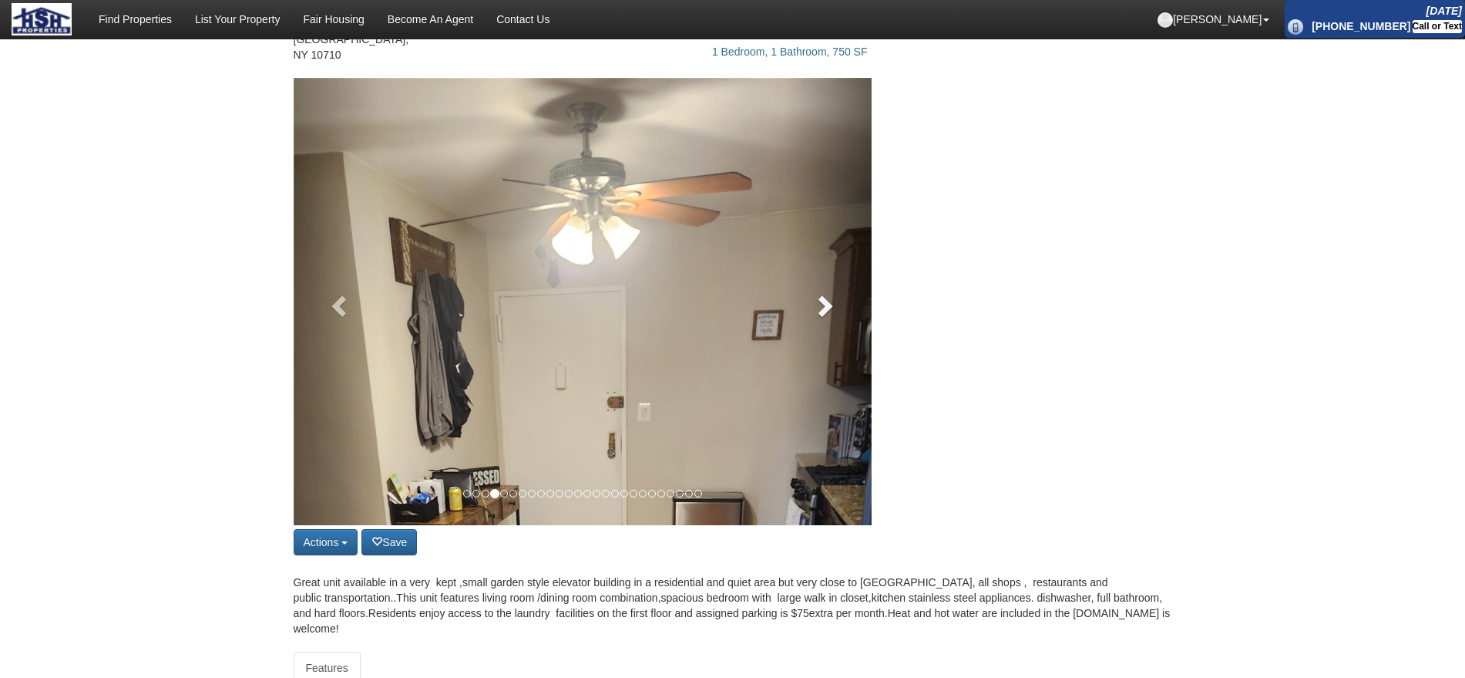
click at [828, 318] on link at bounding box center [828, 301] width 87 height 447
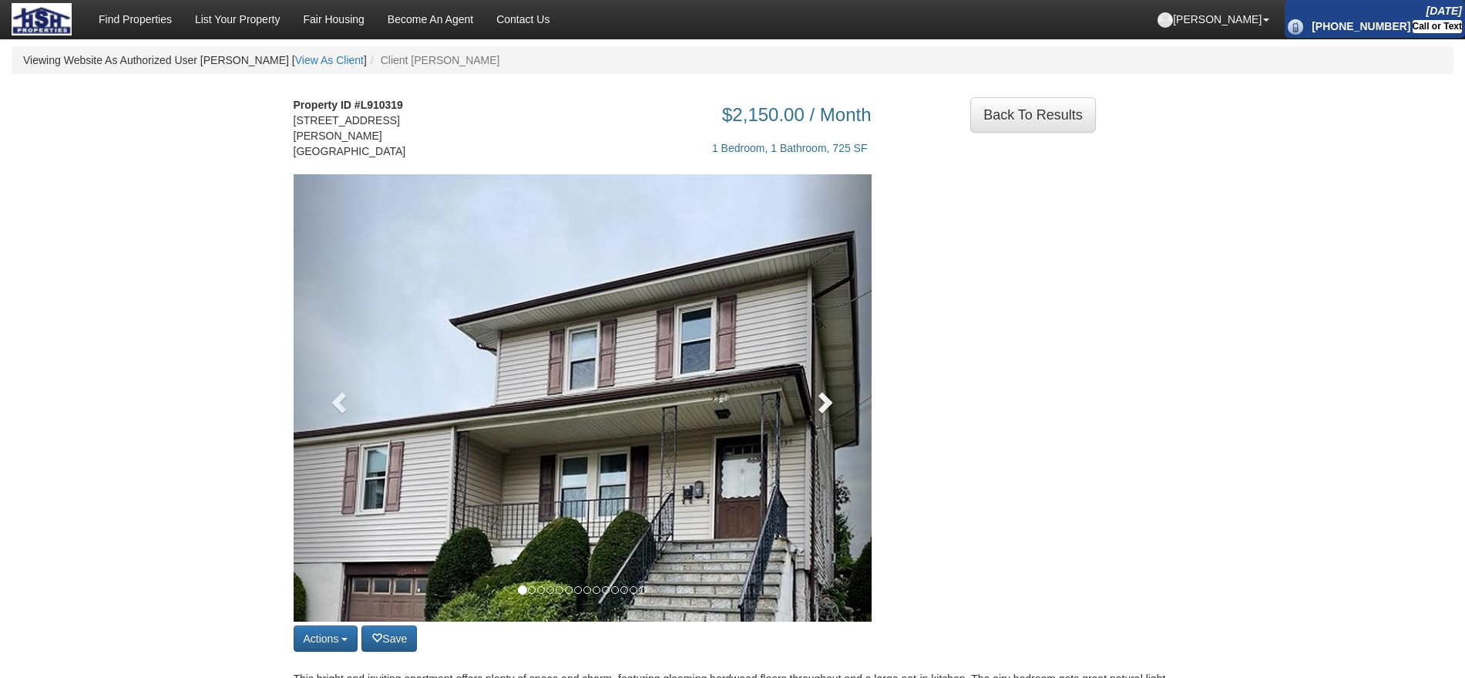
click at [820, 390] on span at bounding box center [823, 401] width 23 height 23
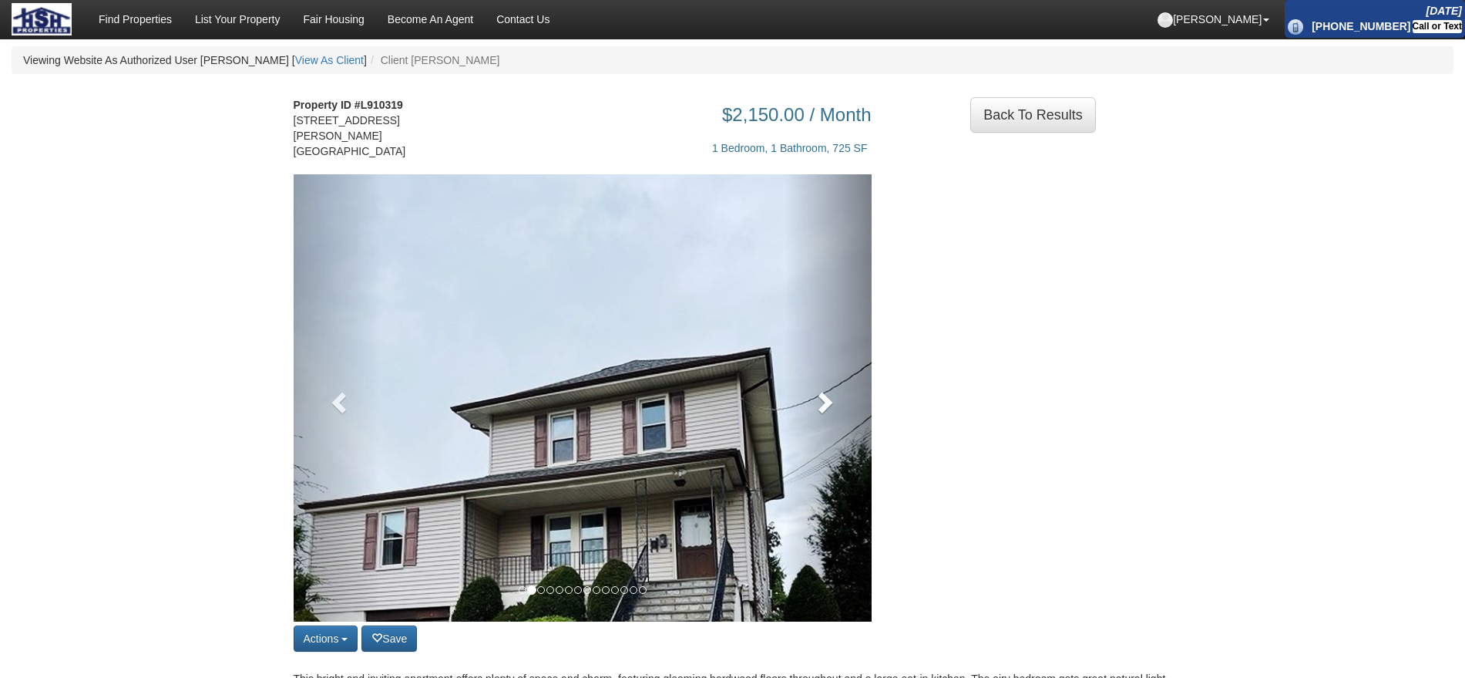
scroll to position [96, 0]
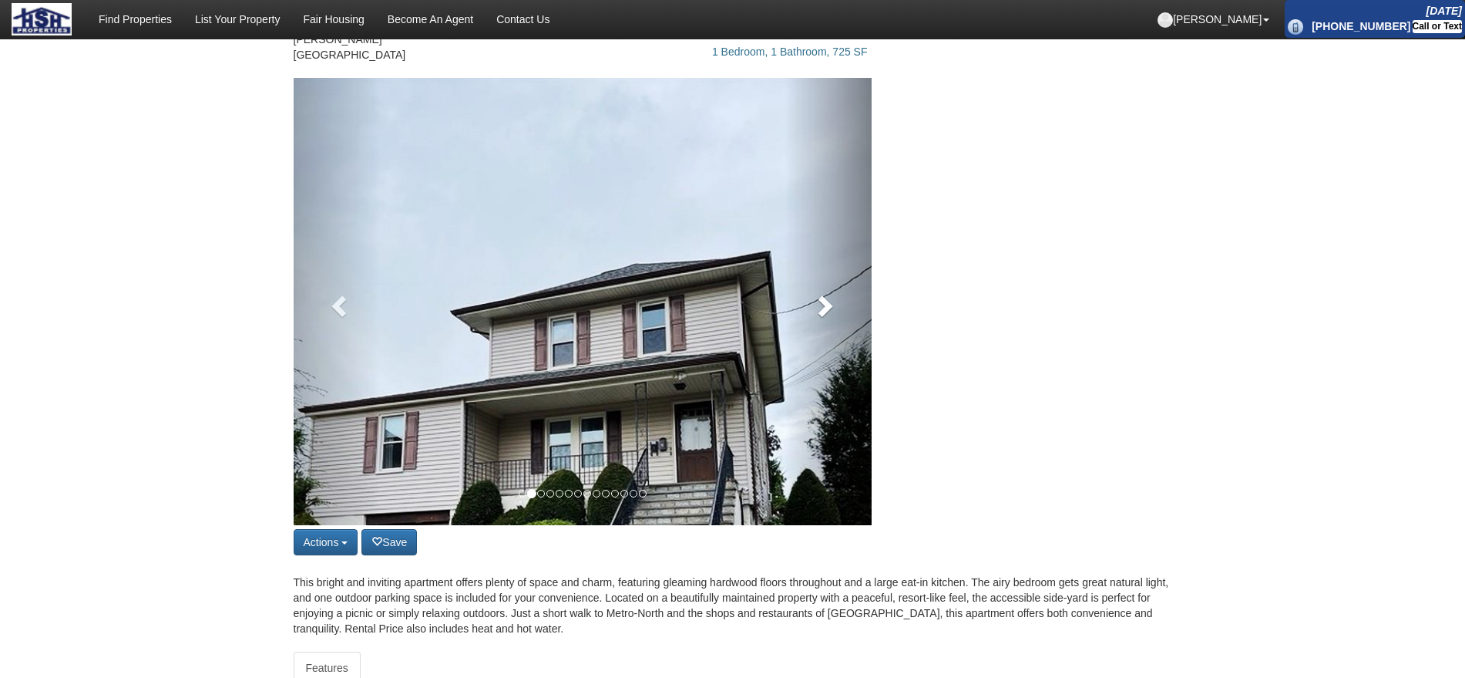
click at [830, 307] on link at bounding box center [828, 301] width 87 height 447
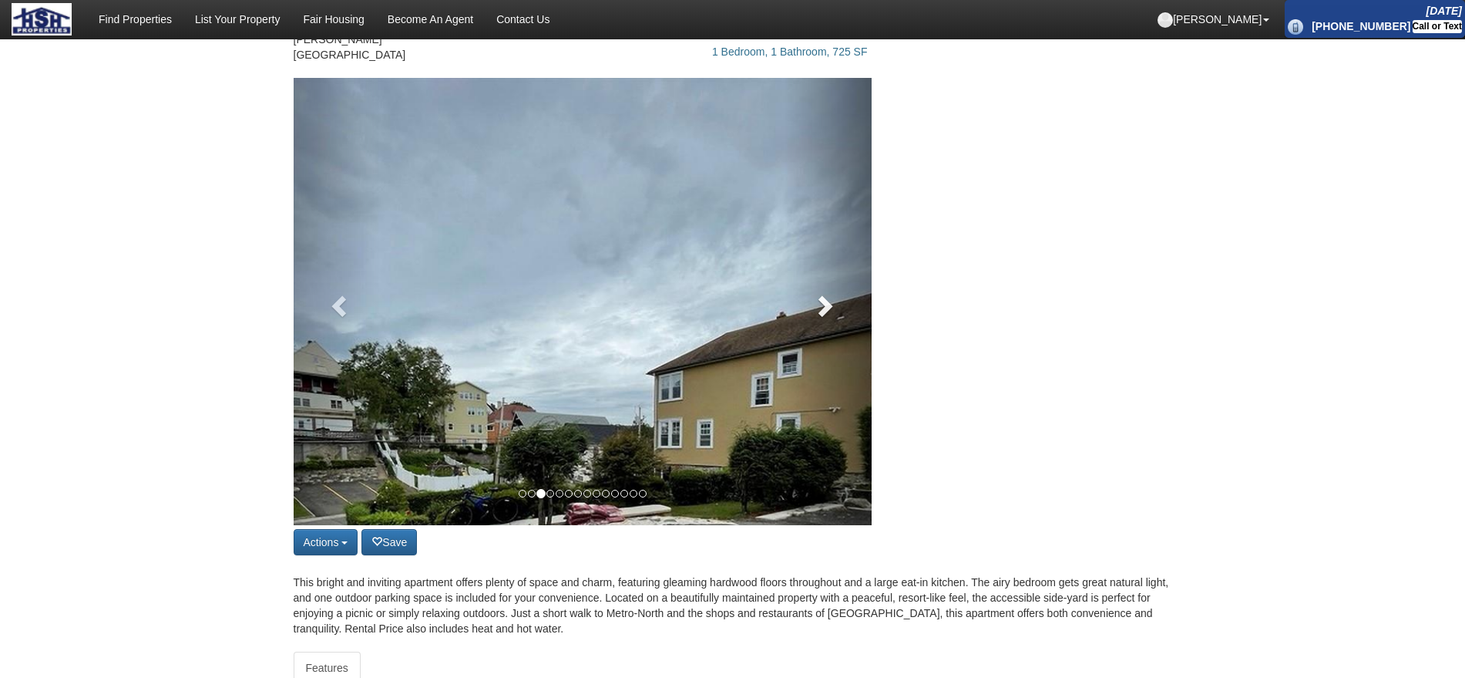
click at [830, 307] on link at bounding box center [828, 301] width 87 height 447
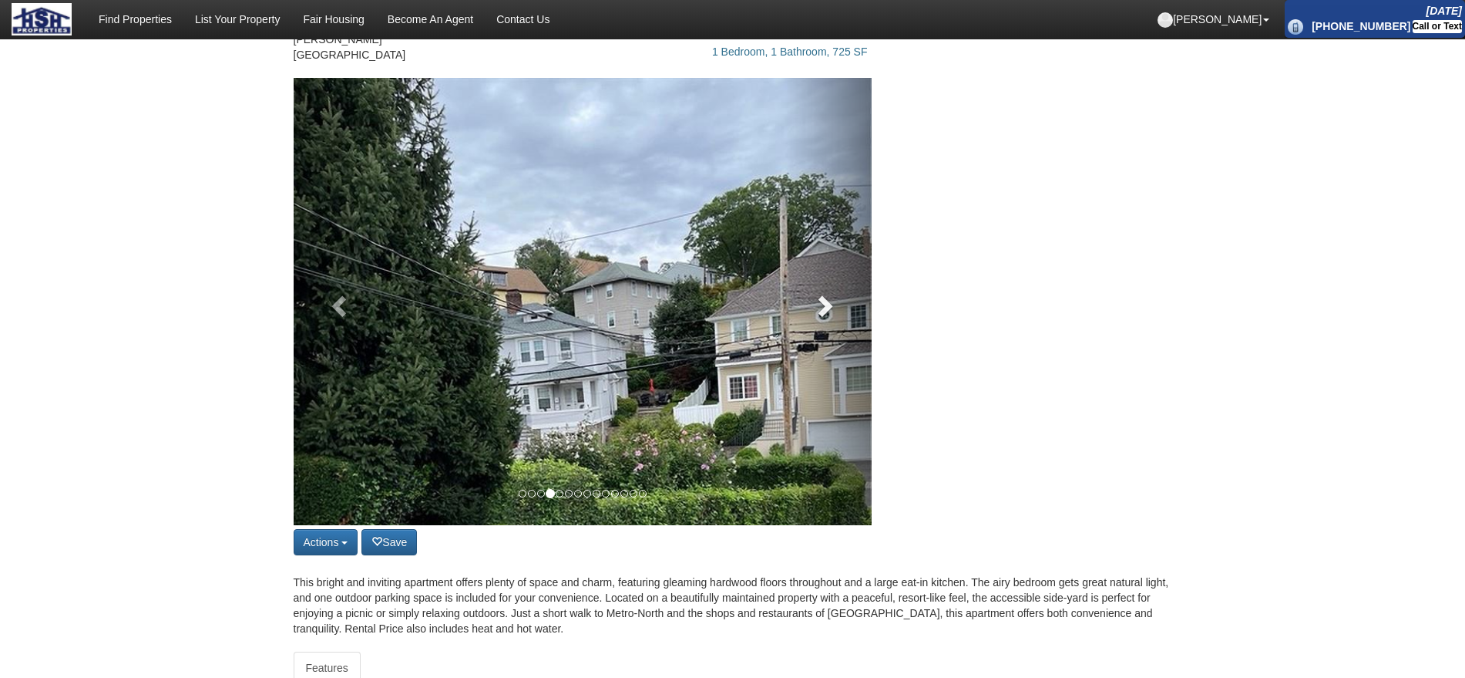
click at [830, 307] on link at bounding box center [828, 301] width 87 height 447
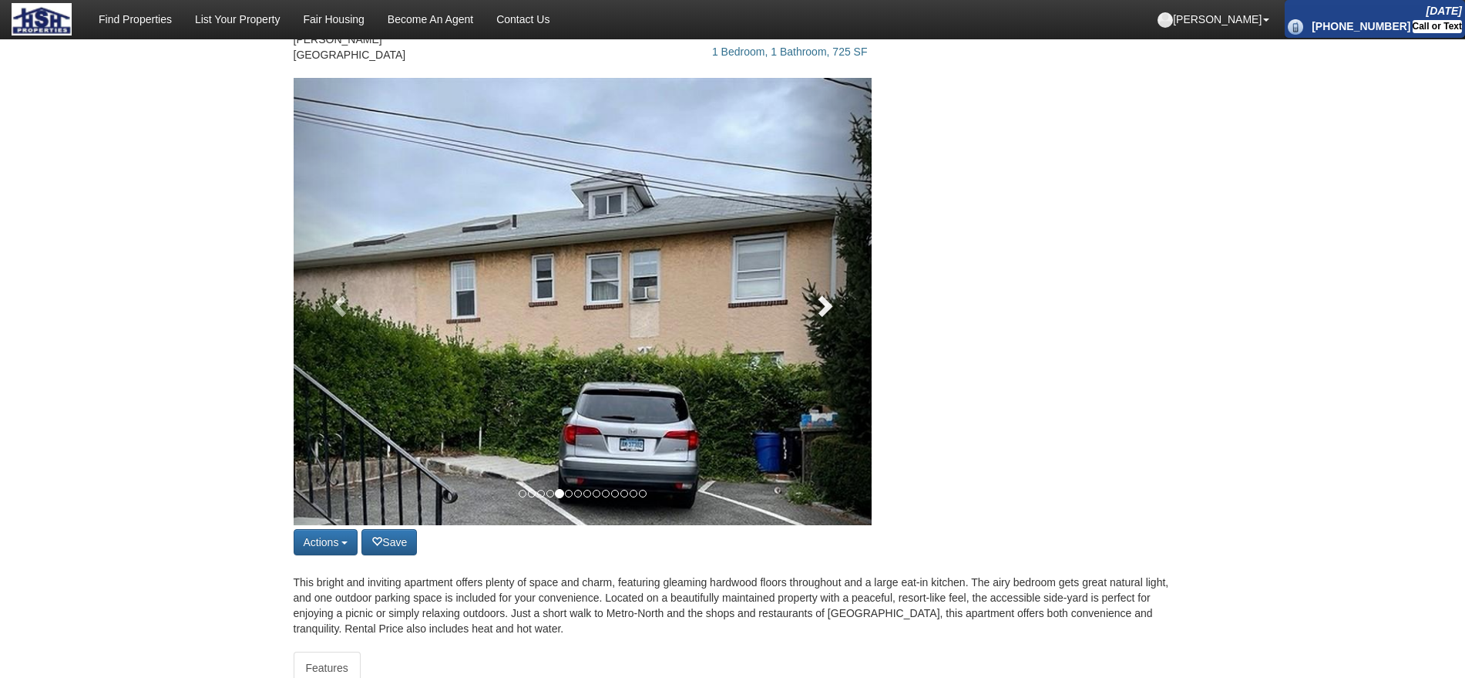
click at [830, 307] on link at bounding box center [828, 301] width 87 height 447
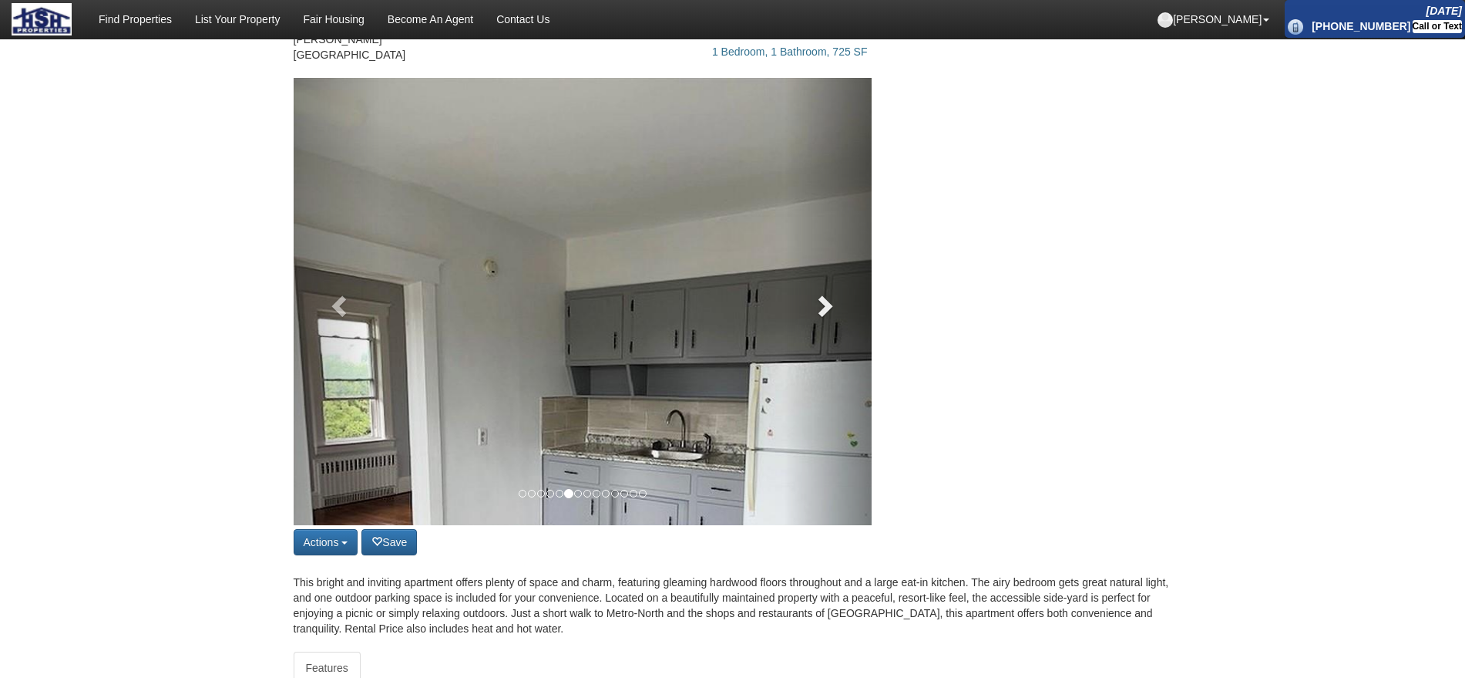
click at [830, 307] on link at bounding box center [828, 301] width 87 height 447
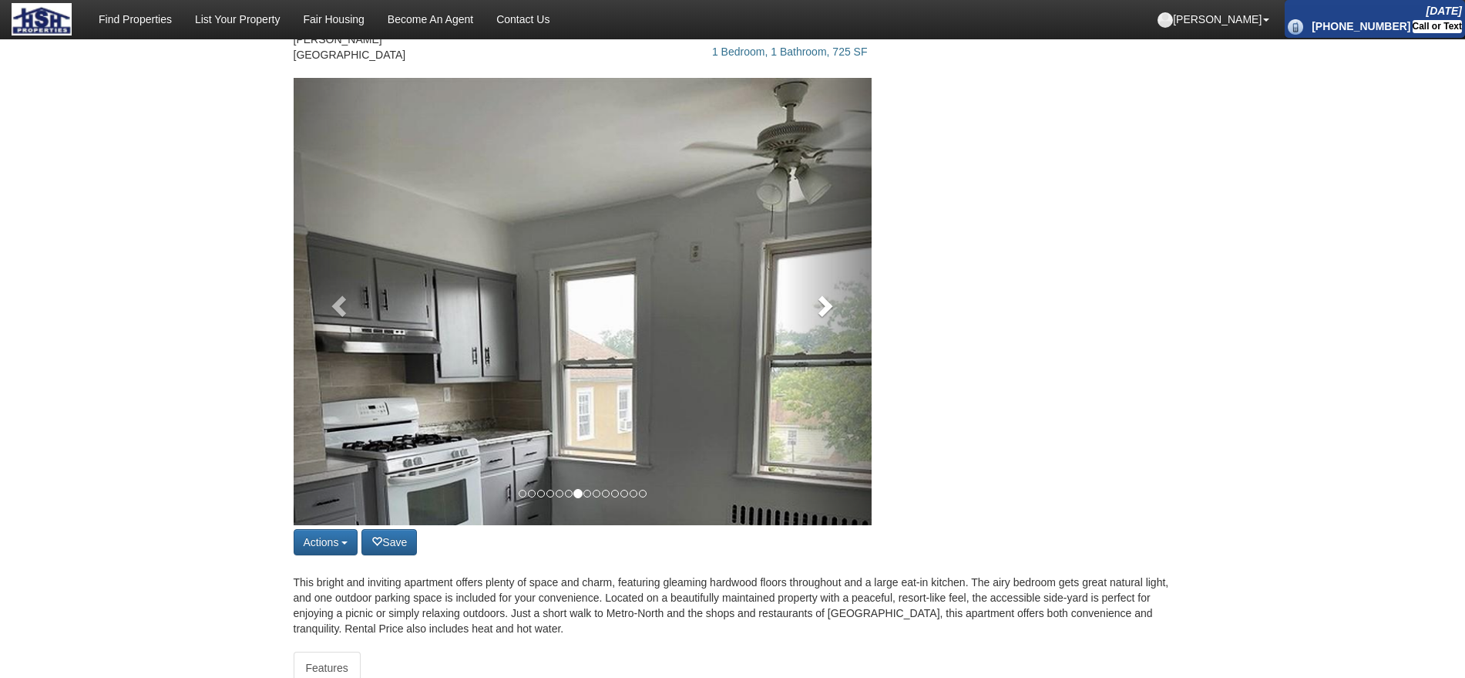
click at [830, 307] on link at bounding box center [828, 301] width 87 height 447
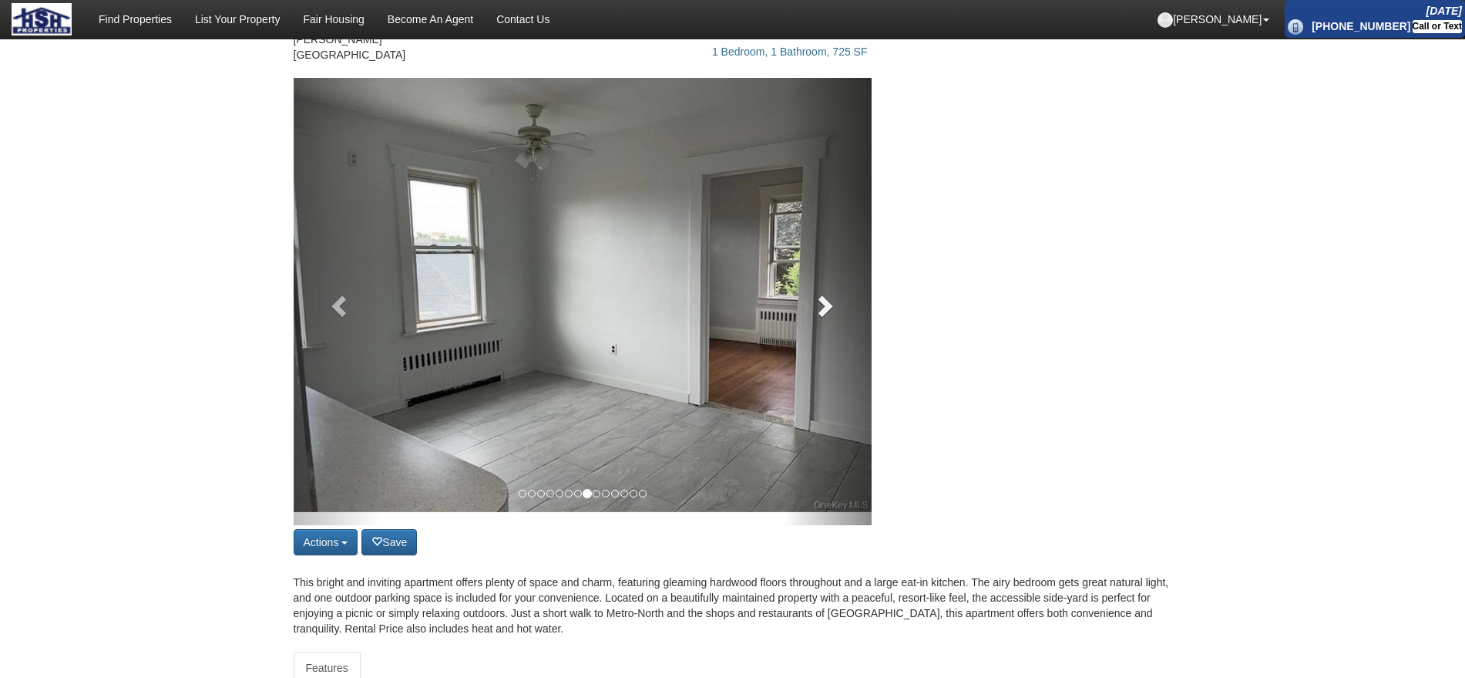
click at [830, 307] on link at bounding box center [828, 301] width 87 height 447
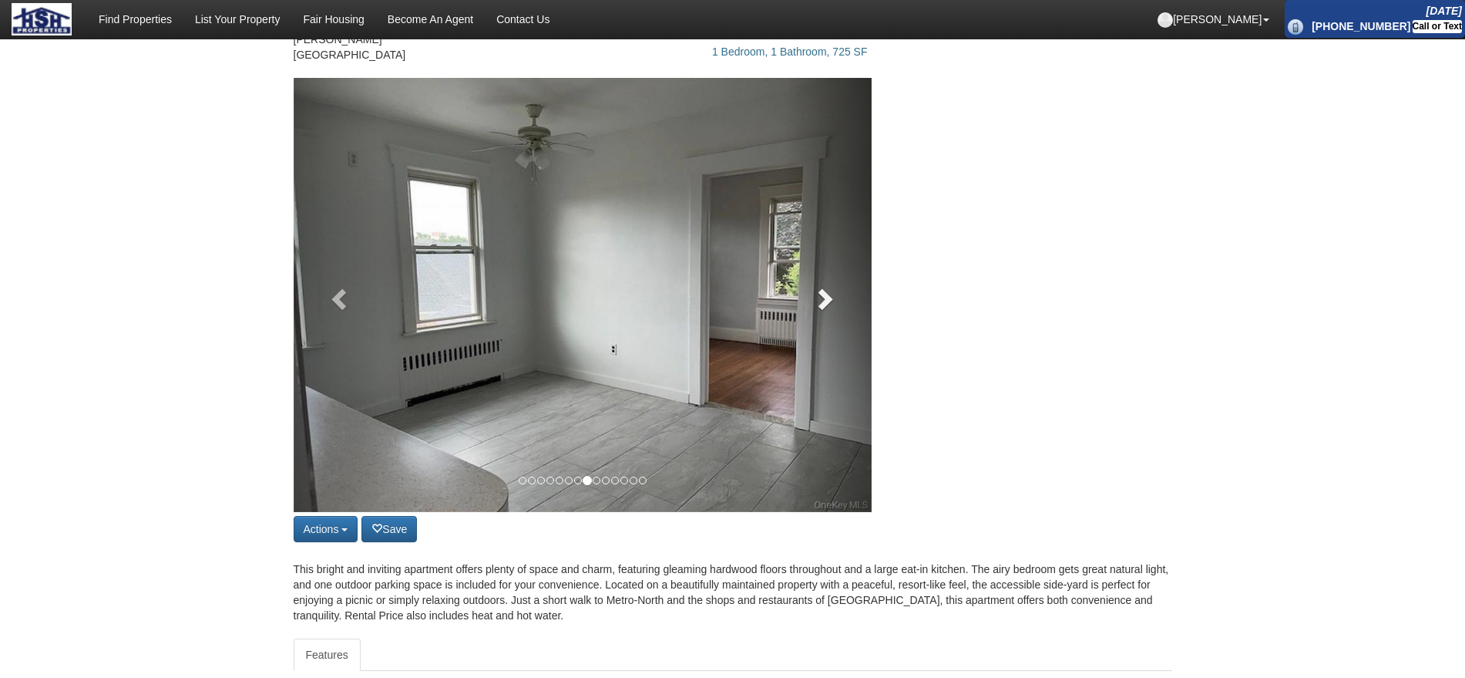
click at [830, 307] on link at bounding box center [828, 295] width 87 height 434
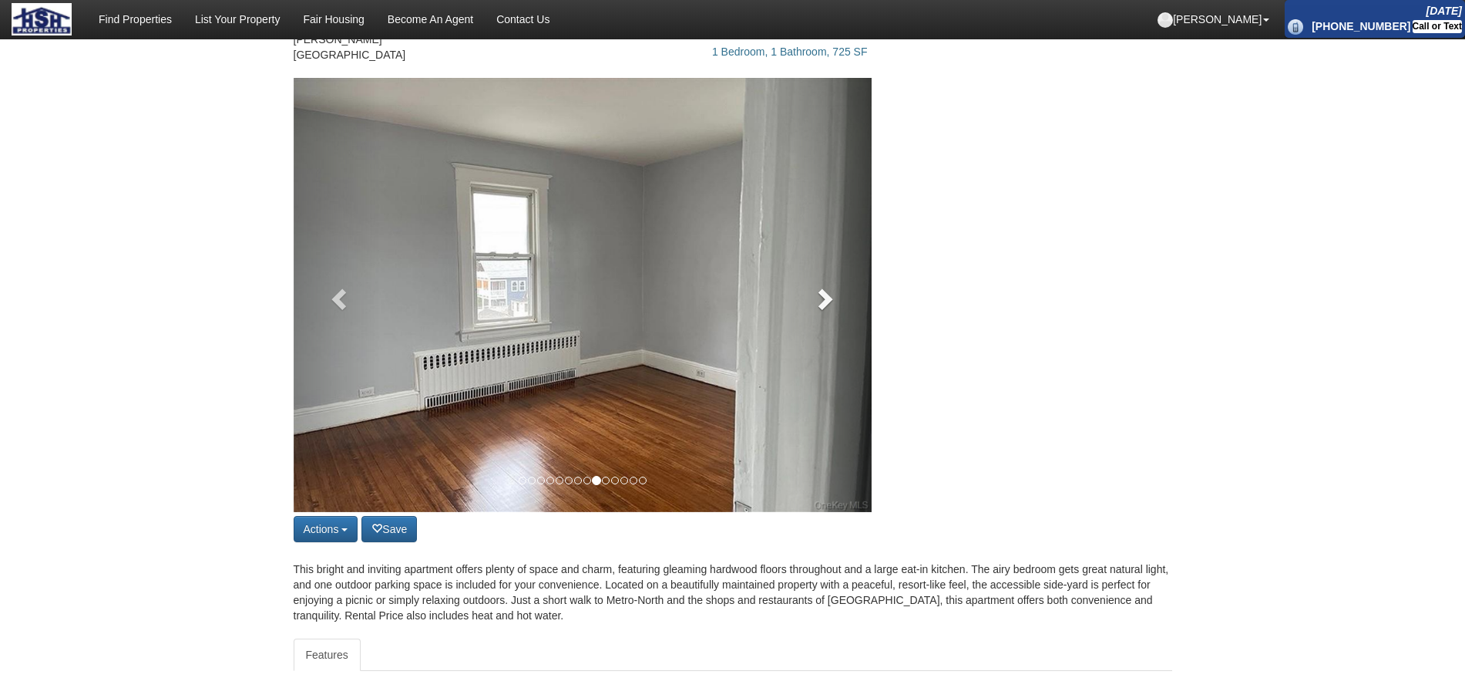
click at [830, 307] on link at bounding box center [828, 295] width 87 height 434
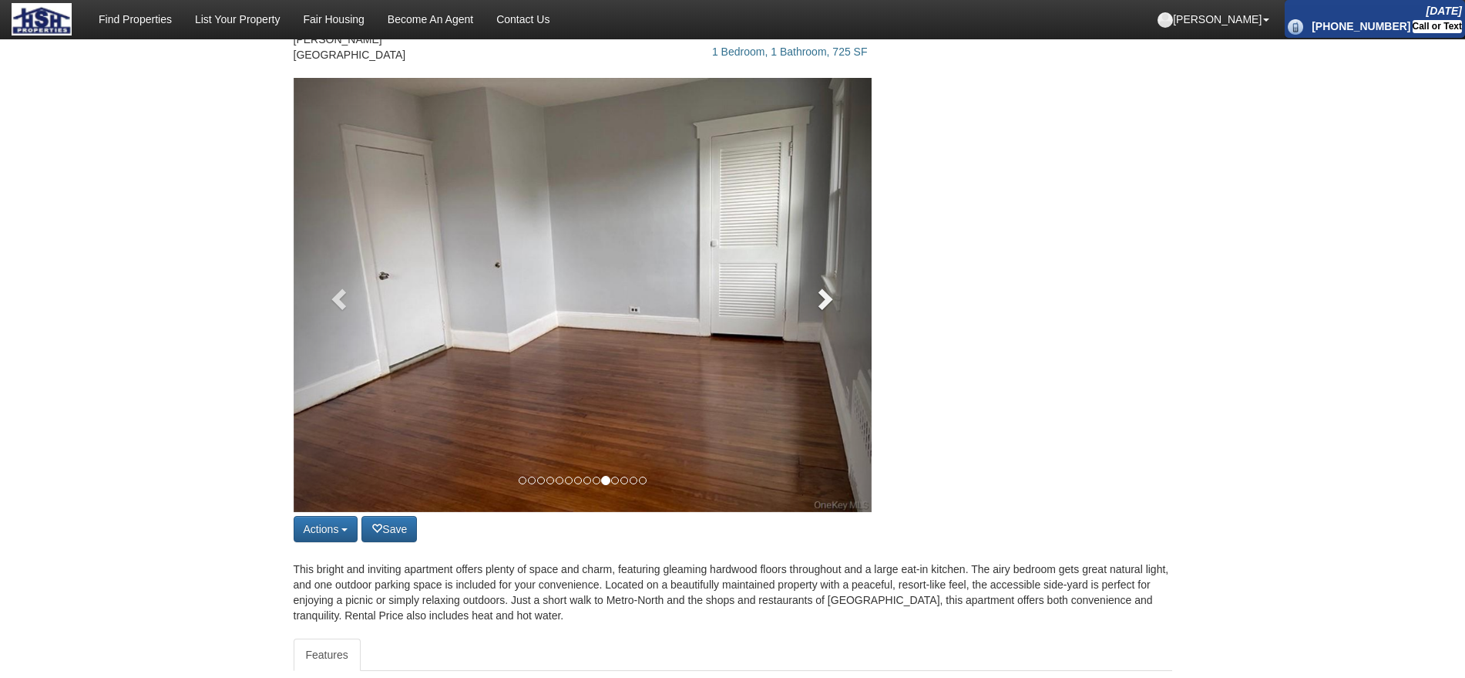
click at [830, 307] on link at bounding box center [828, 295] width 87 height 434
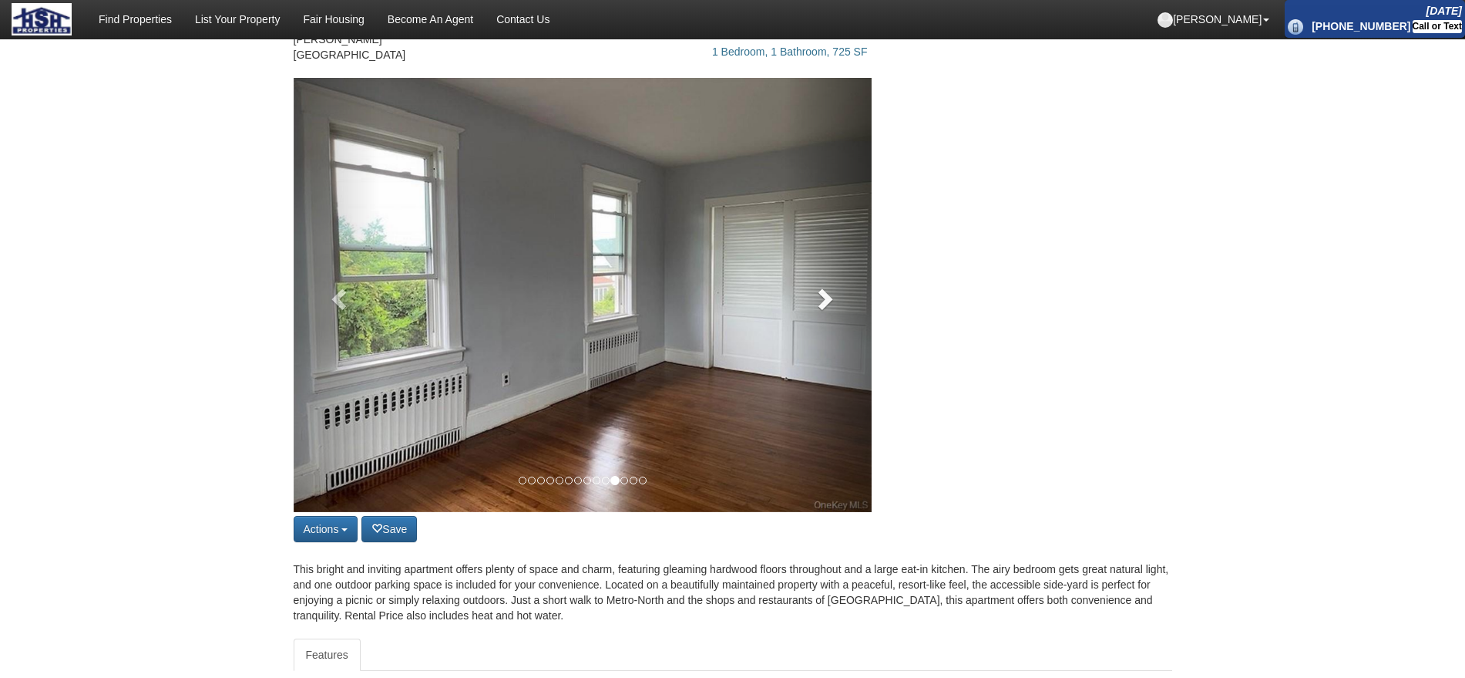
click at [830, 318] on link at bounding box center [828, 295] width 87 height 434
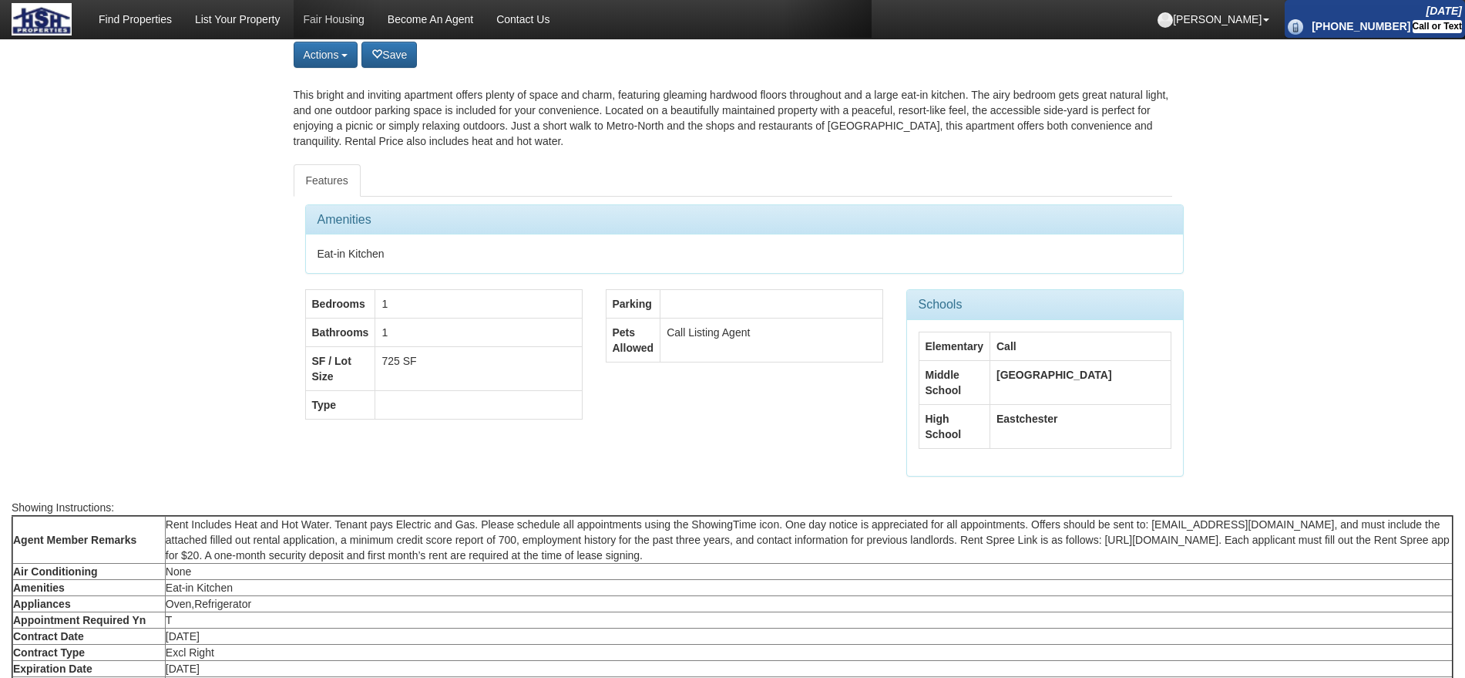
scroll to position [578, 0]
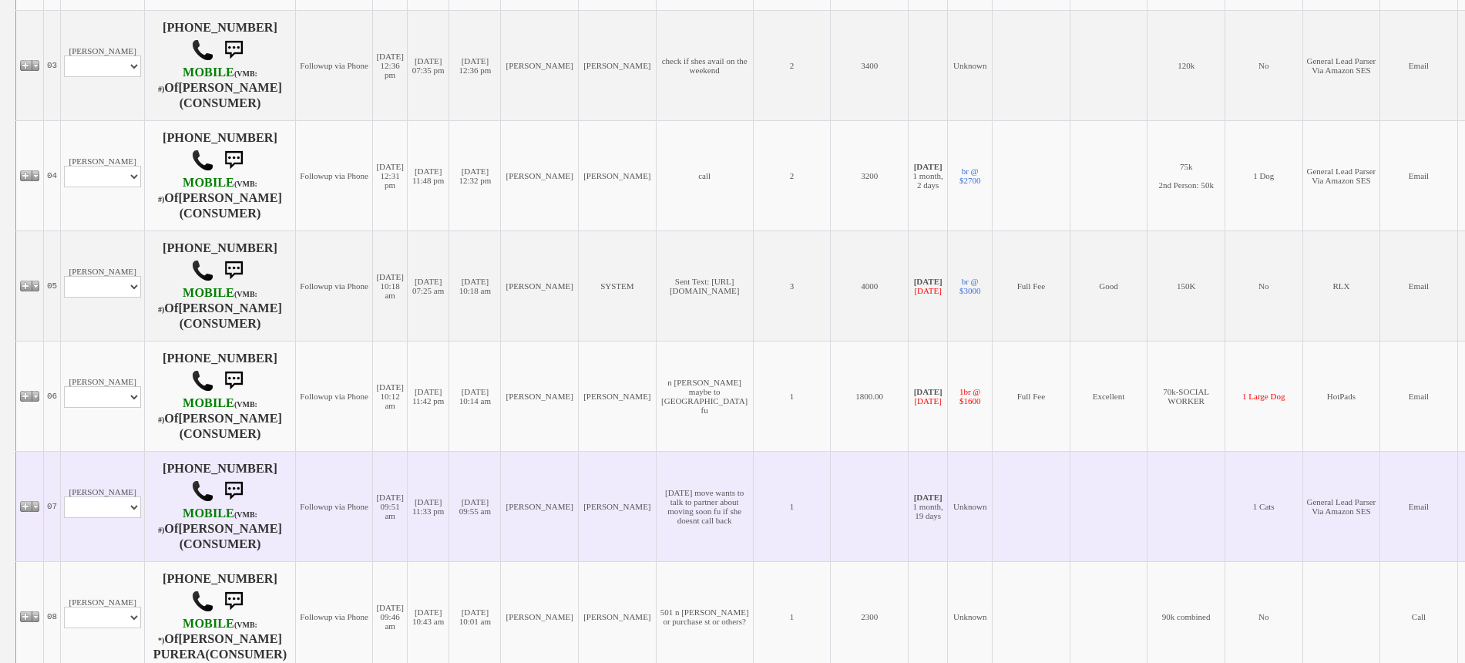
scroll to position [578, 0]
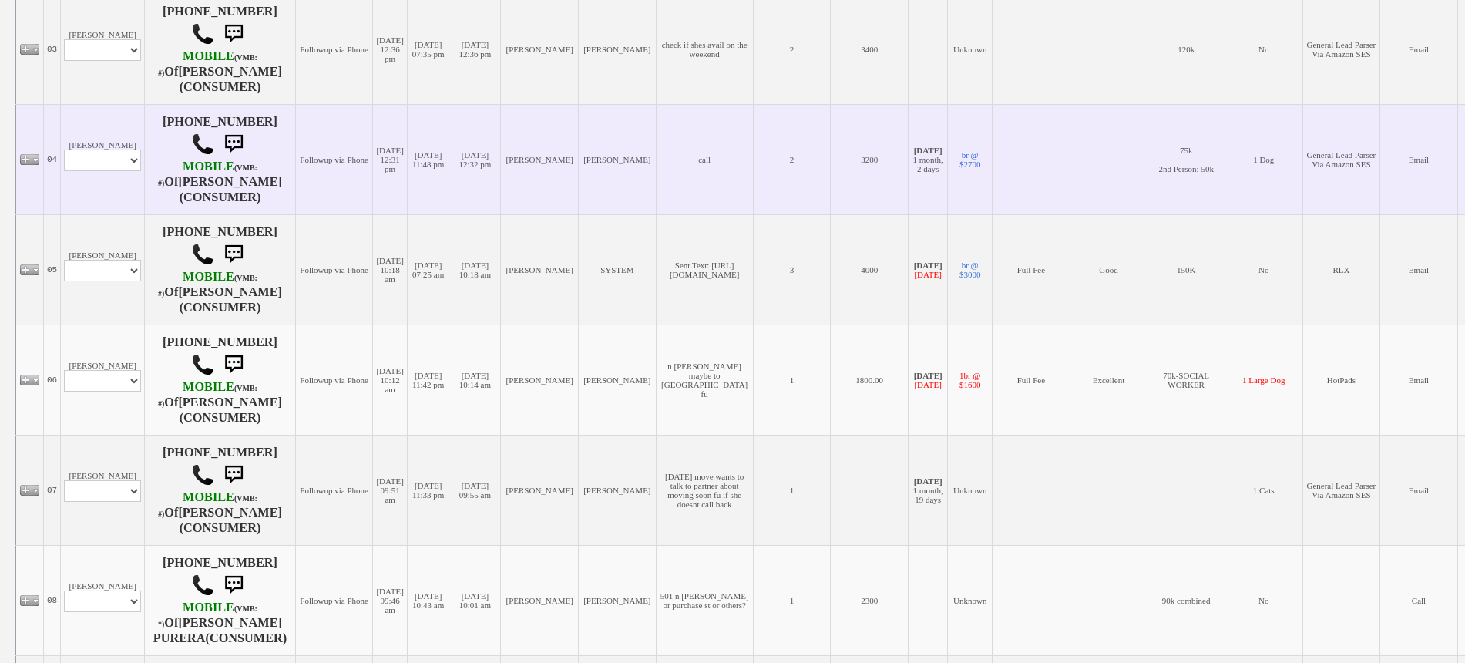
click at [97, 183] on td "[PERSON_NAME] Profile Edit Print Email Externally (Will Not Be Tracked In CRM) …" at bounding box center [103, 159] width 84 height 110
click at [105, 160] on select "Profile Edit Print Email Externally (Will Not Be Tracked In CRM) Closed Deals" at bounding box center [102, 161] width 77 height 22
select select "ChangeURL,/crm/custom/edit_client_form.php?redirect=%2Fcrm%2Fclients.php&id=839…"
click at [64, 150] on select "Profile Edit Print Email Externally (Will Not Be Tracked In CRM) Closed Deals" at bounding box center [102, 161] width 77 height 22
select select
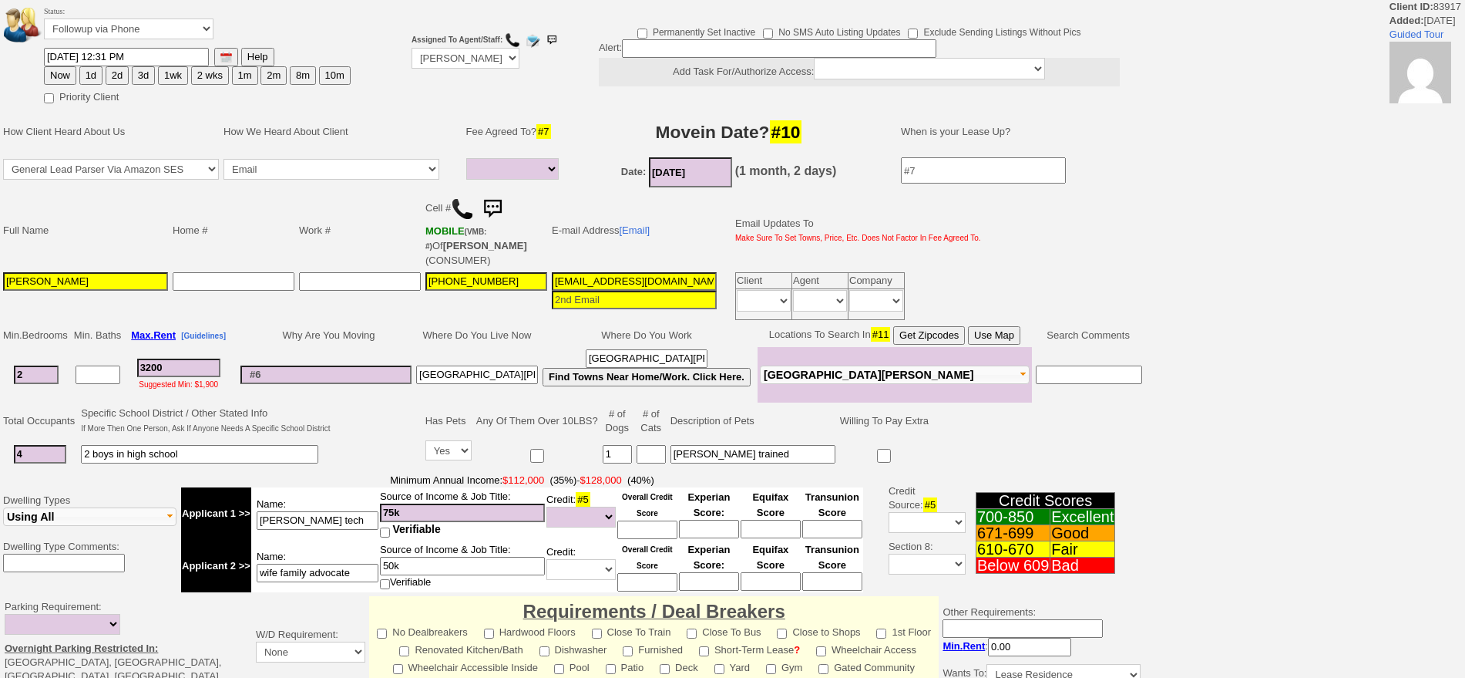
select select
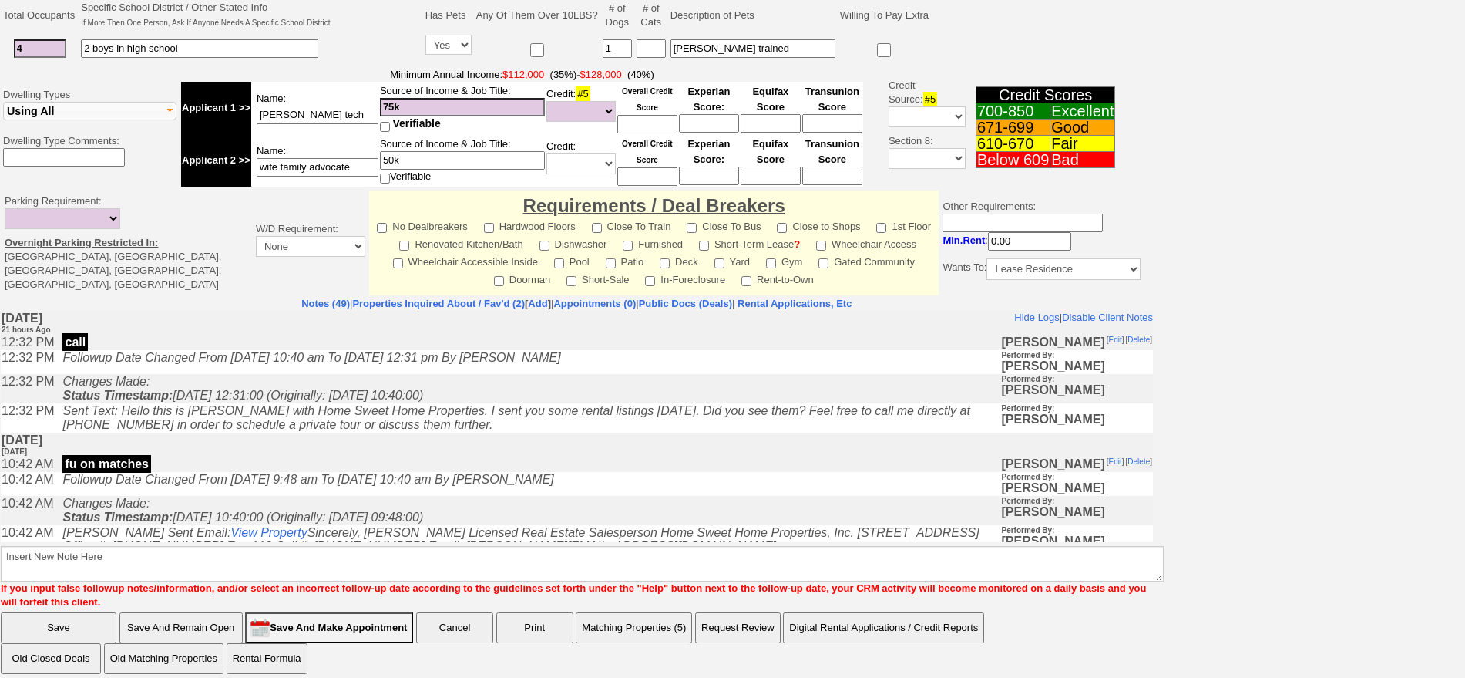
drag, startPoint x: 0, startPoint y: 0, endPoint x: 1479, endPoint y: 519, distance: 1567.7
click at [1464, 519] on html "Client ID: 83917 Added: 6 years Ago Guided Tour Status: Followup via Phone Foll…" at bounding box center [732, 142] width 1465 height 1094
click at [371, 466] on td "fu on matches" at bounding box center [528, 463] width 946 height 15
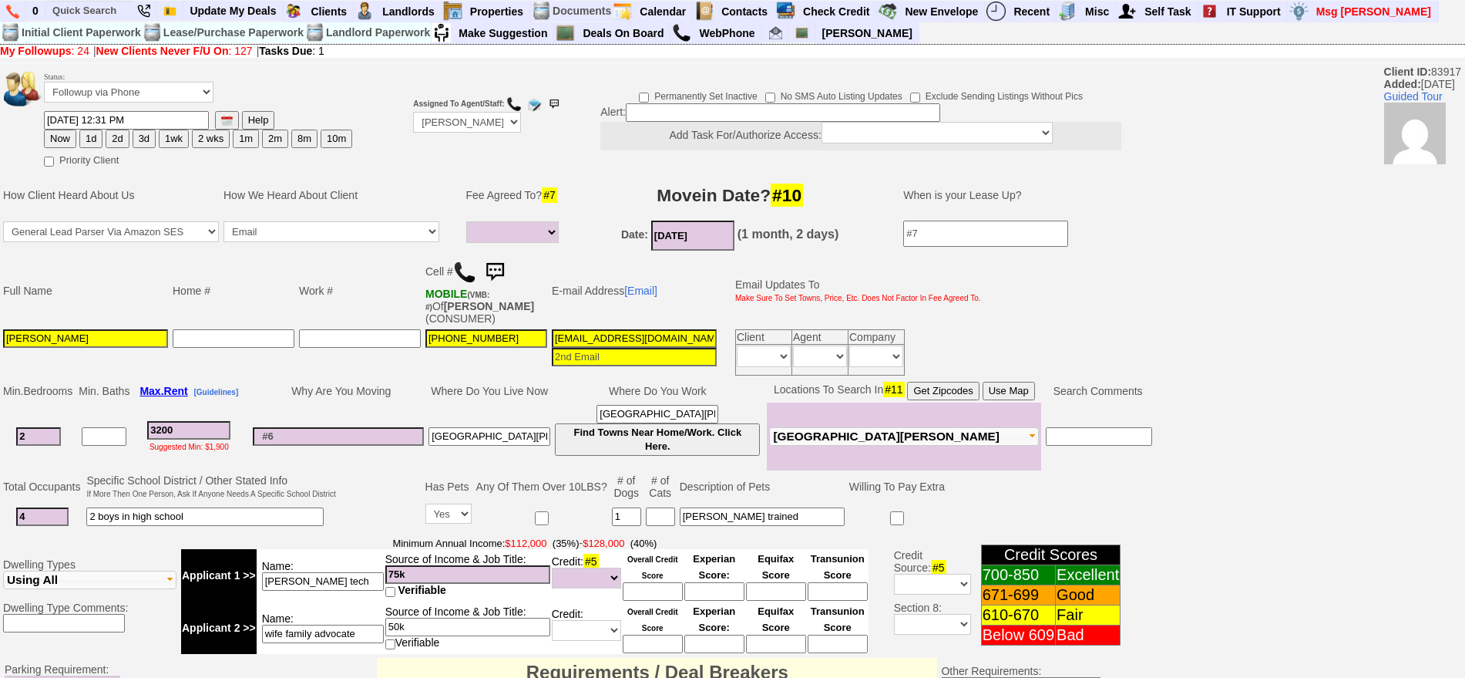
click at [463, 271] on img at bounding box center [464, 272] width 23 height 23
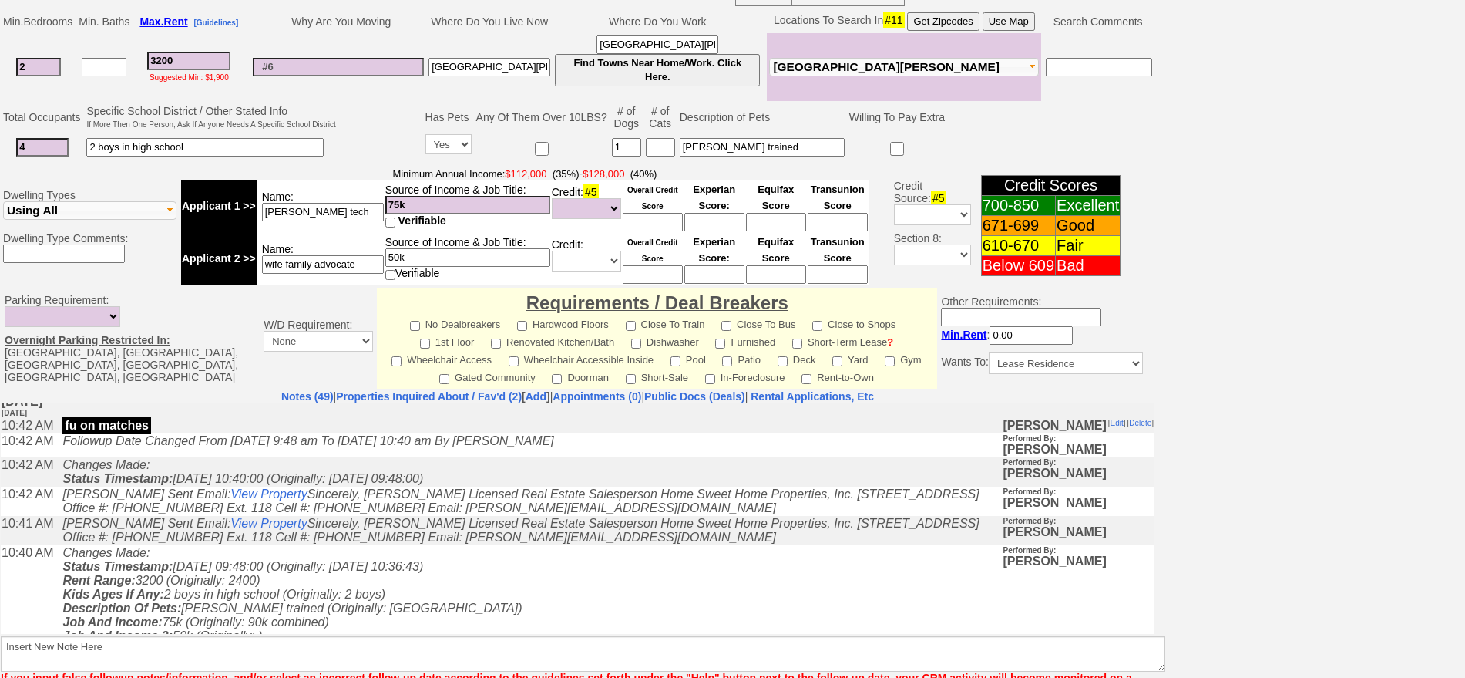
scroll to position [96, 0]
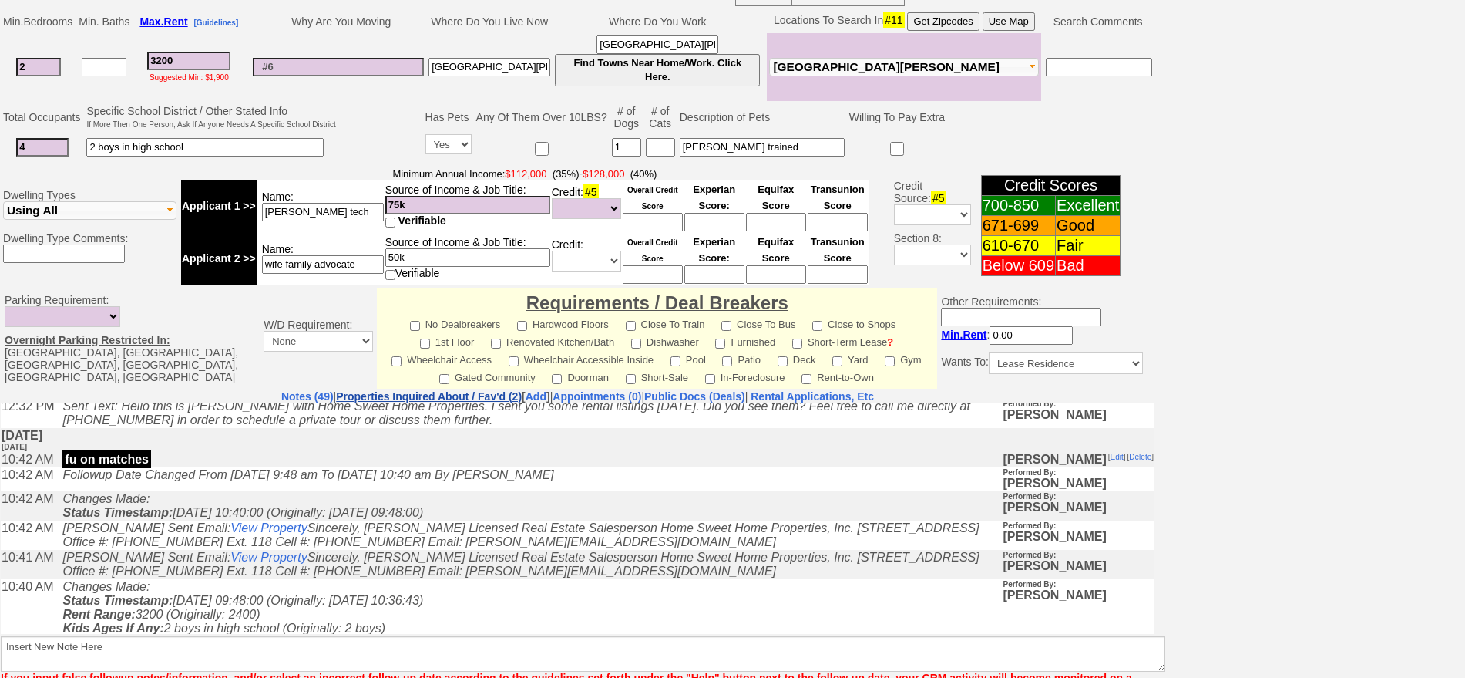
click at [423, 394] on link "Properties Inquired About / Fav'd (2)" at bounding box center [429, 396] width 186 height 12
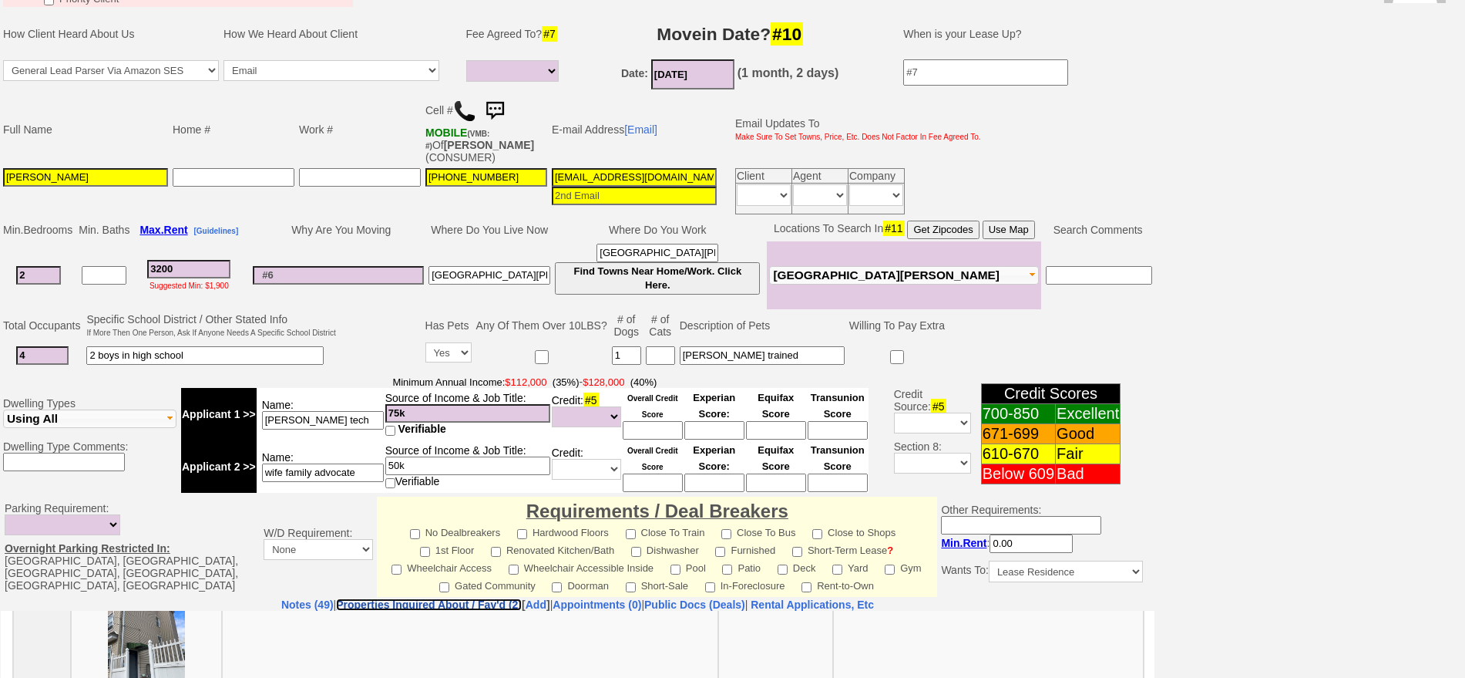
scroll to position [0, 0]
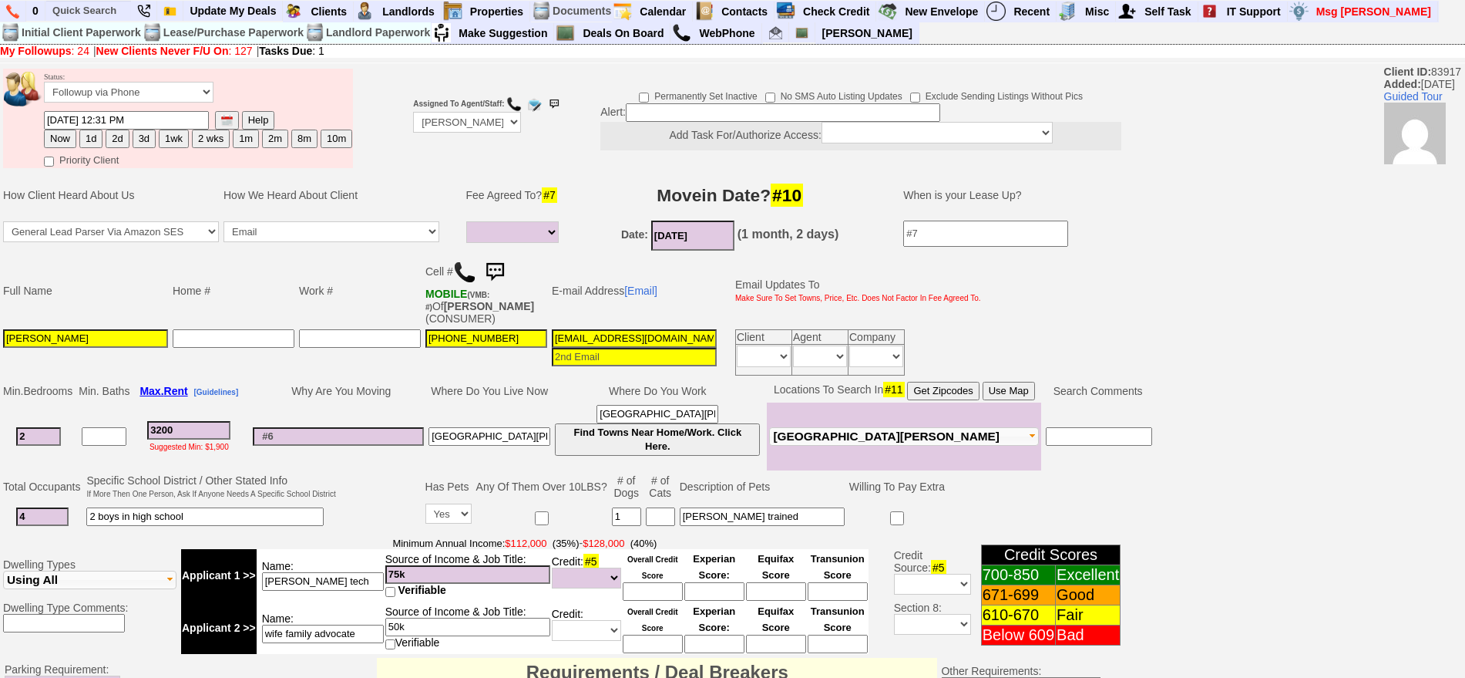
click at [145, 102] on td "Status: Followup via Phone Followup via Email Followup When Section 8 Property …" at bounding box center [198, 90] width 310 height 42
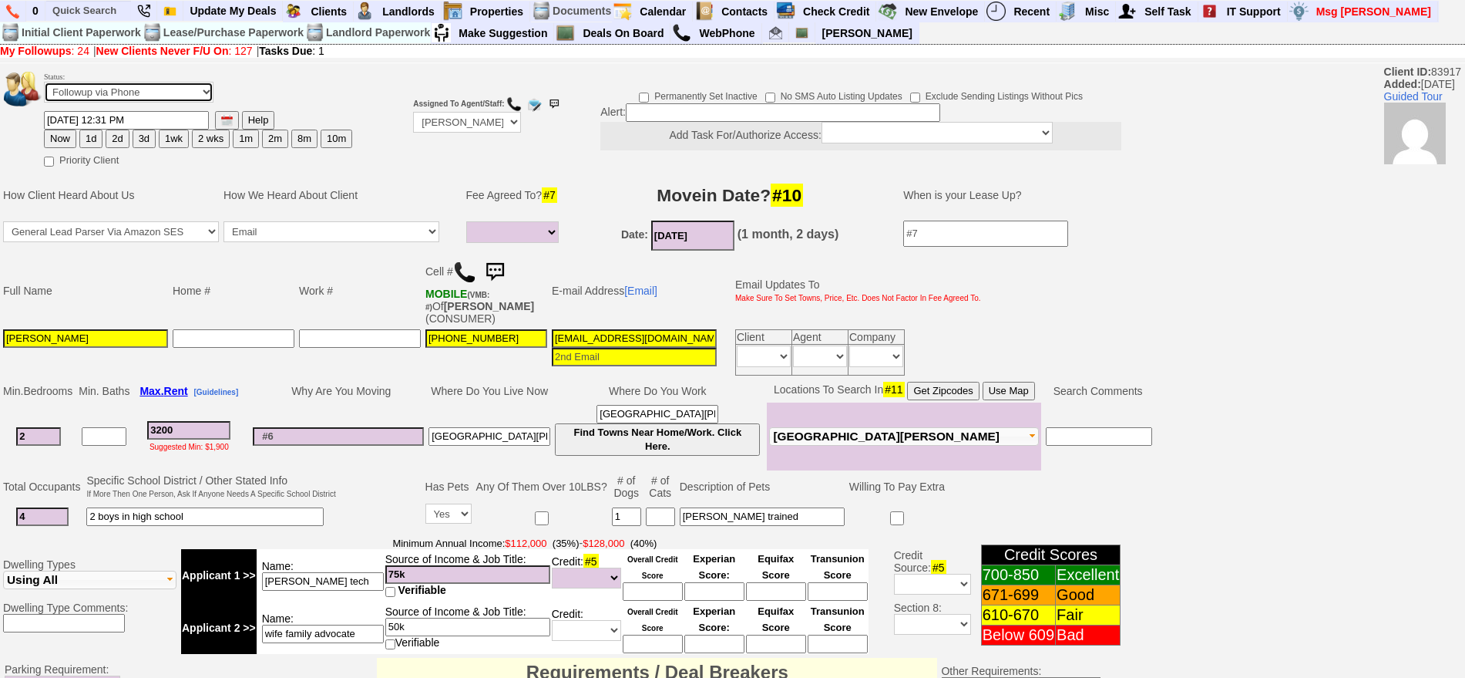
click at [99, 91] on select "Followup via Phone Followup via Email Followup When Section 8 Property Found De…" at bounding box center [129, 92] width 170 height 21
select select "Inactive"
click at [44, 87] on select "Followup via Phone Followup via Email Followup When Section 8 Property Found De…" at bounding box center [129, 92] width 170 height 21
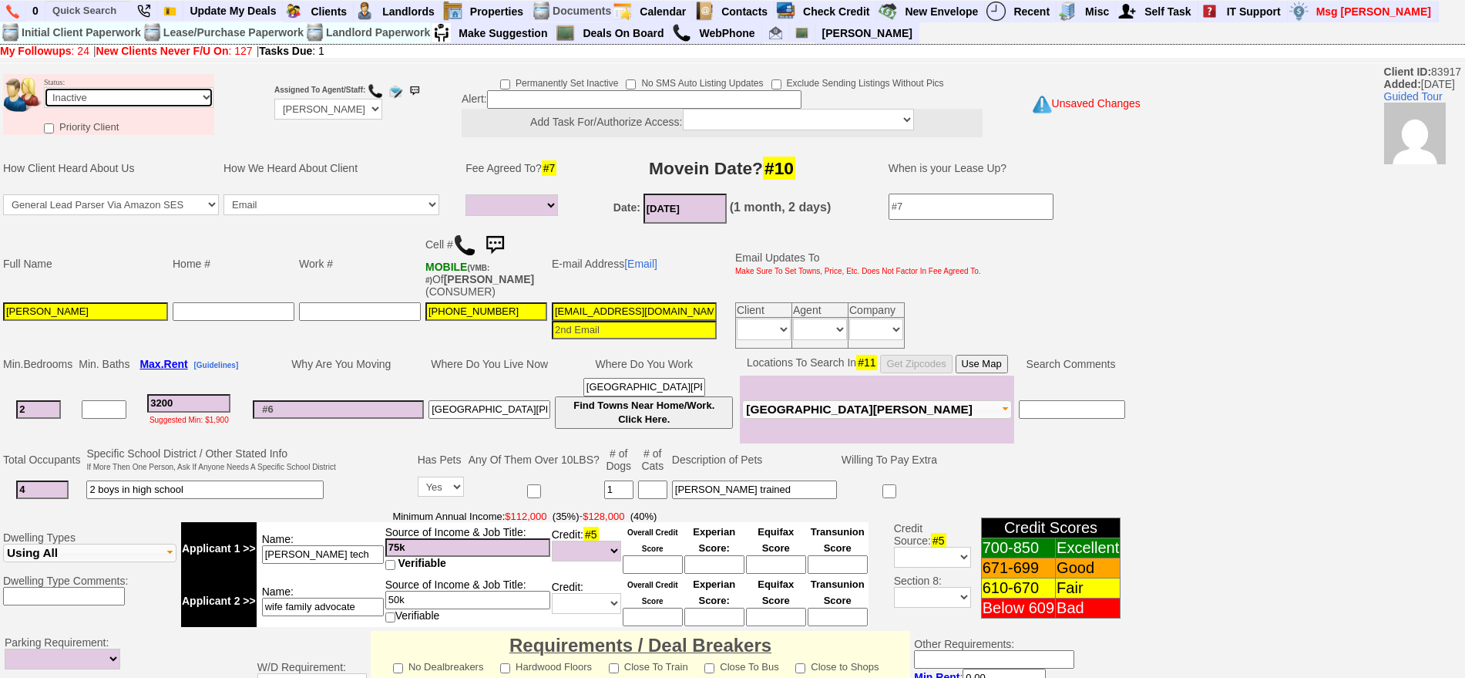
scroll to position [439, 0]
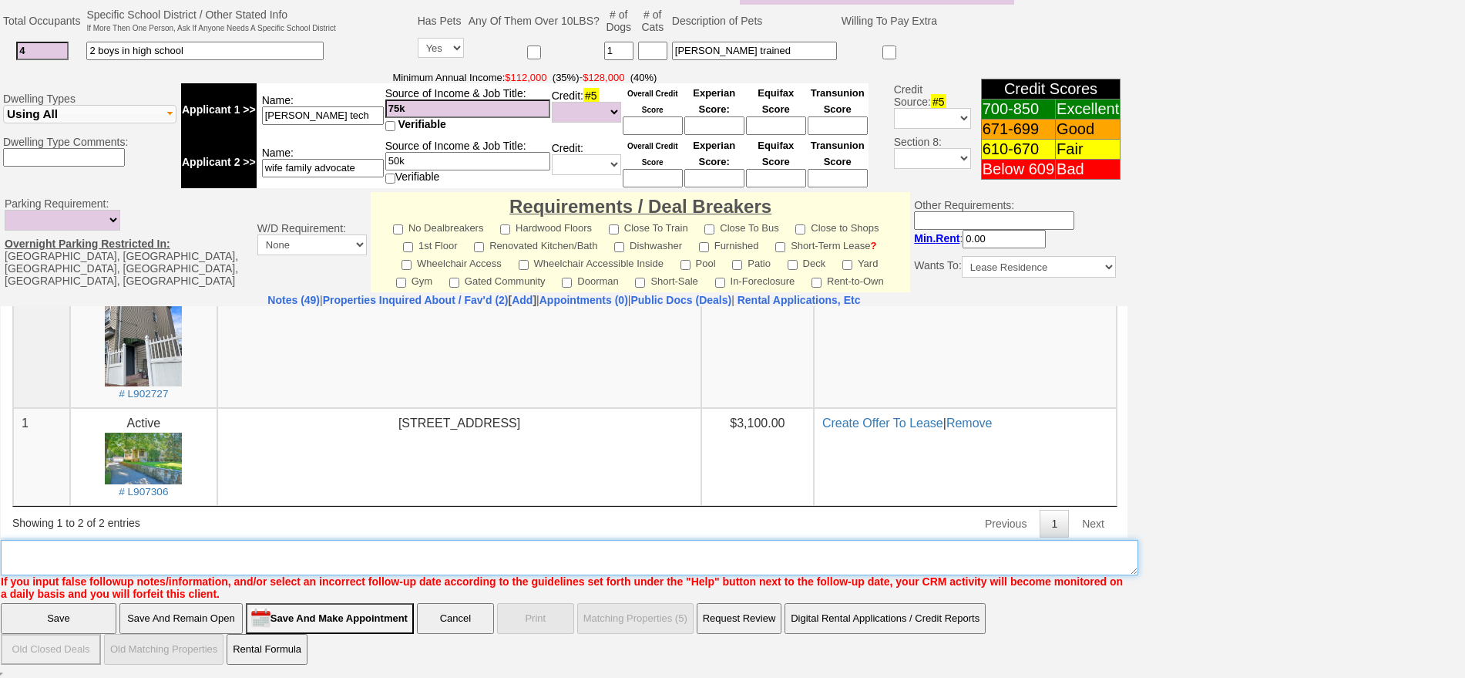
click at [567, 555] on textarea "Insert New Note Here" at bounding box center [570, 557] width 1138 height 35
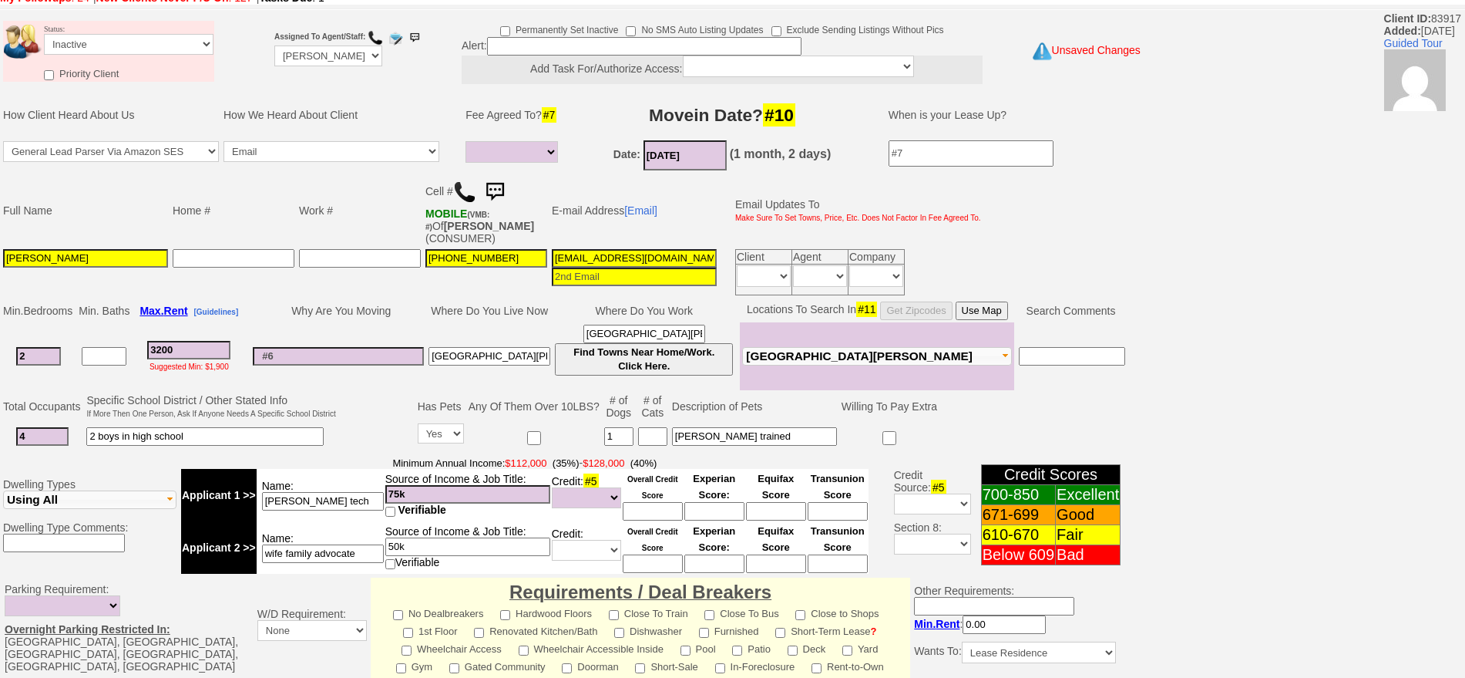
scroll to position [0, 0]
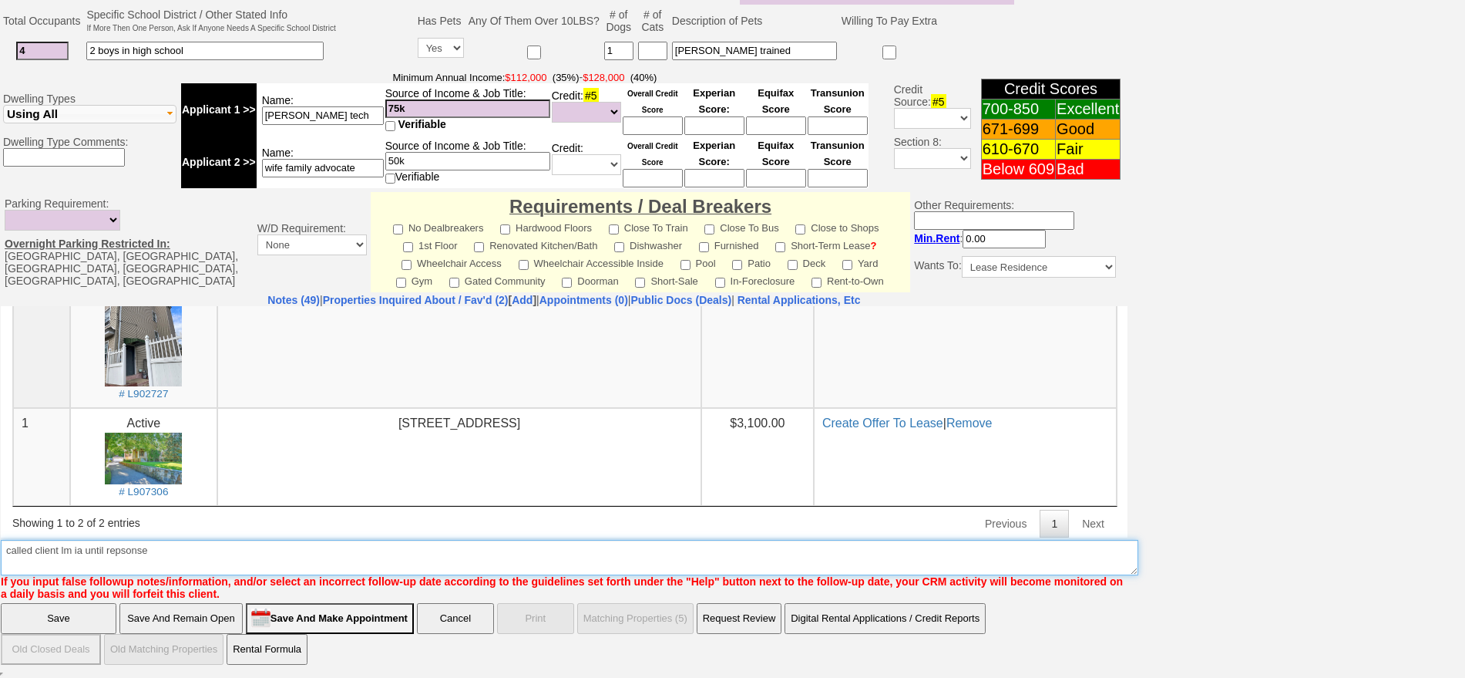
type textarea "called client lm ia until repsonse"
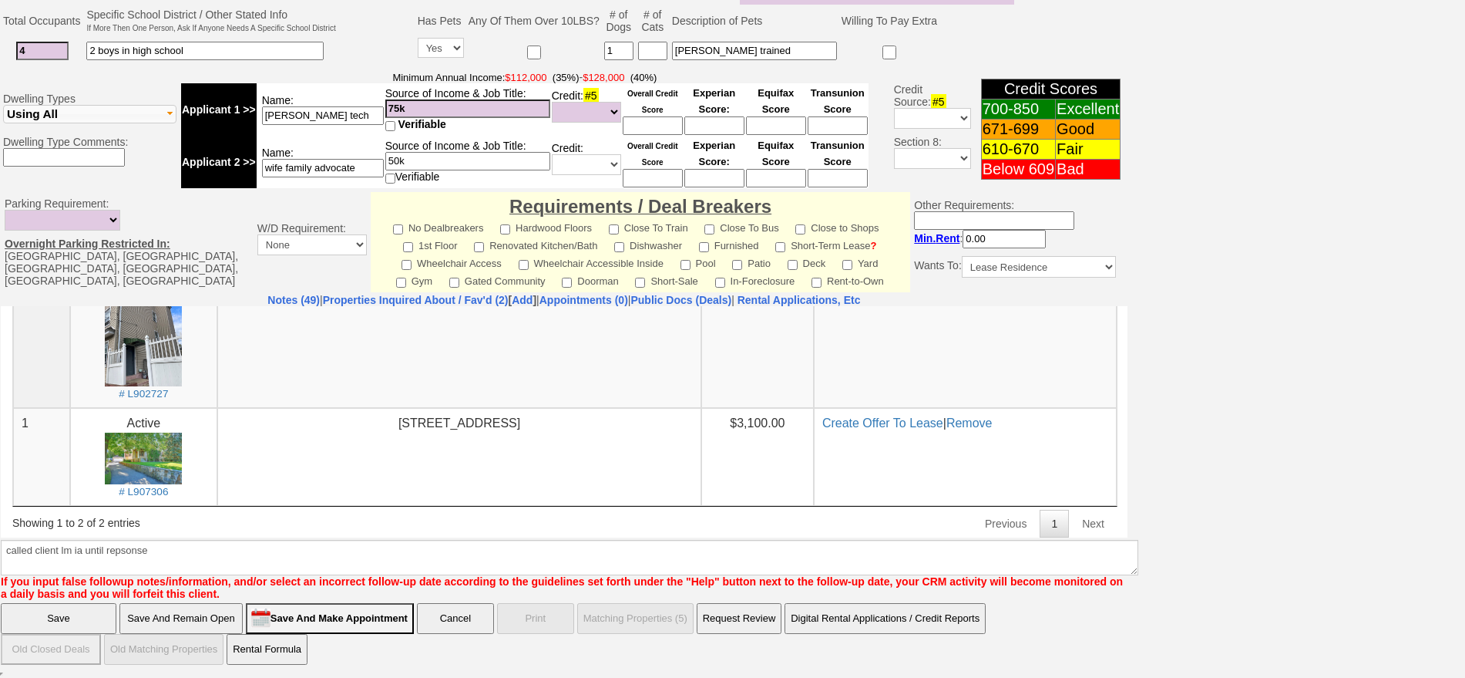
click at [85, 616] on input "Save" at bounding box center [59, 618] width 116 height 31
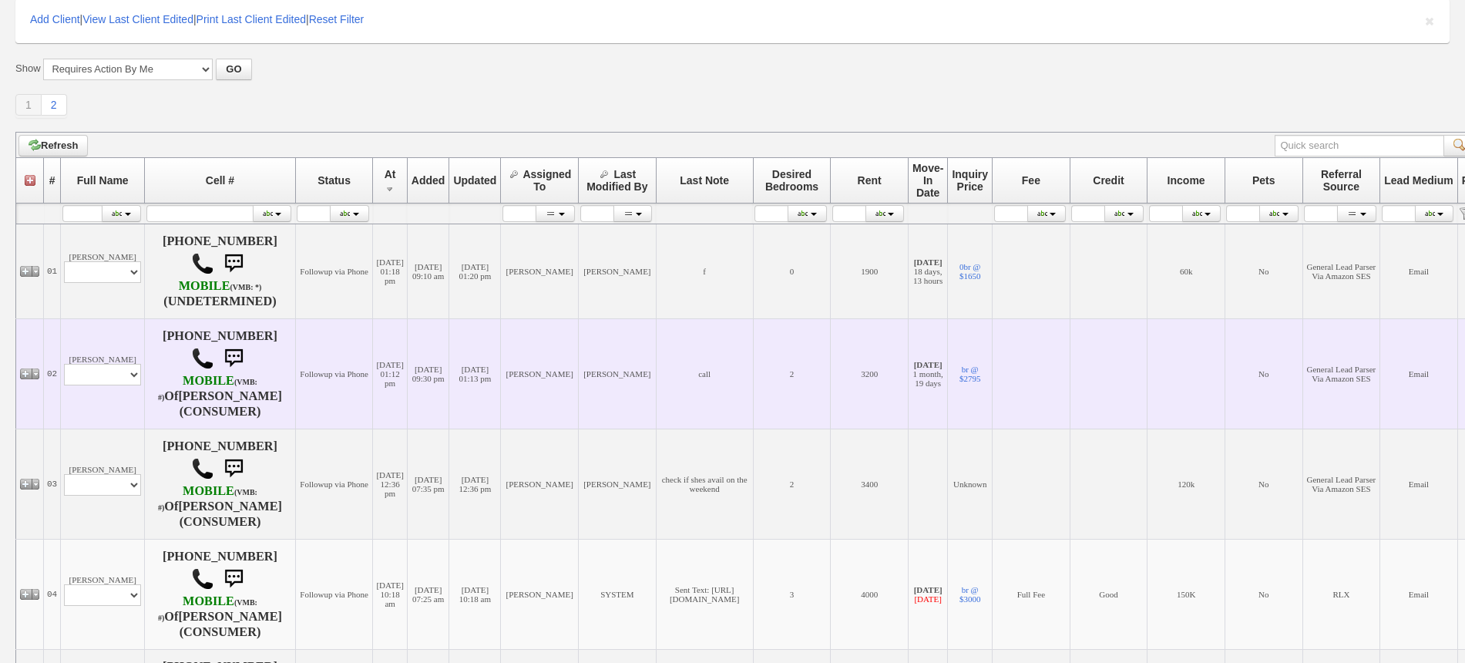
scroll to position [193, 0]
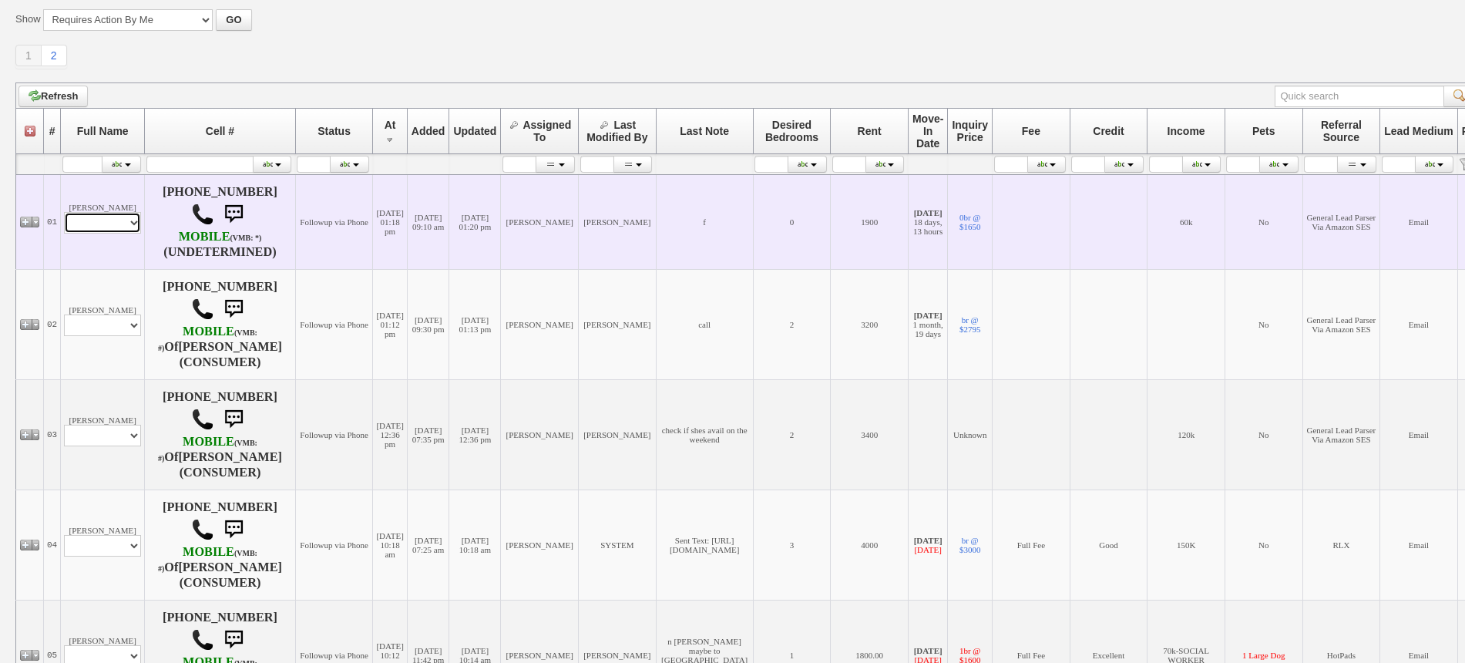
click at [92, 227] on select "Profile Edit Print Email Externally (Will Not Be Tracked In CRM) Closed Deals" at bounding box center [102, 223] width 77 height 22
select select "ChangeURL,/crm/custom/edit_client_form.php?redirect=%2Fcrm%2Fclients.php&id=167…"
click at [64, 217] on select "Profile Edit Print Email Externally (Will Not Be Tracked In CRM) Closed Deals" at bounding box center [102, 223] width 77 height 22
select select
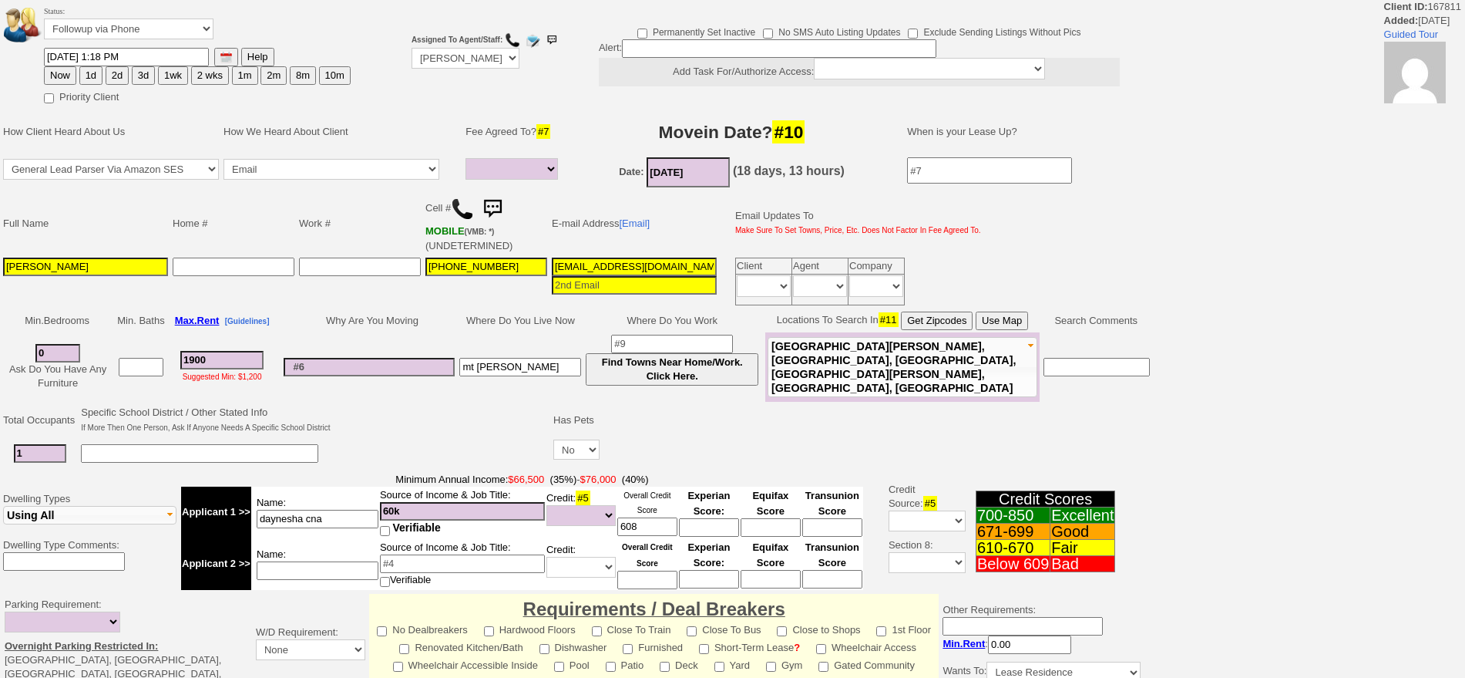
select select
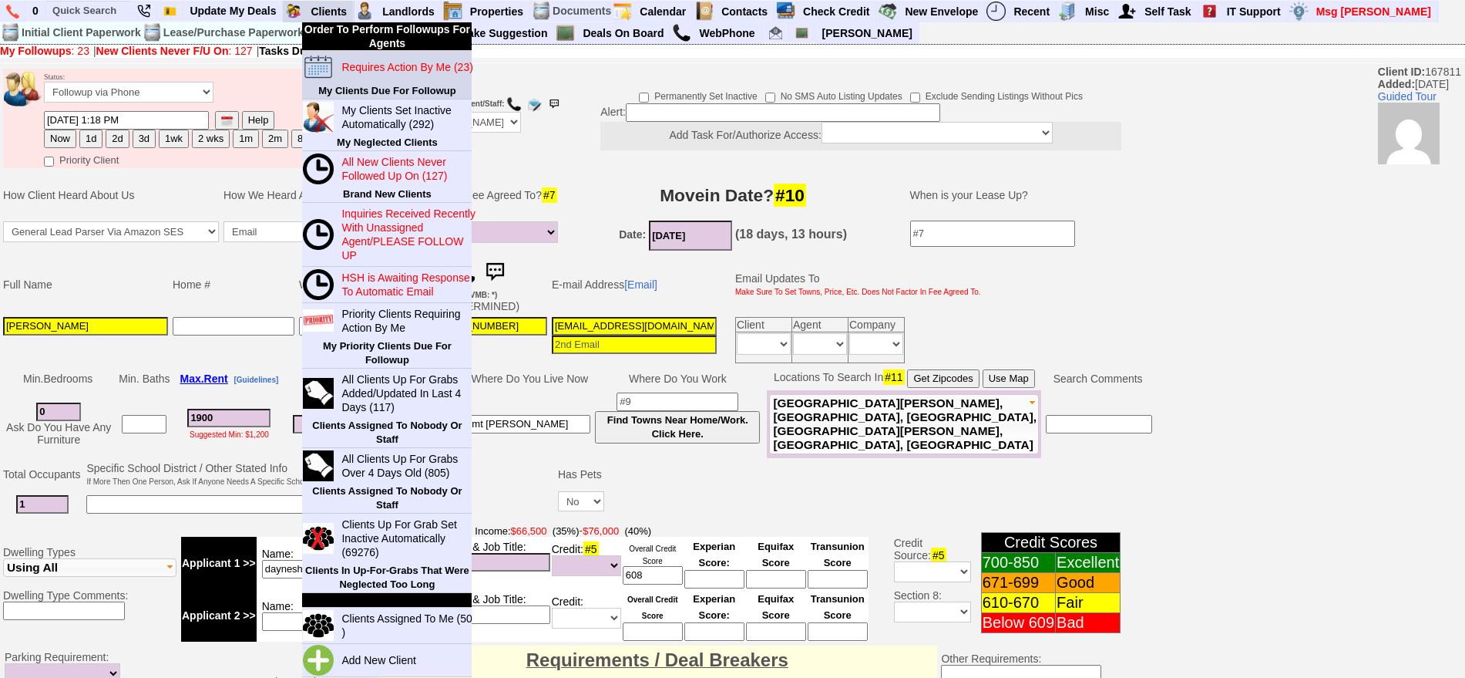
click at [361, 69] on blink "Requires Action By Me (23)" at bounding box center [406, 67] width 131 height 12
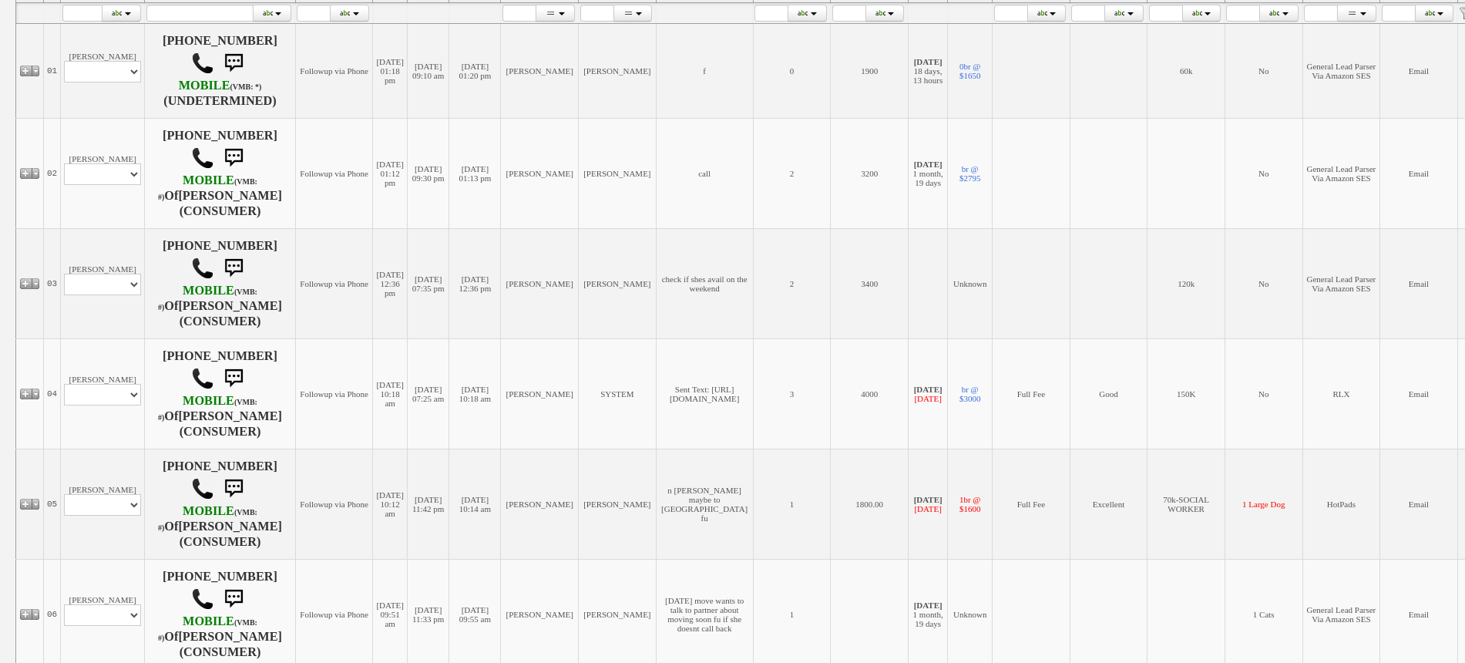
scroll to position [482, 0]
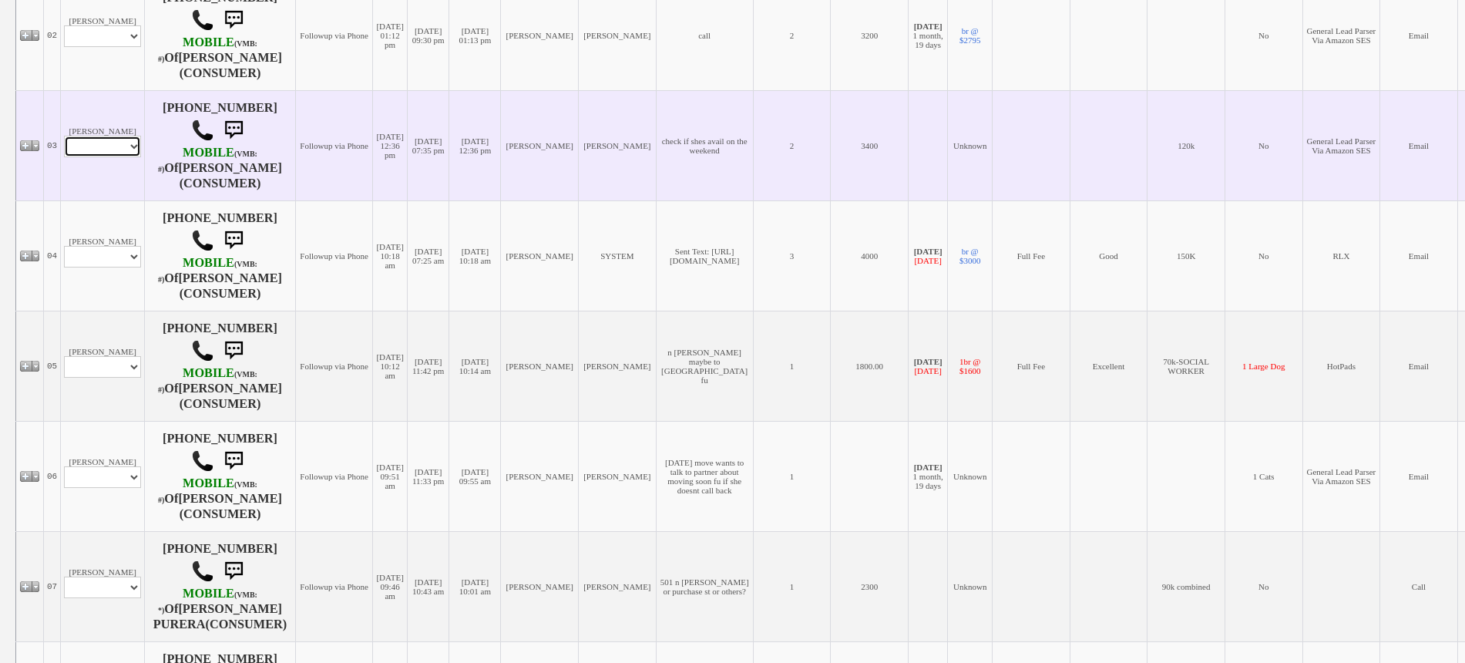
click at [108, 155] on select "Profile Edit Print Email Externally (Will Not Be Tracked In CRM) Closed Deals" at bounding box center [102, 147] width 77 height 22
select select "ChangeURL,/crm/custom/edit_client_form.php?redirect=%2Fcrm%2Fclients.php&id=143…"
click at [64, 139] on select "Profile Edit Print Email Externally (Will Not Be Tracked In CRM) Closed Deals" at bounding box center [102, 147] width 77 height 22
select select
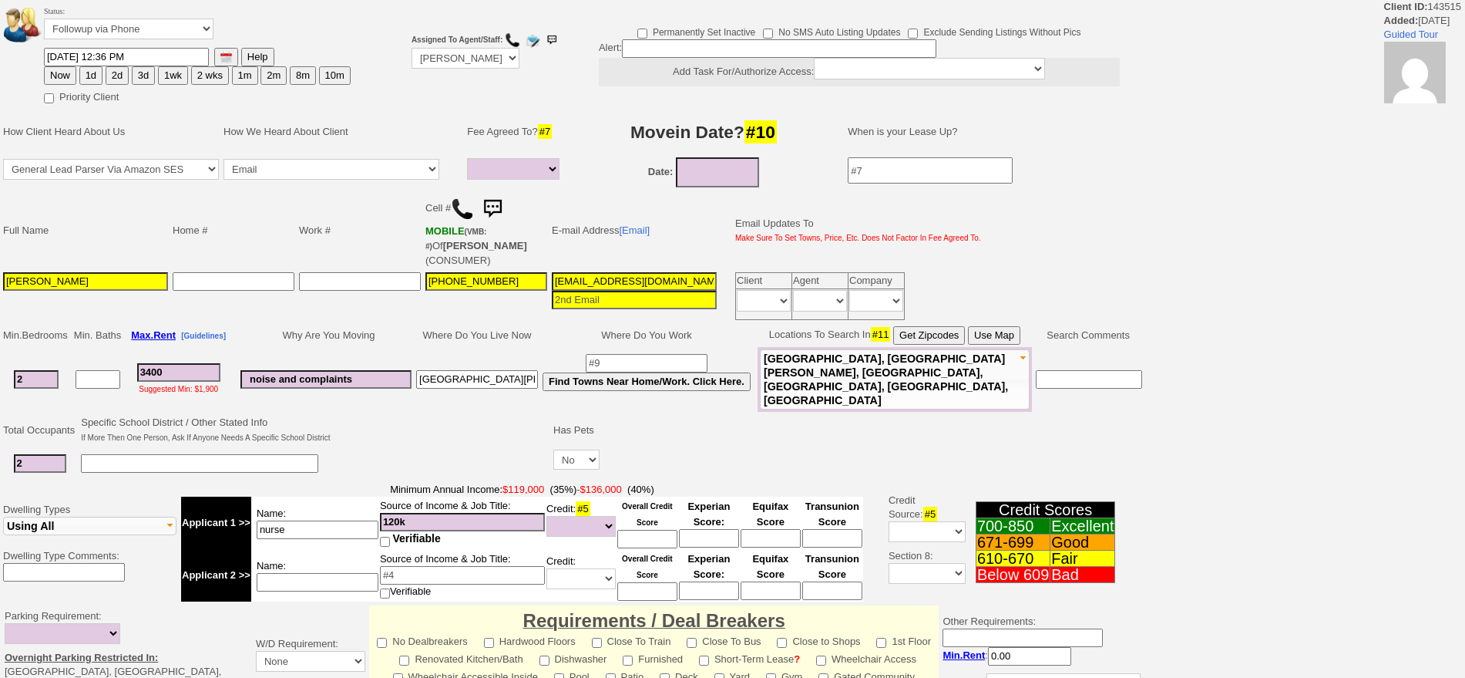
select select
click at [146, 79] on button "3d" at bounding box center [143, 75] width 23 height 18
type input "09/15/2025 10:33 AM"
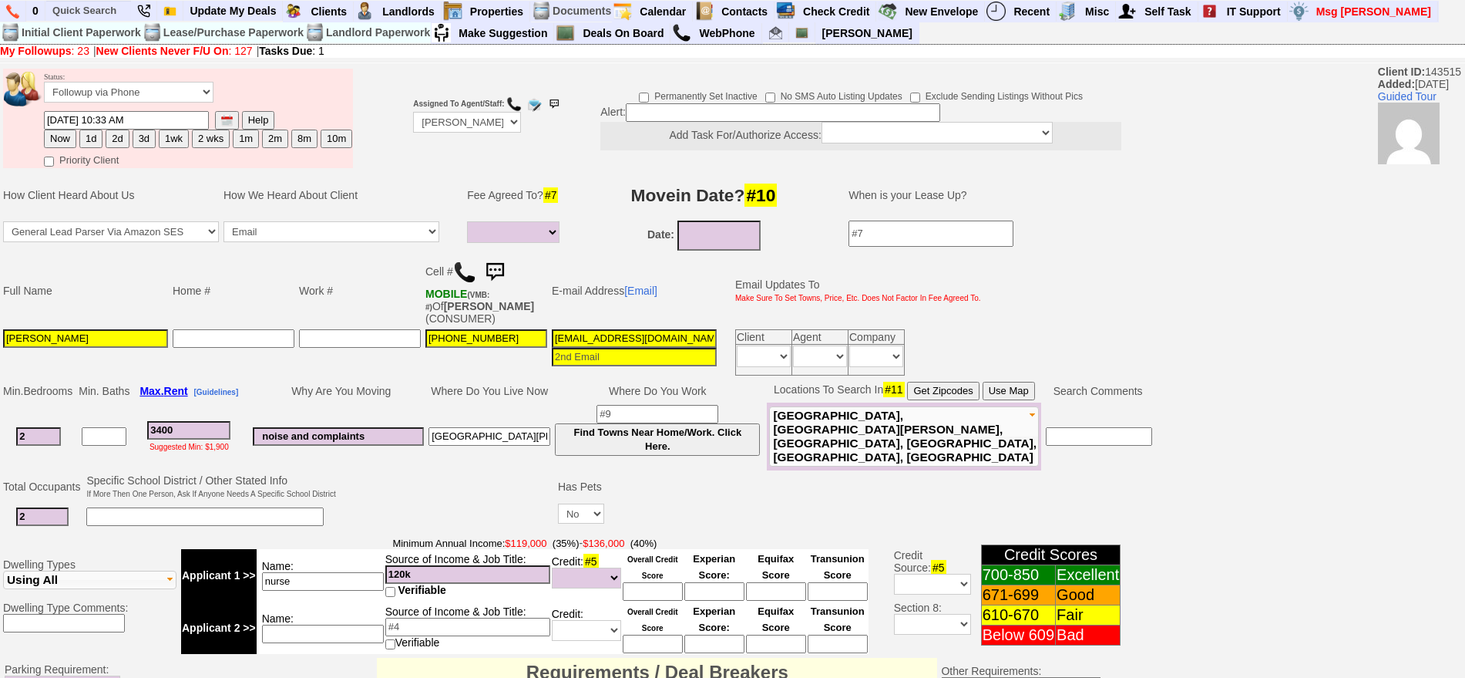
scroll to position [464, 0]
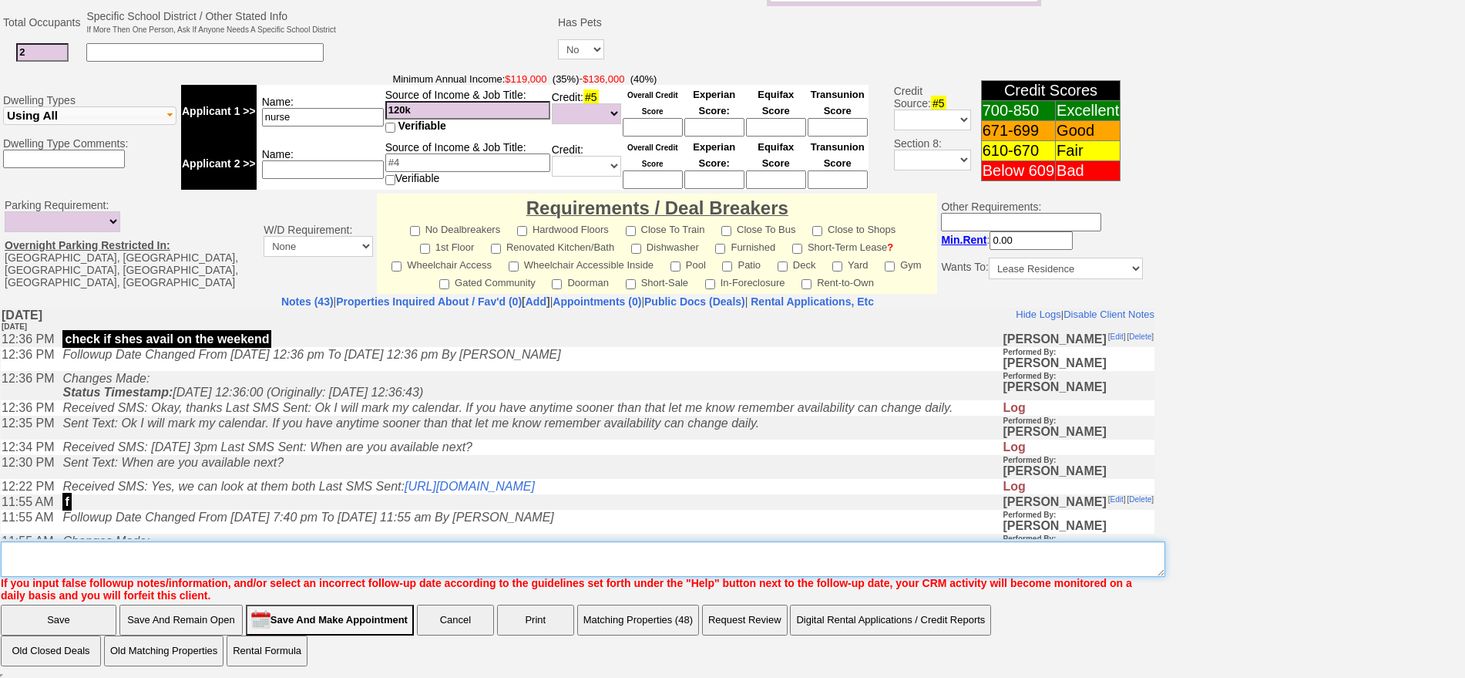
click at [545, 567] on textarea "Insert New Note Here" at bounding box center [583, 558] width 1165 height 35
type textarea "meet her wed fu"
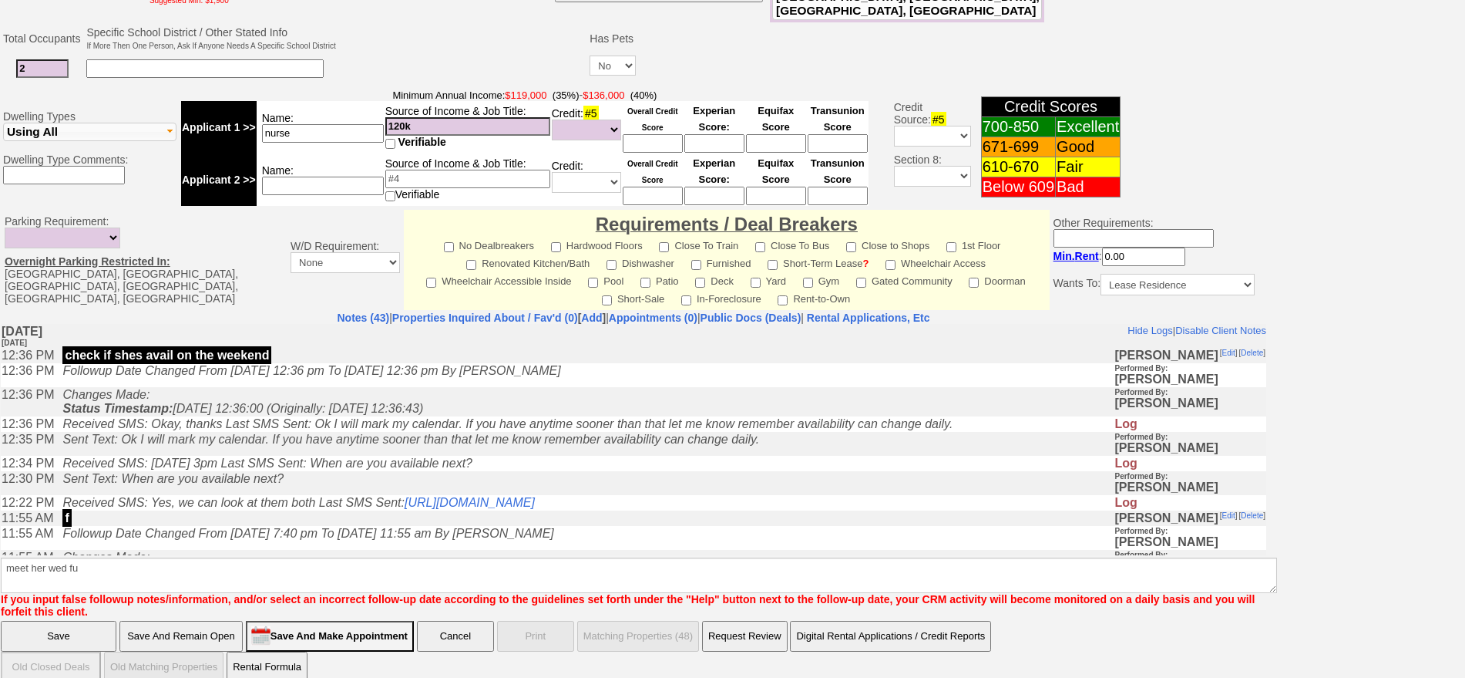
click input "Save" at bounding box center [59, 635] width 116 height 31
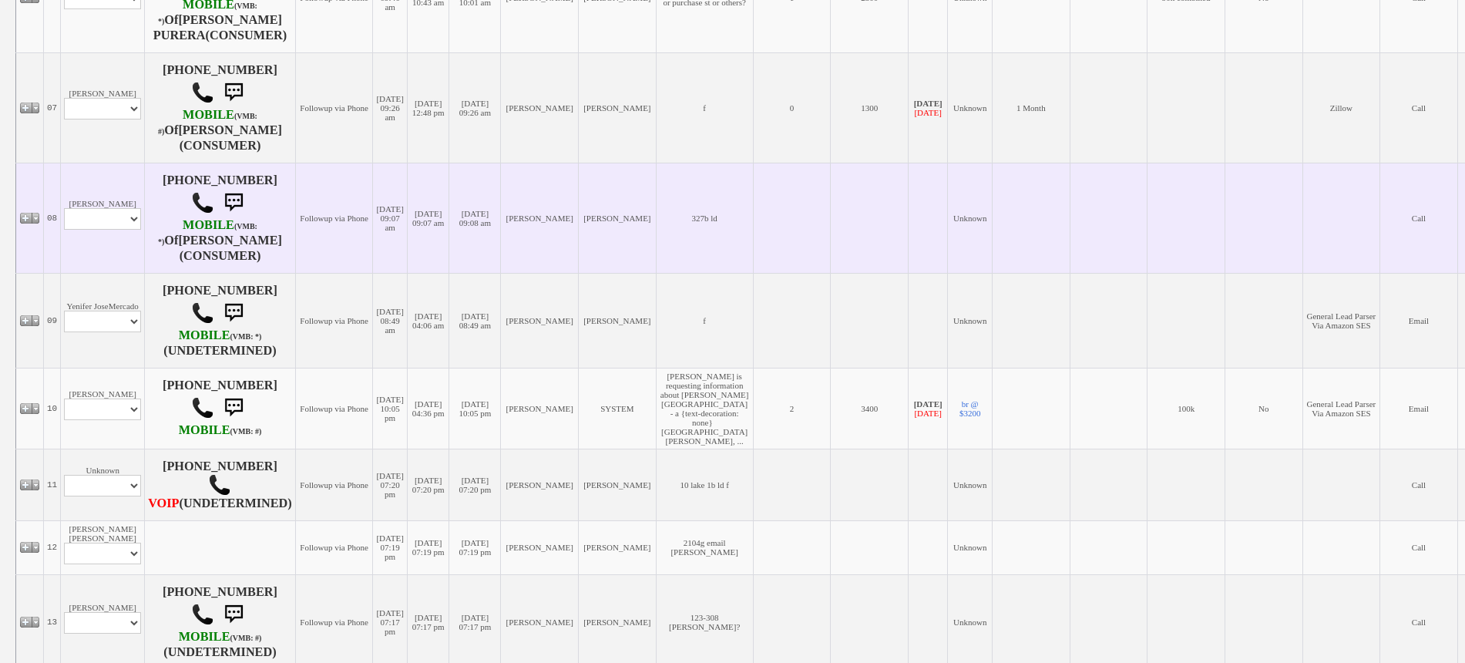
scroll to position [963, 0]
click at [116, 210] on select "Profile Edit Print Email Externally (Will Not Be Tracked In CRM) Closed Deals" at bounding box center [102, 216] width 77 height 22
select select "ChangeURL,/crm/custom/edit_client_form.php?redirect=%2Fcrm%2Fclients.php&id=167…"
click at [64, 205] on select "Profile Edit Print Email Externally (Will Not Be Tracked In CRM) Closed Deals" at bounding box center [102, 216] width 77 height 22
select select
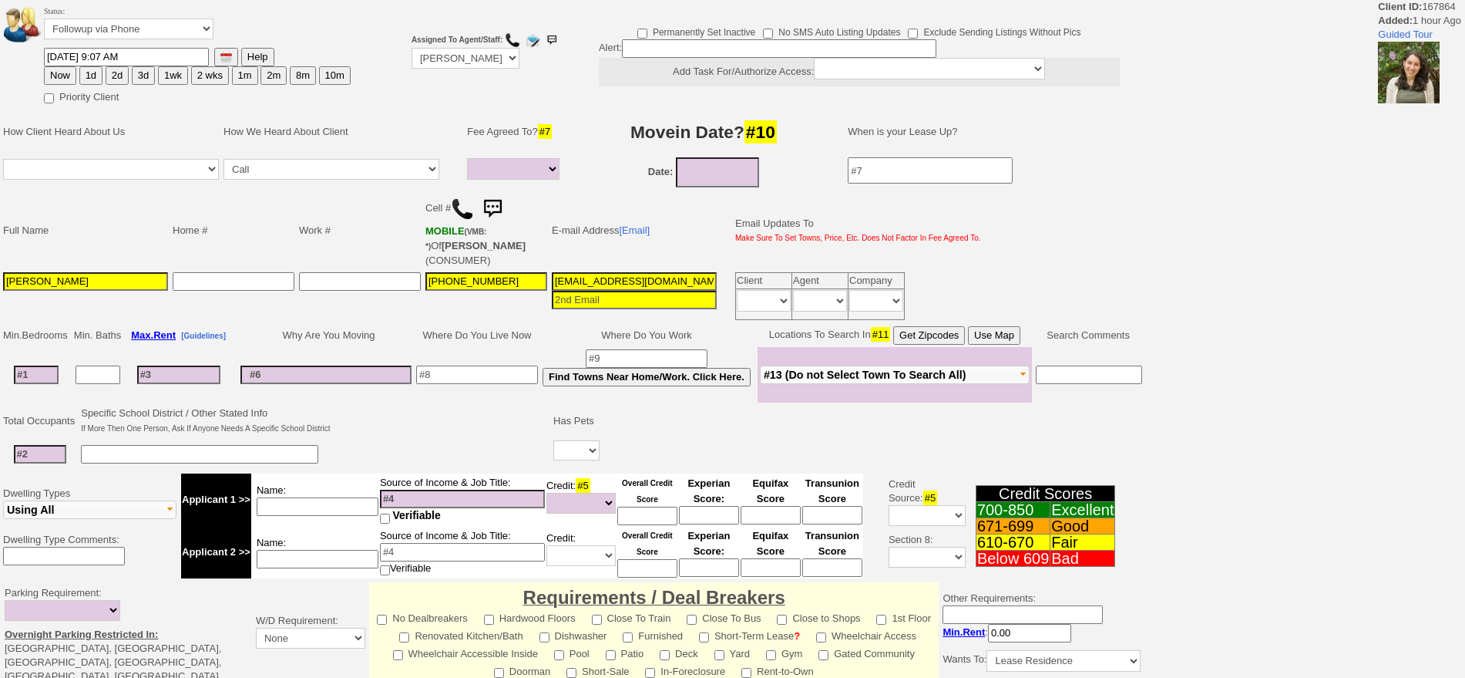
select select
click at [1427, 97] on img at bounding box center [1409, 73] width 62 height 62
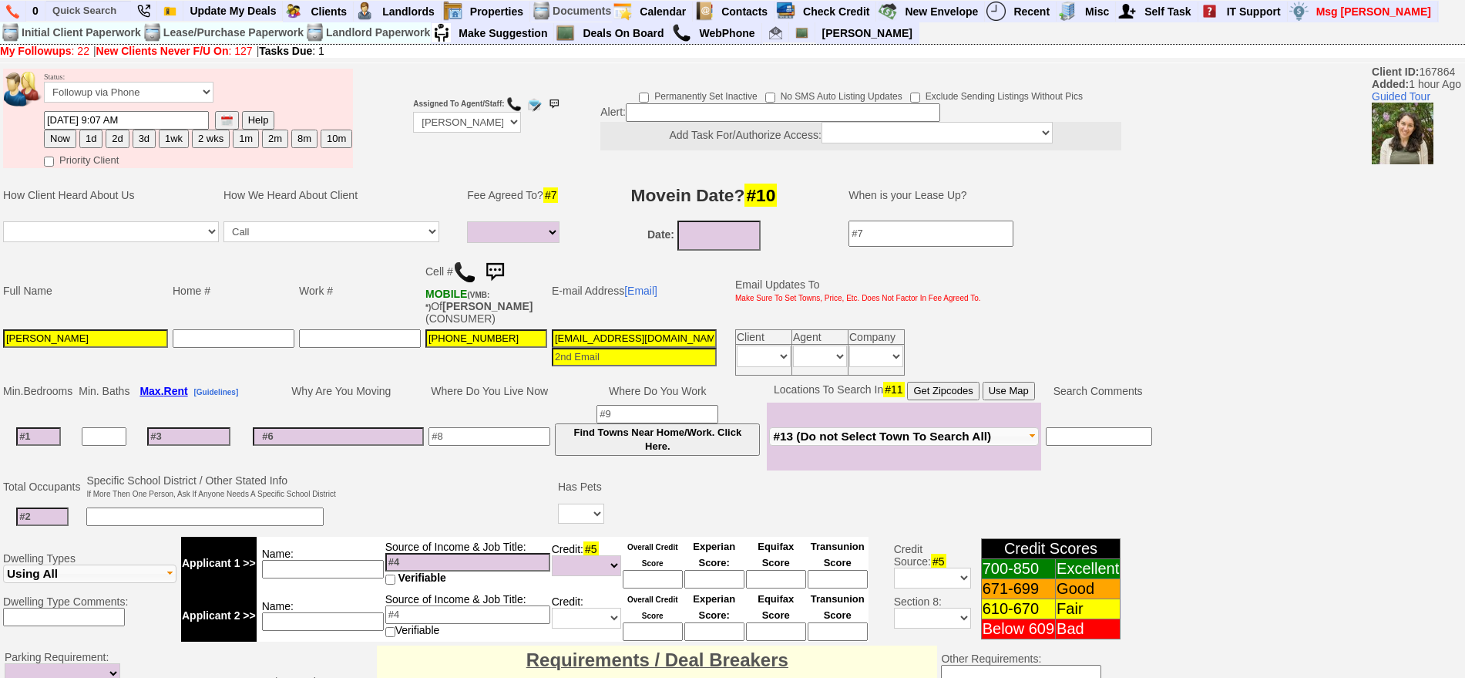
click at [473, 271] on img at bounding box center [464, 272] width 23 height 23
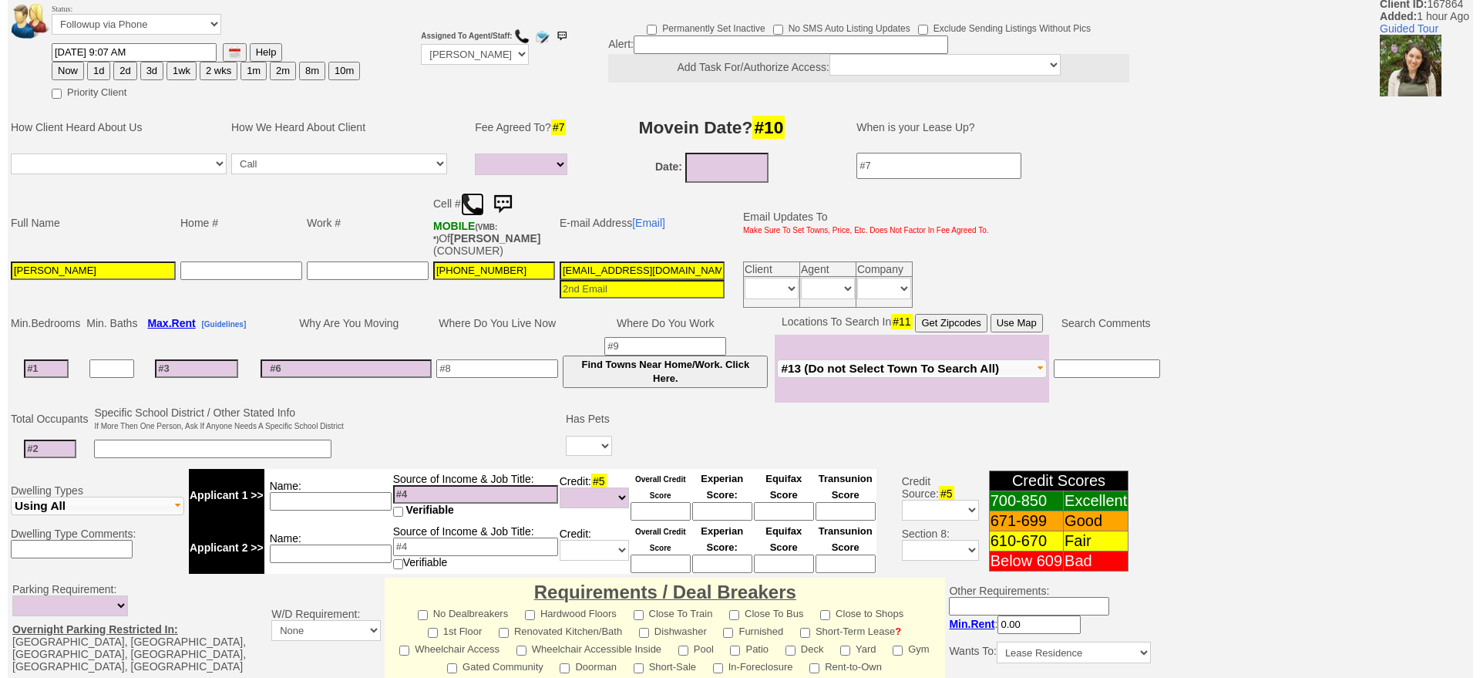
scroll to position [96, 0]
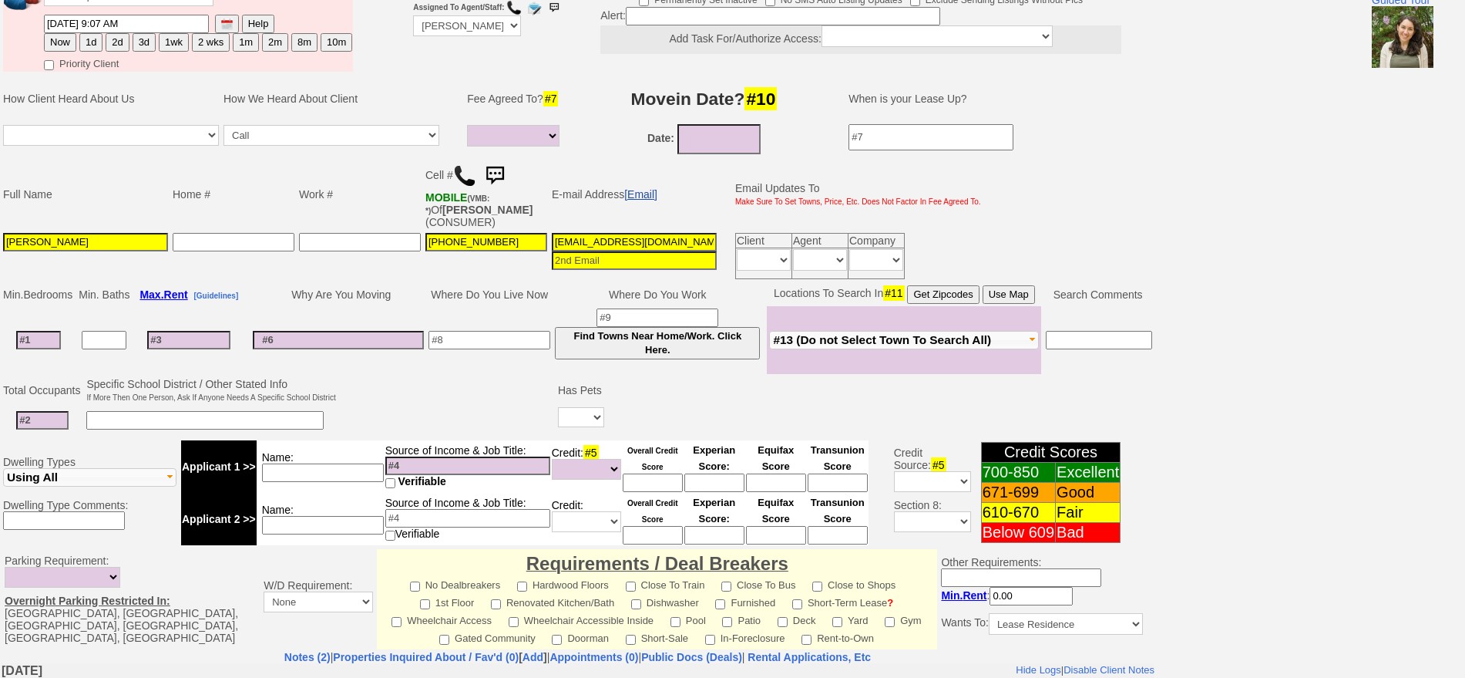
click at [651, 198] on link "[Email]" at bounding box center [640, 194] width 33 height 12
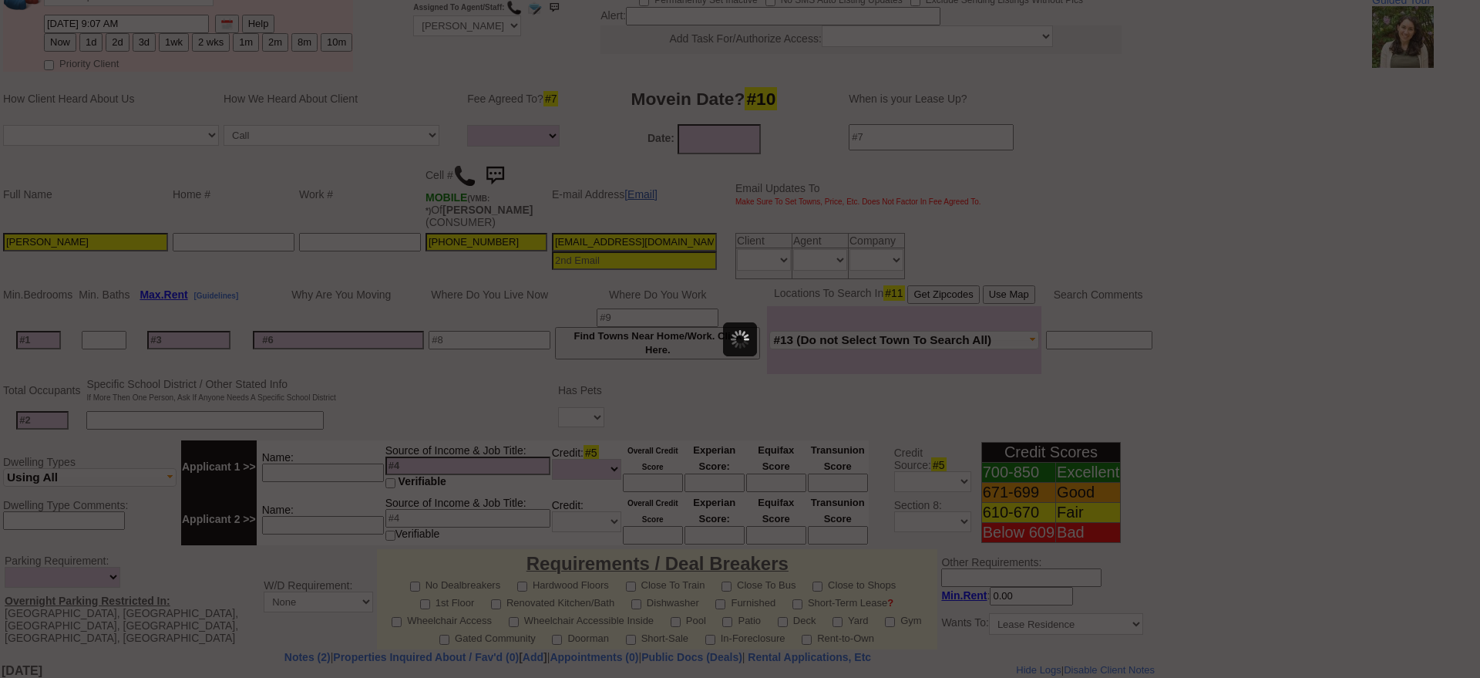
scroll to position [0, 0]
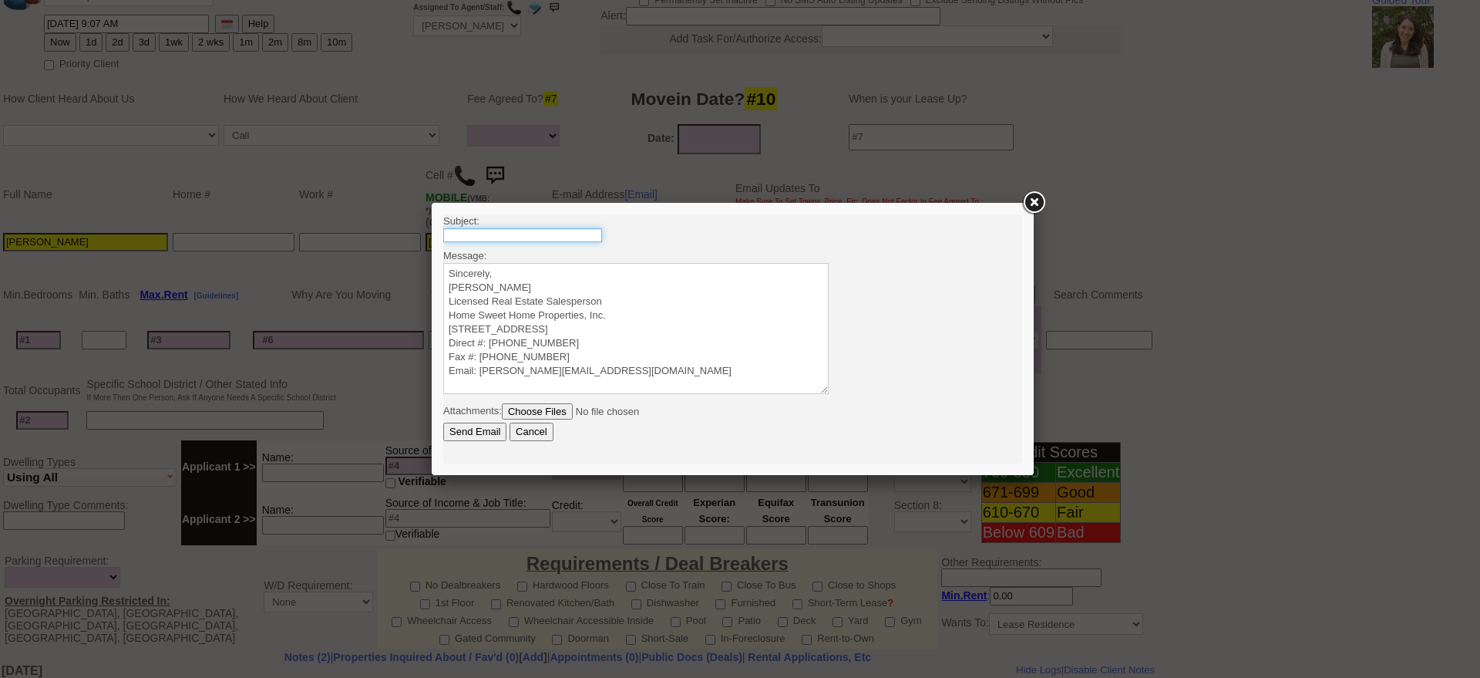
click at [576, 240] on input "text" at bounding box center [522, 235] width 159 height 14
click at [524, 234] on input "327 W Post Rd - 1 Bedroom Townhome" at bounding box center [522, 235] width 159 height 14
type input "327 W Post Rd - 2 Bedroom Townhome"
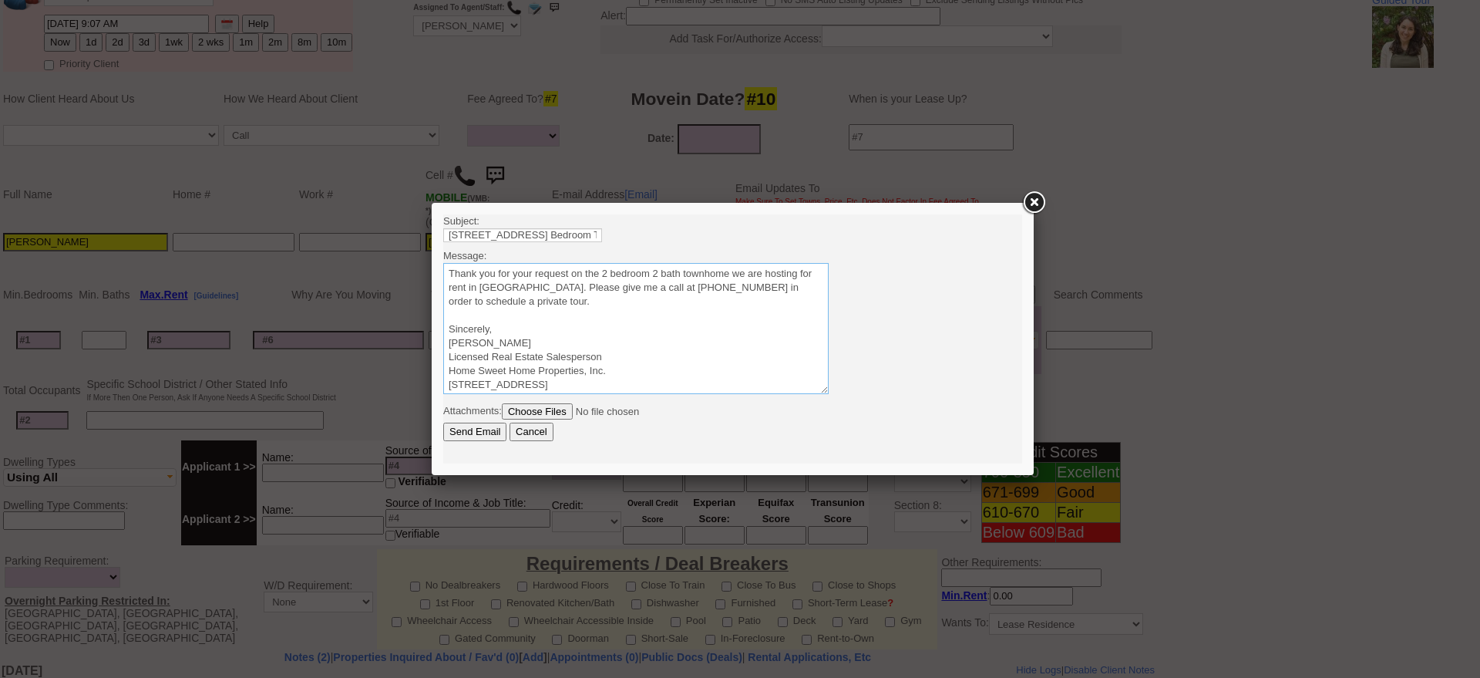
drag, startPoint x: 562, startPoint y: 306, endPoint x: 294, endPoint y: 225, distance: 280.2
click at [443, 225] on html "Subject: 327 W Post Rd - 2 Bedroom Townhome Message: Sincerely, Jorge Guerrero …" at bounding box center [732, 338] width 579 height 249
type textarea "Thank you for your request on the 2 bedroom 2 bath townhome we are hosting for …"
click at [467, 429] on input "Send Email" at bounding box center [474, 431] width 63 height 18
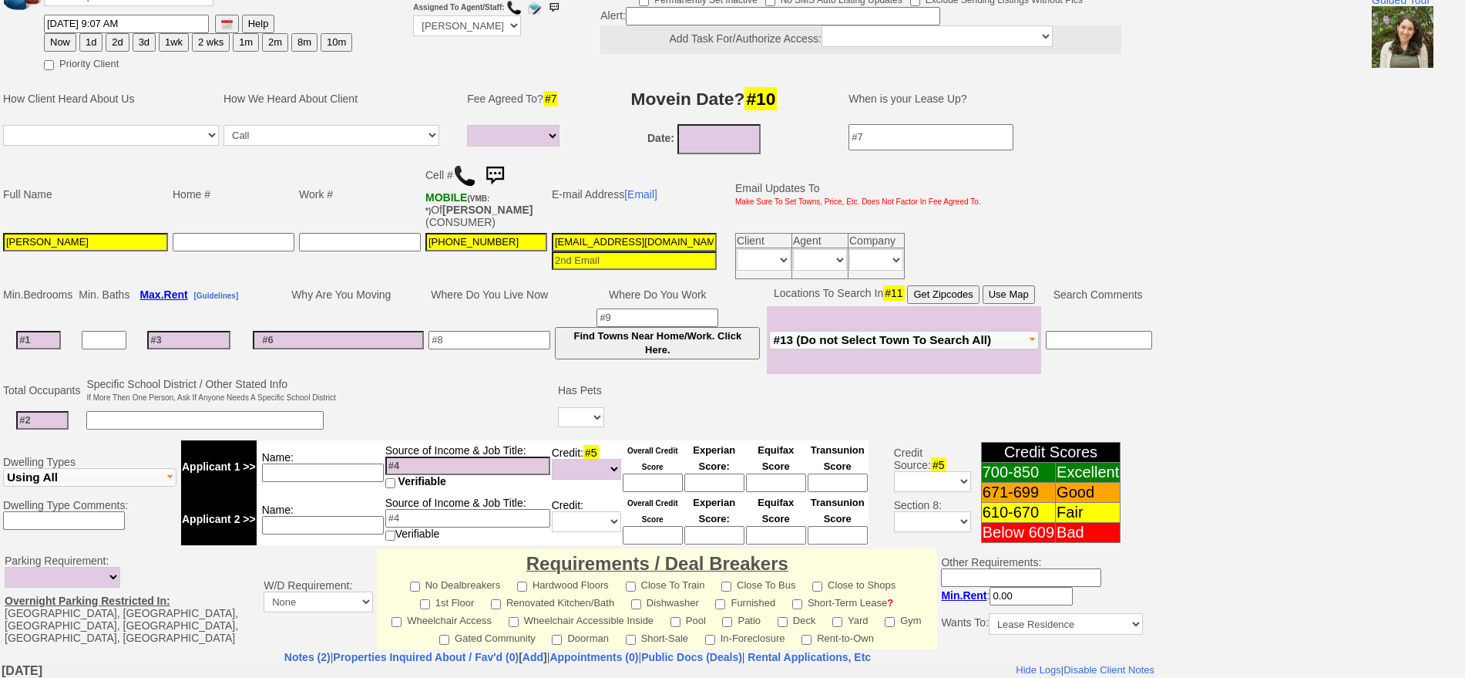
click at [503, 165] on img at bounding box center [494, 175] width 31 height 31
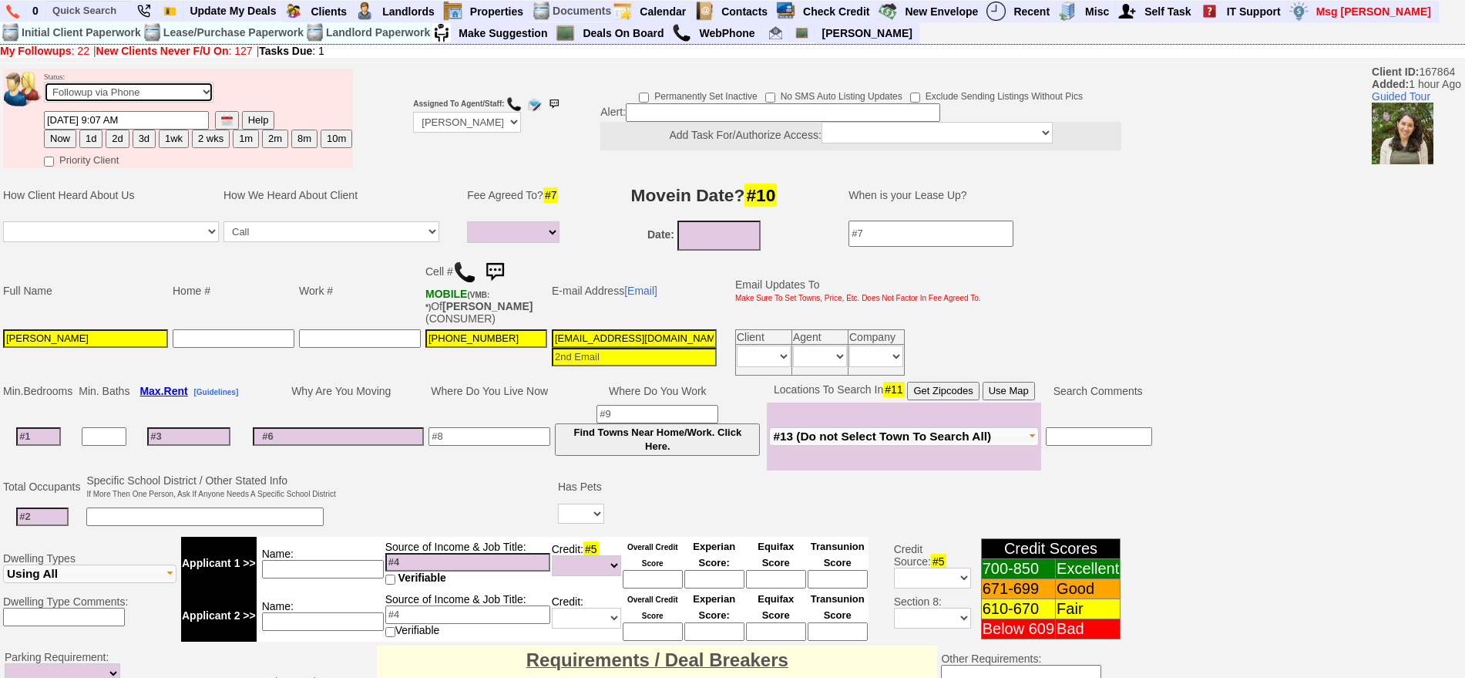
click at [129, 94] on select "Followup via Phone Followup via Email Followup When Section 8 Property Found De…" at bounding box center [129, 92] width 170 height 21
select select "Inactive"
click at [44, 87] on select "Followup via Phone Followup via Email Followup When Section 8 Property Found De…" at bounding box center [129, 92] width 170 height 21
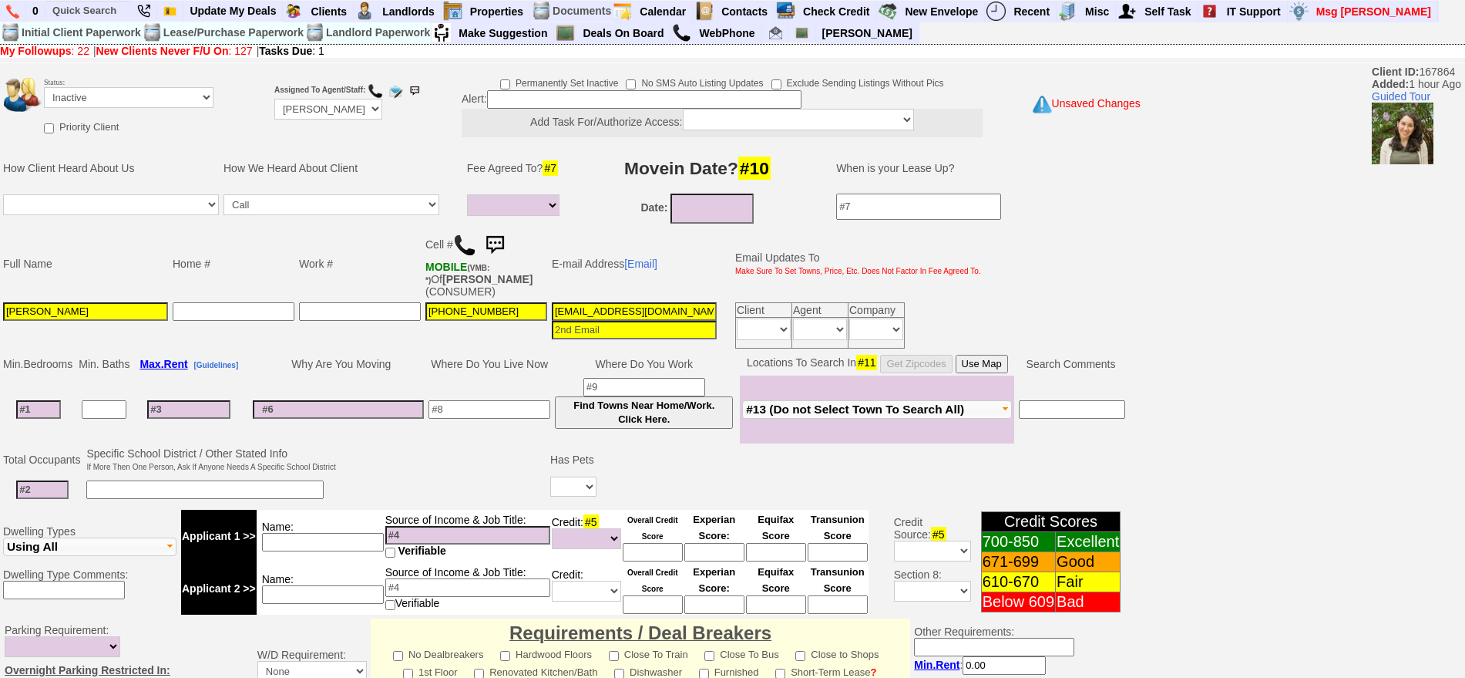
drag, startPoint x: 1479, startPoint y: 504, endPoint x: 1479, endPoint y: 402, distance: 101.7
click at [1464, 499] on html "0 Bookmark This Page Organize Update My Deals Clients Add New Client" at bounding box center [732, 552] width 1465 height 1104
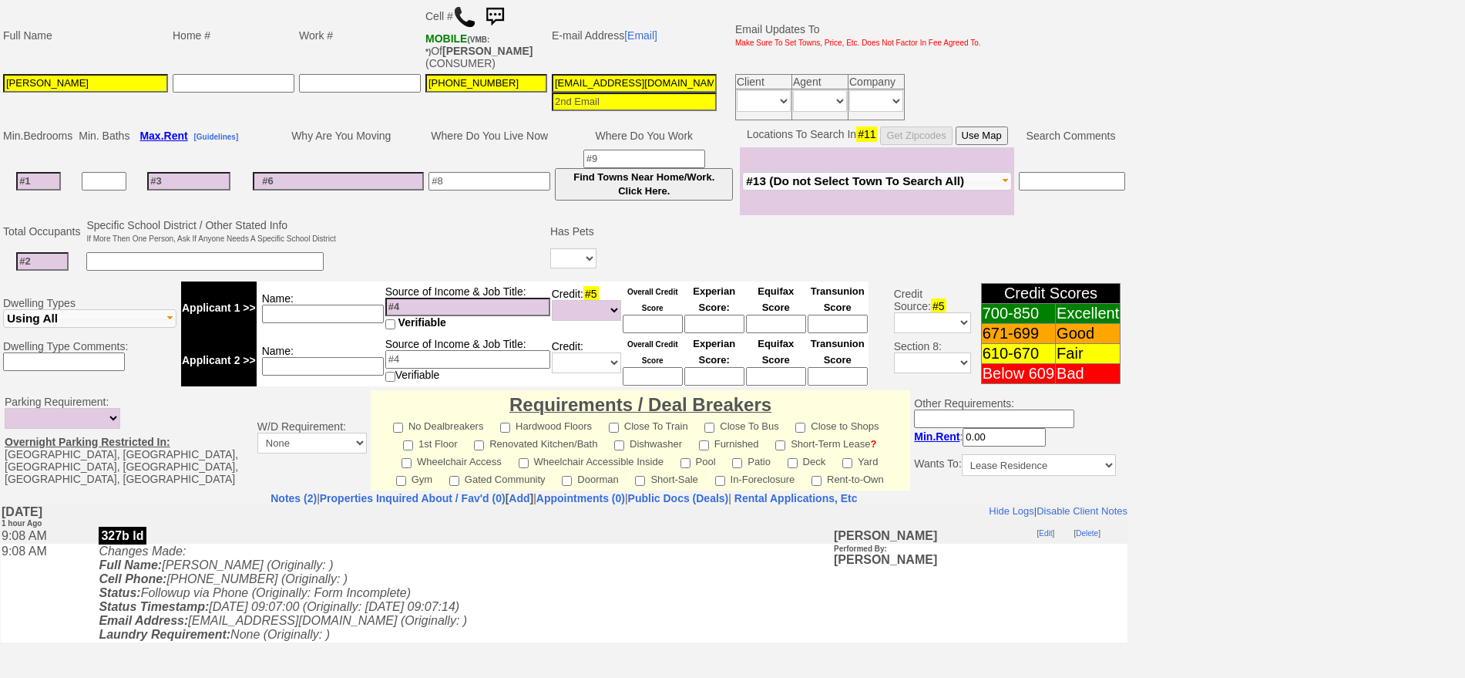
scroll to position [426, 0]
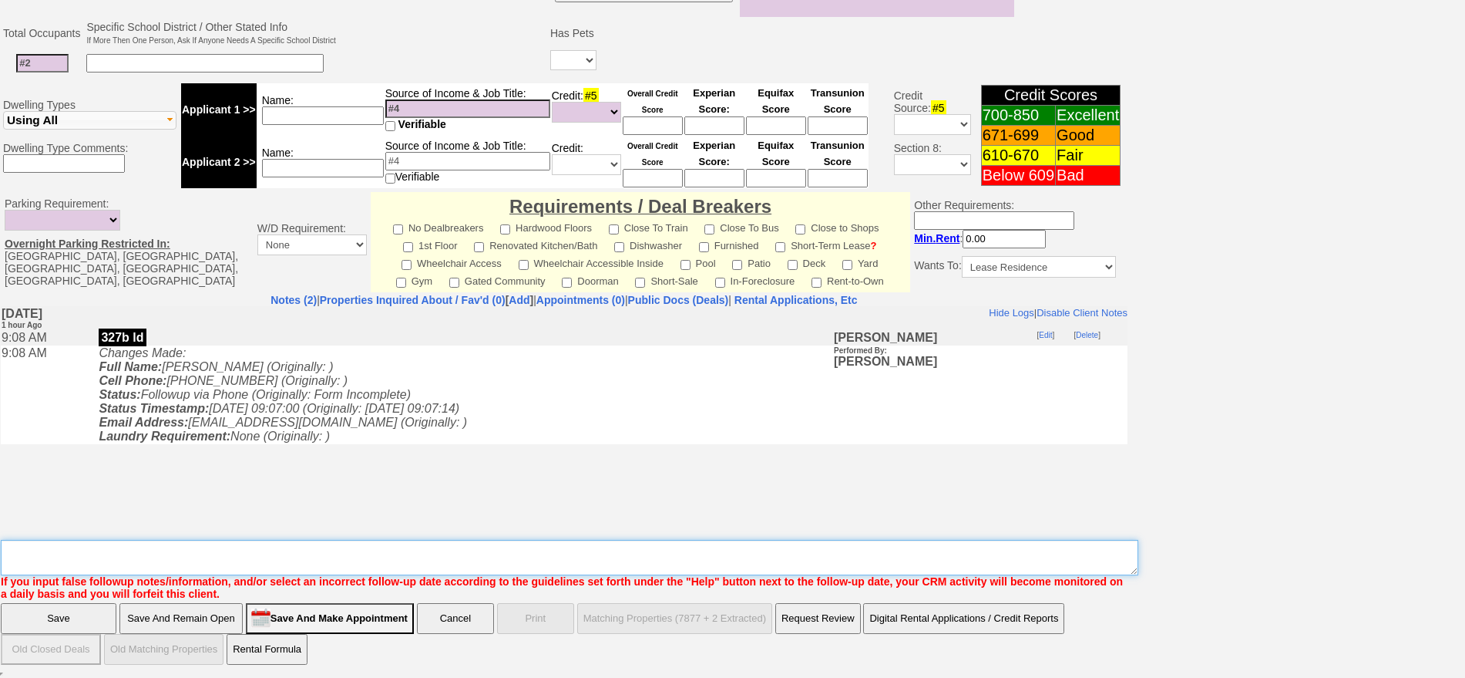
click at [956, 553] on textarea "Insert New Note Here" at bounding box center [570, 557] width 1138 height 35
type textarea "called client lm sent txt and email ia until response"
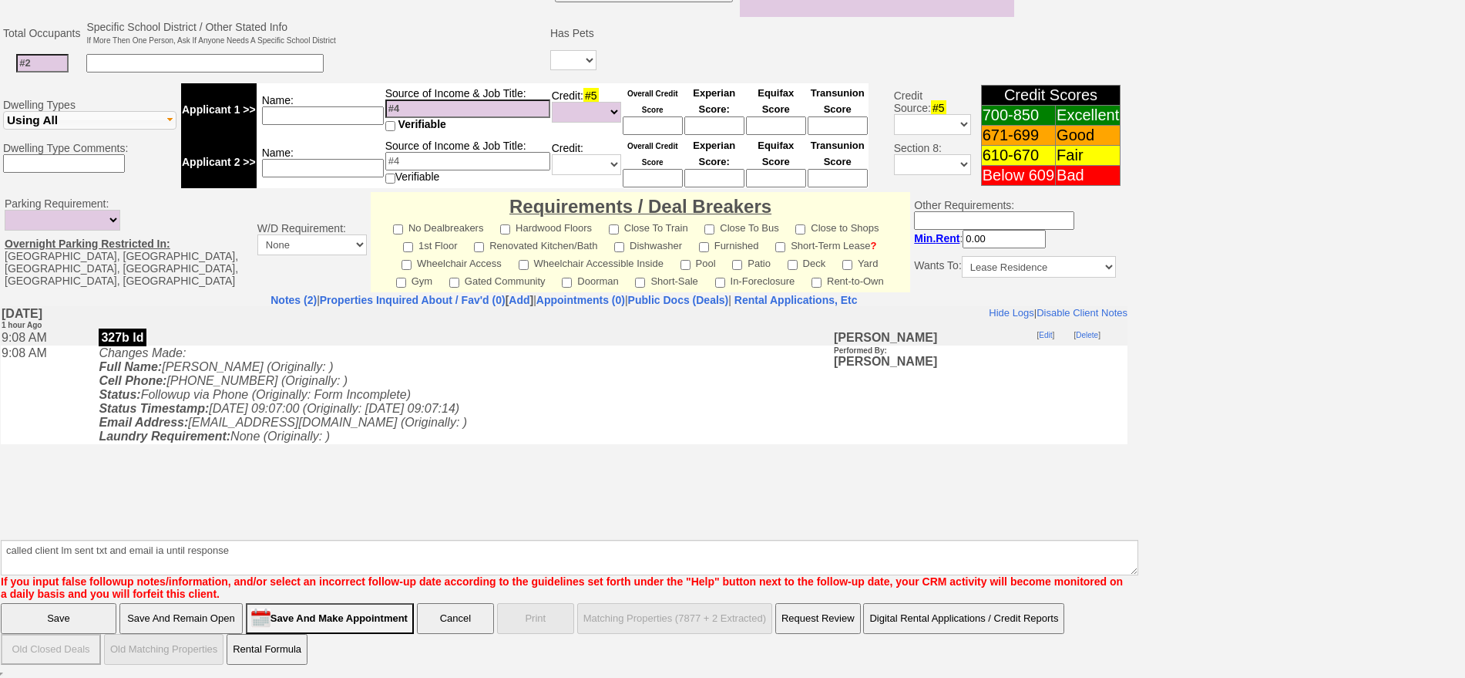
click input "Save And Remain Open" at bounding box center [180, 618] width 123 height 31
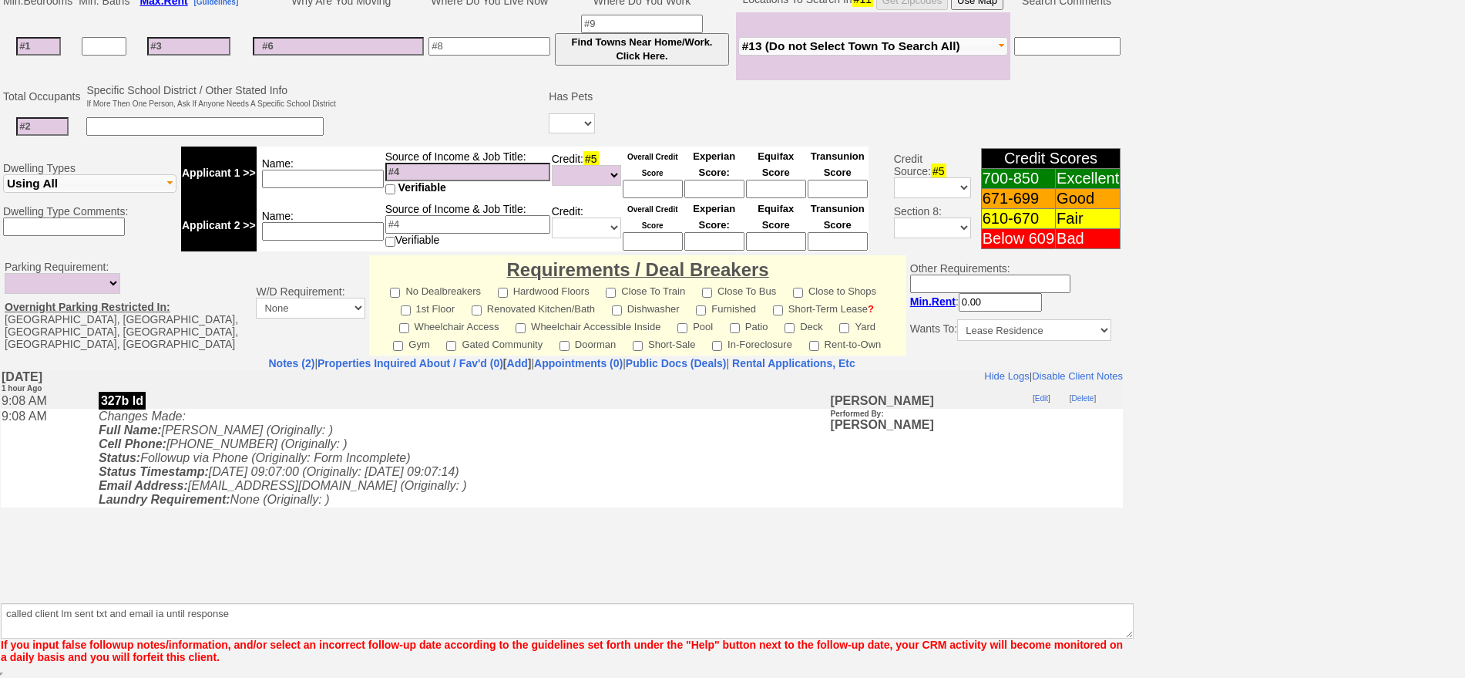
scroll to position [363, 0]
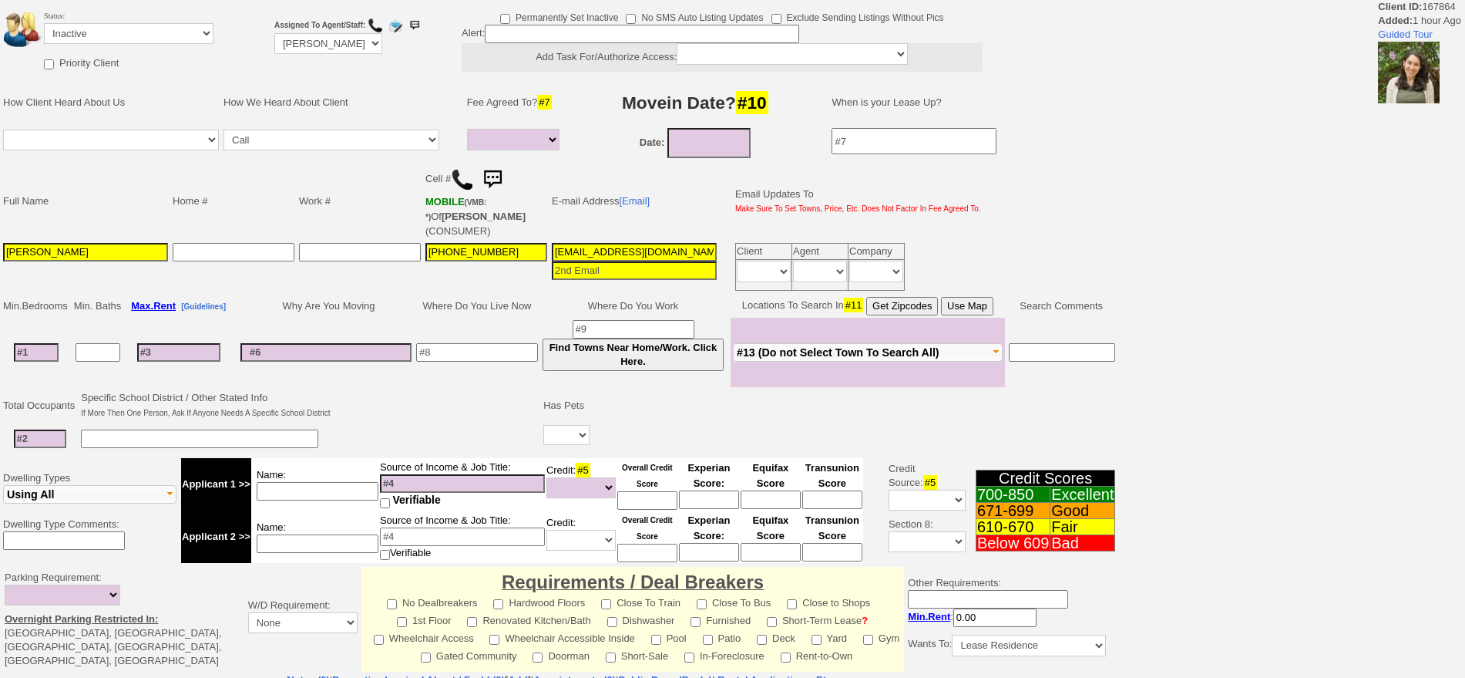
select select
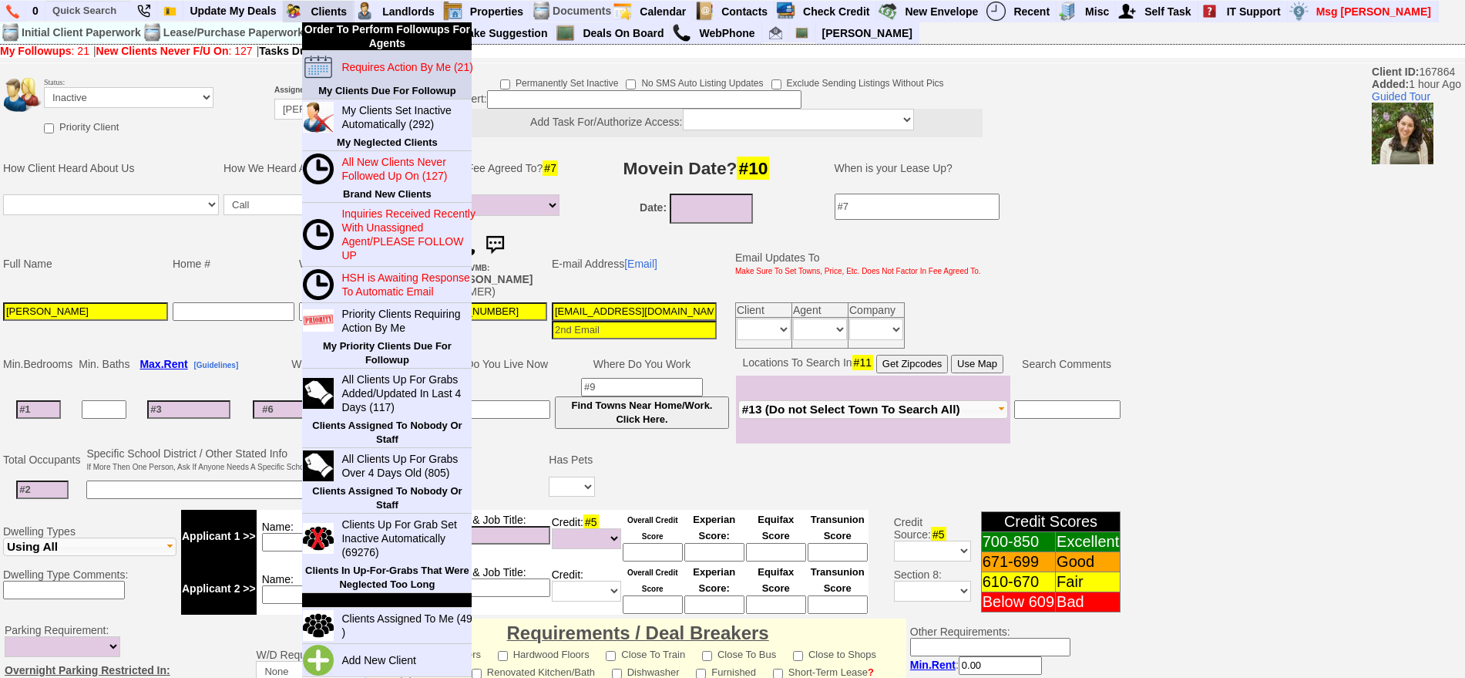
click at [372, 64] on blink "Requires Action By Me (21)" at bounding box center [406, 67] width 131 height 12
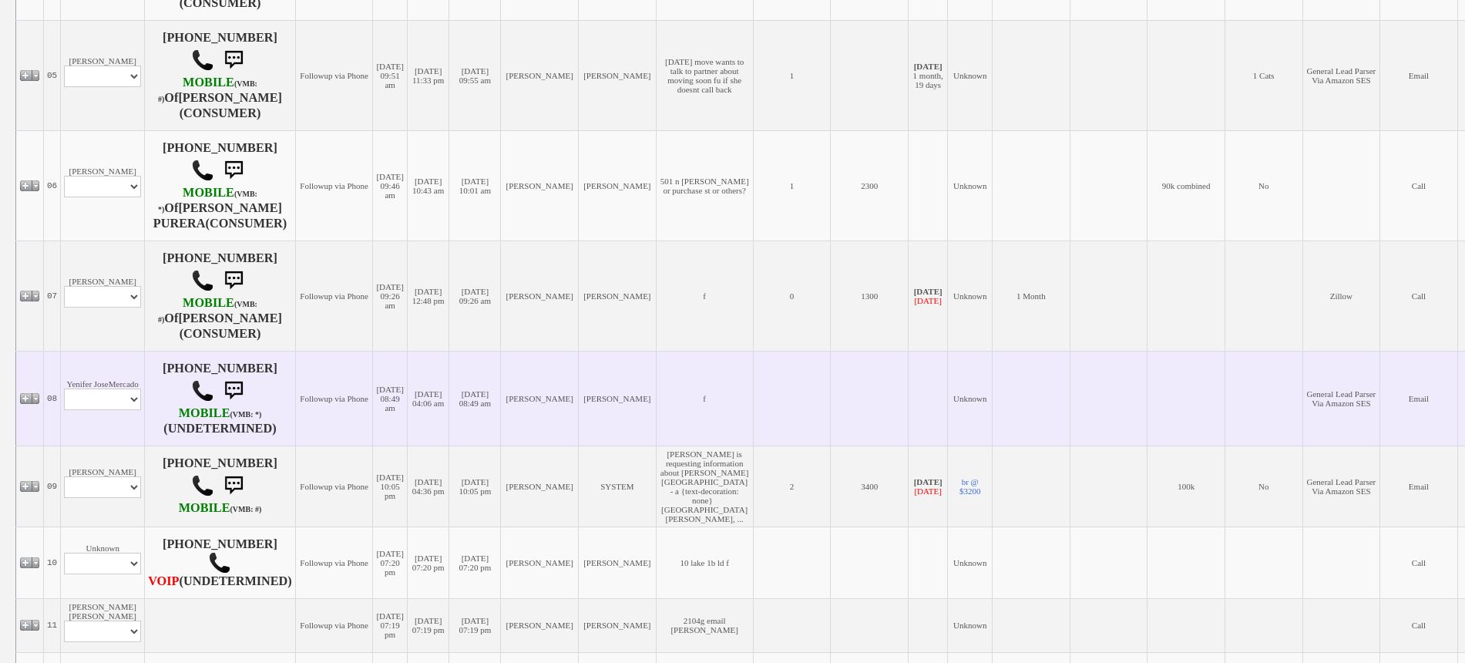
scroll to position [799, 0]
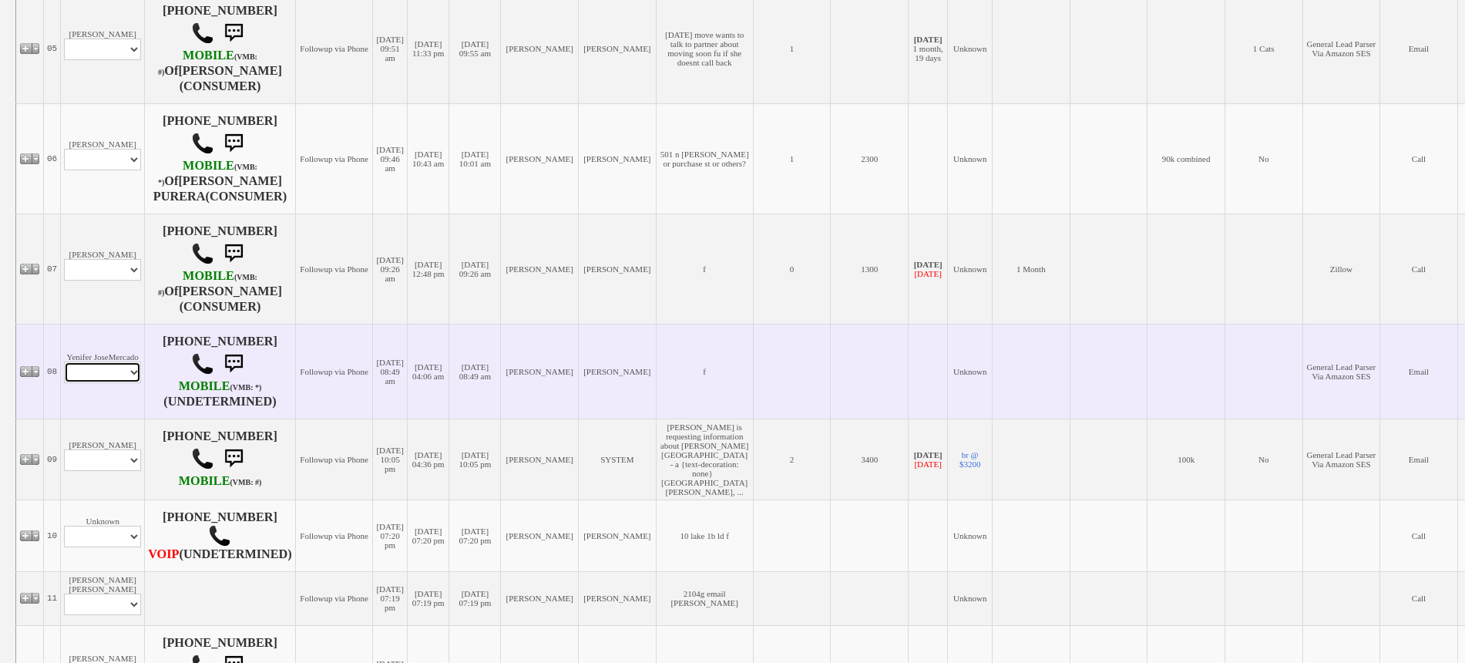
click at [111, 373] on select "Profile Edit Print Email Externally (Will Not Be Tracked In CRM) Closed Deals" at bounding box center [102, 372] width 77 height 22
select select "ChangeURL,/crm/custom/edit_client_form.php?redirect=%2Fcrm%2Fclients.php&id=166…"
click at [64, 361] on select "Profile Edit Print Email Externally (Will Not Be Tracked In CRM) Closed Deals" at bounding box center [102, 372] width 77 height 22
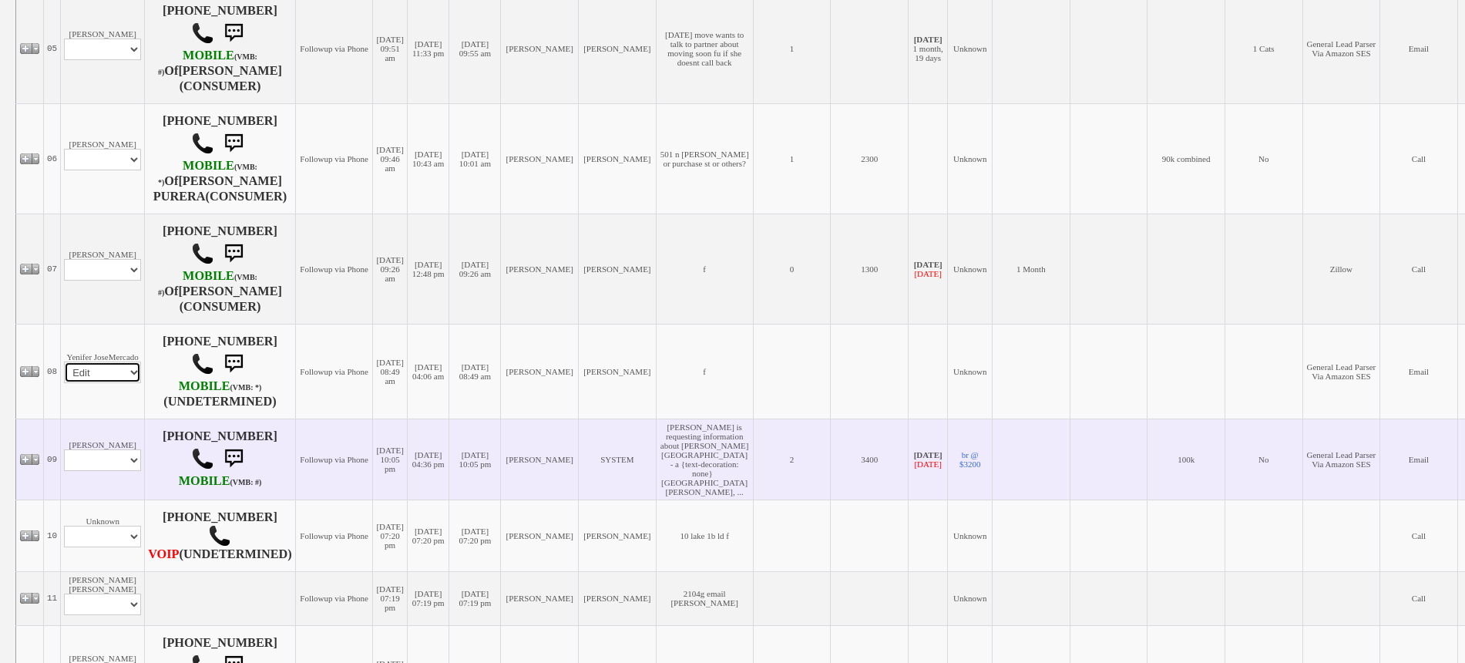
select select
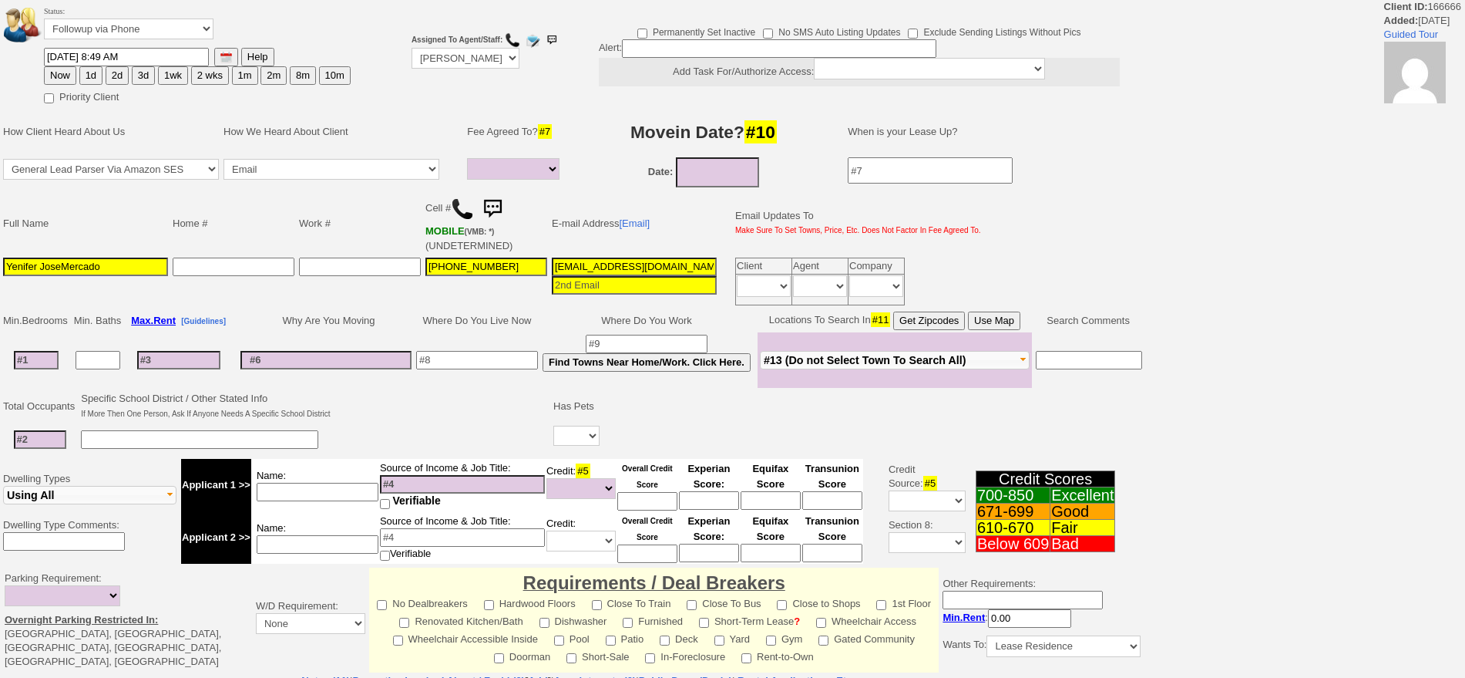
select select
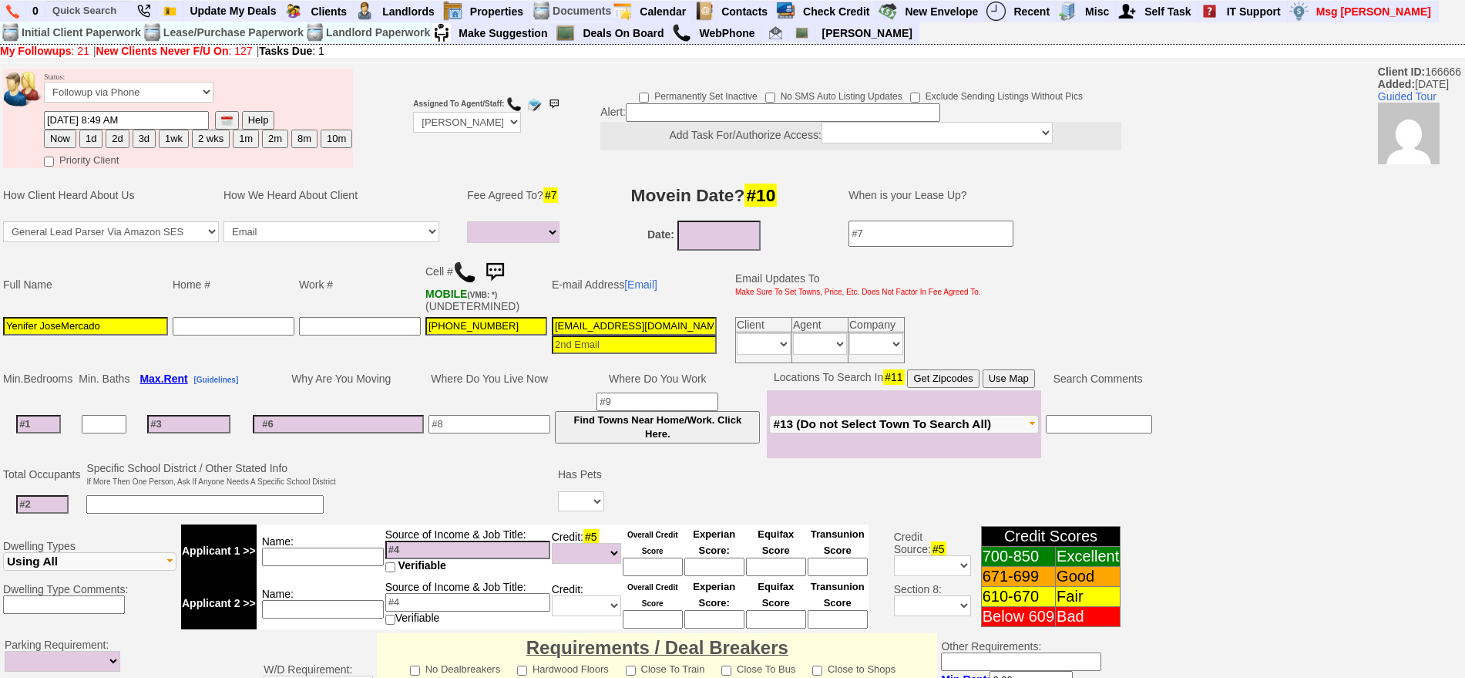
click at [466, 274] on img at bounding box center [464, 272] width 23 height 23
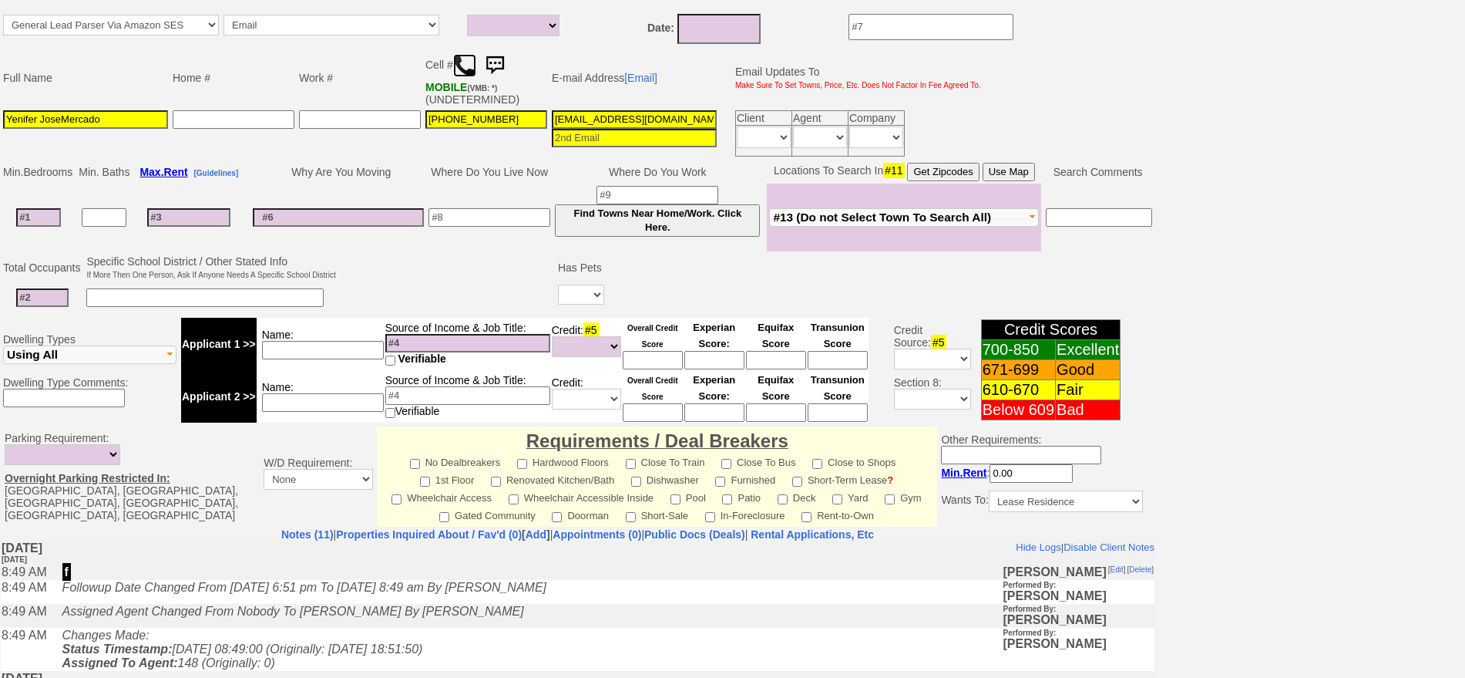
scroll to position [52, 0]
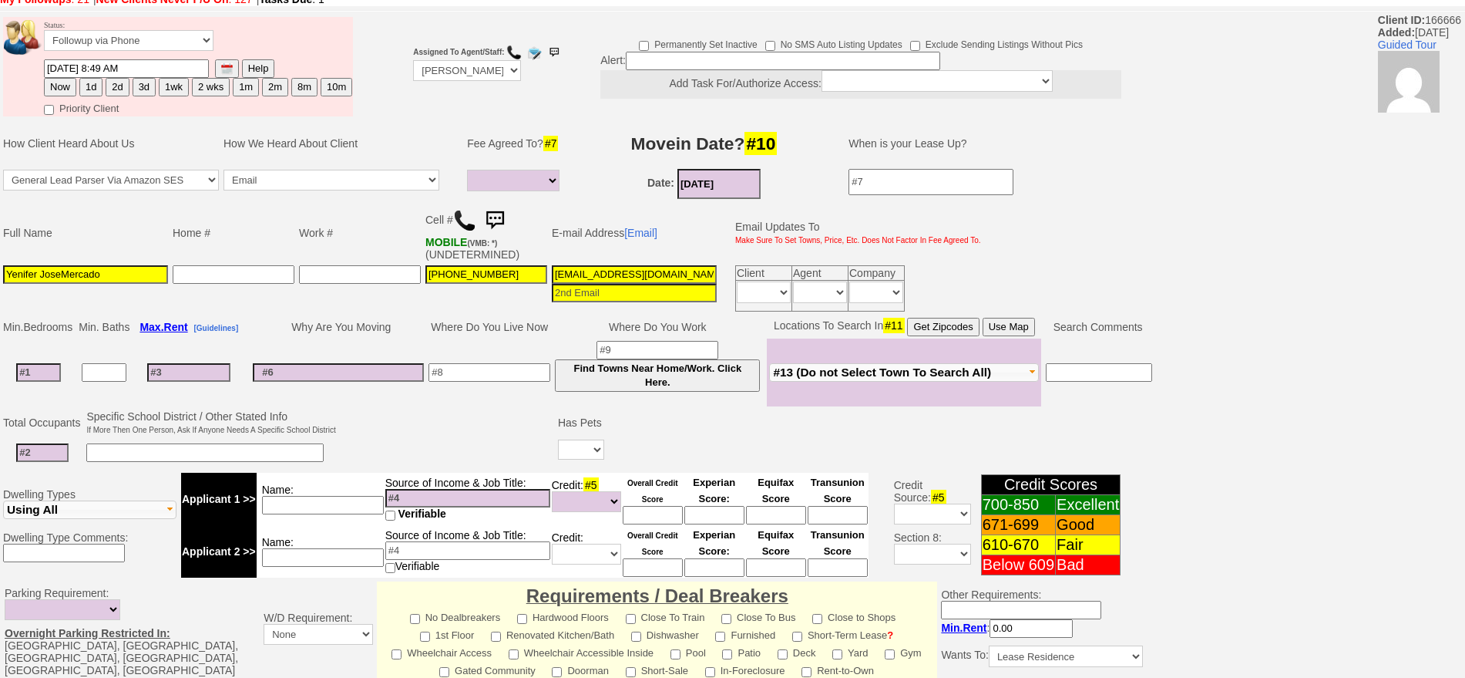
click at [718, 183] on input "09/12/2025" at bounding box center [719, 184] width 83 height 30
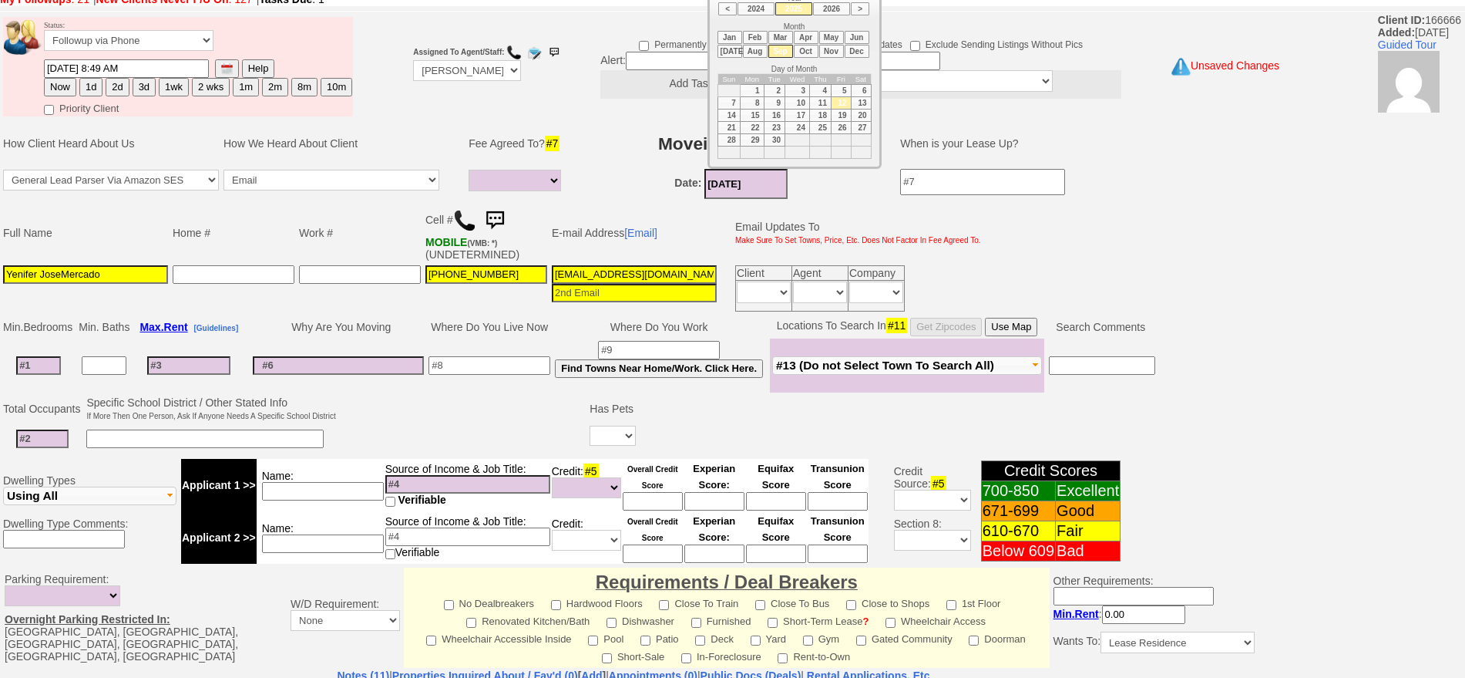
click at [811, 45] on li "Oct" at bounding box center [806, 51] width 25 height 13
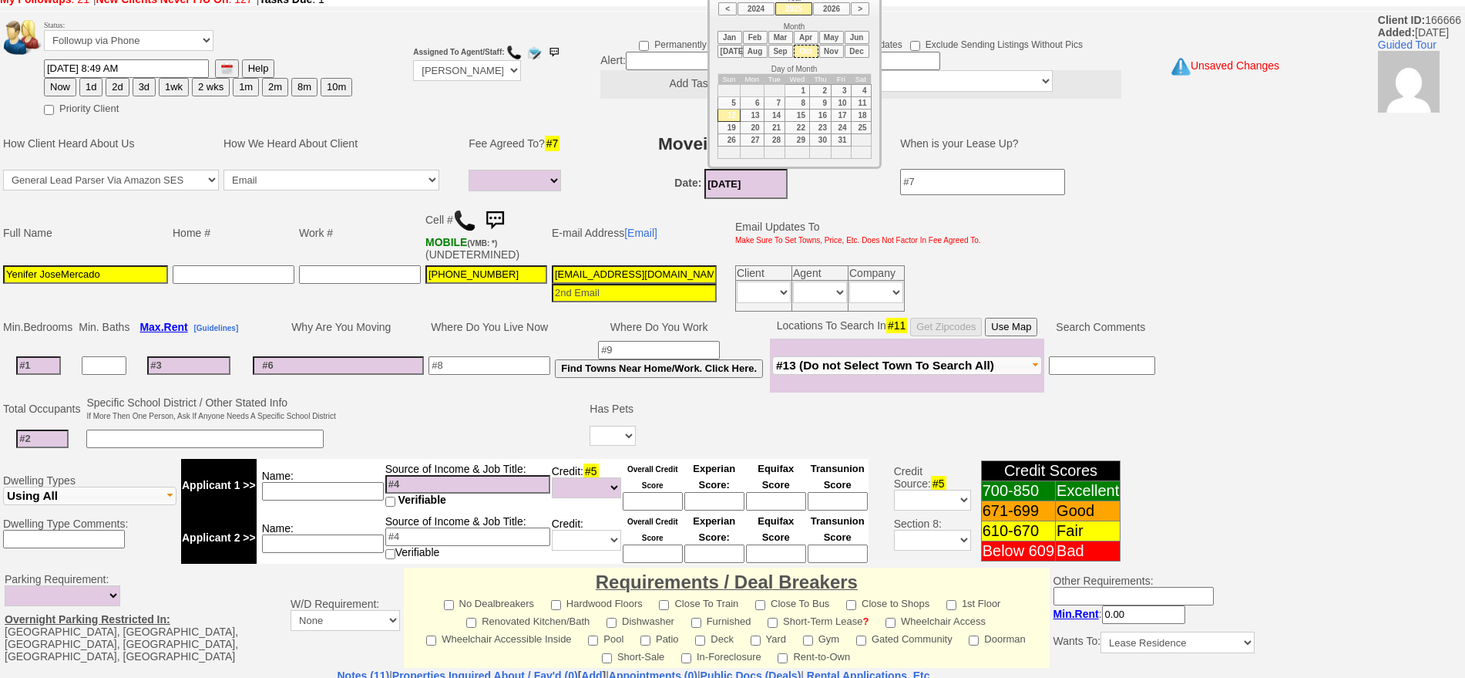
click at [805, 89] on td "1" at bounding box center [797, 90] width 25 height 12
type input "10/01/2025"
click at [53, 375] on td at bounding box center [39, 365] width 76 height 54
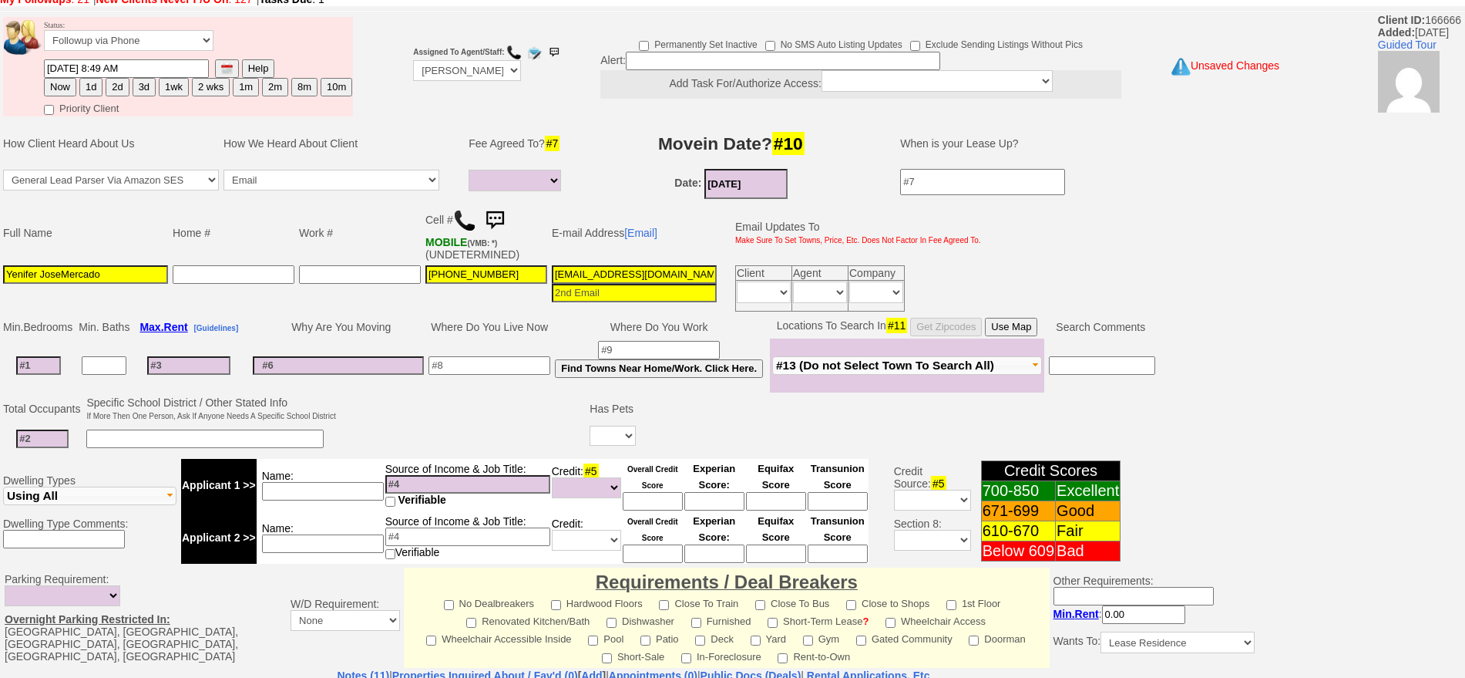
click at [51, 368] on input at bounding box center [38, 365] width 45 height 18
type input "1"
select select
type input "1"
click at [51, 442] on input at bounding box center [42, 438] width 52 height 18
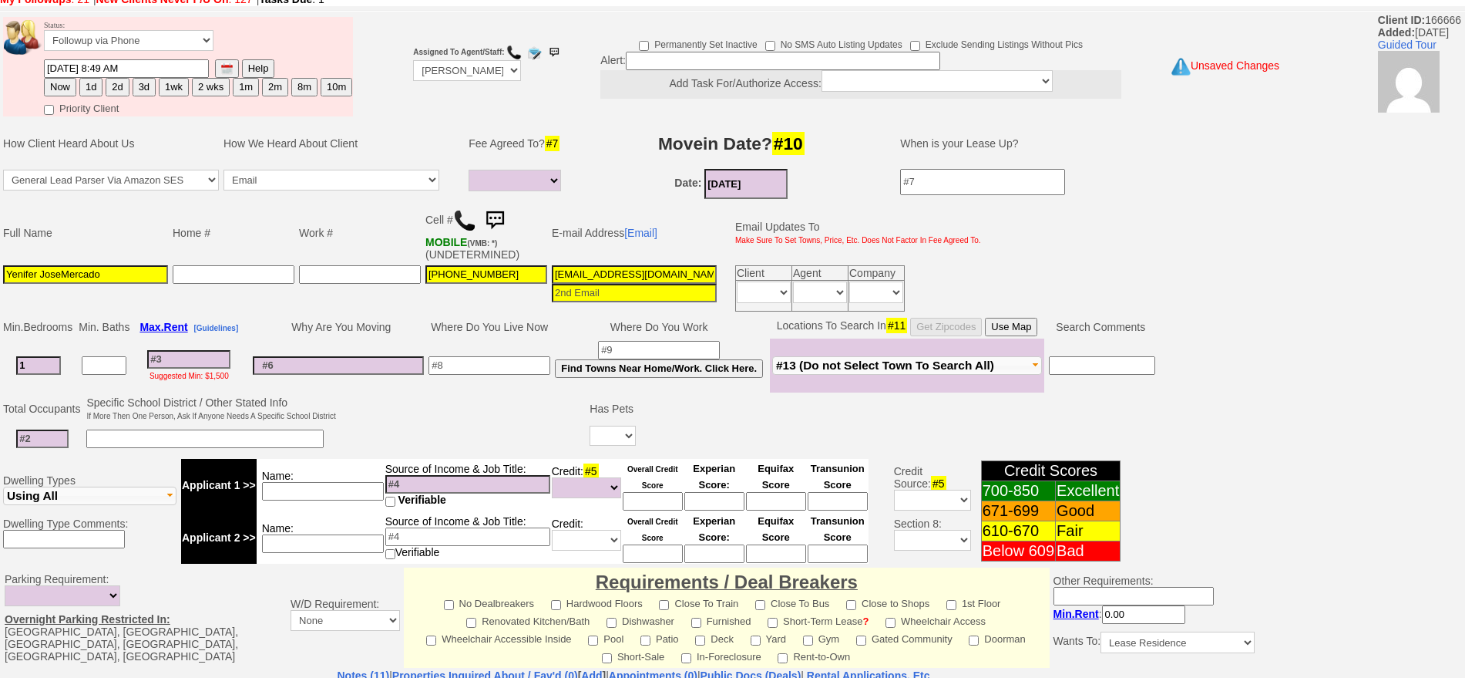
select select
type input "2"
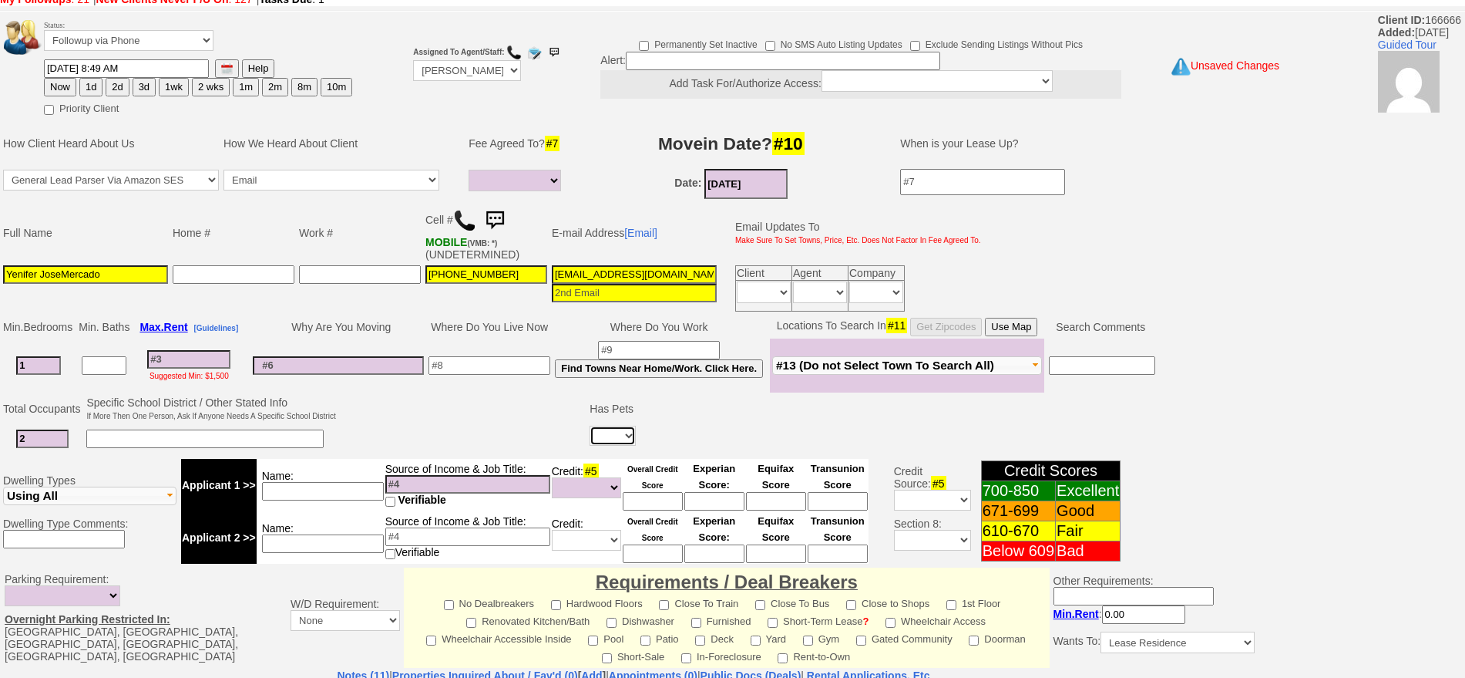
click at [613, 439] on select "Yes No" at bounding box center [613, 435] width 46 height 20
select select "No"
click at [590, 425] on select "Yes No" at bounding box center [613, 435] width 46 height 20
click at [506, 368] on input at bounding box center [490, 365] width 122 height 18
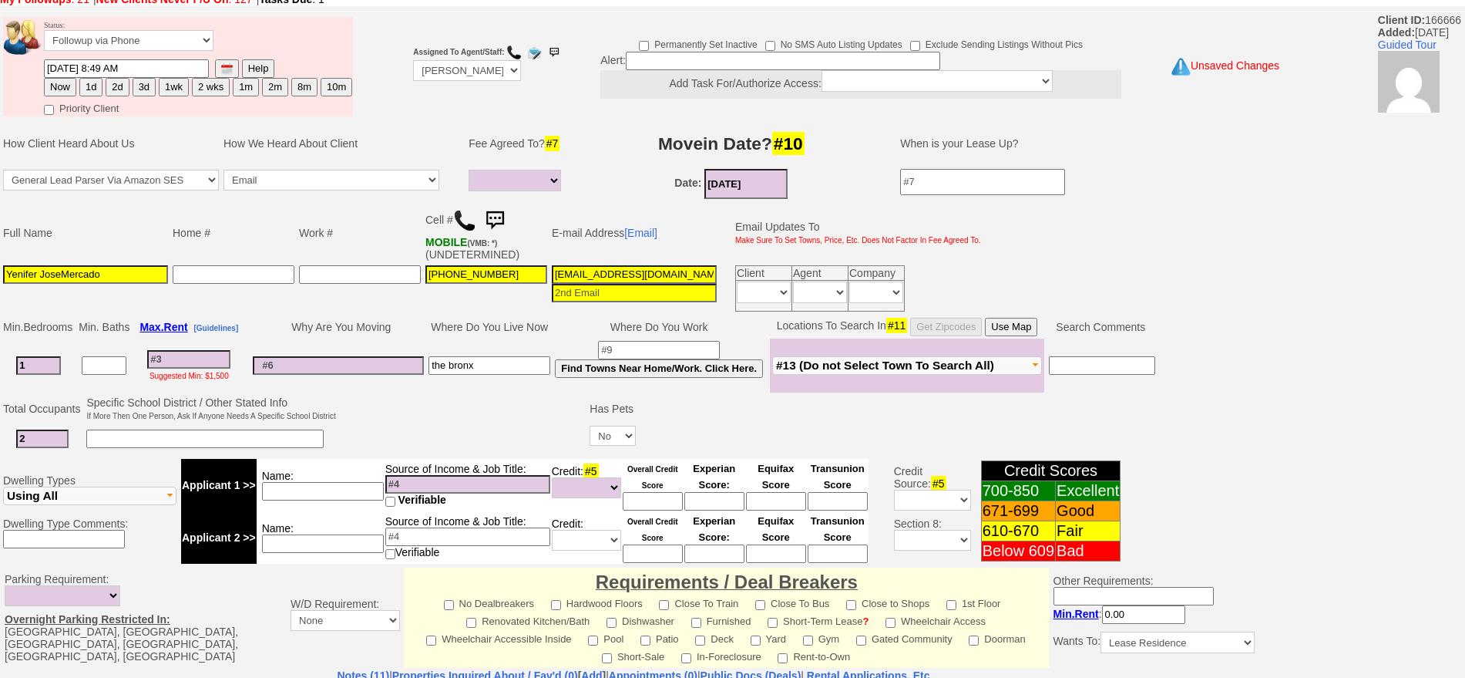
type input "the bronx"
click at [366, 488] on input at bounding box center [323, 491] width 122 height 18
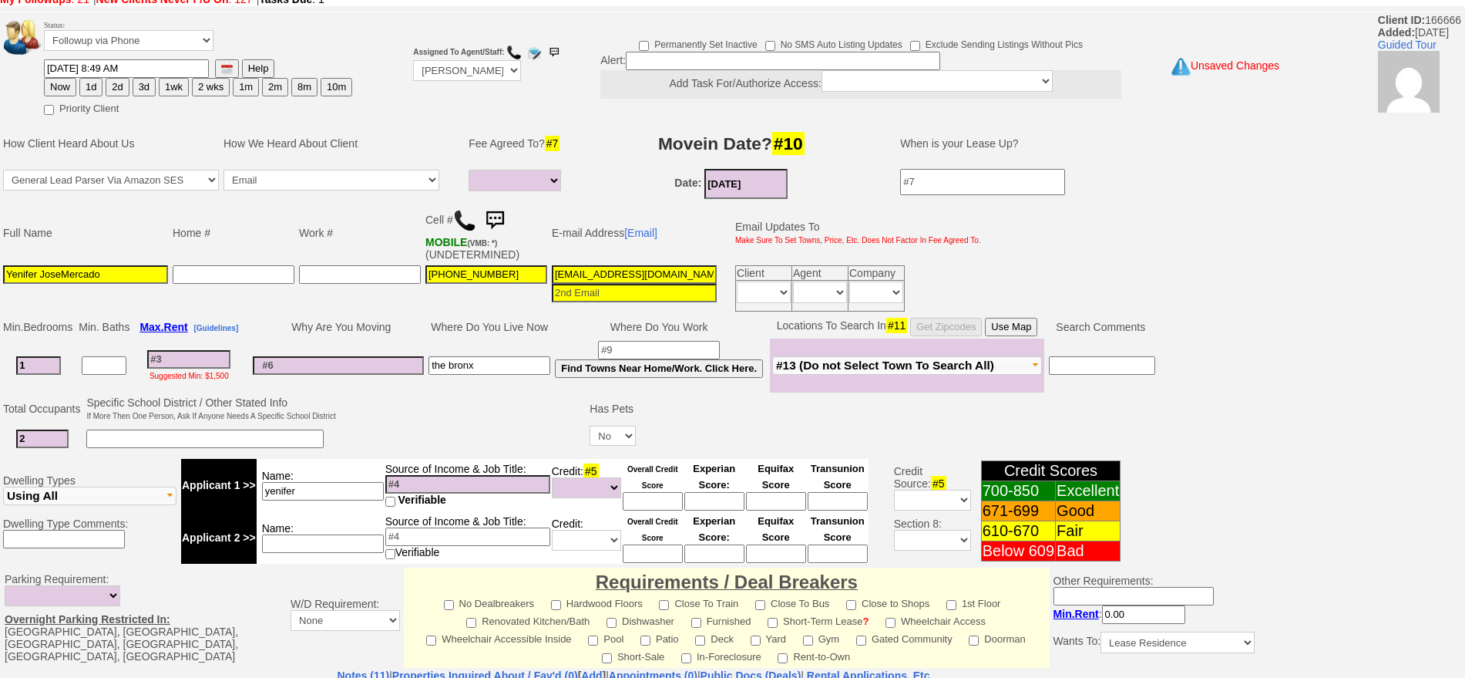
scroll to position [0, 0]
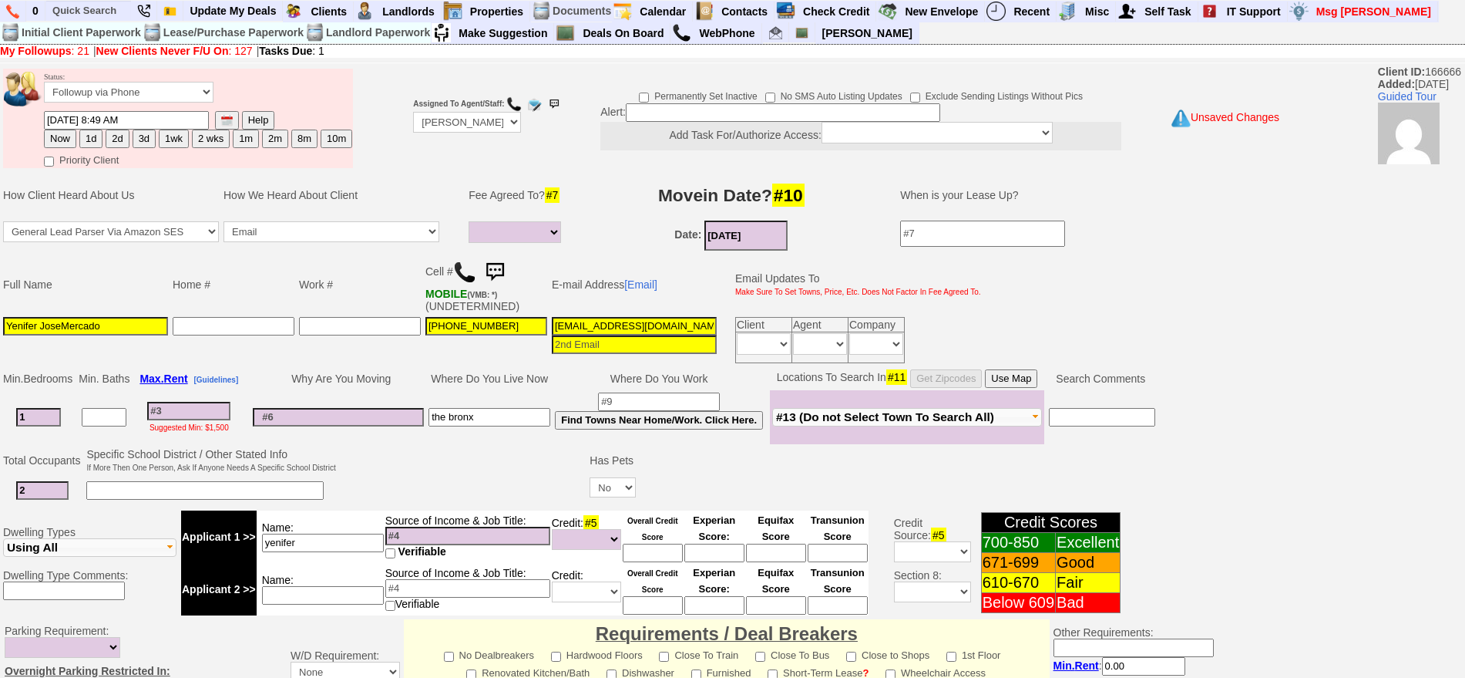
type input "yenifer"
click at [462, 124] on select "Up-For-Grabs ***** STAFF ***** Bob Bruno 914-419-3579 Cristy Liberto 914-486-10…" at bounding box center [467, 122] width 108 height 21
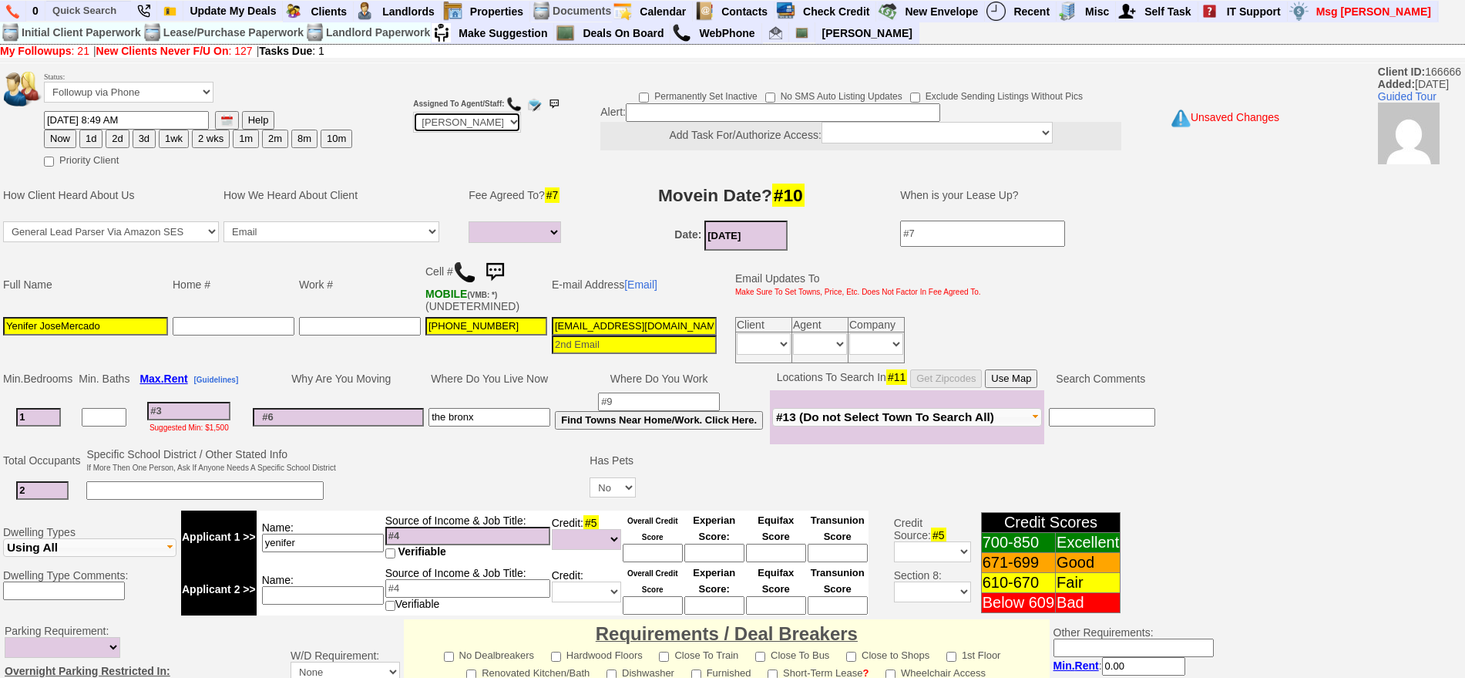
select select "Up-For-Grabs"
click at [413, 112] on select "Up-For-Grabs ***** STAFF ***** Bob Bruno 914-419-3579 Cristy Liberto 914-486-10…" at bounding box center [467, 122] width 108 height 21
click at [644, 114] on input at bounding box center [783, 112] width 314 height 18
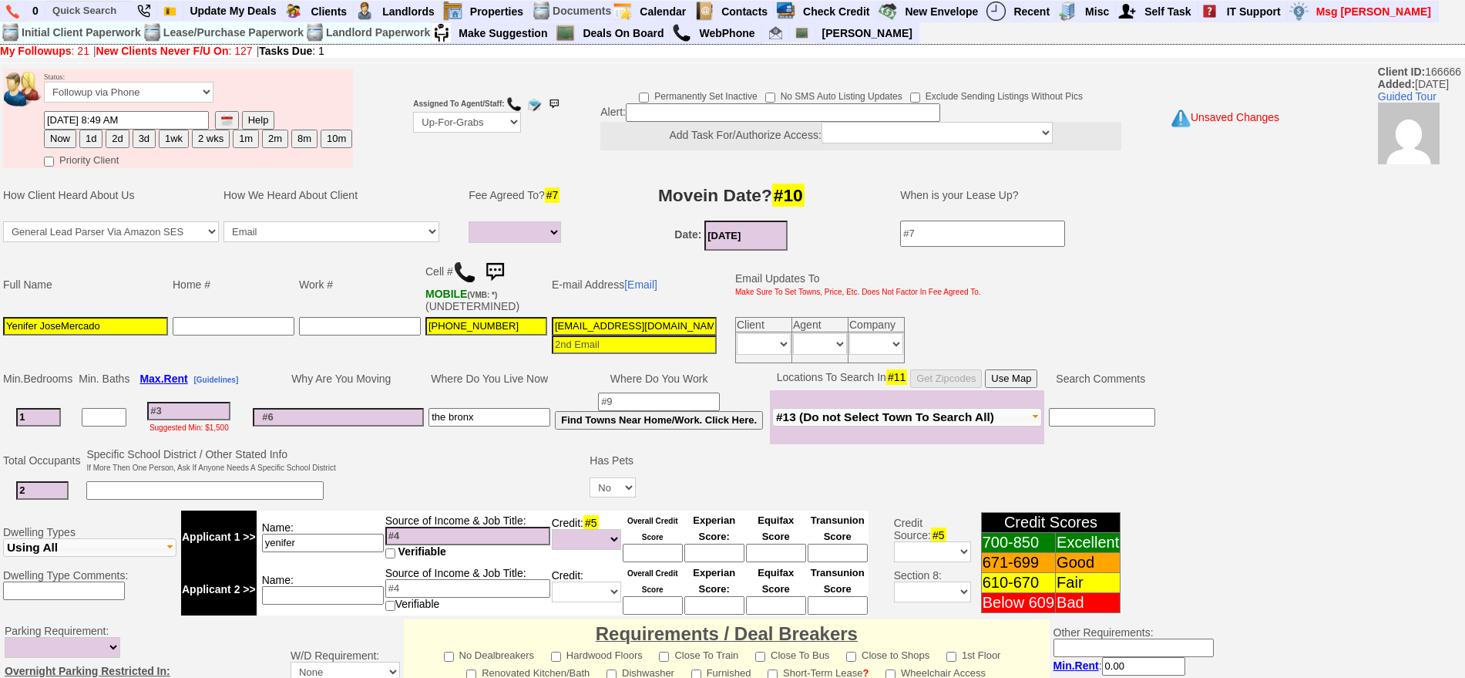
type input "g"
type input "fu when available"
click at [335, 542] on input "yenifer" at bounding box center [323, 542] width 122 height 18
click at [441, 527] on input at bounding box center [467, 535] width 165 height 18
type input "3"
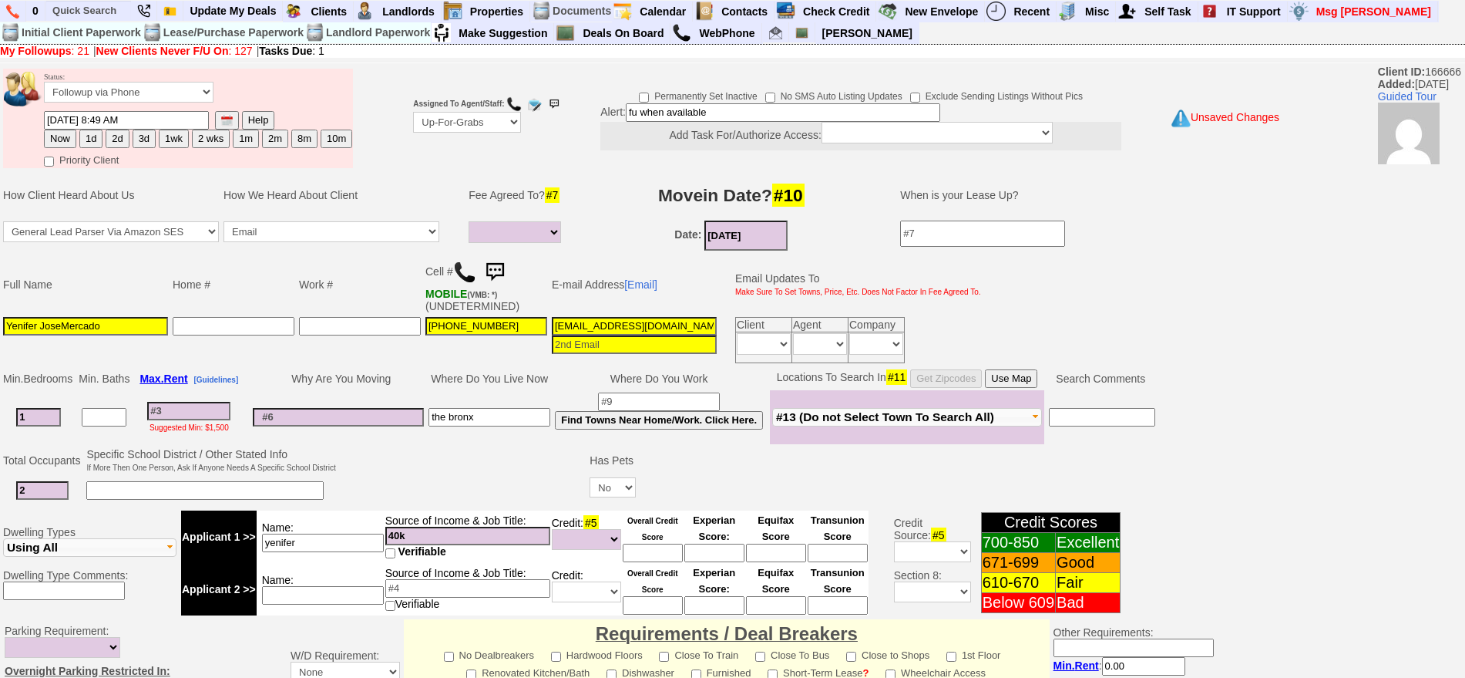
type input "40k"
click at [476, 465] on td at bounding box center [463, 476] width 250 height 61
click at [186, 411] on input at bounding box center [188, 411] width 83 height 18
type input "21"
select select
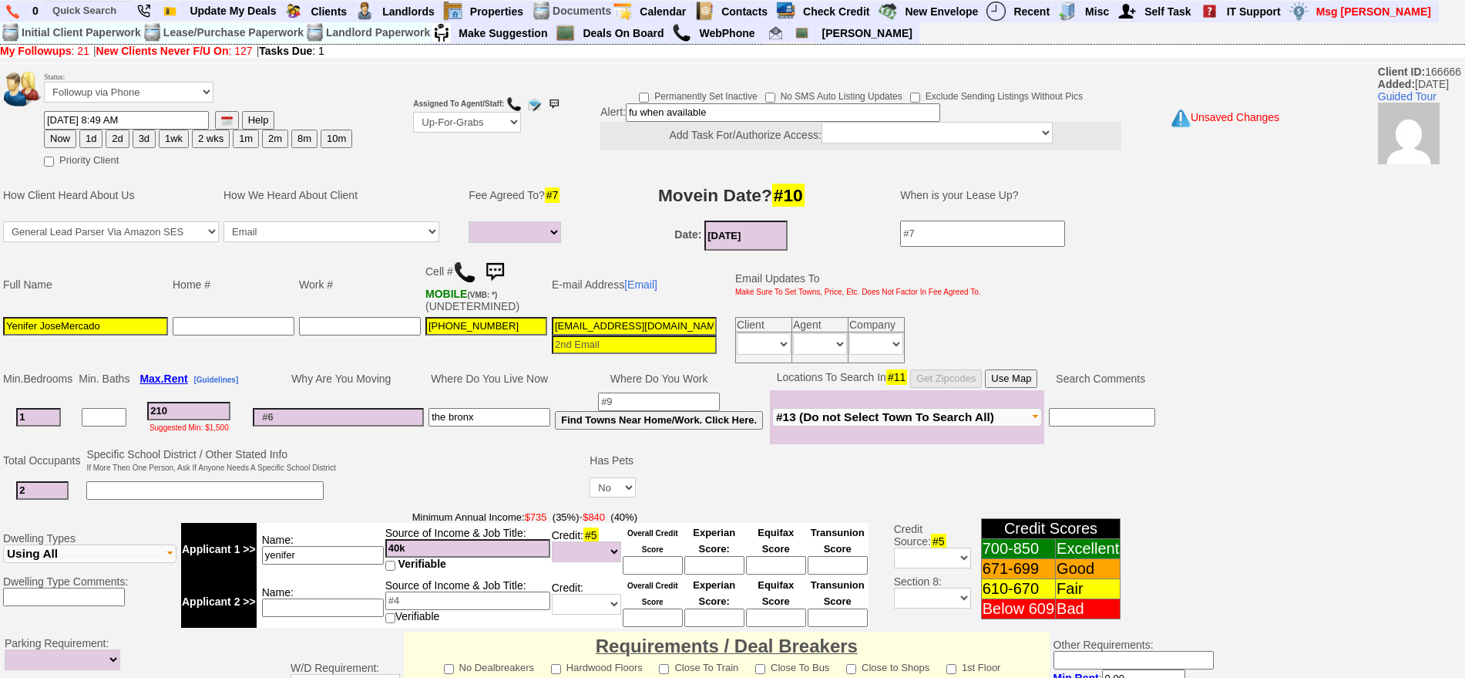
type input "2100"
select select
type input "2100"
click at [644, 562] on input at bounding box center [653, 565] width 60 height 18
select select
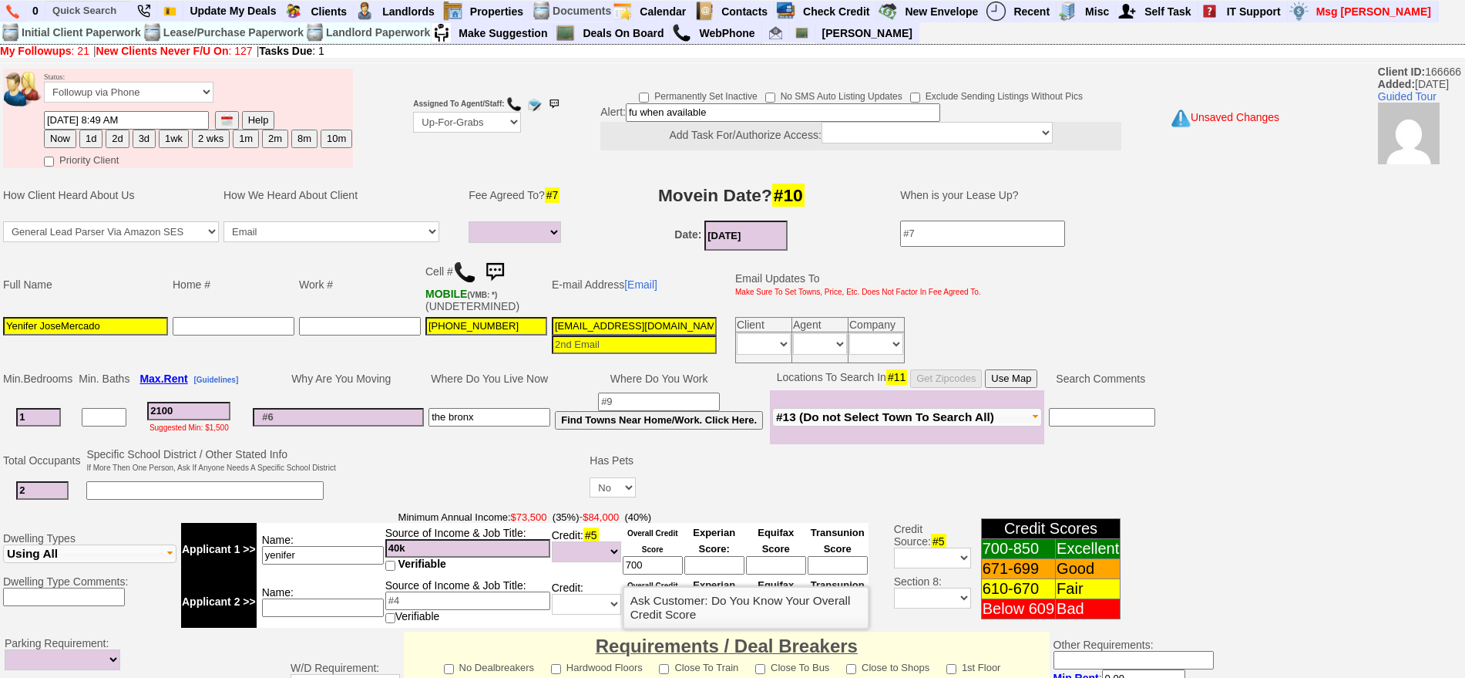
type input "700"
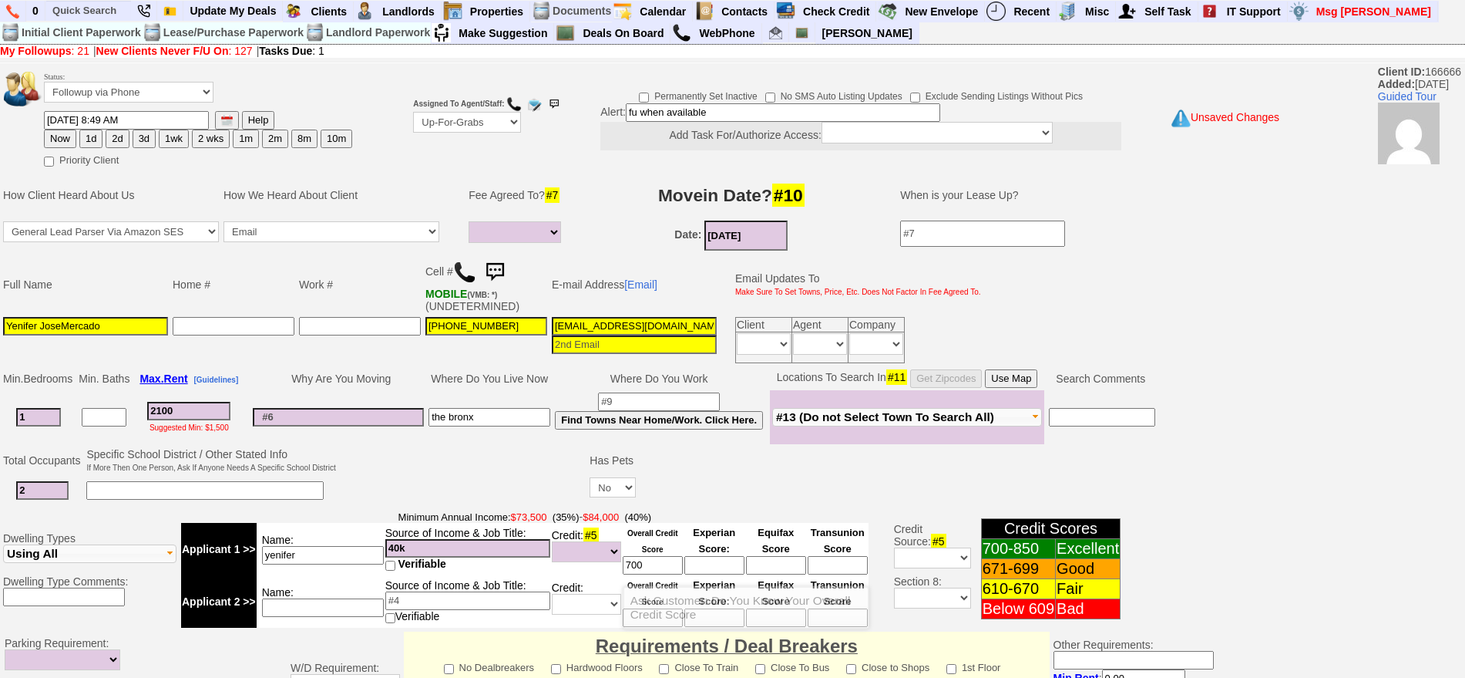
click at [711, 518] on span "Minimum Annual Income: $73,500 (35%) - $84,000 (40%)" at bounding box center [525, 516] width 688 height 12
drag, startPoint x: 722, startPoint y: 106, endPoint x: 446, endPoint y: 116, distance: 276.9
click at [446, 116] on tr "Status: Followup via Phone Followup via Email Followup When Section 8 Property …" at bounding box center [634, 118] width 1266 height 104
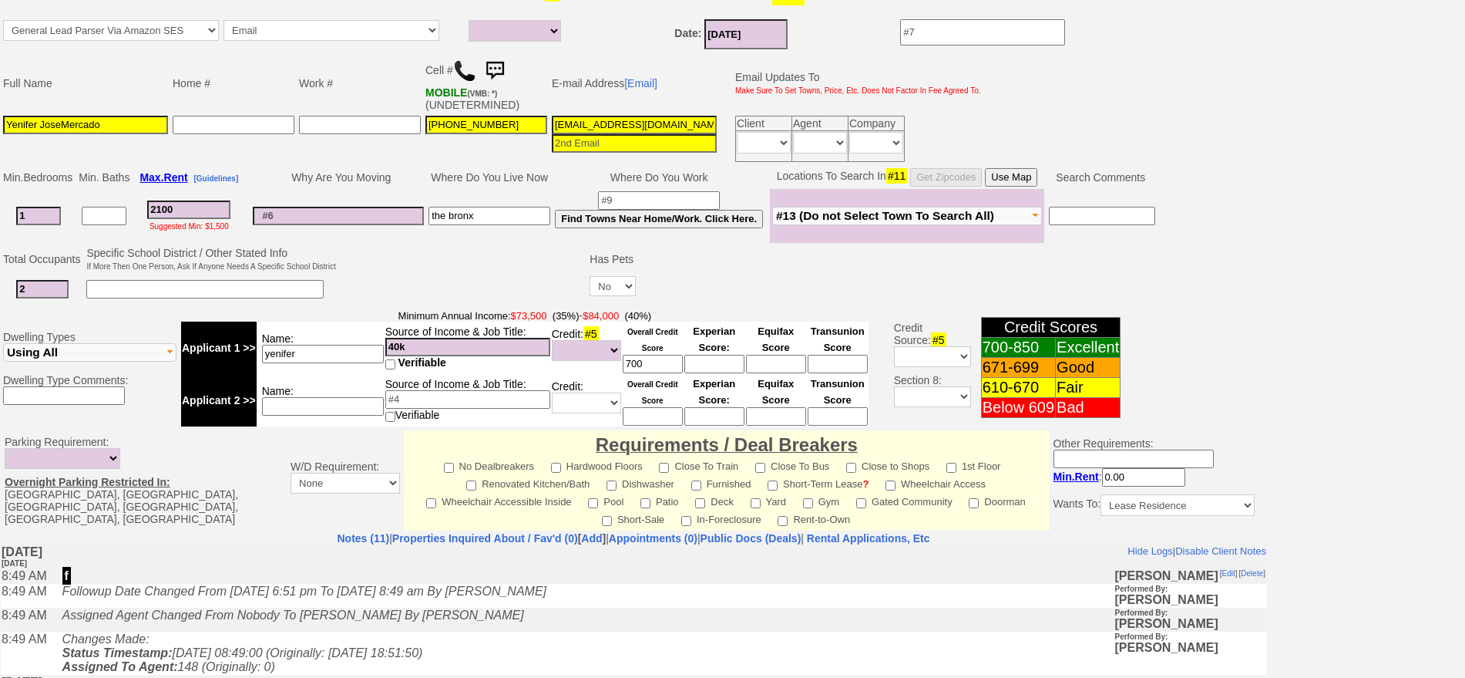
scroll to position [432, 0]
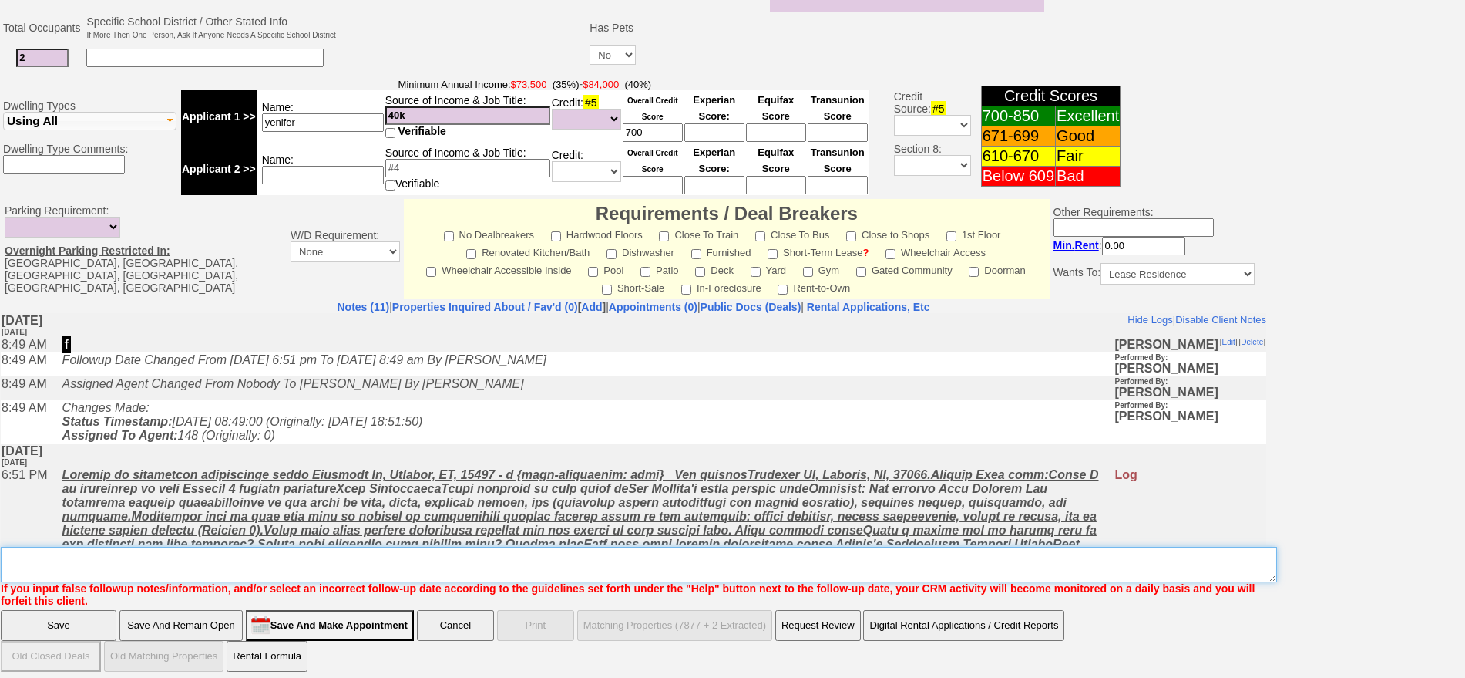
click at [547, 550] on textarea "Insert New Note Here" at bounding box center [639, 563] width 1276 height 35
paste textarea "fu when available"
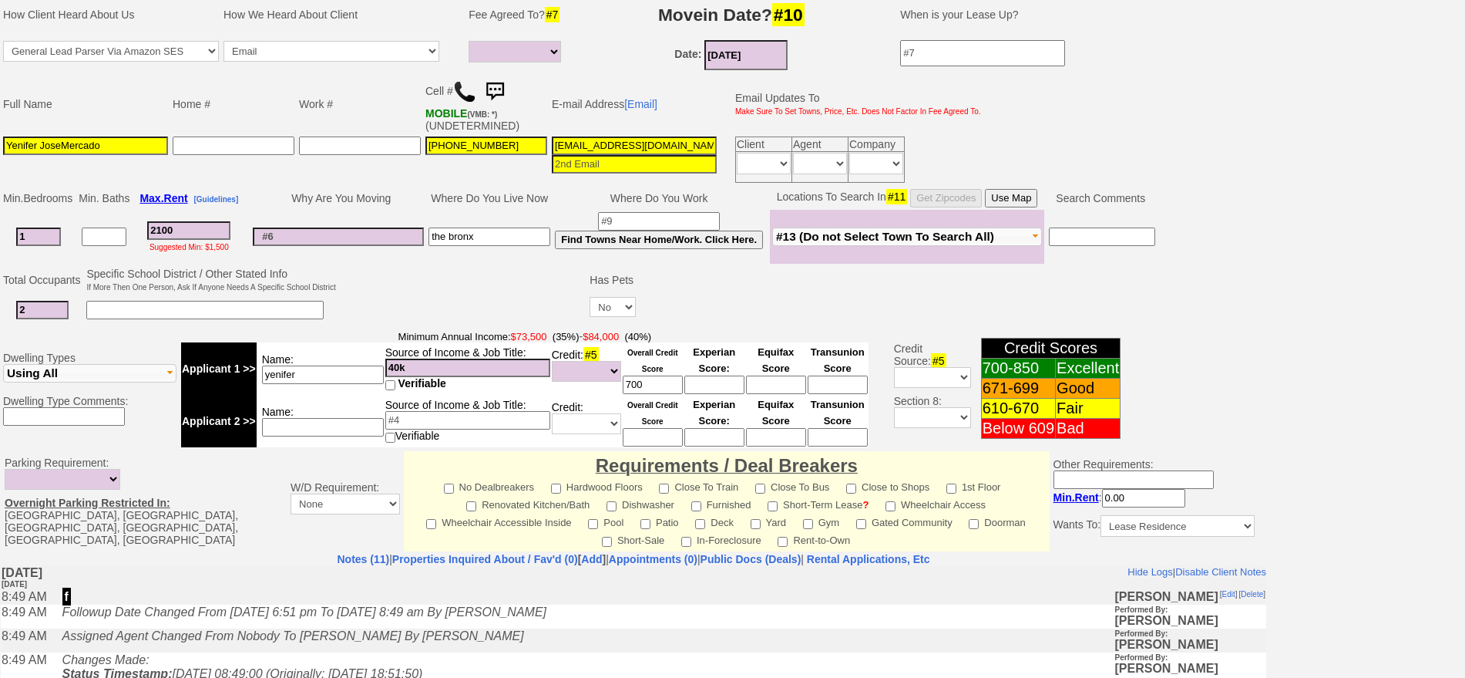
scroll to position [0, 0]
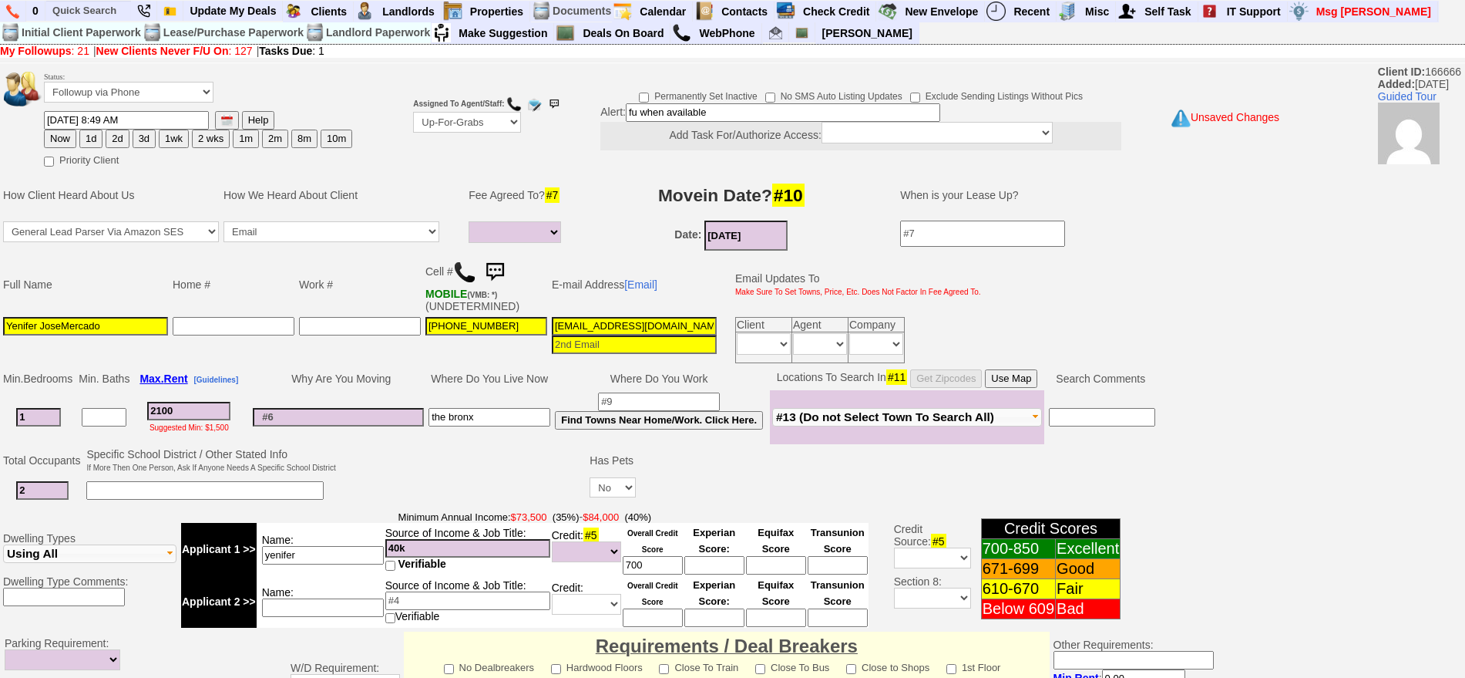
type textarea "fu when available"
click at [133, 488] on input at bounding box center [204, 490] width 237 height 18
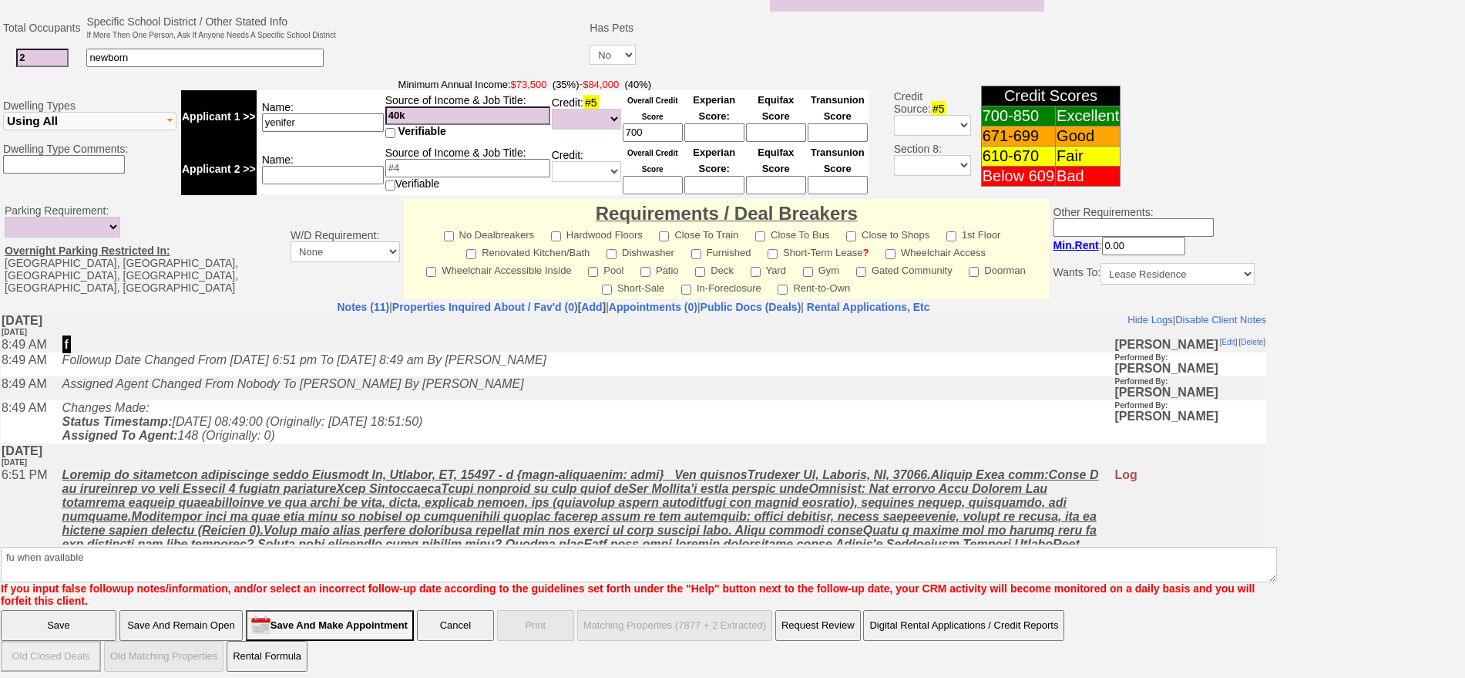
type input "newborn"
click at [37, 624] on input "Save" at bounding box center [59, 625] width 116 height 31
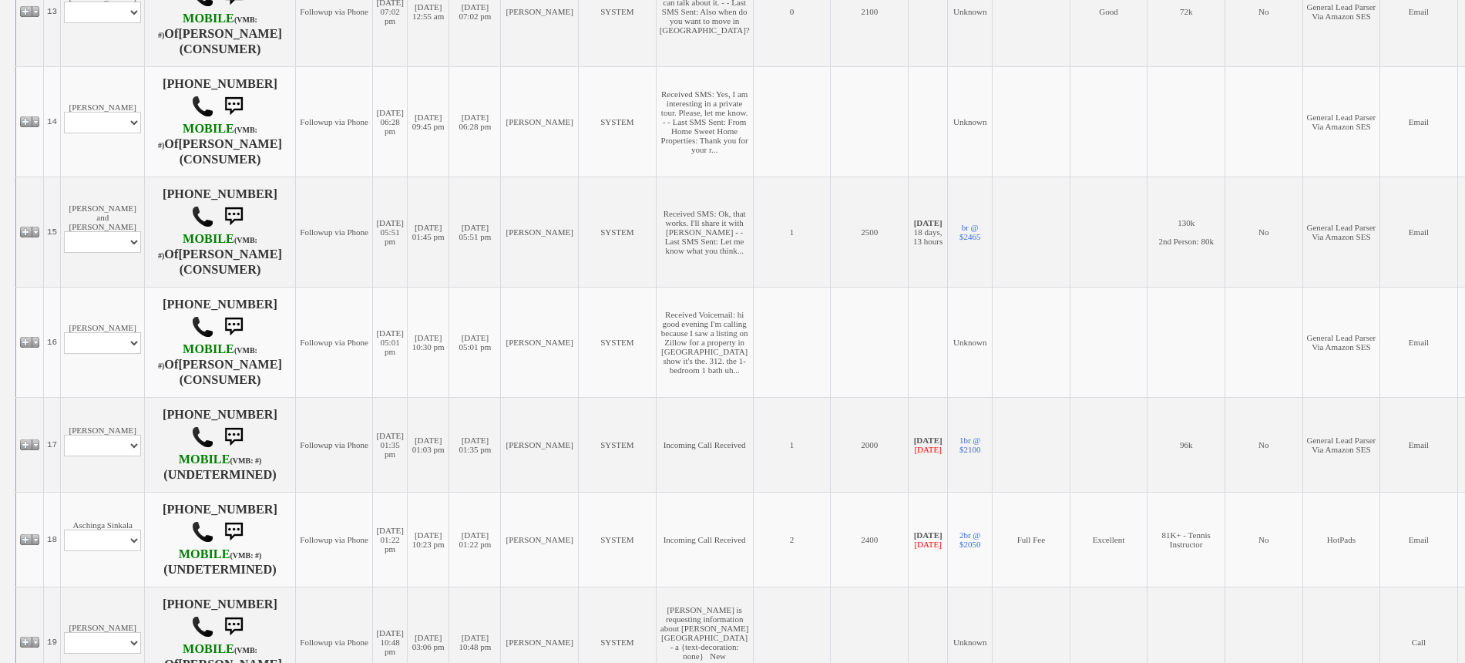
scroll to position [1638, 0]
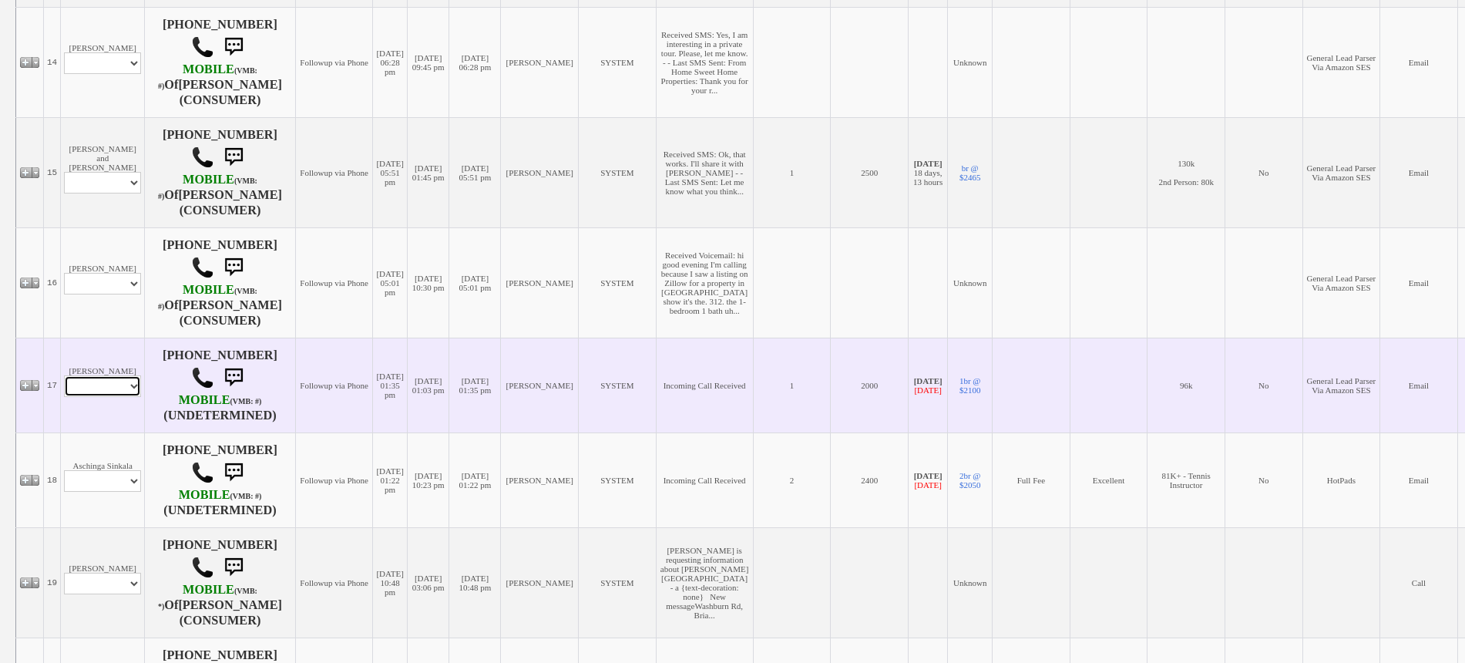
click at [109, 390] on select "Profile Edit Print Email Externally (Will Not Be Tracked In CRM) Closed Deals" at bounding box center [102, 386] width 77 height 22
select select "ChangeURL,/crm/custom/edit_client_form.php?redirect=%2Fcrm%2Fclients.php&id=142…"
click at [64, 375] on select "Profile Edit Print Email Externally (Will Not Be Tracked In CRM) Closed Deals" at bounding box center [102, 386] width 77 height 22
select select
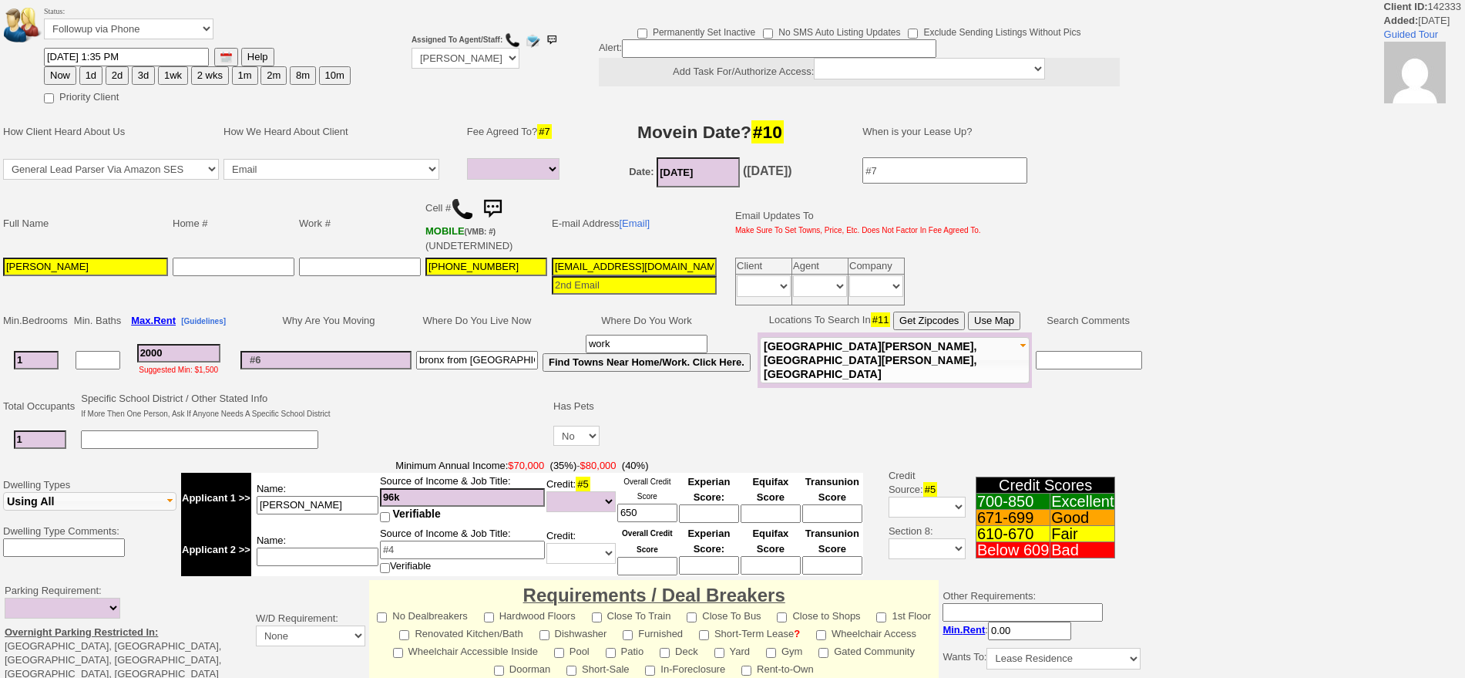
select select
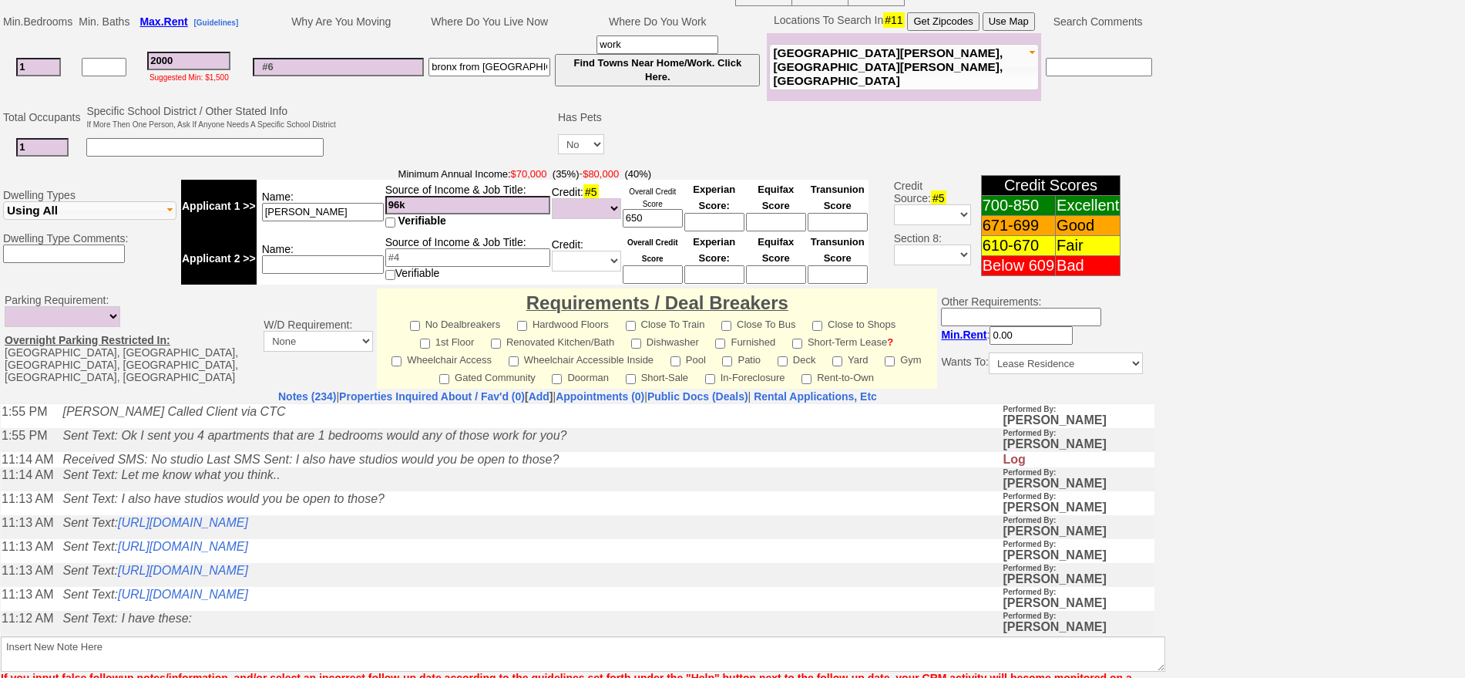
scroll to position [289, 0]
click at [248, 599] on link "[URL][DOMAIN_NAME]" at bounding box center [183, 592] width 130 height 13
click at [248, 575] on link "[URL][DOMAIN_NAME]" at bounding box center [183, 568] width 130 height 13
click at [517, 561] on td "Sent Text: [URL][DOMAIN_NAME]" at bounding box center [528, 549] width 947 height 24
click at [516, 561] on td "Sent Text: [URL][DOMAIN_NAME]" at bounding box center [528, 549] width 947 height 24
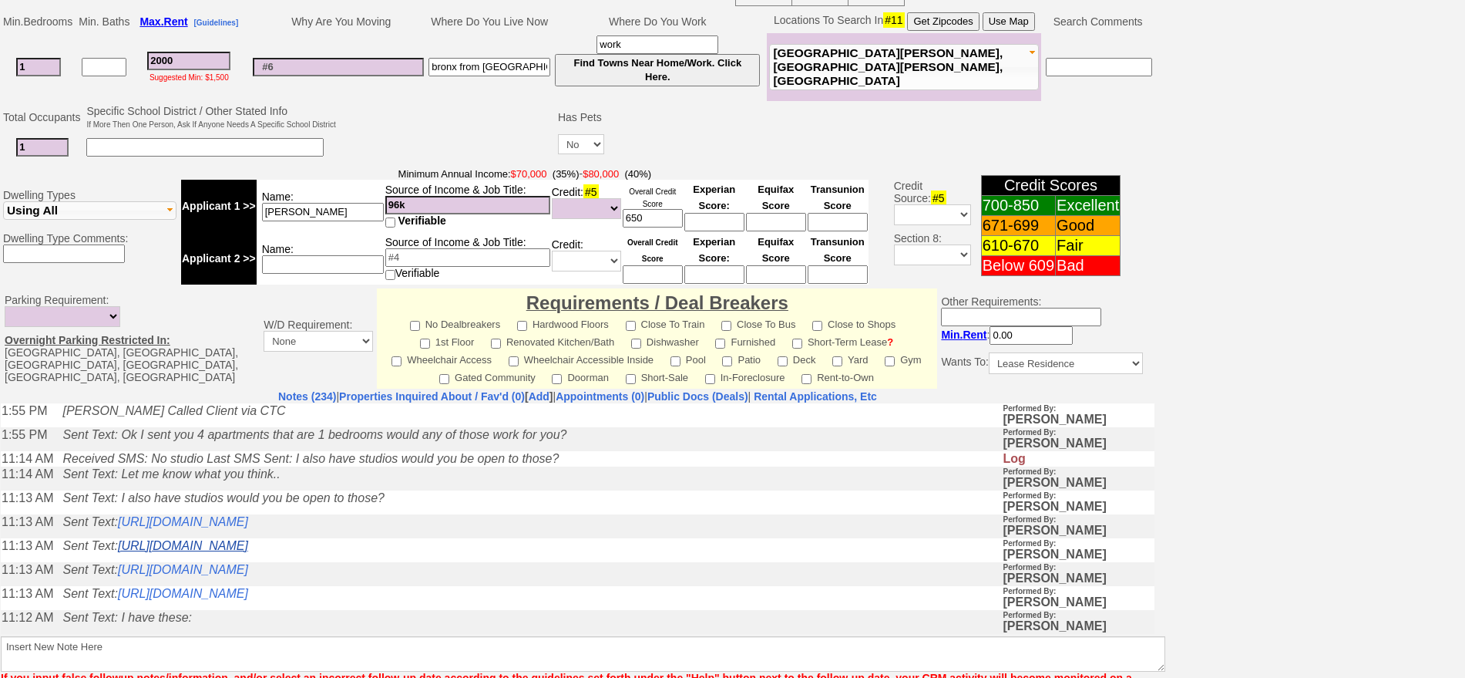
click at [248, 551] on link "[URL][DOMAIN_NAME]" at bounding box center [183, 544] width 130 height 13
click at [462, 537] on td "Sent Text: [URL][DOMAIN_NAME]" at bounding box center [528, 525] width 947 height 24
click at [248, 527] on link "[URL][DOMAIN_NAME]" at bounding box center [183, 520] width 130 height 13
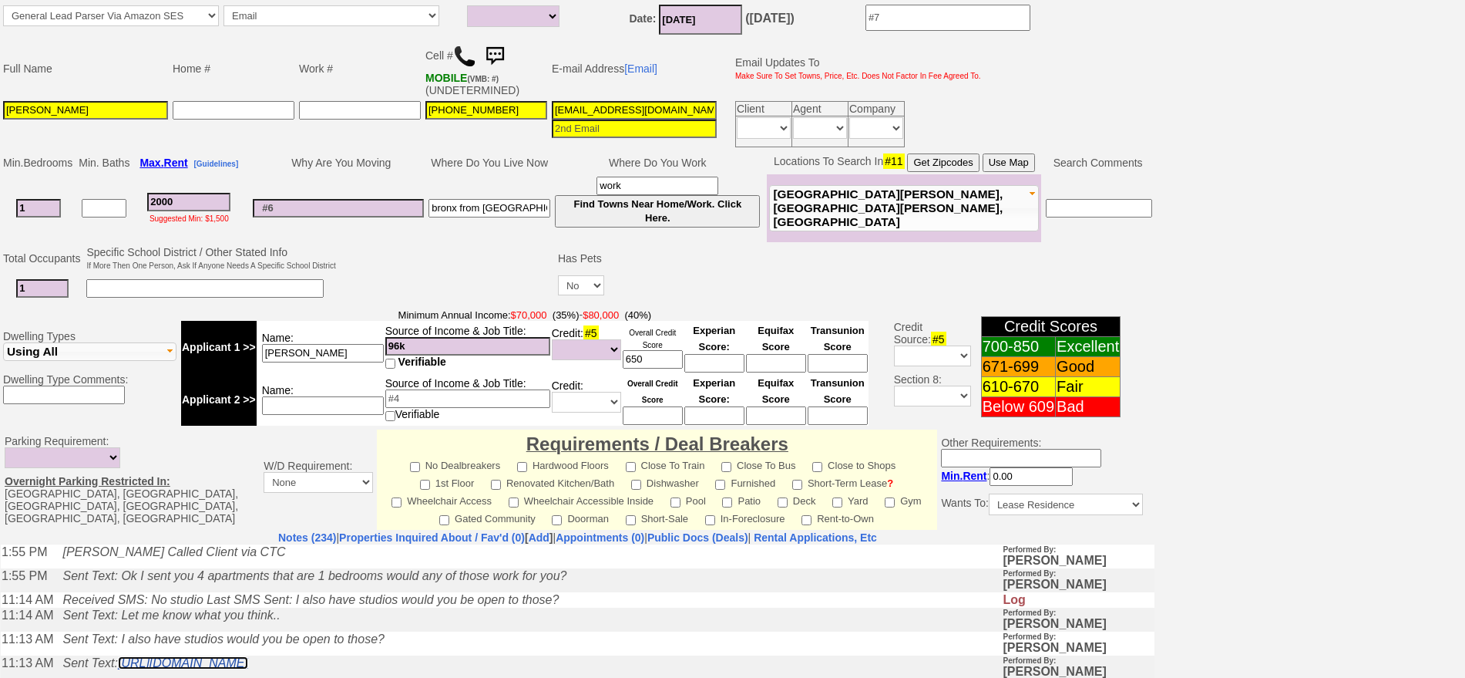
scroll to position [0, 0]
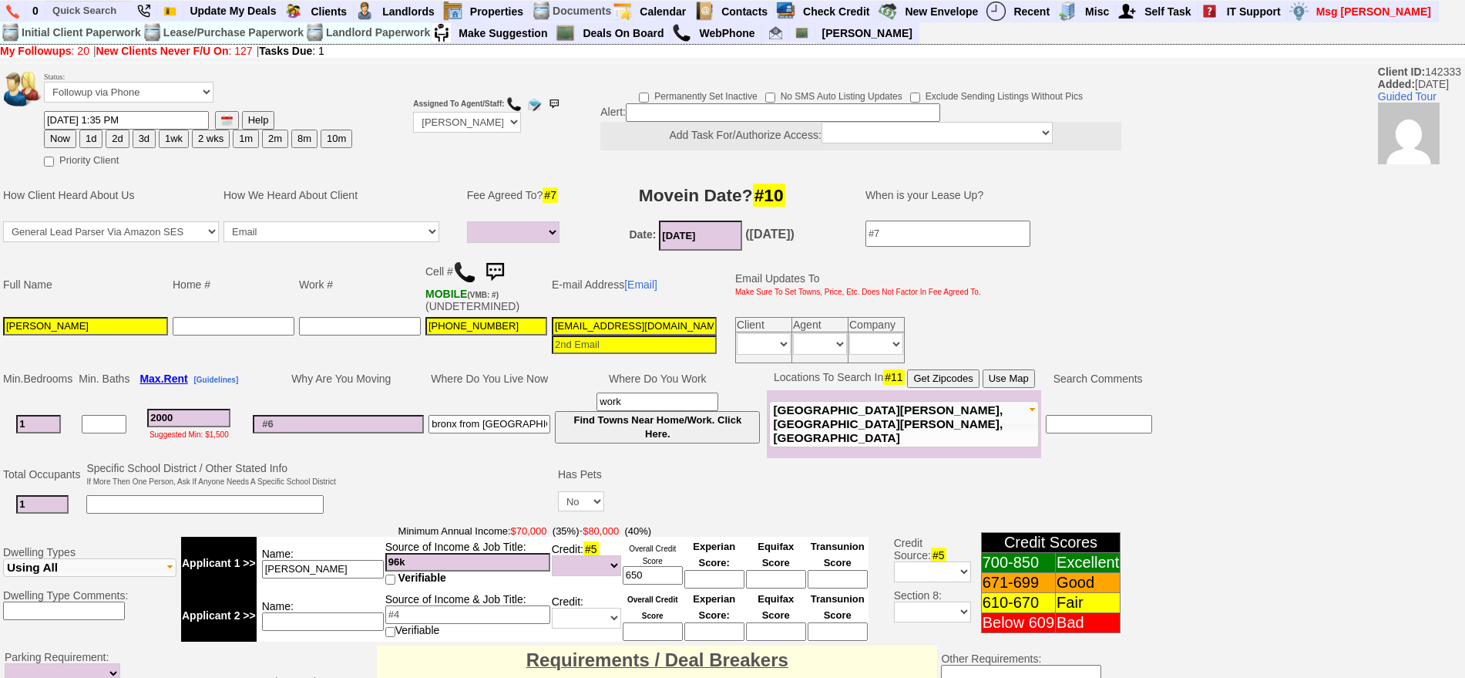
click at [502, 271] on img at bounding box center [494, 272] width 31 height 31
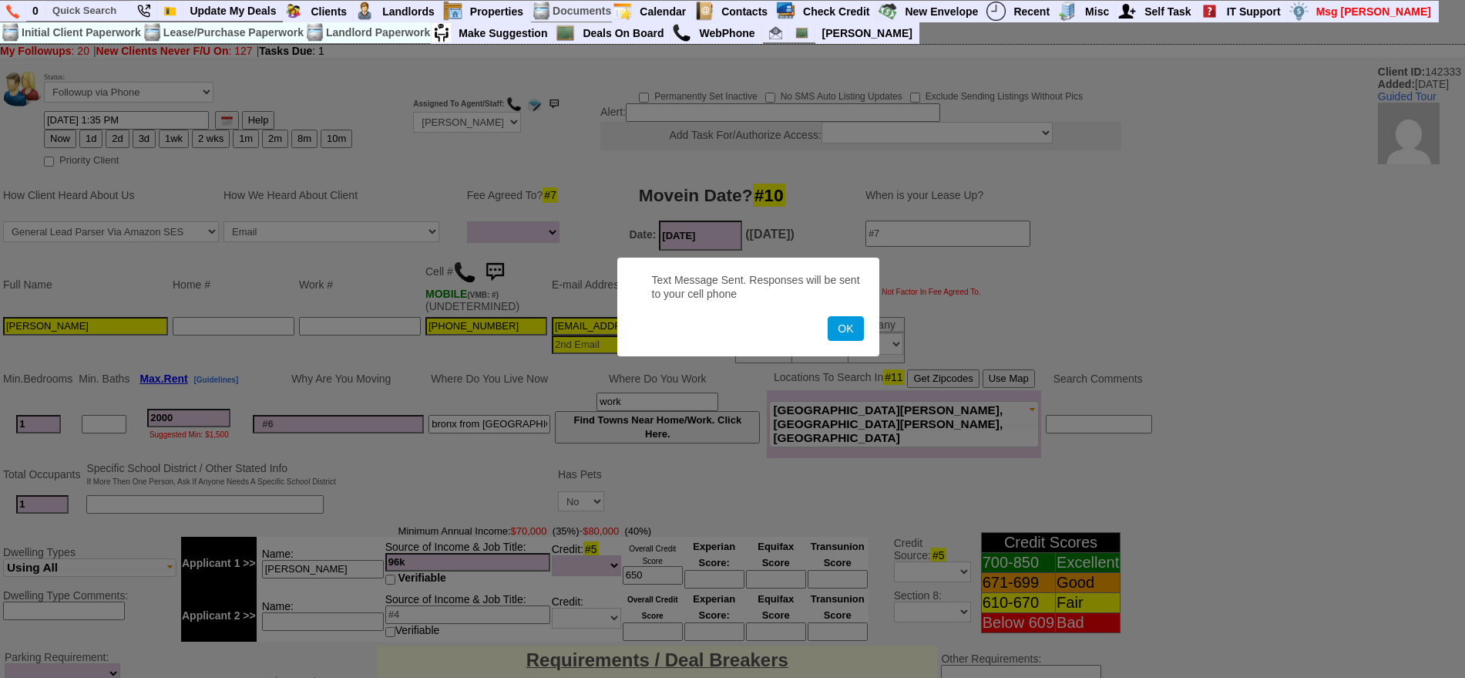
click at [828, 316] on button "OK" at bounding box center [845, 328] width 35 height 25
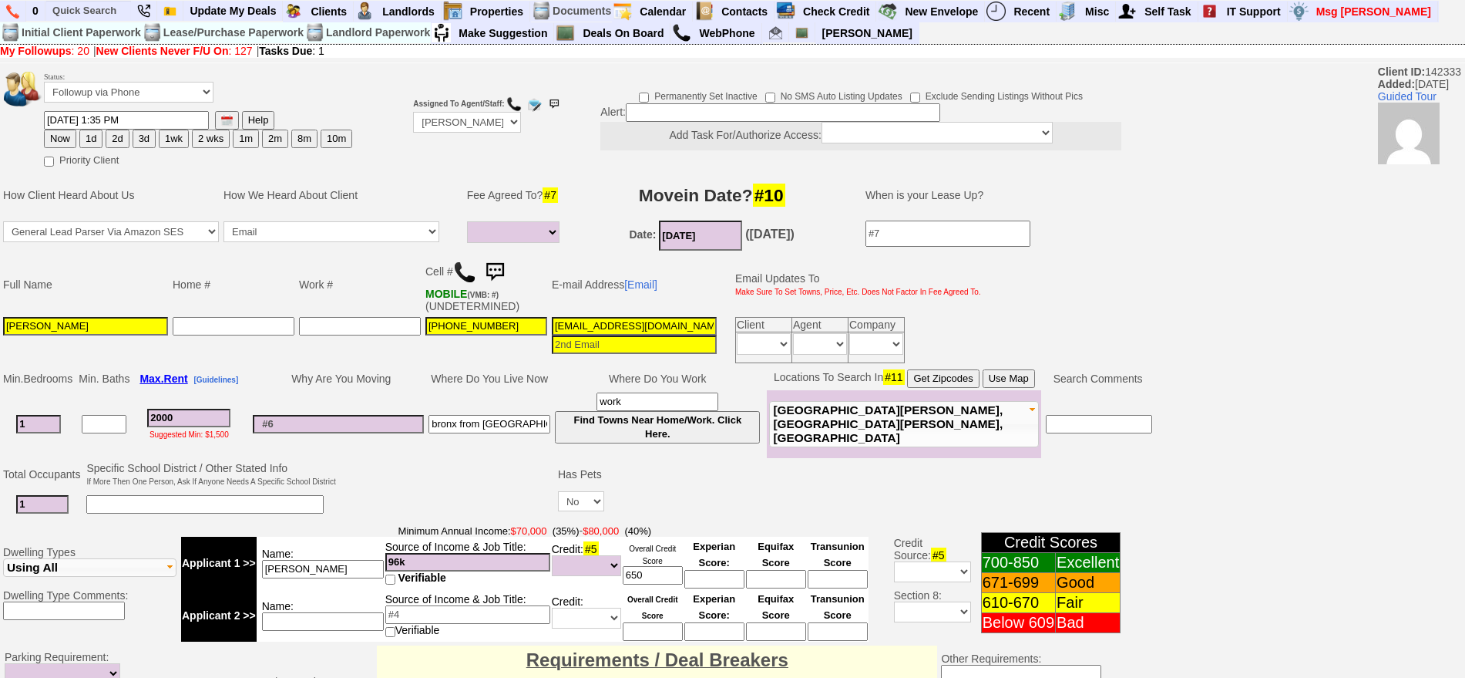
click at [502, 271] on img at bounding box center [494, 272] width 31 height 31
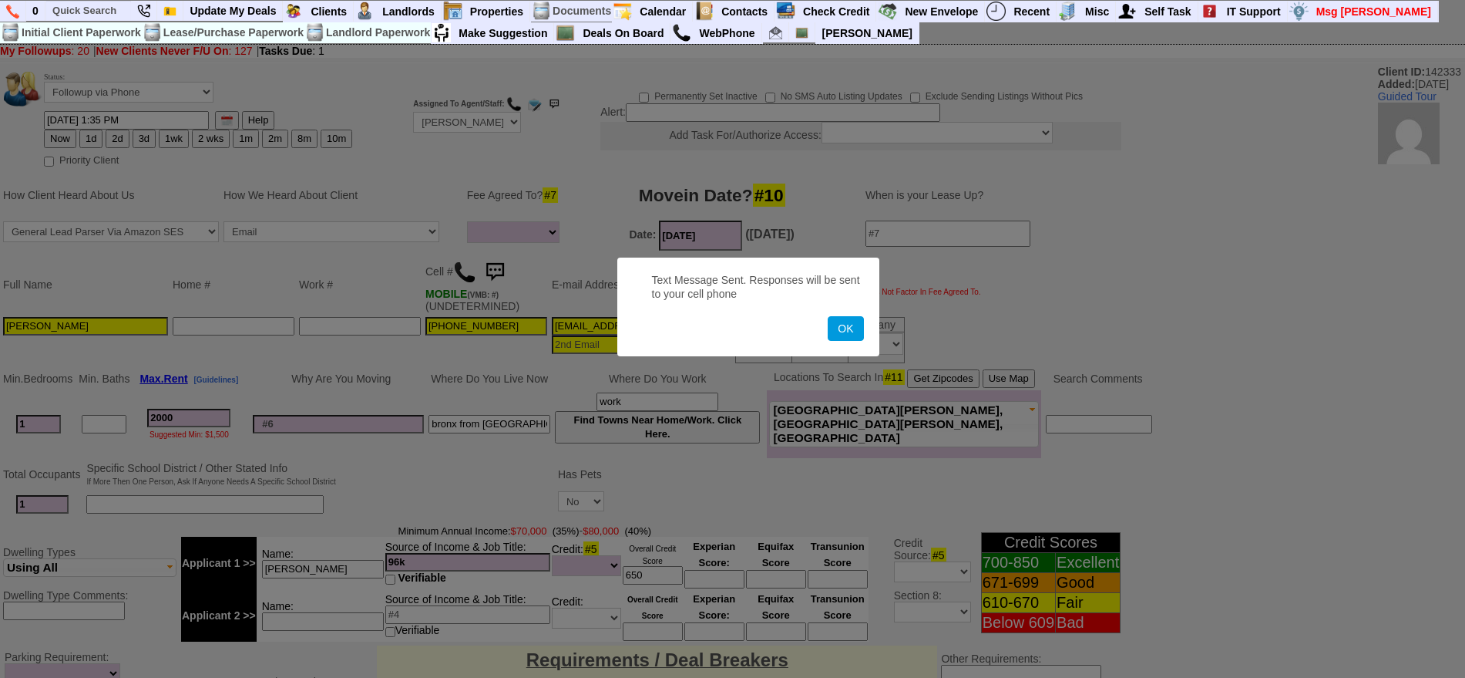
click at [828, 316] on button "OK" at bounding box center [845, 328] width 35 height 25
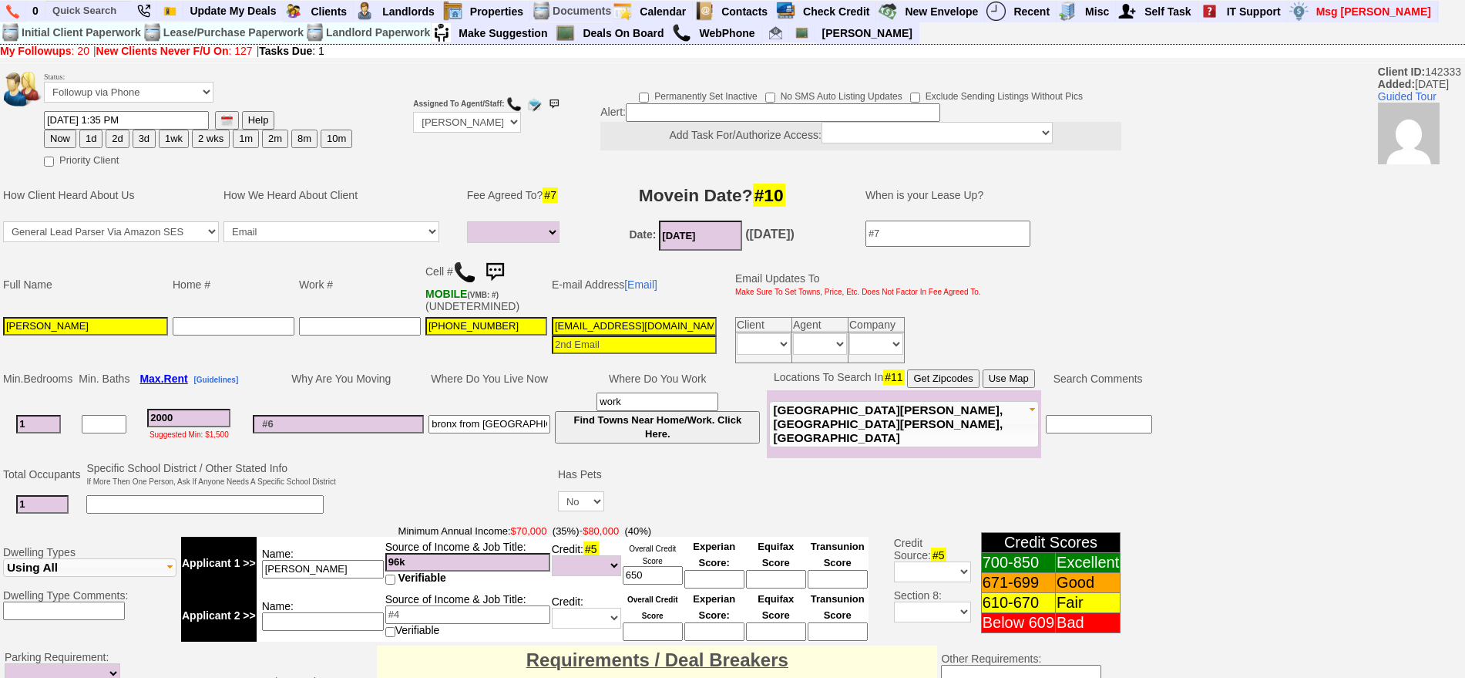
click at [502, 271] on img at bounding box center [494, 272] width 31 height 31
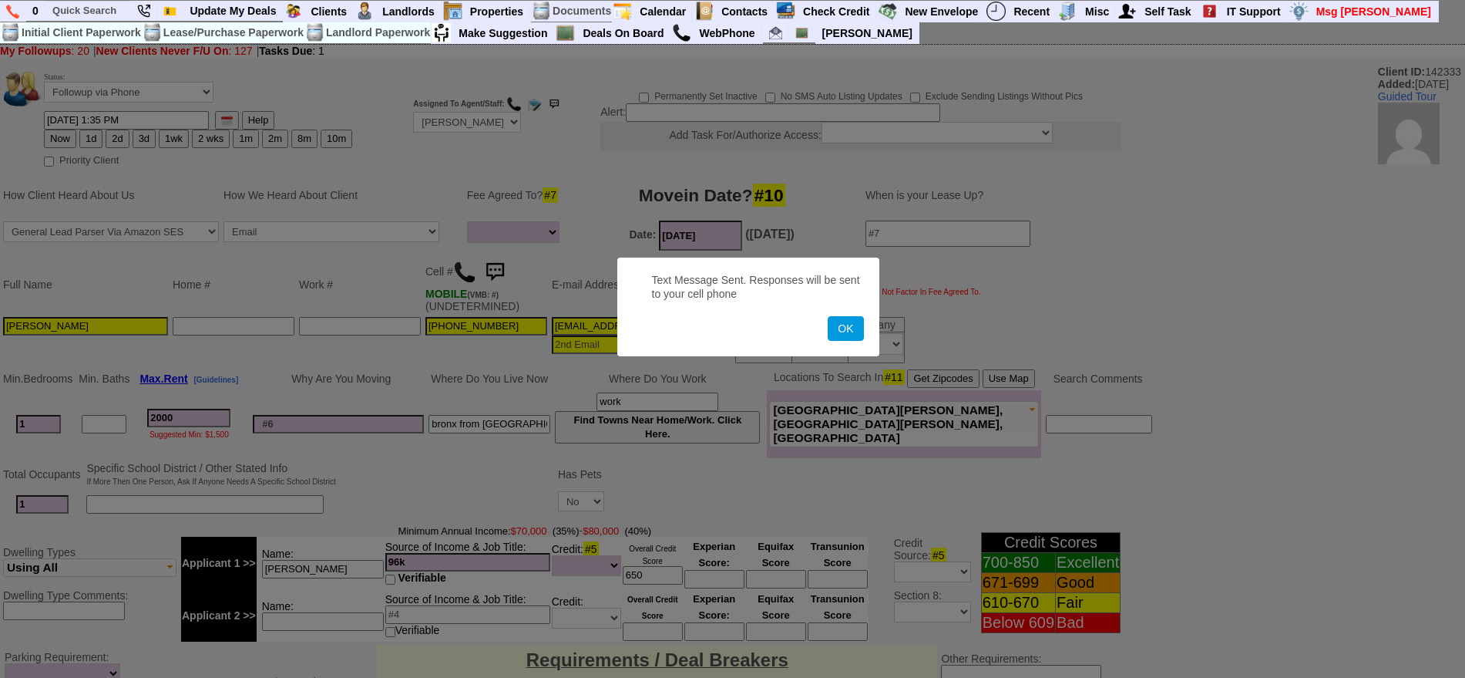
click at [828, 316] on button "OK" at bounding box center [845, 328] width 35 height 25
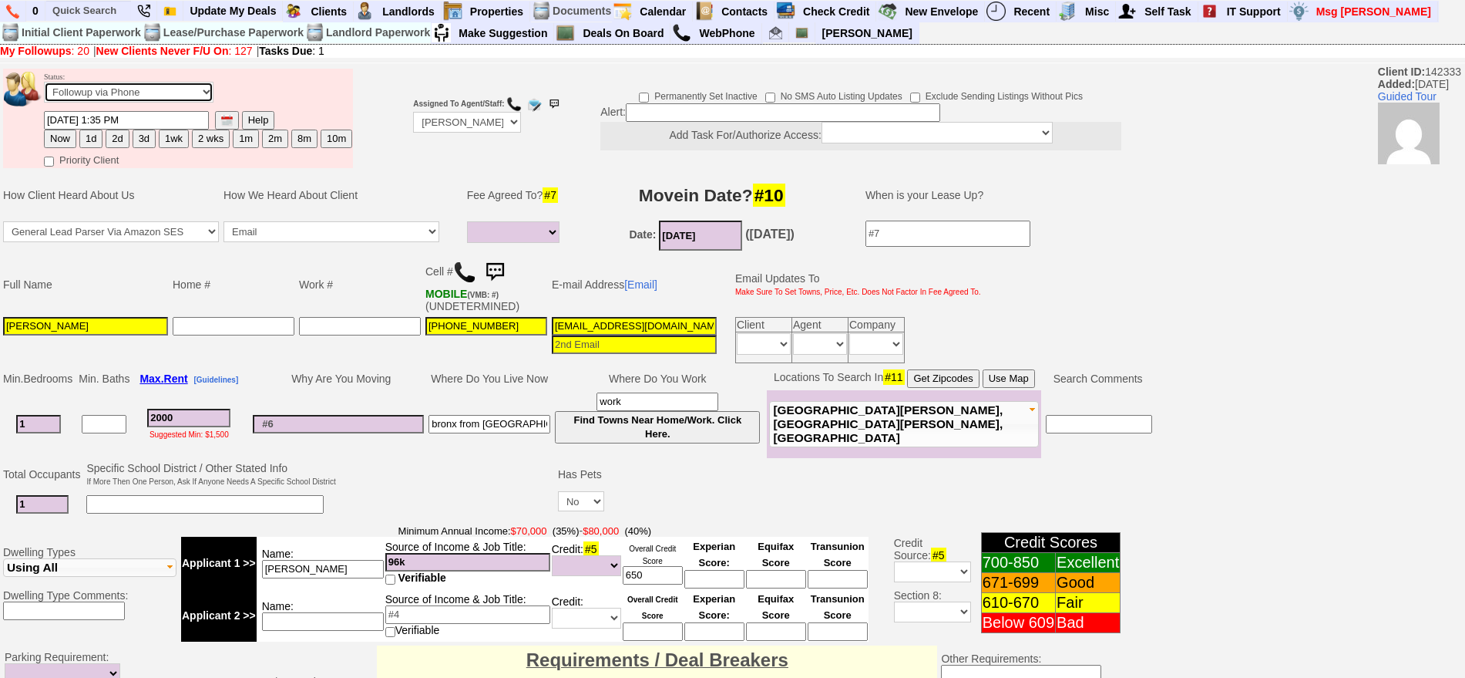
drag, startPoint x: 150, startPoint y: 93, endPoint x: 143, endPoint y: 99, distance: 8.8
click at [150, 93] on select "Followup via Phone Followup via Email Followup When Section 8 Property Found De…" at bounding box center [129, 92] width 170 height 21
select select "Inactive"
click at [44, 87] on select "Followup via Phone Followup via Email Followup When Section 8 Property Found De…" at bounding box center [129, 92] width 170 height 21
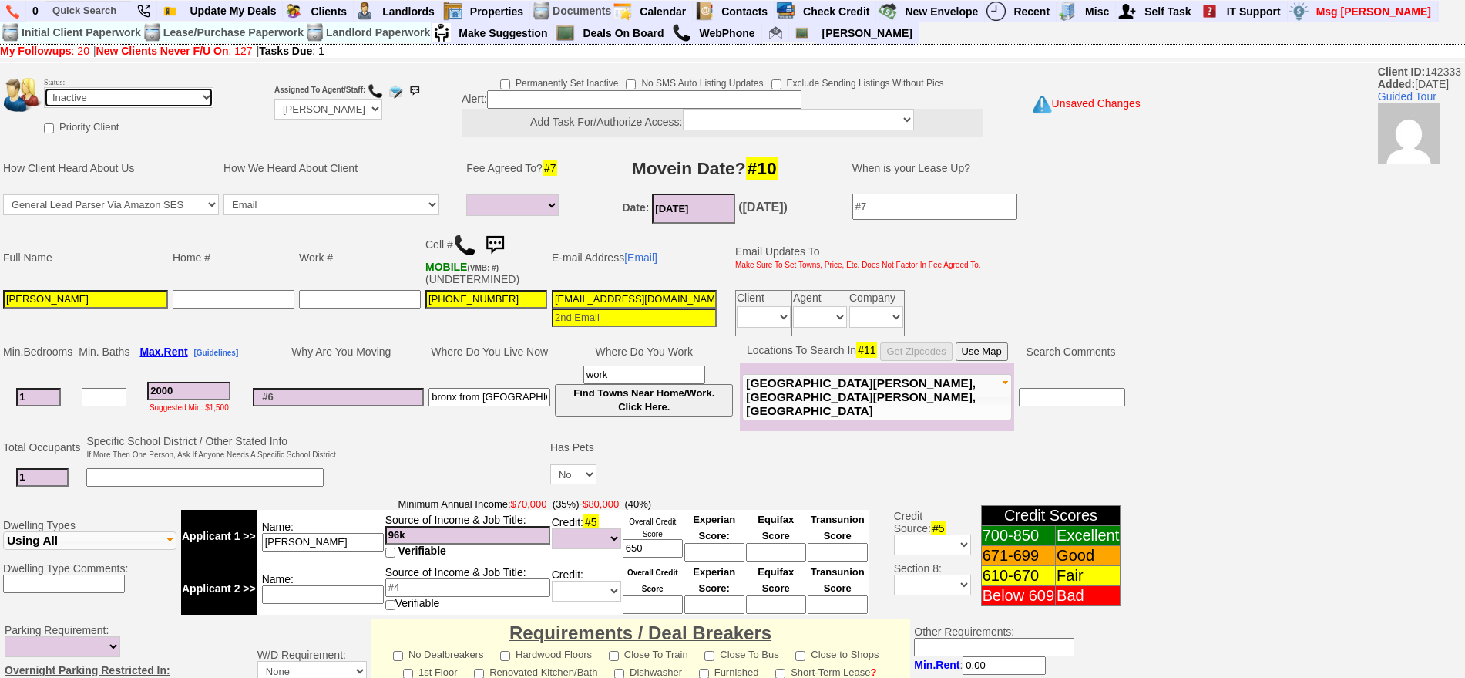
scroll to position [426, 0]
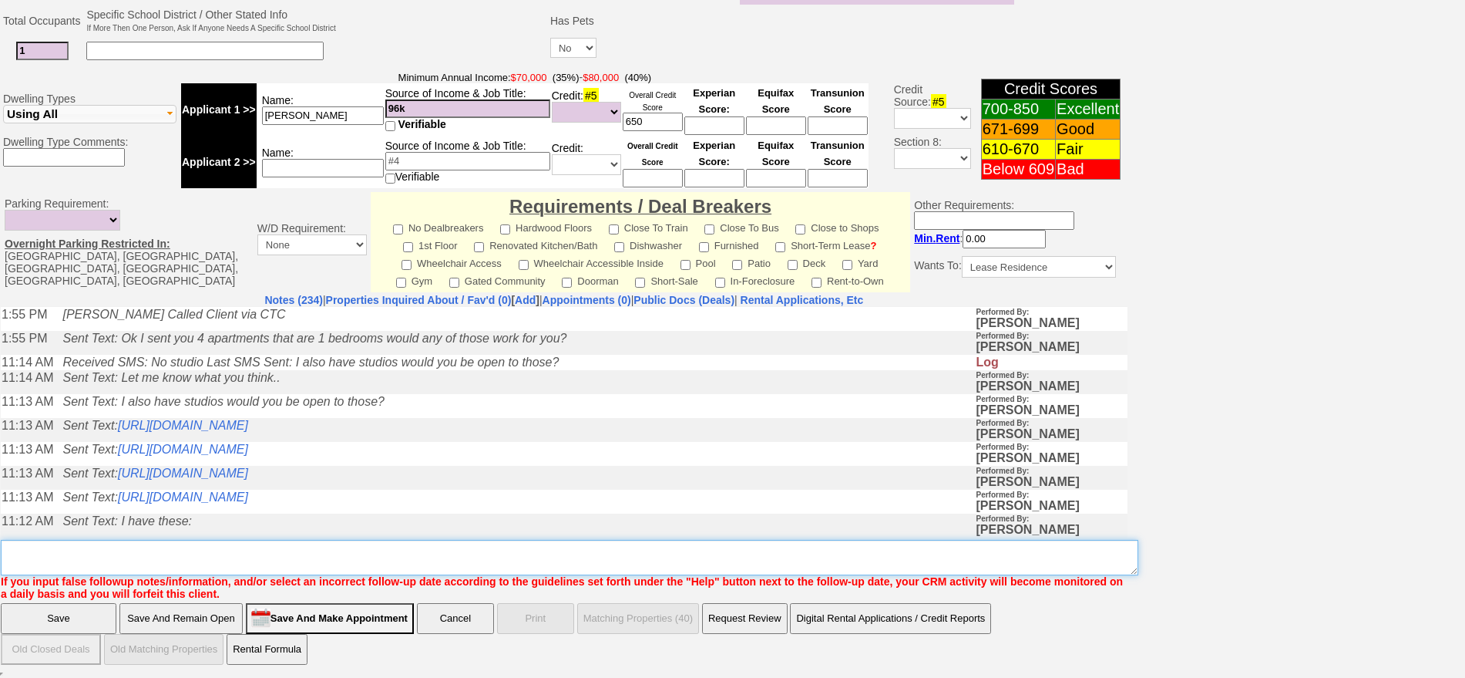
click at [524, 554] on textarea "Insert New Note Here" at bounding box center [570, 557] width 1138 height 35
drag, startPoint x: 79, startPoint y: 549, endPoint x: 0, endPoint y: 542, distance: 78.9
click at [0, 542] on td "Notes (234) | Properties Inquired About / Fav'd (0) [ Add ] | Appointments (0) …" at bounding box center [564, 447] width 1128 height 308
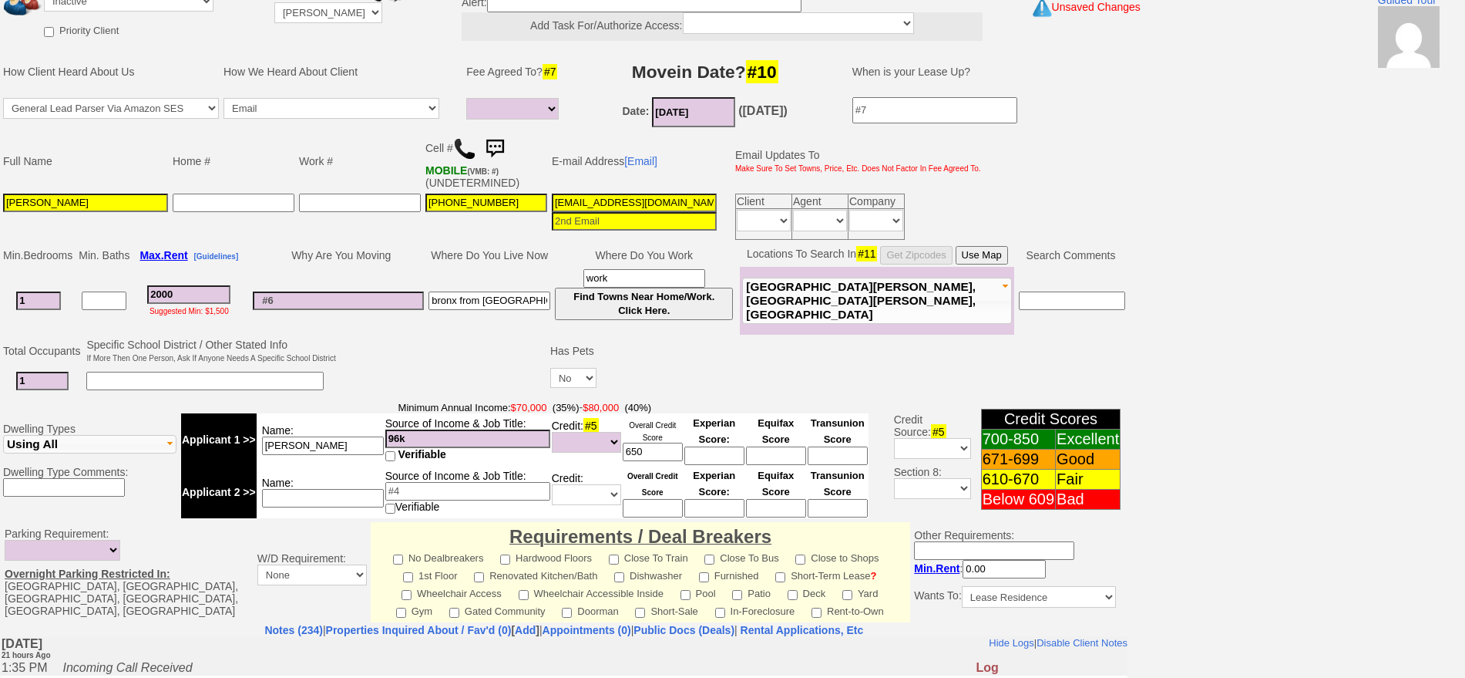
type textarea "sent txt ia until response"
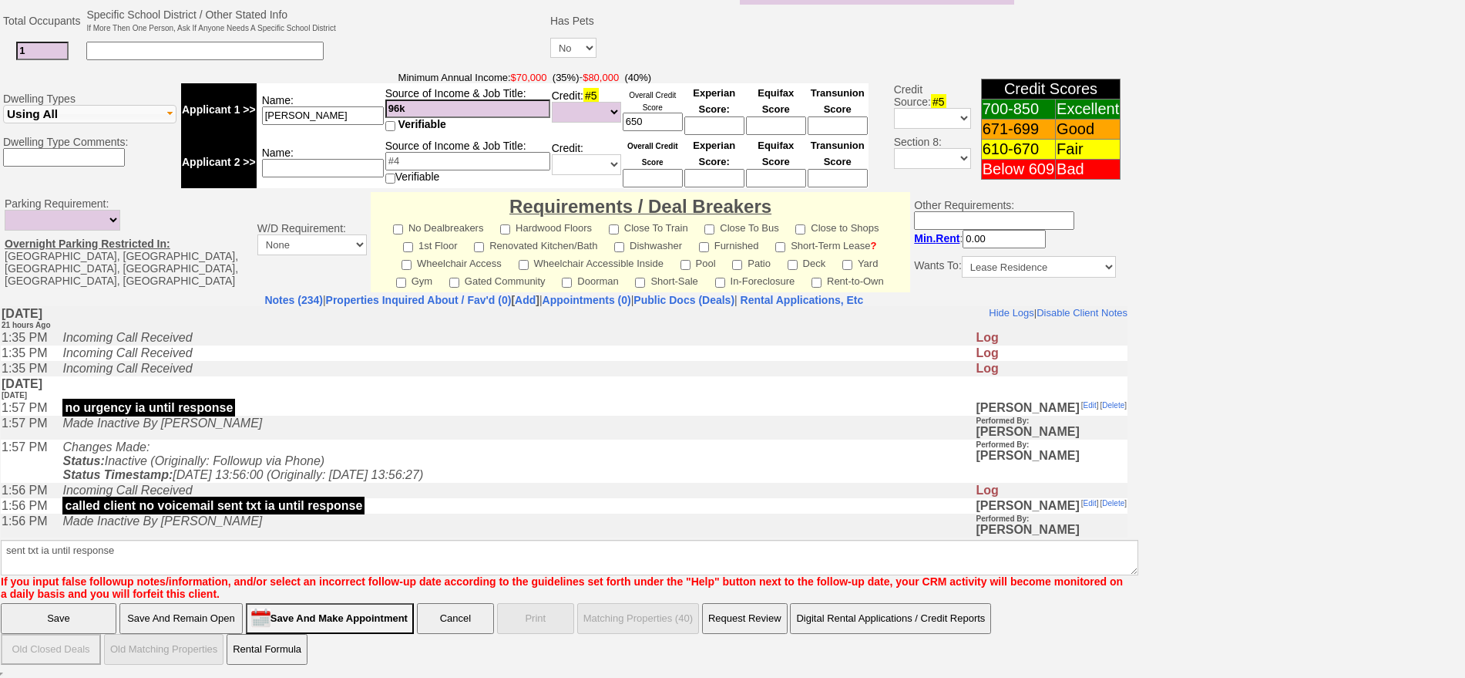
click input "Save" at bounding box center [59, 618] width 116 height 31
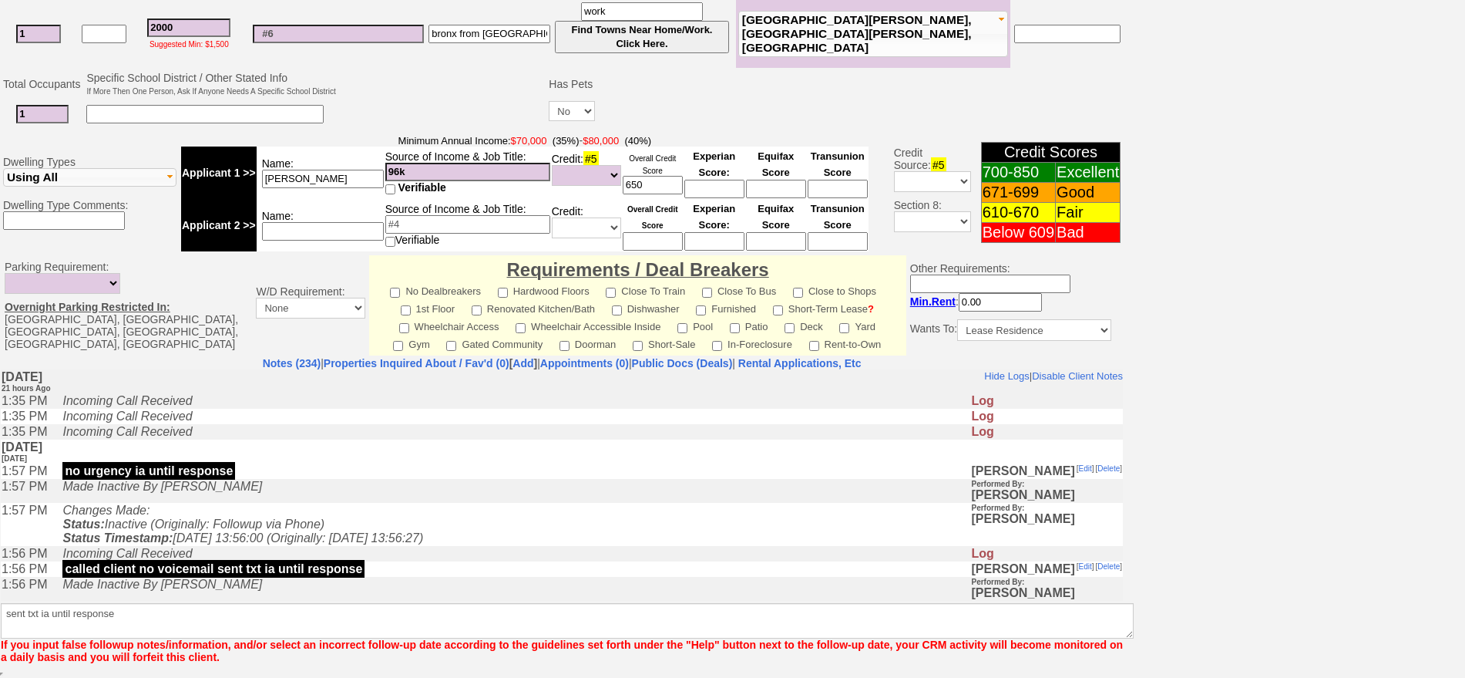
scroll to position [363, 0]
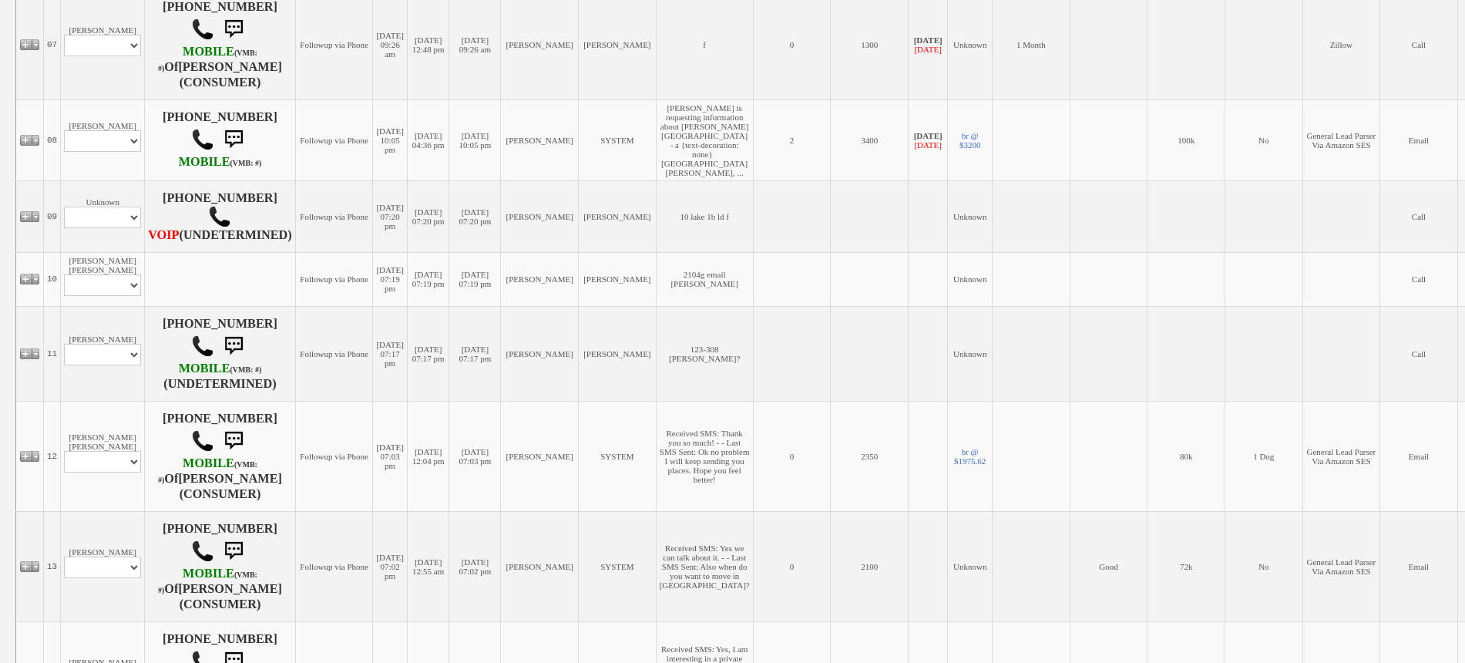
scroll to position [1252, 0]
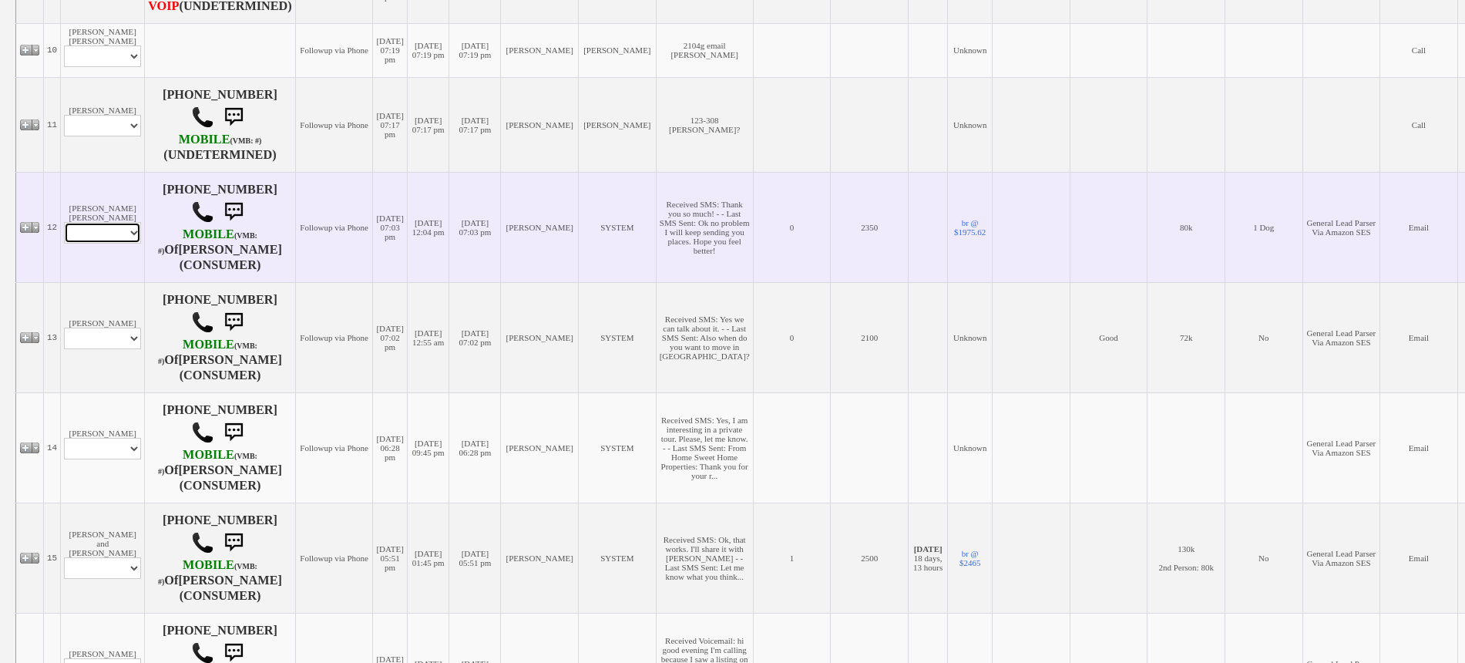
click at [103, 225] on select "Profile Edit Print Email Externally (Will Not Be Tracked In CRM) Closed Deals" at bounding box center [102, 233] width 77 height 22
select select "ChangeURL,/crm/custom/edit_client_form.php?redirect=%2Fcrm%2Fclients.php&id=167…"
click at [64, 222] on select "Profile Edit Print Email Externally (Will Not Be Tracked In CRM) Closed Deals" at bounding box center [102, 233] width 77 height 22
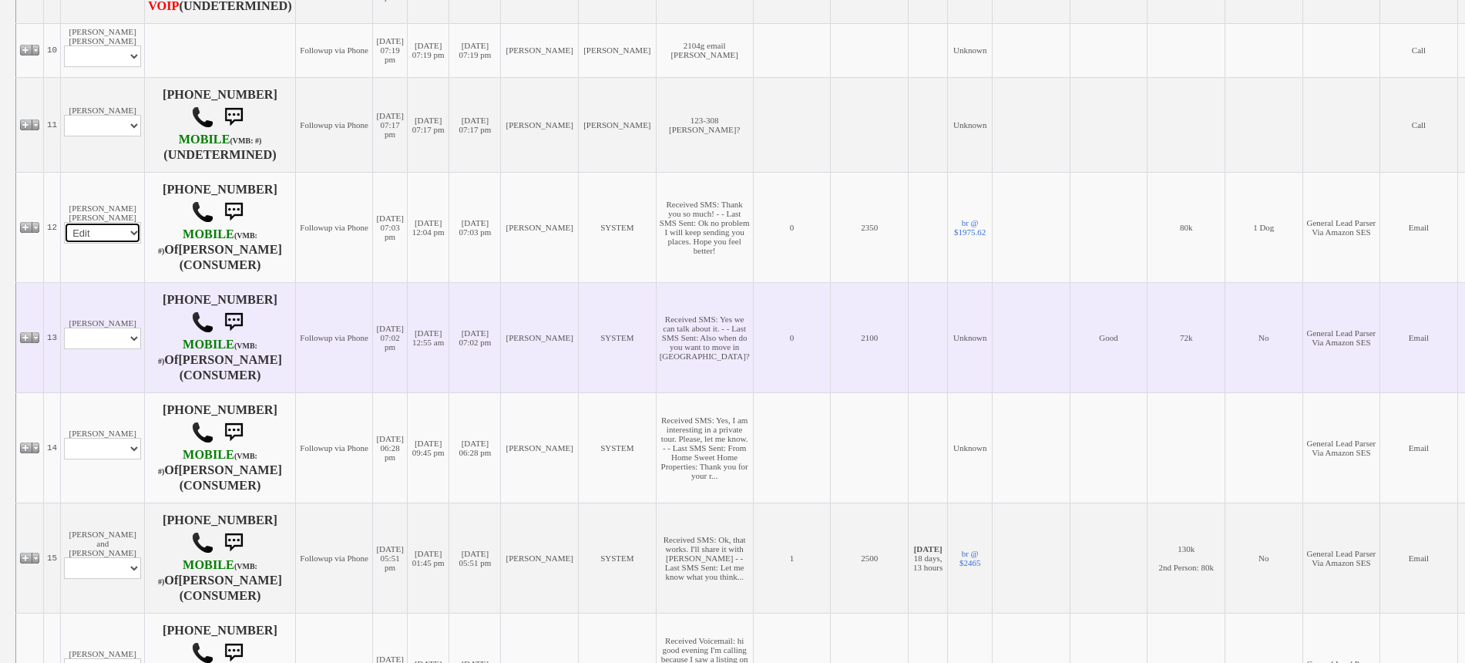
select select
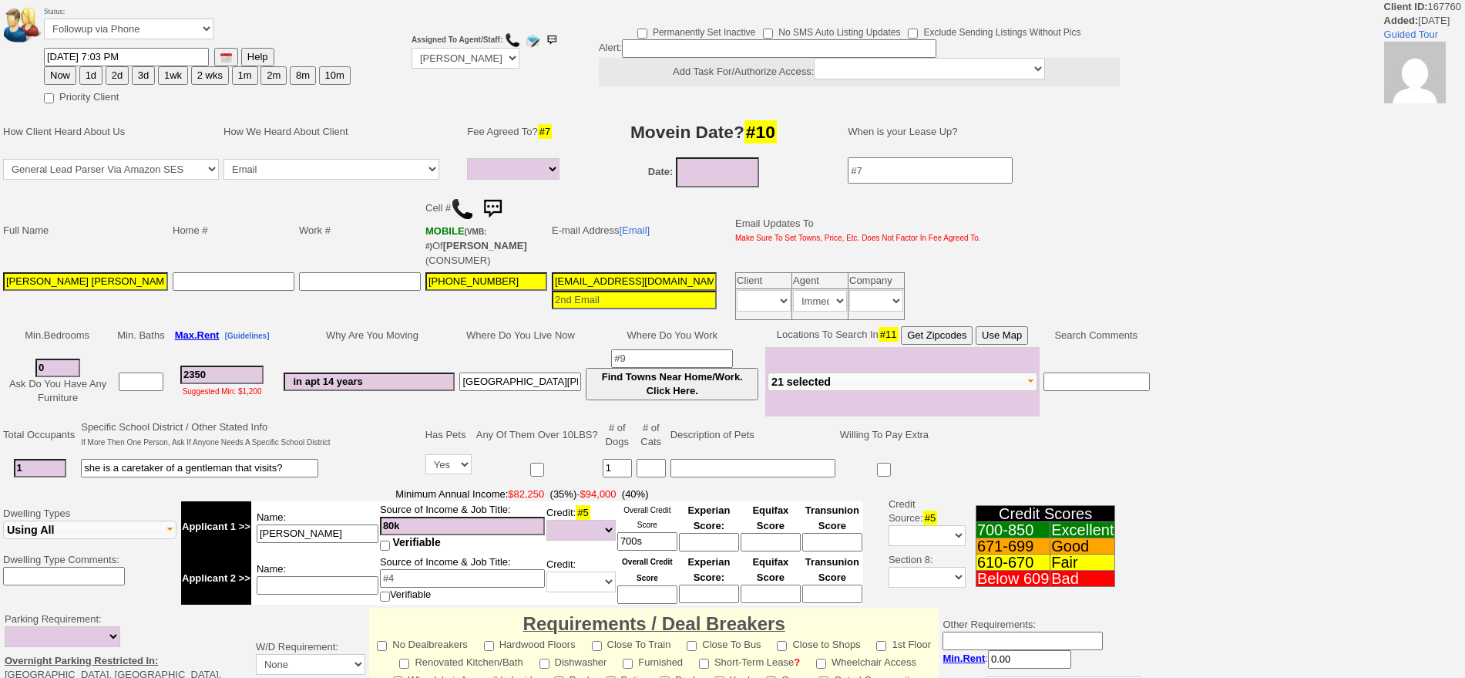
select select
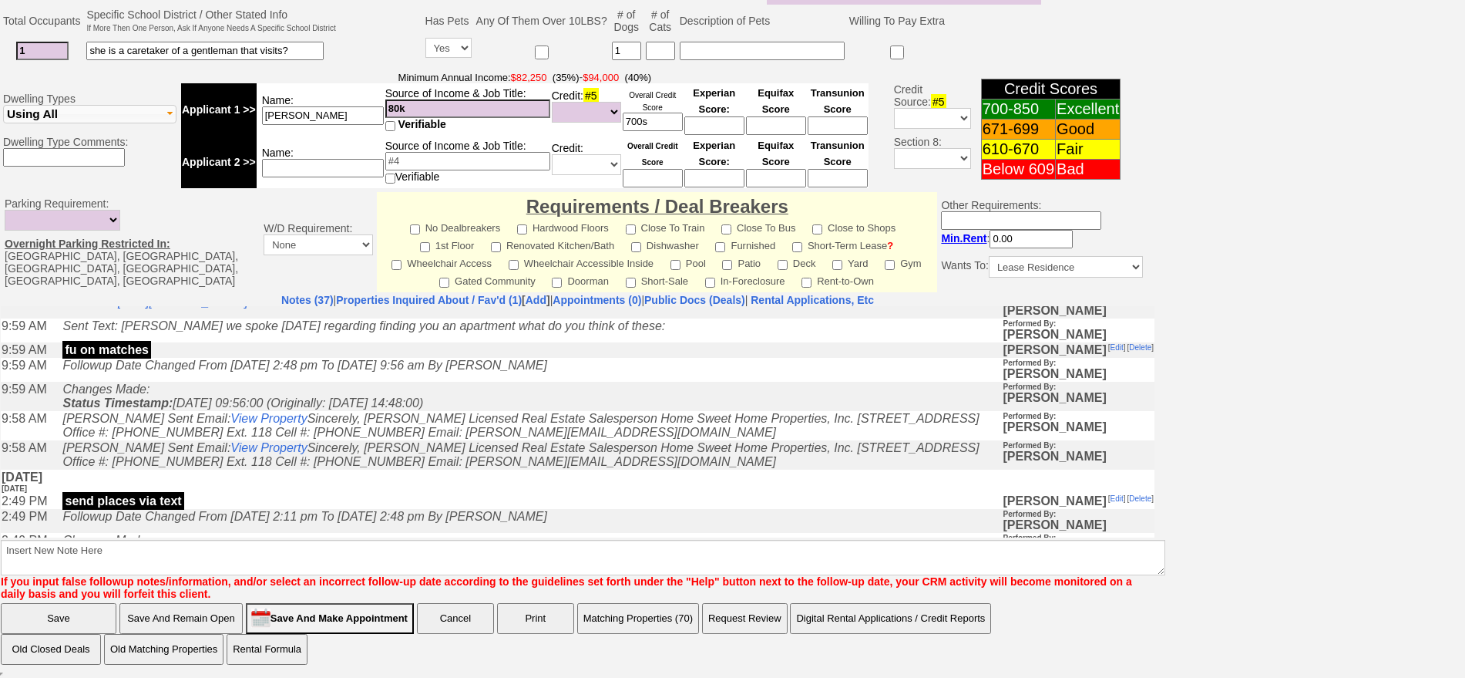
scroll to position [385, 0]
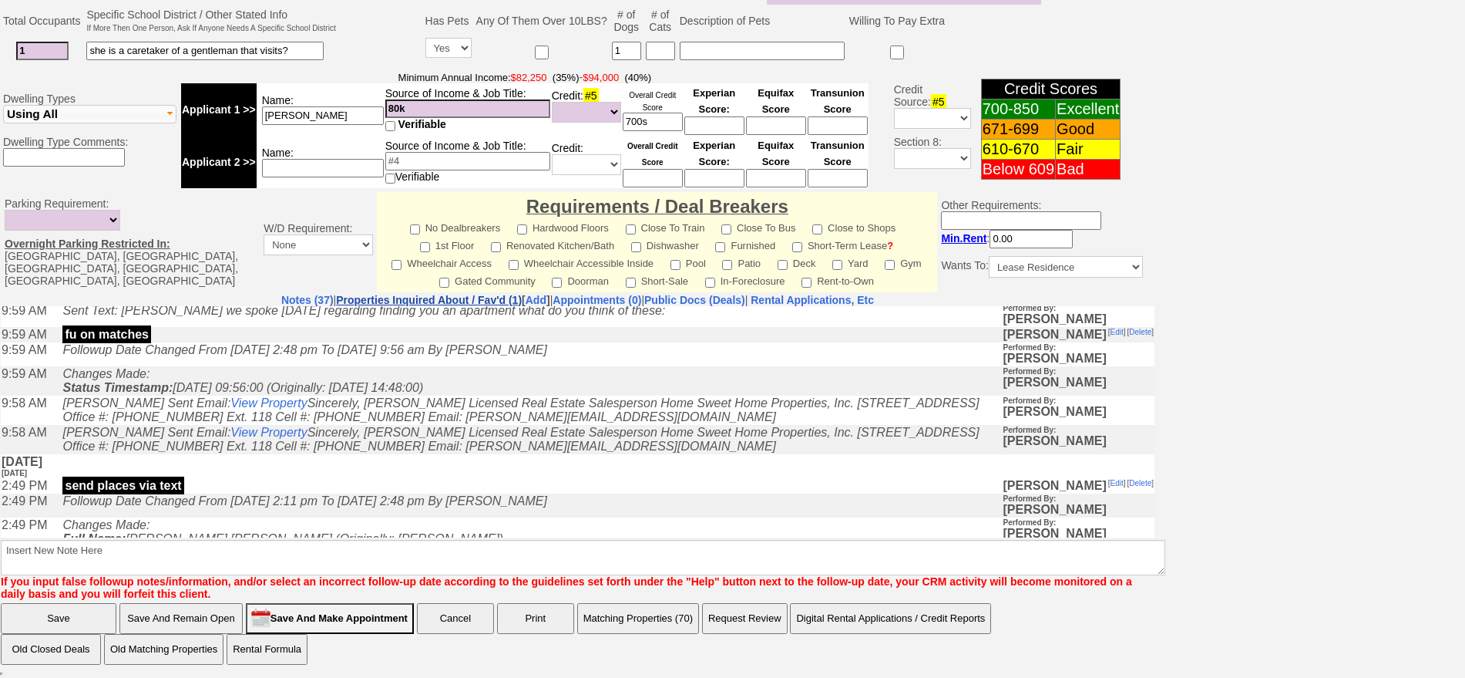
click at [460, 294] on link "Properties Inquired About / Fav'd (1)" at bounding box center [429, 300] width 186 height 12
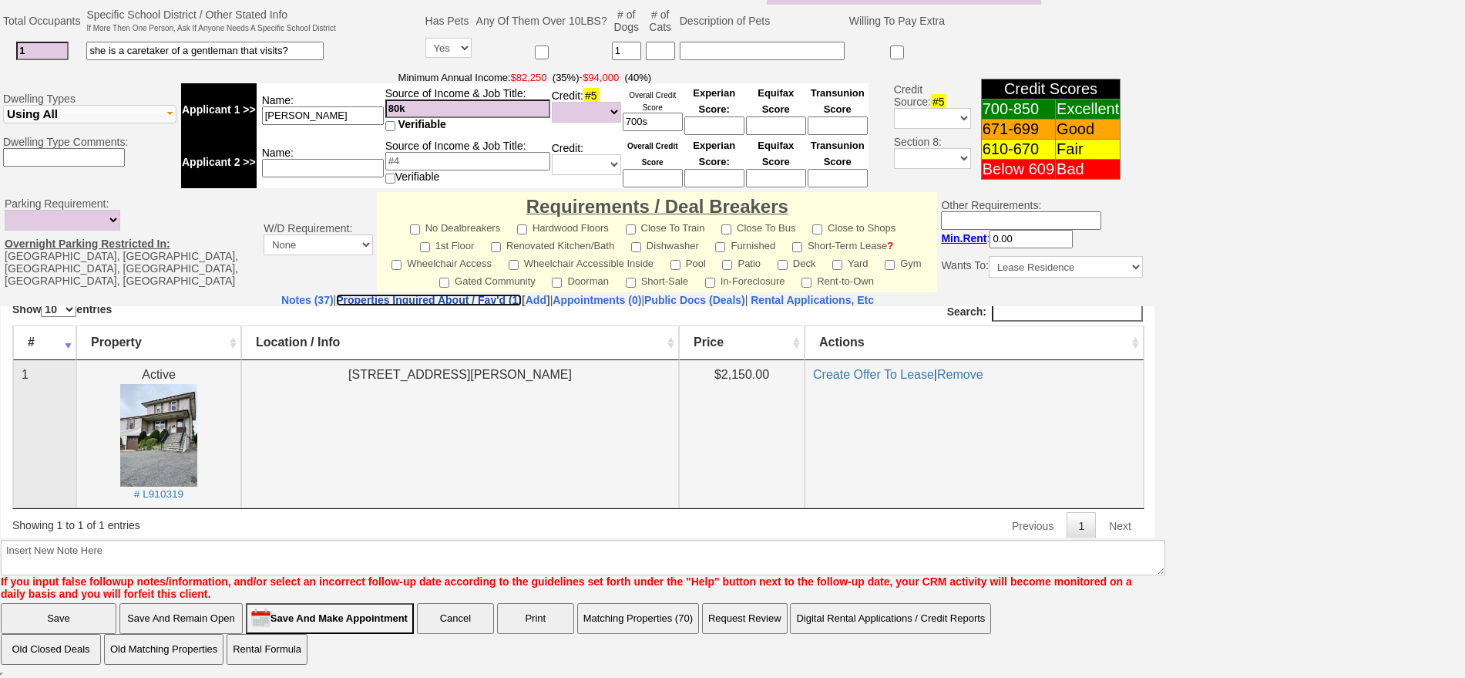
scroll to position [7, 0]
click at [281, 301] on link "Notes (37)" at bounding box center [307, 300] width 52 height 12
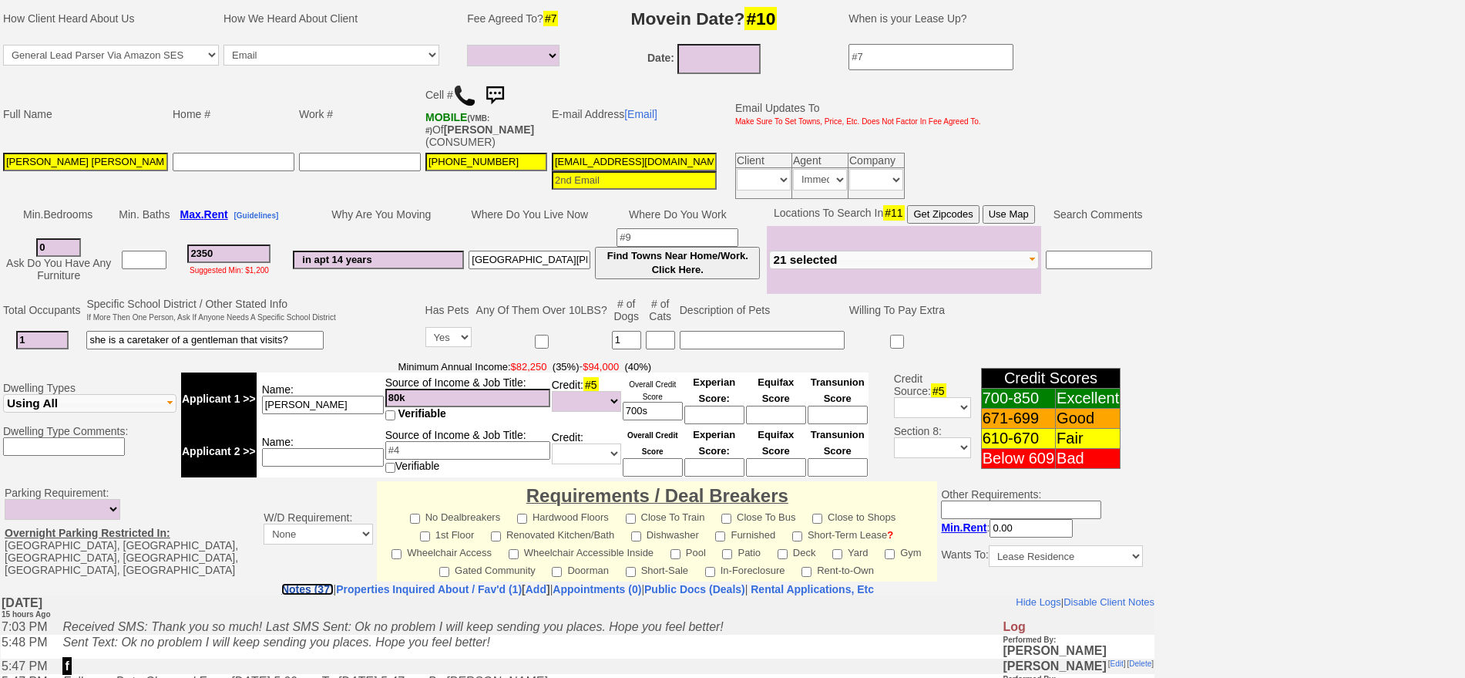
scroll to position [0, 0]
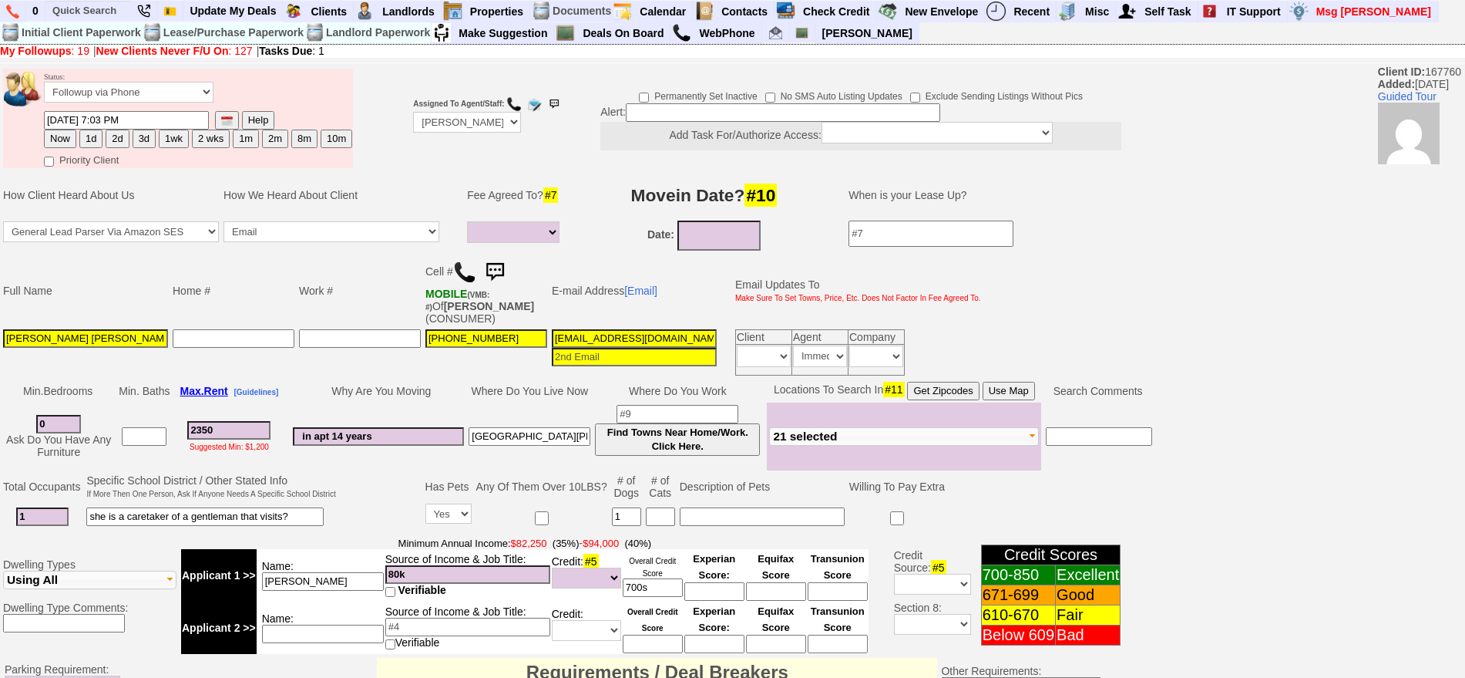
click at [184, 145] on button "1wk" at bounding box center [174, 138] width 30 height 18
type input "09/19/2025 10:43 AM"
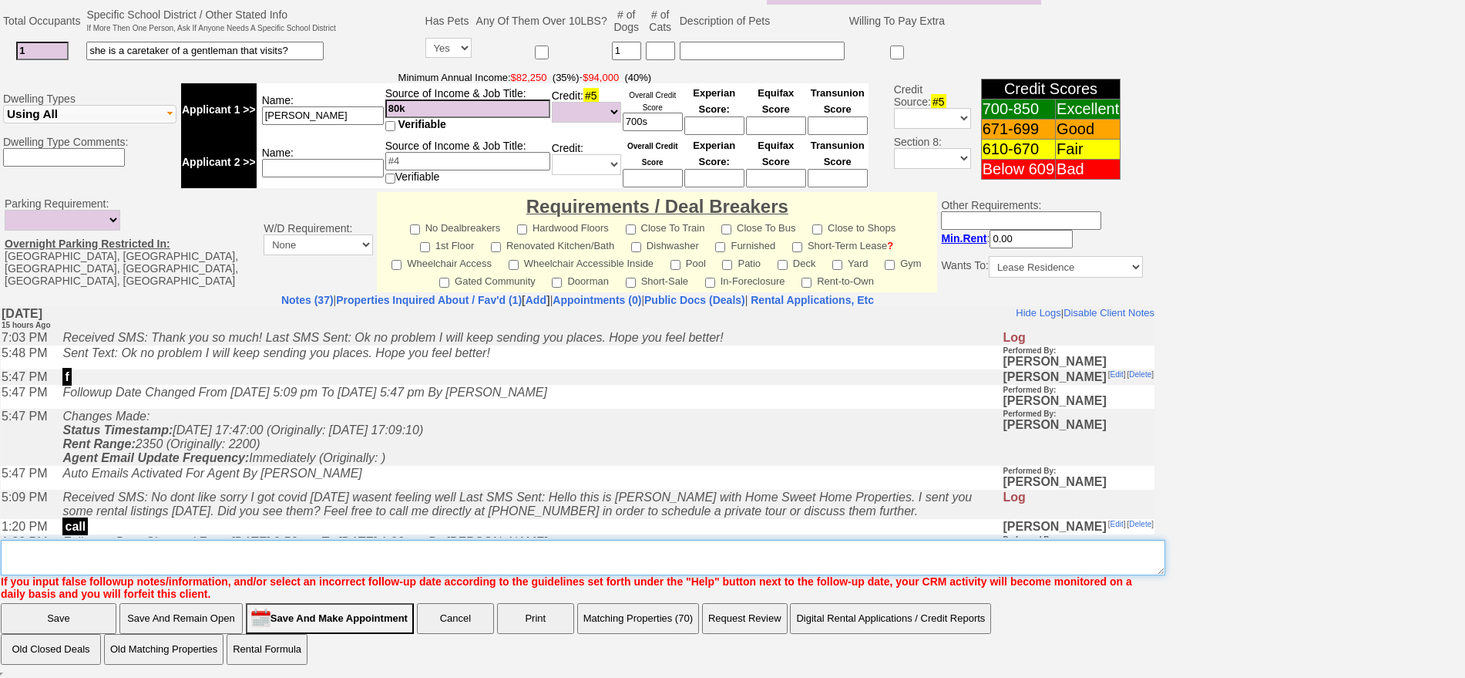
click at [745, 550] on textarea "Insert New Note Here" at bounding box center [583, 557] width 1165 height 35
type textarea "need more matches will magellan work in wp?"
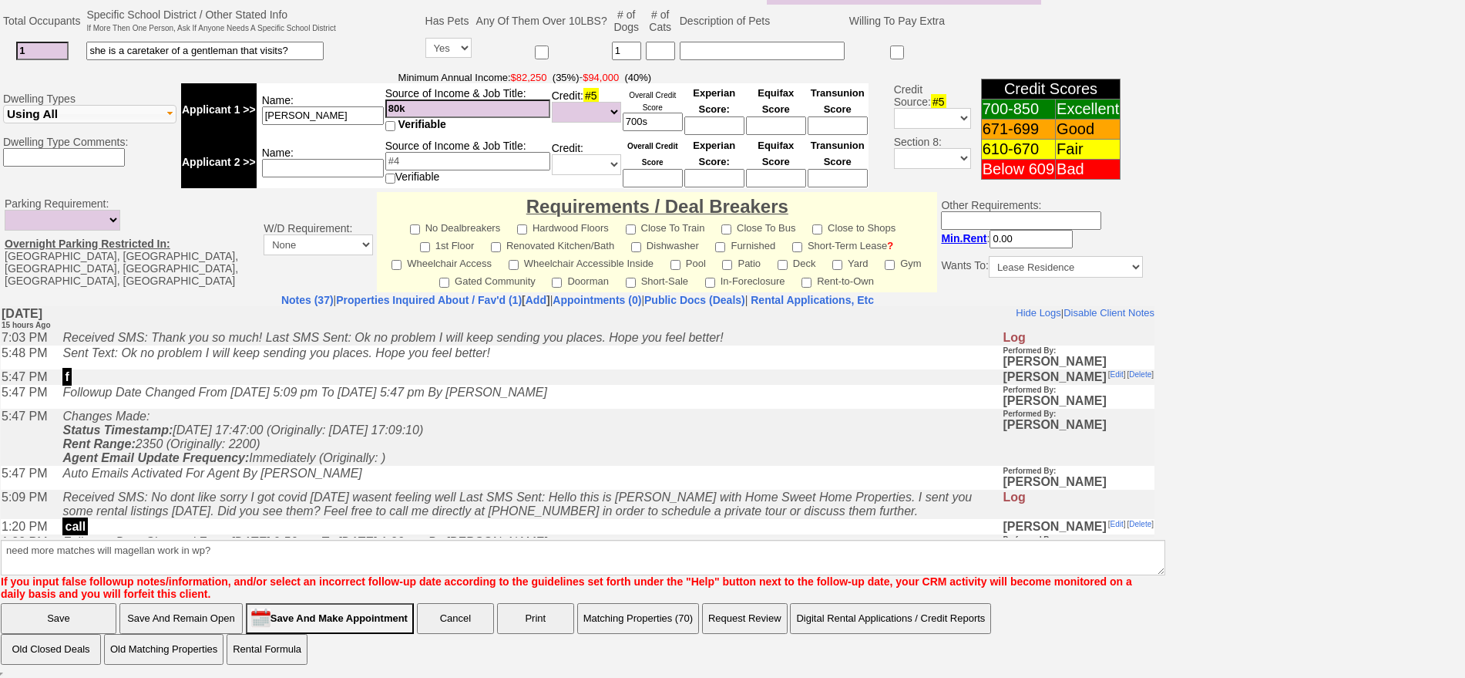
click input "Save" at bounding box center [59, 618] width 116 height 31
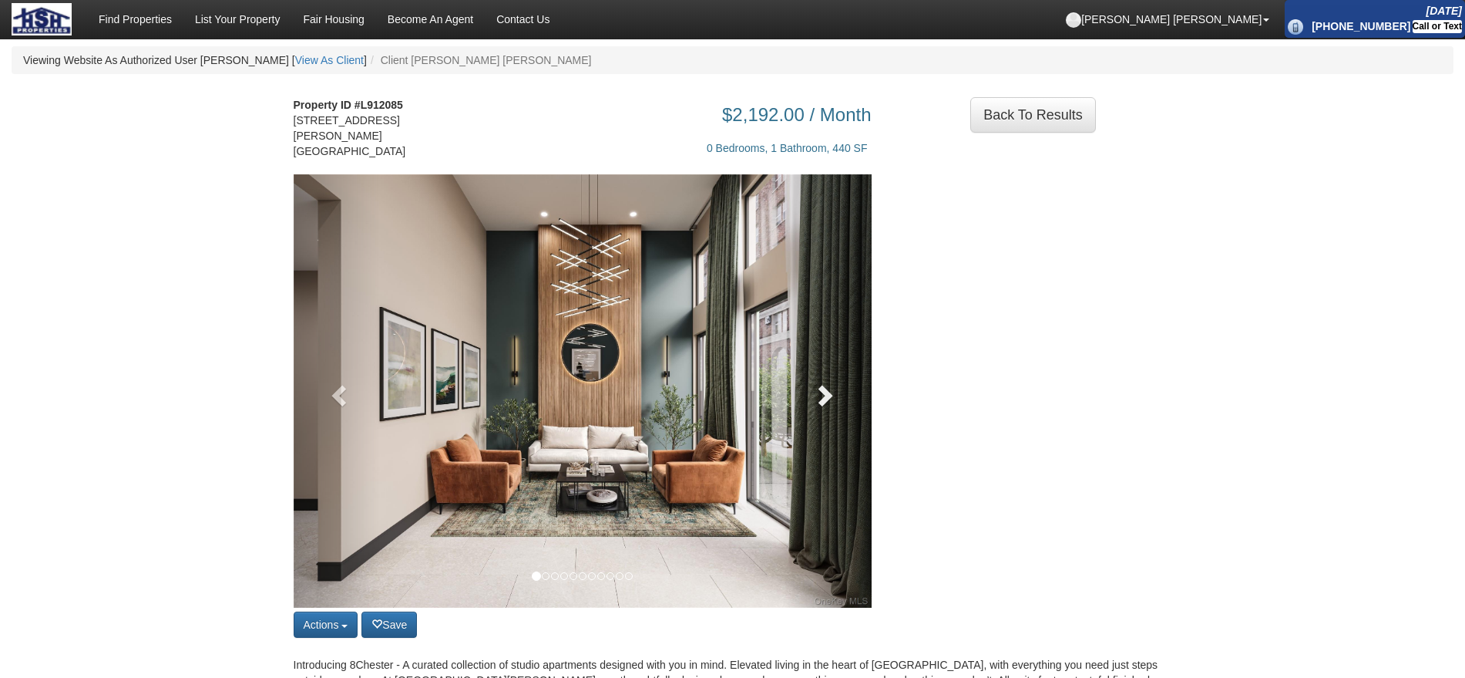
click at [869, 395] on link at bounding box center [828, 390] width 87 height 433
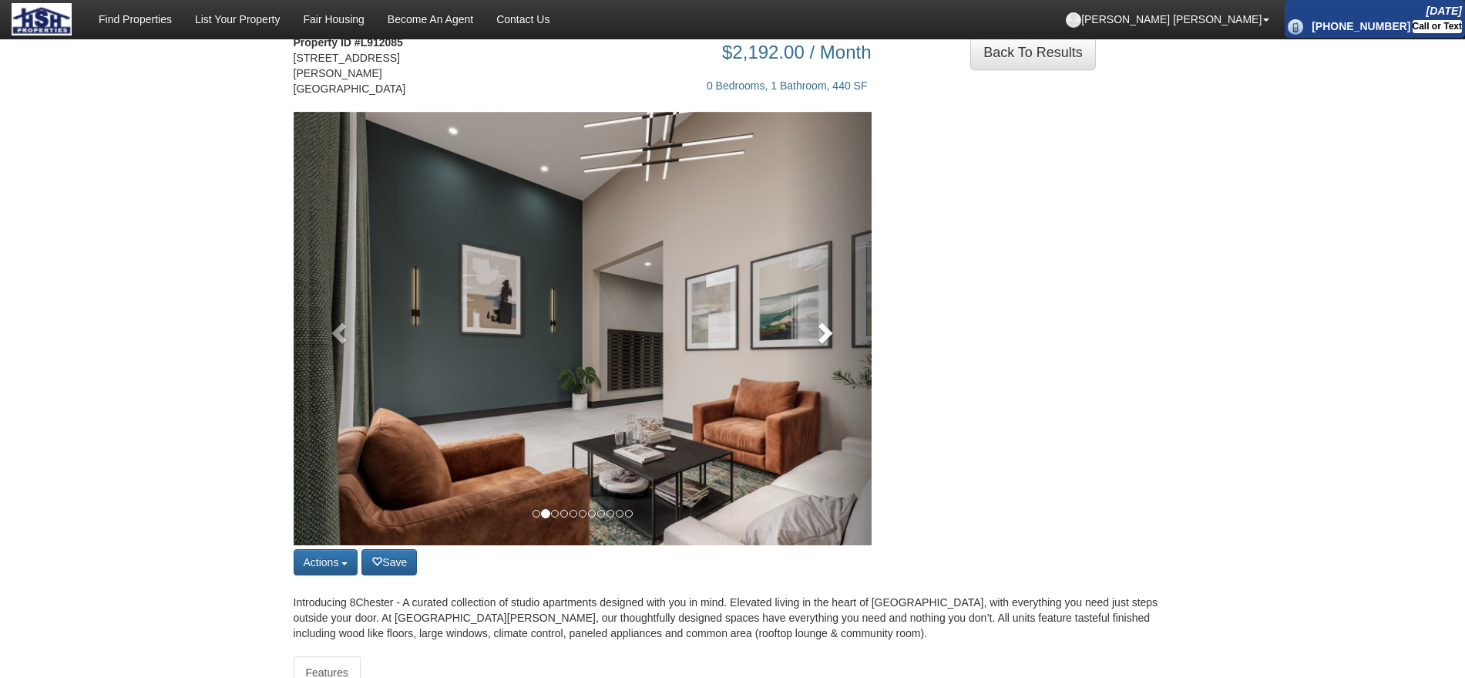
scroll to position [96, 0]
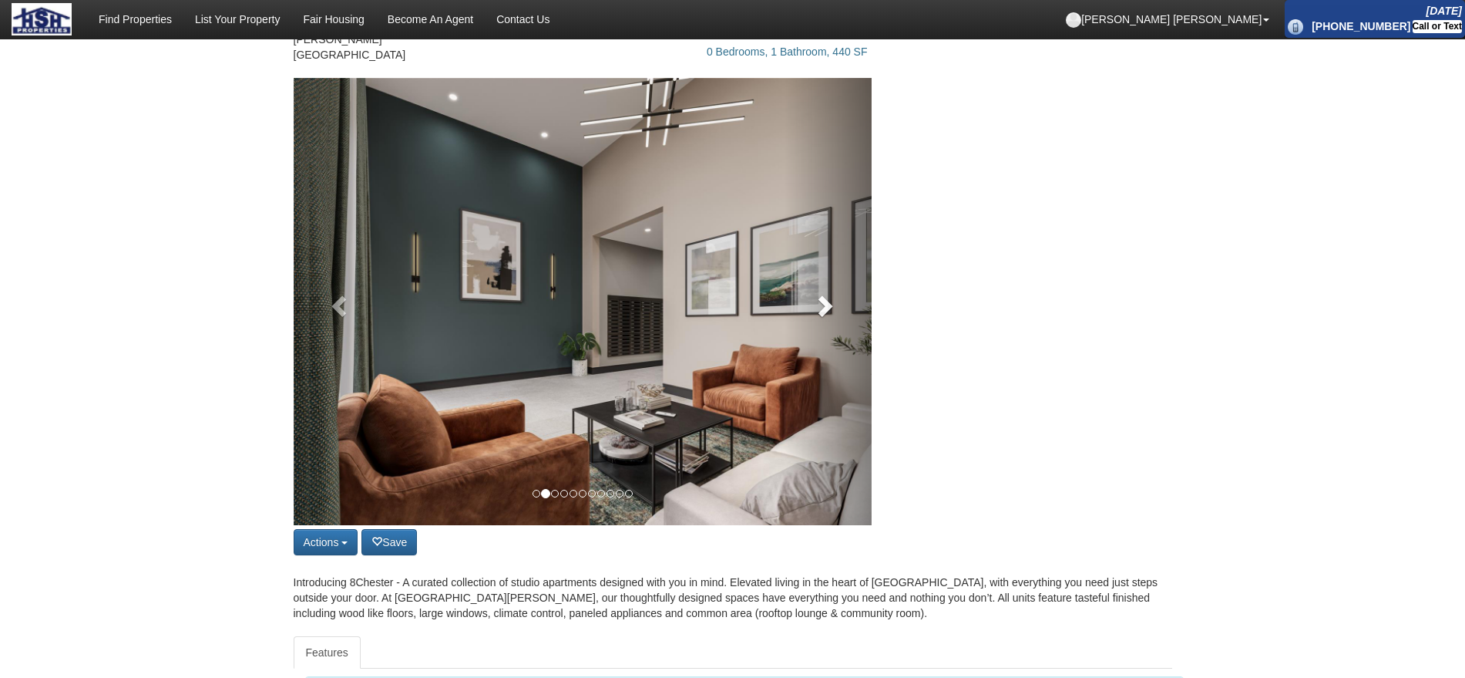
click at [839, 340] on link at bounding box center [828, 301] width 87 height 447
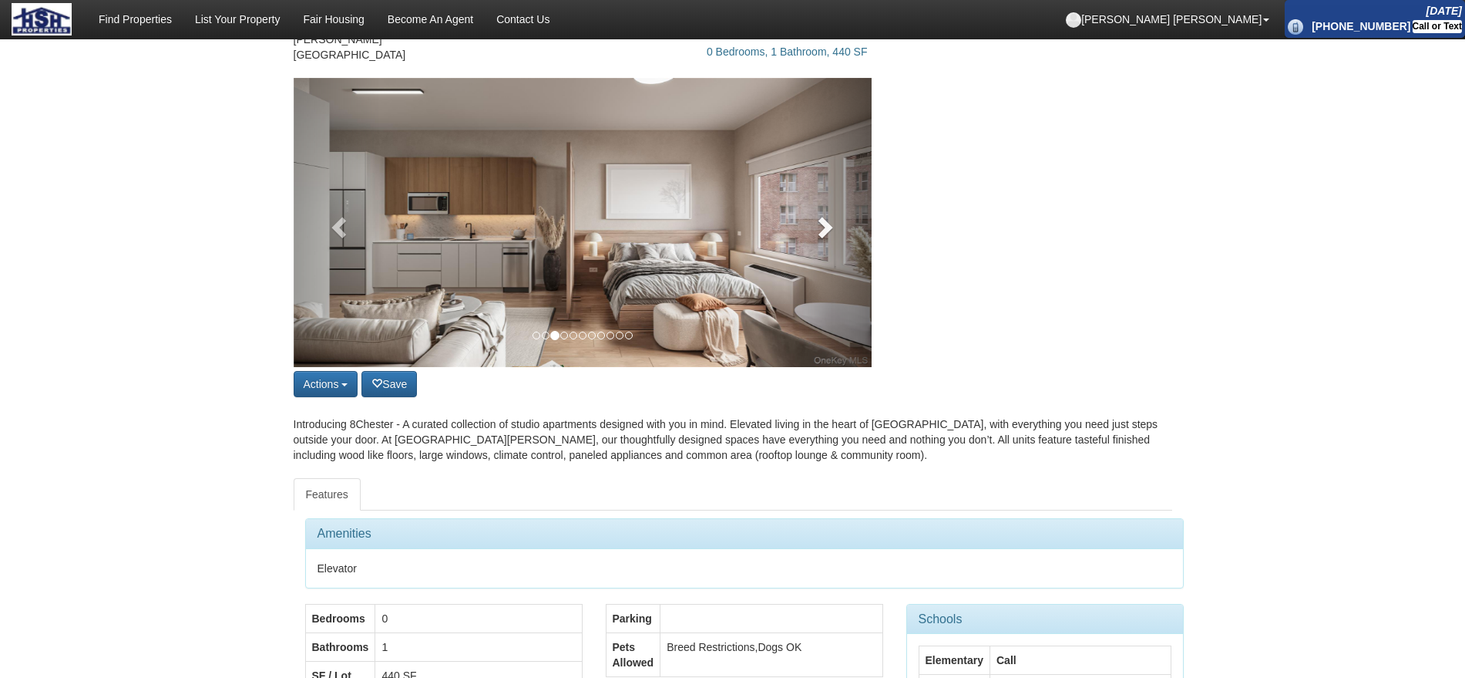
click at [839, 340] on link at bounding box center [828, 222] width 87 height 289
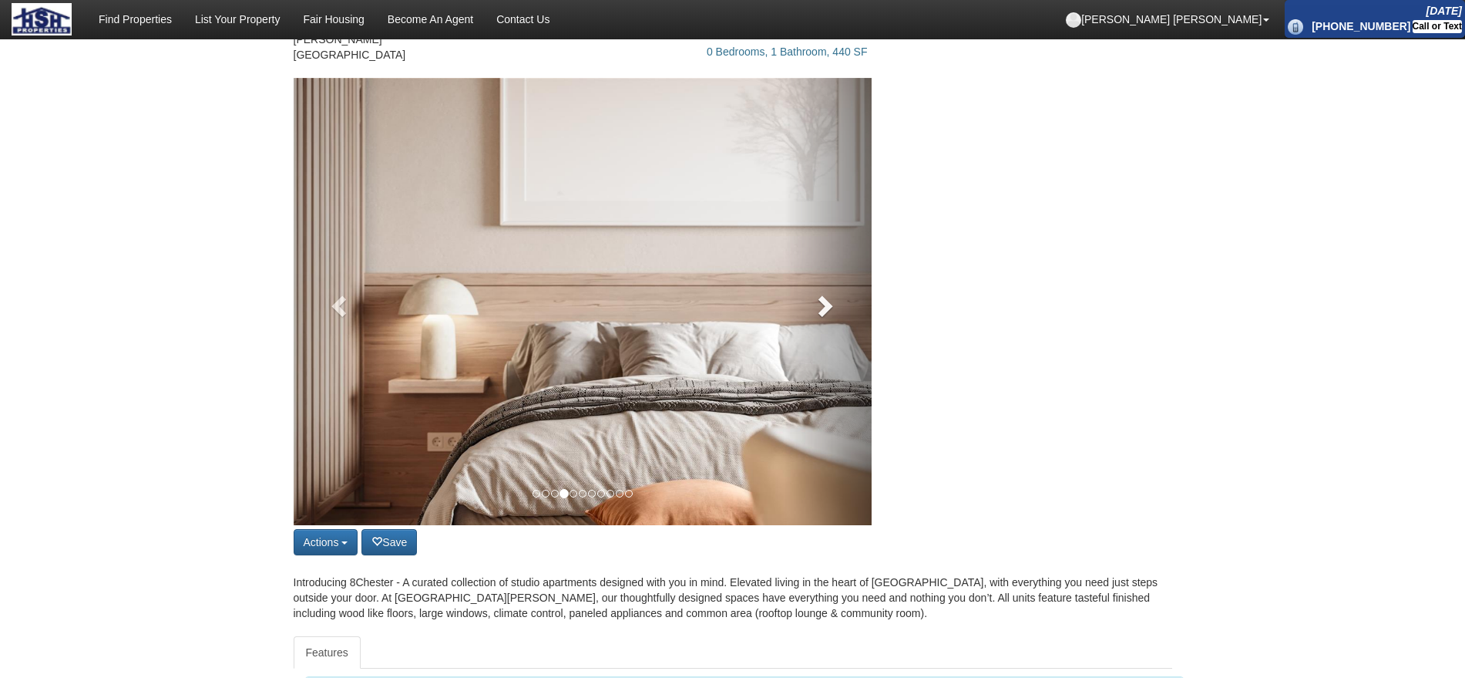
click at [836, 283] on link at bounding box center [828, 301] width 87 height 447
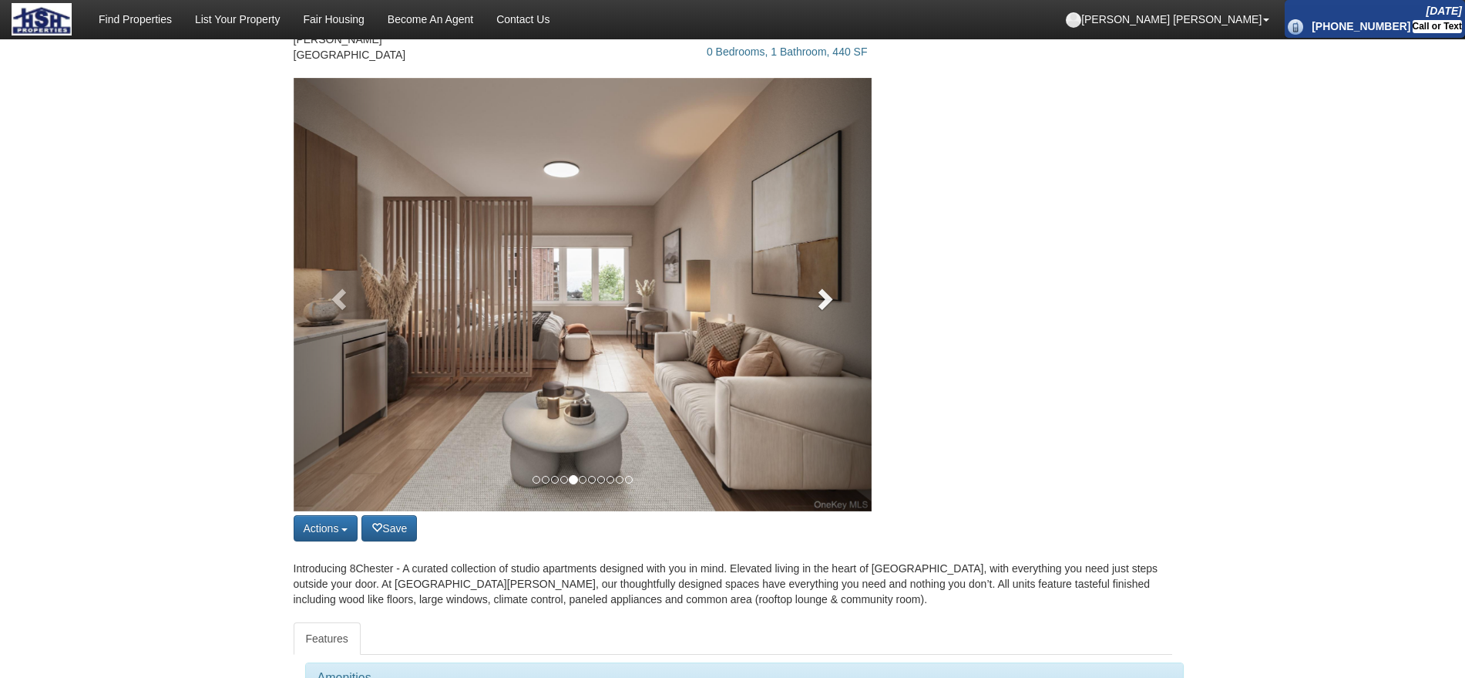
click at [841, 329] on link at bounding box center [828, 294] width 87 height 433
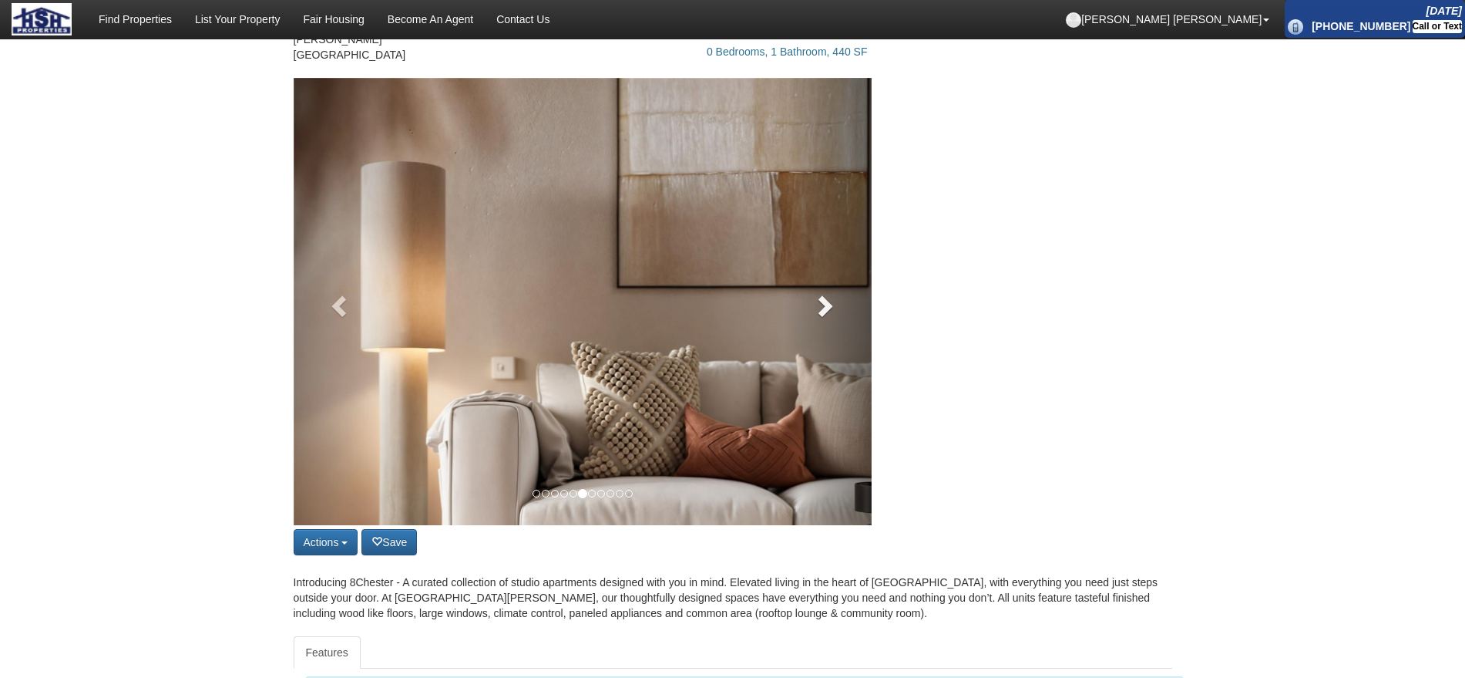
click at [841, 329] on link at bounding box center [828, 301] width 87 height 447
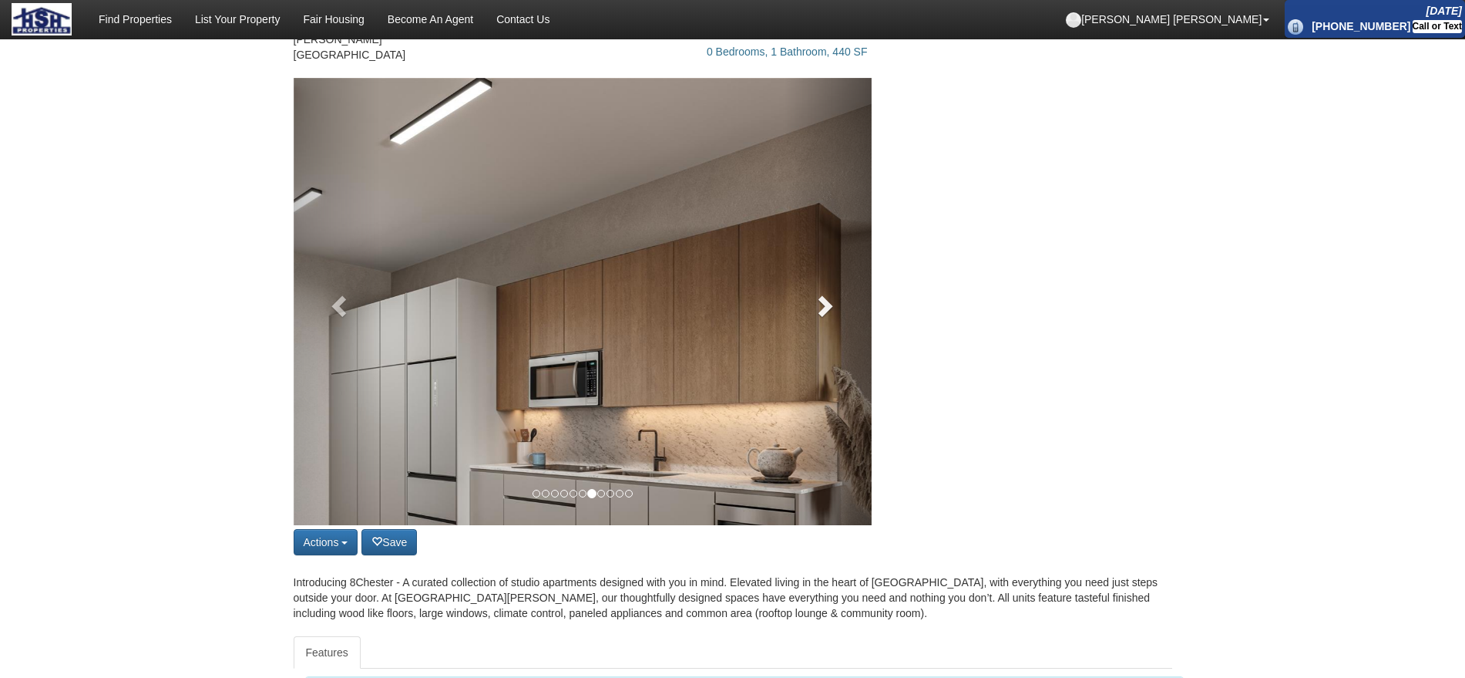
click at [841, 329] on link at bounding box center [828, 301] width 87 height 447
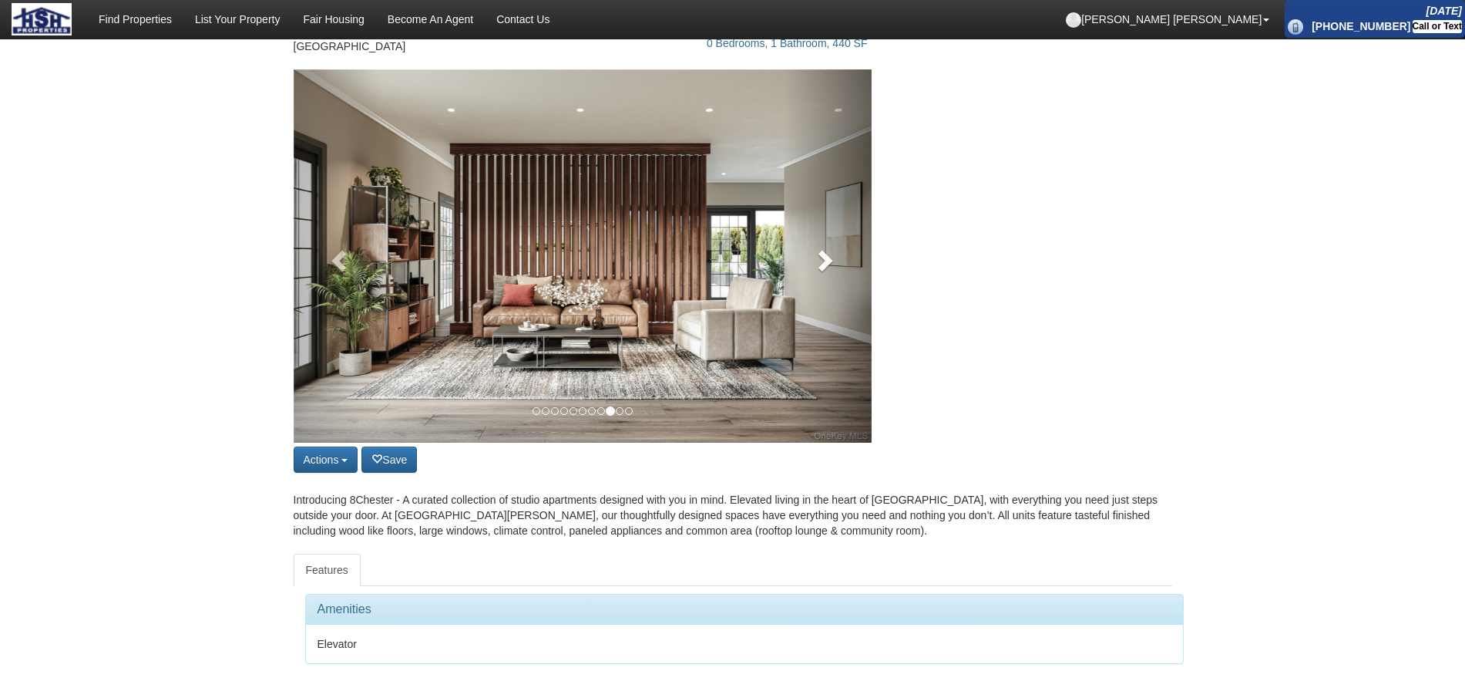
scroll to position [0, 0]
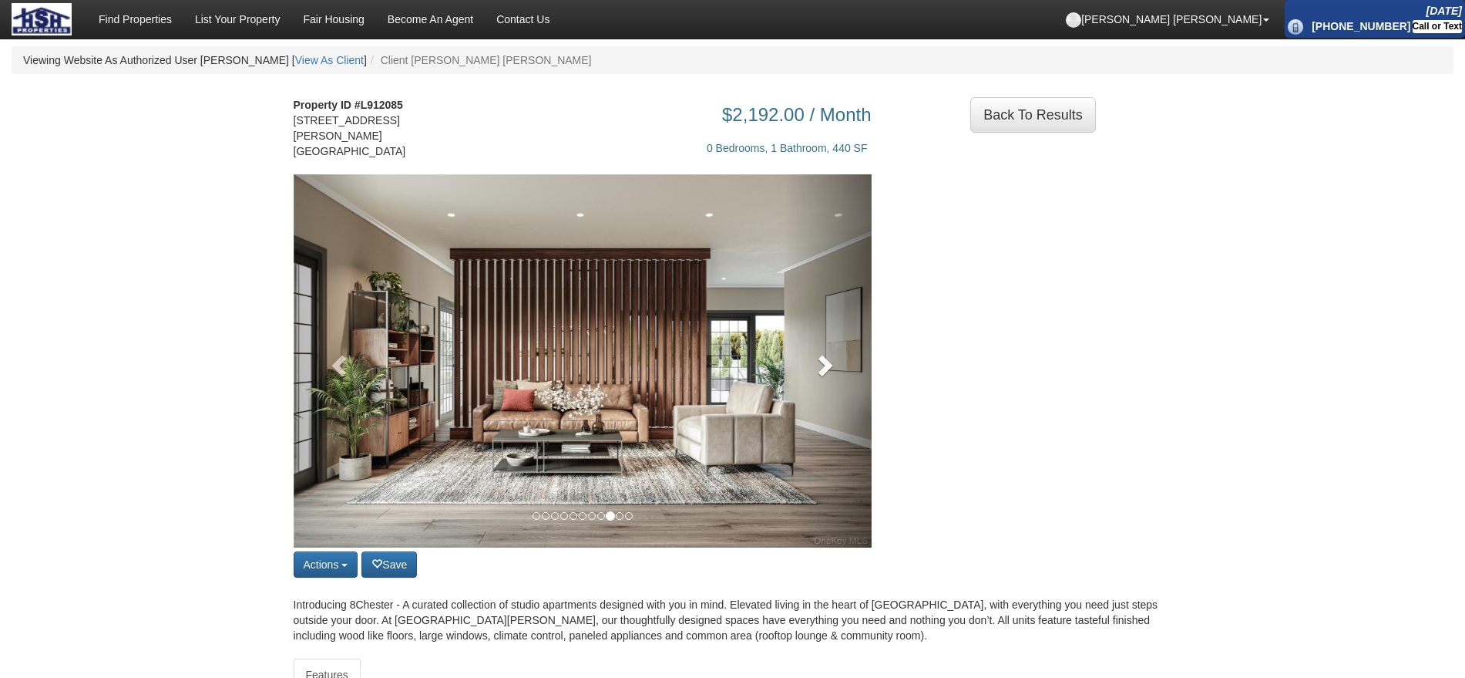
click at [792, 364] on link at bounding box center [828, 360] width 87 height 373
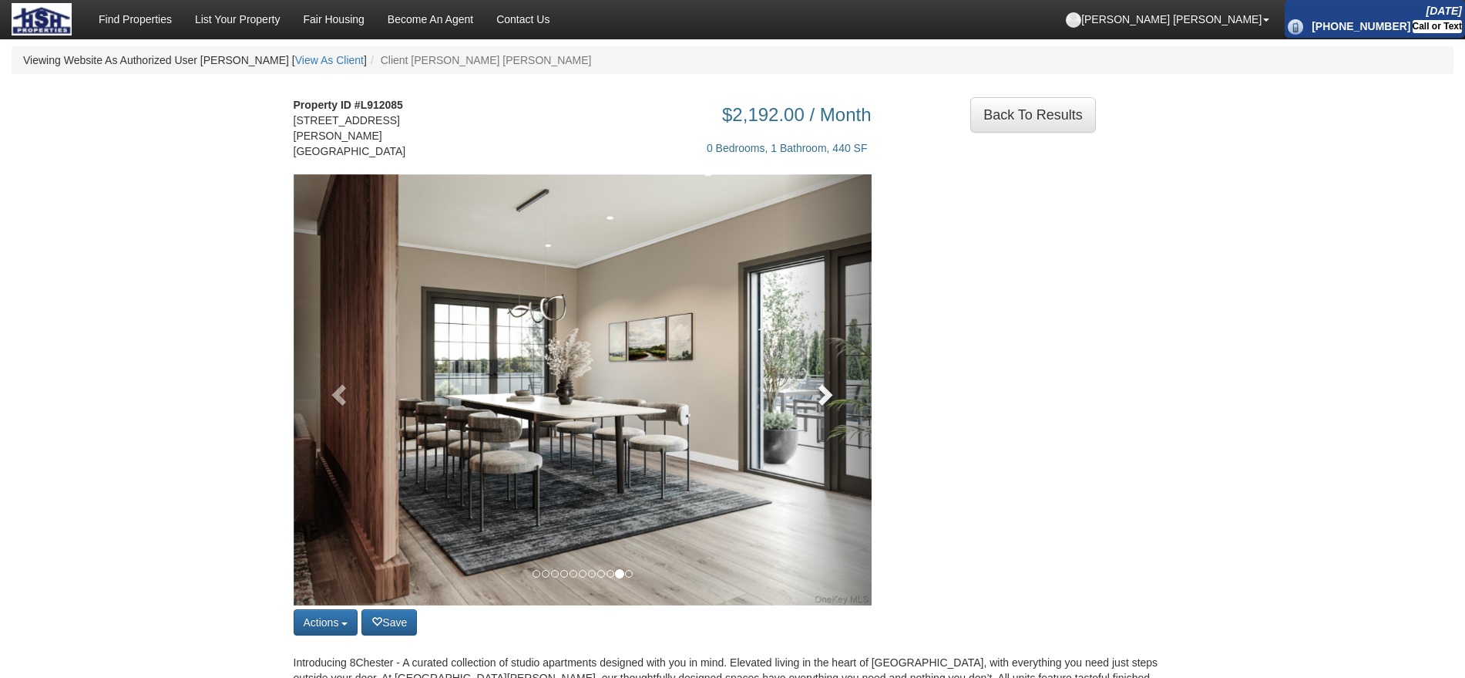
click at [792, 364] on link at bounding box center [828, 389] width 87 height 431
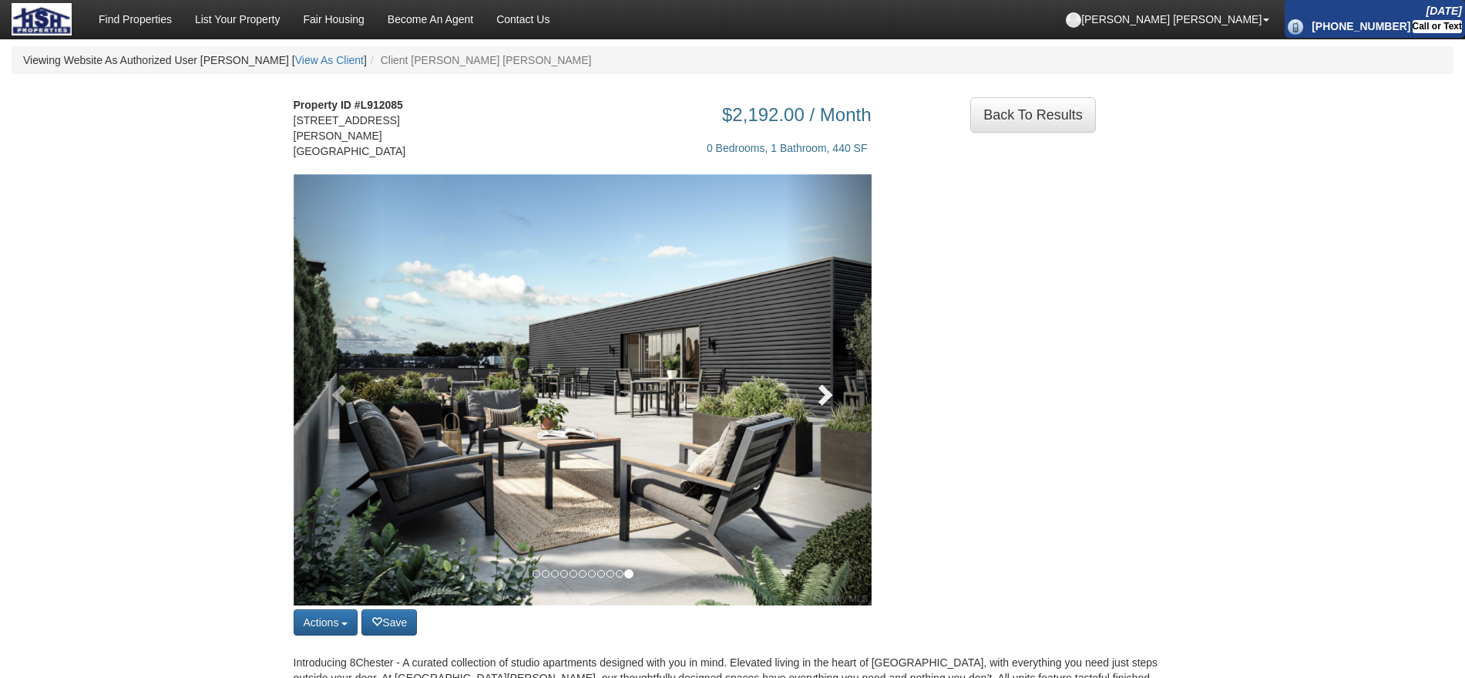
click at [792, 364] on link at bounding box center [828, 389] width 87 height 431
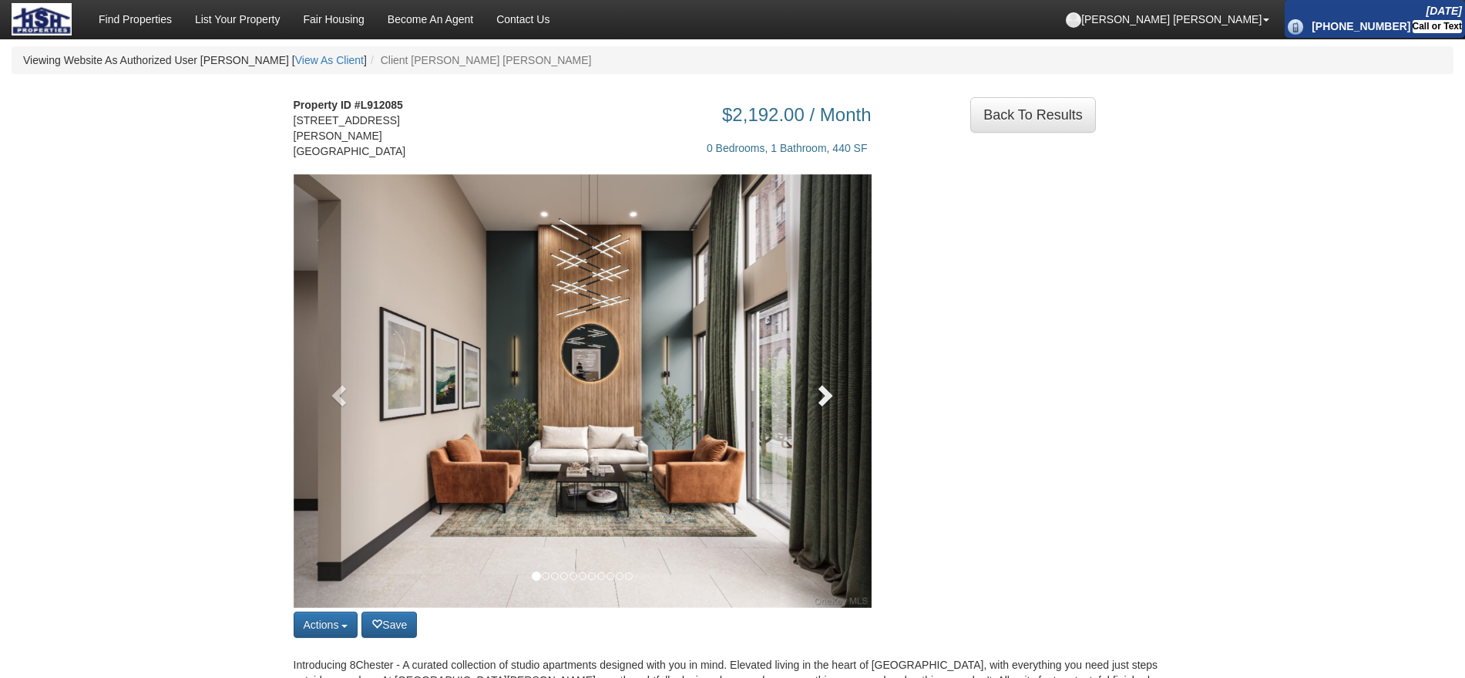
click at [792, 364] on link at bounding box center [828, 390] width 87 height 433
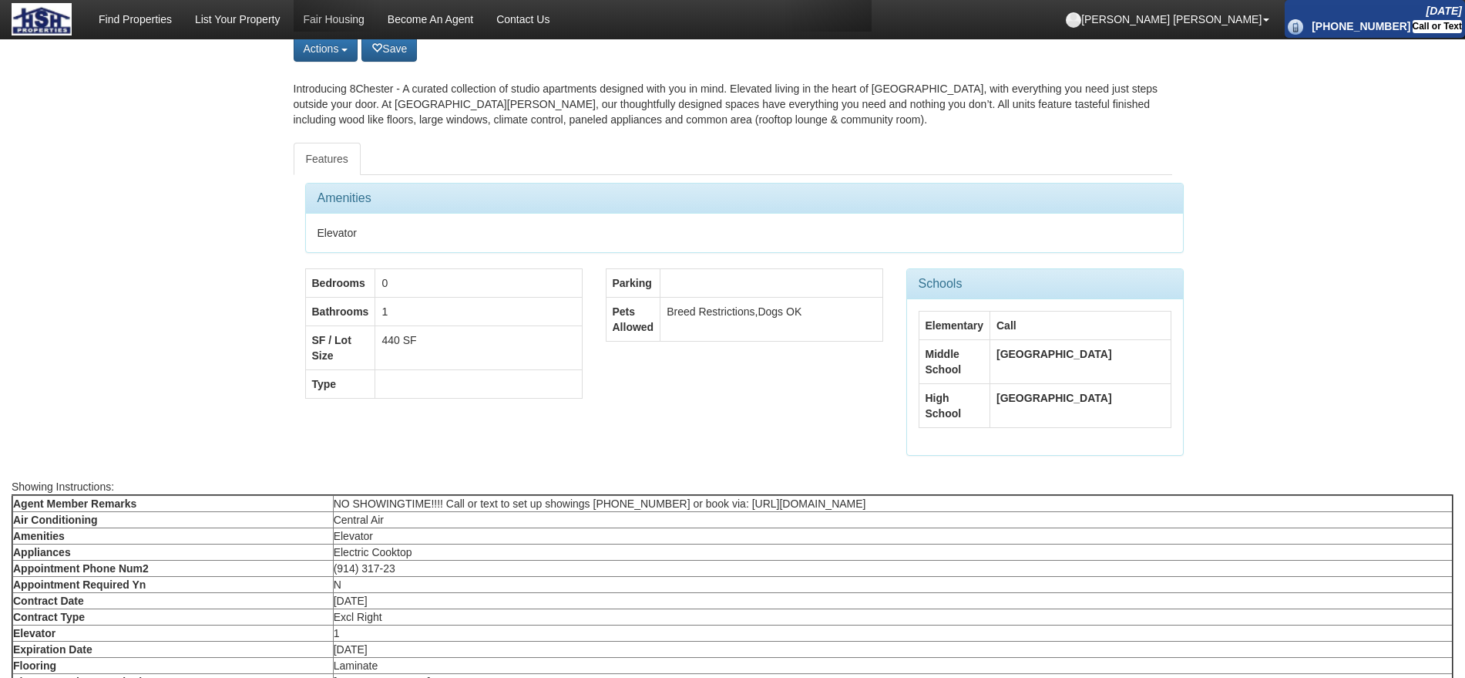
scroll to position [578, 0]
drag, startPoint x: 1025, startPoint y: 499, endPoint x: 653, endPoint y: 499, distance: 372.3
click at [653, 499] on td "NO SHOWINGTIME!!!! Call or text to set up showings (914) 317-2344 or book via: …" at bounding box center [893, 501] width 1120 height 17
copy td "https://theleasingxperts.com/tours/ola/services/tour-8-chester-white-plains"
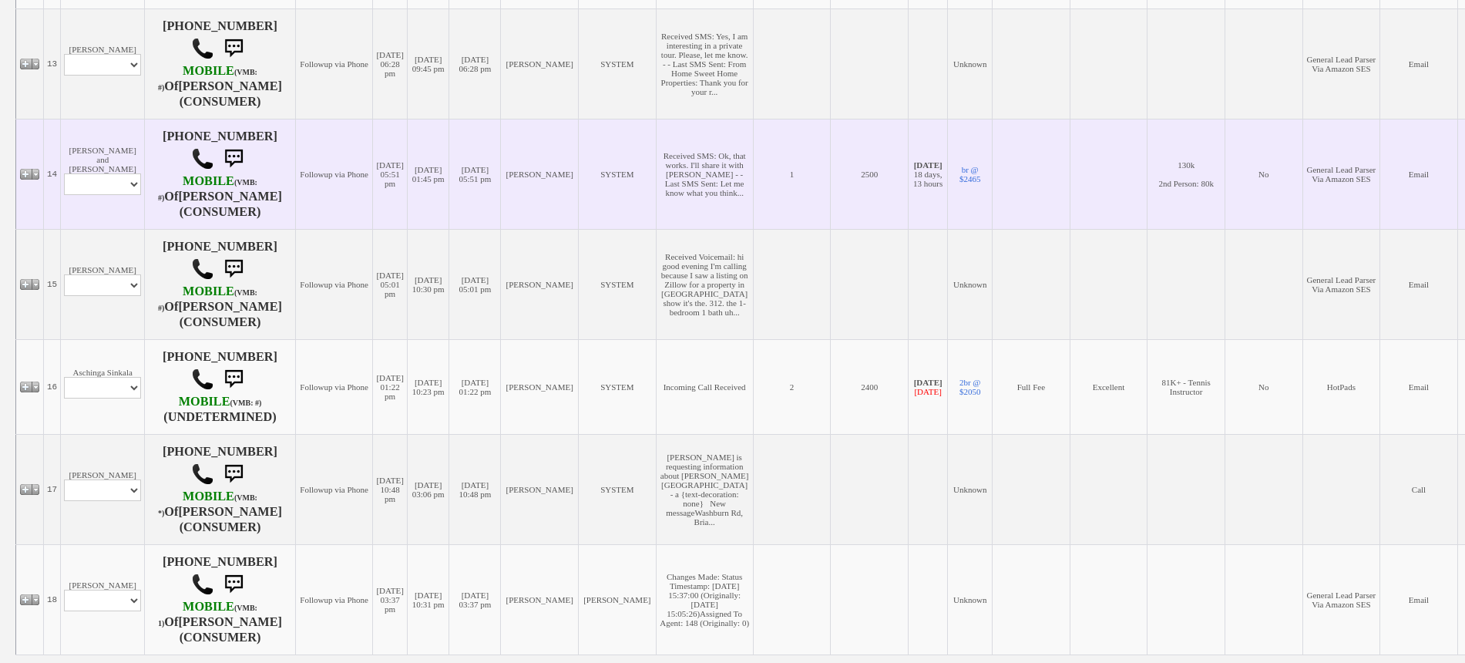
scroll to position [1646, 0]
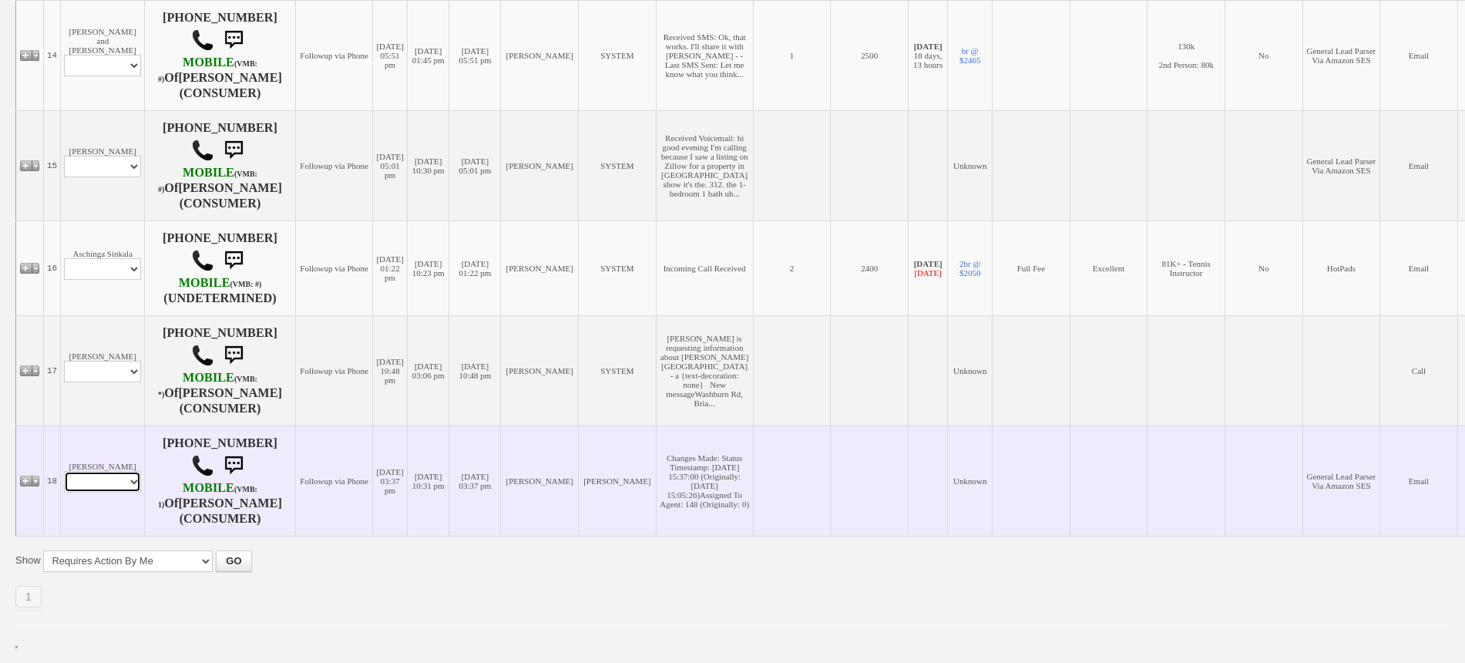
click at [85, 479] on select "Profile Edit Print Email Externally (Will Not Be Tracked In CRM) Closed Deals" at bounding box center [102, 482] width 77 height 22
select select "ChangeURL,/crm/custom/edit_client_form.php?redirect=%2Fcrm%2Fclients.php&id=130…"
click at [64, 472] on select "Profile Edit Print Email Externally (Will Not Be Tracked In CRM) Closed Deals" at bounding box center [102, 482] width 77 height 22
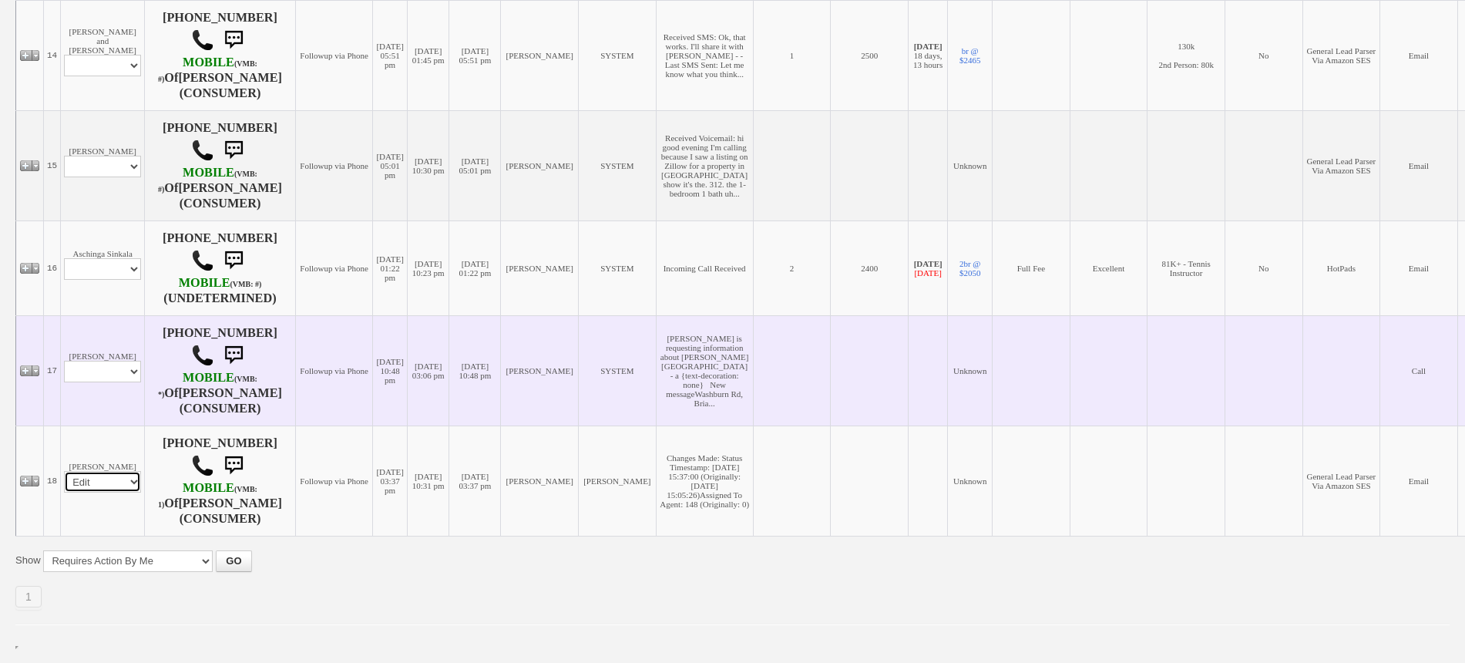
select select
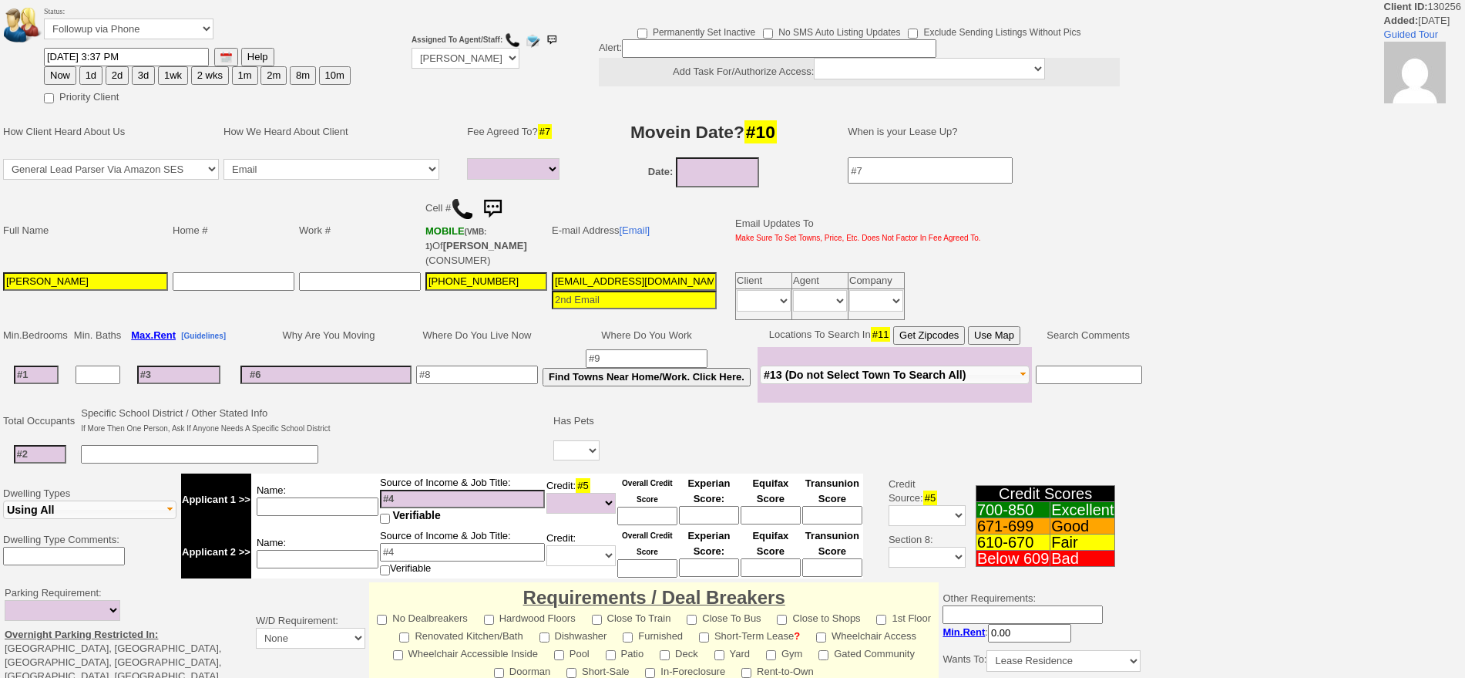
select select
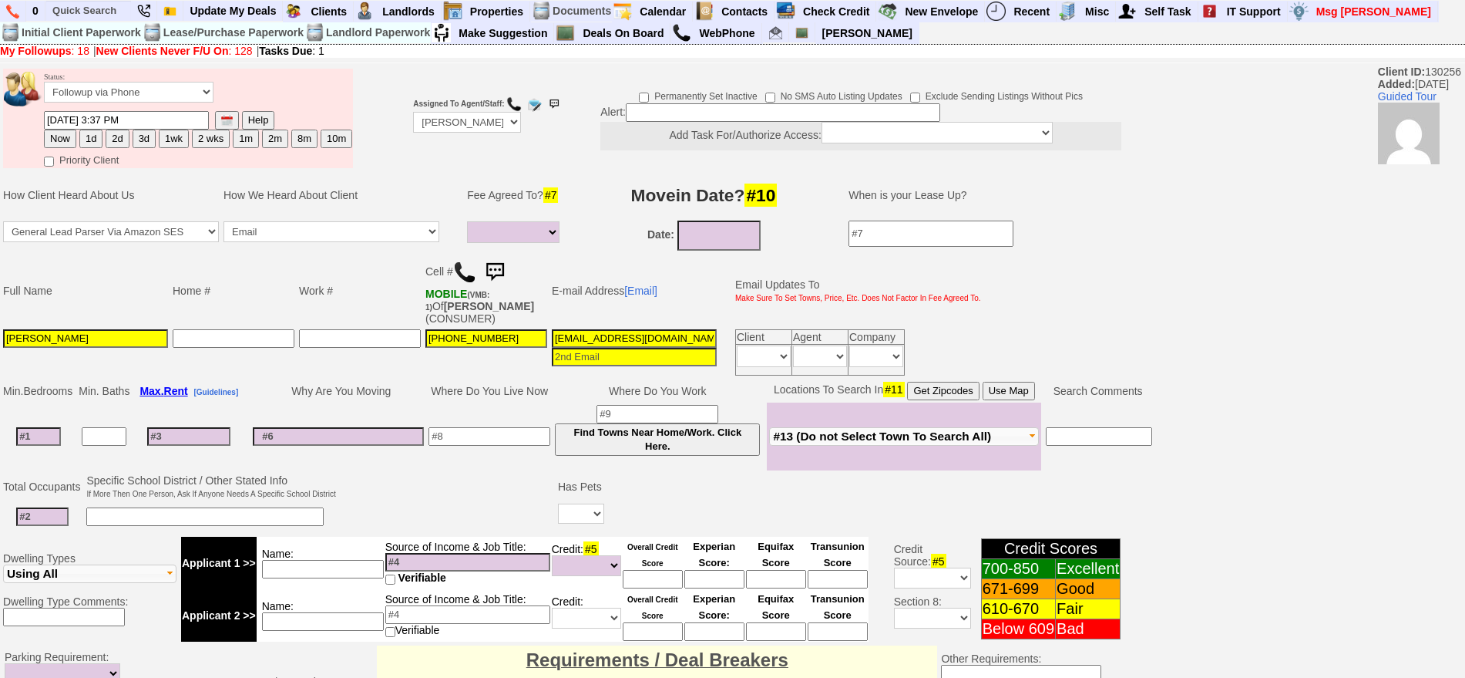
click at [455, 265] on td "Cell # MOBILE (VMB: 1) Of ROBERT ALVES (CONSUMER)" at bounding box center [486, 290] width 126 height 72
click at [463, 270] on img at bounding box center [464, 272] width 23 height 23
click at [469, 275] on img at bounding box center [464, 272] width 23 height 23
click input "09/12/2025"
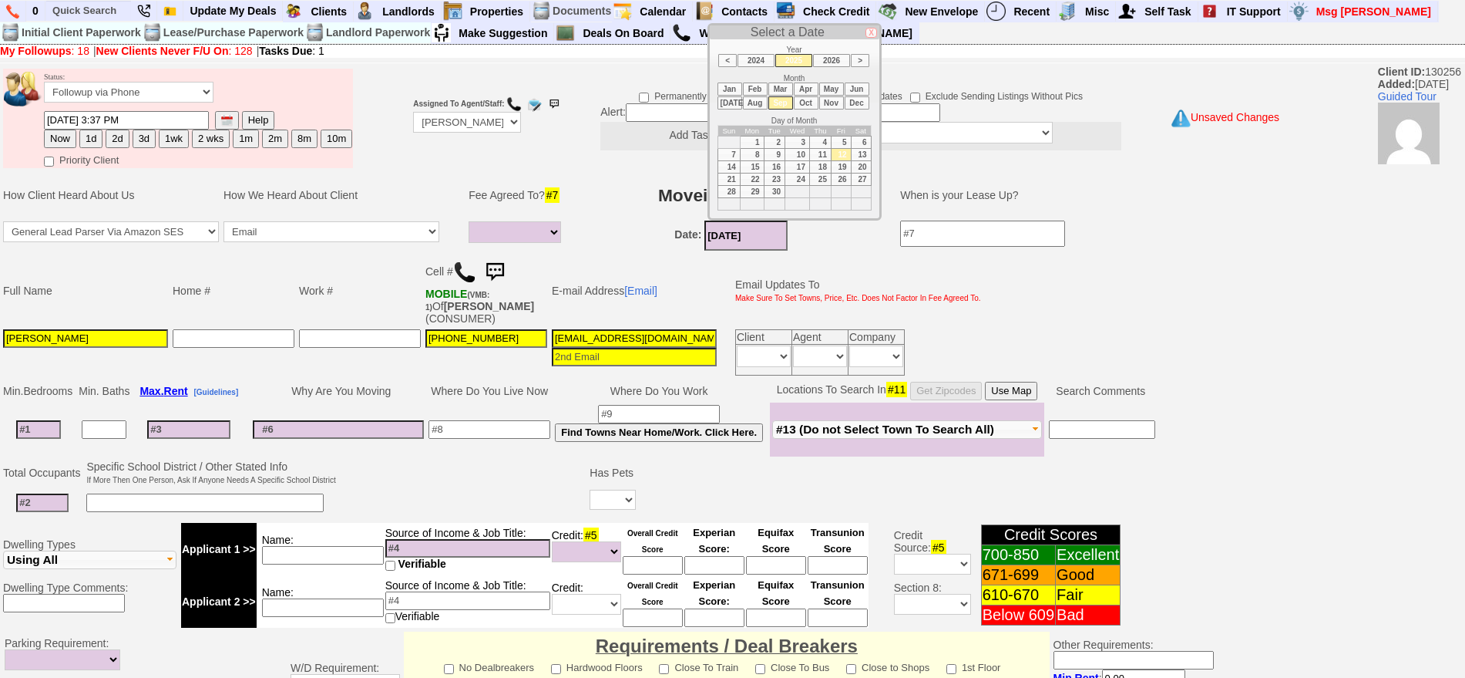
click li "May"
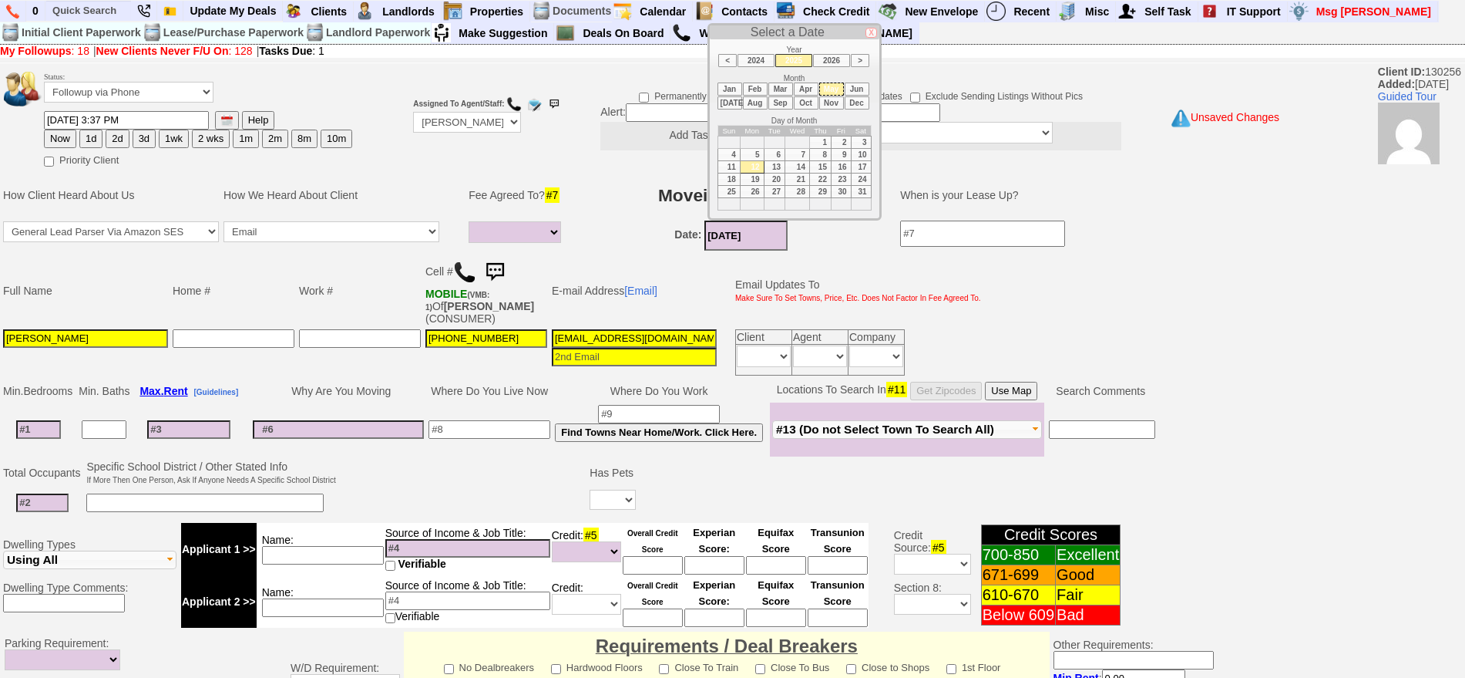
click li "Nov"
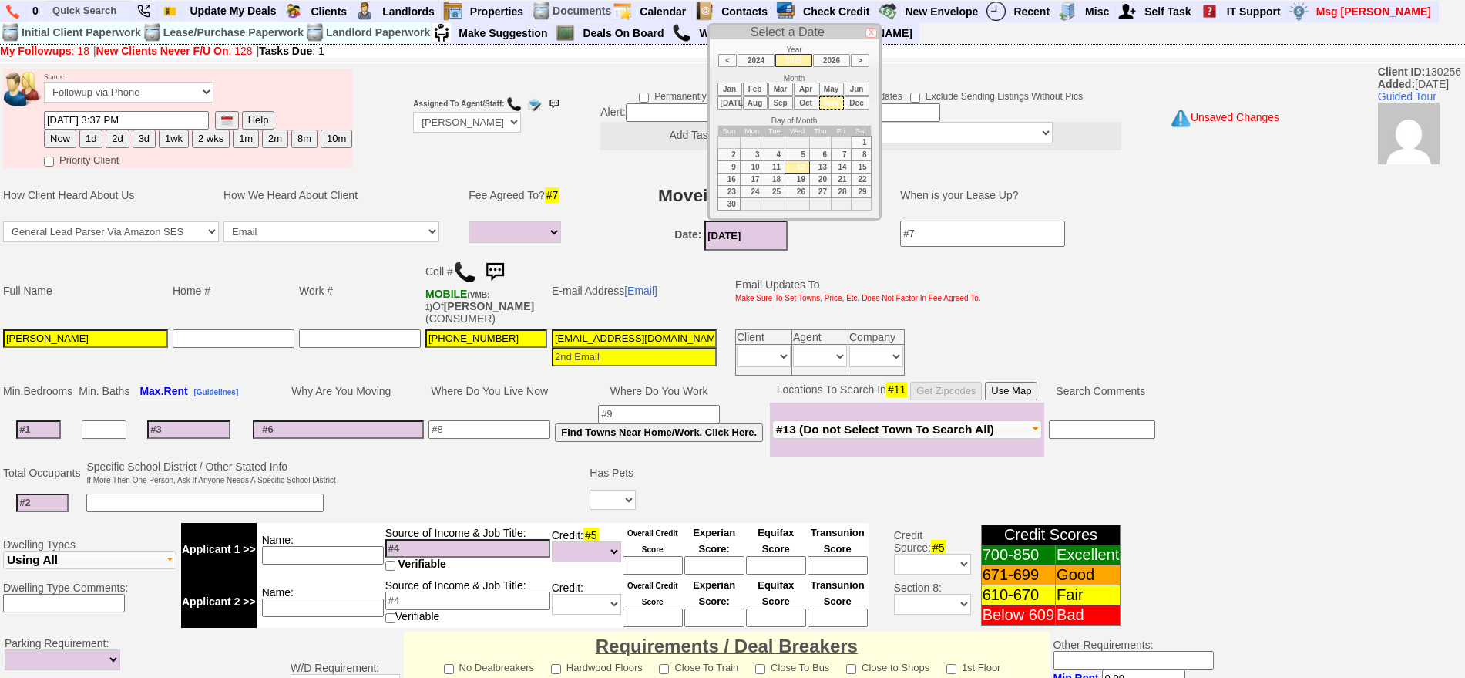
click td "1"
type input "11/01/2025"
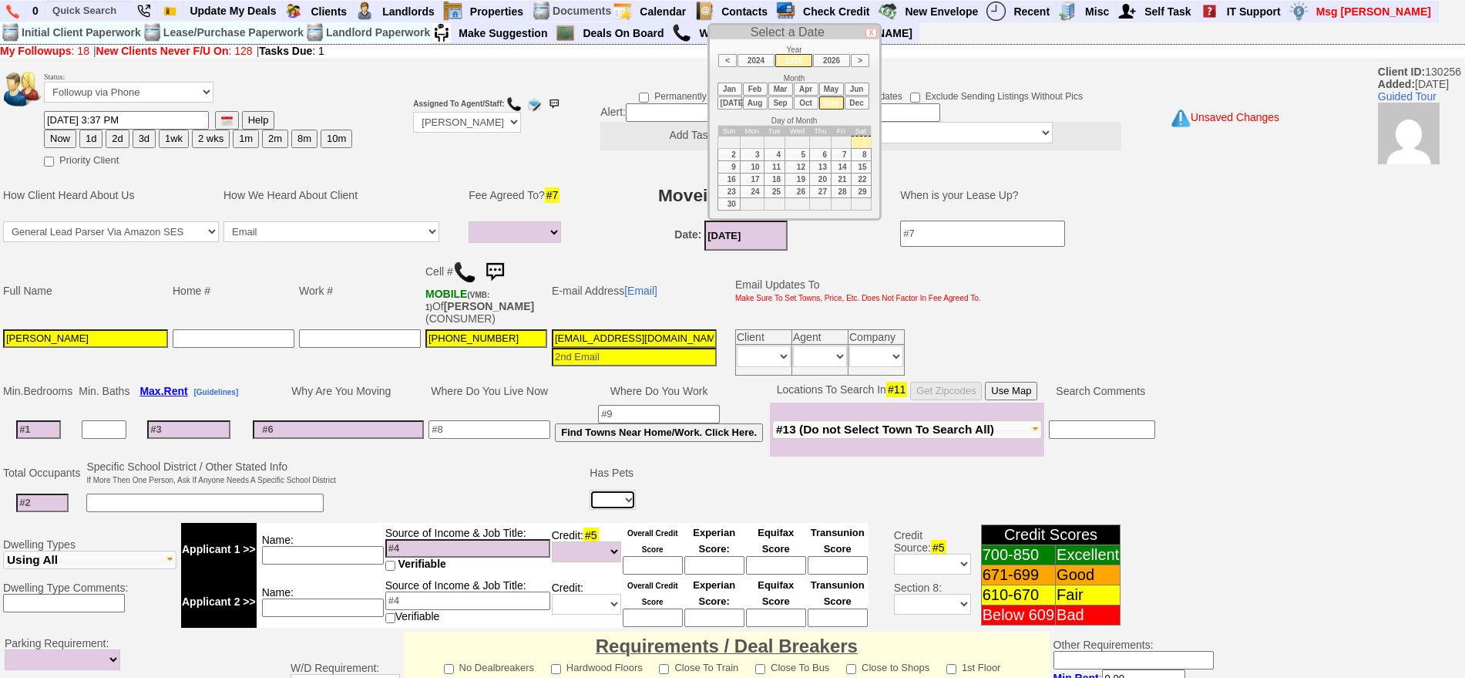
click select "Yes No"
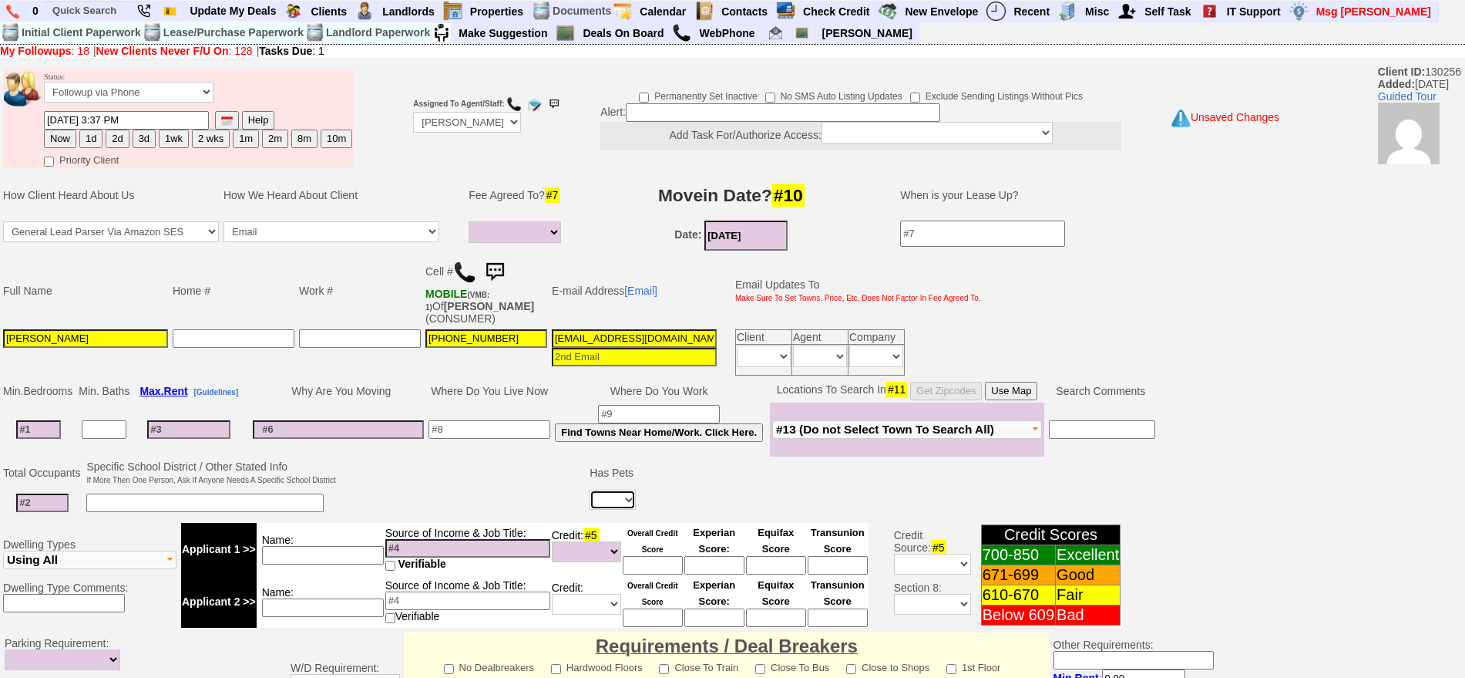
select select "Yes"
click select "Yes No"
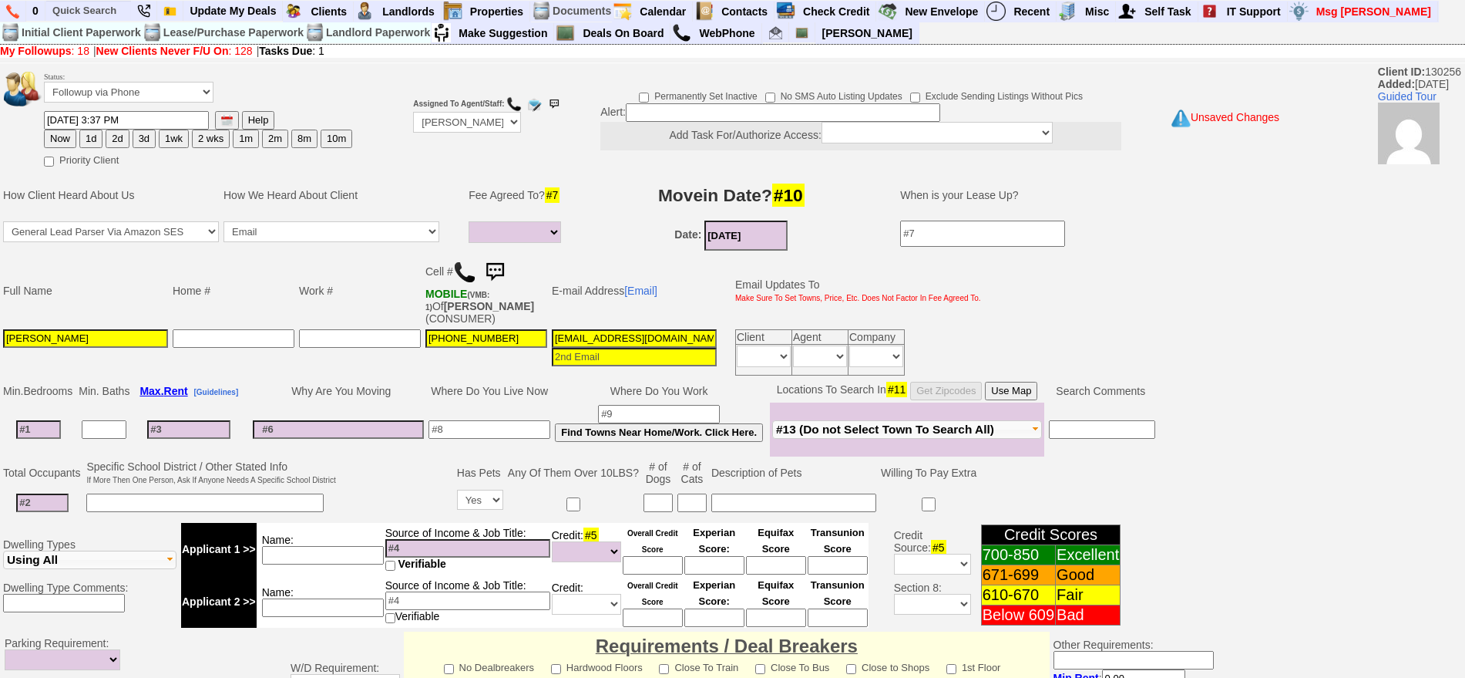
click input
type input "2"
click input
type input "1"
select select
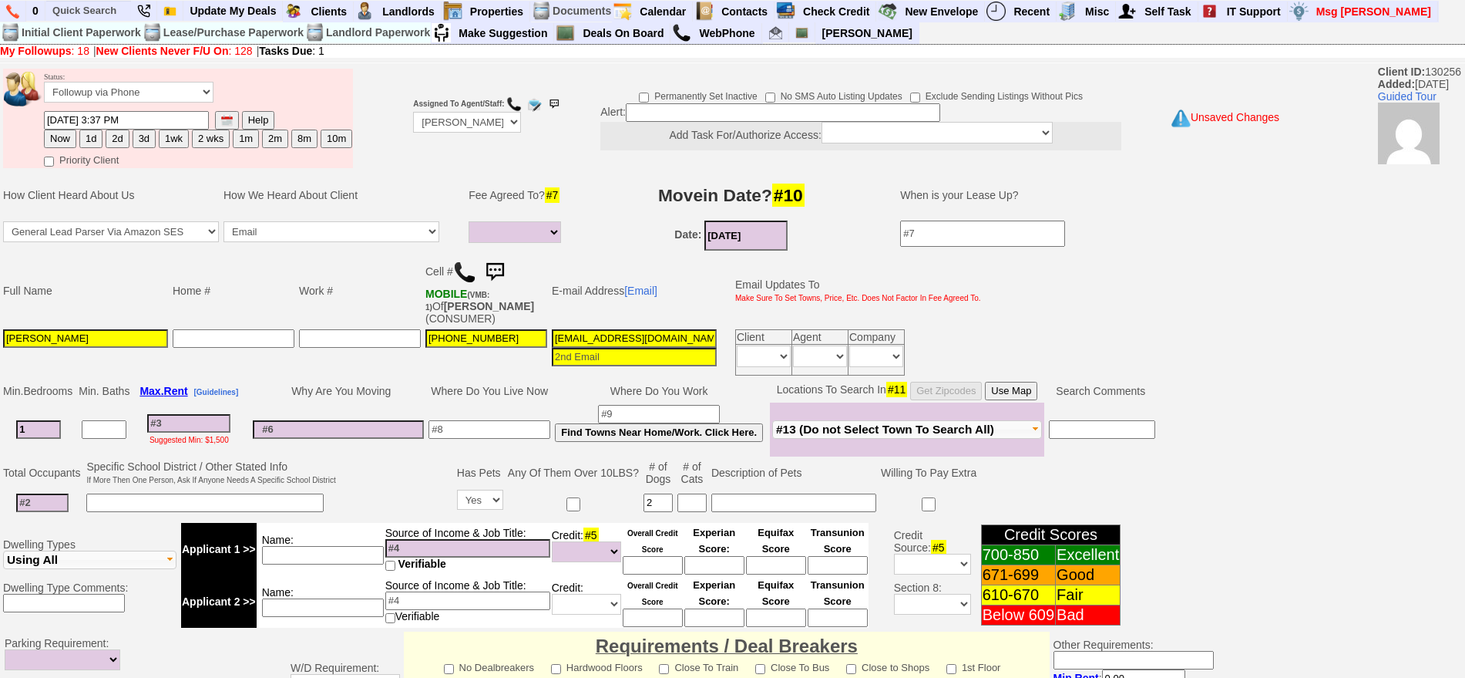
type input "1"
select select
click input
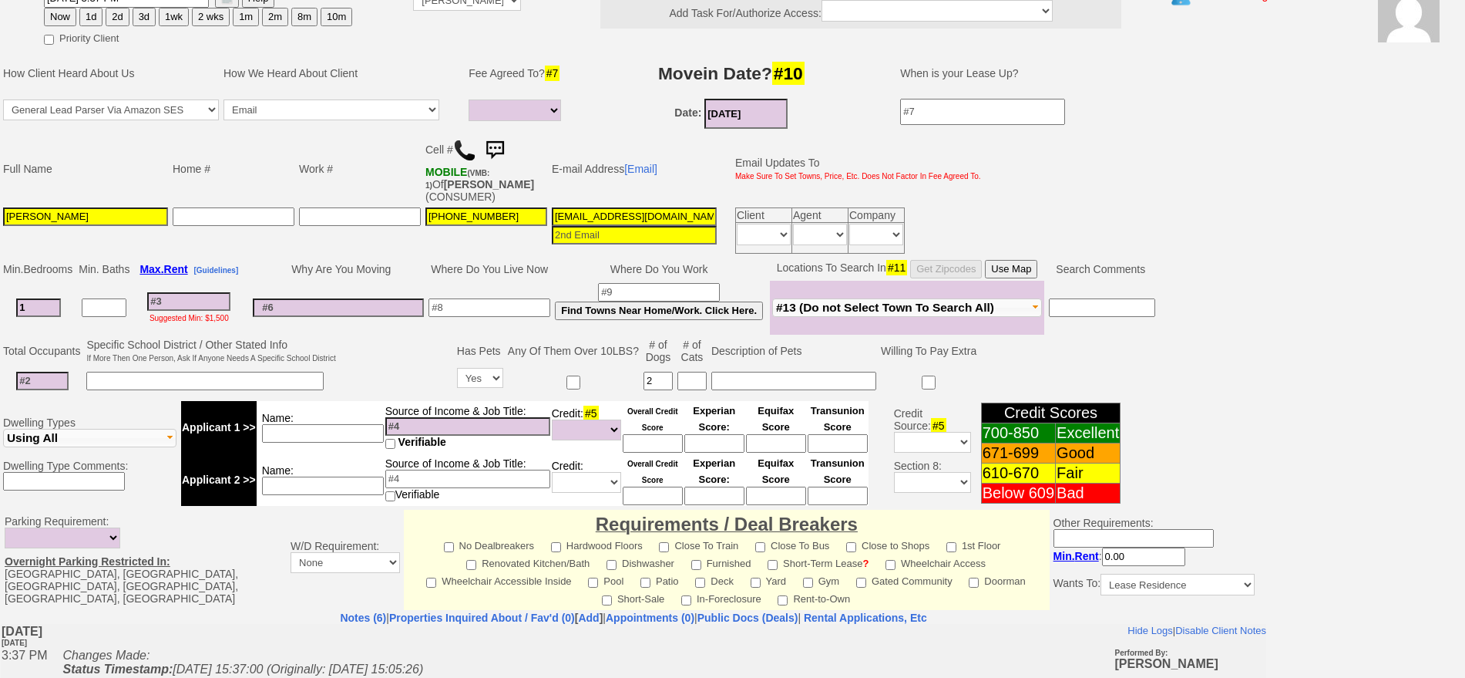
scroll to position [86, 0]
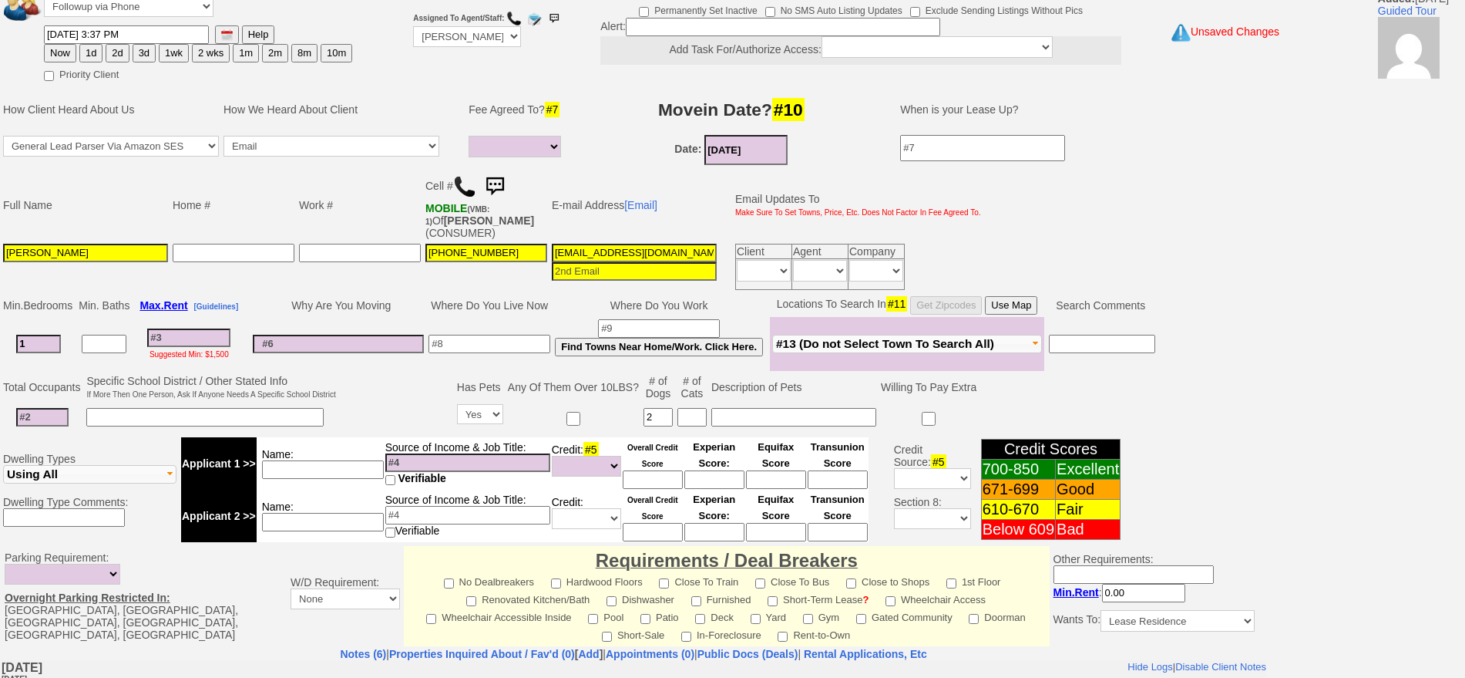
click input
click button "Use Map"
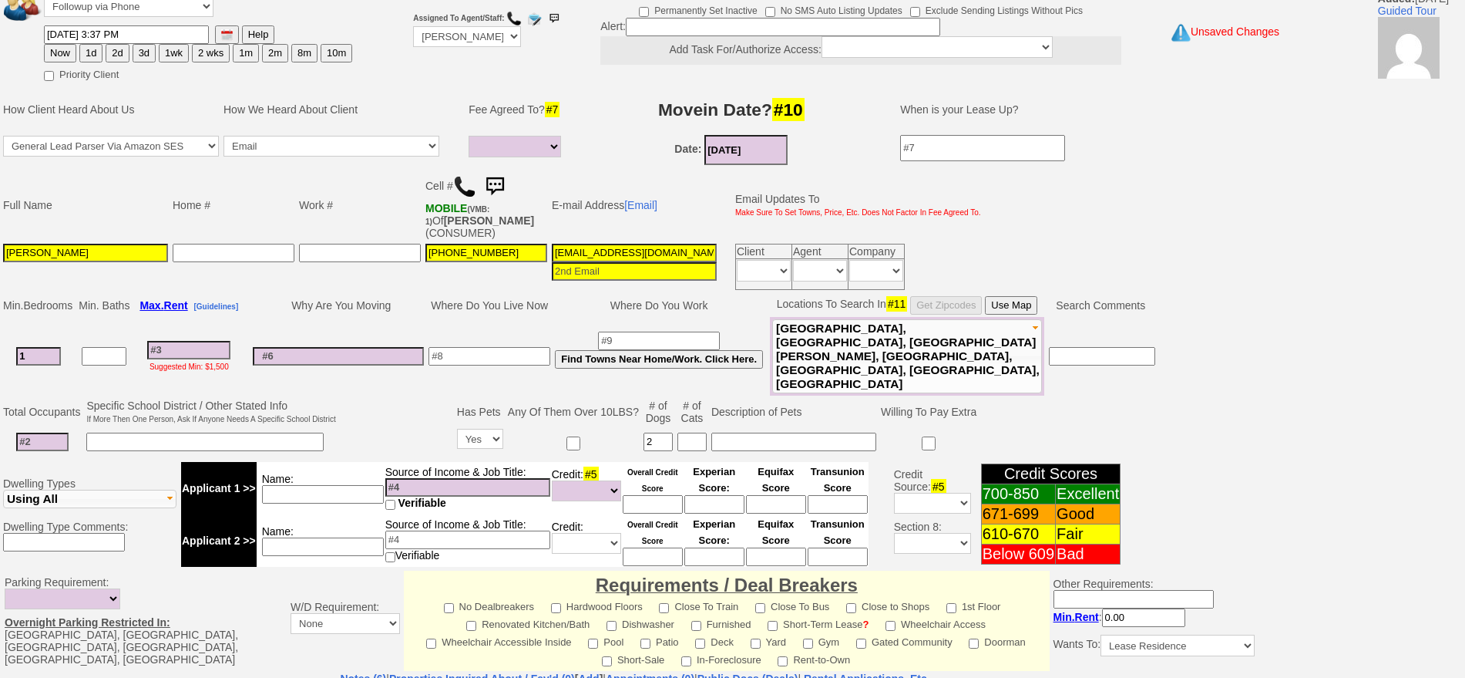
click input
type input "w"
type input "elmsford"
click input
type input "2"
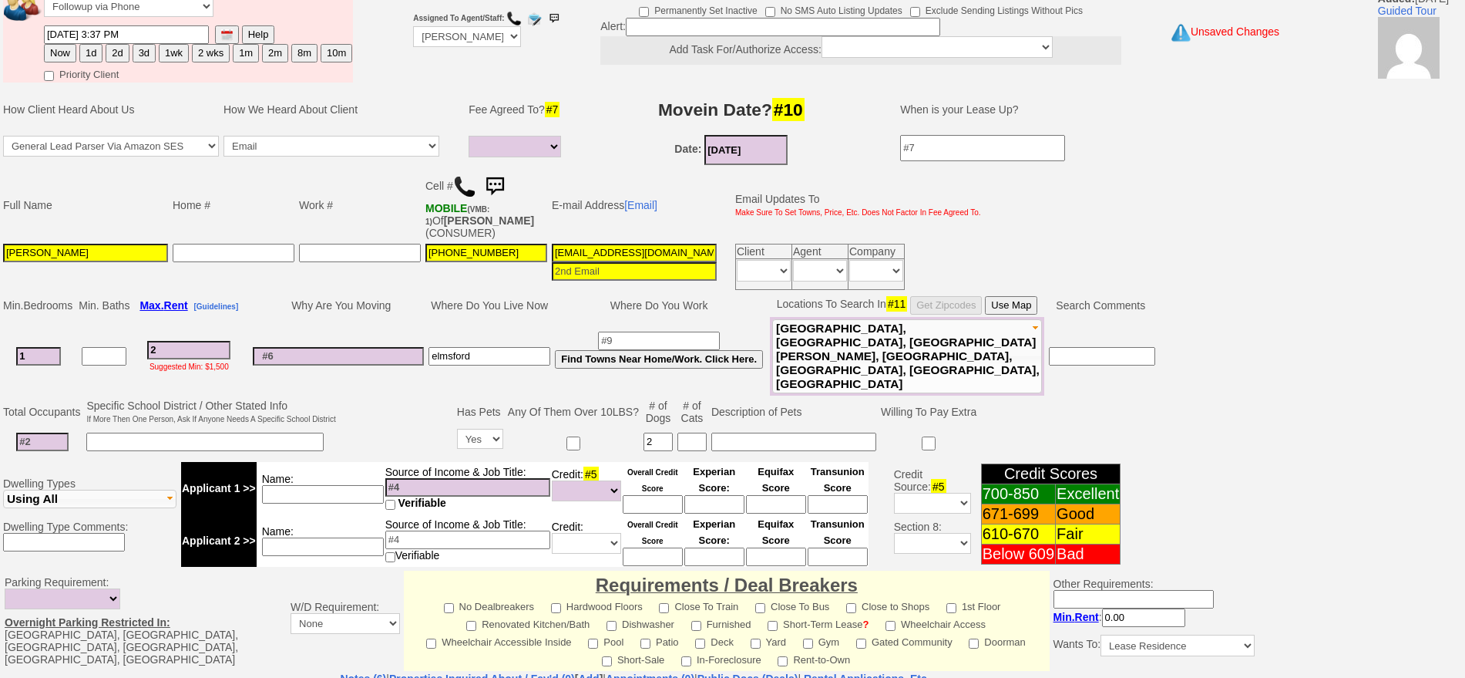
select select
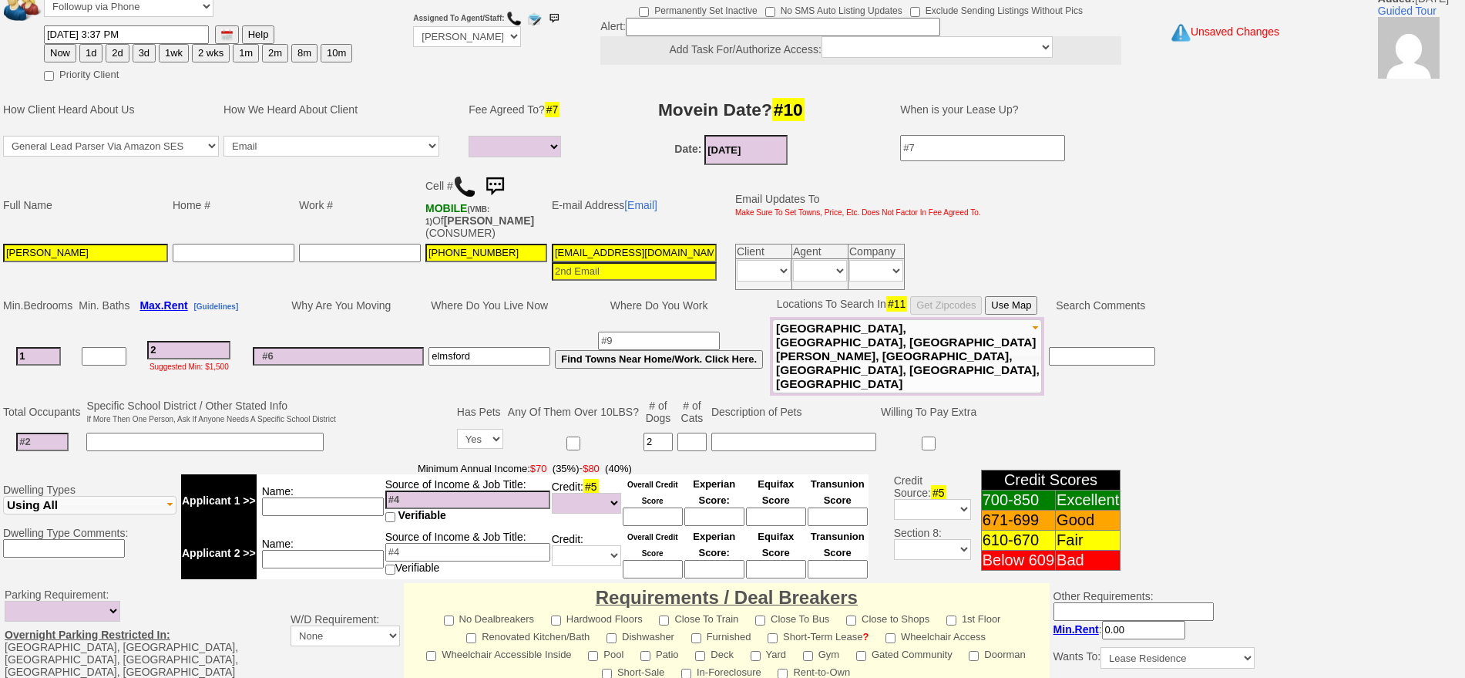
type input "26"
select select
type input "260"
select select
type input "2600"
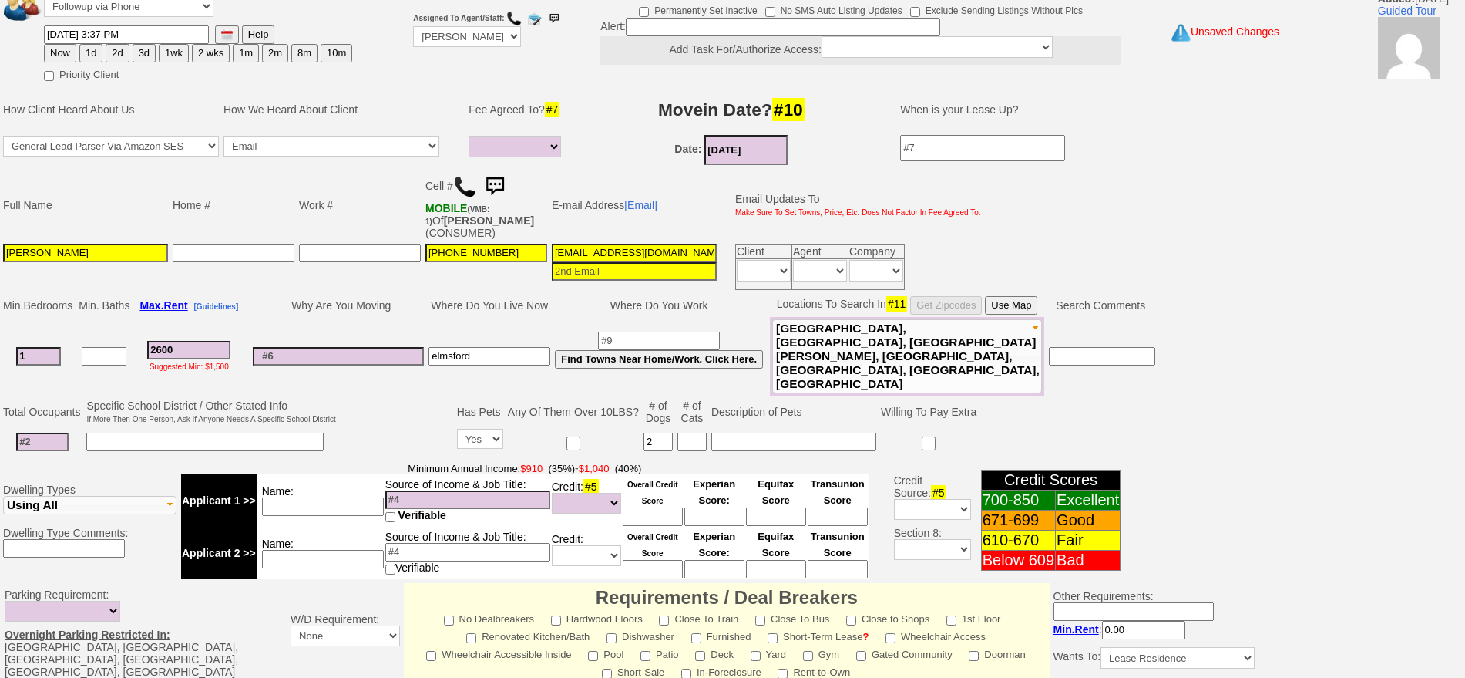
select select
drag, startPoint x: 202, startPoint y: 340, endPoint x: 109, endPoint y: 333, distance: 93.5
click tr "1 2600 Suggested Min: $1,500 elmsford Find Towns Near Home/Work. Click Here."
type input "28"
select select
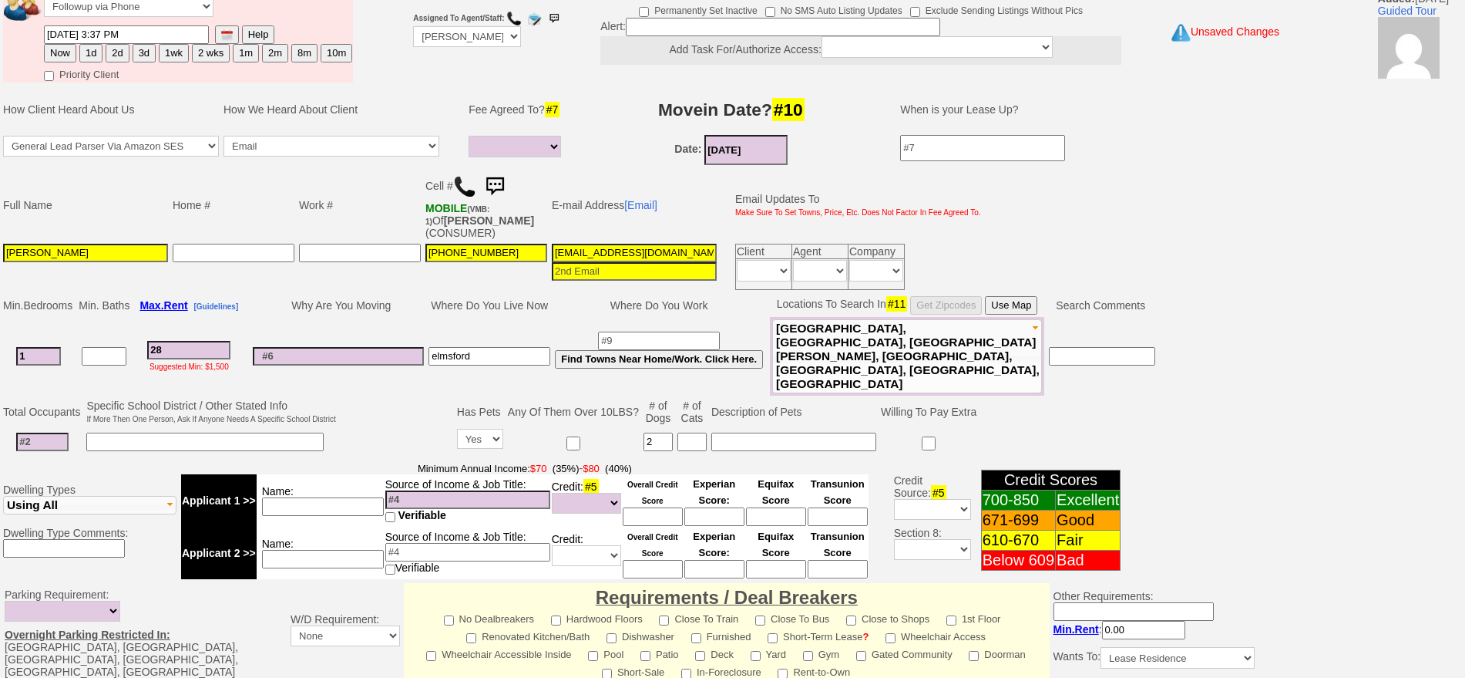
type input "280"
select select
type input "2800"
select select
type input "2800"
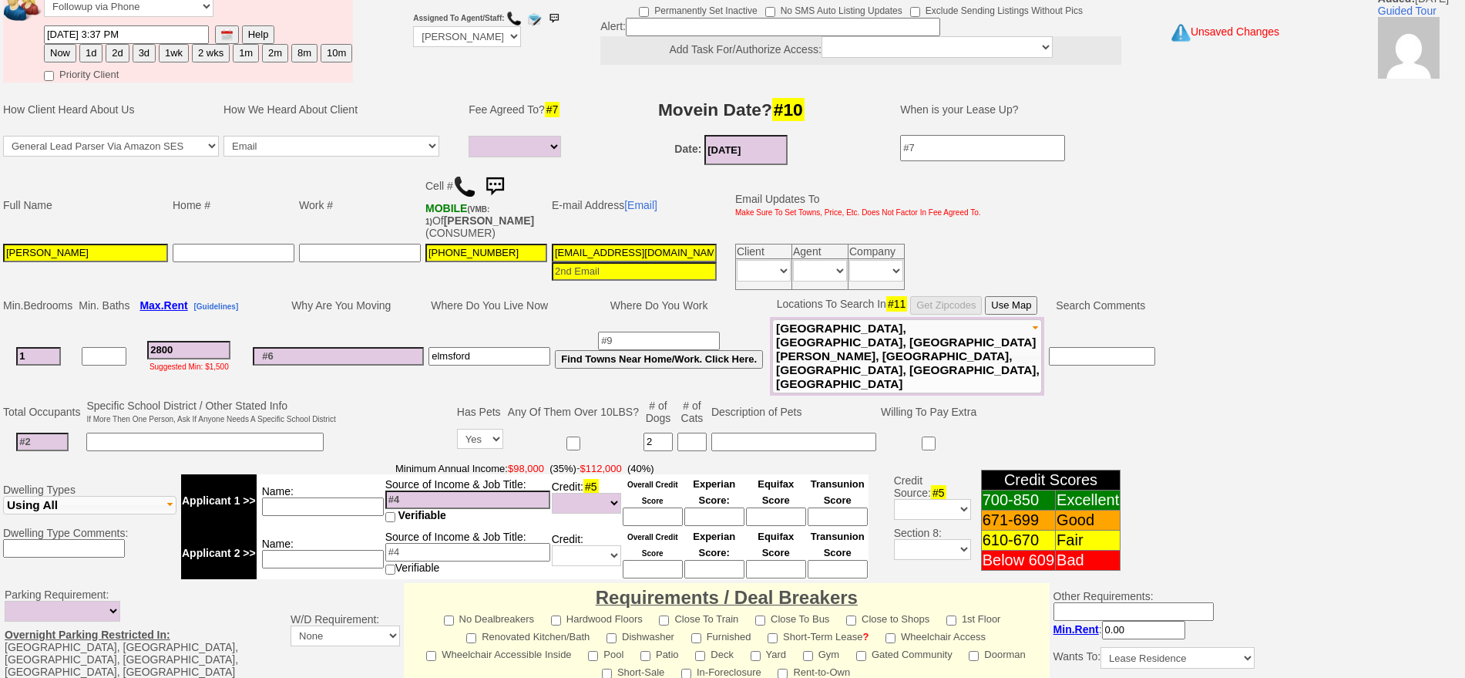
click button "Use Map"
select select
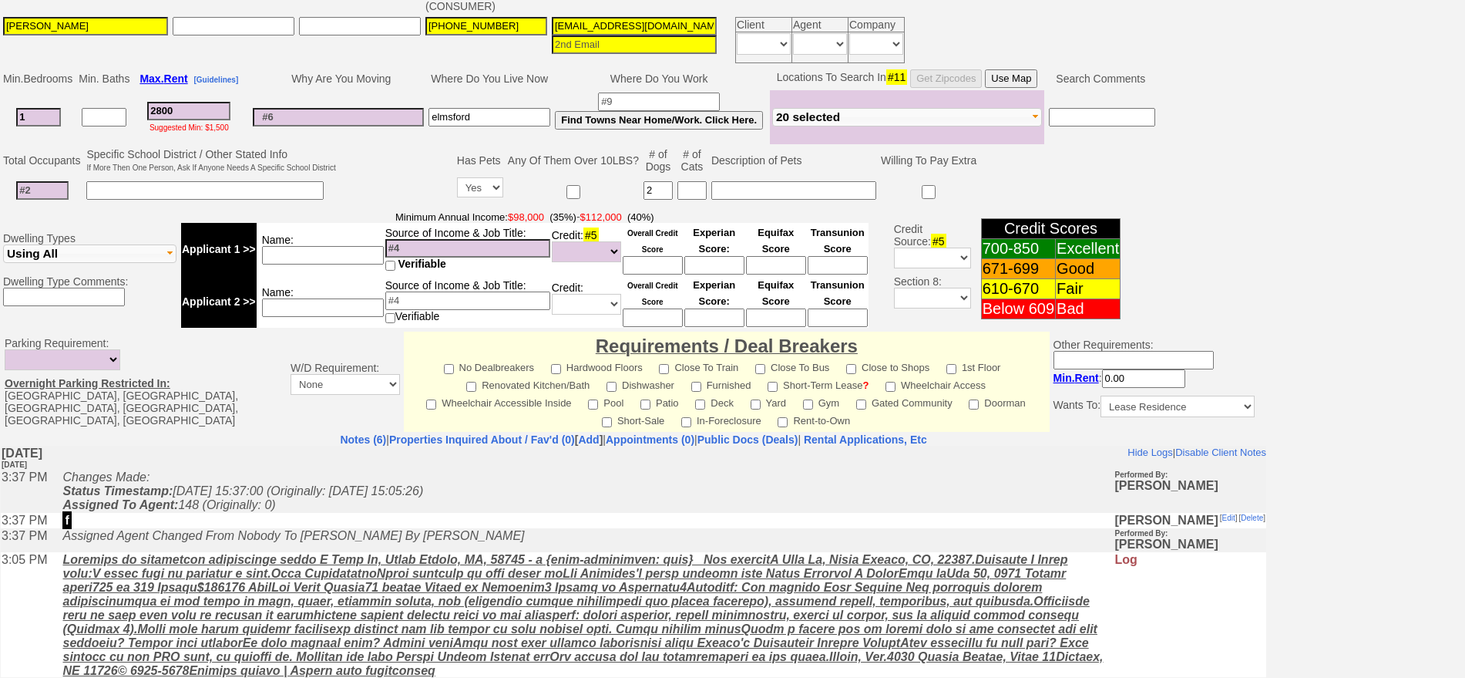
scroll to position [445, 0]
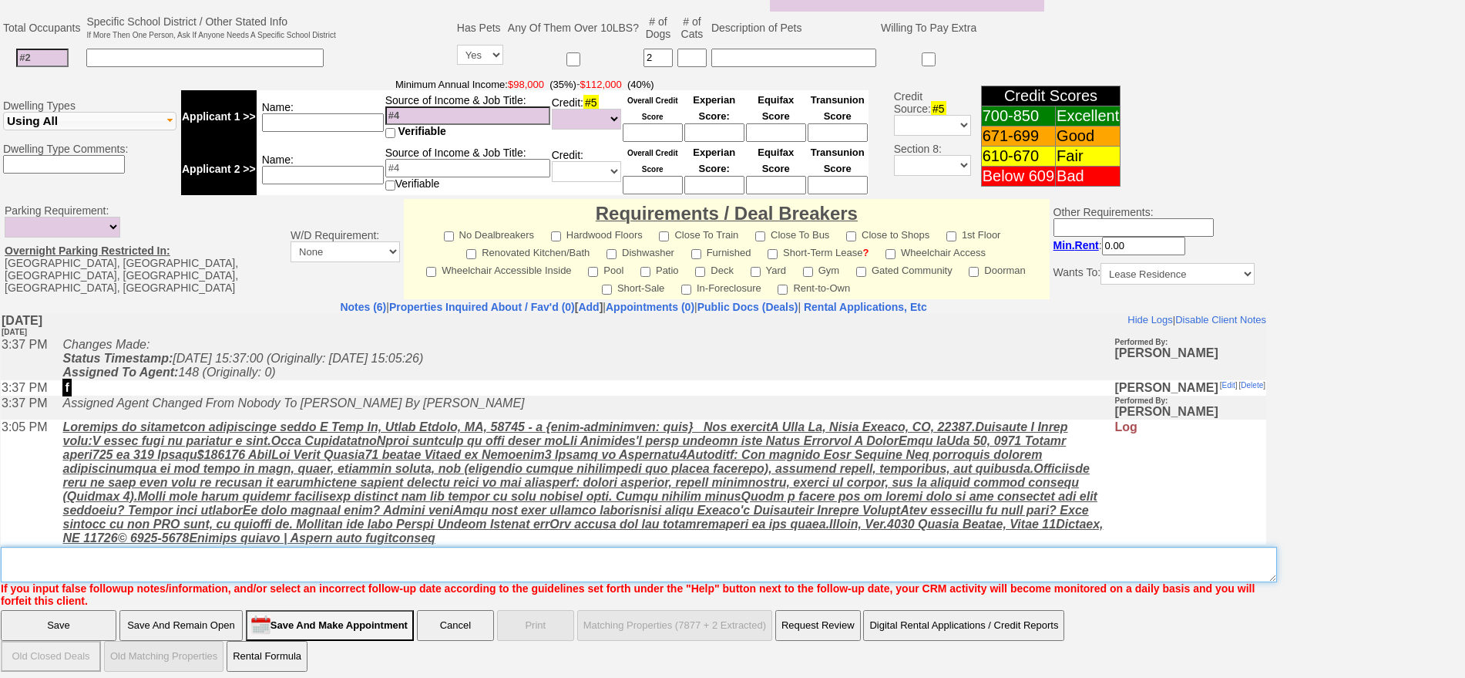
click textarea "Insert New Note Here"
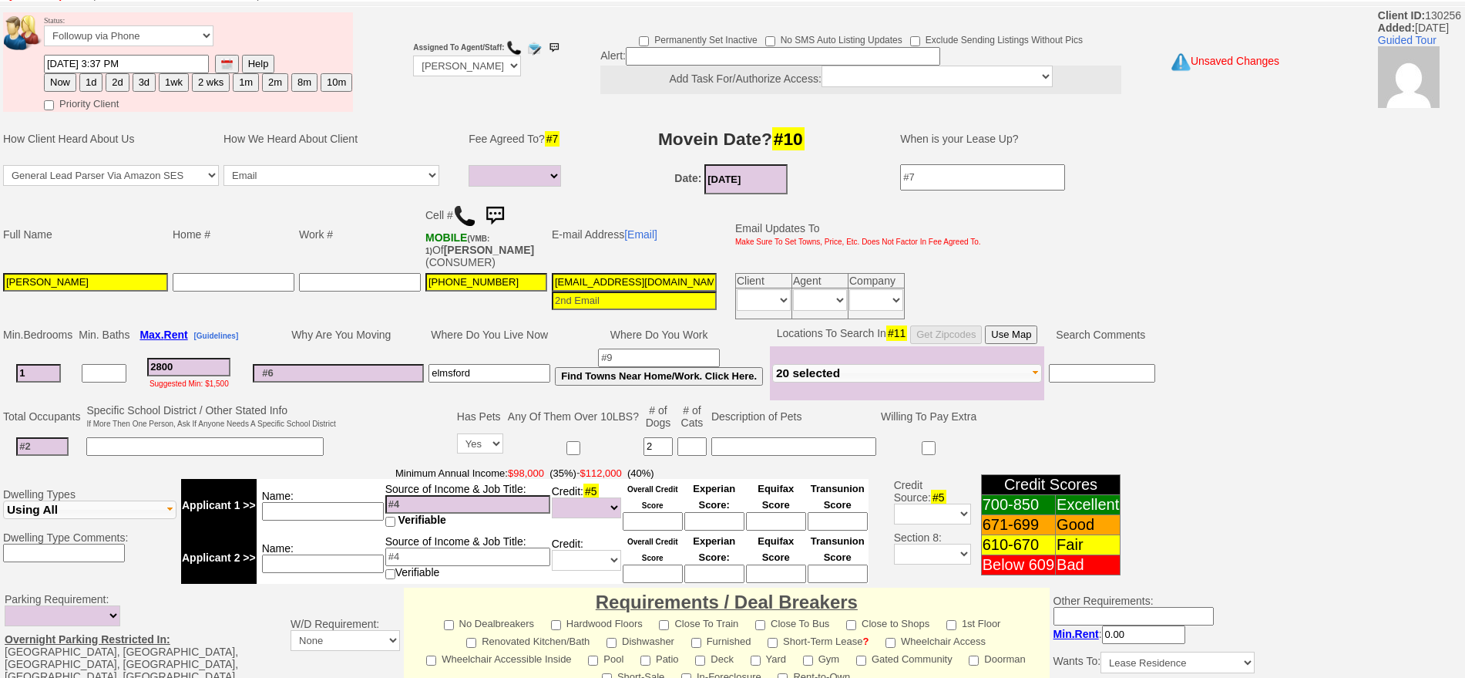
scroll to position [0, 0]
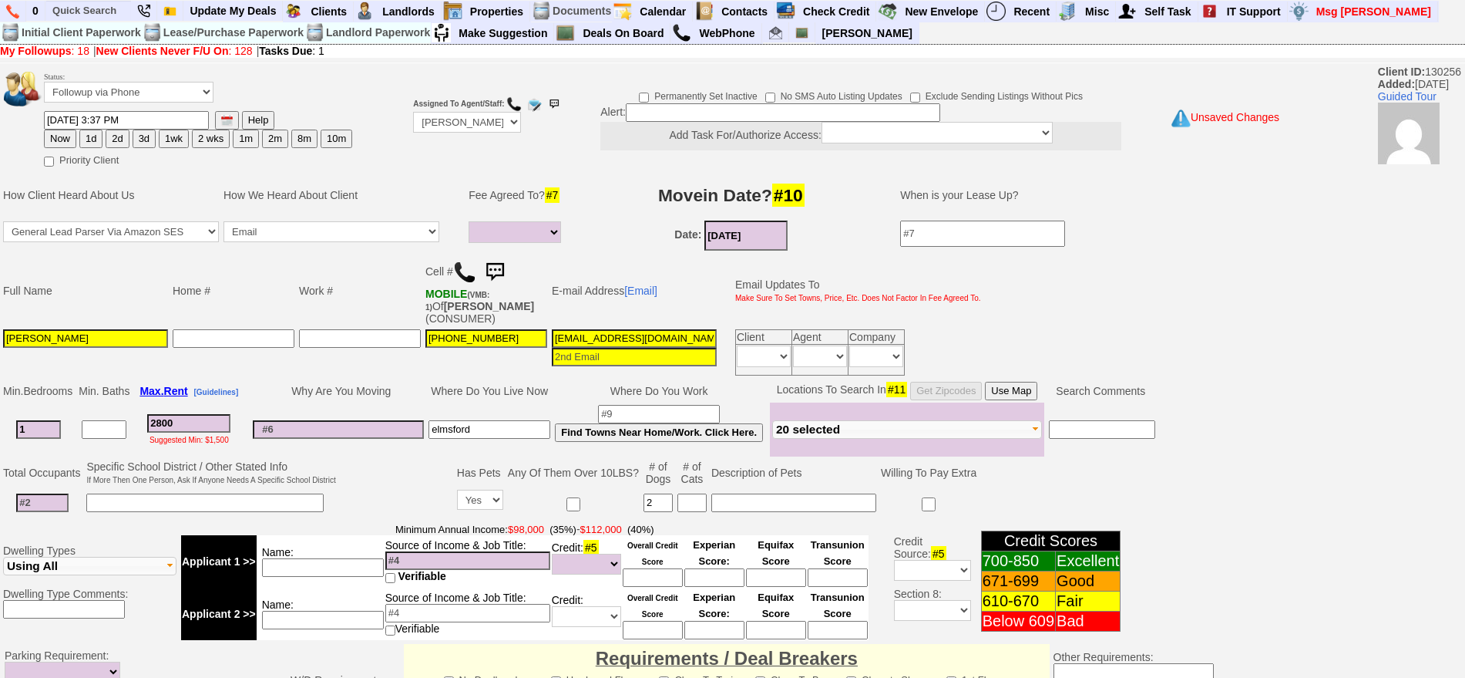
type textarea "nov move fu closer to"
click button "2 wks"
click button "1m"
click input "10/12/2025 10:47 AM"
click input "10//2025 10:47 AM"
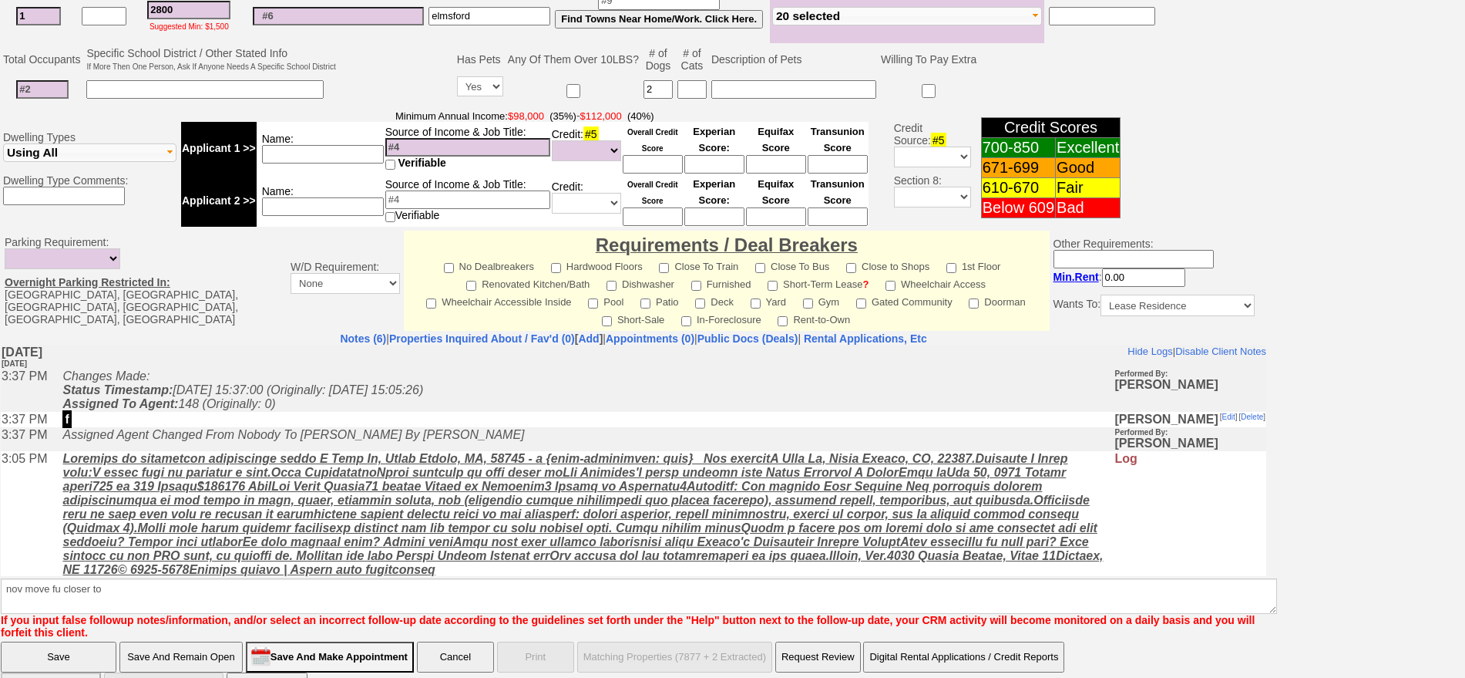
scroll to position [445, 0]
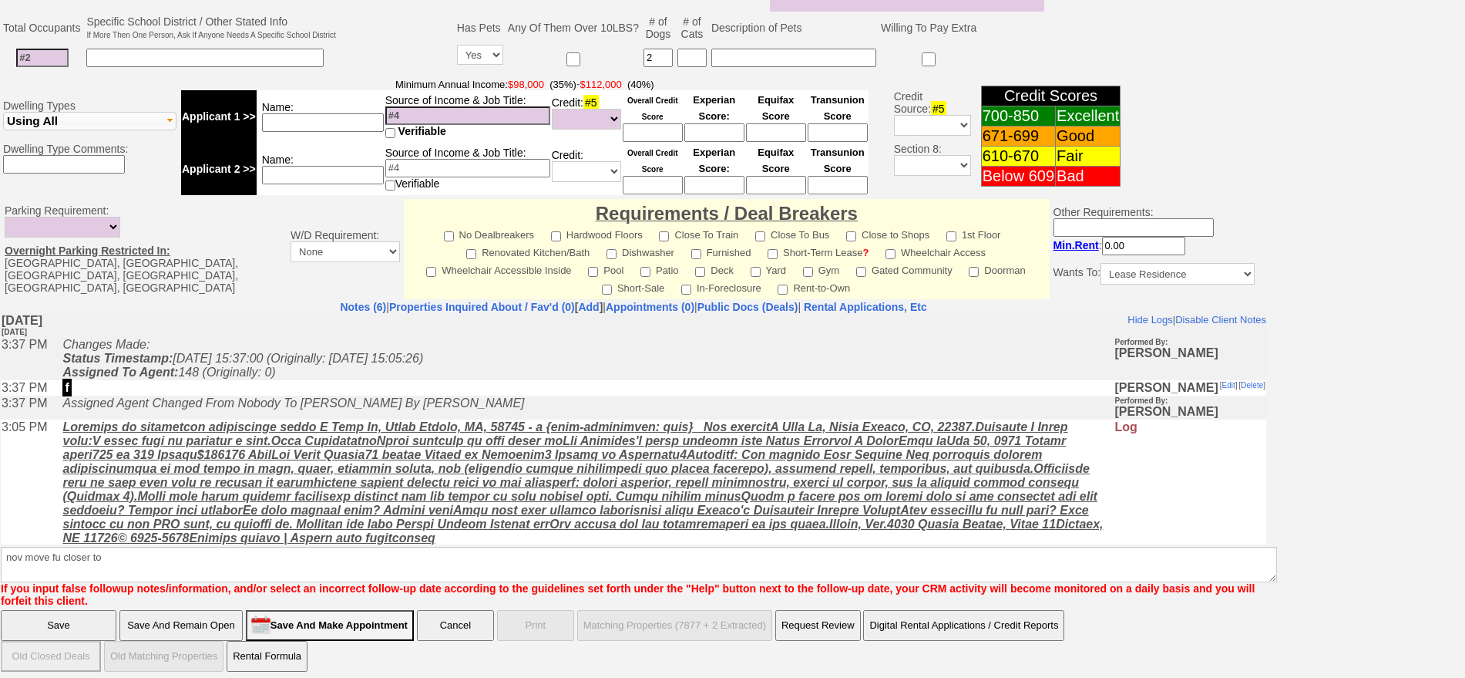
type input "10/02/2025 10:47 AM"
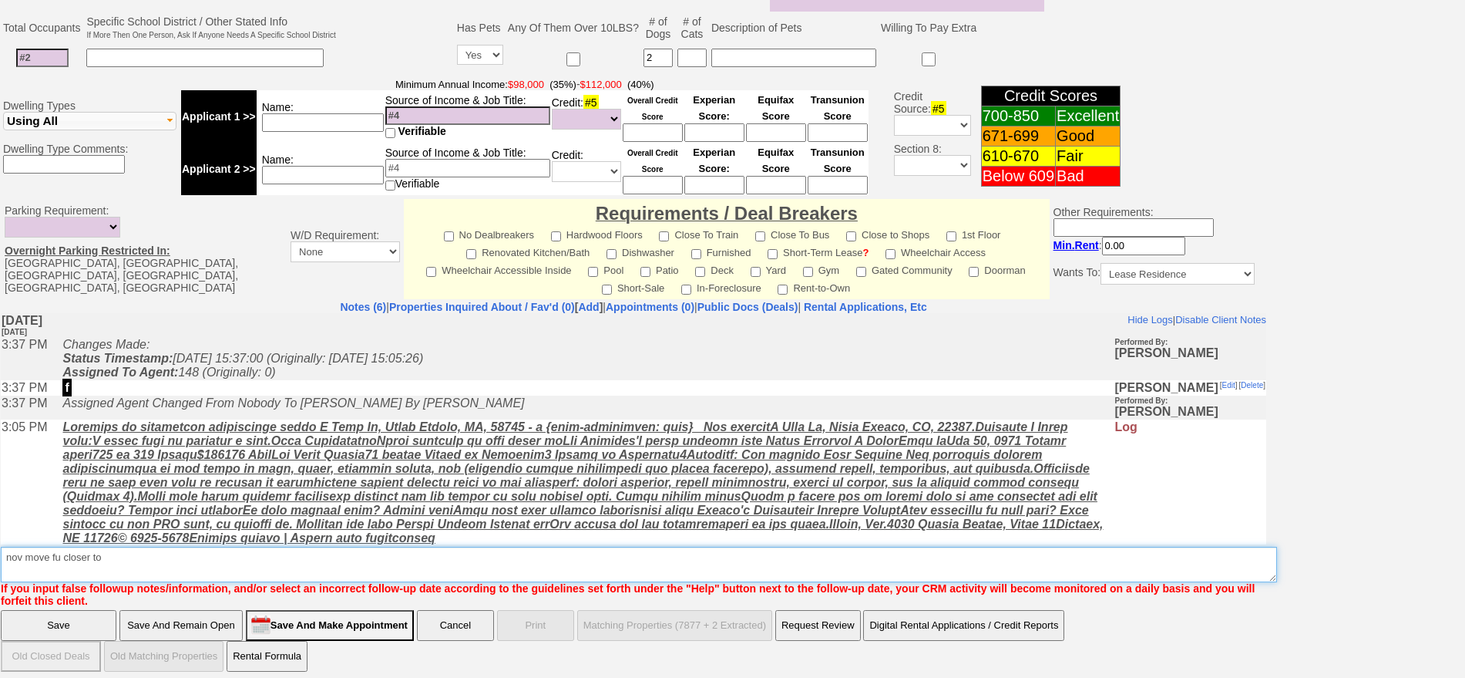
click textarea "Insert New Note Here"
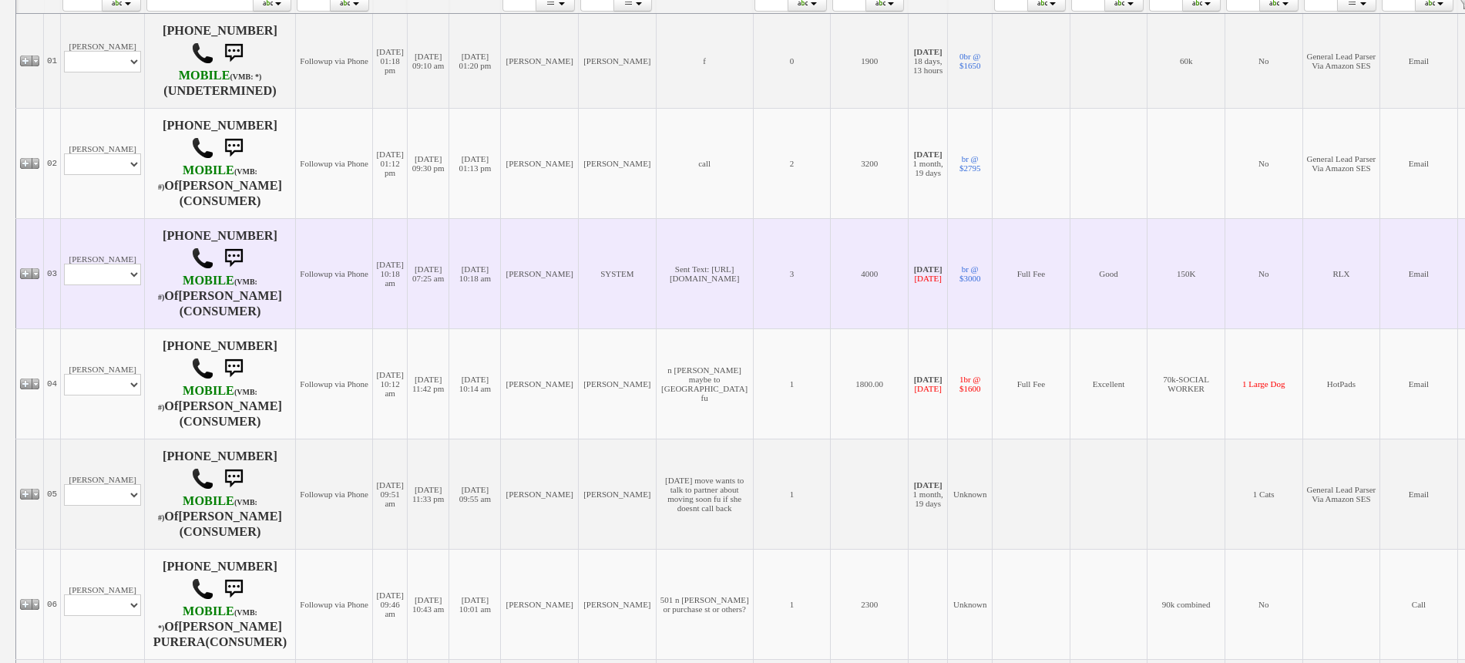
scroll to position [385, 0]
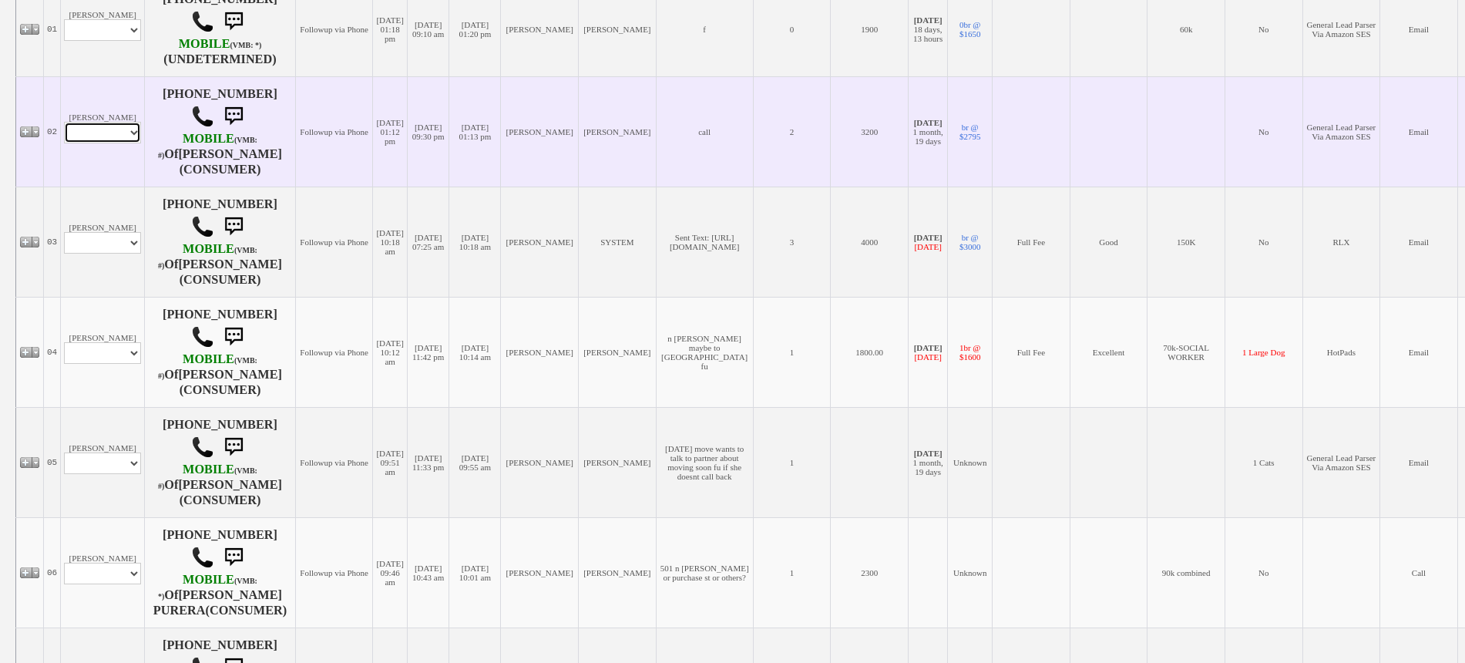
click at [112, 132] on select "Profile Edit Print Email Externally (Will Not Be Tracked In CRM) Closed Deals" at bounding box center [102, 133] width 77 height 22
select select "ChangeURL,/crm/custom/edit_client_form.php?redirect=%2Fcrm%2Fclients.php&id=167…"
click at [64, 122] on select "Profile Edit Print Email Externally (Will Not Be Tracked In CRM) Closed Deals" at bounding box center [102, 133] width 77 height 22
select select
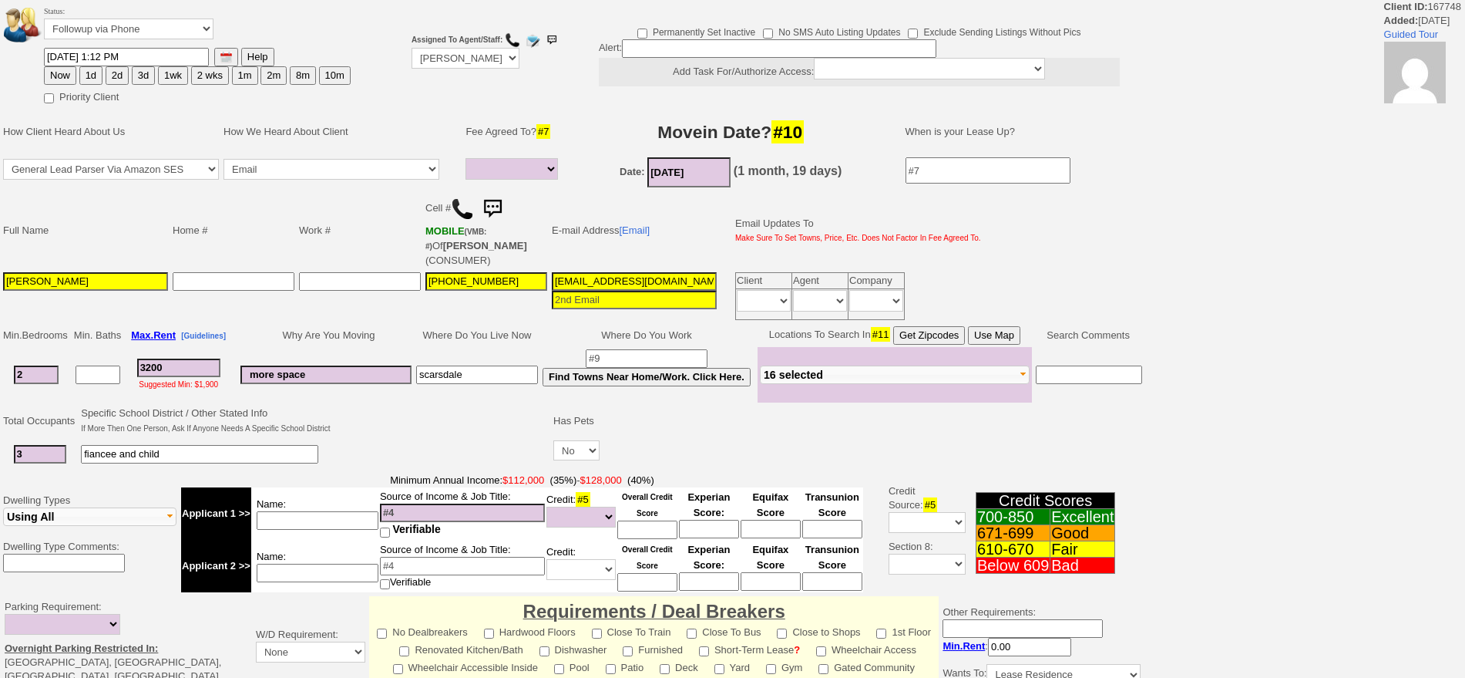
select select
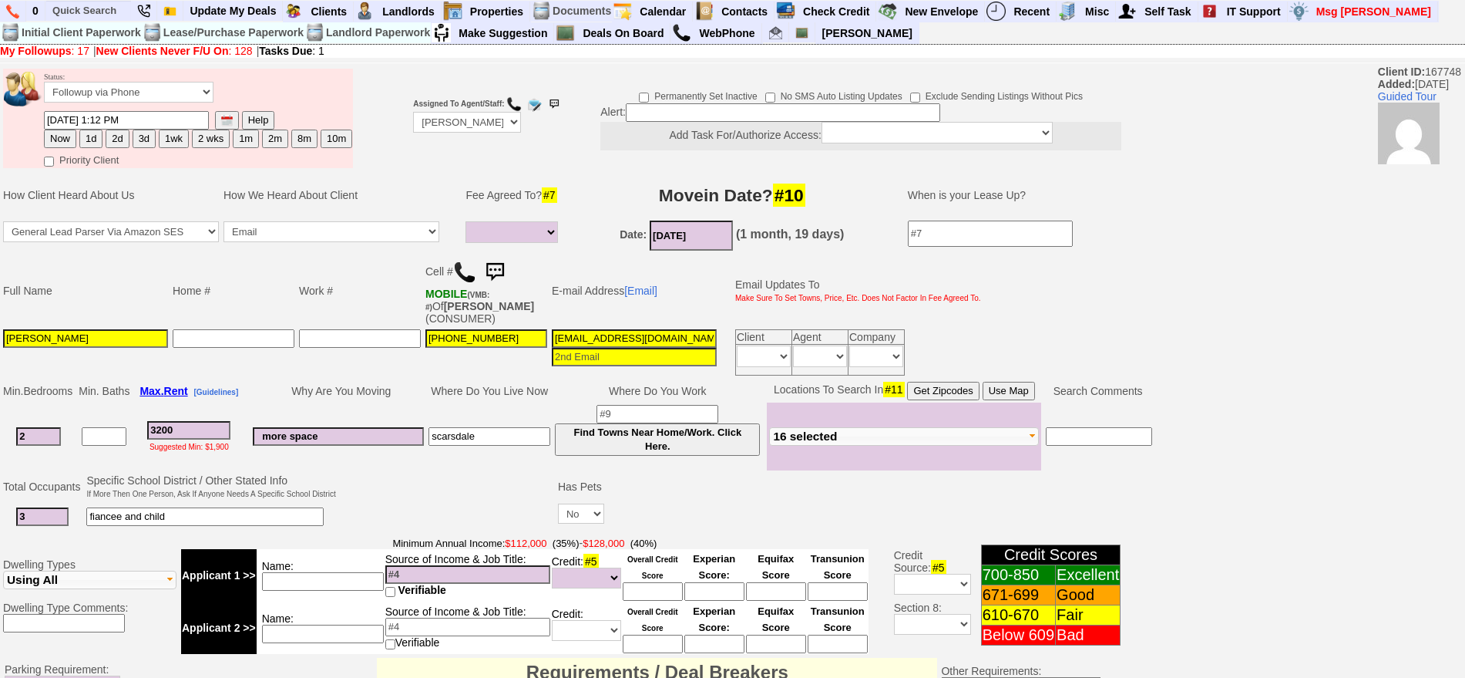
click at [465, 265] on img at bounding box center [464, 272] width 23 height 23
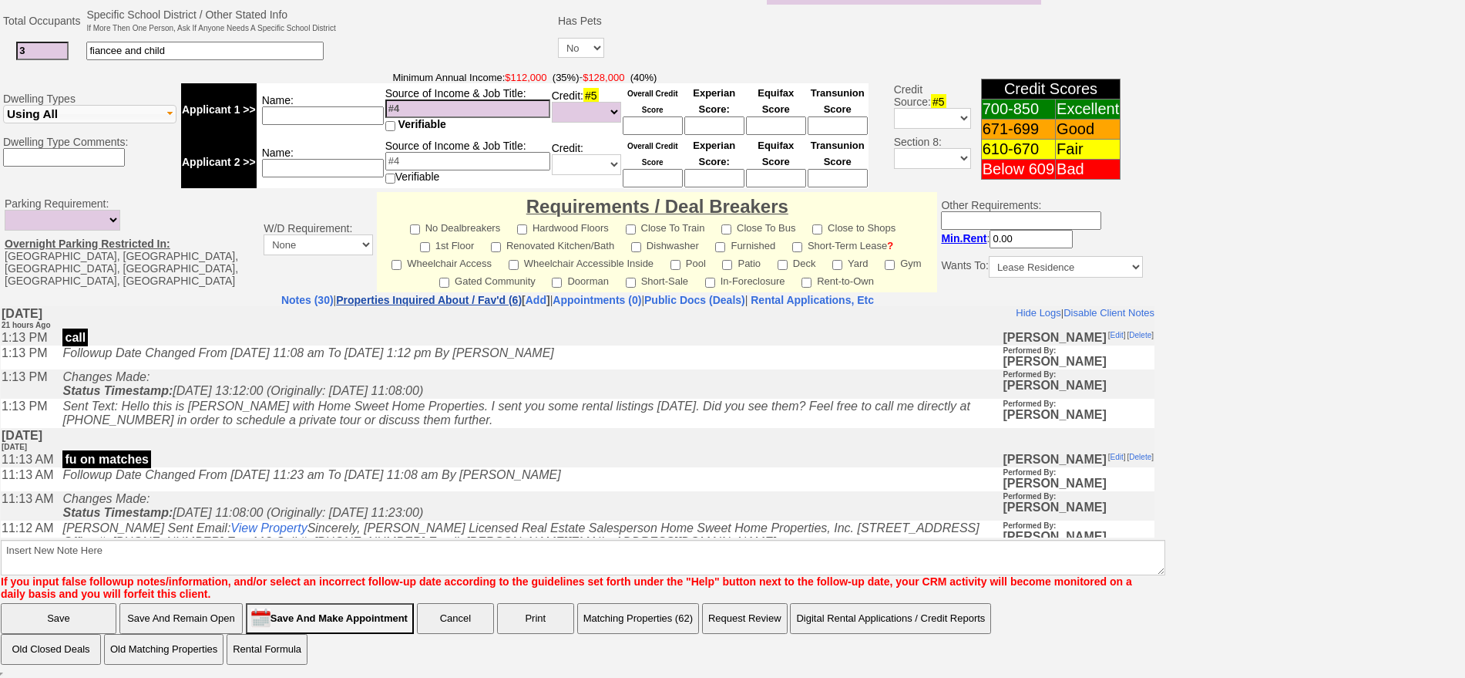
click at [450, 299] on link "Properties Inquired About / Fav'd (6)" at bounding box center [429, 300] width 186 height 12
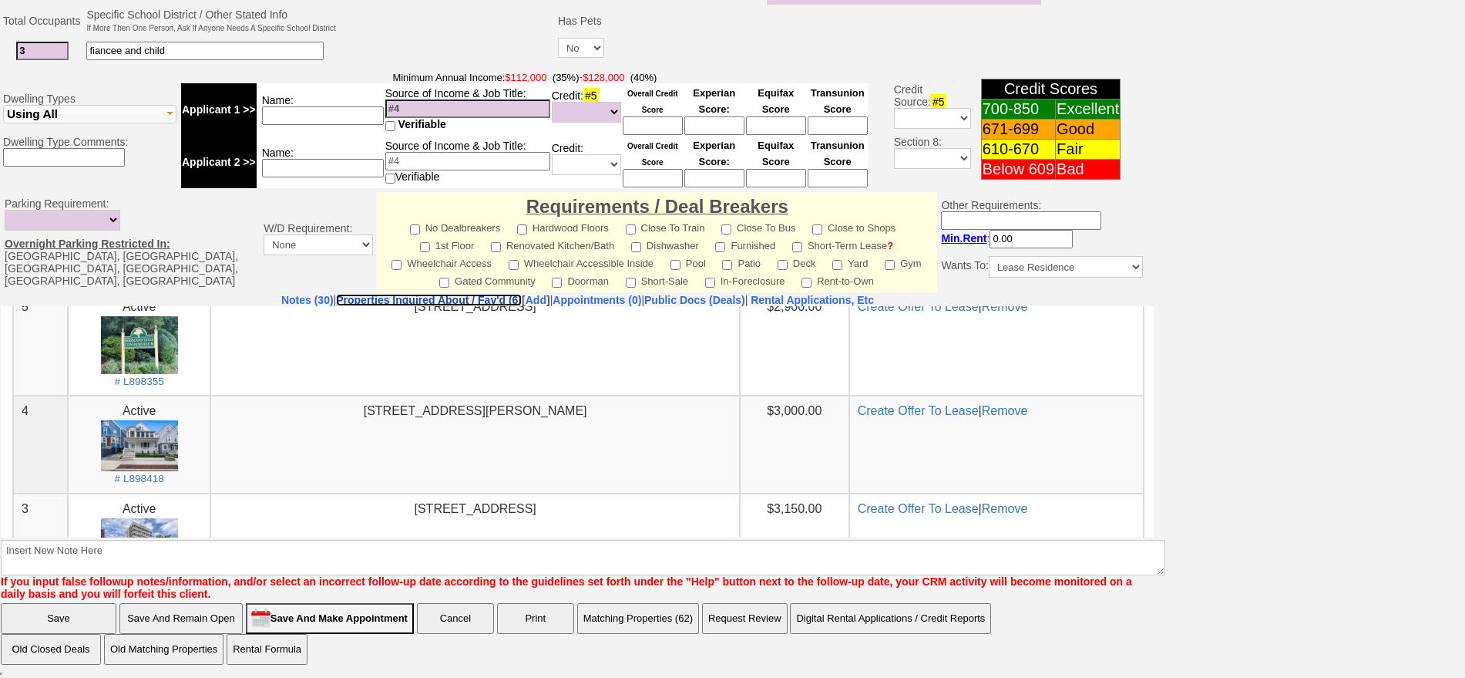
scroll to position [193, 0]
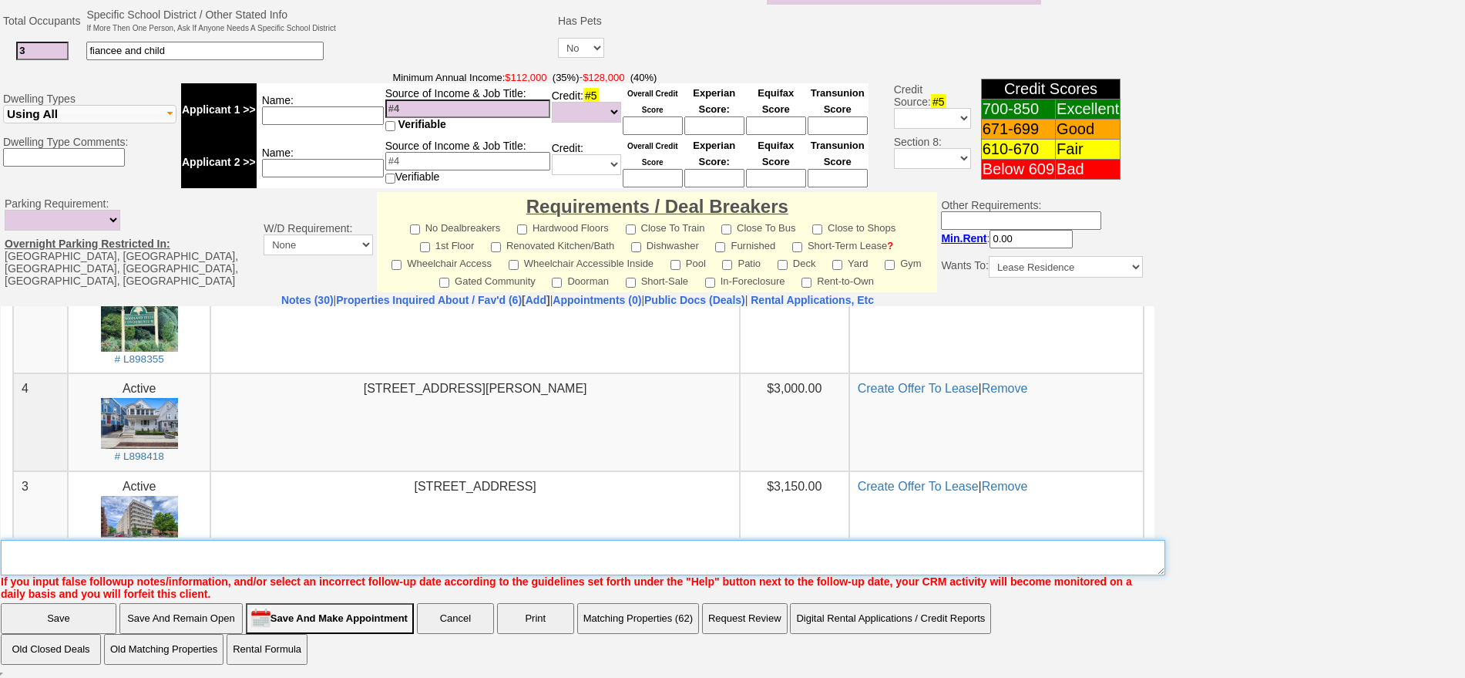
click at [519, 558] on textarea "Insert New Note Here" at bounding box center [583, 557] width 1165 height 35
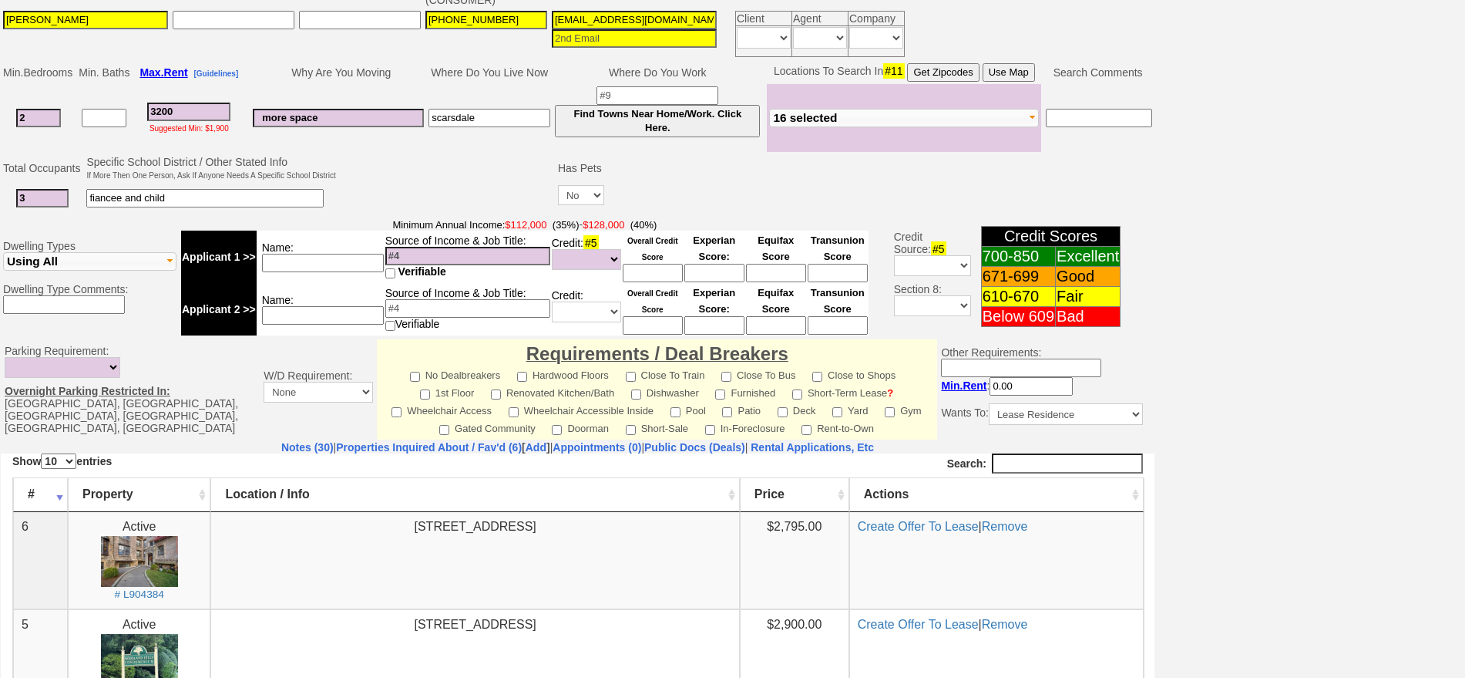
scroll to position [0, 0]
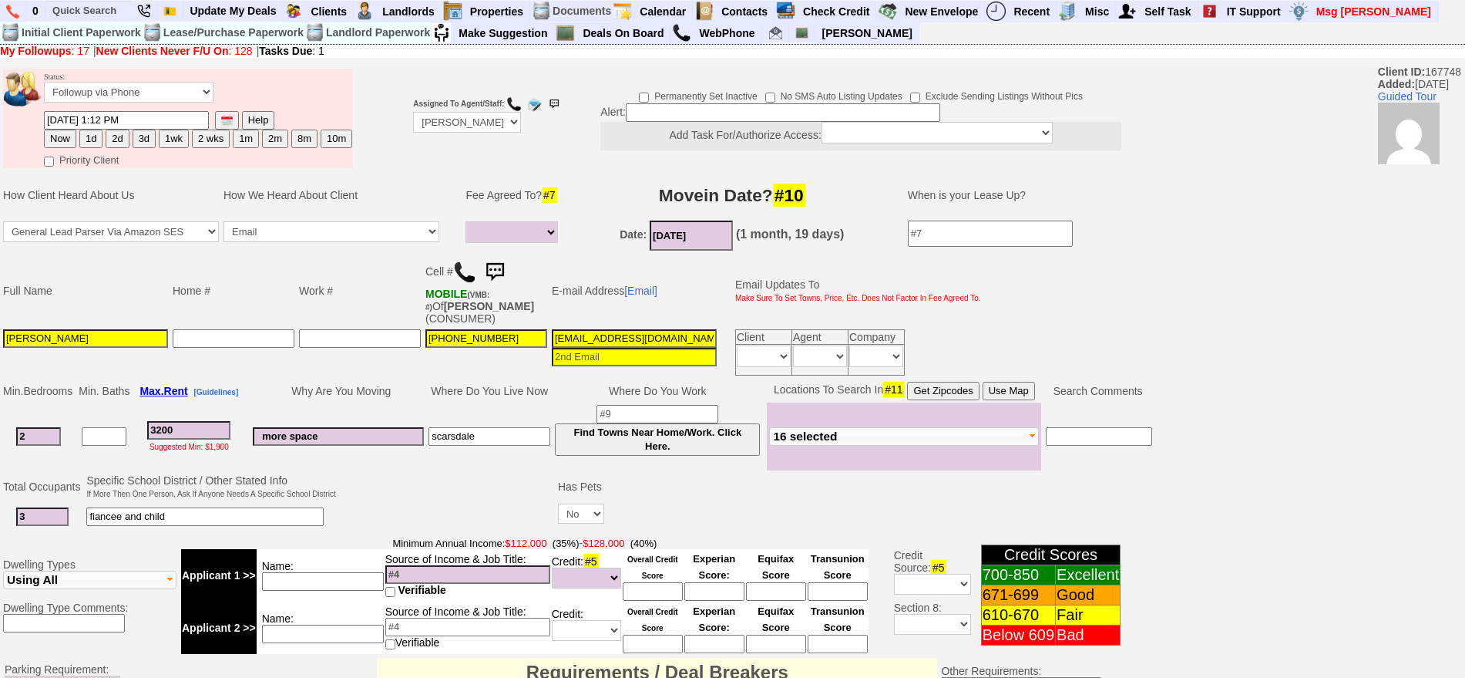
type textarea "found something ia"
click at [135, 82] on select "Followup via Phone Followup via Email Followup When Section 8 Property Found De…" at bounding box center [129, 92] width 170 height 21
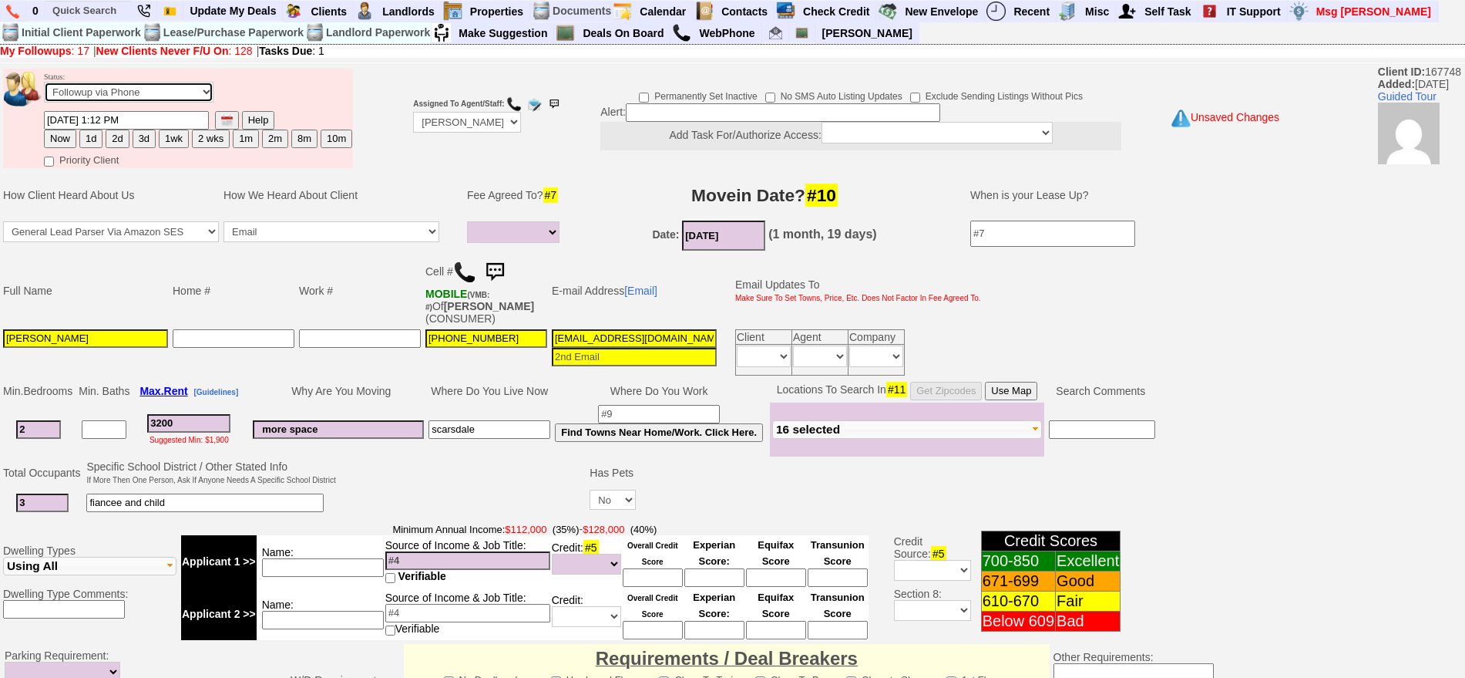
select select "Inactive"
click at [44, 87] on select "Followup via Phone Followup via Email Followup When Section 8 Property Found De…" at bounding box center [129, 92] width 170 height 21
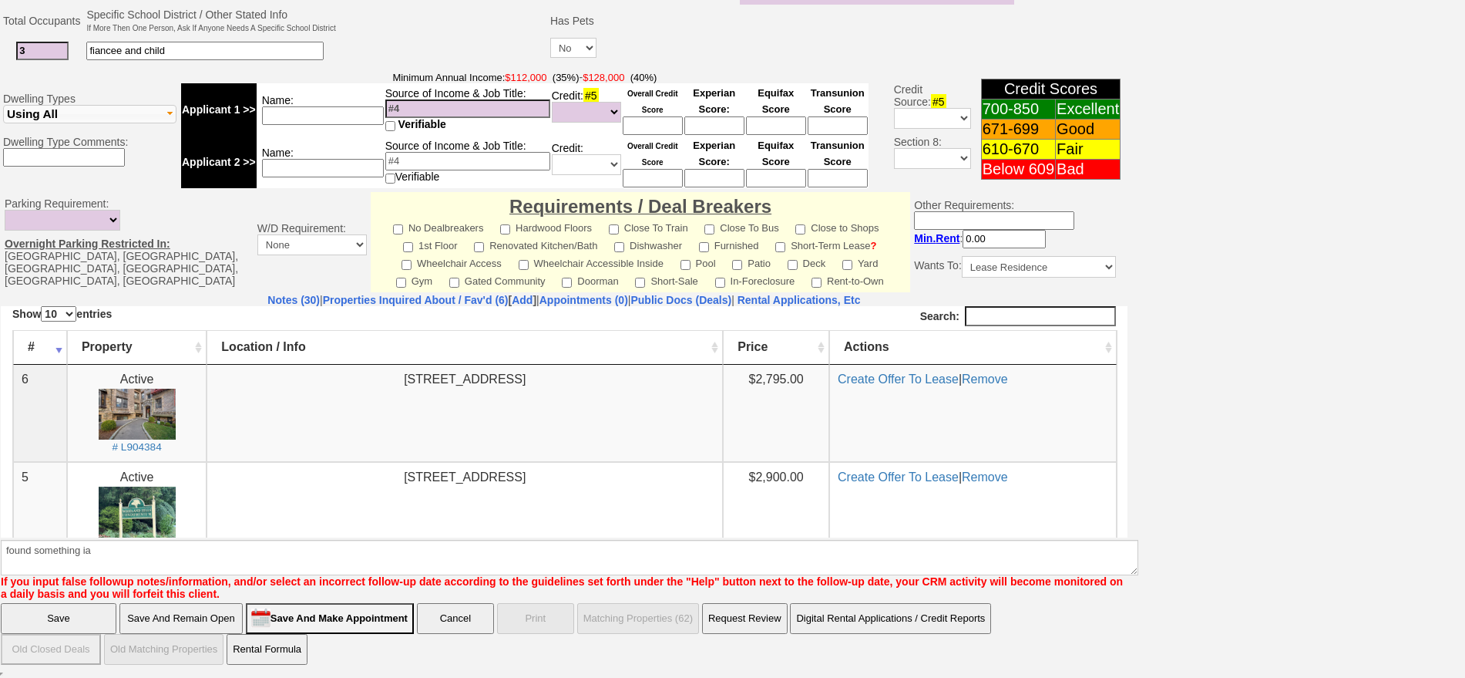
click at [39, 612] on input "Save" at bounding box center [59, 618] width 116 height 31
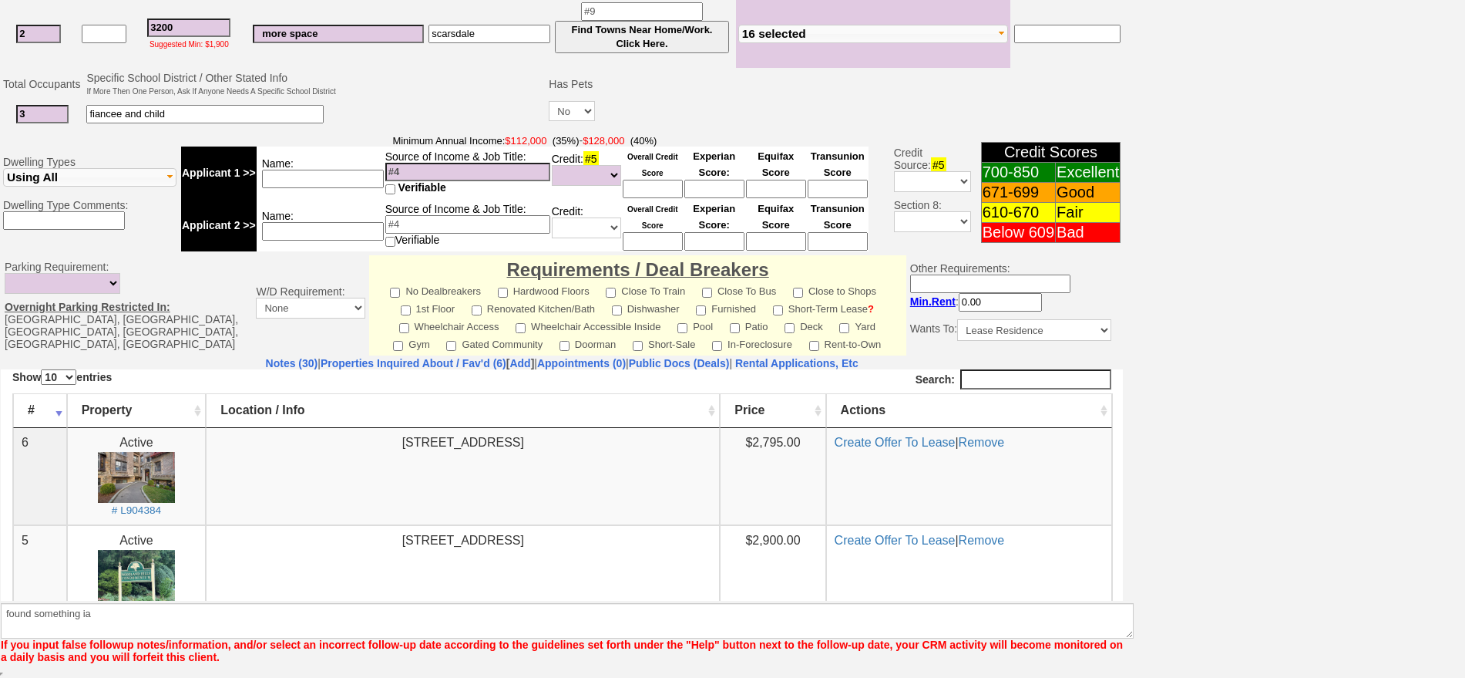
scroll to position [375, 0]
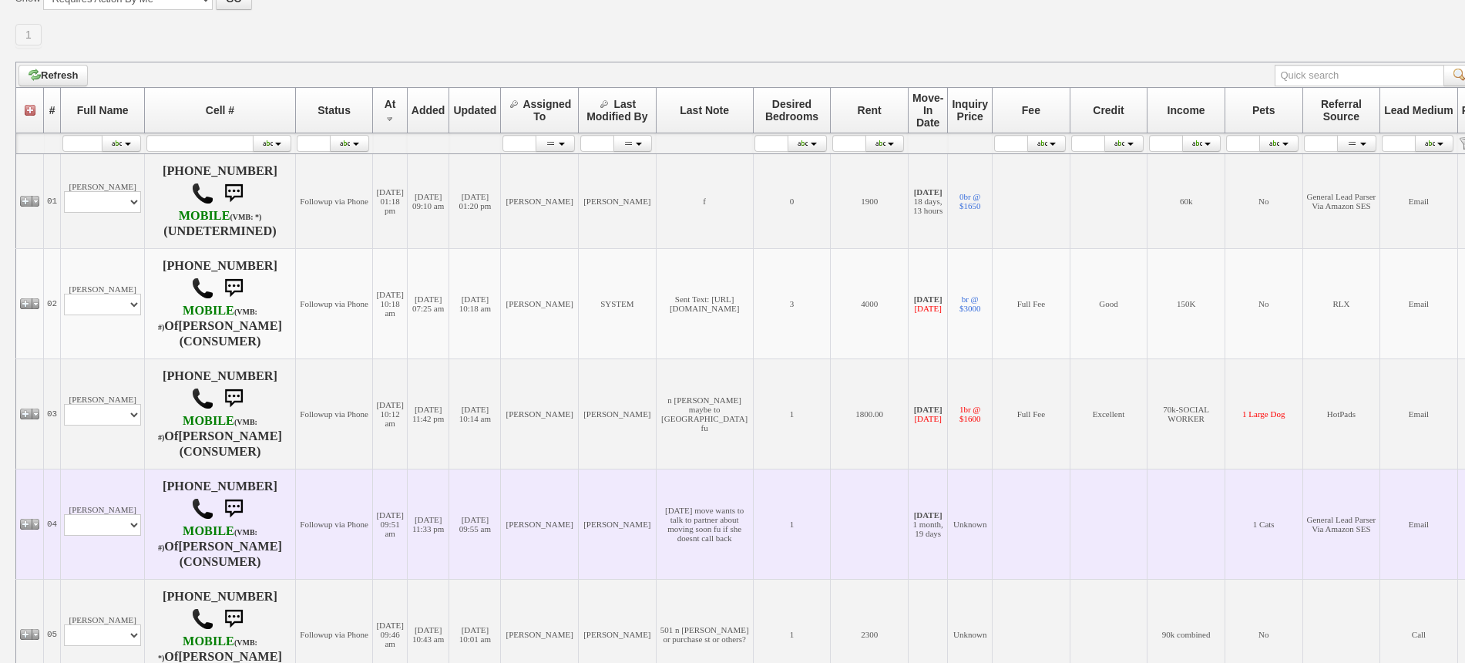
scroll to position [289, 0]
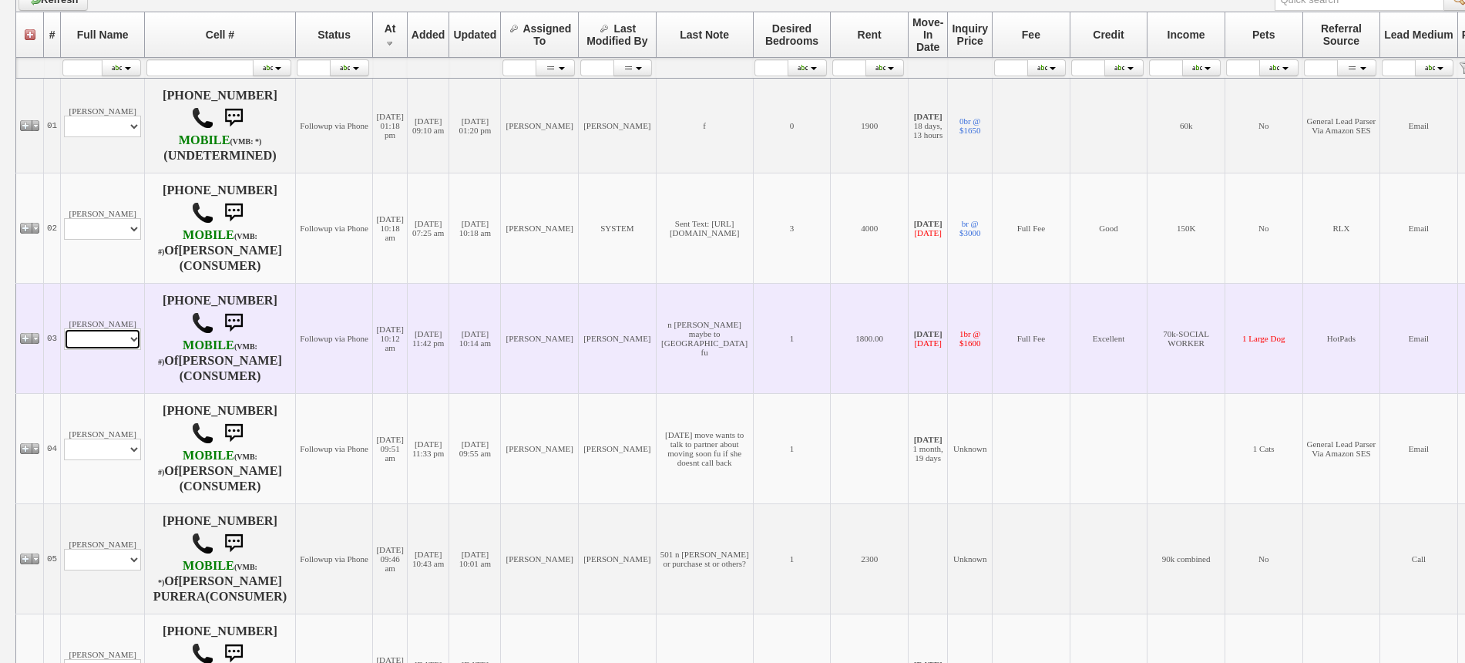
click at [125, 346] on select "Profile Edit Print Email Externally (Will Not Be Tracked In CRM) Closed Deals" at bounding box center [102, 339] width 77 height 22
select select "ChangeURL,/crm/custom/edit_client_form.php?redirect=%2Fcrm%2Fclients.php&id=225…"
click at [64, 328] on select "Profile Edit Print Email Externally (Will Not Be Tracked In CRM) Closed Deals" at bounding box center [102, 339] width 77 height 22
select select
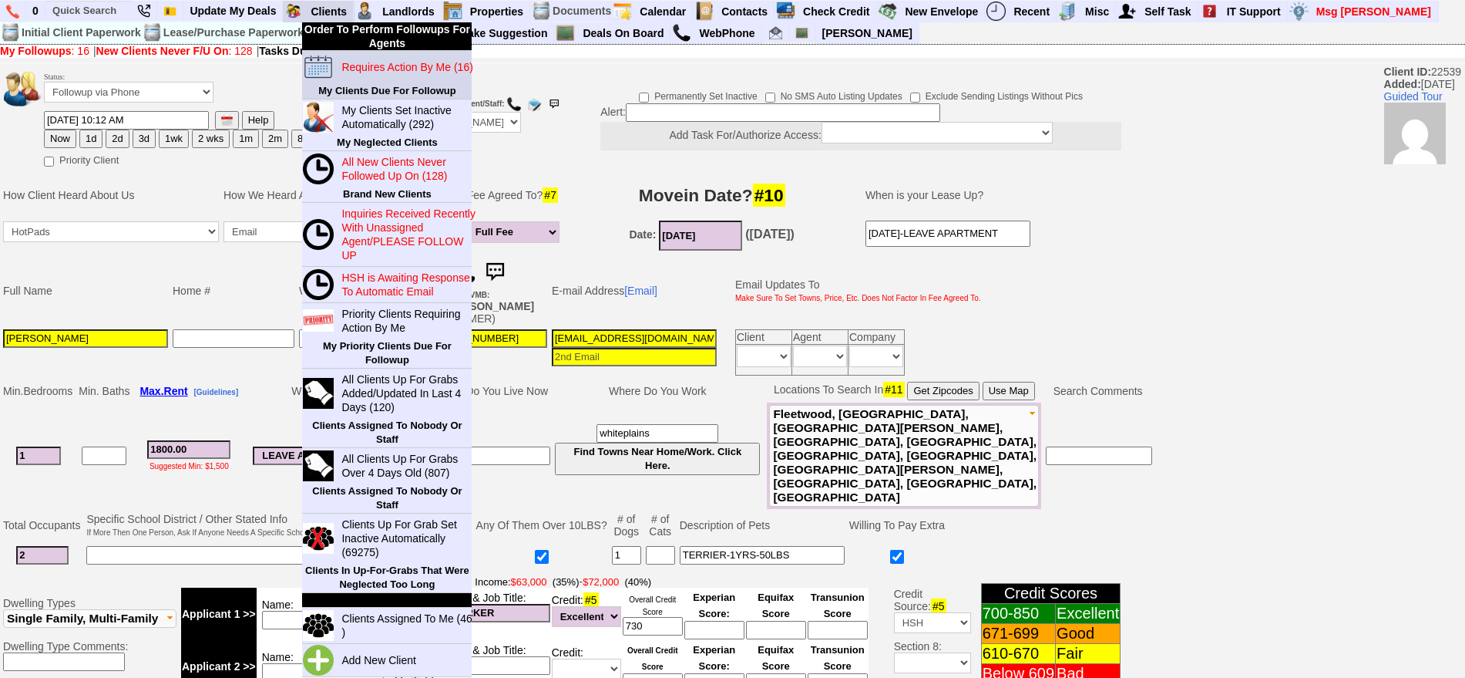
click at [359, 57] on link "Requires Action By Me (16)" at bounding box center [409, 67] width 148 height 20
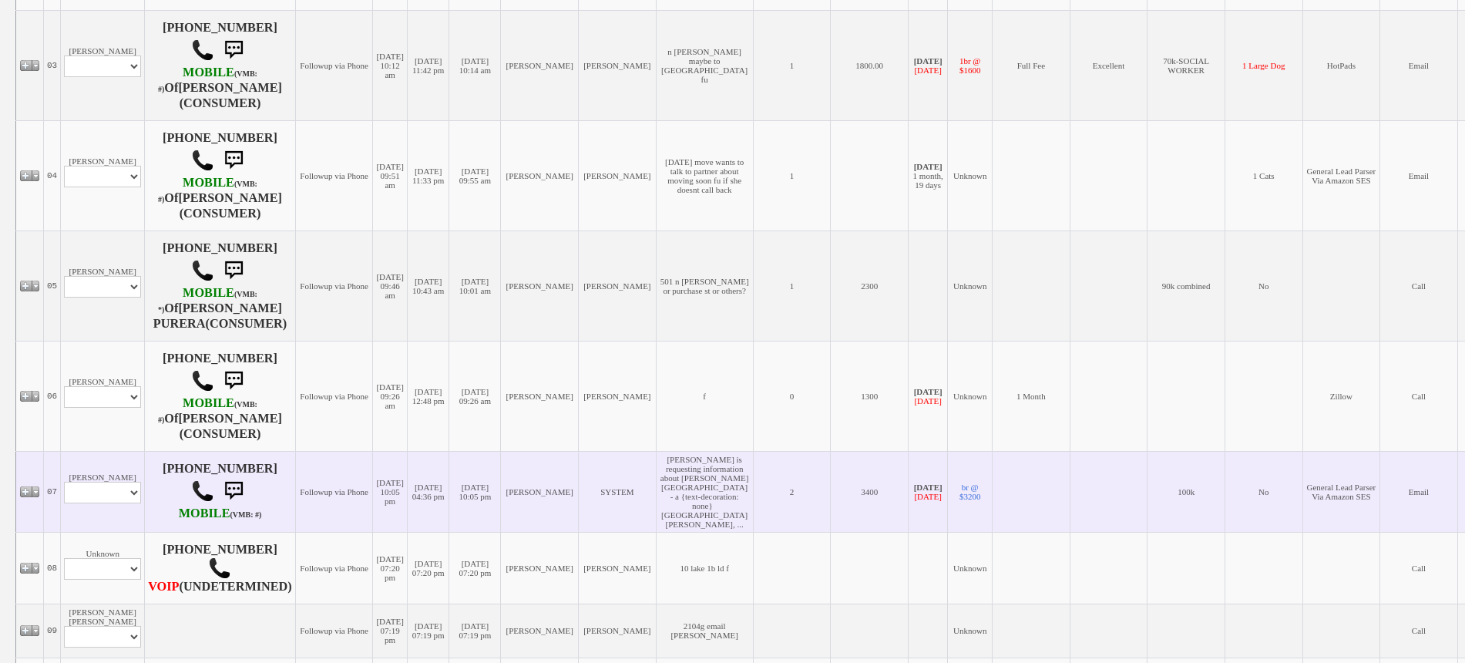
scroll to position [578, 0]
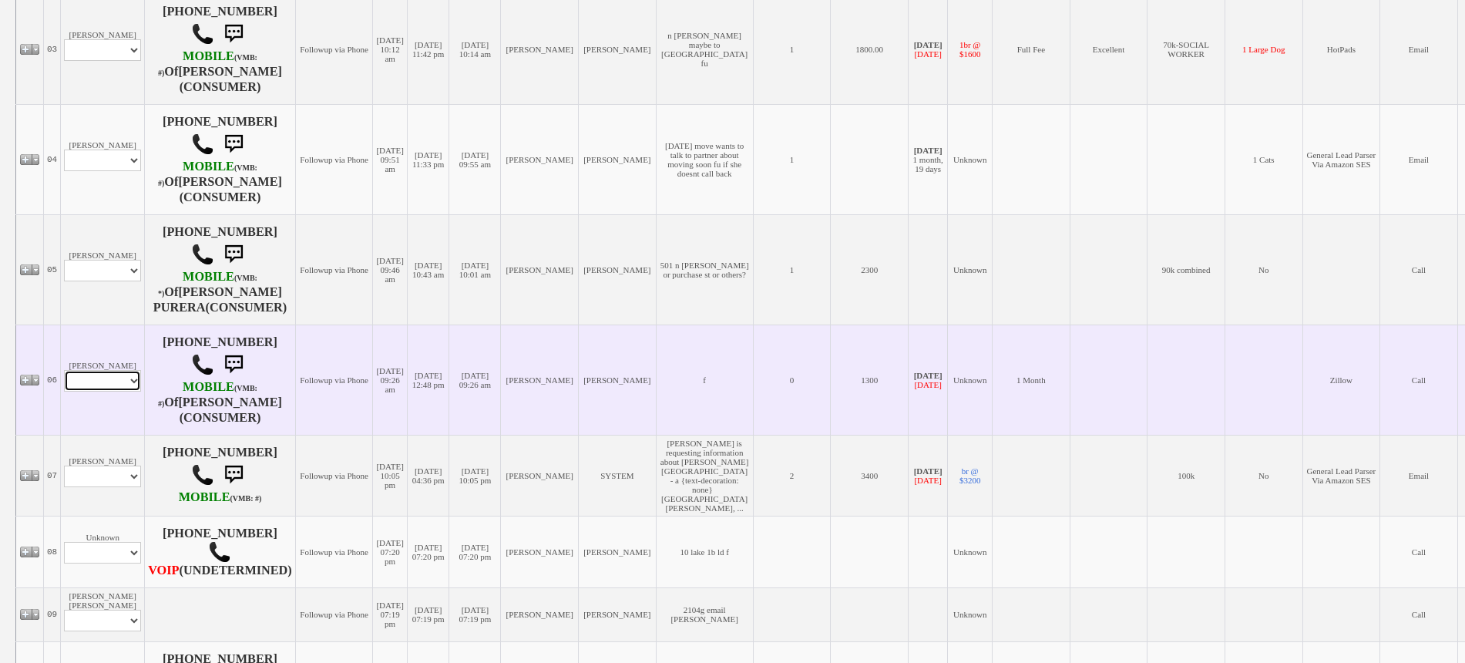
click at [103, 378] on select "Profile Edit Print Email Externally (Will Not Be Tracked In CRM) Closed Deals" at bounding box center [102, 381] width 77 height 22
select select "ChangeURL,/crm/custom/edit_client_form.php?redirect=%2Fcrm%2Fclients.php&id=229…"
click at [64, 370] on select "Profile Edit Print Email Externally (Will Not Be Tracked In CRM) Closed Deals" at bounding box center [102, 381] width 77 height 22
select select
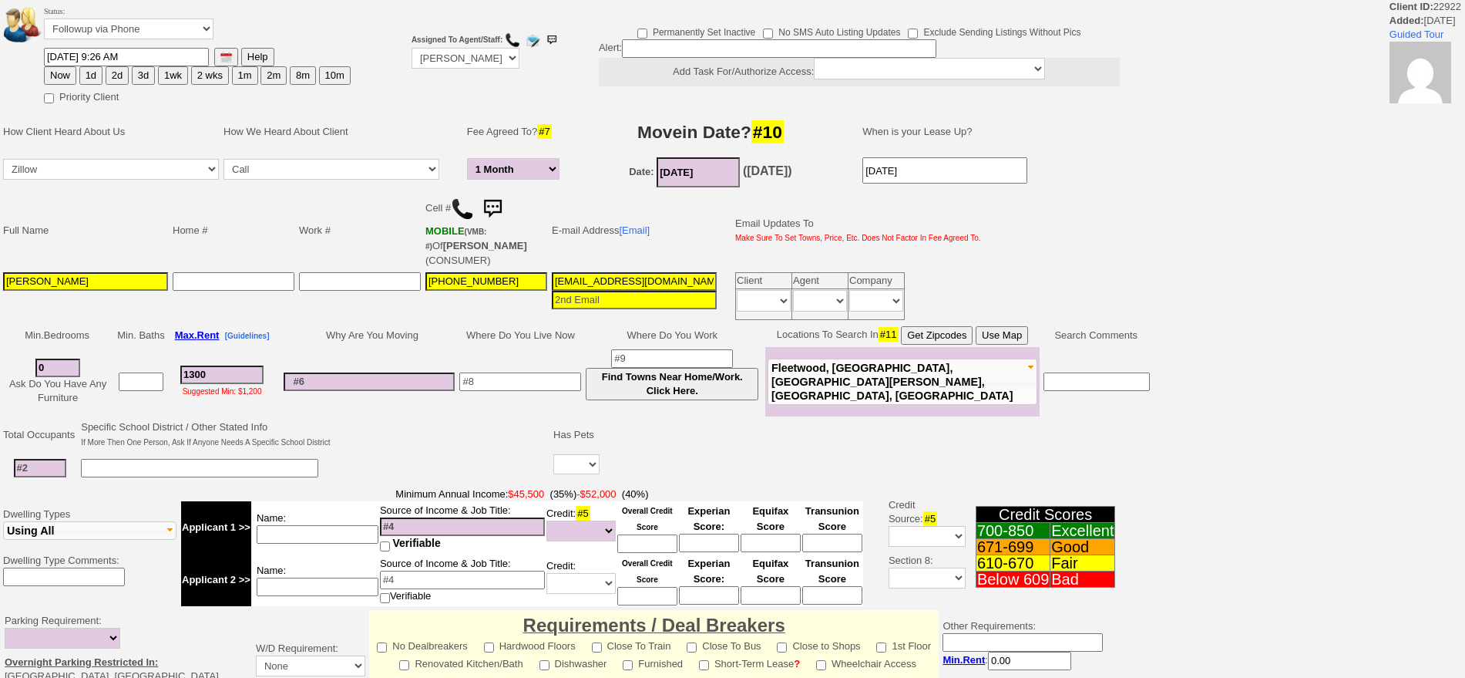
select select "1 Month"
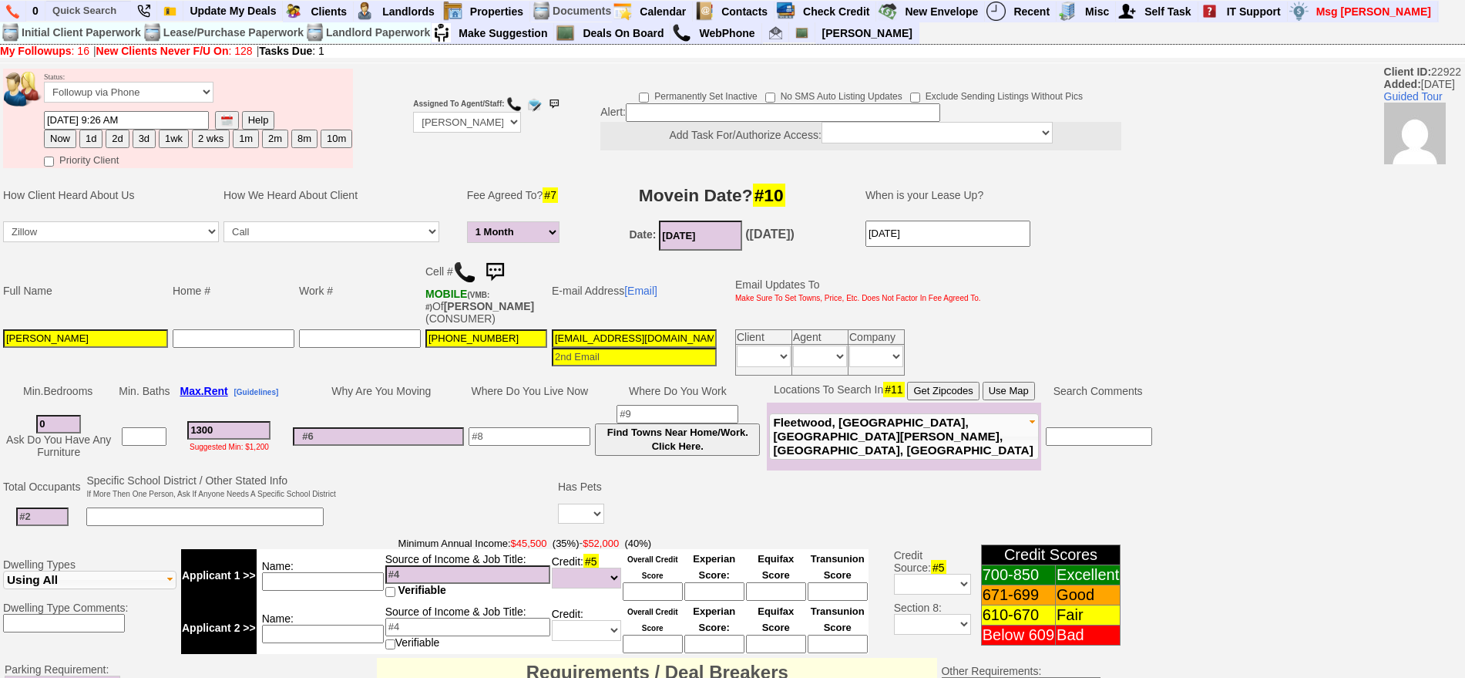
click at [463, 271] on img at bounding box center [464, 272] width 23 height 23
click at [334, 409] on td at bounding box center [379, 436] width 176 height 68
click at [146, 139] on button "3d" at bounding box center [144, 138] width 23 height 18
type input "09/15/2025 10:54 AM"
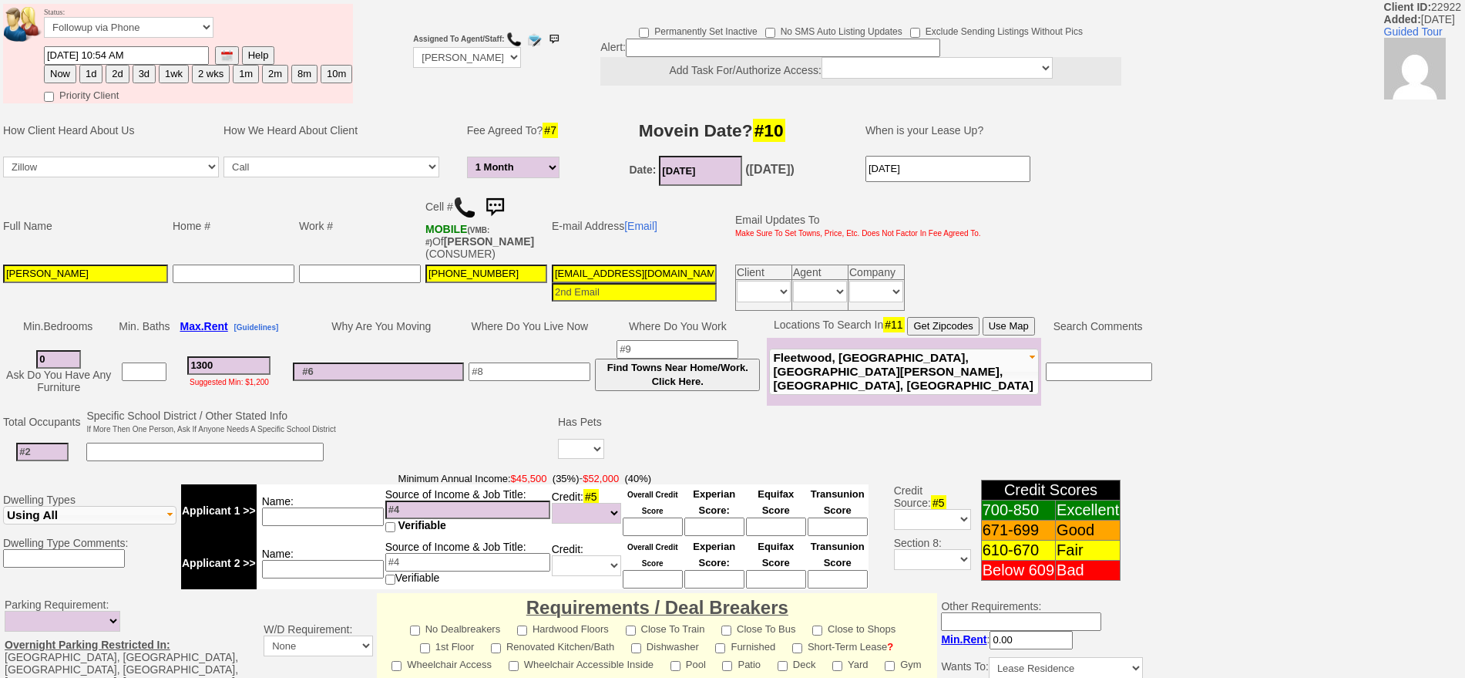
scroll to position [466, 0]
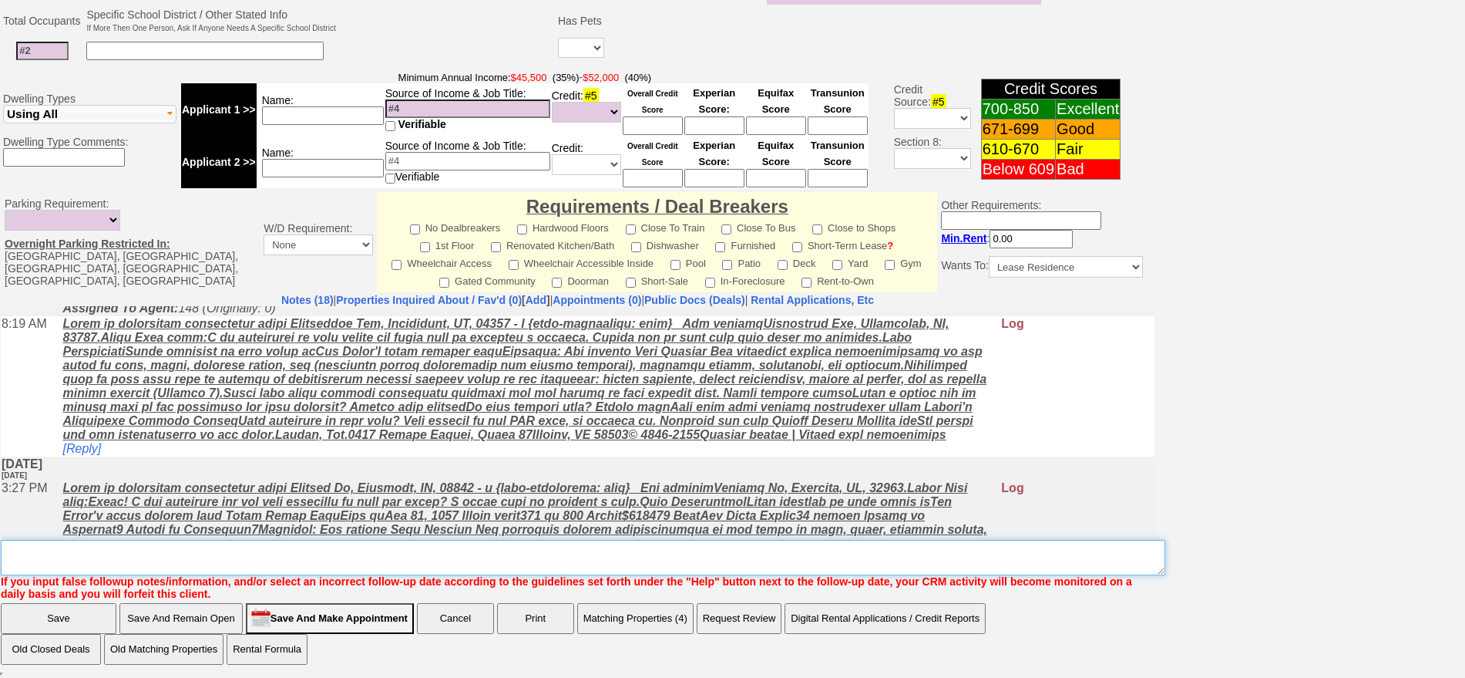
click at [541, 563] on textarea "Insert New Note Here" at bounding box center [583, 557] width 1165 height 35
type textarea "123 mamaroneck ld fu"
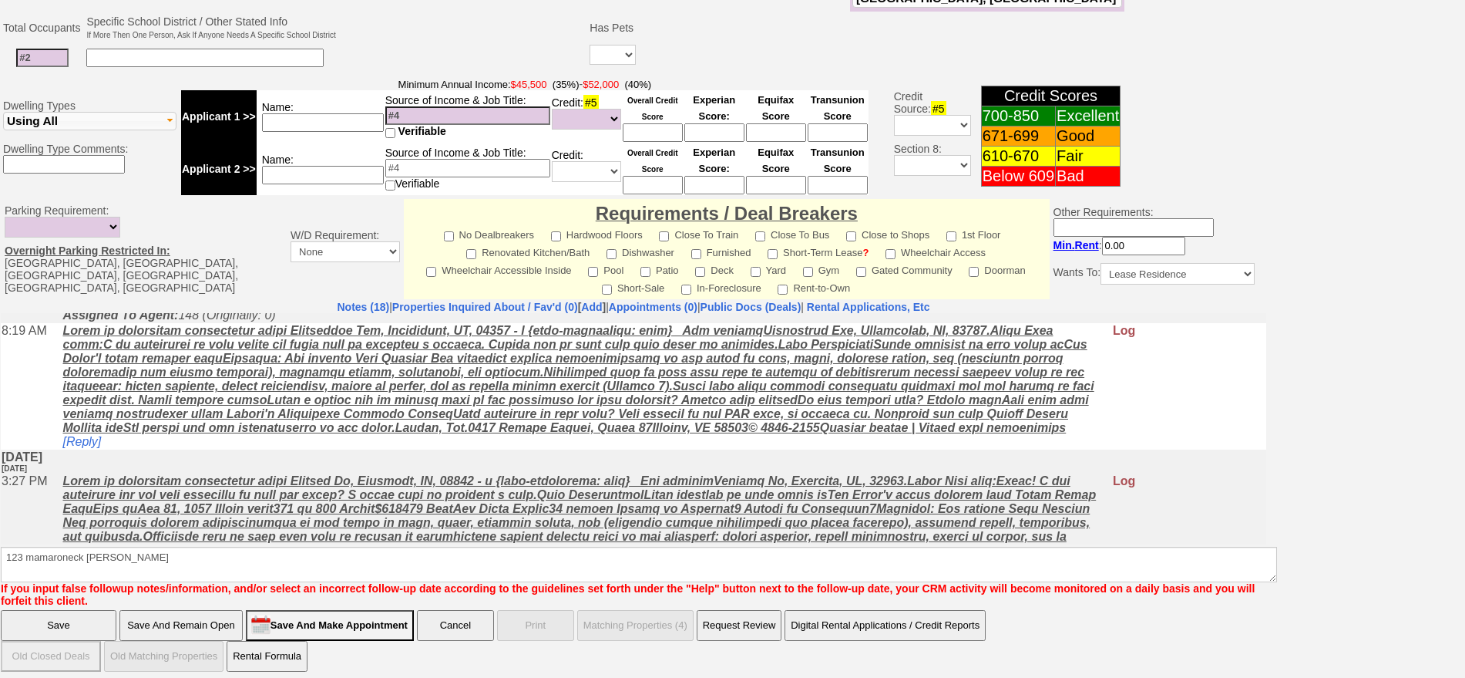
click input "Save" at bounding box center [59, 625] width 116 height 31
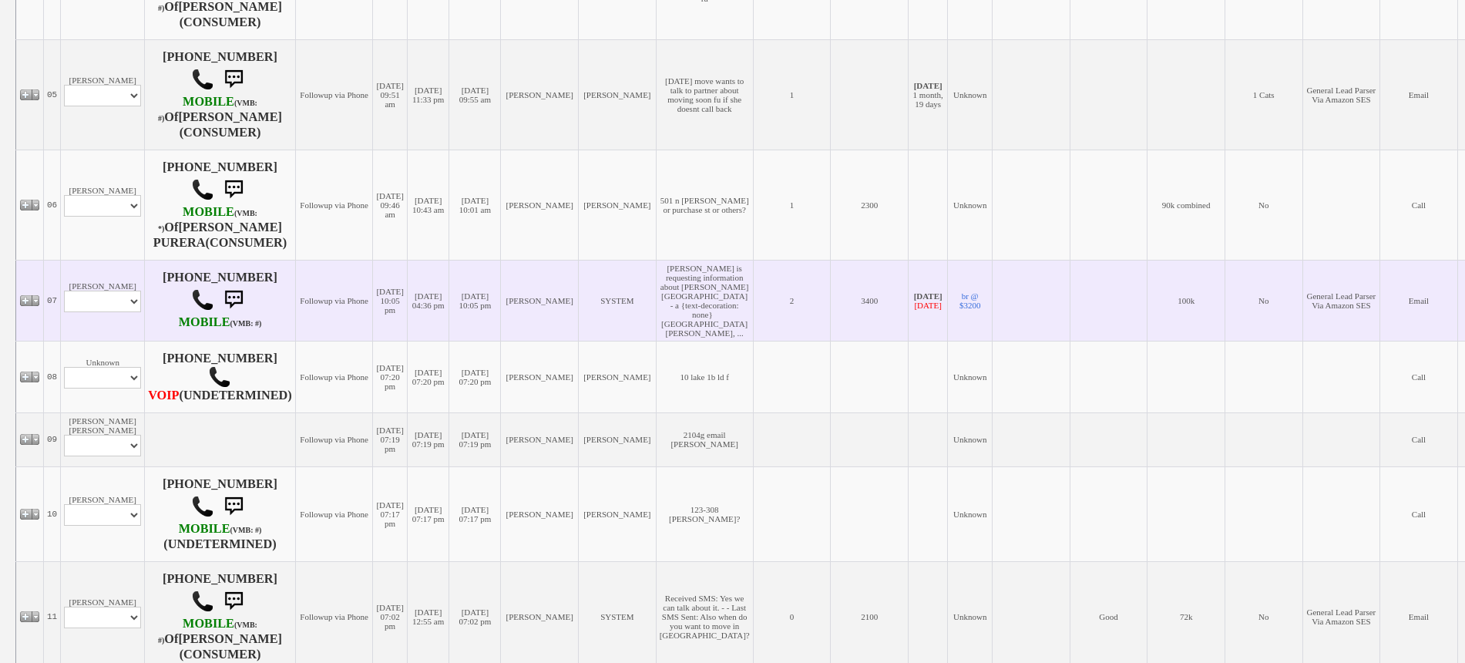
scroll to position [771, 0]
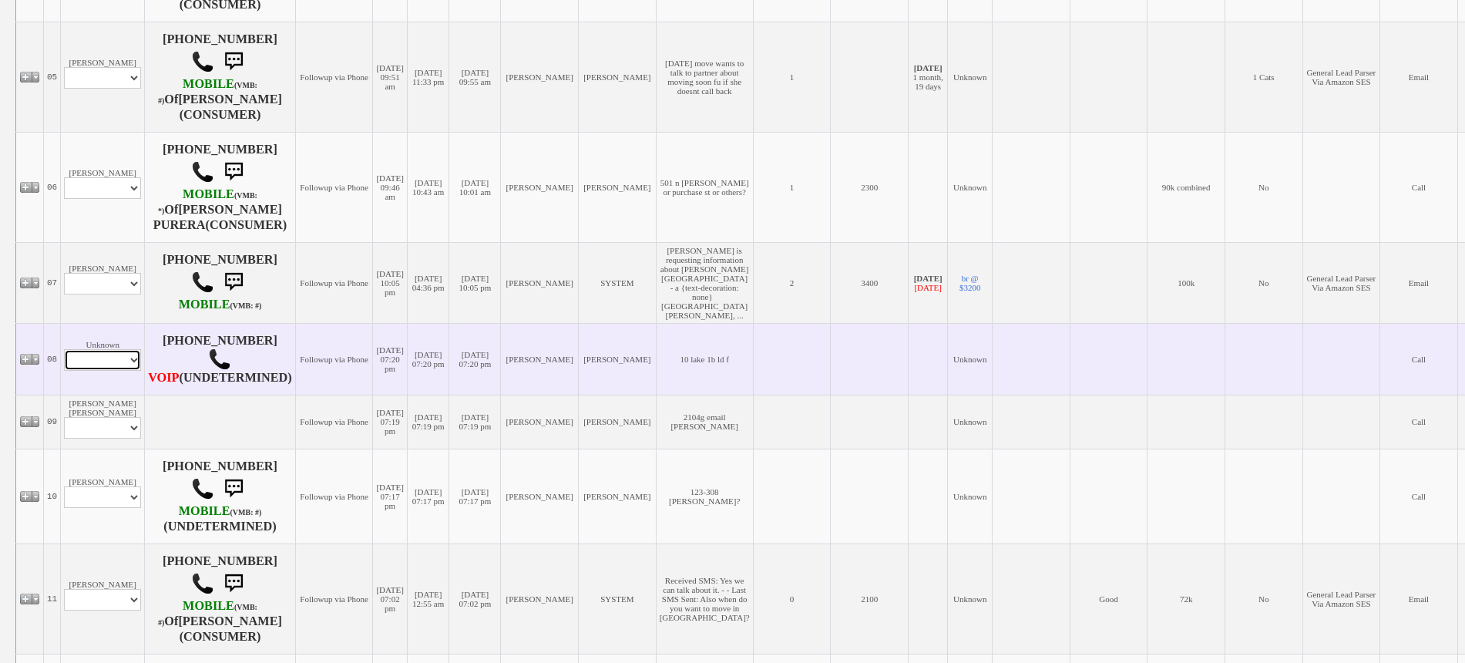
click at [117, 358] on select "Profile Edit Print Closed Deals" at bounding box center [102, 360] width 77 height 22
select select "ChangeURL,/crm/custom/edit_client_form.php?redirect=%2Fcrm%2Fclients.php&id=167…"
click at [64, 349] on select "Profile Edit Print Closed Deals" at bounding box center [102, 360] width 77 height 22
select select
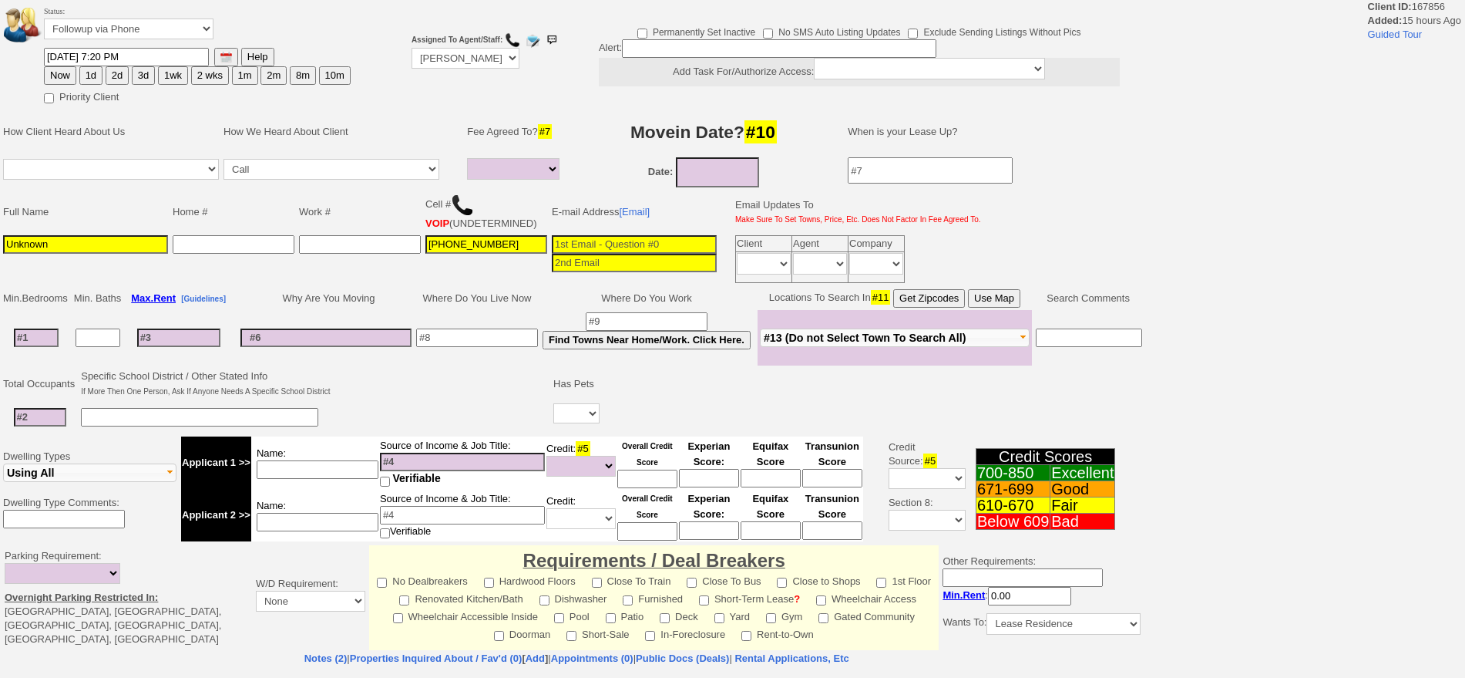
select select
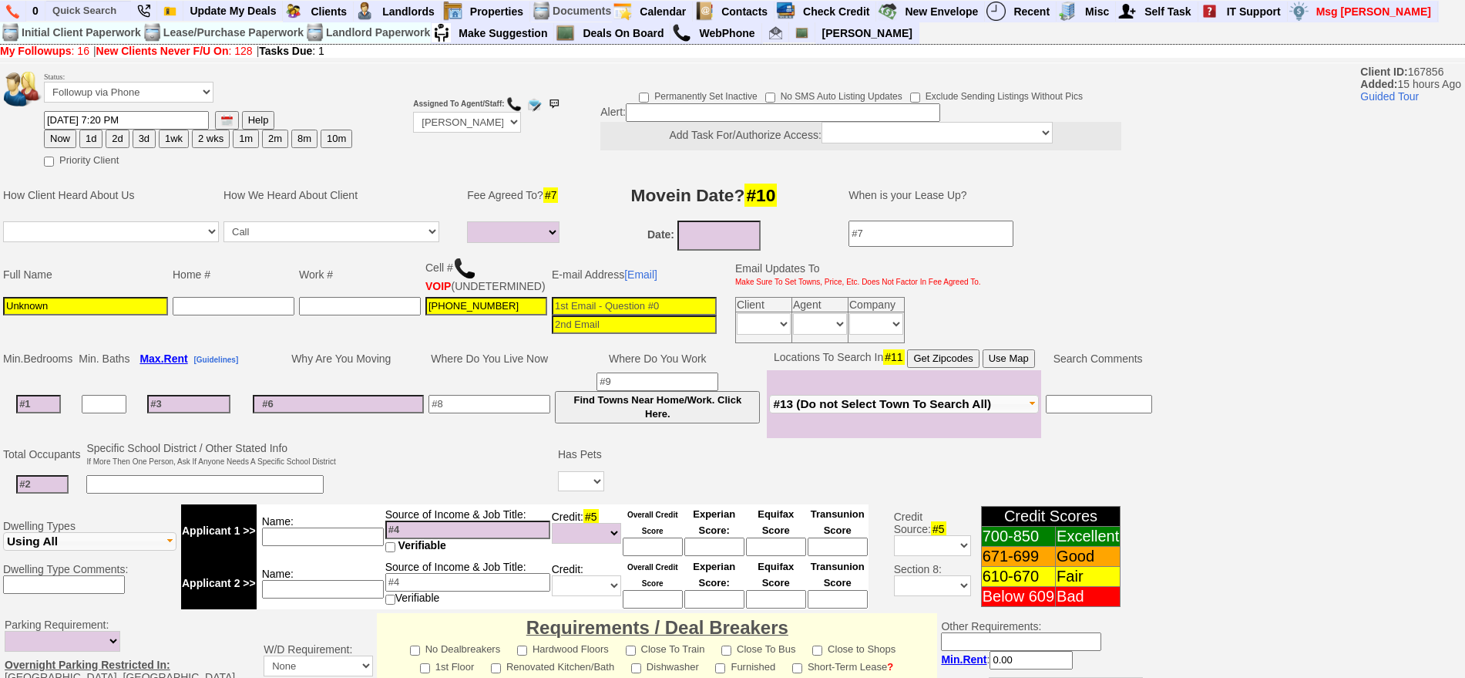
click at [463, 264] on img at bounding box center [464, 268] width 23 height 23
click at [176, 99] on select "Followup via Phone Followup via Email Followup When Section 8 Property Found De…" at bounding box center [129, 92] width 170 height 21
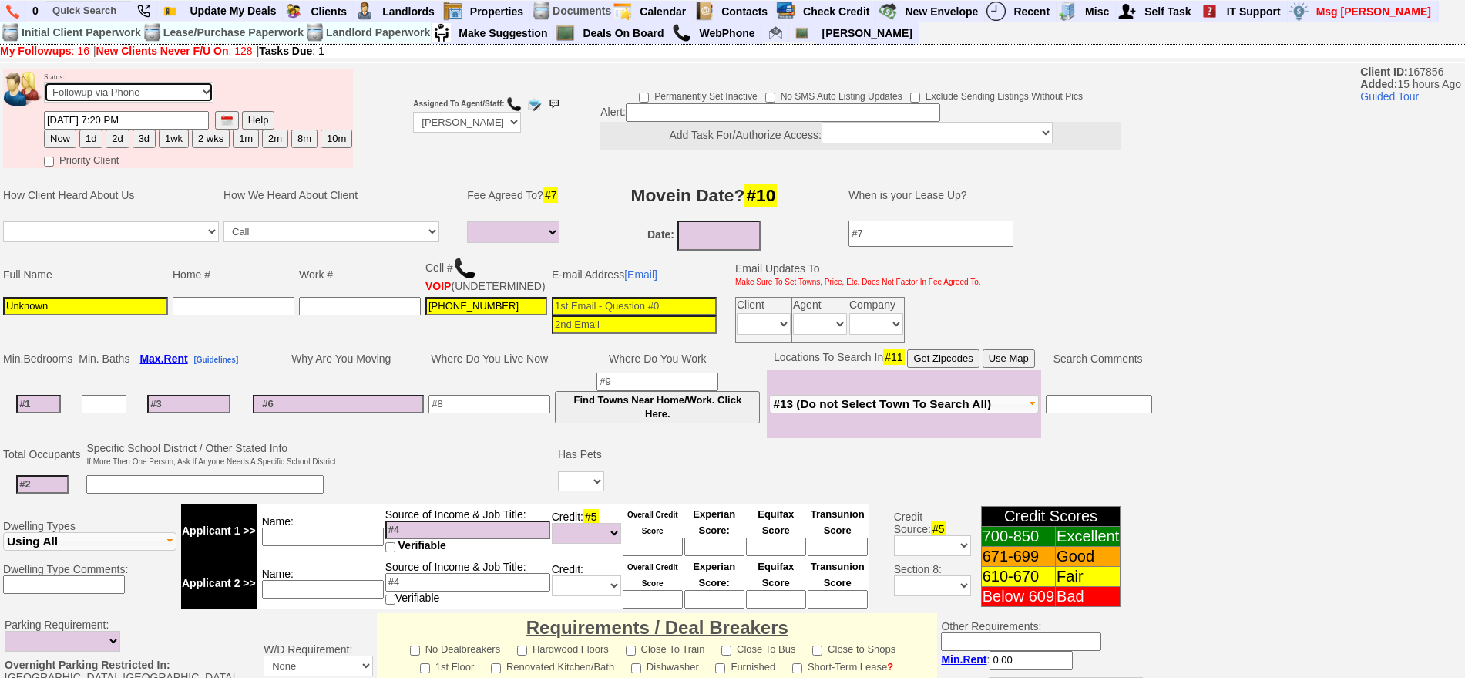
select select "Inactive"
click at [44, 87] on select "Followup via Phone Followup via Email Followup When Section 8 Property Found De…" at bounding box center [129, 92] width 170 height 21
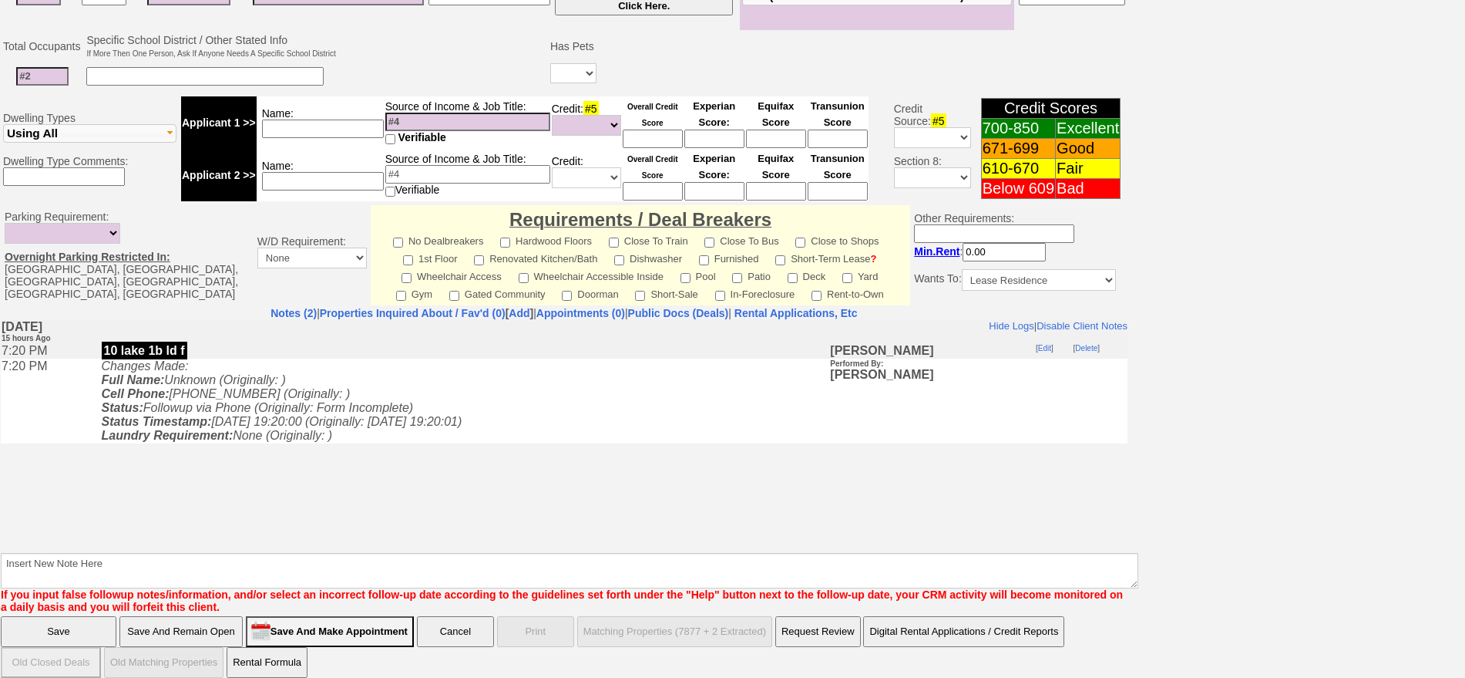
scroll to position [406, 0]
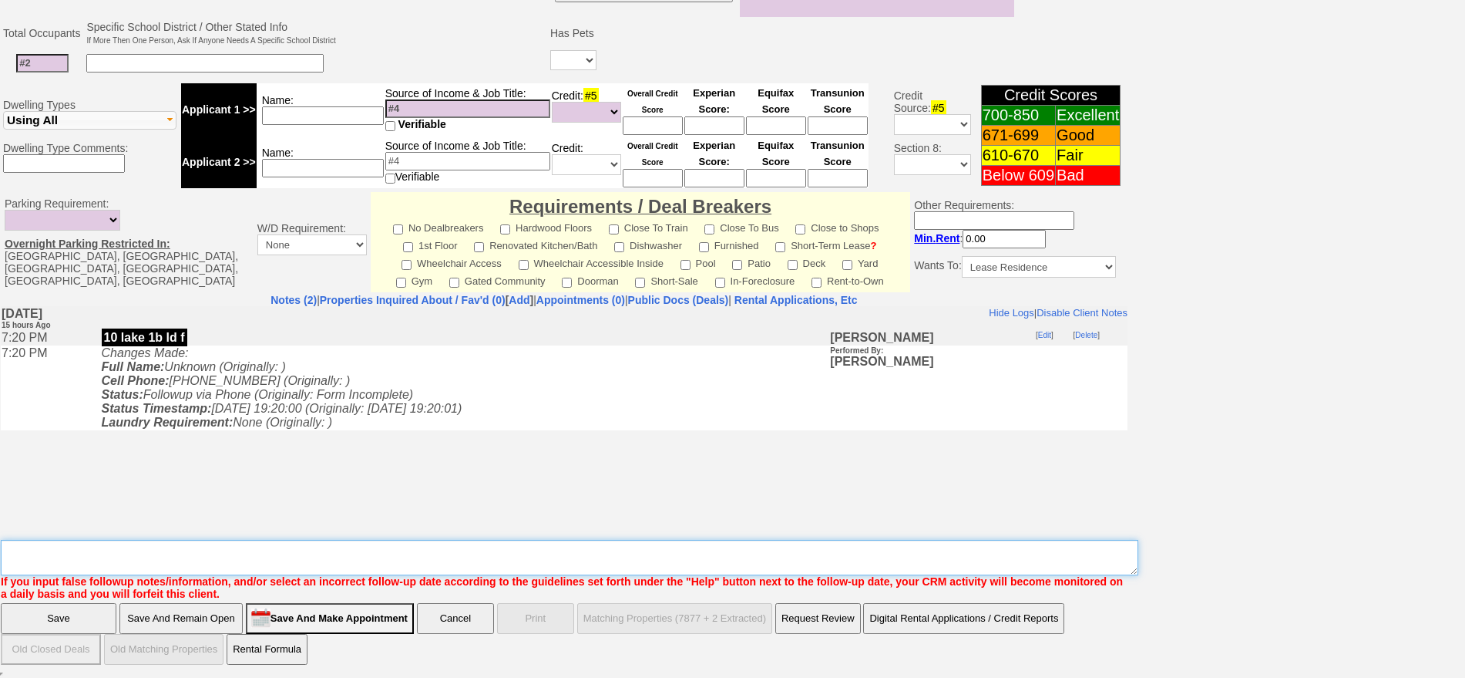
click at [78, 556] on textarea "Insert New Note Here" at bounding box center [570, 557] width 1138 height 35
type textarea "called twice call just drops ia"
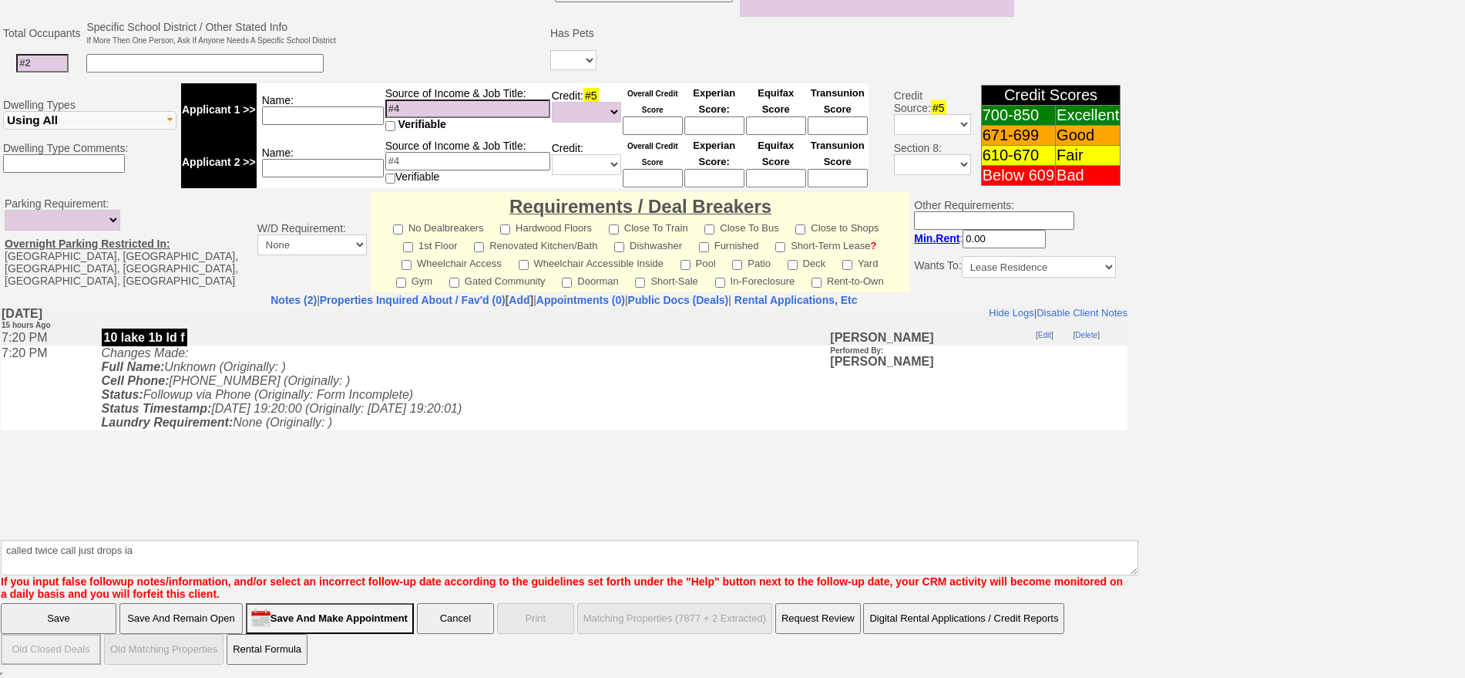
click input "Save" at bounding box center [59, 618] width 116 height 31
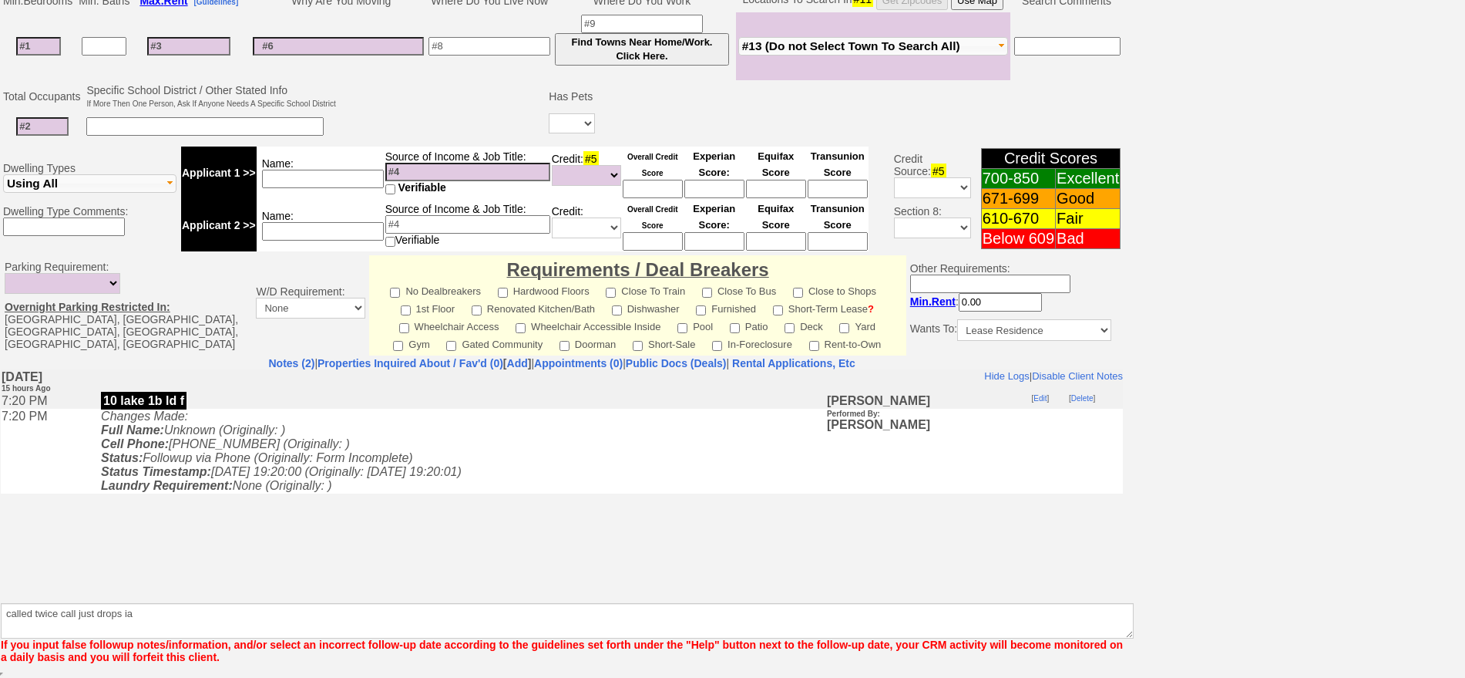
scroll to position [343, 0]
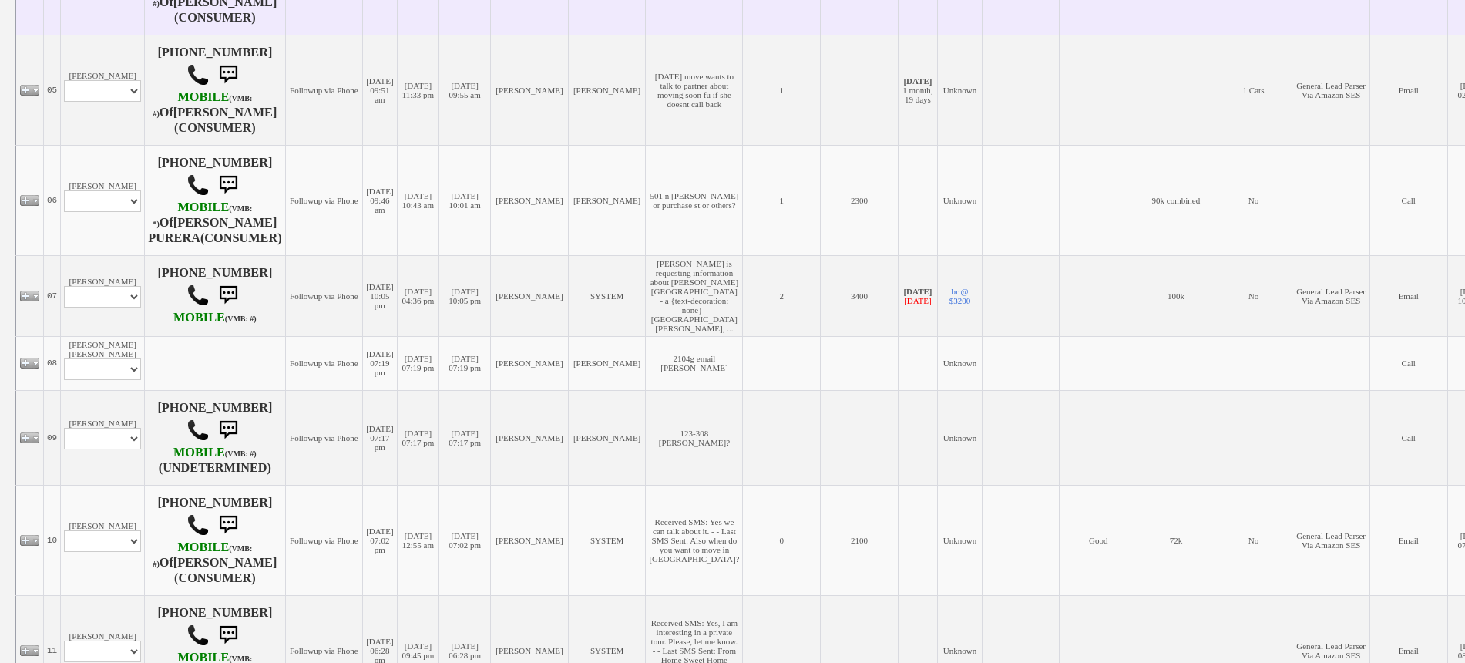
scroll to position [771, 0]
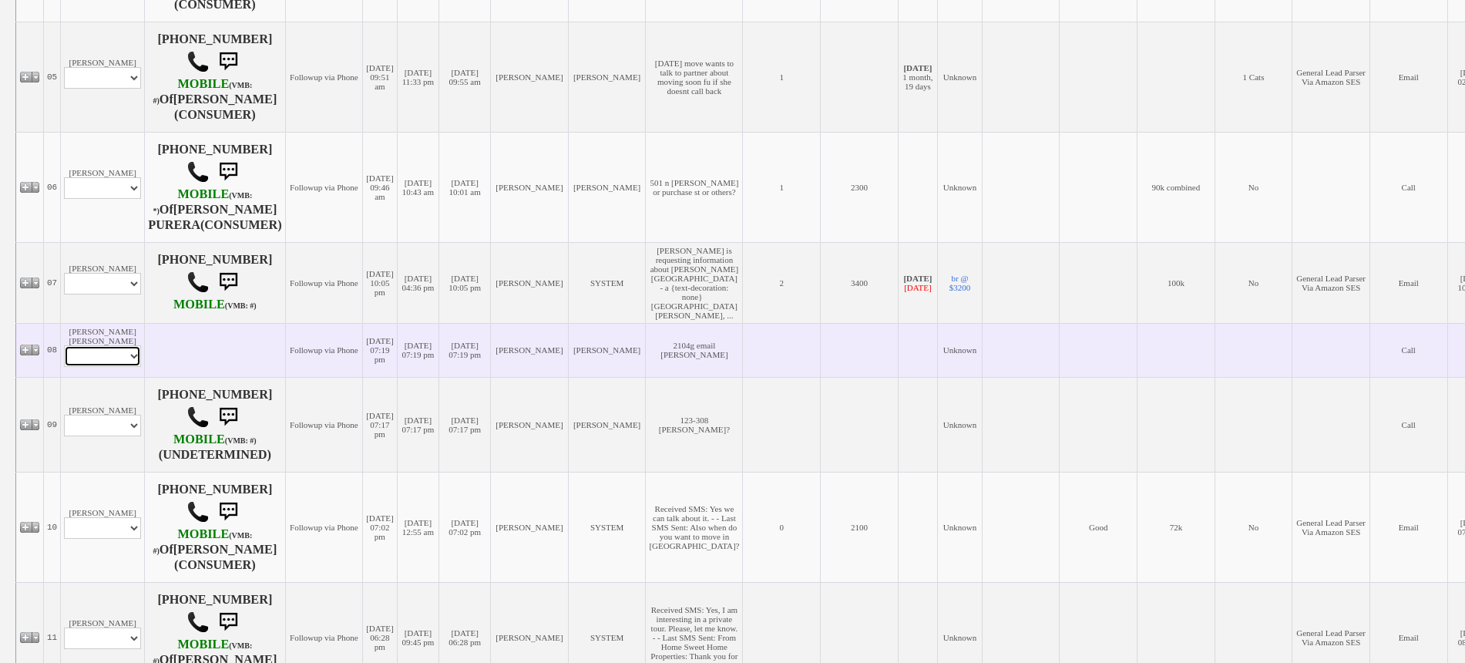
click at [124, 345] on select "Profile Edit Print Email Externally (Will Not Be Tracked In CRM) Closed Deals" at bounding box center [102, 356] width 77 height 22
select select "ChangeURL,/crm/custom/edit_client_form.php?redirect=%2Fcrm%2Fclients.php&id=167…"
click at [64, 345] on select "Profile Edit Print Email Externally (Will Not Be Tracked In CRM) Closed Deals" at bounding box center [102, 356] width 77 height 22
select select
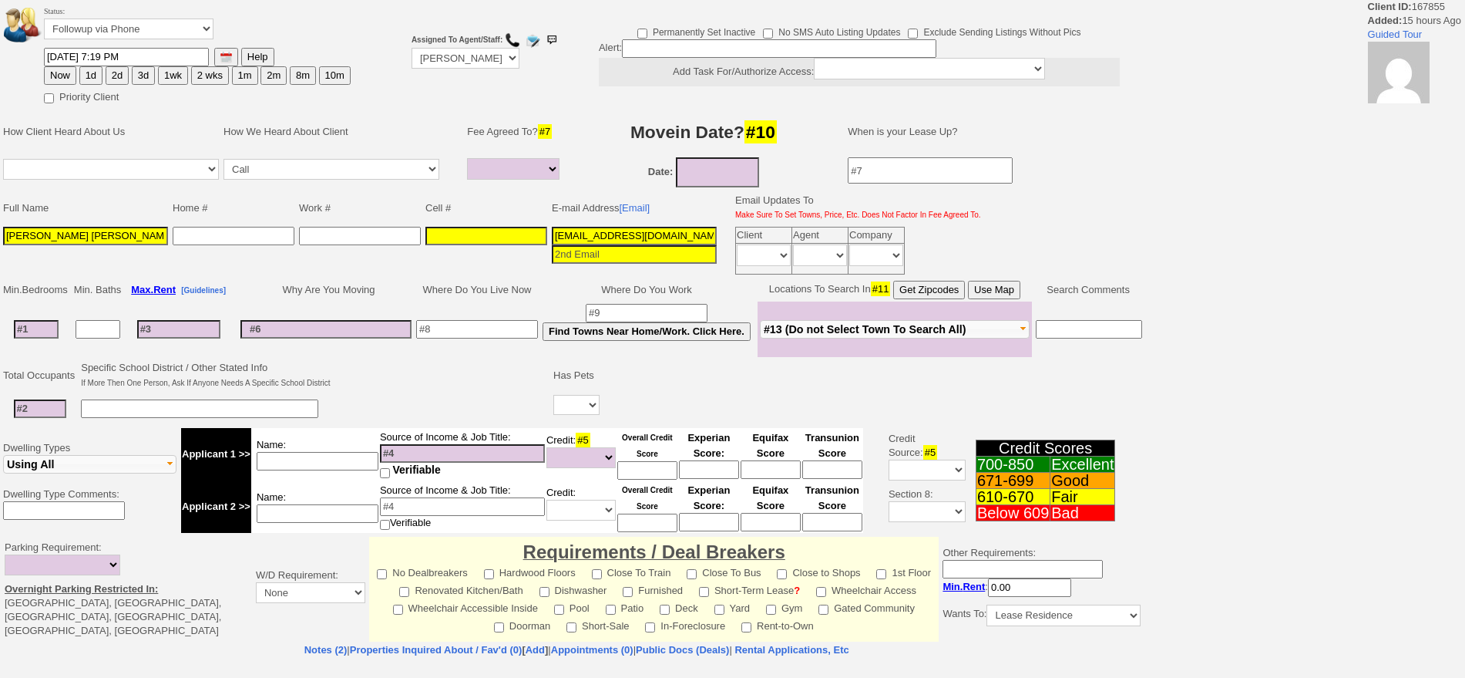
select select
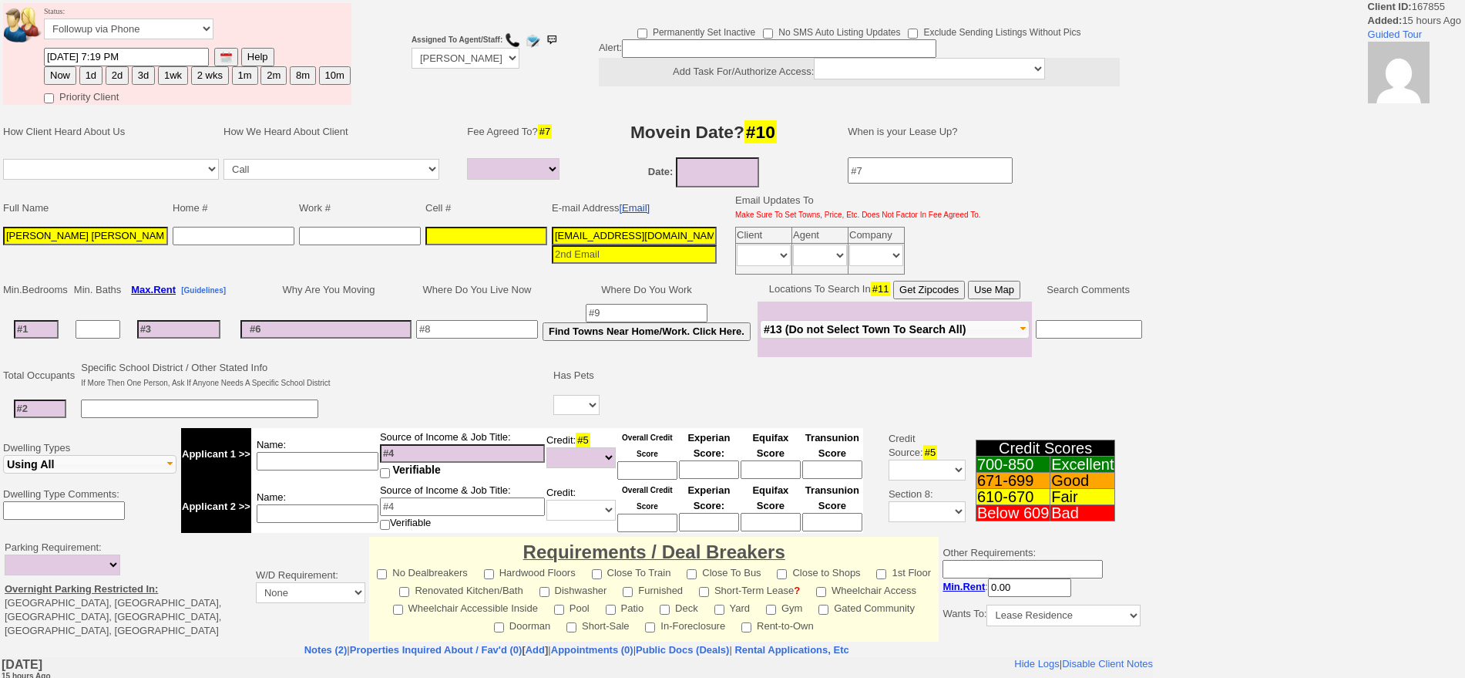
click at [634, 211] on link "[Email]" at bounding box center [634, 208] width 31 height 12
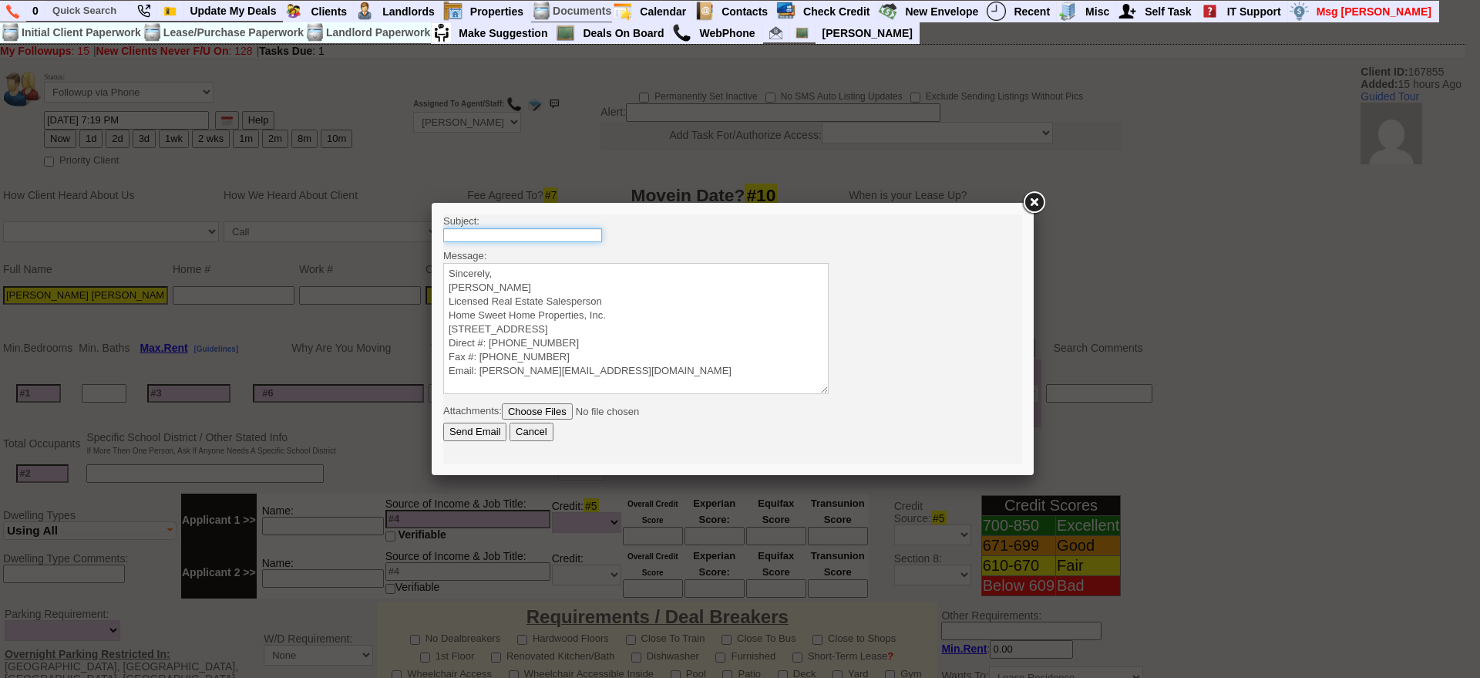
click at [569, 230] on input "text" at bounding box center [522, 235] width 159 height 14
type input "210 Pelham Rd #4G - 2 Bedroom Co-op For Rent"
drag, startPoint x: 572, startPoint y: 230, endPoint x: 731, endPoint y: 241, distance: 160.0
click at [731, 241] on body "Subject: 210 Pelham Rd #4G - 2 Bedroom Co-op For Rent Message: Sincerely, Jorge…" at bounding box center [732, 338] width 579 height 249
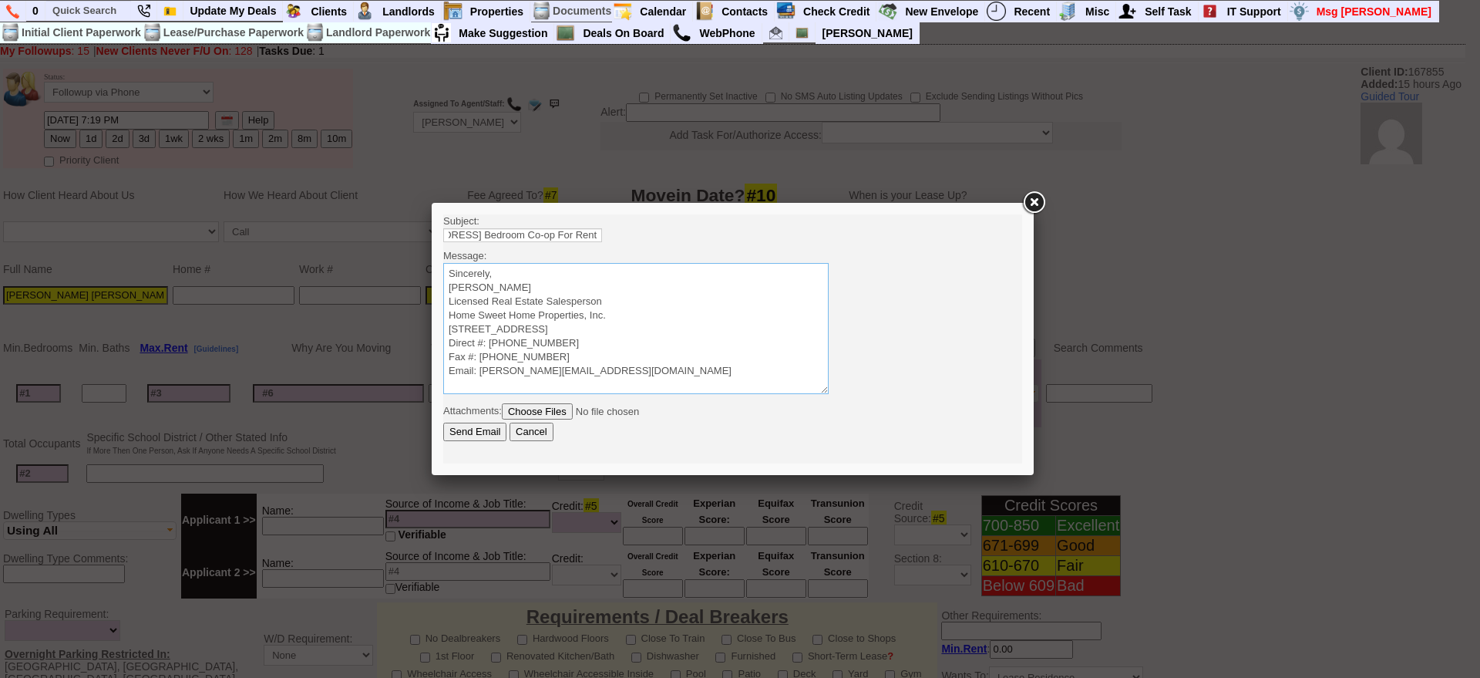
scroll to position [0, 0]
click at [725, 284] on textarea "Sincerely, Jorge Guerrero Licensed Real Estate Salesperson Home Sweet Home Prop…" at bounding box center [635, 328] width 385 height 131
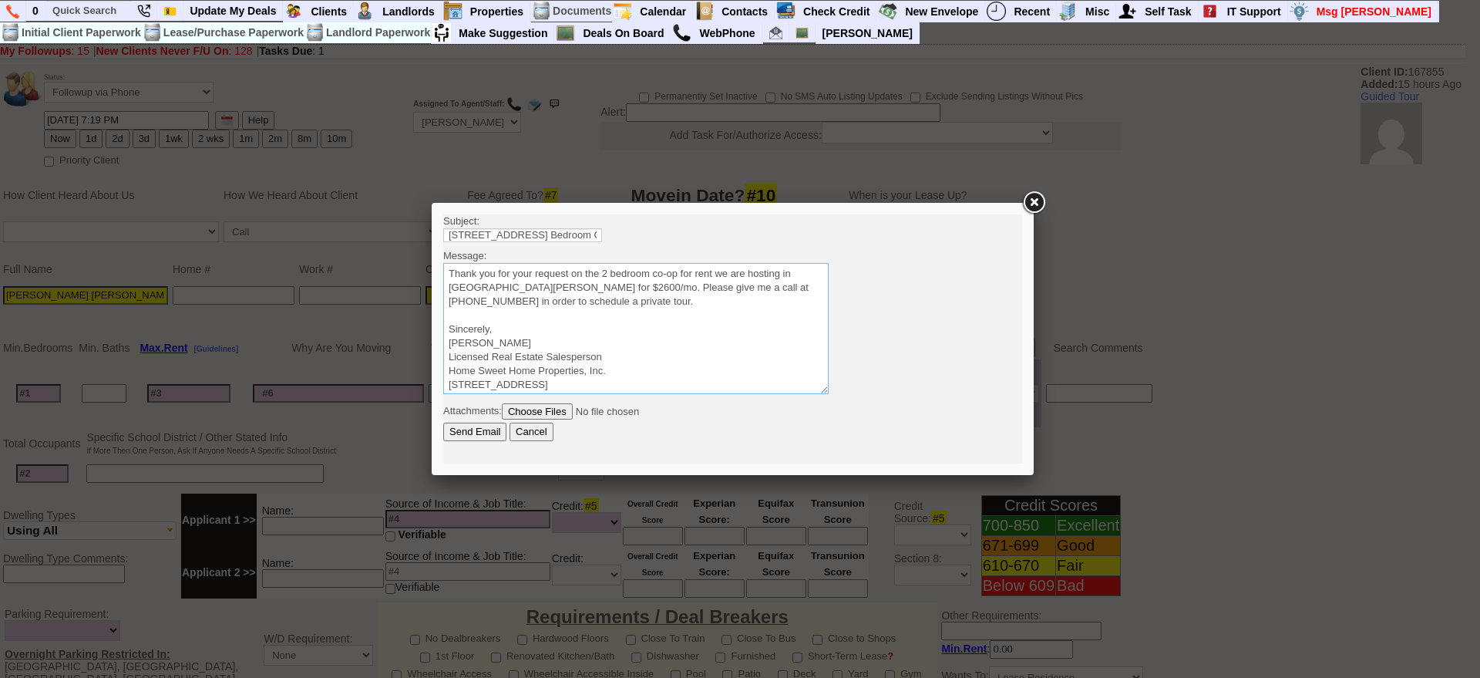
drag, startPoint x: 575, startPoint y: 301, endPoint x: 704, endPoint y: 421, distance: 176.7
click at [443, 214] on html "Subject: 210 Pelham Rd #4G - 2 Bedroom Co-op For Rent Message: Sincerely, Jorge…" at bounding box center [732, 338] width 579 height 249
type textarea "Thank you for your request on the 2 bedroom co-op for rent we are hosting in Ne…"
click at [483, 429] on input "Send Email" at bounding box center [474, 431] width 63 height 18
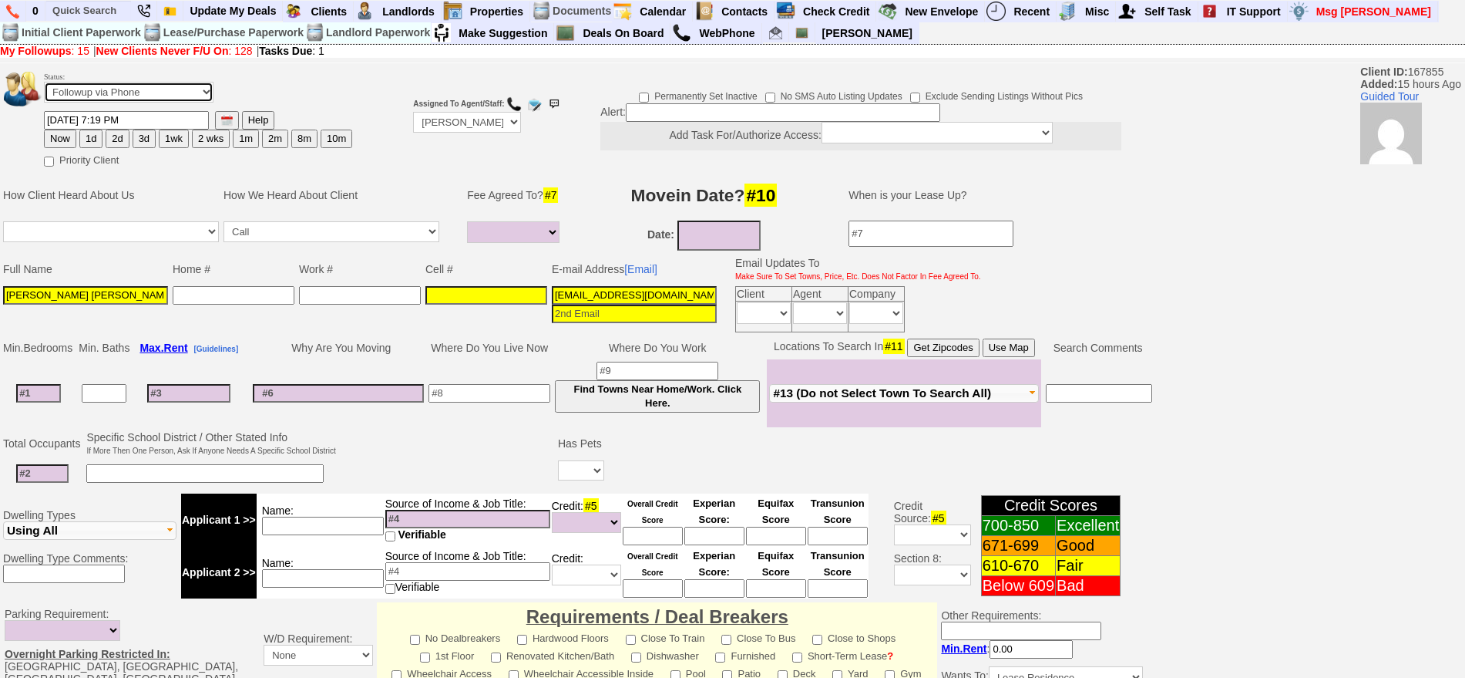
click at [154, 96] on select "Followup via Phone Followup via Email Followup When Section 8 Property Found De…" at bounding box center [129, 92] width 170 height 21
select select "Inactive"
click at [44, 87] on select "Followup via Phone Followup via Email Followup When Section 8 Property Found De…" at bounding box center [129, 92] width 170 height 21
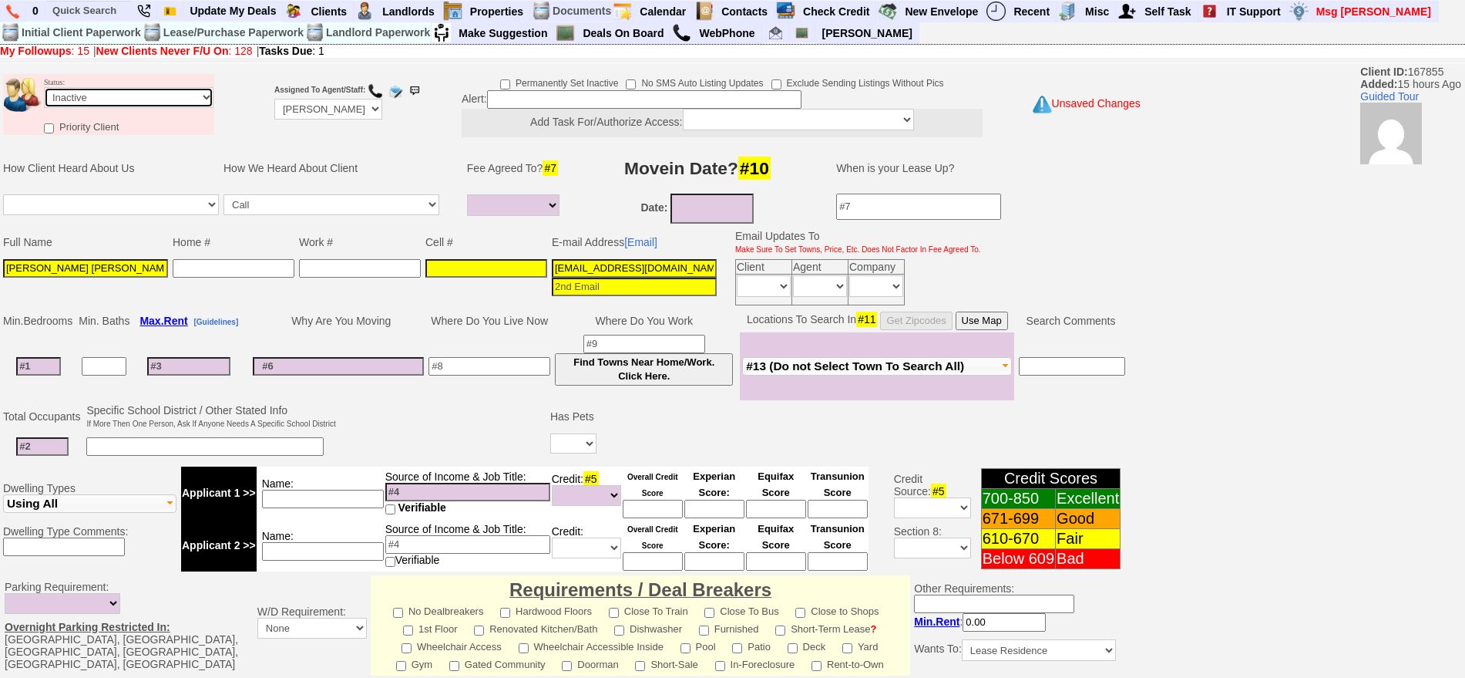
scroll to position [383, 0]
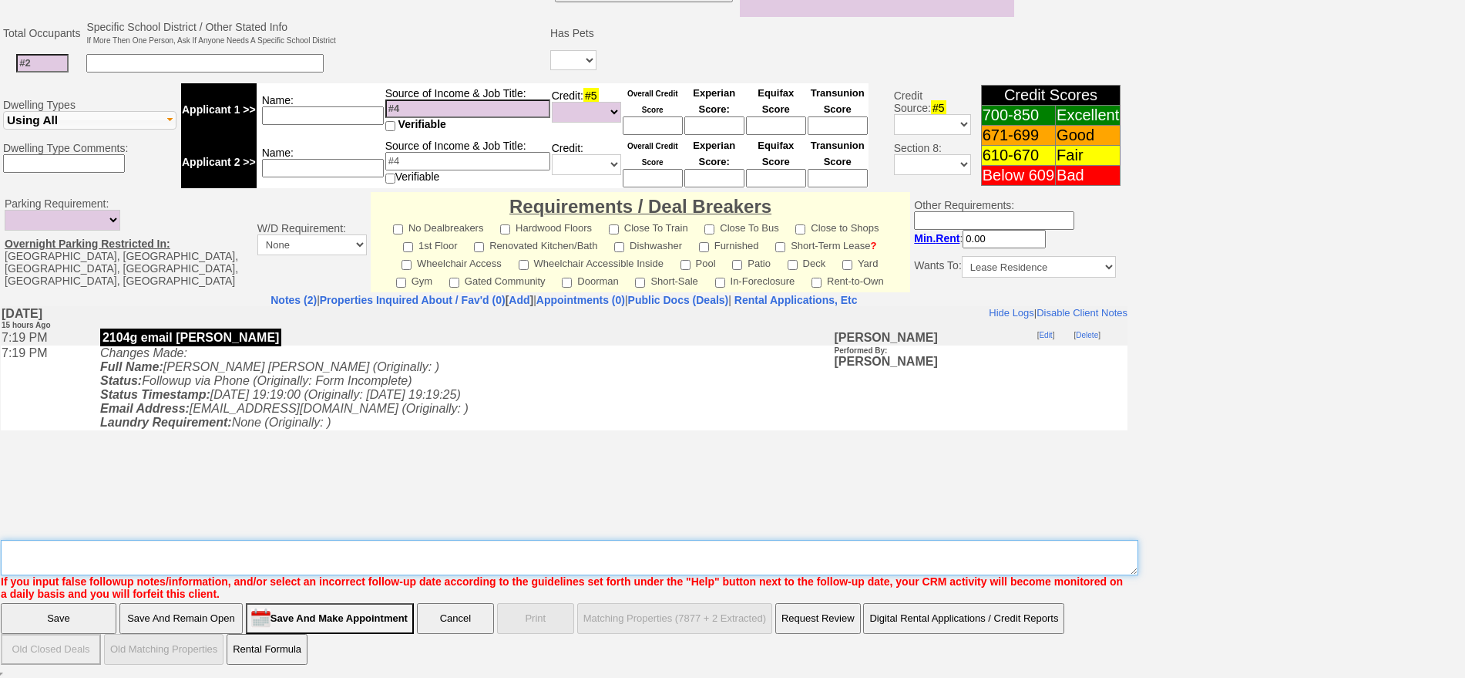
click at [619, 553] on textarea "Insert New Note Here" at bounding box center [570, 557] width 1138 height 35
type textarea "no phone number sent email ia until response"
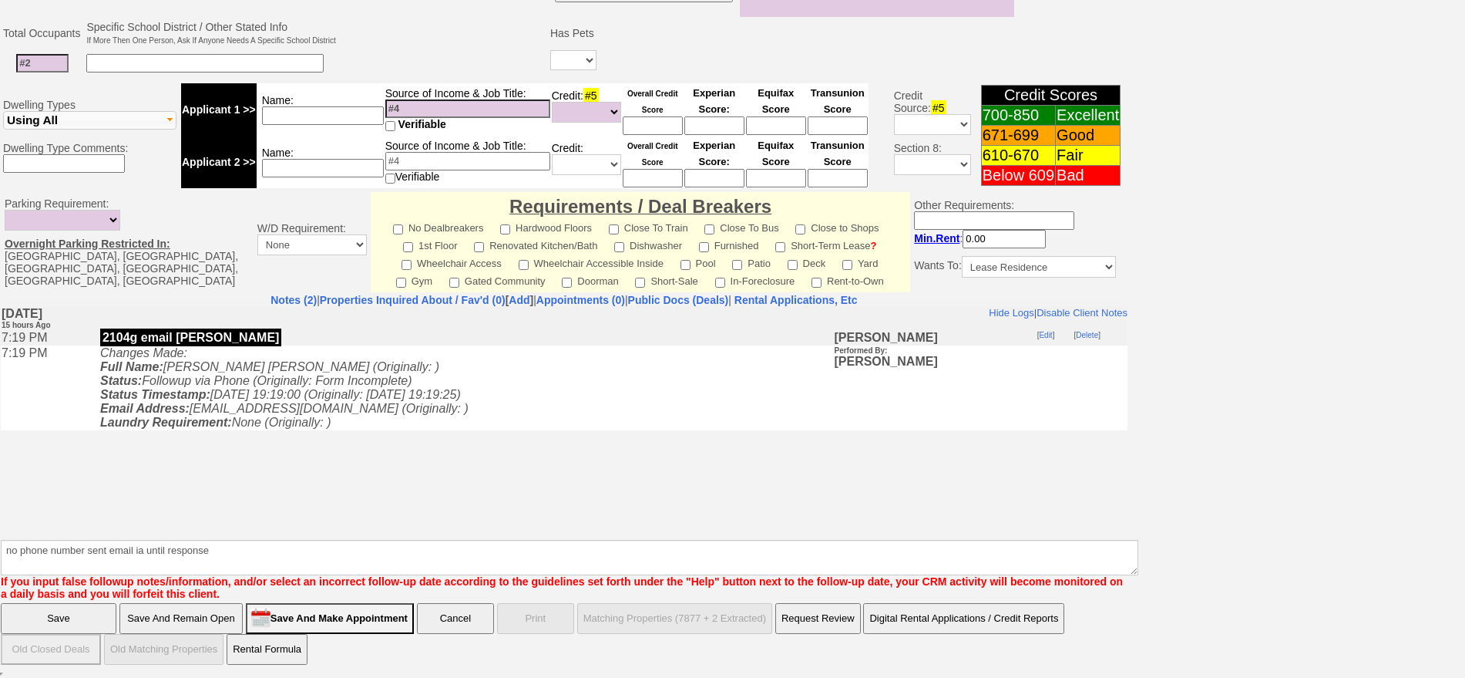
click input "Save" at bounding box center [59, 618] width 116 height 31
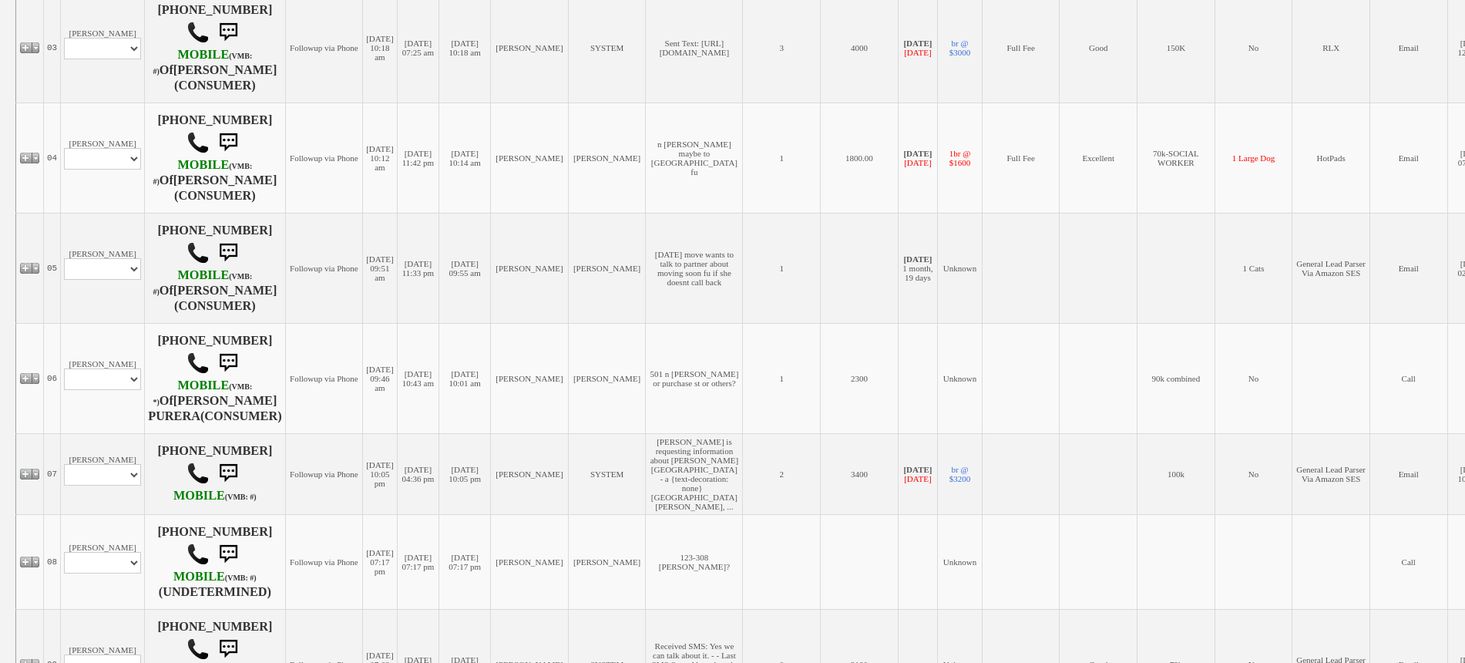
scroll to position [1311, 0]
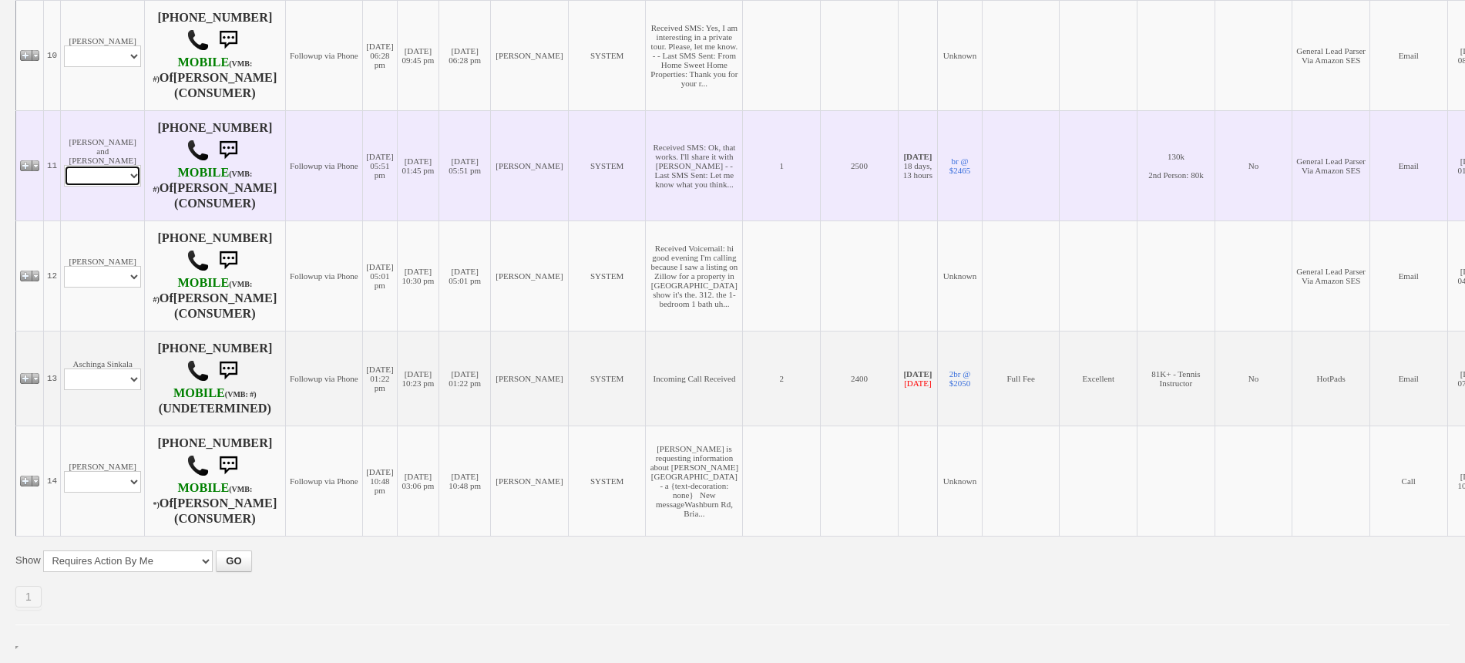
click at [108, 166] on select "Profile Edit Print Email Externally (Will Not Be Tracked In CRM) Closed Deals" at bounding box center [102, 176] width 77 height 22
click at [439, 176] on td "[DATE] 01:45 pm" at bounding box center [418, 165] width 42 height 110
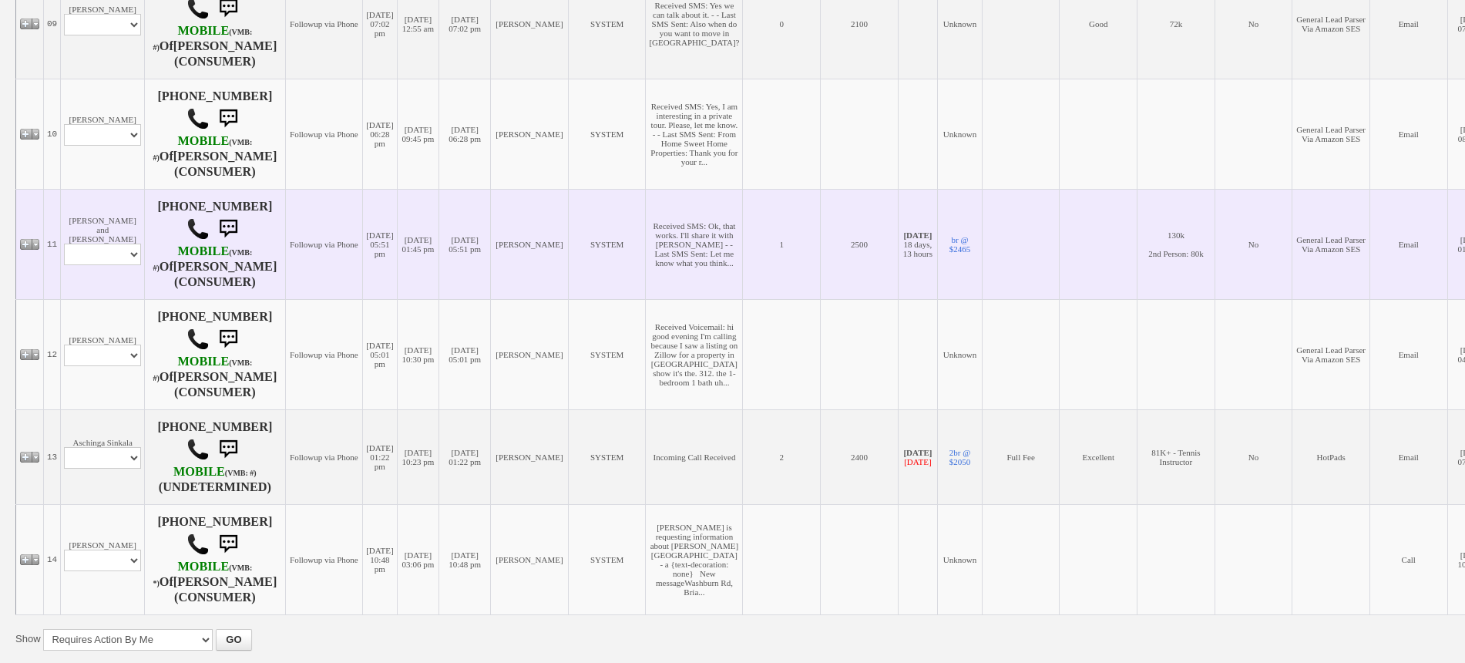
scroll to position [1118, 0]
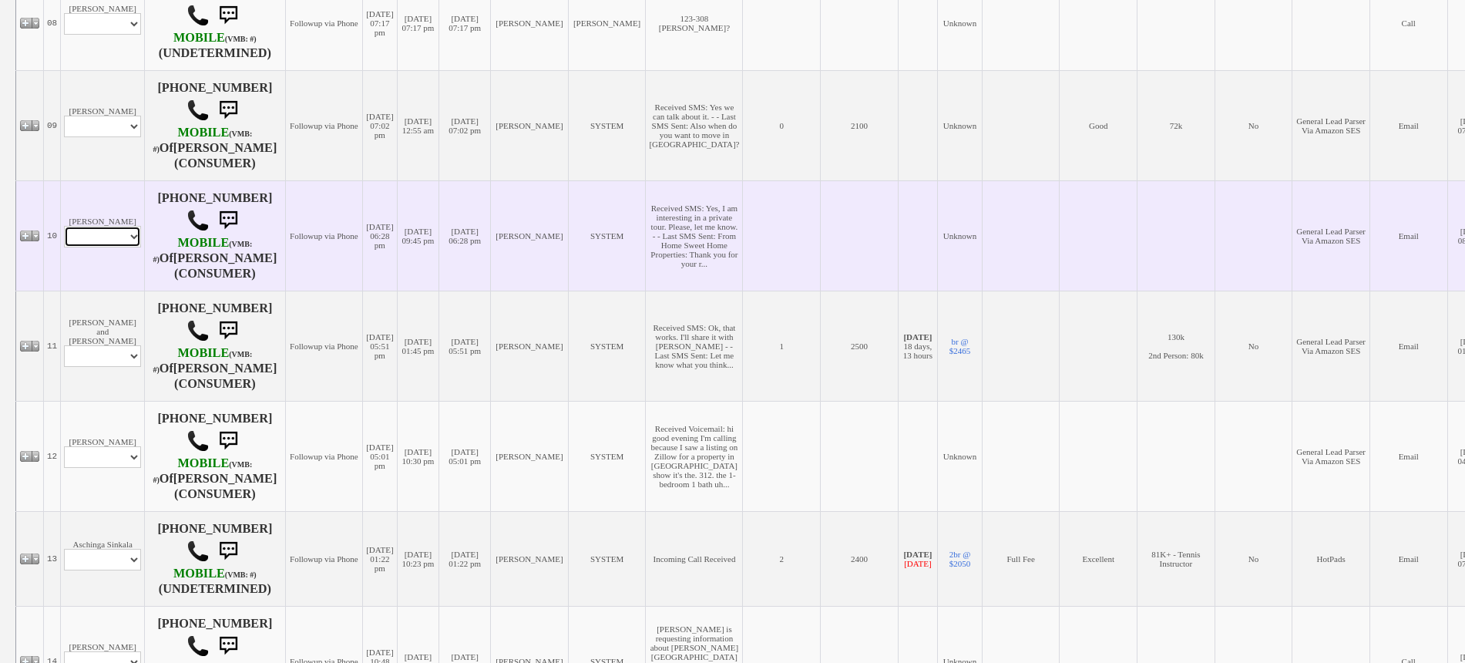
click at [133, 240] on select "Profile Edit Print Email Externally (Will Not Be Tracked In CRM) Closed Deals" at bounding box center [102, 237] width 77 height 22
select select "ChangeURL,/crm/custom/edit_client_form.php?redirect=%2Fcrm%2Fclients.php&id=167…"
click at [64, 230] on select "Profile Edit Print Email Externally (Will Not Be Tracked In CRM) Closed Deals" at bounding box center [102, 237] width 77 height 22
select select
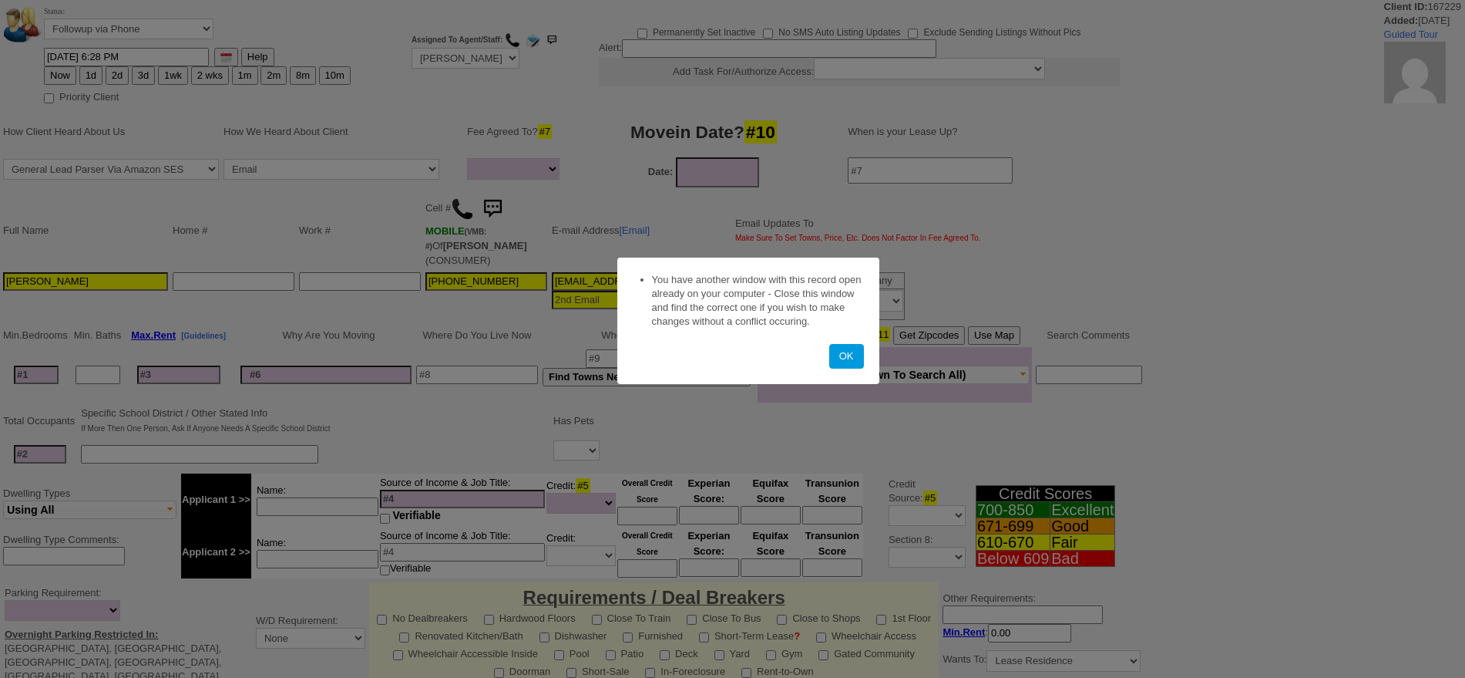
select select
click at [851, 359] on button "OK" at bounding box center [846, 356] width 35 height 25
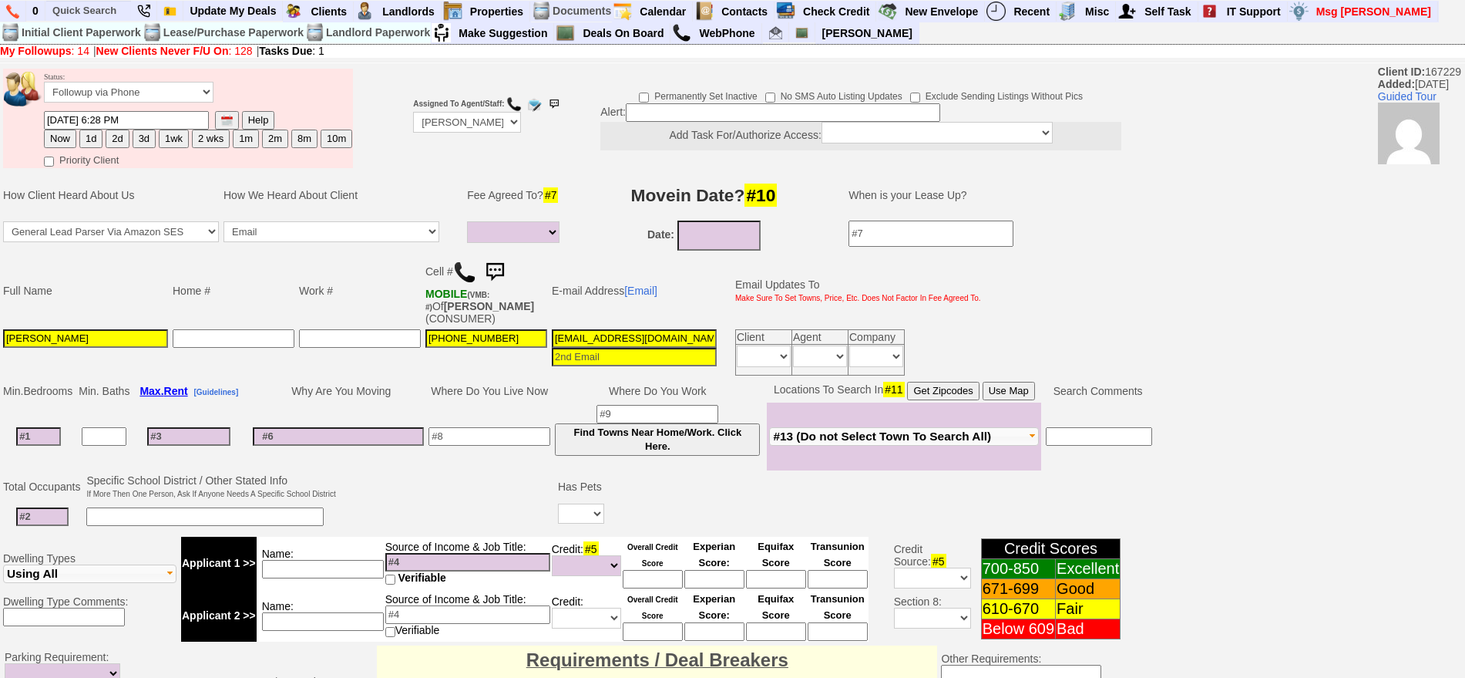
click at [462, 273] on img at bounding box center [464, 272] width 23 height 23
click at [505, 264] on img at bounding box center [494, 272] width 31 height 31
click at [479, 264] on link at bounding box center [494, 270] width 31 height 12
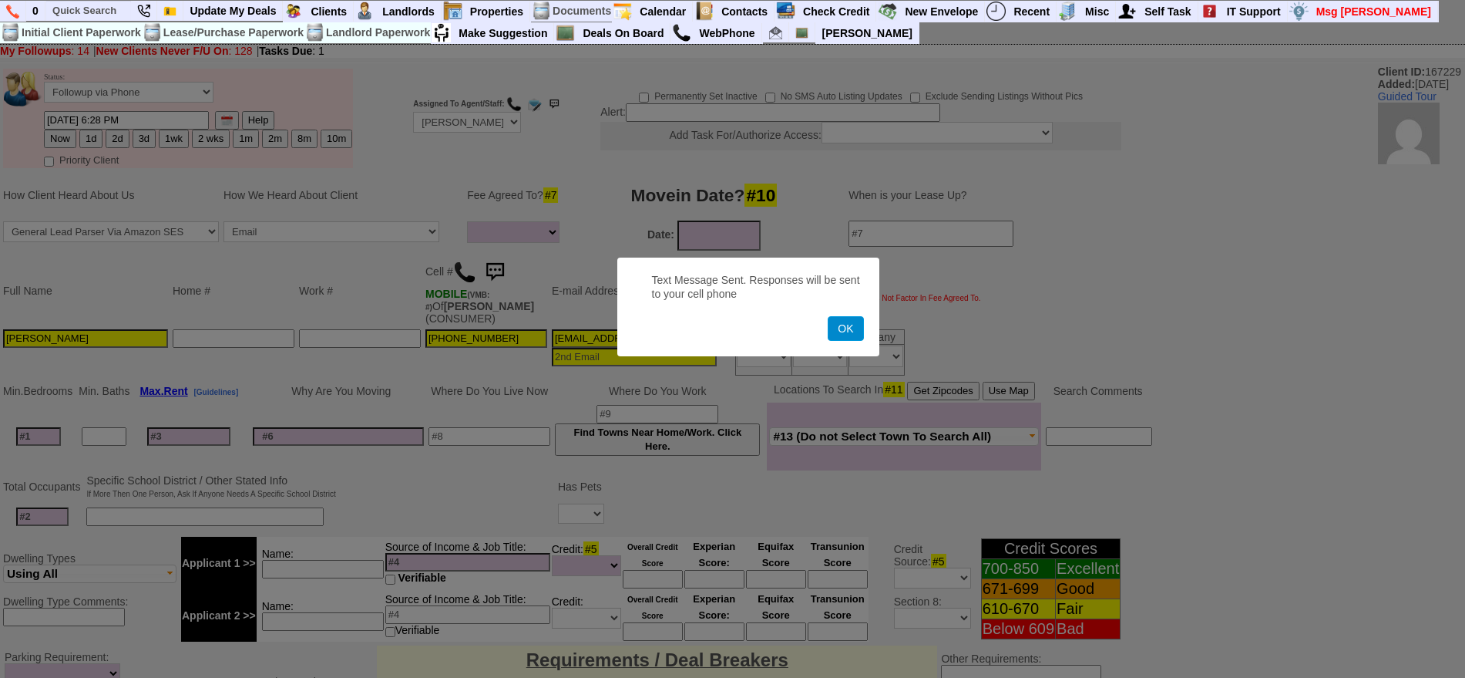
click at [853, 320] on button "OK" at bounding box center [845, 328] width 35 height 25
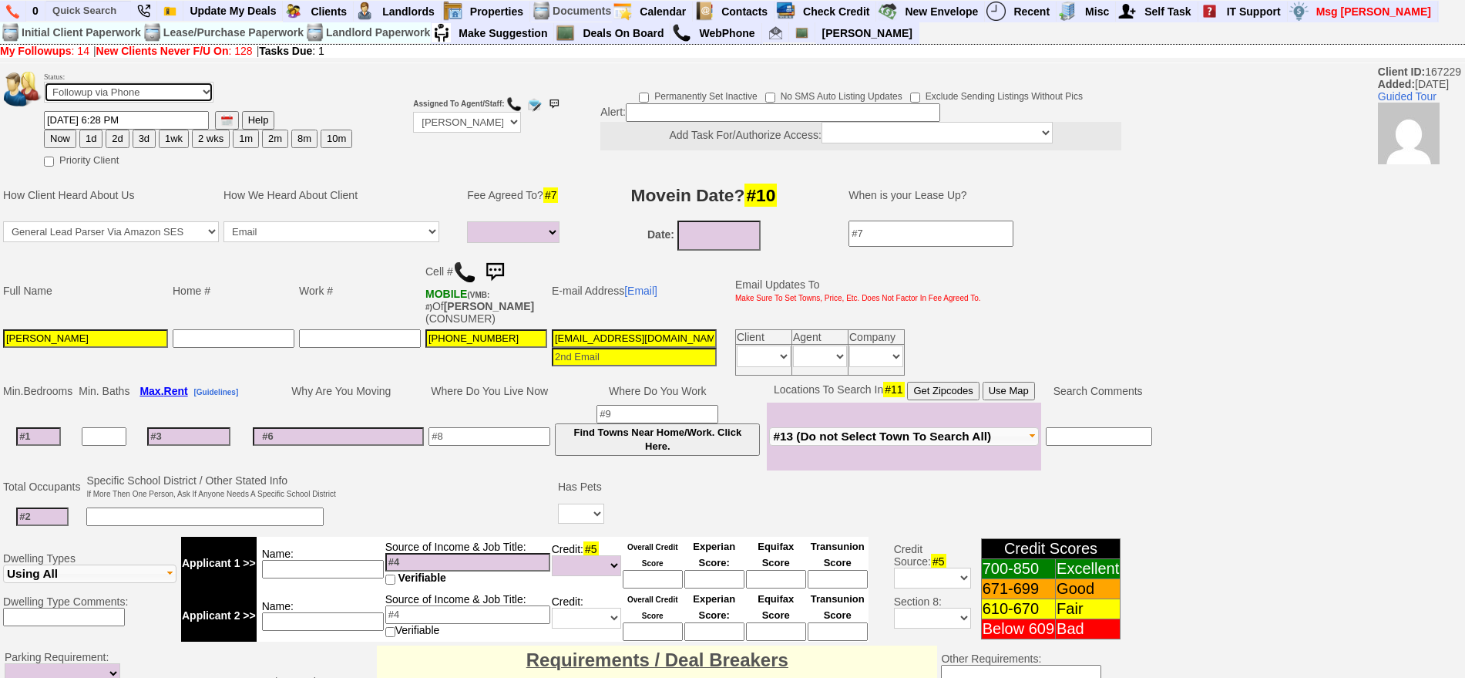
click at [165, 97] on select "Followup via Phone Followup via Email Followup When Section 8 Property Found De…" at bounding box center [129, 92] width 170 height 21
select select "Inactive"
click at [44, 87] on select "Followup via Phone Followup via Email Followup When Section 8 Property Found De…" at bounding box center [129, 92] width 170 height 21
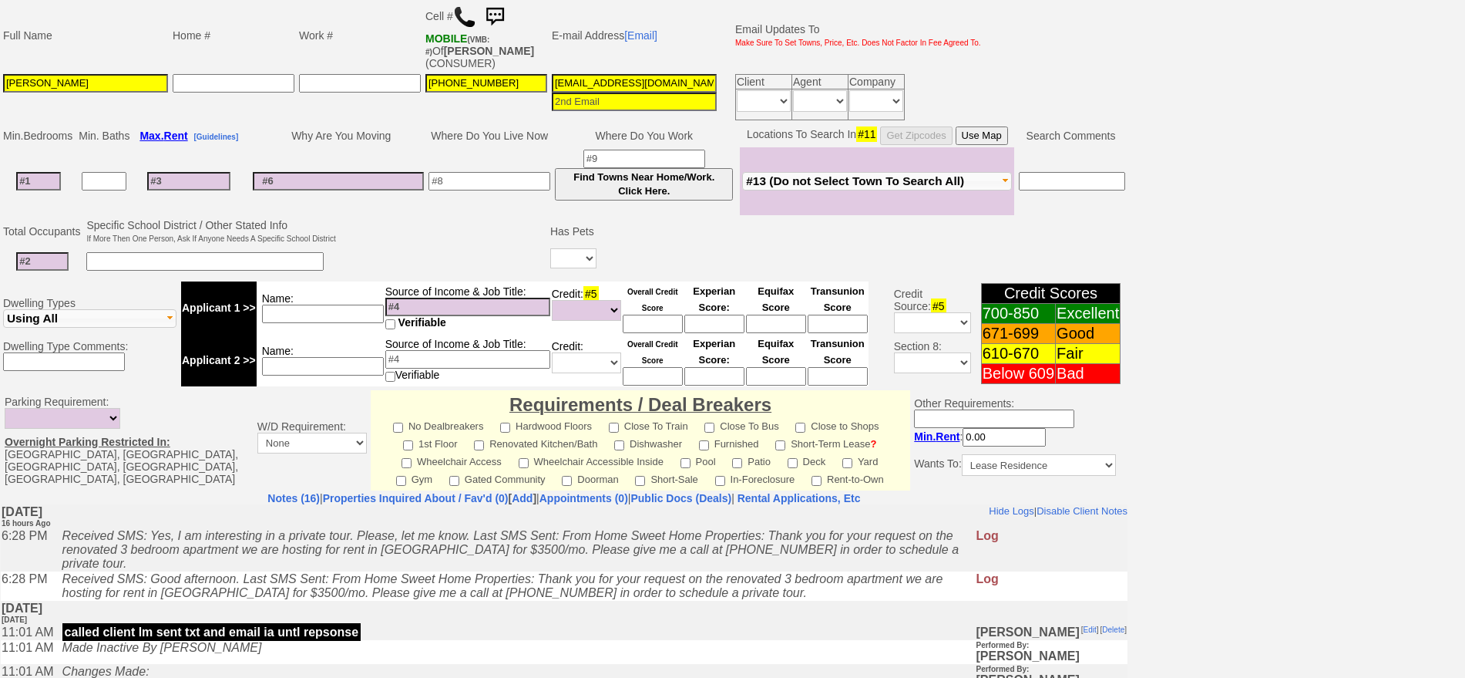
scroll to position [426, 0]
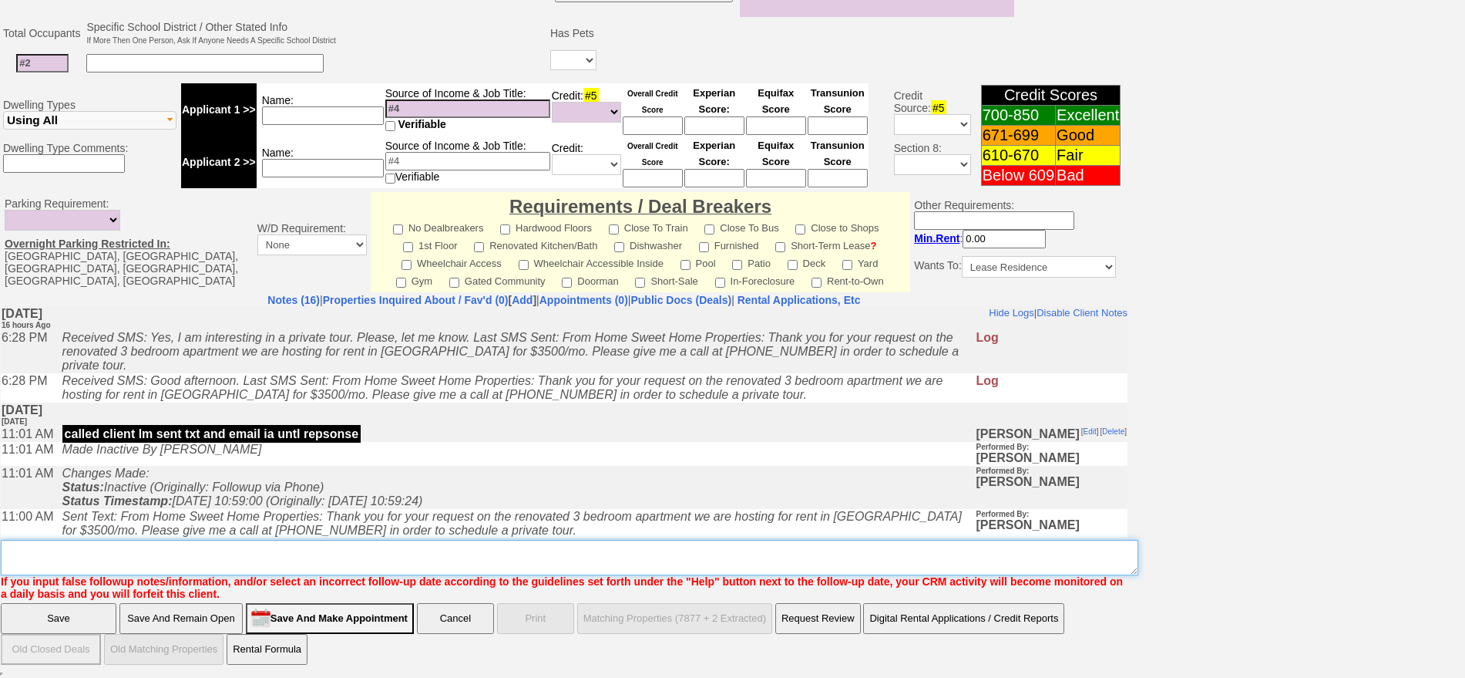
drag, startPoint x: 741, startPoint y: 555, endPoint x: 735, endPoint y: 551, distance: 7.9
click at [741, 555] on textarea "Insert New Note Here" at bounding box center [570, 557] width 1138 height 35
type textarea "called client lm sent txt ia until response"
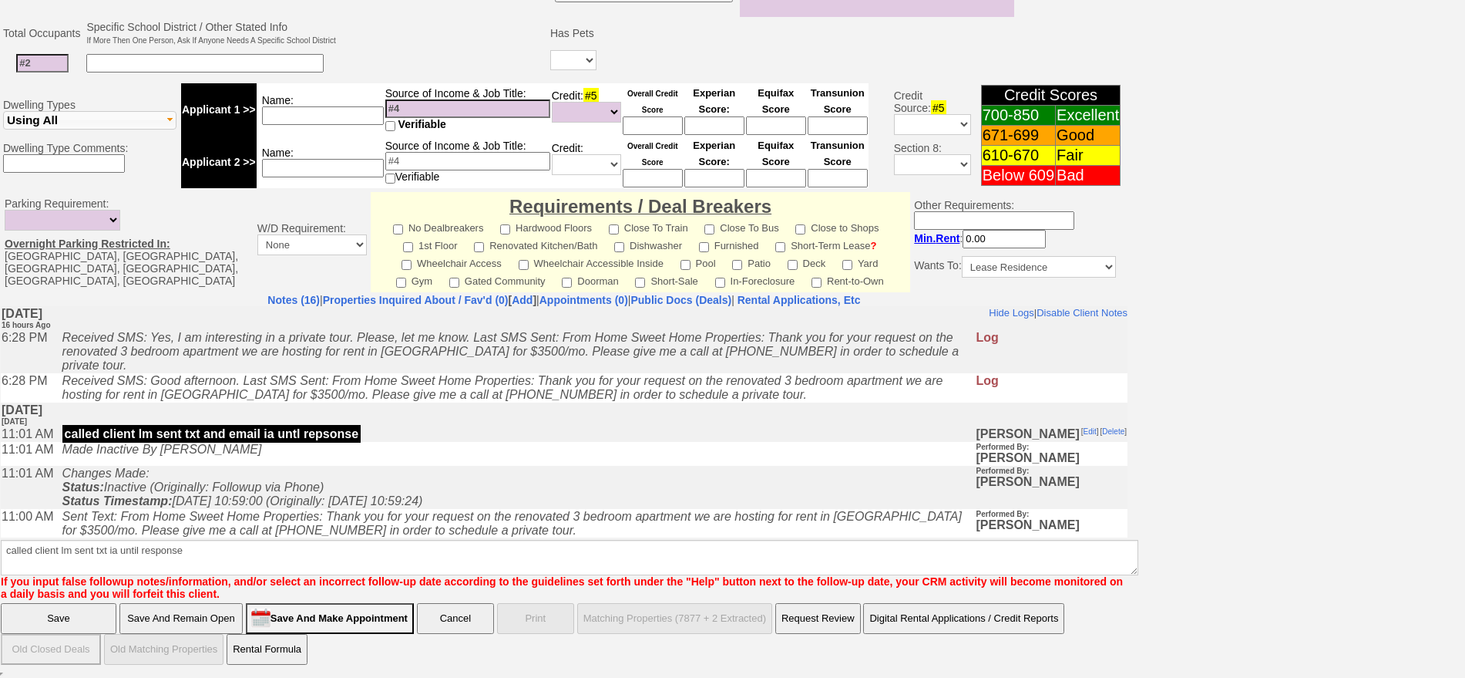
click at [55, 617] on input "Save" at bounding box center [59, 618] width 116 height 31
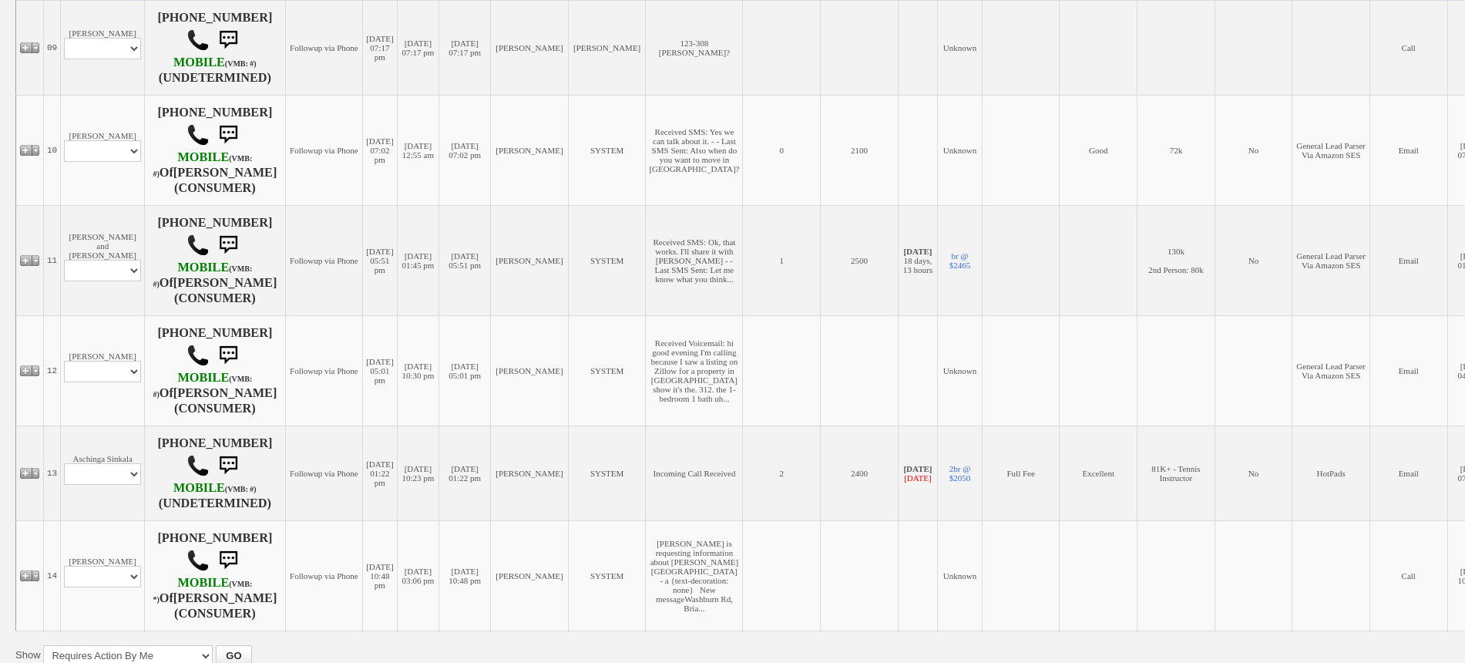
scroll to position [1156, 0]
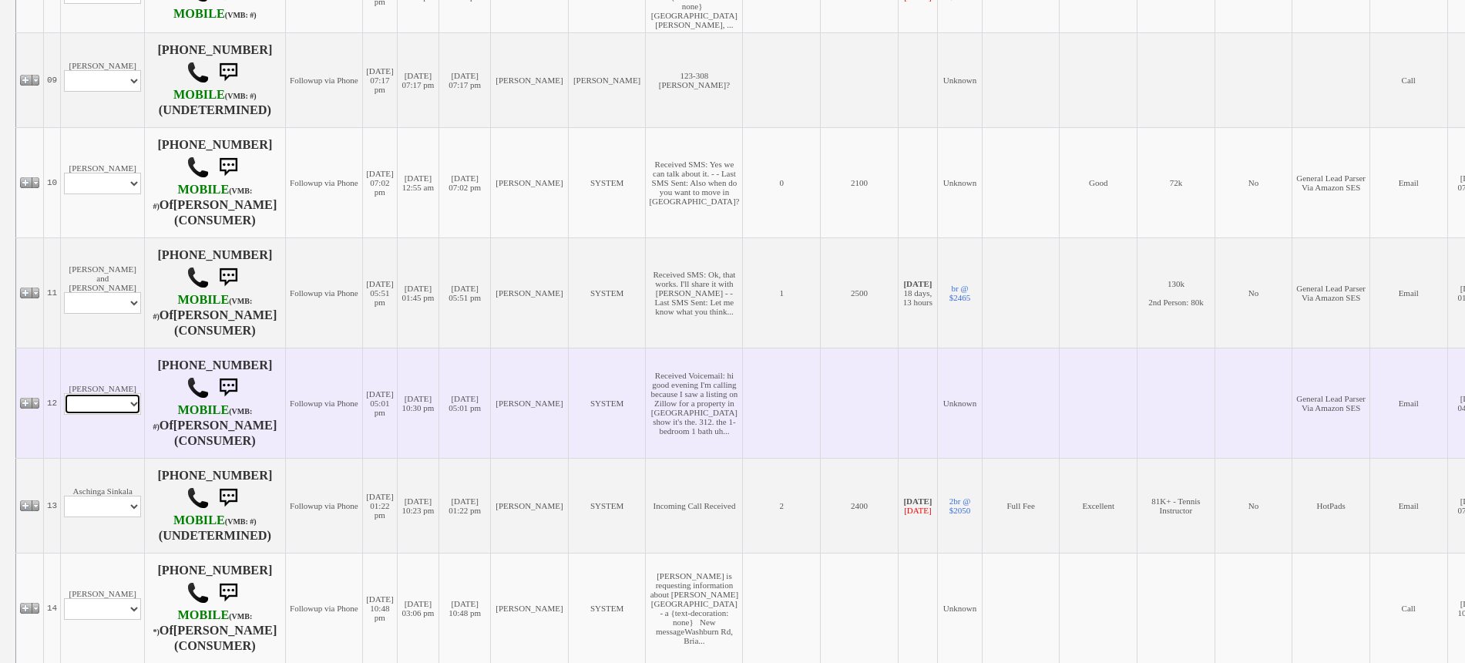
click at [96, 412] on select "Profile Edit Print Email Externally (Will Not Be Tracked In CRM) Closed Deals" at bounding box center [102, 404] width 77 height 22
select select "ChangeURL,/crm/custom/edit_client_form.php?redirect=%2Fcrm%2Fclients.php&id=167…"
click at [64, 395] on select "Profile Edit Print Email Externally (Will Not Be Tracked In CRM) Closed Deals" at bounding box center [102, 404] width 77 height 22
select select
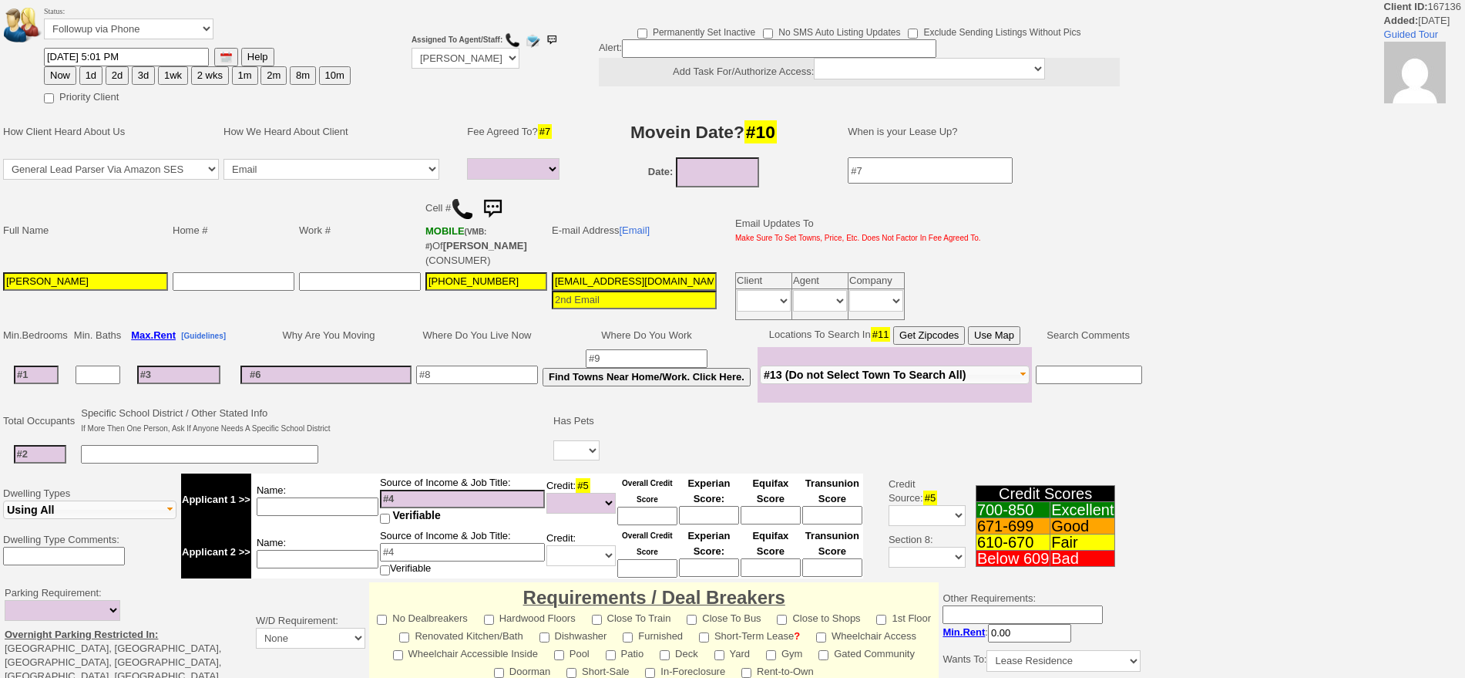
select select
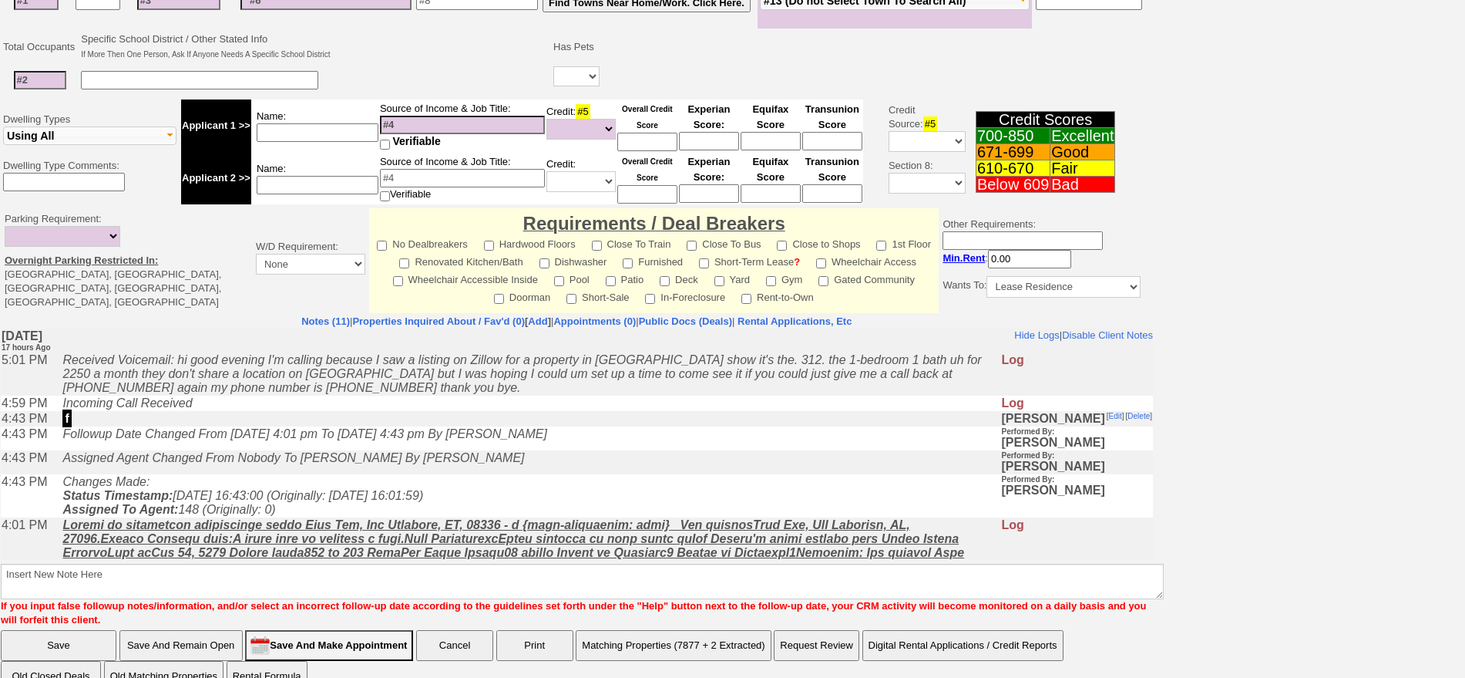
scroll to position [385, 0]
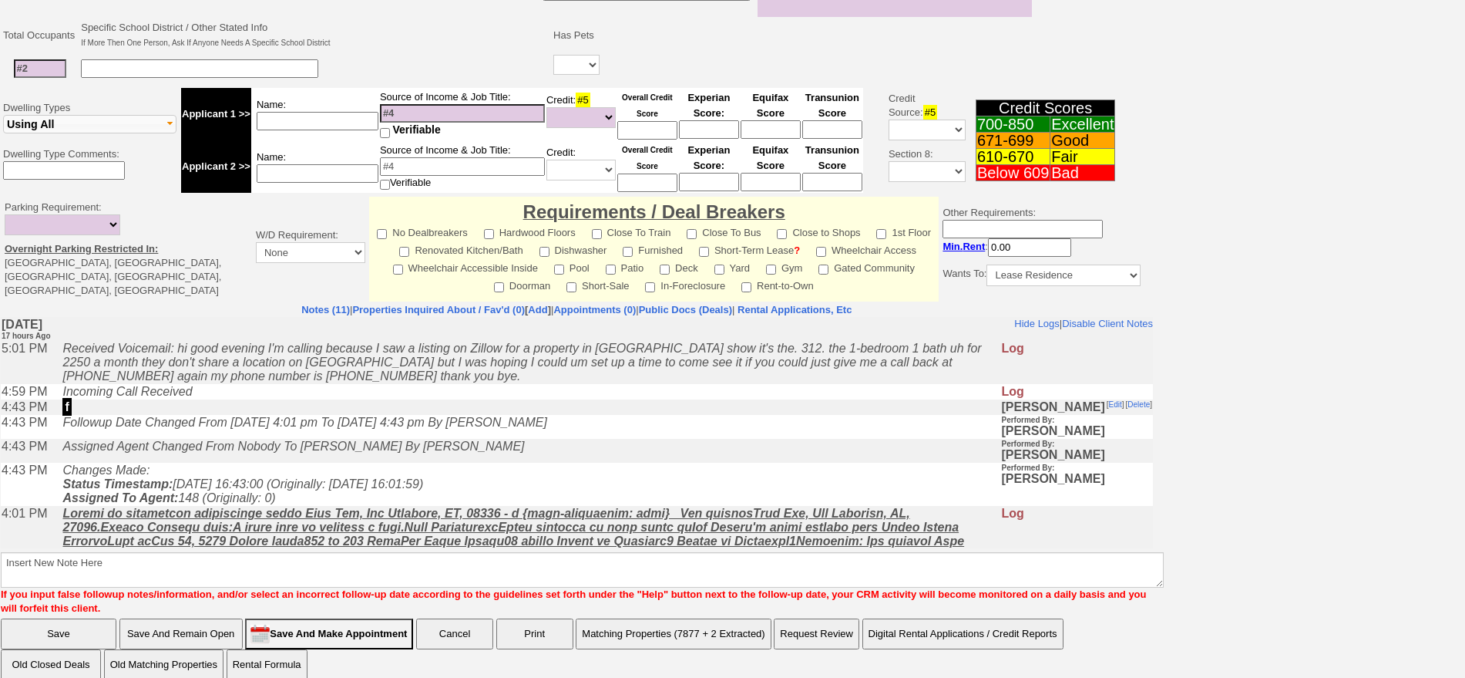
click at [525, 439] on td "Followup Date Changed From [DATE] 4:01 pm To [DATE] 4:43 pm By [PERSON_NAME]" at bounding box center [528, 427] width 946 height 24
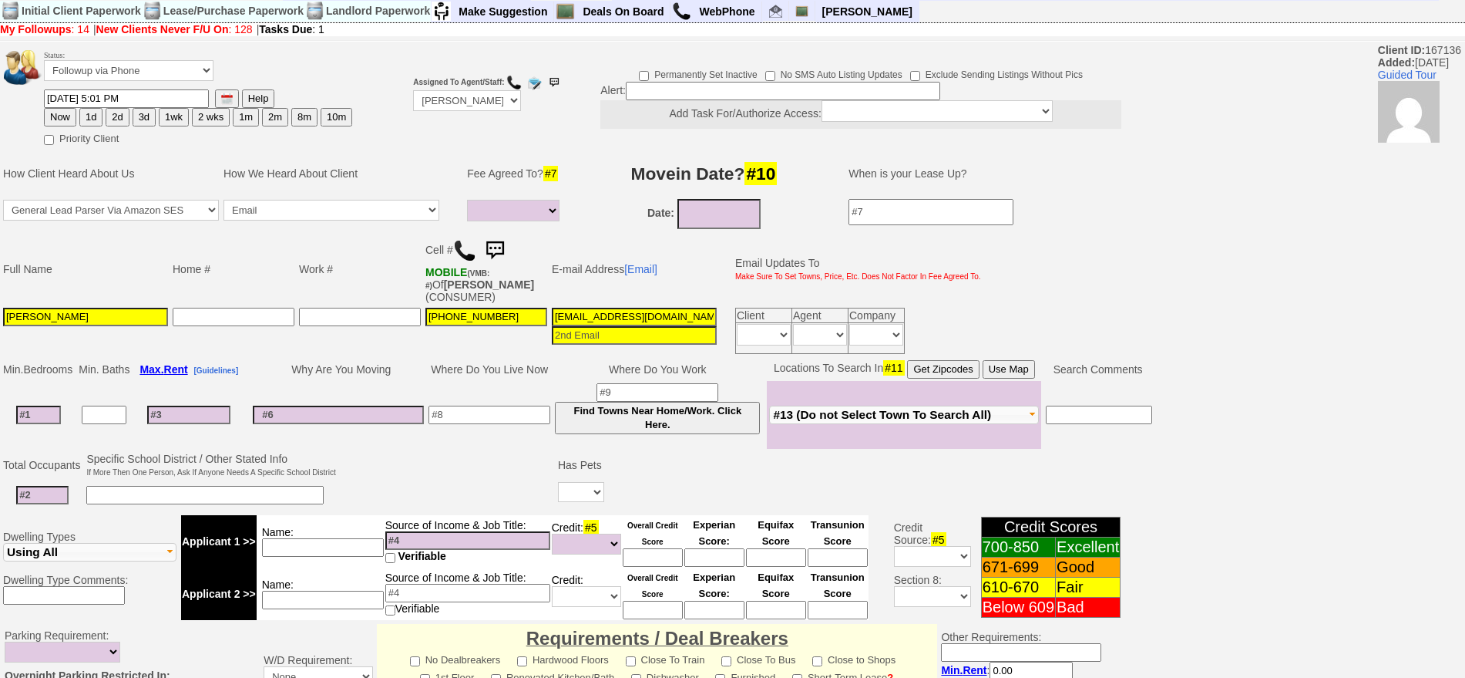
scroll to position [0, 0]
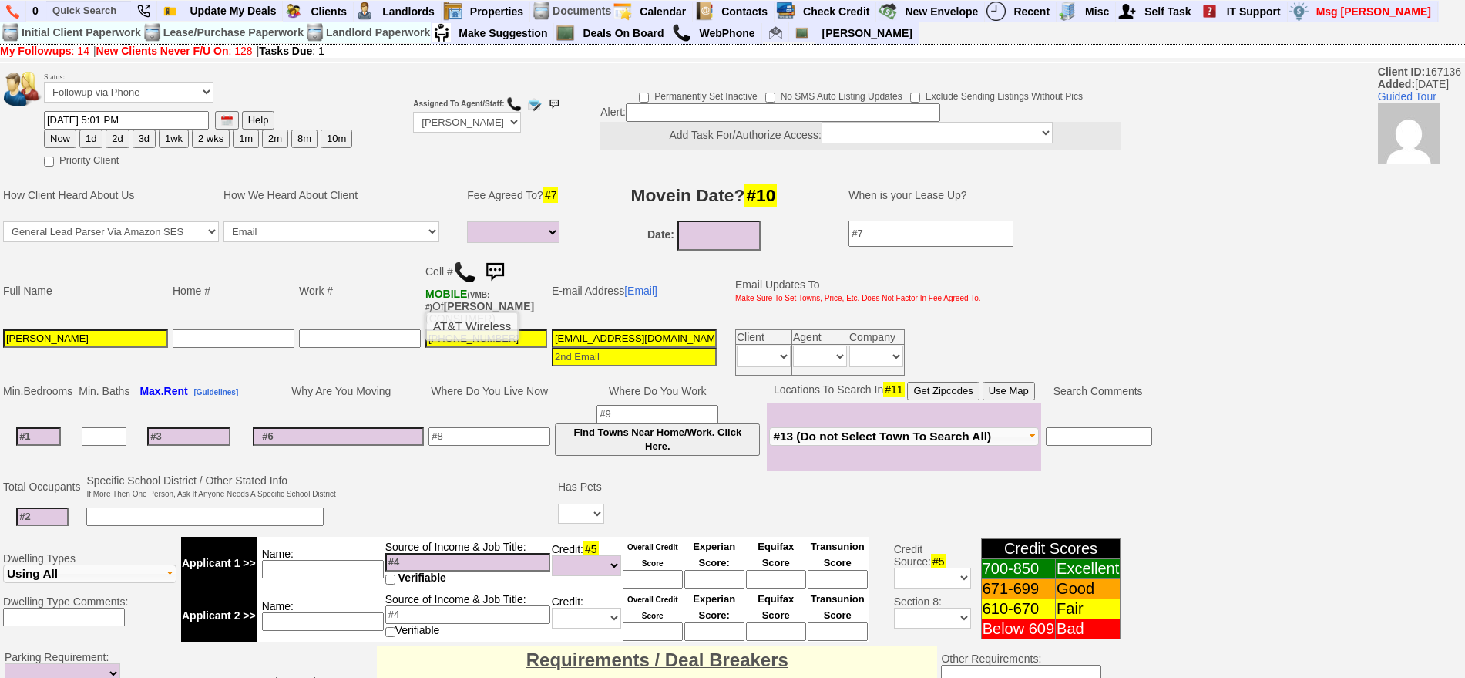
click at [469, 279] on img at bounding box center [464, 272] width 23 height 23
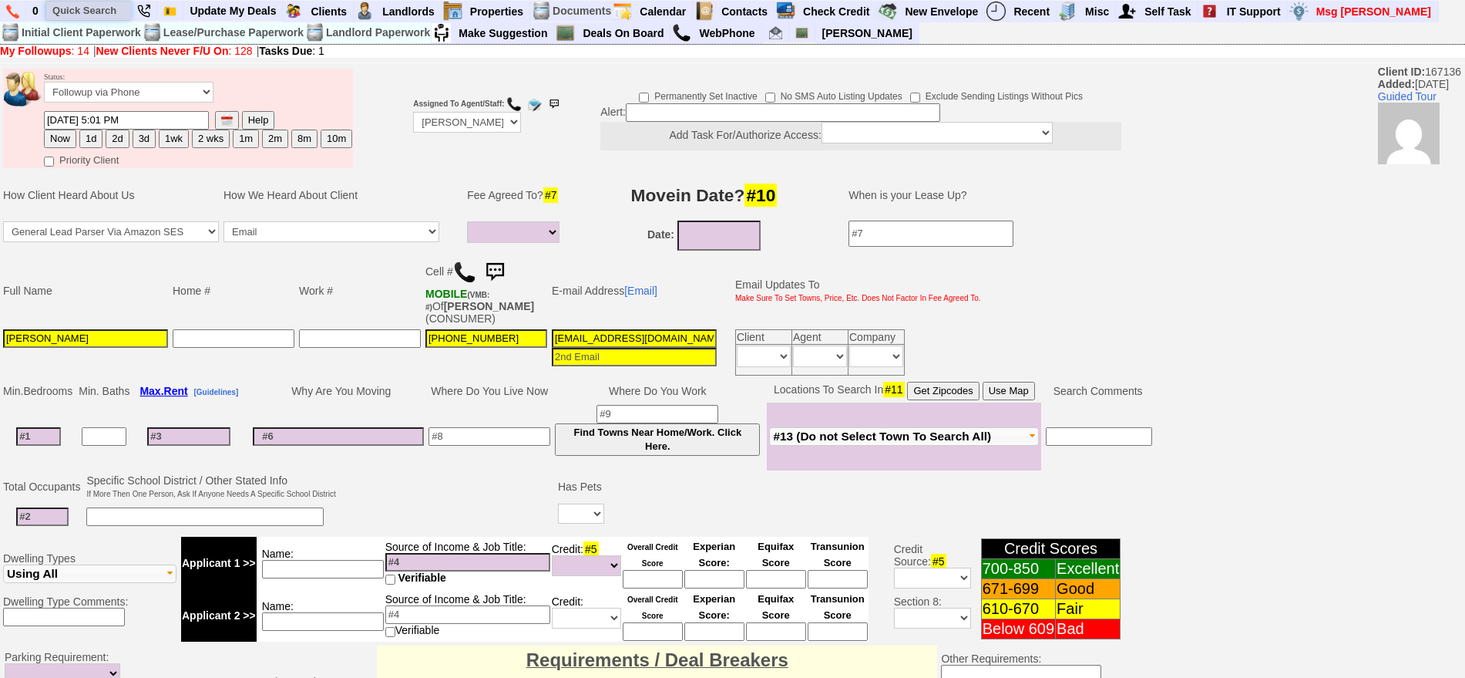
click at [100, 3] on input "text" at bounding box center [88, 10] width 85 height 19
paste input "[PHONE_NUMBER]"
type input "[PHONE_NUMBER]"
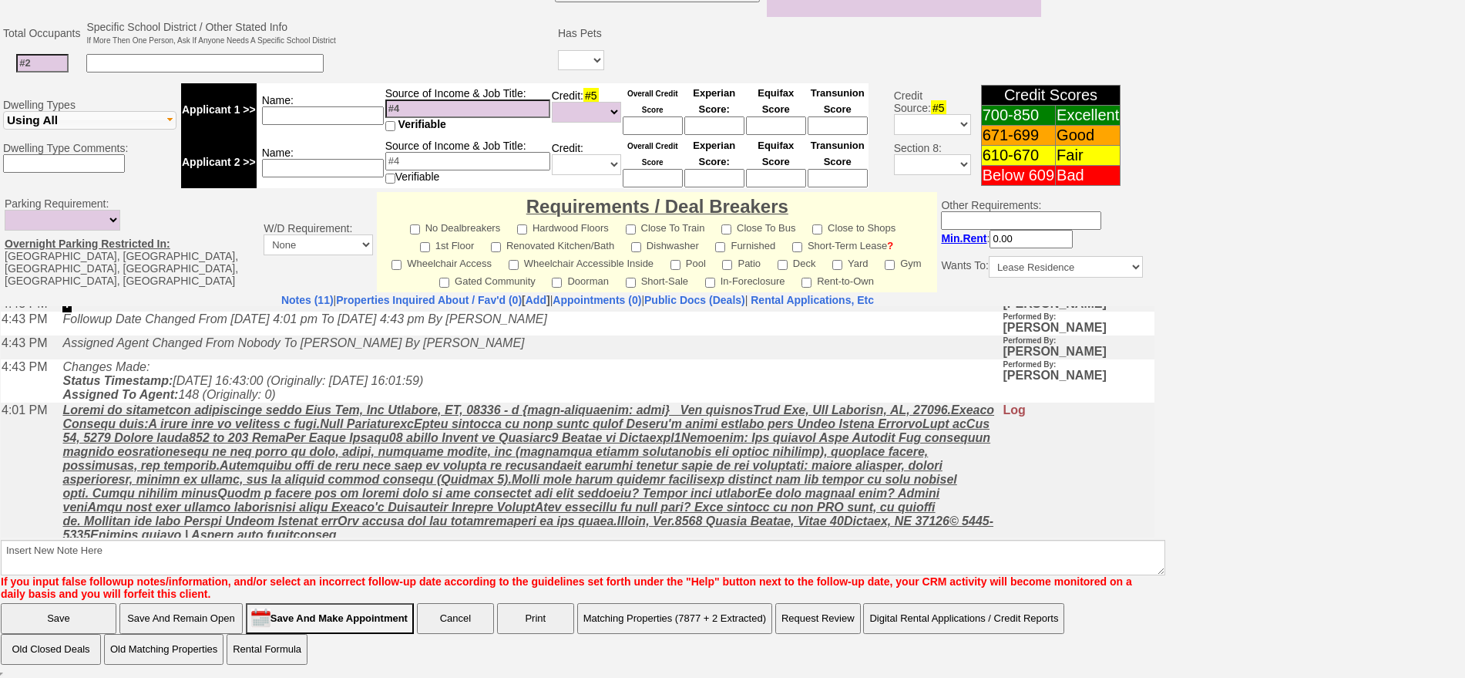
scroll to position [193, 0]
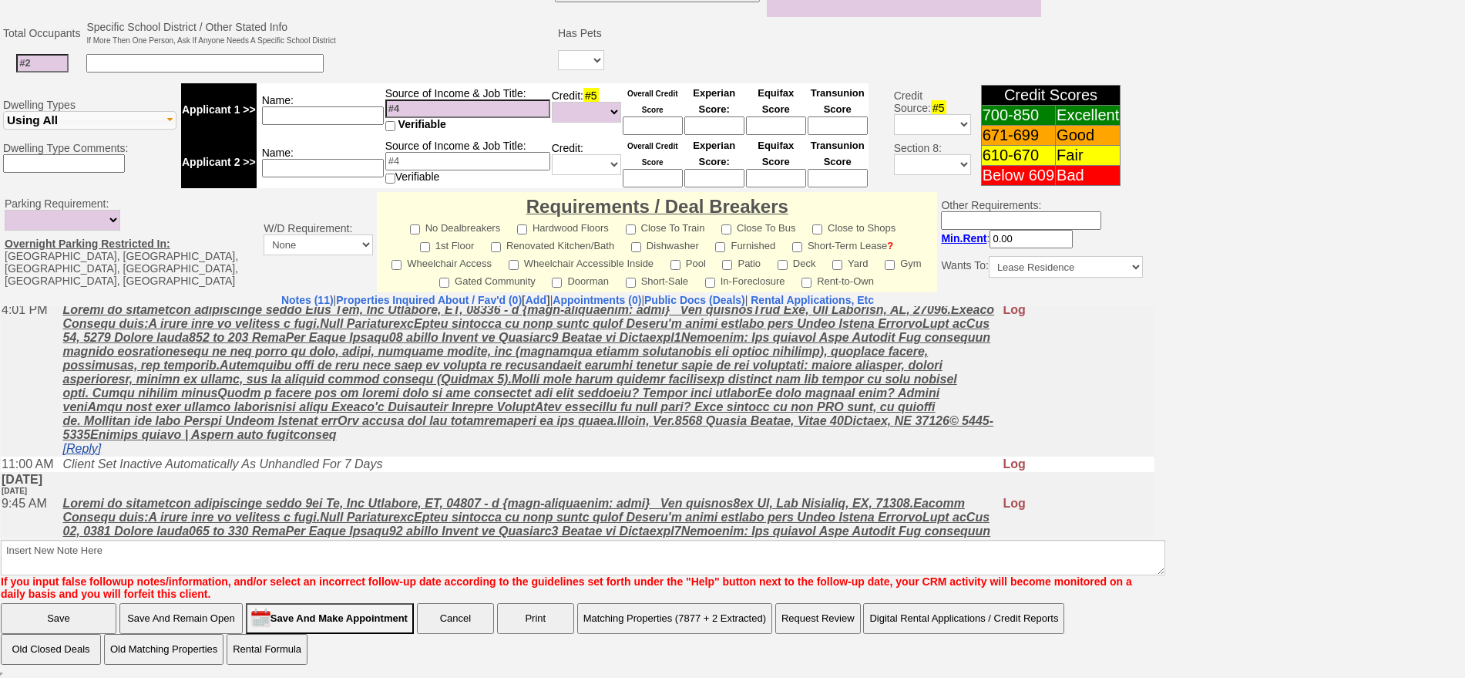
click at [101, 451] on link "[Reply]" at bounding box center [81, 447] width 39 height 13
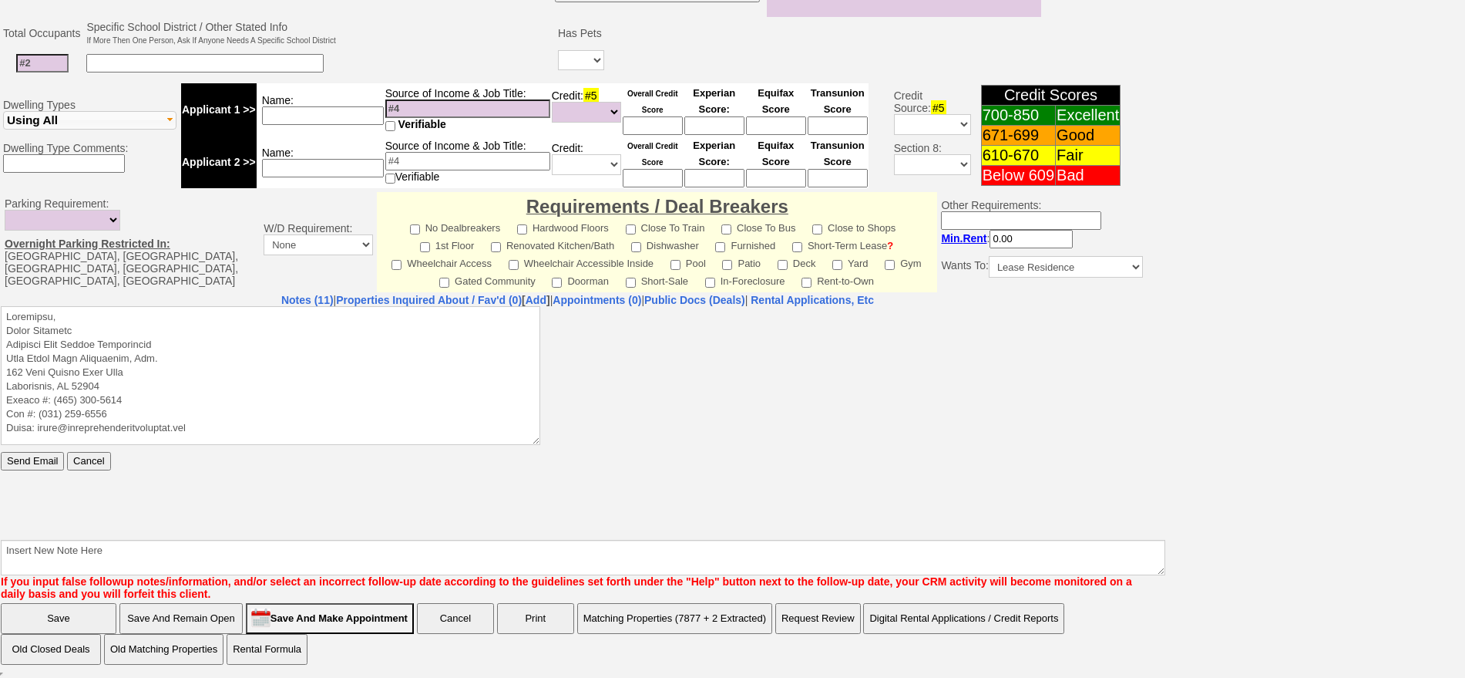
scroll to position [0, 0]
click at [149, 308] on textarea at bounding box center [271, 374] width 540 height 139
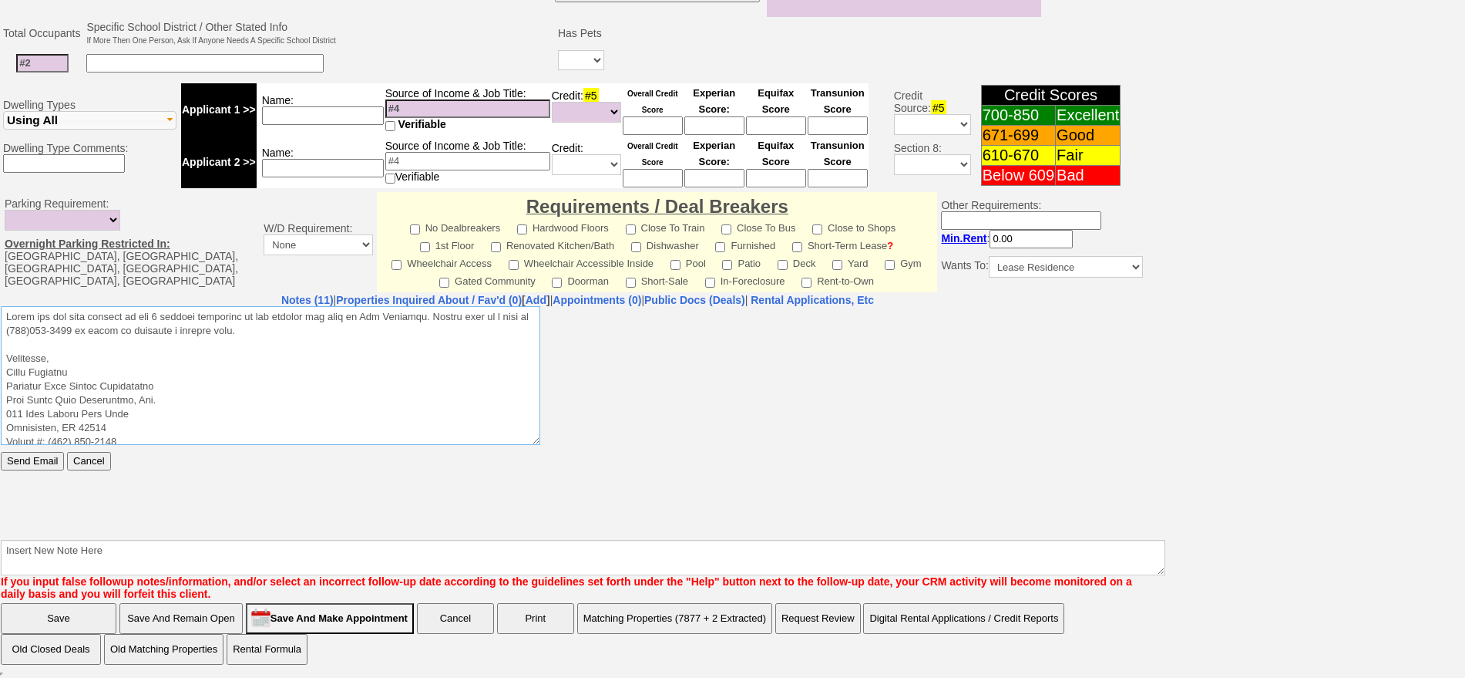
drag, startPoint x: 271, startPoint y: 332, endPoint x: 0, endPoint y: 305, distance: 271.9
click at [1, 305] on html "Send Email Cancel" at bounding box center [578, 420] width 1154 height 231
type textarea "Lorem ips dol sita consect ad eli 0 seddoei temporinc ut lab etdolor mag aliq e…"
click at [45, 454] on input "Send Email" at bounding box center [32, 460] width 63 height 18
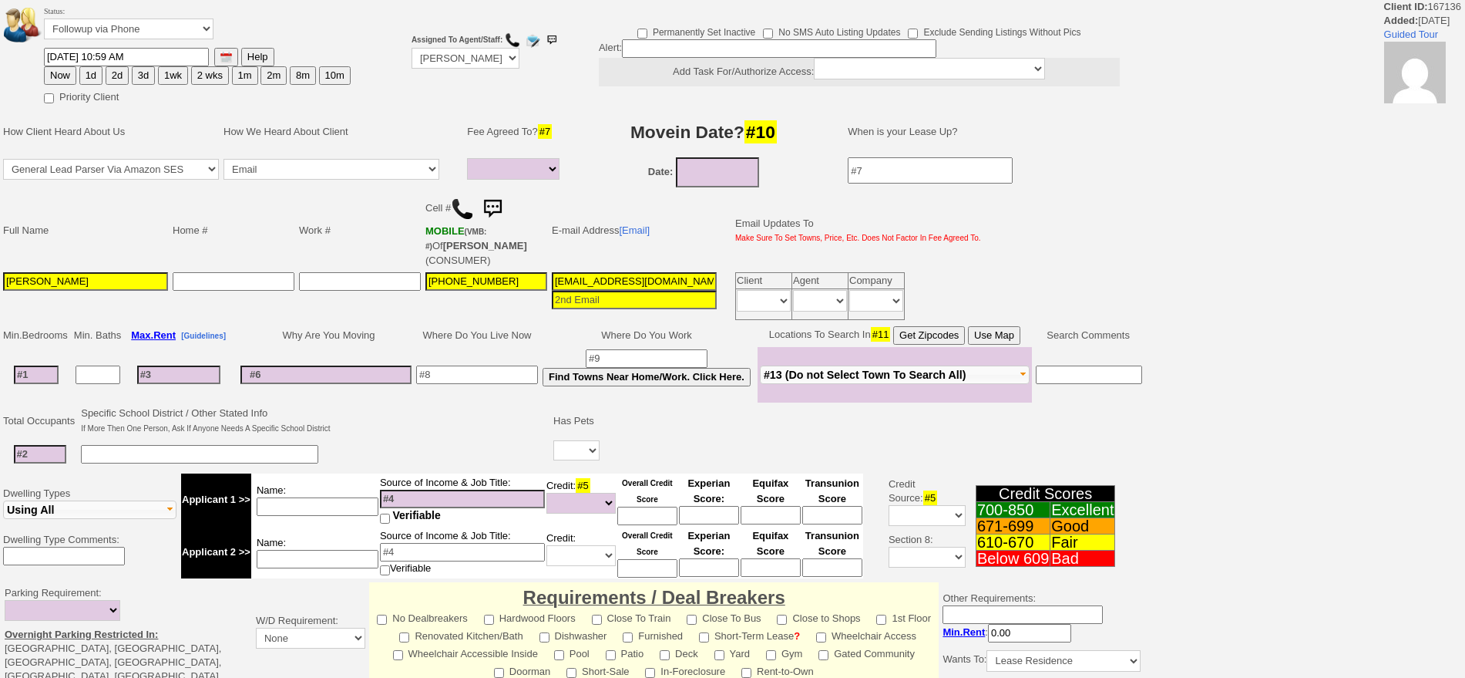
select select
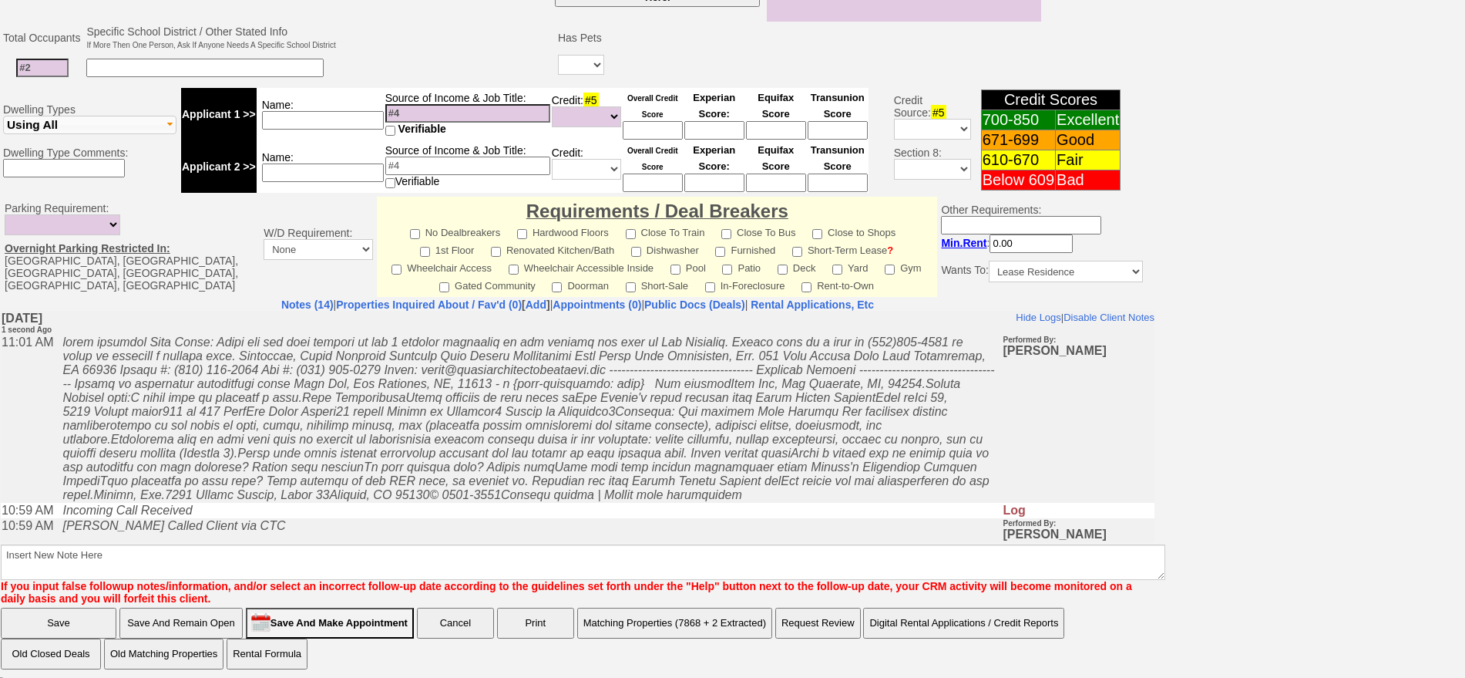
scroll to position [453, 0]
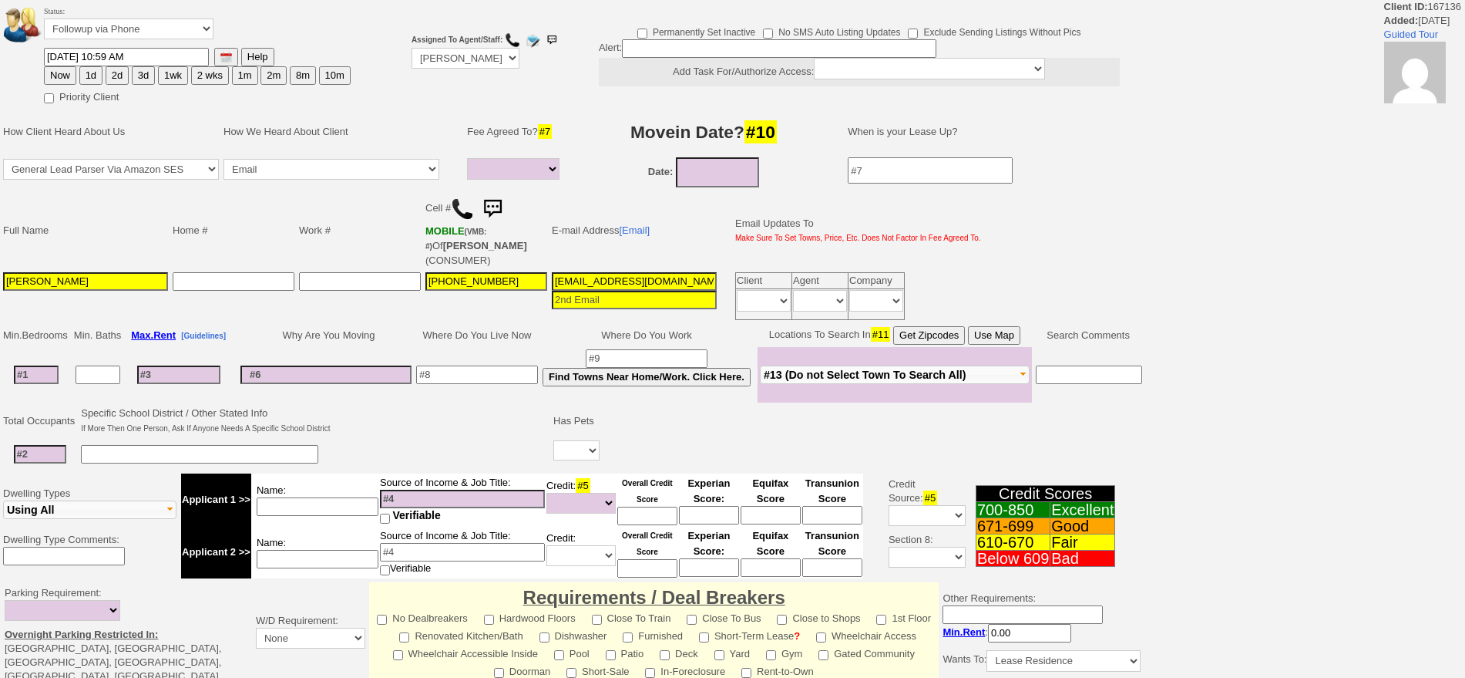
select select
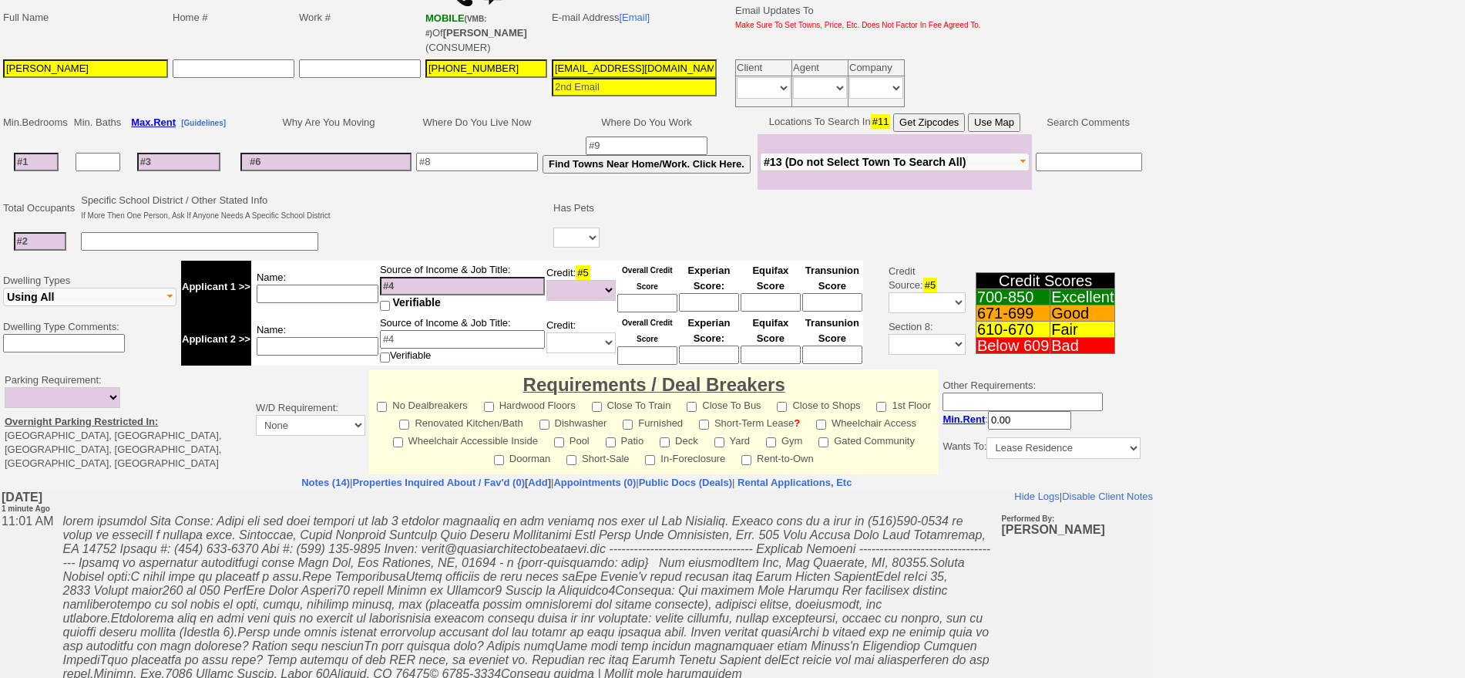
scroll to position [296, 0]
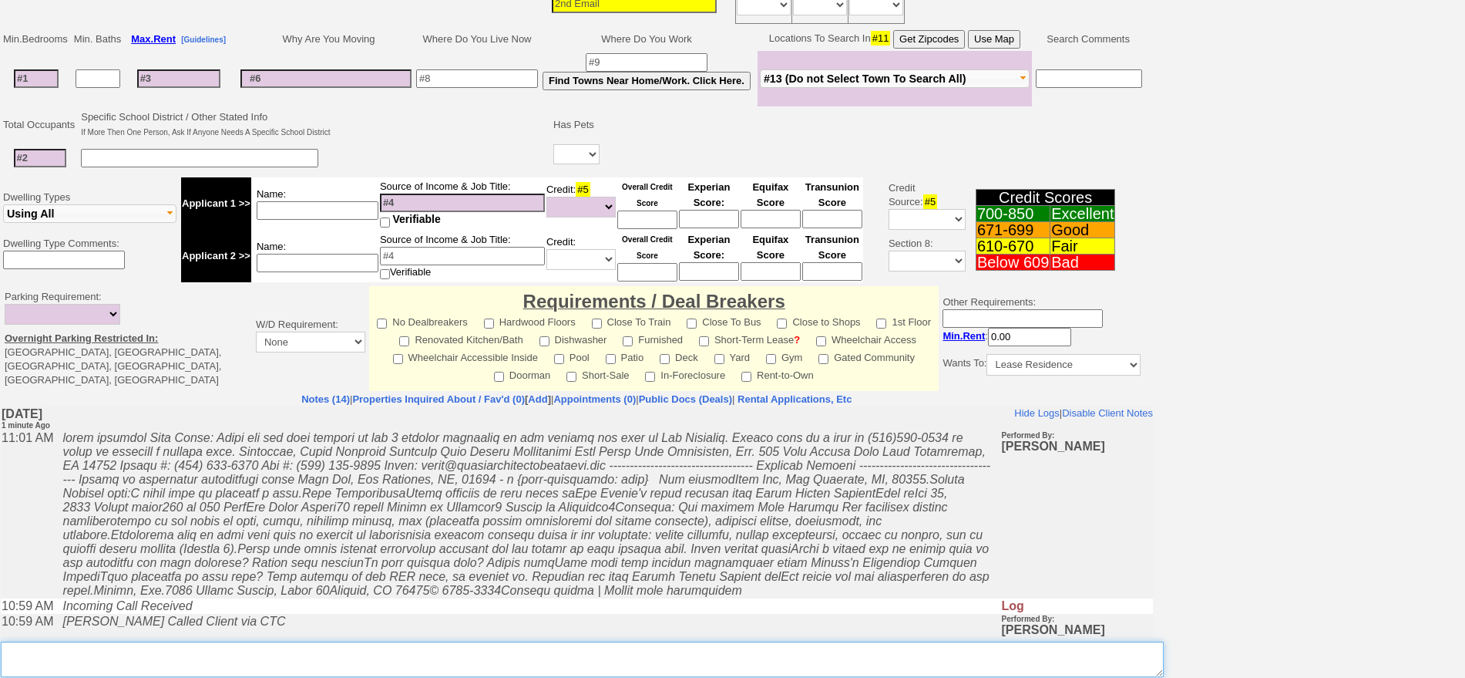
click at [449, 641] on textarea "Insert New Note Here" at bounding box center [582, 658] width 1163 height 35
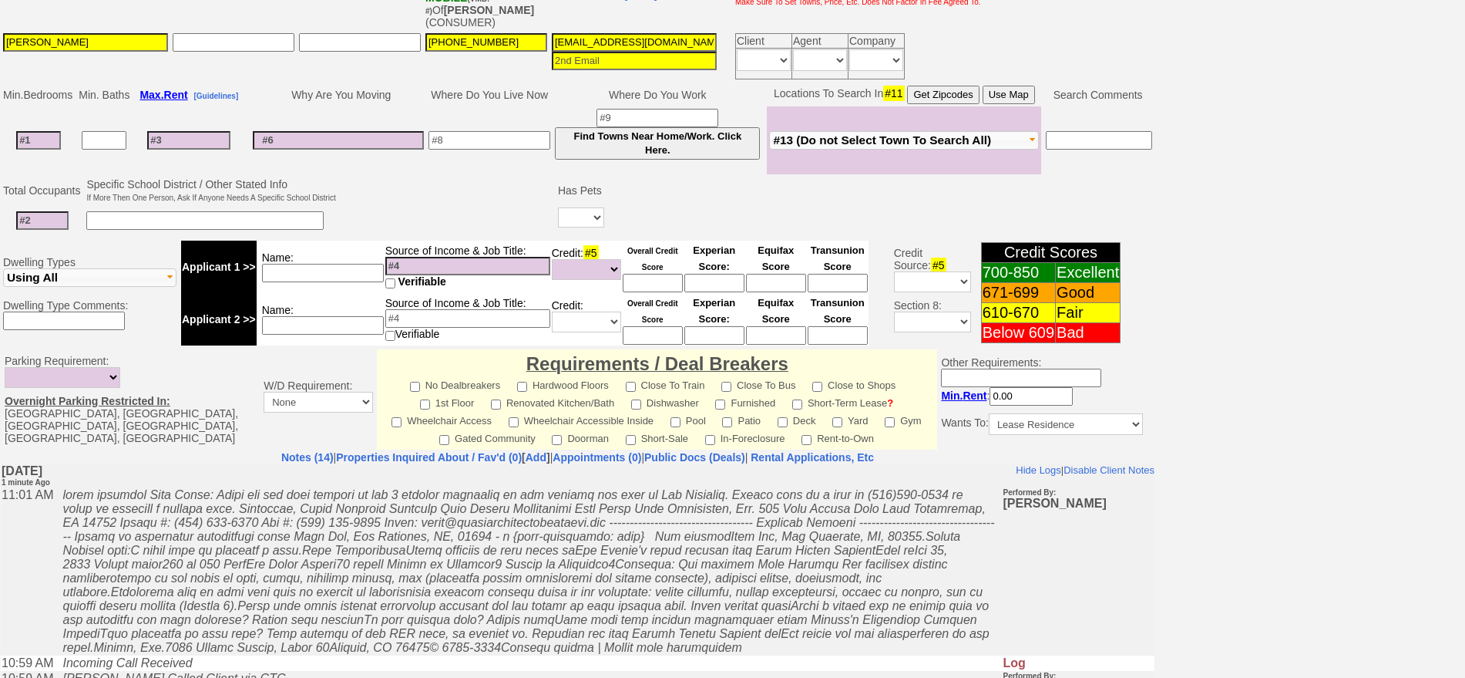
scroll to position [359, 0]
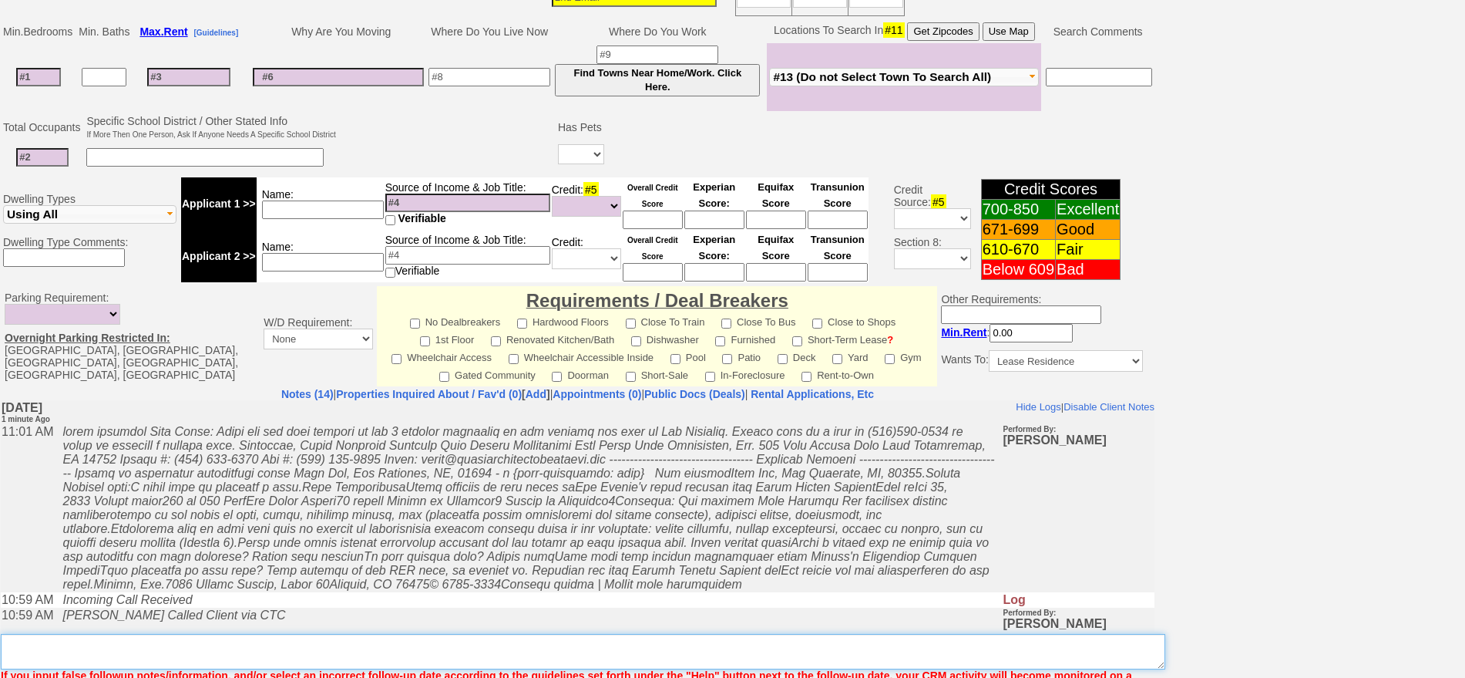
paste textarea "Thank you for your request on the 1 bedroom apartment we are hosting for rent i…"
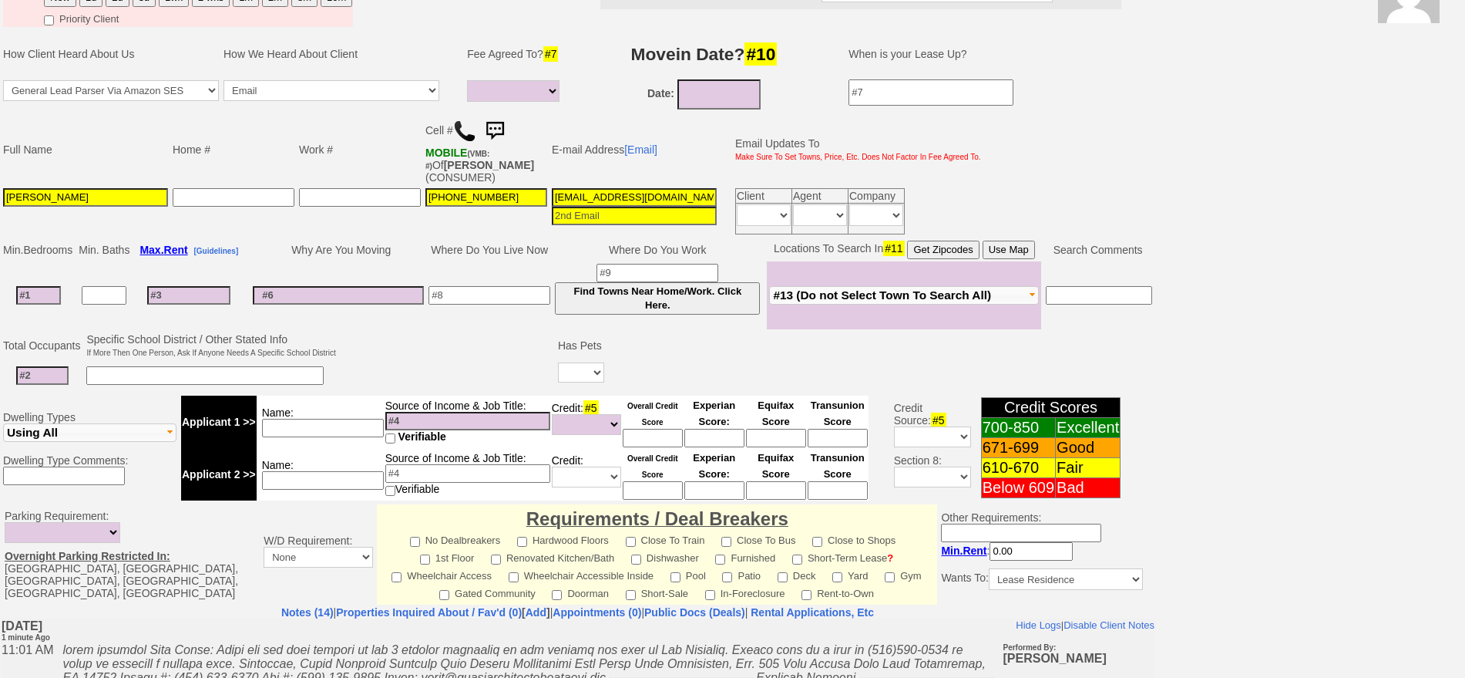
scroll to position [0, 0]
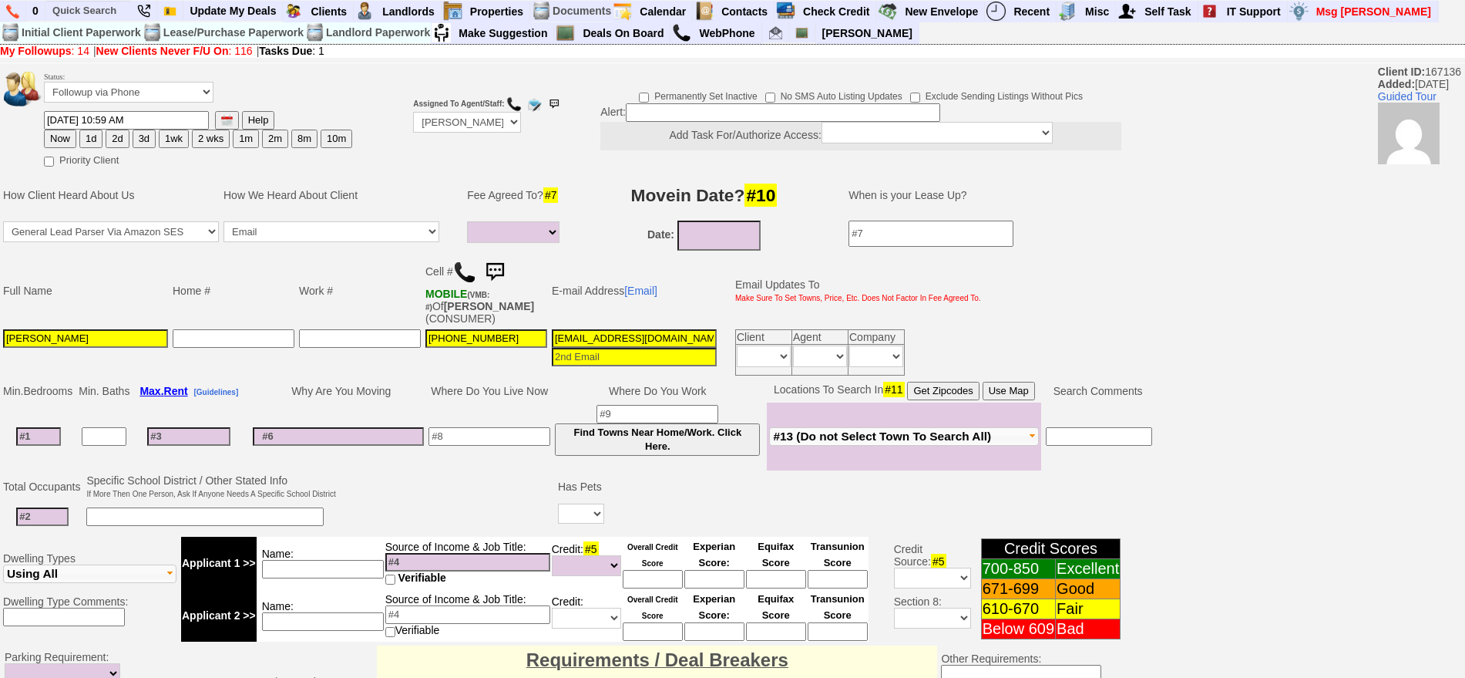
type textarea "Thank you for your request on the 1 bedroom apartment we are hosting for rent i…"
click at [507, 257] on img at bounding box center [494, 272] width 31 height 31
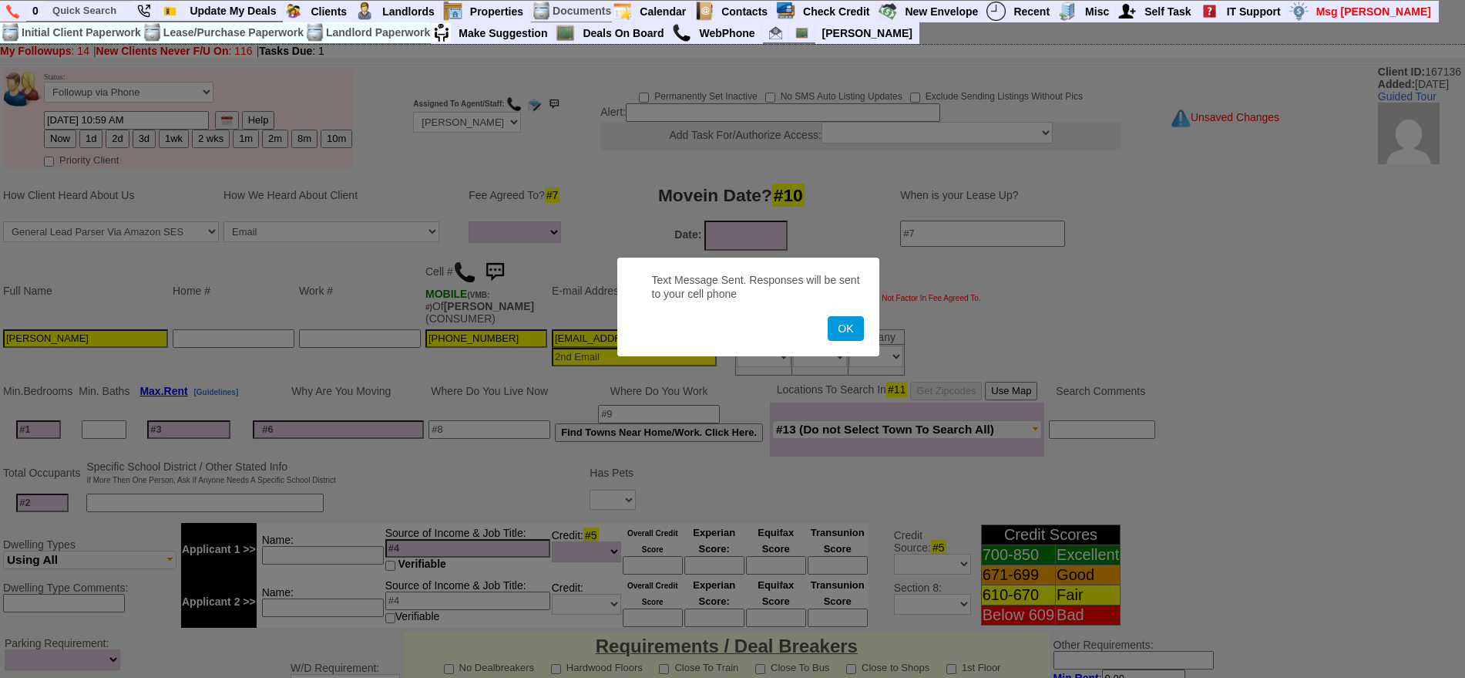
click at [828, 316] on button "OK" at bounding box center [845, 328] width 35 height 25
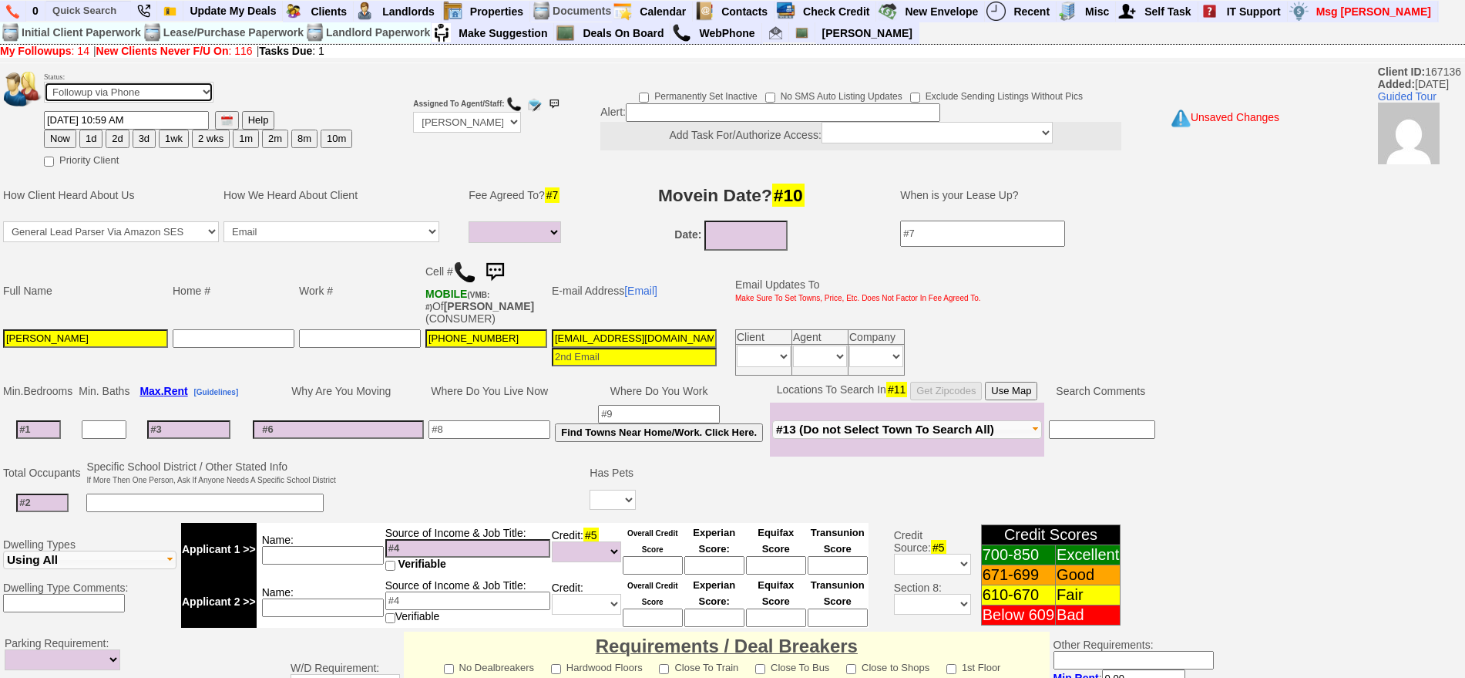
click at [169, 82] on select "Followup via Phone Followup via Email Followup When Section 8 Property Found De…" at bounding box center [129, 92] width 170 height 21
select select "Inactive"
click at [44, 87] on select "Followup via Phone Followup via Email Followup When Section 8 Property Found De…" at bounding box center [129, 92] width 170 height 21
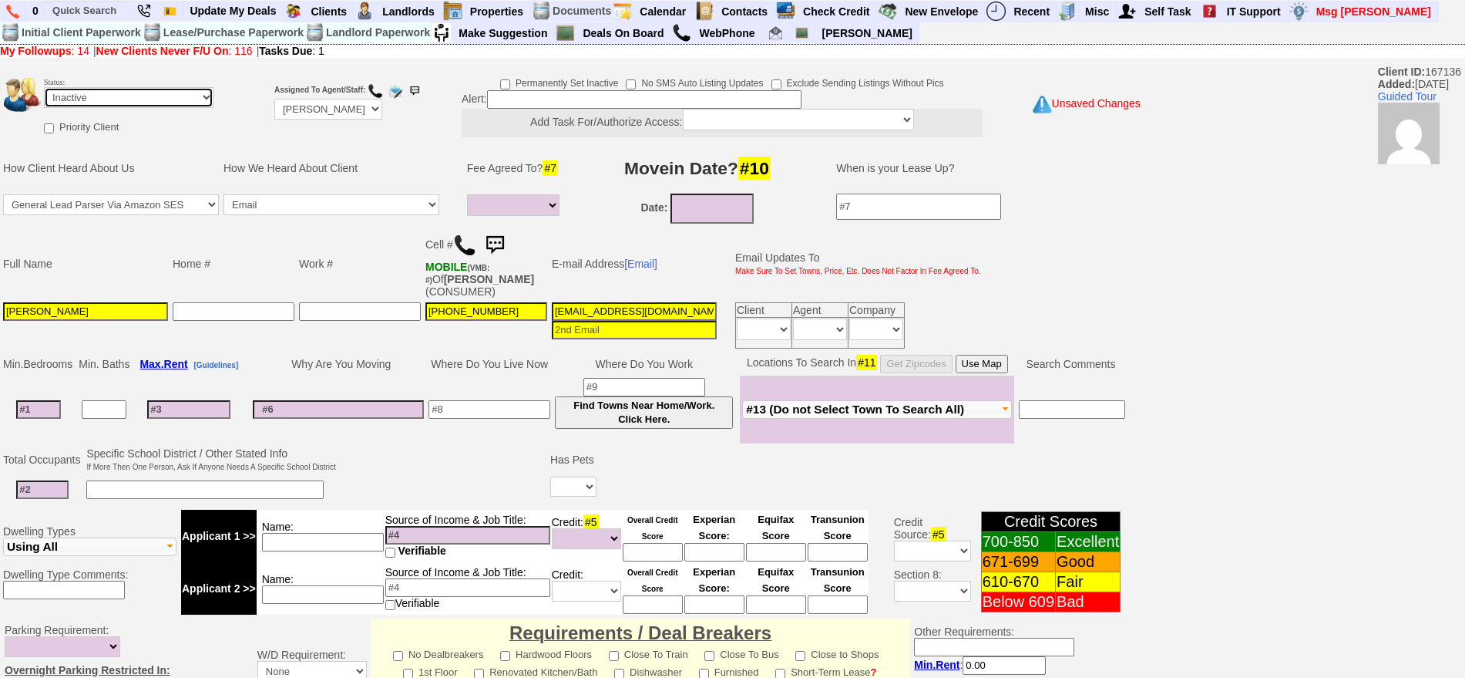
scroll to position [426, 0]
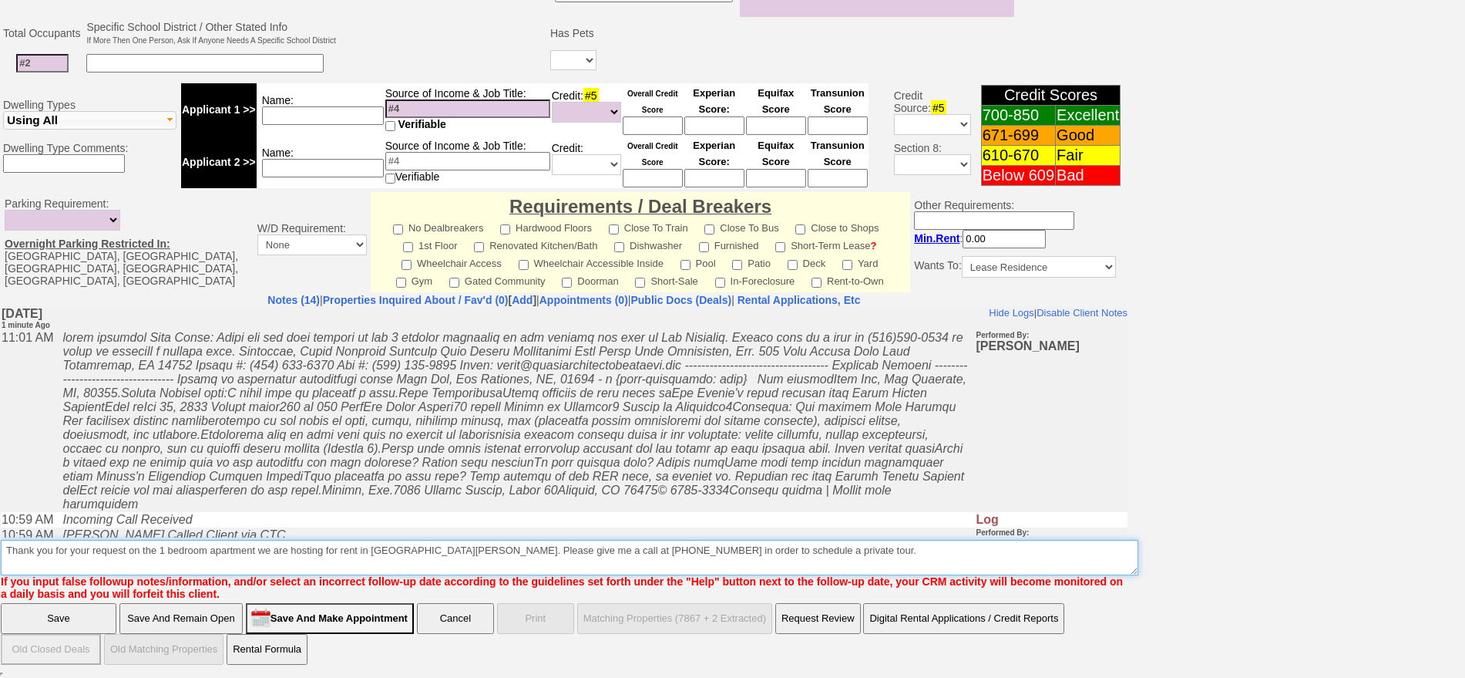
drag, startPoint x: 854, startPoint y: 544, endPoint x: 5, endPoint y: 204, distance: 914.9
click at [0, 521] on td "Notes (14) | Properties Inquired About / Fav'd (0) [ Add ] | Appointments (0) |…" at bounding box center [564, 447] width 1128 height 308
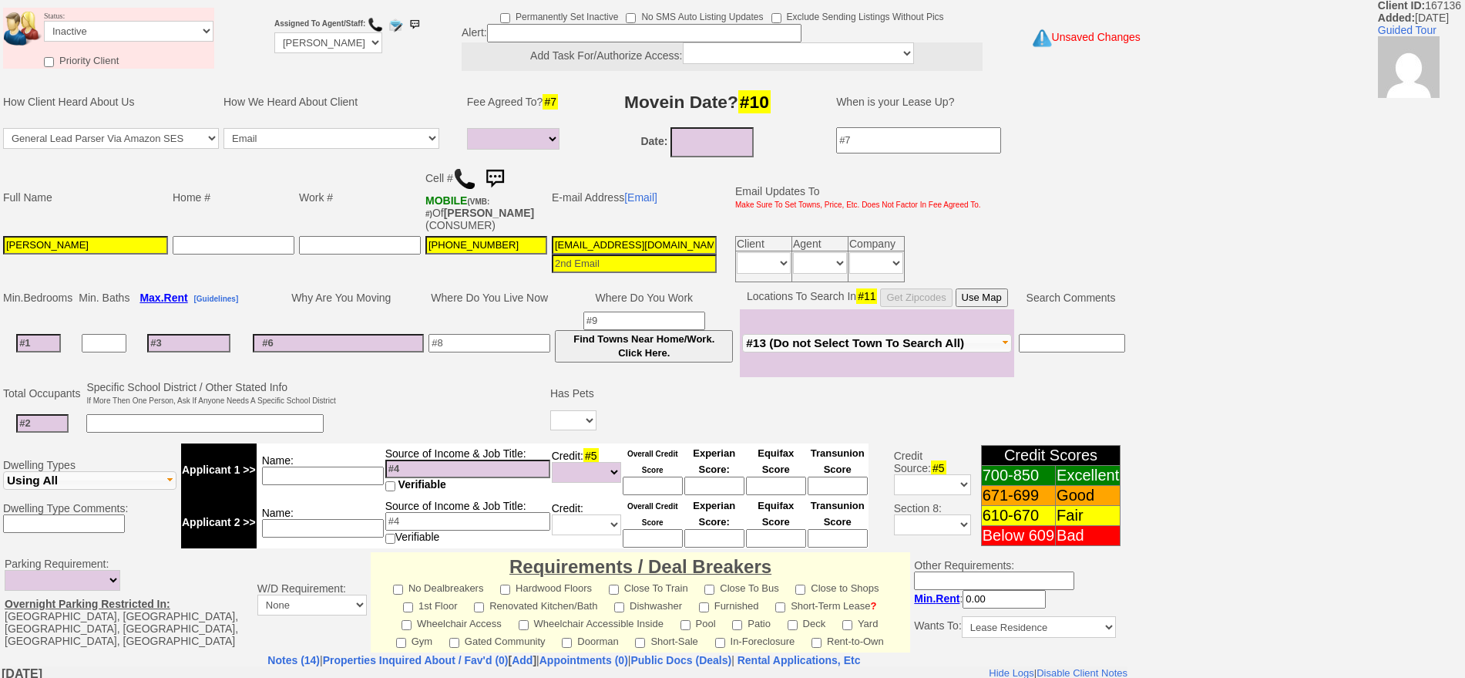
scroll to position [0, 0]
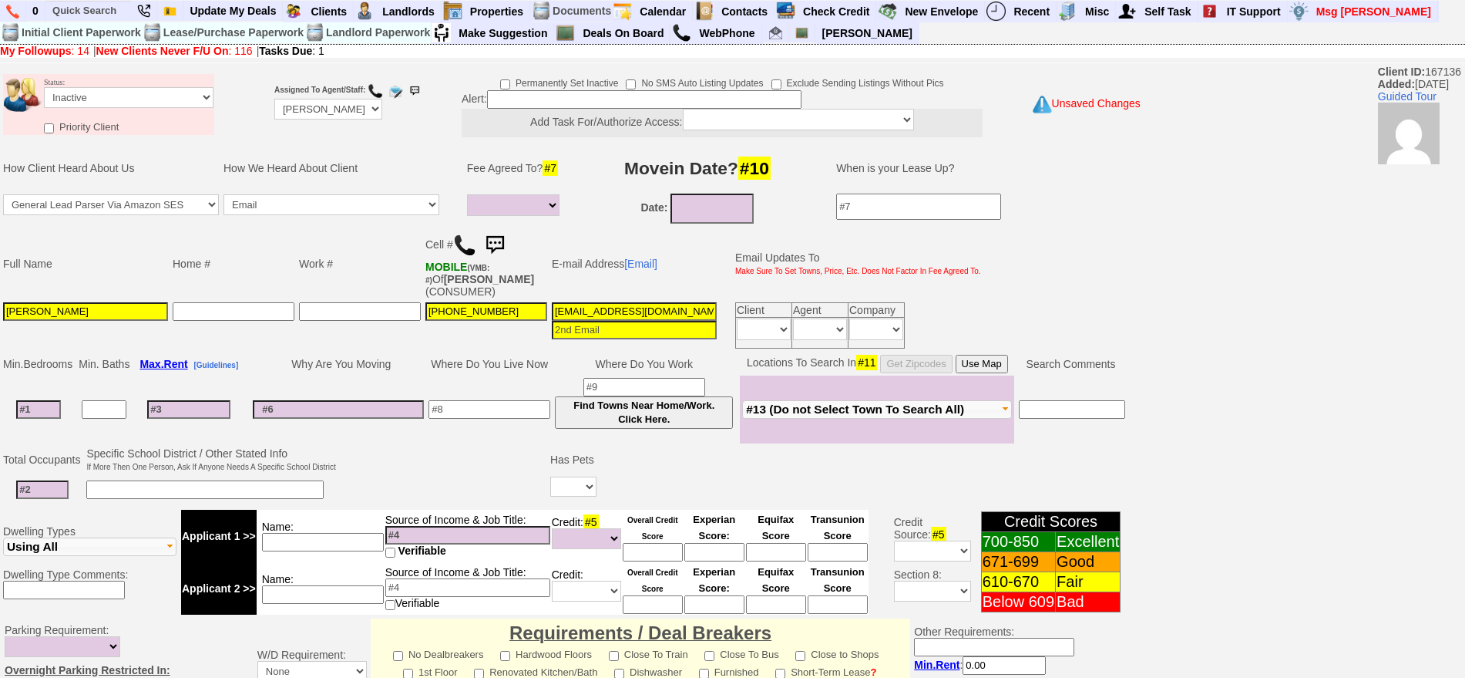
type textarea "called client lm sent txt and email ia until response"
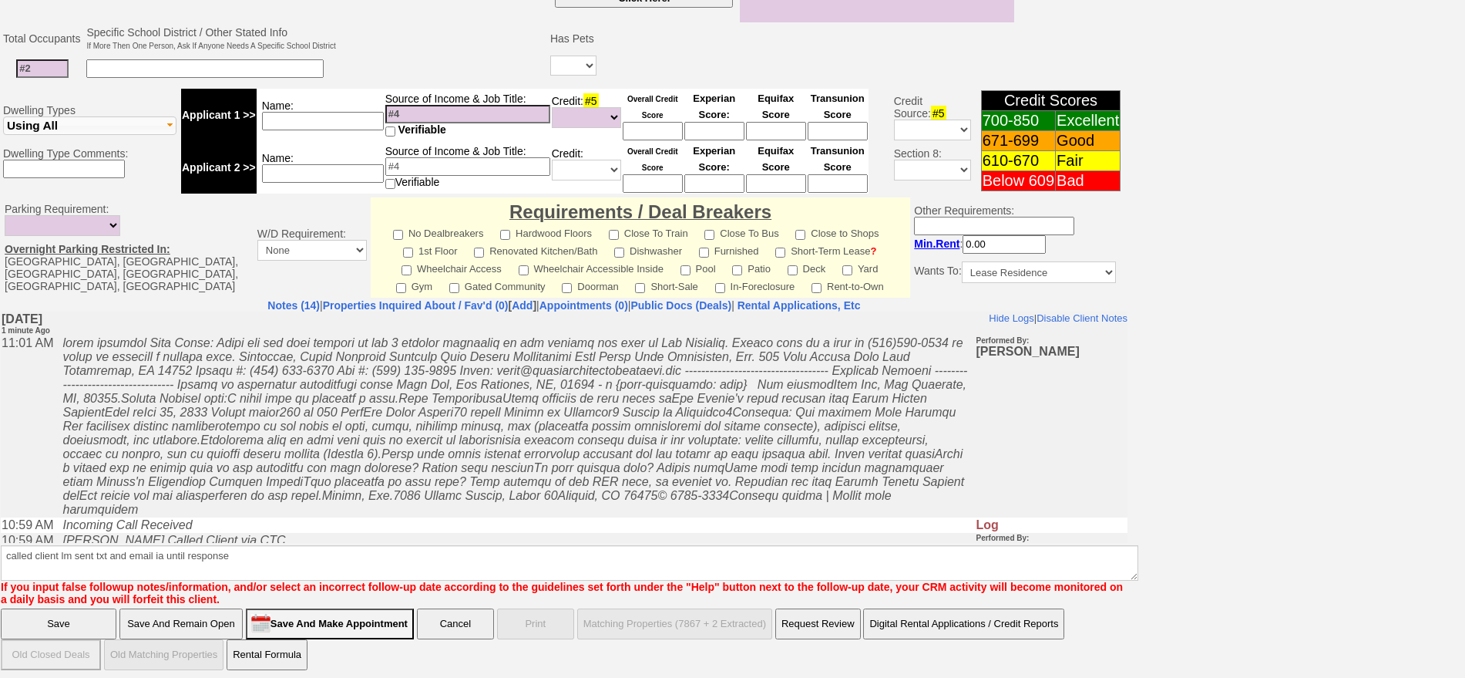
click input "Save" at bounding box center [59, 623] width 116 height 31
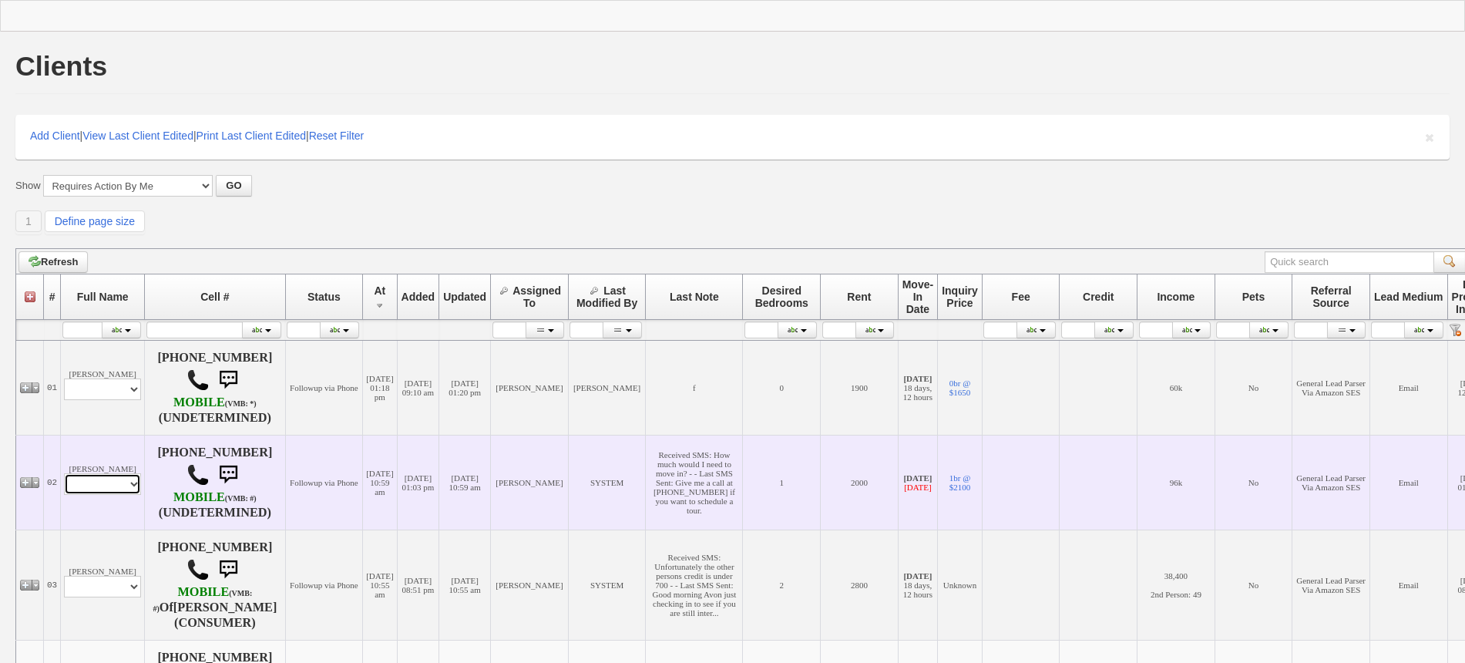
click at [129, 494] on select "Profile Edit Print Email Externally (Will Not Be Tracked In CRM) Closed Deals" at bounding box center [102, 484] width 77 height 22
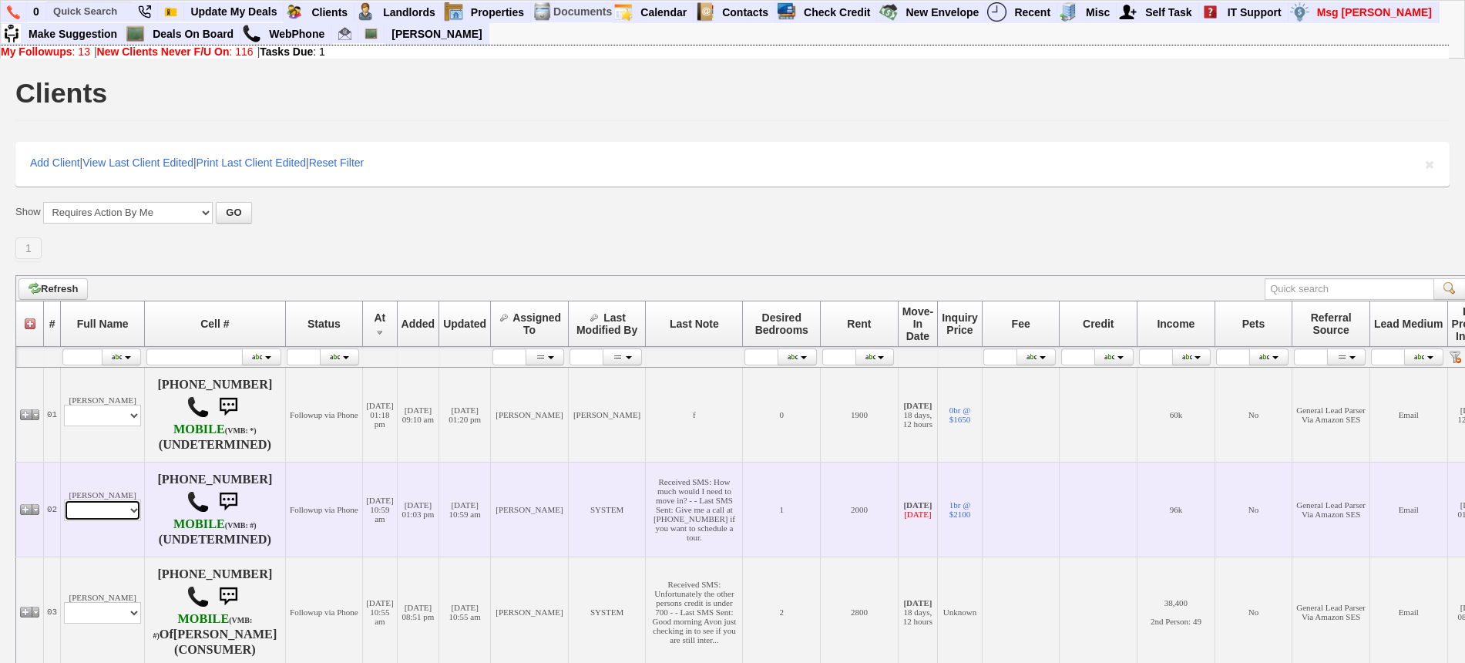
select select "ChangeURL,/crm/custom/edit_client_form.php?redirect=%2Fcrm%2Fclients.php&id=142…"
click at [64, 505] on select "Profile Edit Print Email Externally (Will Not Be Tracked In CRM) Closed Deals" at bounding box center [102, 510] width 77 height 22
select select
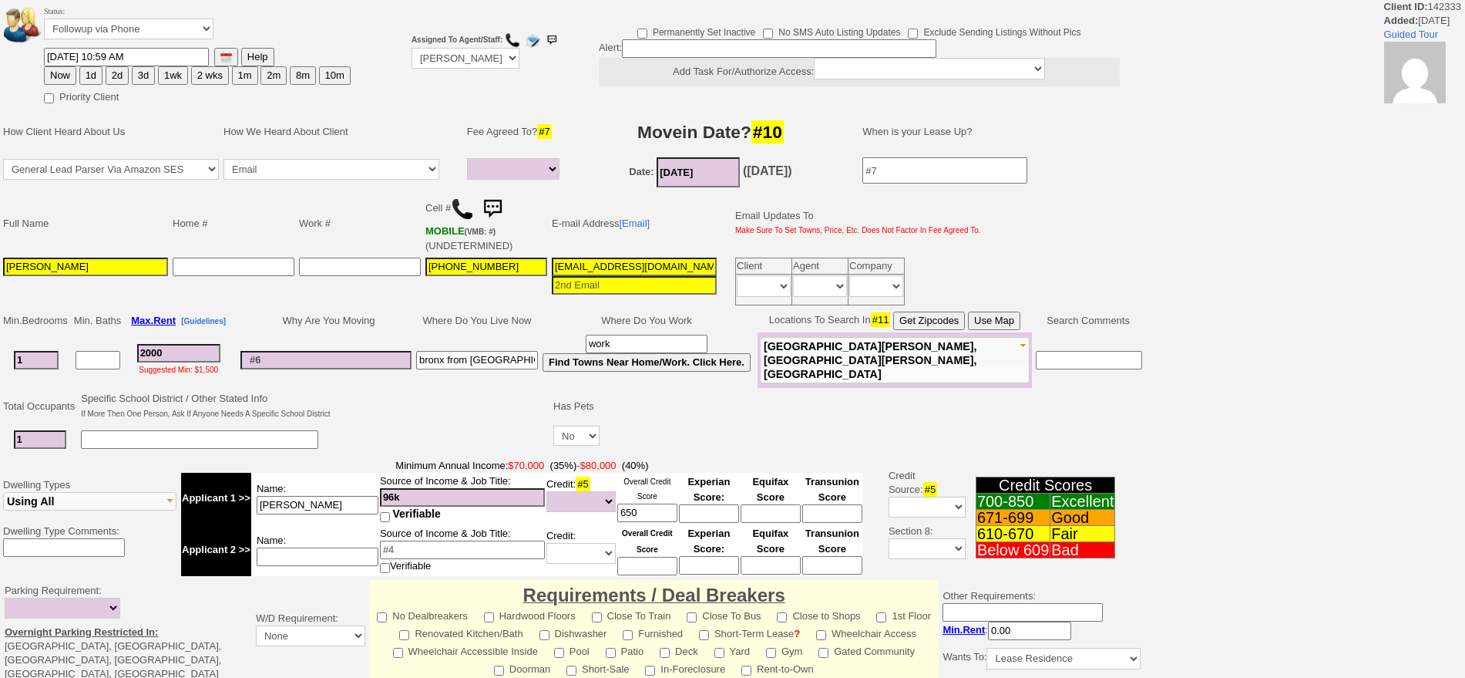
select select
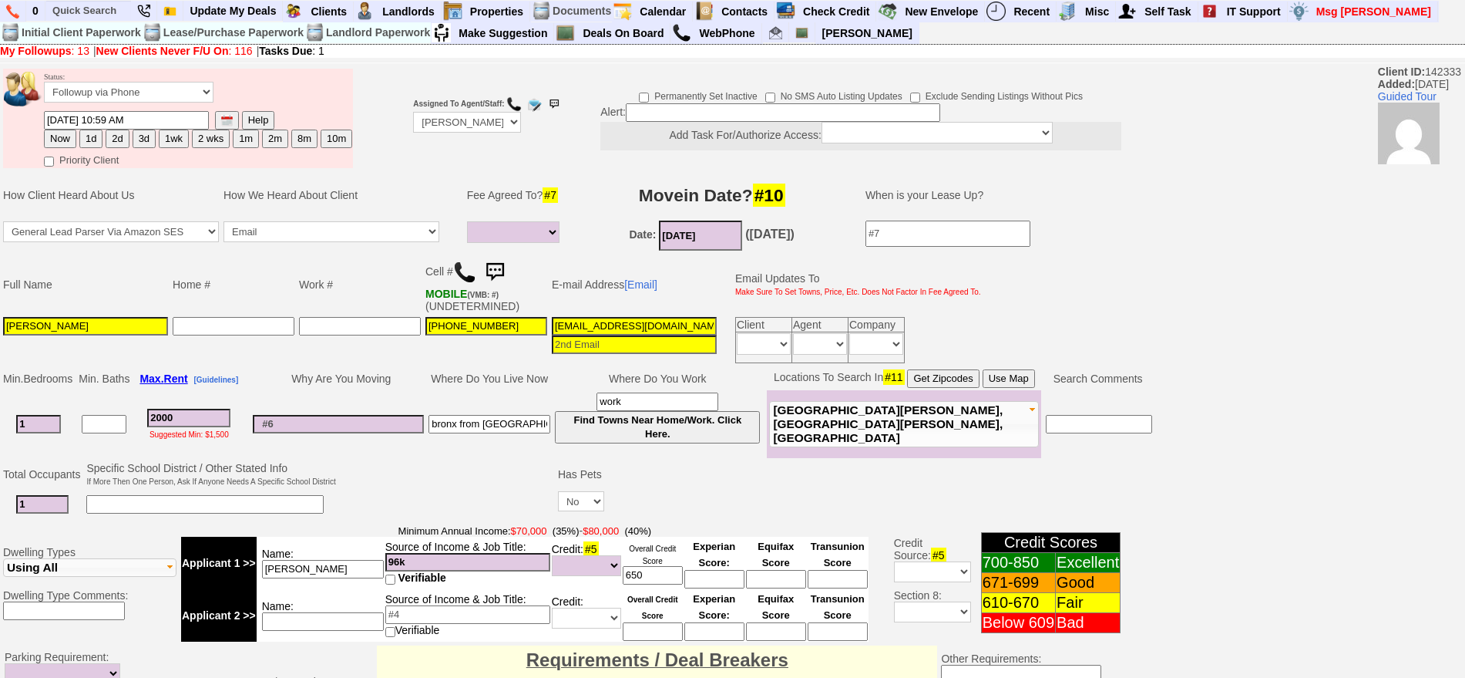
click at [503, 278] on img at bounding box center [494, 272] width 31 height 31
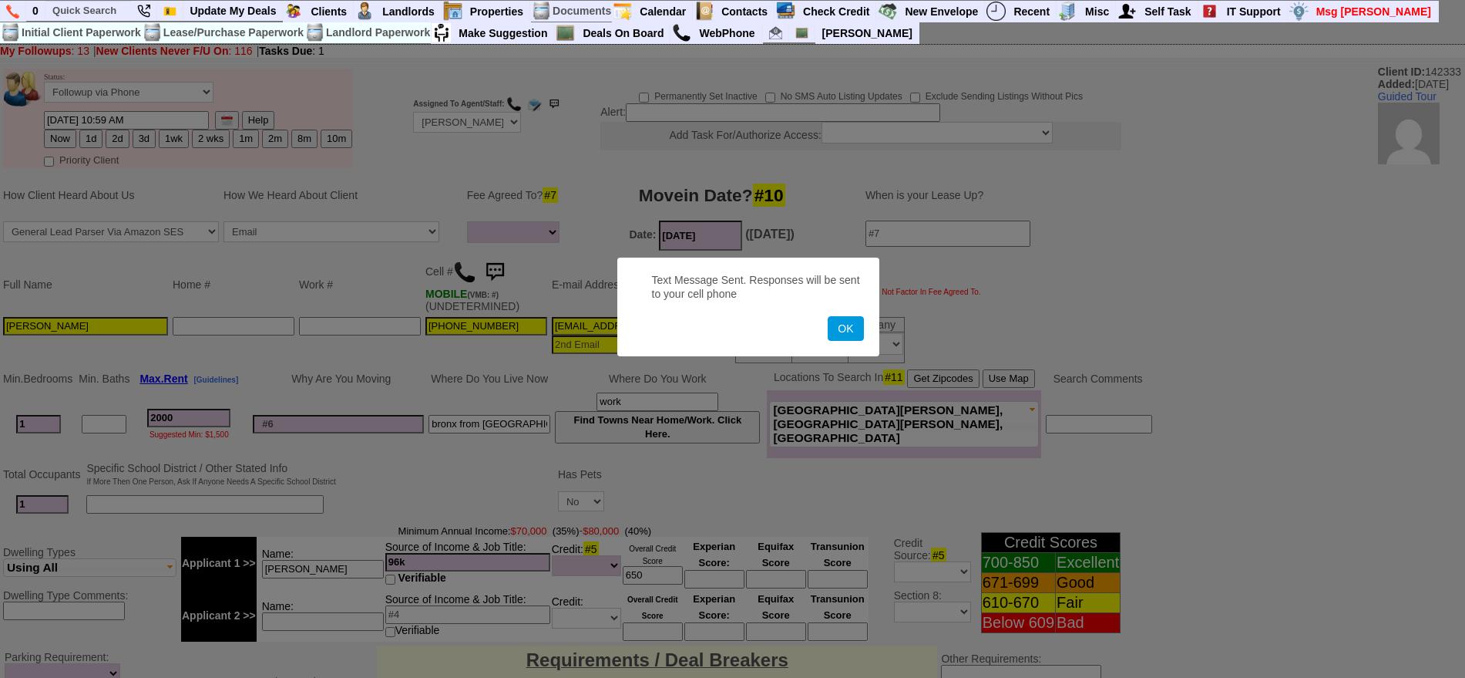
click at [828, 316] on button "OK" at bounding box center [845, 328] width 35 height 25
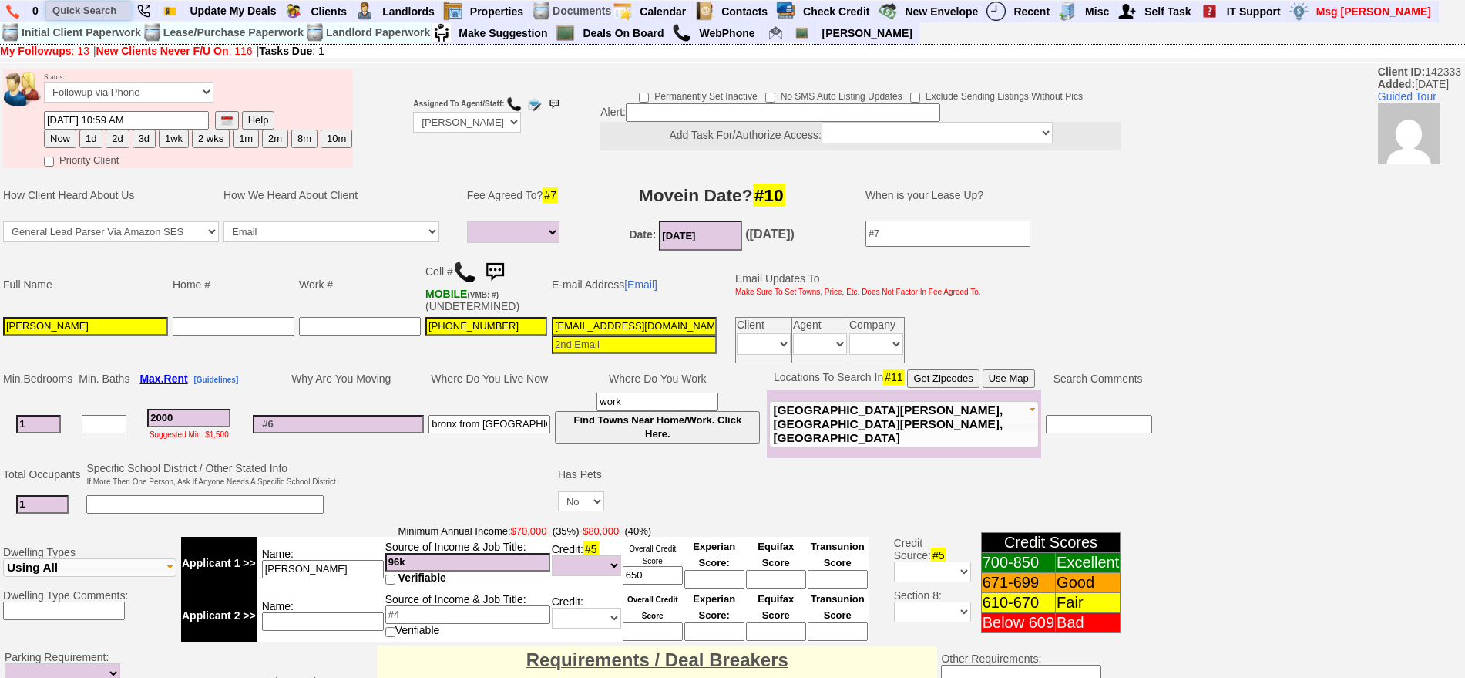
click at [72, 5] on input "text" at bounding box center [88, 10] width 85 height 19
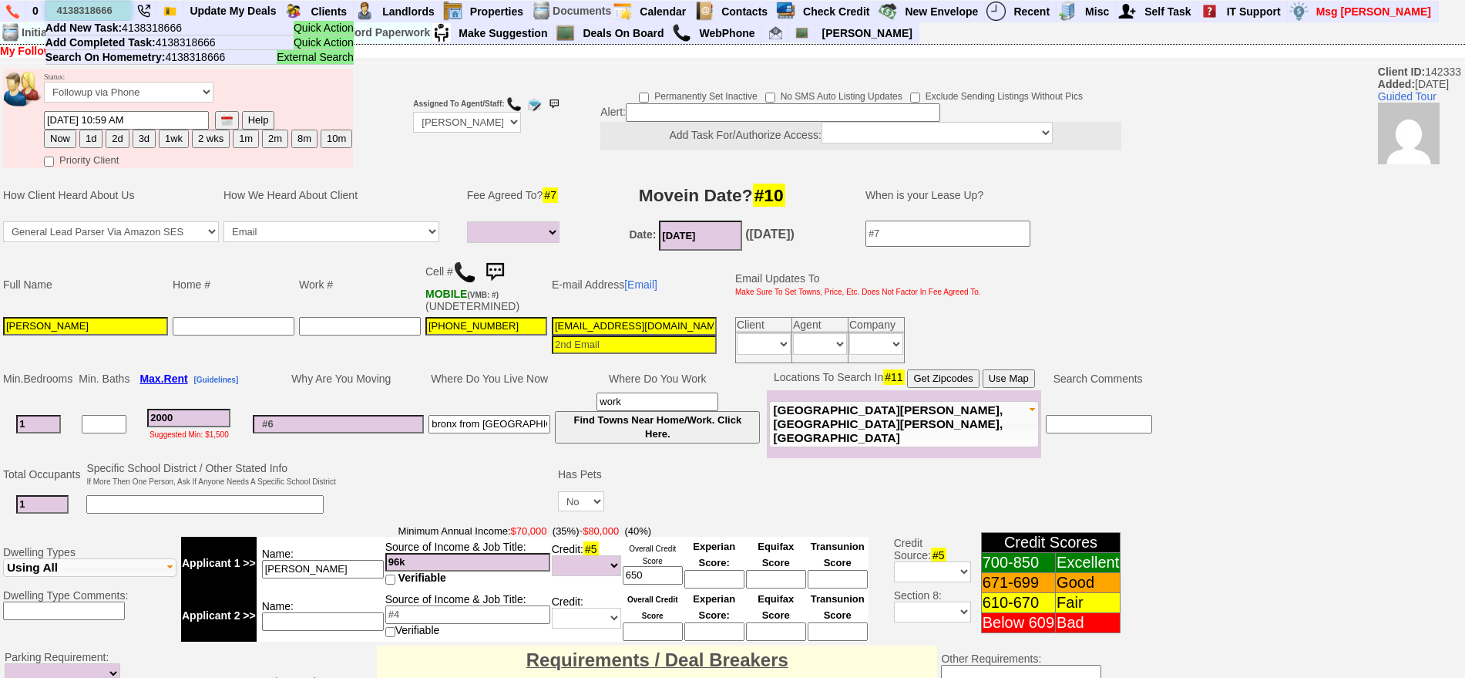
click at [74, 12] on input "4138318666" at bounding box center [88, 10] width 85 height 19
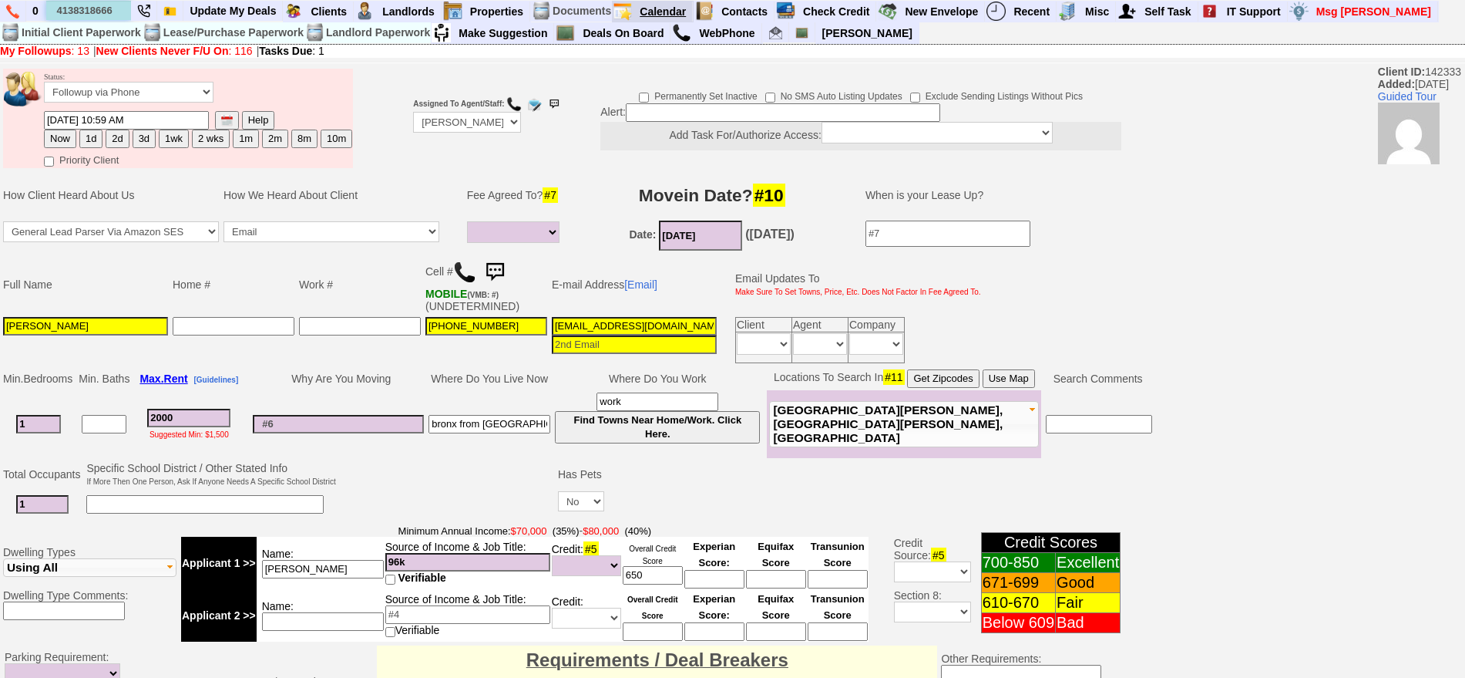
type input "4138318666"
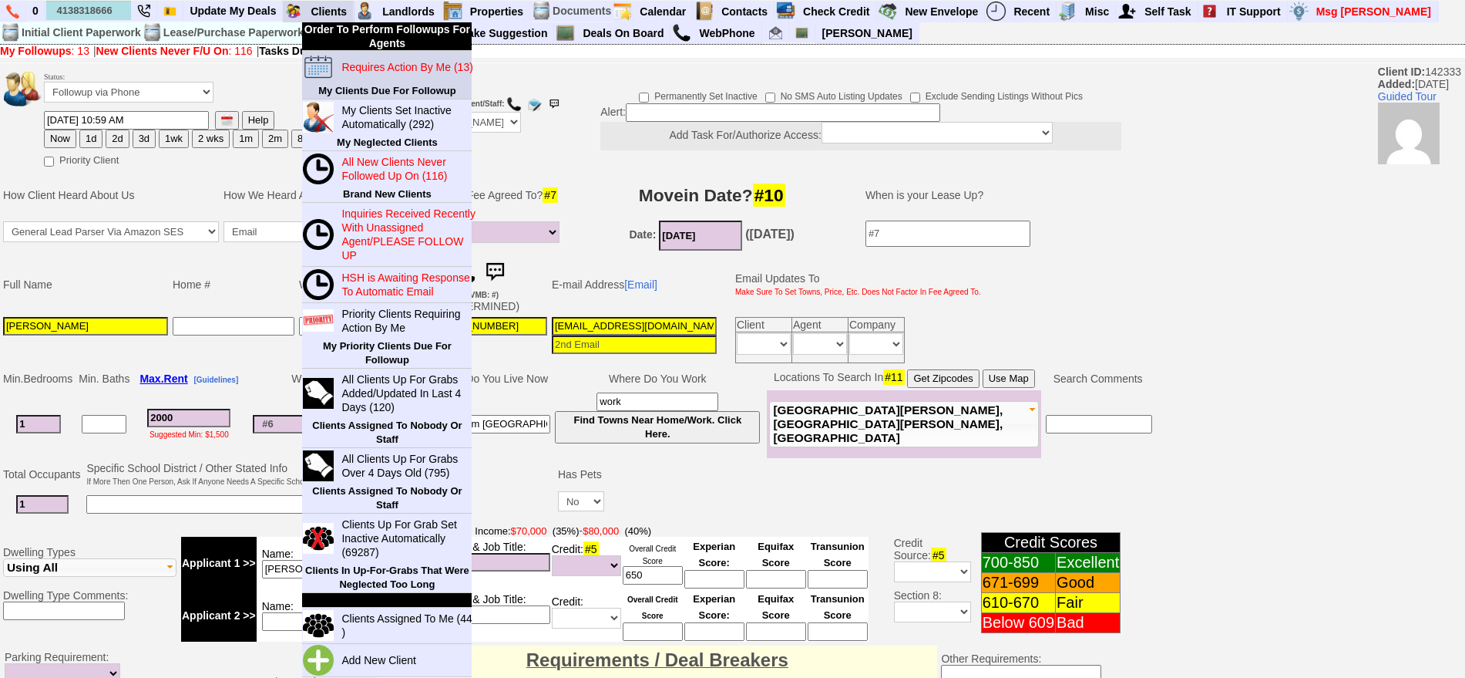
click at [374, 62] on blink "Requires Action By Me (13)" at bounding box center [406, 67] width 131 height 12
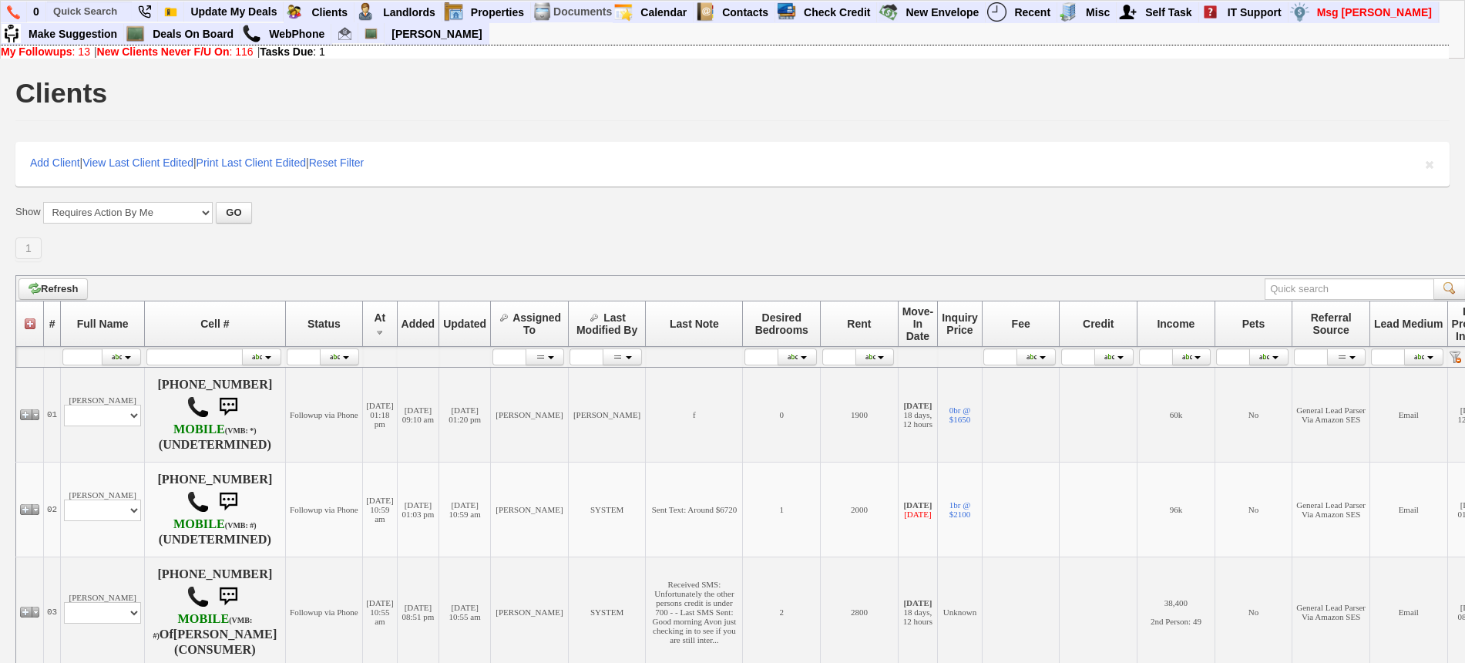
scroll to position [772, 0]
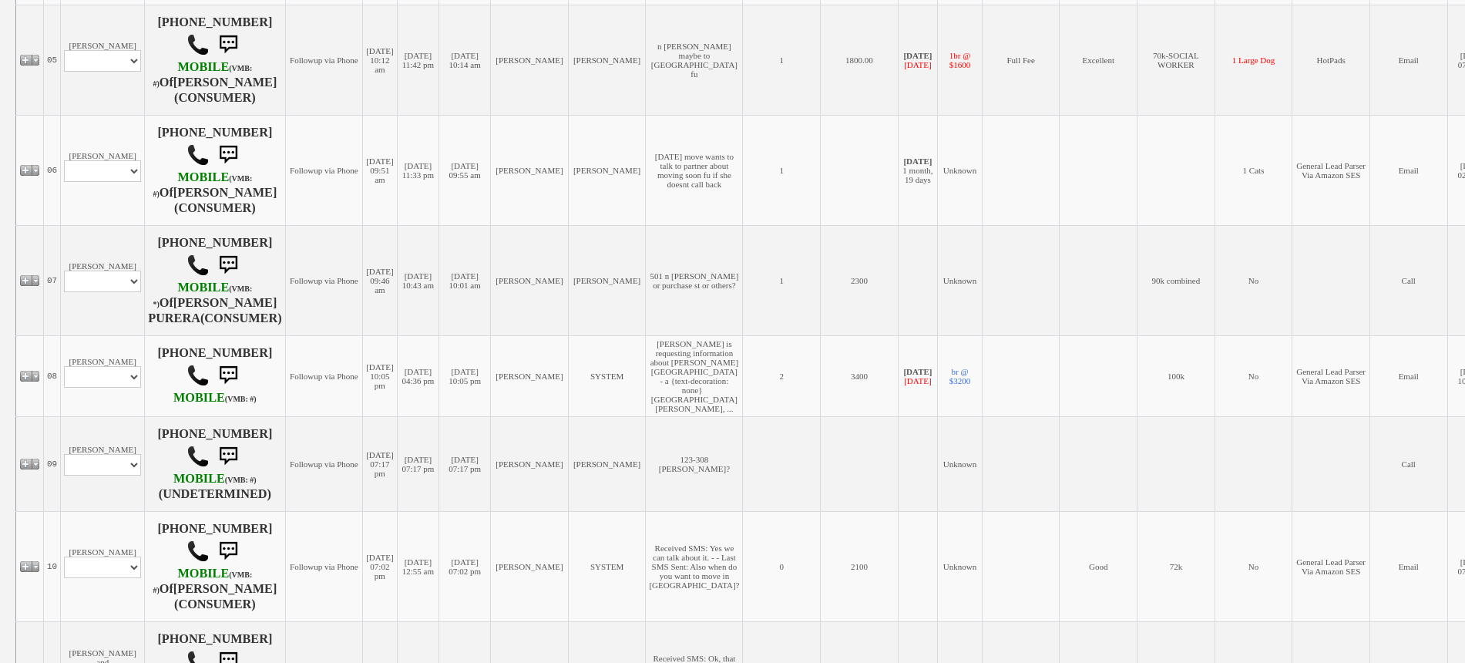
drag, startPoint x: 0, startPoint y: 0, endPoint x: 1479, endPoint y: 458, distance: 1548.3
click at [1464, 458] on html "0 Bookmark This Page Organize Update My Deals Clients Landlords" at bounding box center [732, 146] width 1465 height 1836
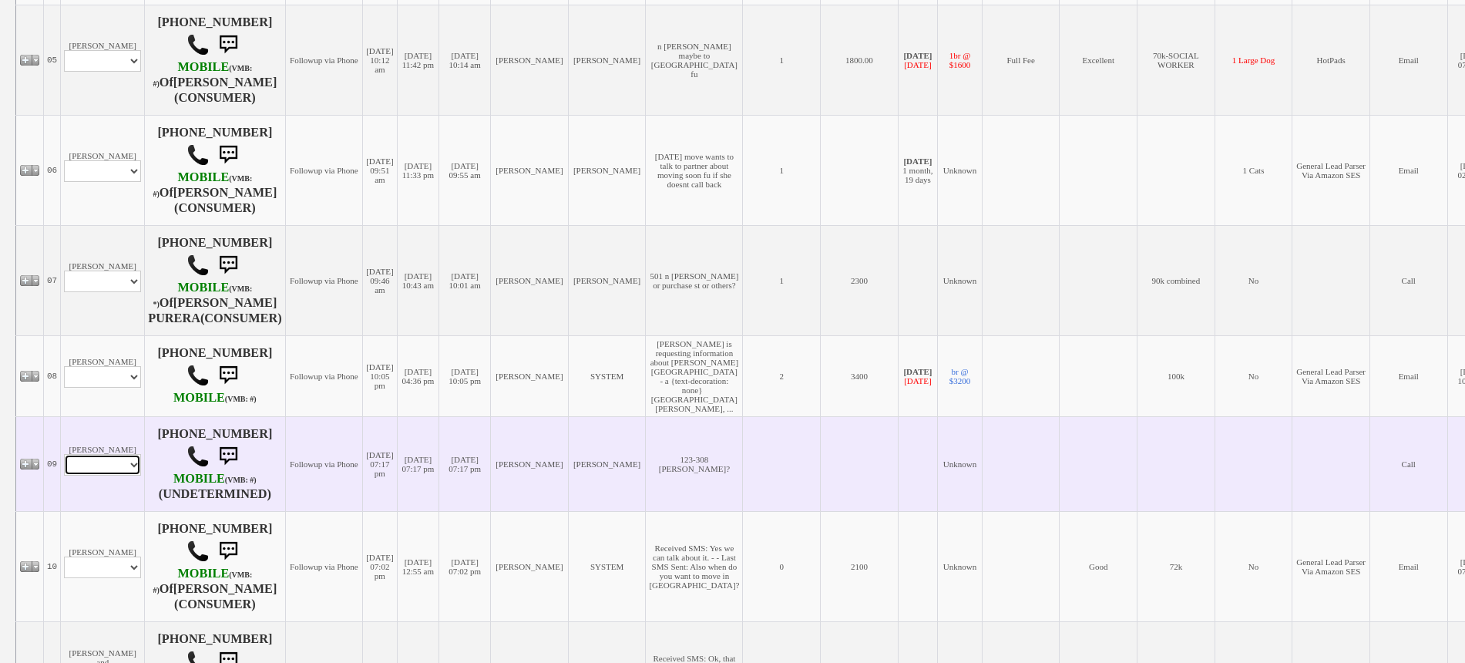
click at [105, 454] on select "Profile Edit Print Closed Deals" at bounding box center [102, 465] width 77 height 22
select select "ChangeURL,/crm/custom/edit_client_form.php?redirect=%2Fcrm%2Fclients.php&id=167…"
click at [64, 454] on select "Profile Edit Print Closed Deals" at bounding box center [102, 465] width 77 height 22
select select
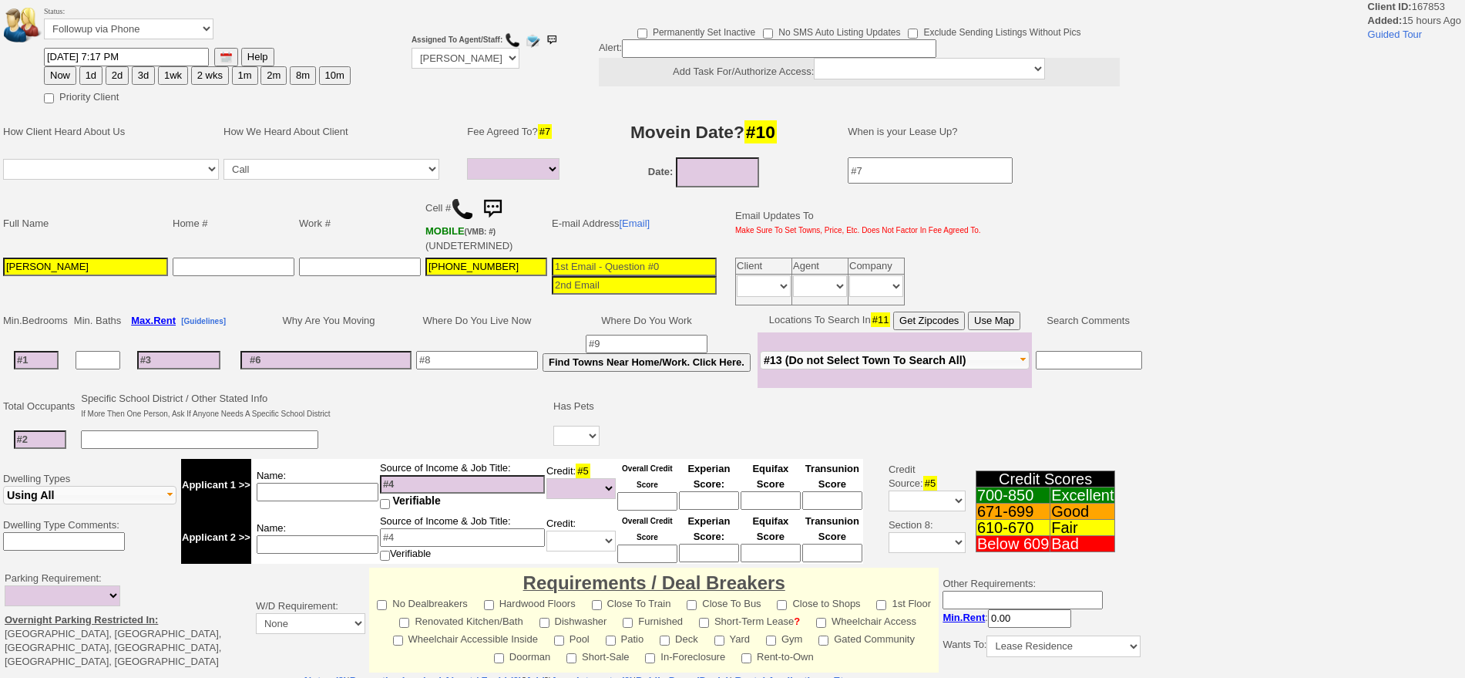
select select
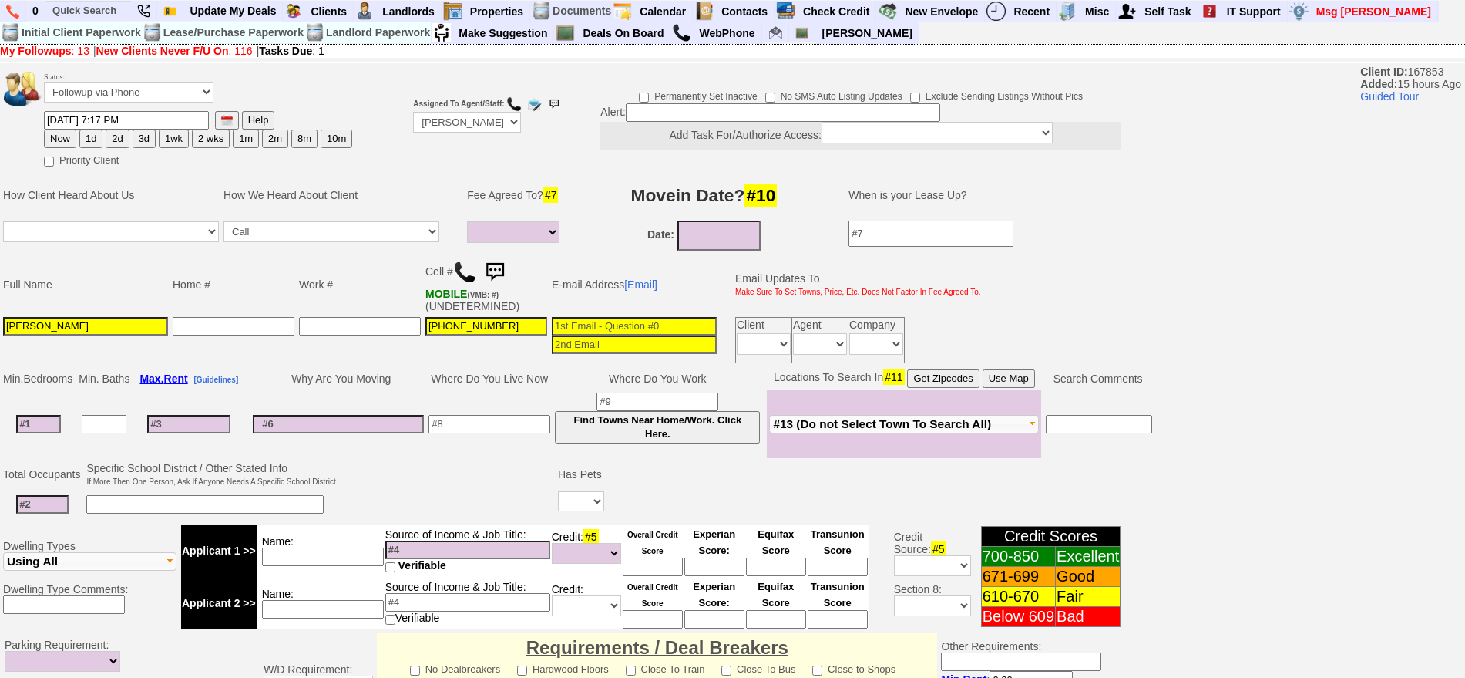
click at [469, 276] on img at bounding box center [464, 272] width 23 height 23
click at [41, 328] on input "[PERSON_NAME]" at bounding box center [85, 326] width 165 height 18
click at [41, 427] on input at bounding box center [38, 424] width 45 height 18
type input "2"
select select
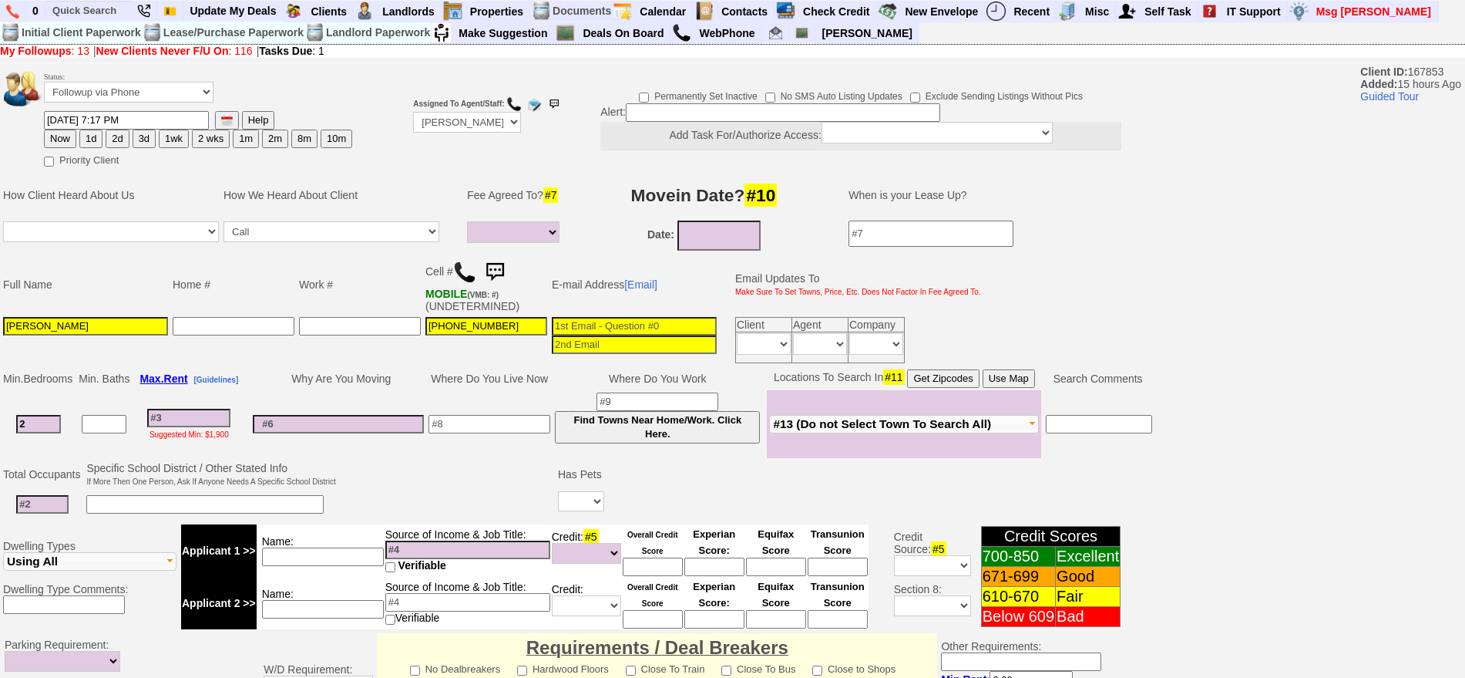
type input "2"
select select
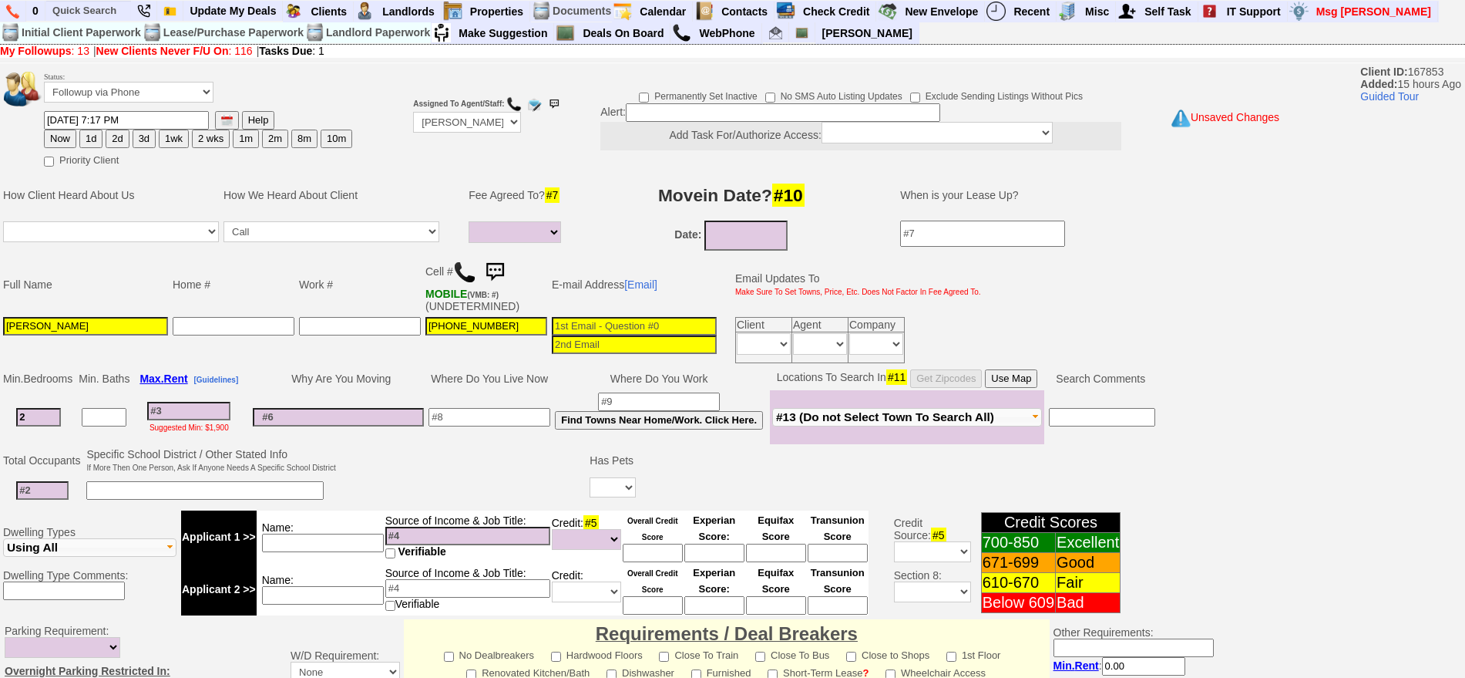
click at [449, 420] on input at bounding box center [490, 417] width 122 height 18
drag, startPoint x: 511, startPoint y: 414, endPoint x: 287, endPoint y: 396, distance: 225.0
click at [287, 396] on tr "2 Suggested Min: $1,900 mamaroneck Find Towns Near Home/Work. Click Here. Rye" at bounding box center [579, 417] width 1157 height 54
type input "the mark"
click at [301, 409] on input at bounding box center [338, 417] width 171 height 18
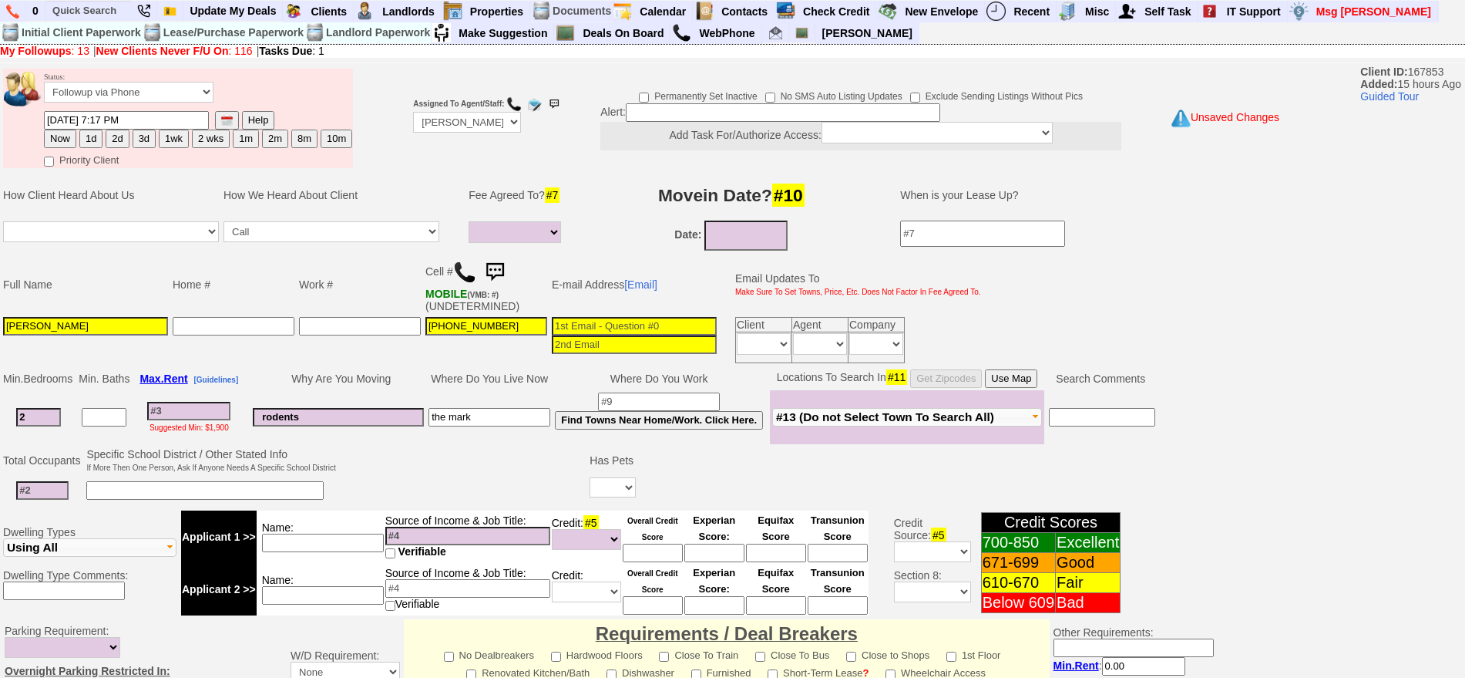
type input "rodents"
click at [44, 493] on input at bounding box center [42, 490] width 52 height 18
type input "3"
click at [127, 492] on input at bounding box center [204, 490] width 237 height 18
type input "daughter"
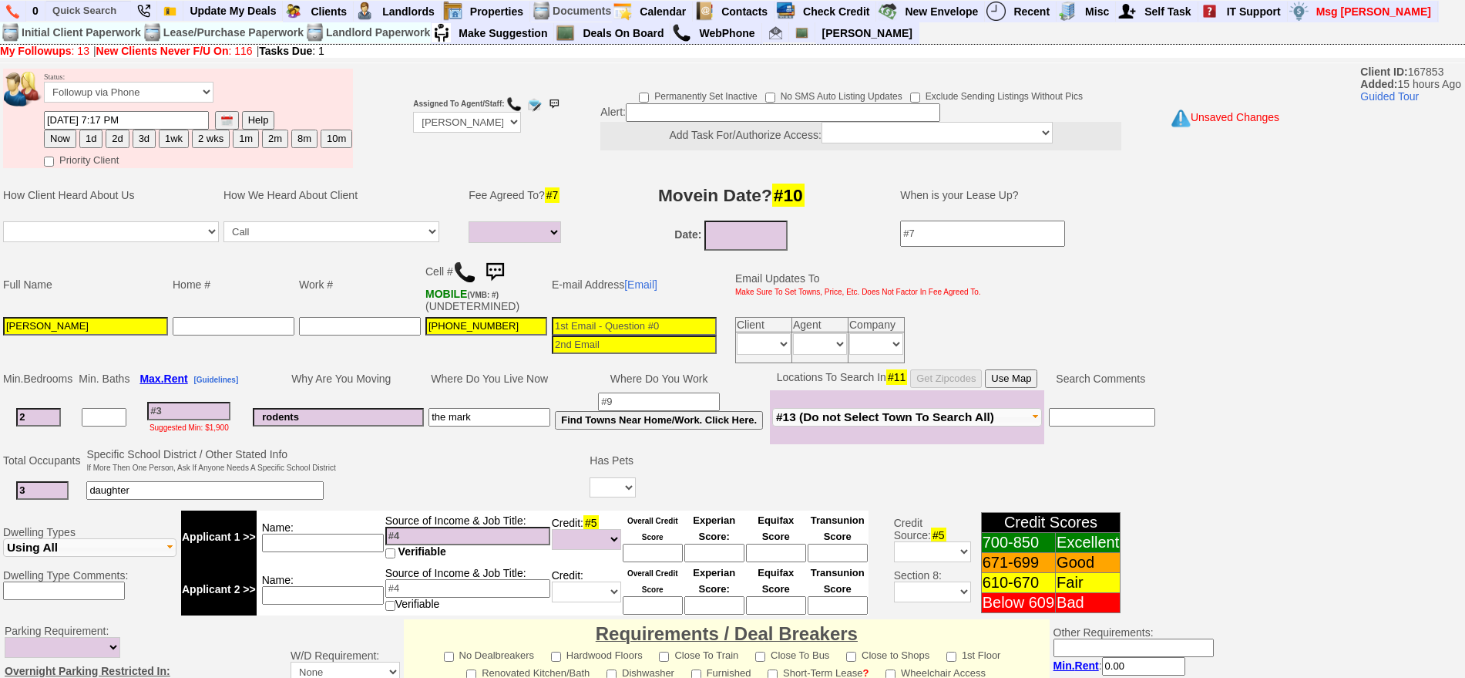
click at [519, 408] on input "the mark" at bounding box center [490, 417] width 122 height 18
type input "the mark in mamaroneck"
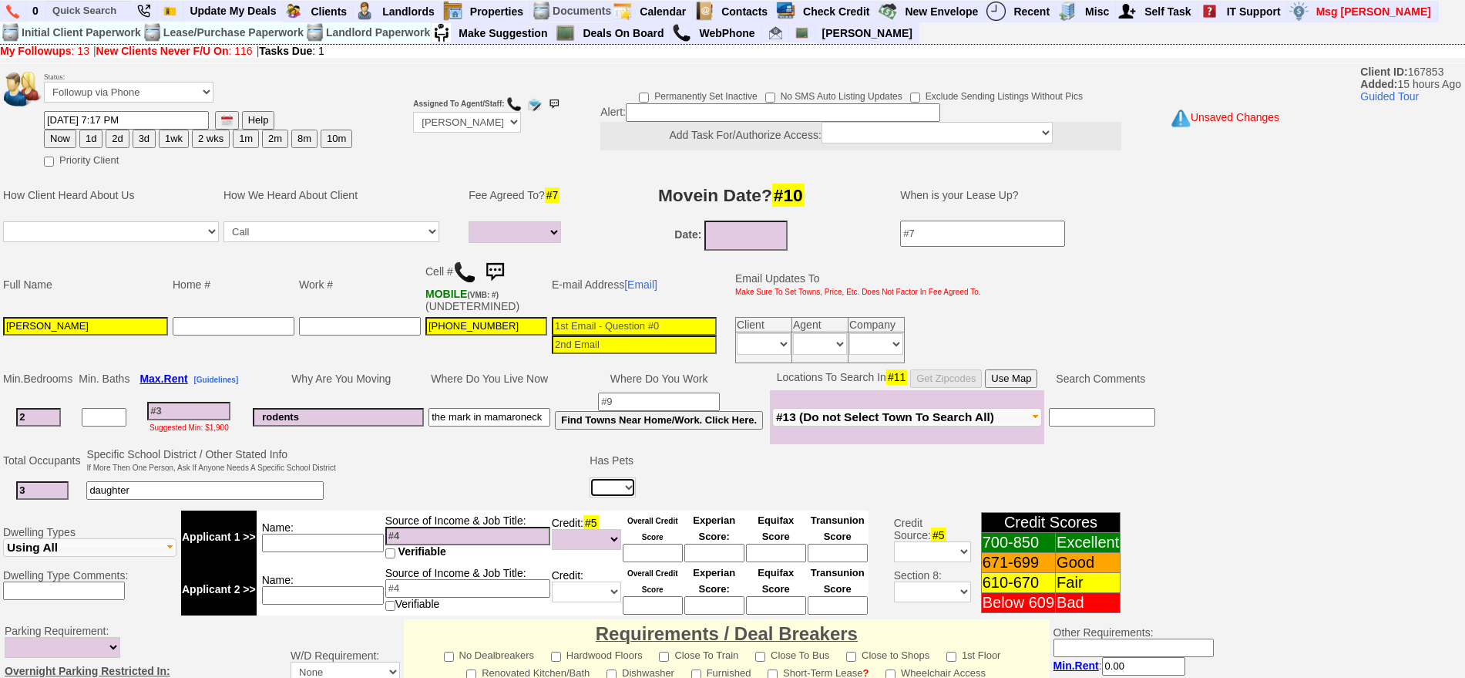
click at [614, 492] on select "Yes No" at bounding box center [613, 487] width 46 height 20
select select "No"
click at [590, 477] on select "Yes No" at bounding box center [613, 487] width 46 height 20
click at [77, 8] on input "text" at bounding box center [88, 10] width 85 height 19
paste input "914-882-4569"
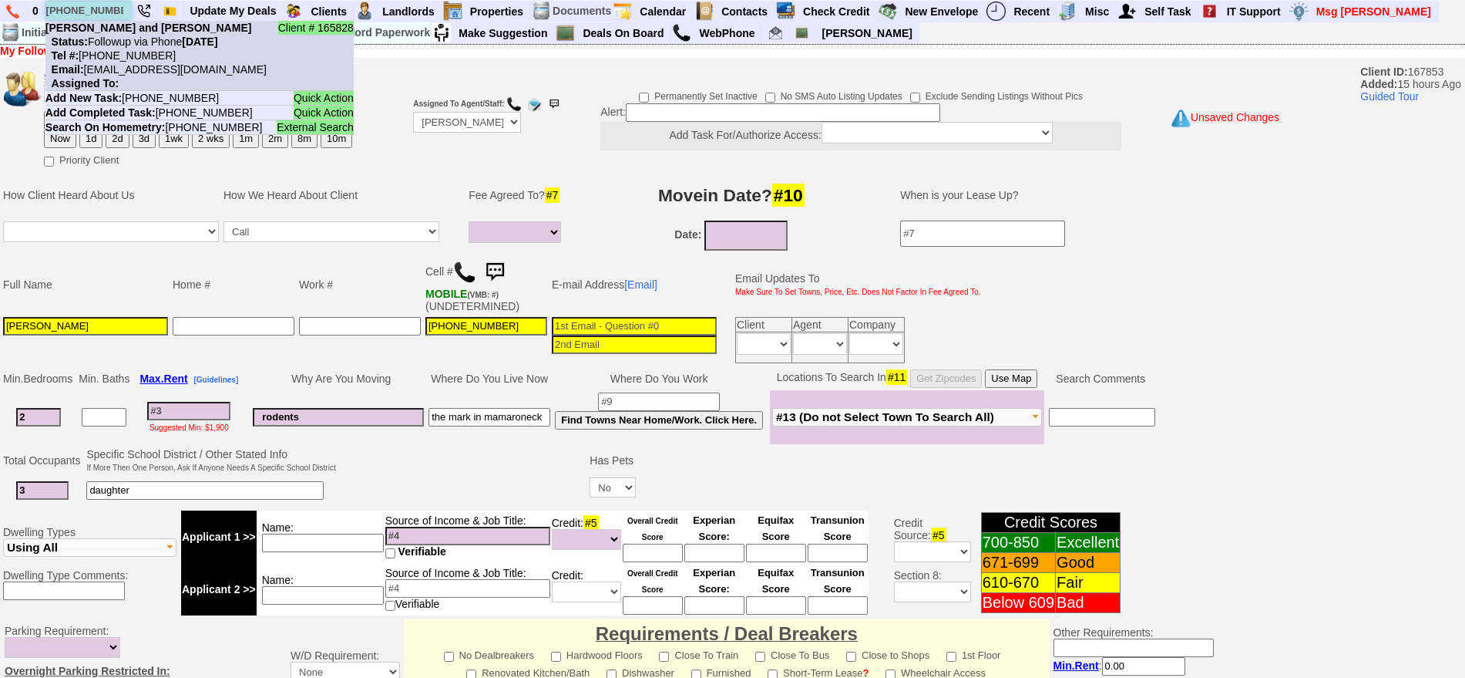
type input "914-882-4569"
click at [138, 51] on nobr "Tel #: 914-882-4569" at bounding box center [110, 55] width 130 height 12
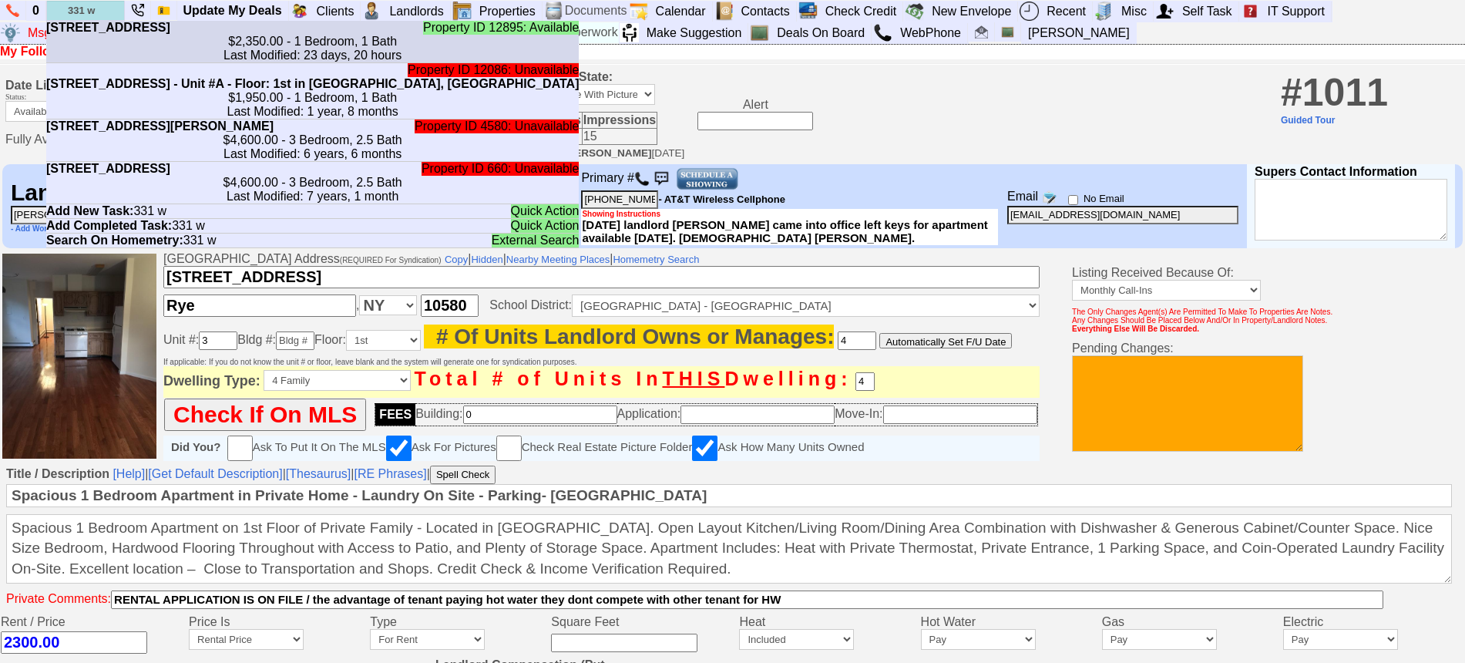
type input "331 w"
click at [113, 31] on li "Property ID 12895: Available [STREET_ADDRESS] $2,350.00 - 1 Bedroom, 1 Bath Las…" at bounding box center [312, 42] width 533 height 42
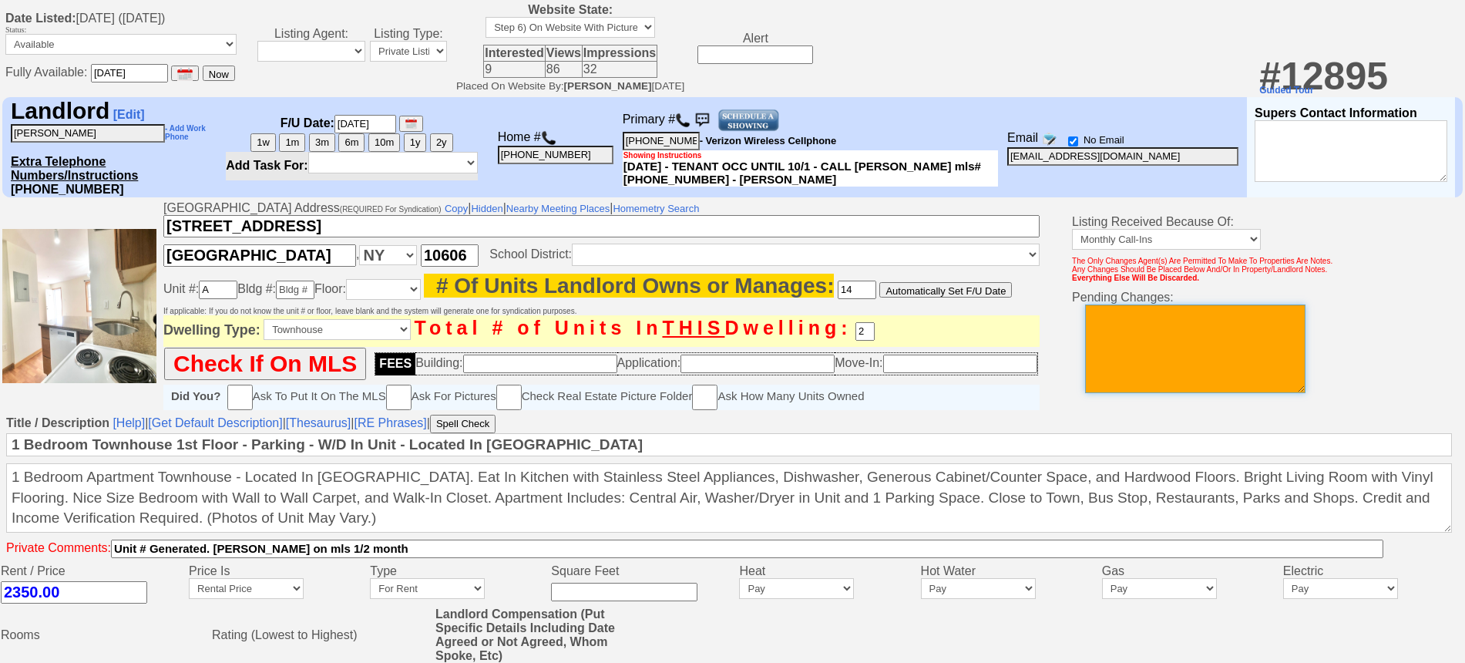
click at [1157, 351] on textarea at bounding box center [1195, 348] width 220 height 89
type textarea "price drop to"
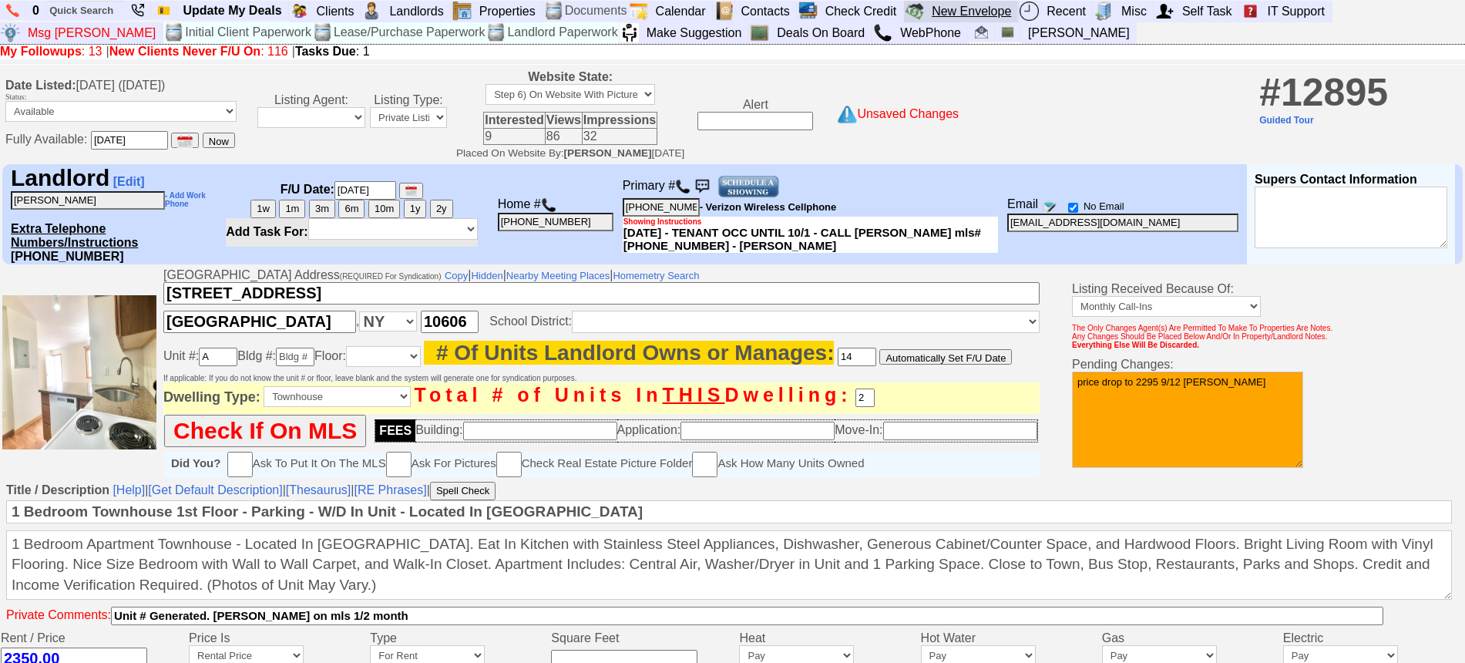
type textarea "price drop to 2295 9/12 [PERSON_NAME]"
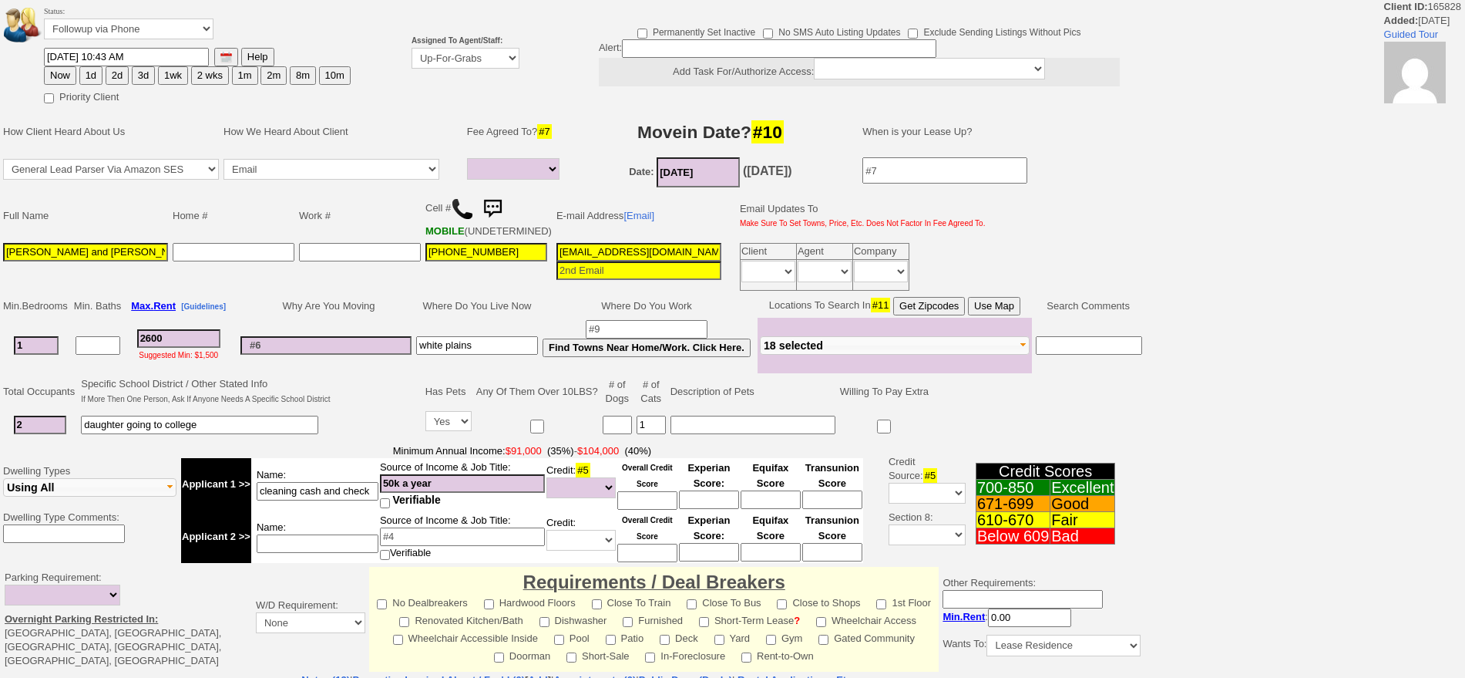
select select
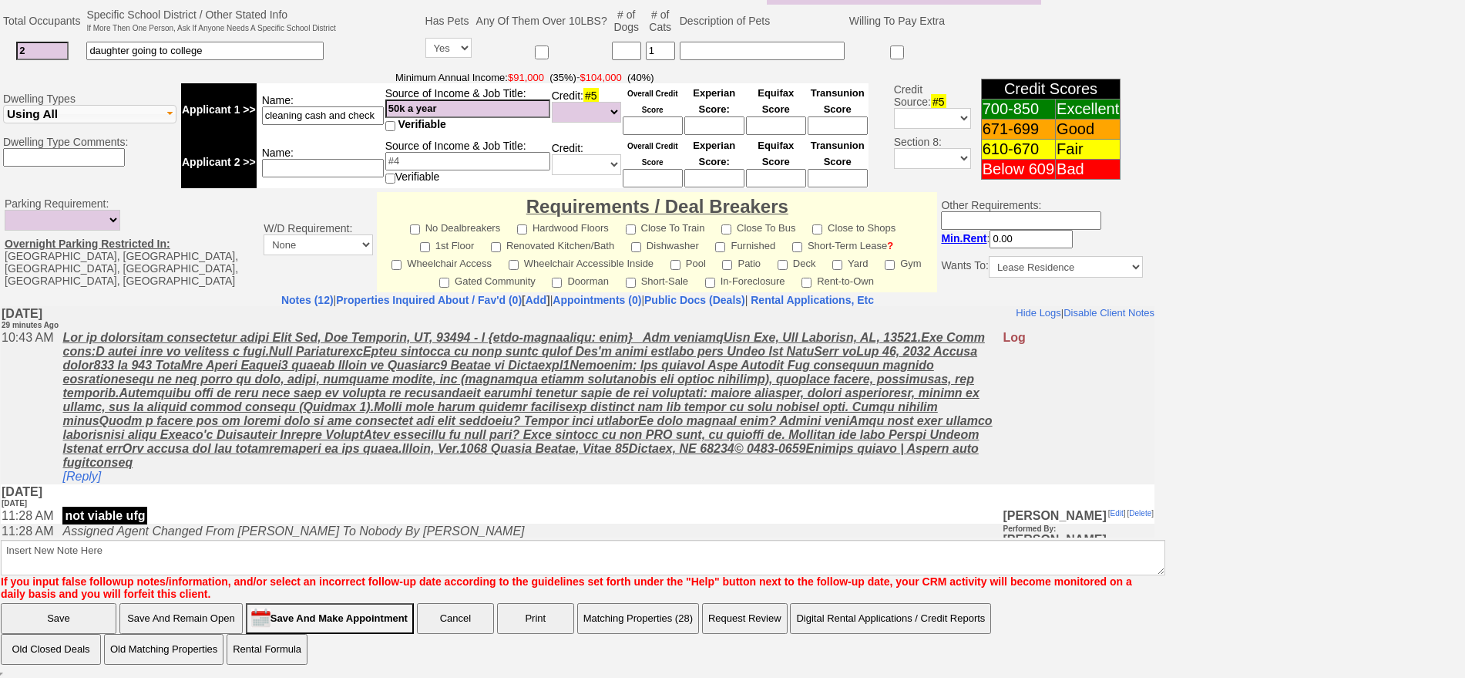
scroll to position [96, 0]
